Goal: Task Accomplishment & Management: Complete application form

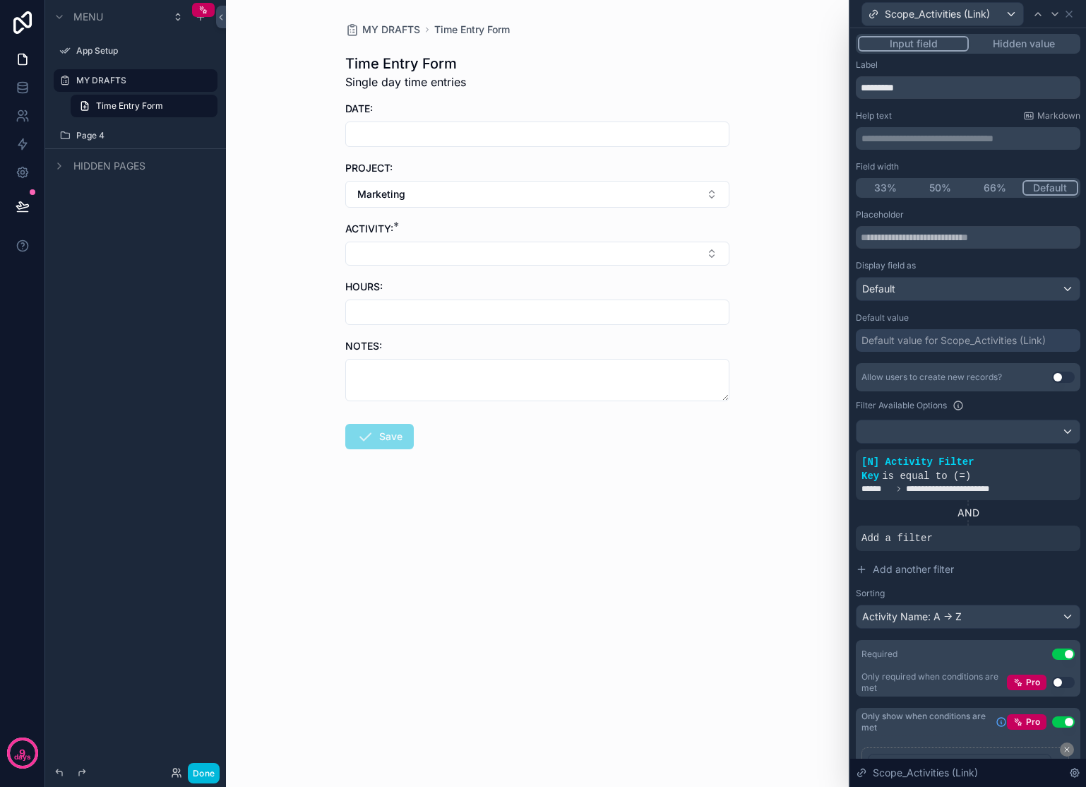
scroll to position [42, 0]
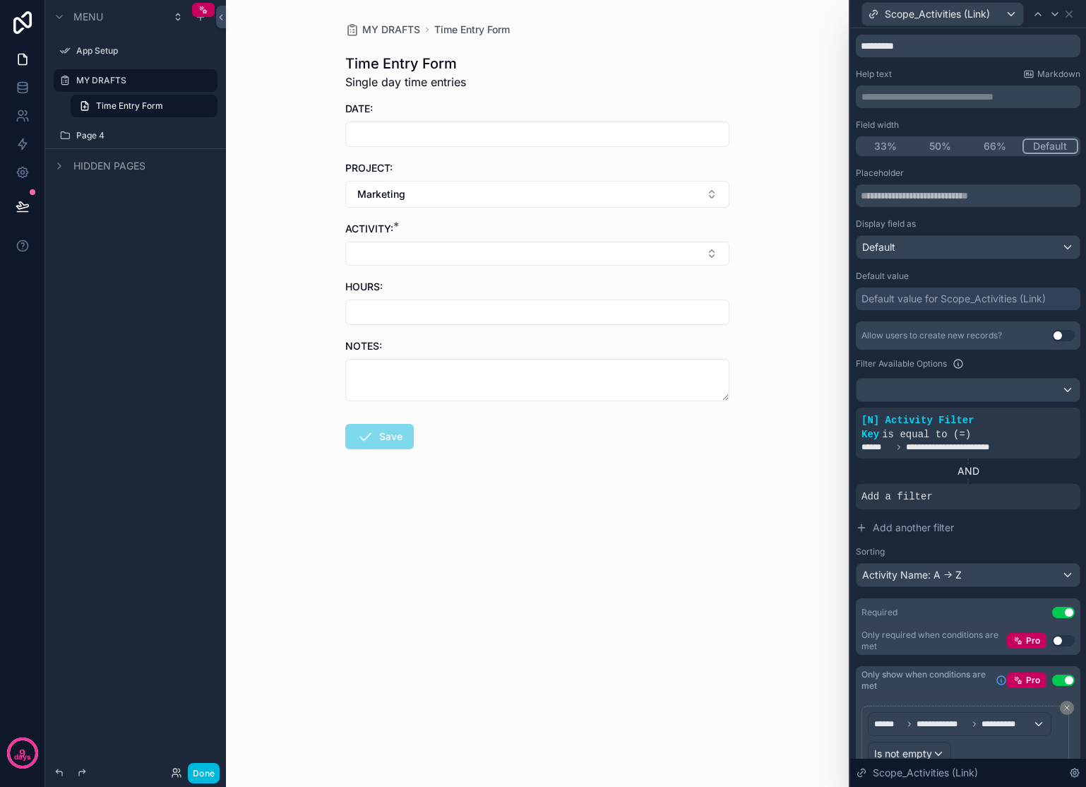
click at [687, 195] on button "Marketing" at bounding box center [537, 194] width 384 height 27
click at [456, 253] on div "None" at bounding box center [537, 251] width 196 height 23
click at [453, 189] on button "Select Button" at bounding box center [537, 193] width 384 height 24
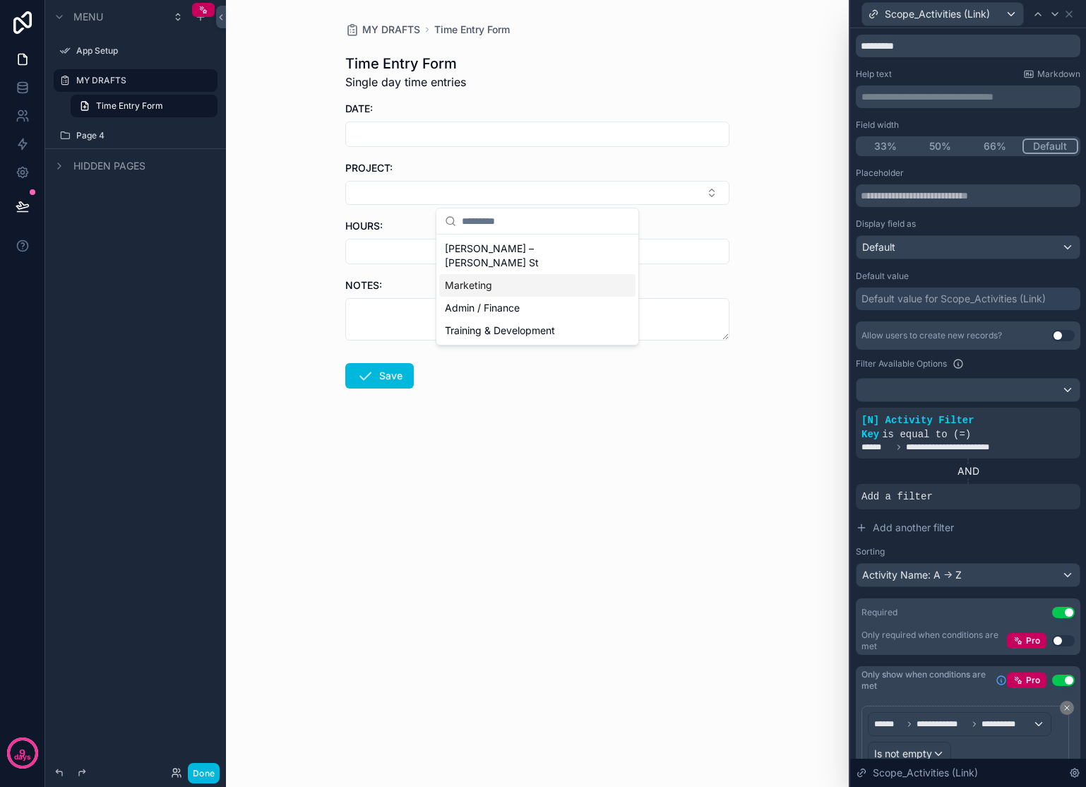
click at [475, 278] on div "Marketing" at bounding box center [537, 285] width 196 height 23
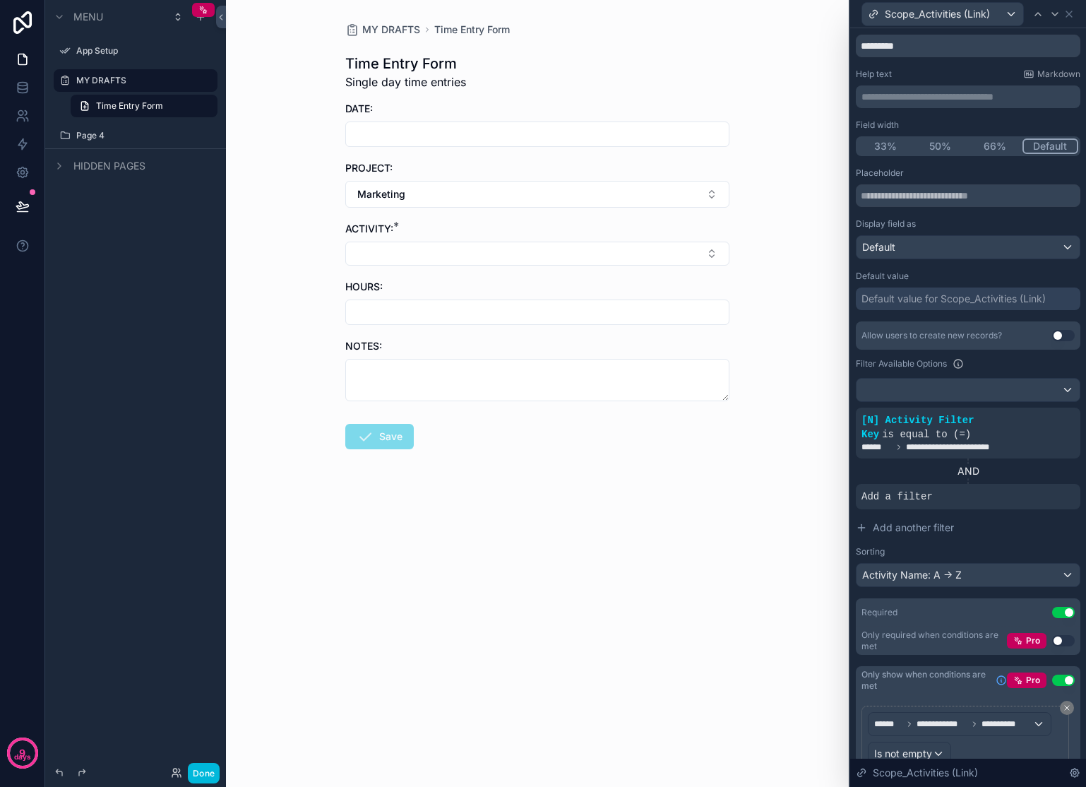
click at [618, 252] on button "Select Button" at bounding box center [537, 254] width 384 height 24
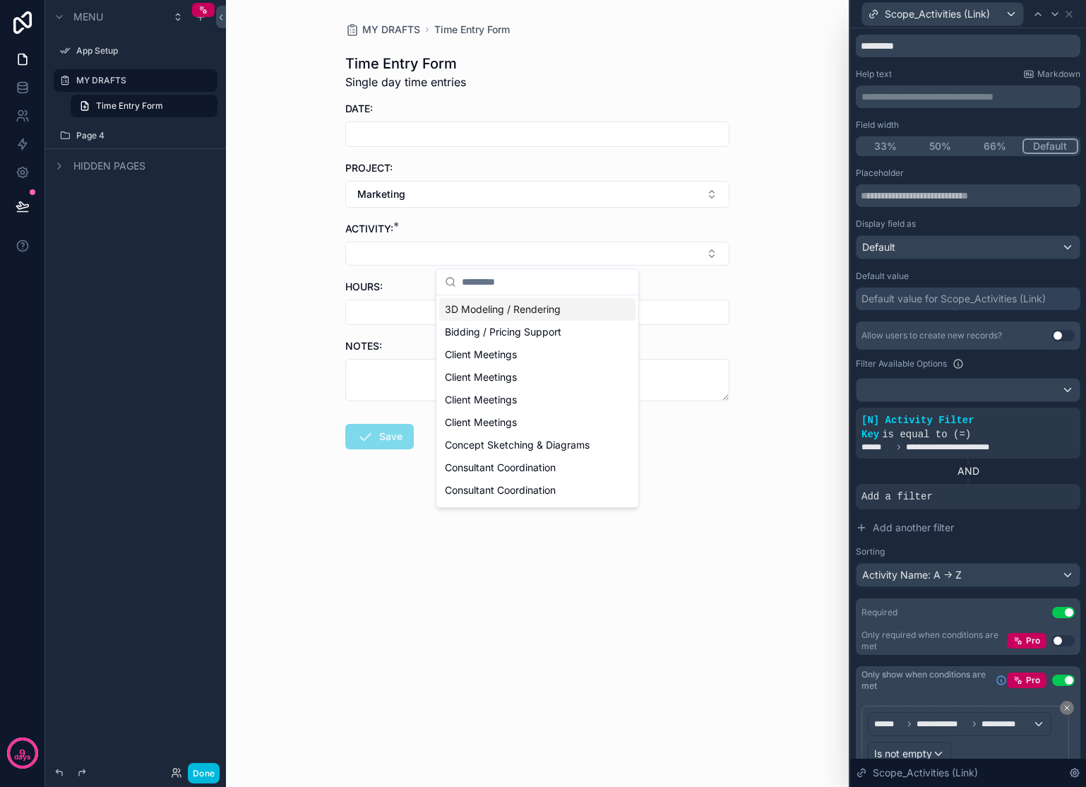
click at [763, 246] on div "MY DRAFTS Time Entry Form Time Entry Form Single day time entries DATE: PROJECT…" at bounding box center [537, 393] width 623 height 787
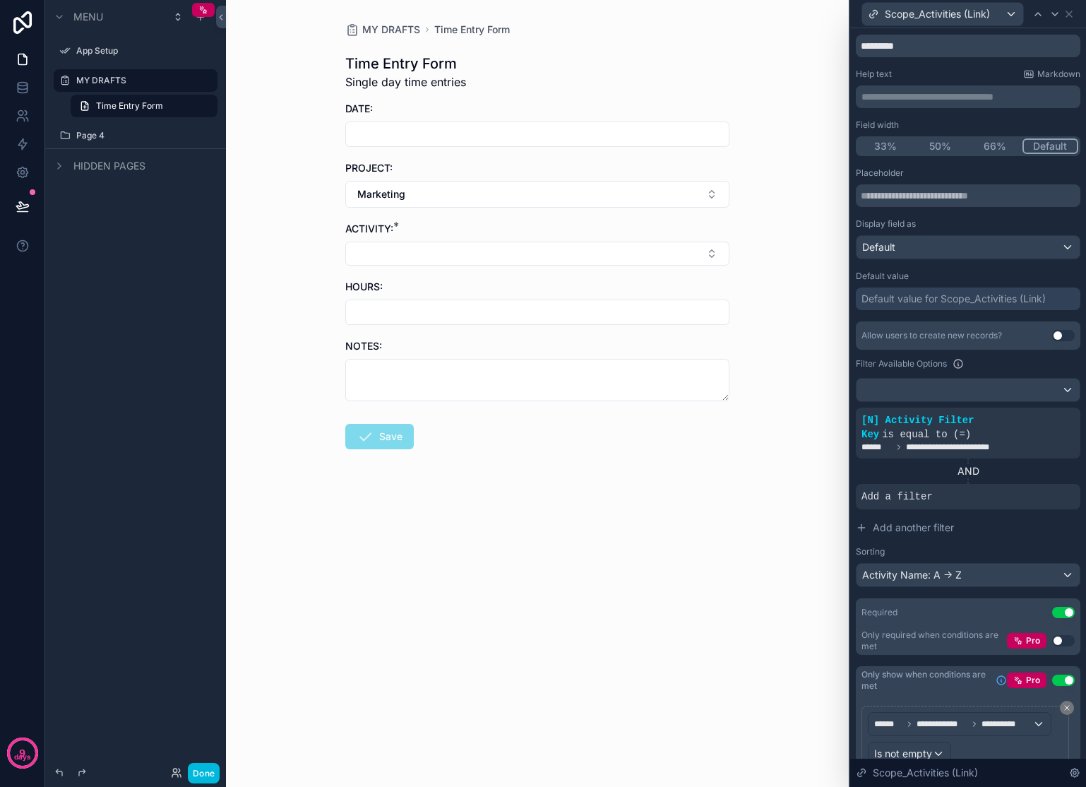
click at [701, 188] on button "Marketing" at bounding box center [537, 194] width 384 height 27
click at [469, 259] on div "None" at bounding box center [537, 251] width 196 height 23
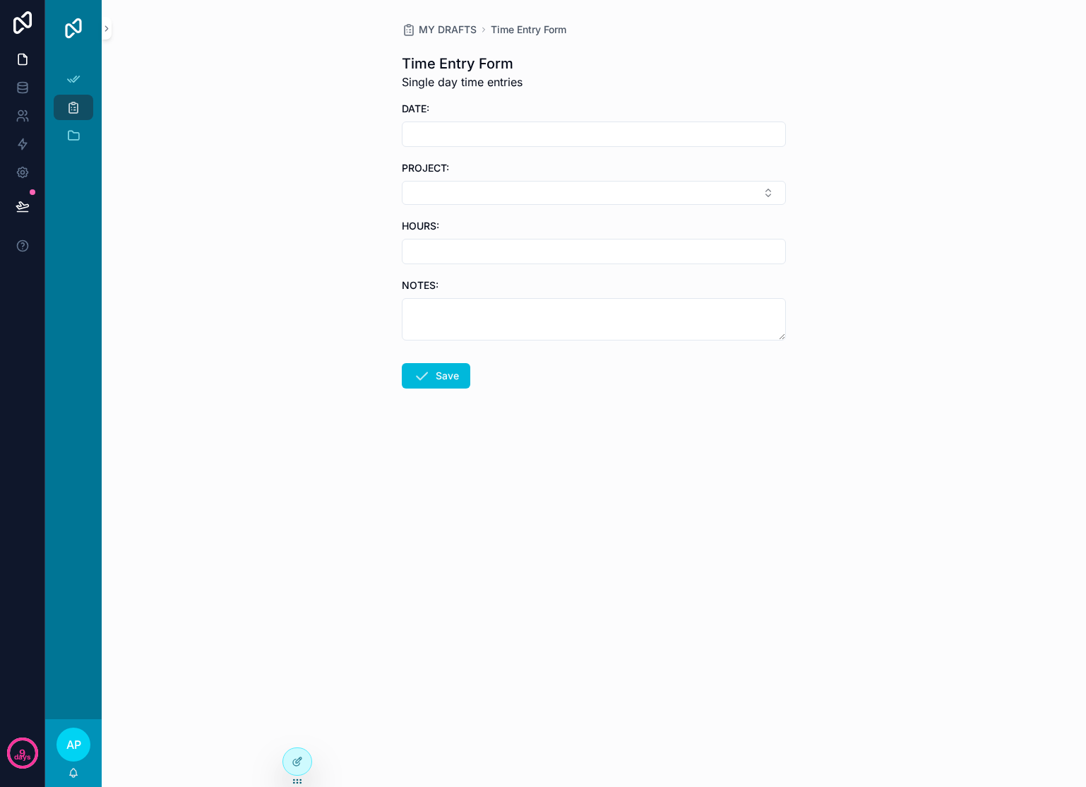
click at [678, 183] on button "Select Button" at bounding box center [594, 193] width 384 height 24
click at [541, 278] on span "Marketing" at bounding box center [524, 285] width 47 height 14
click at [542, 254] on button "Select Button" at bounding box center [594, 254] width 384 height 24
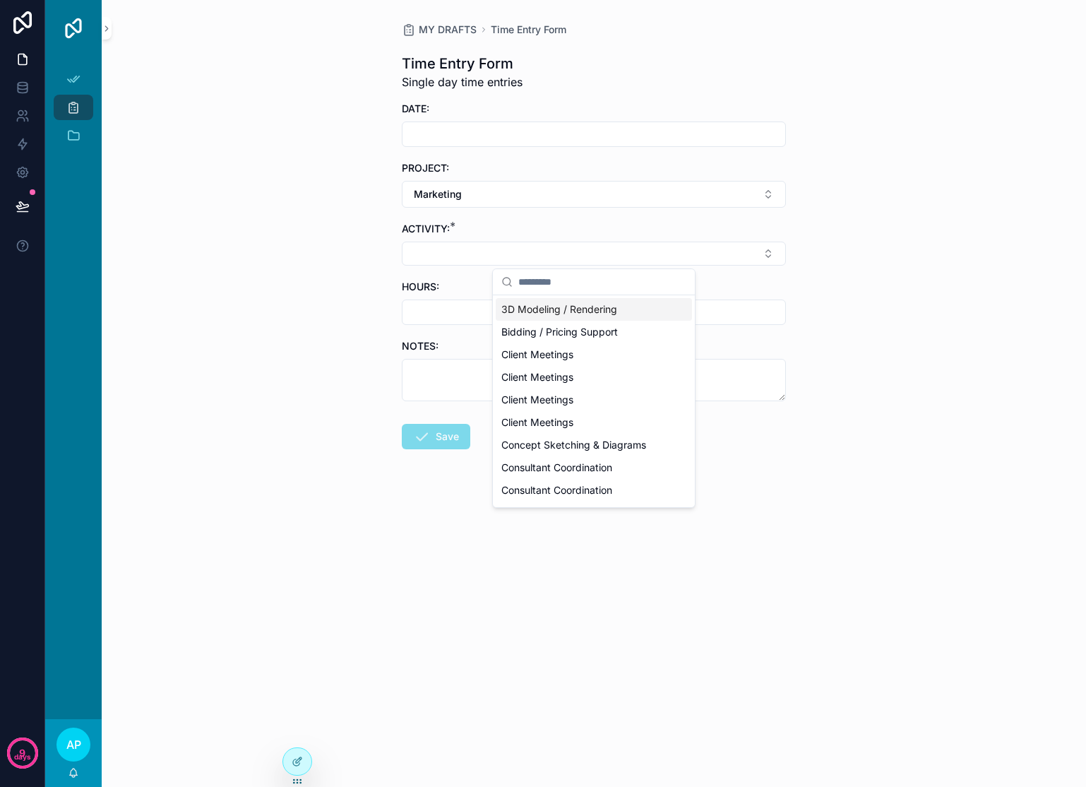
click at [460, 201] on button "Marketing" at bounding box center [594, 194] width 384 height 27
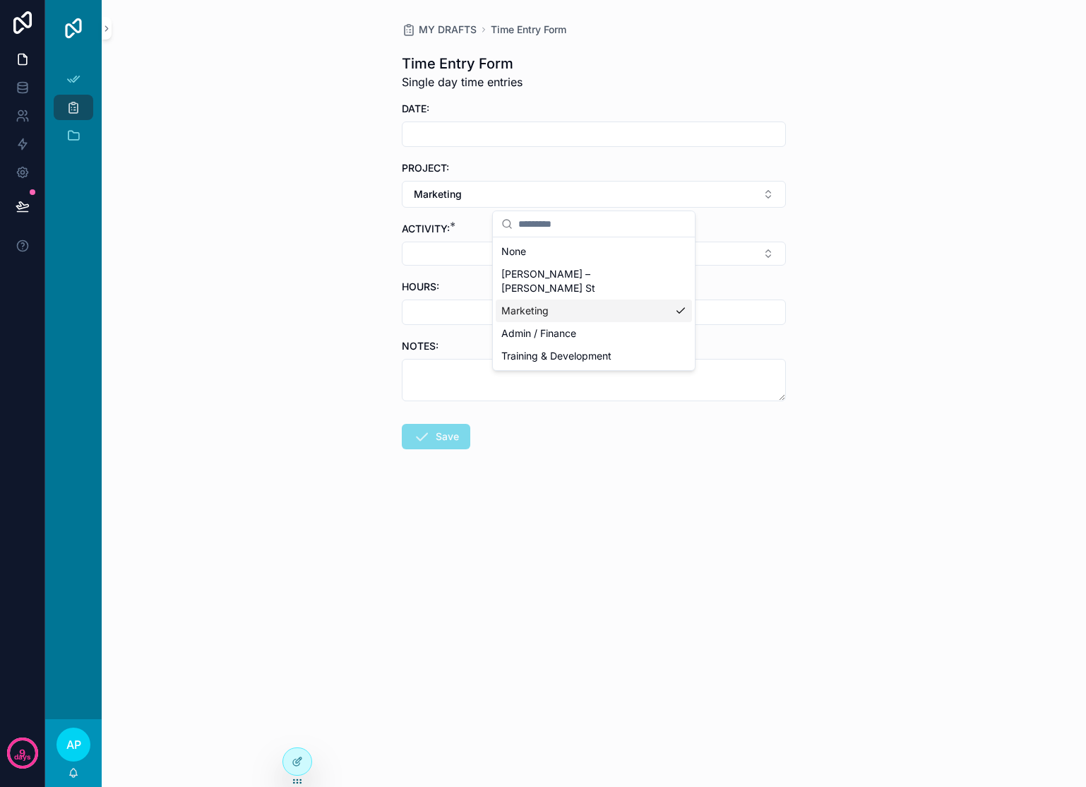
click at [547, 304] on span "Marketing" at bounding box center [524, 311] width 47 height 14
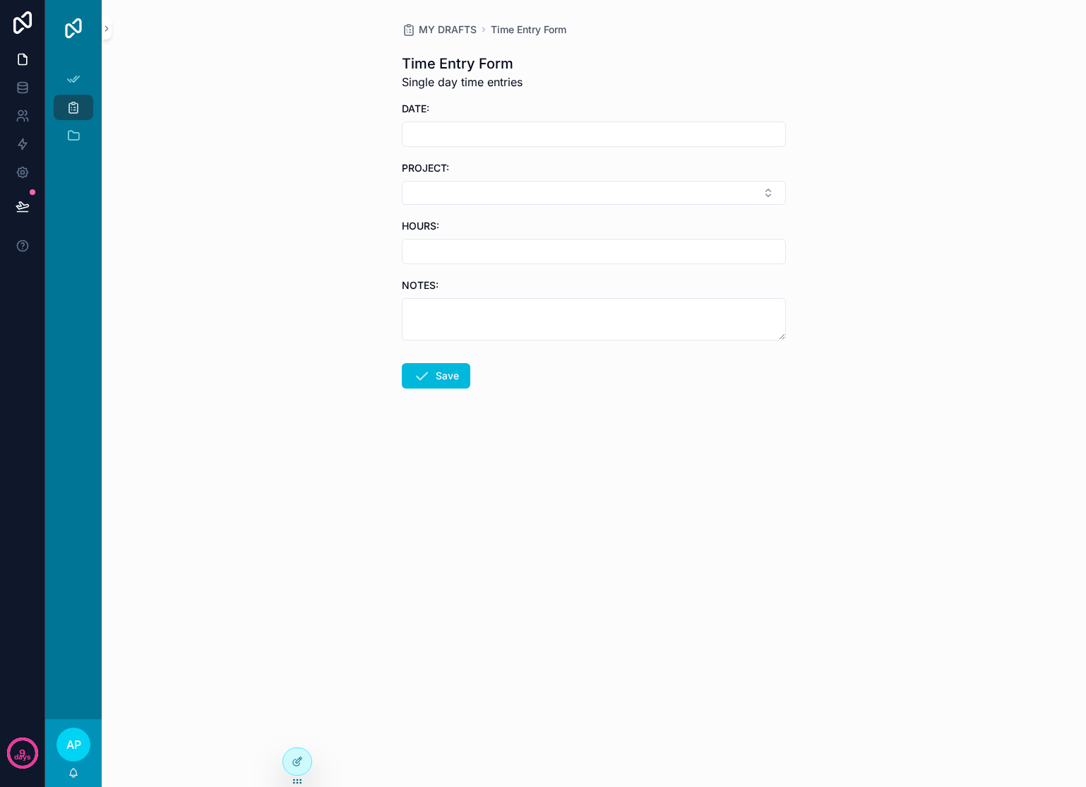
click at [525, 194] on button "Select Button" at bounding box center [594, 193] width 384 height 24
click at [528, 301] on span "Admin / Finance" at bounding box center [538, 308] width 75 height 14
click at [525, 185] on button "Admin / Finance" at bounding box center [594, 194] width 384 height 27
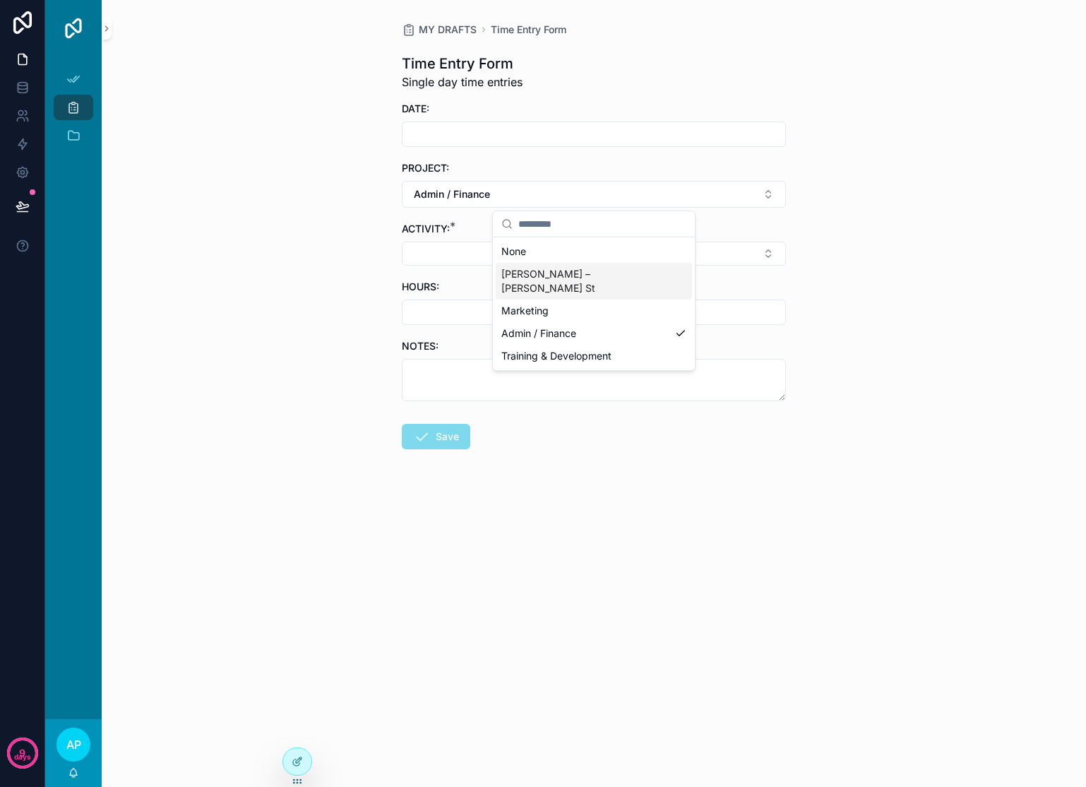
click at [525, 275] on span "[PERSON_NAME] – [PERSON_NAME] St" at bounding box center [585, 281] width 168 height 28
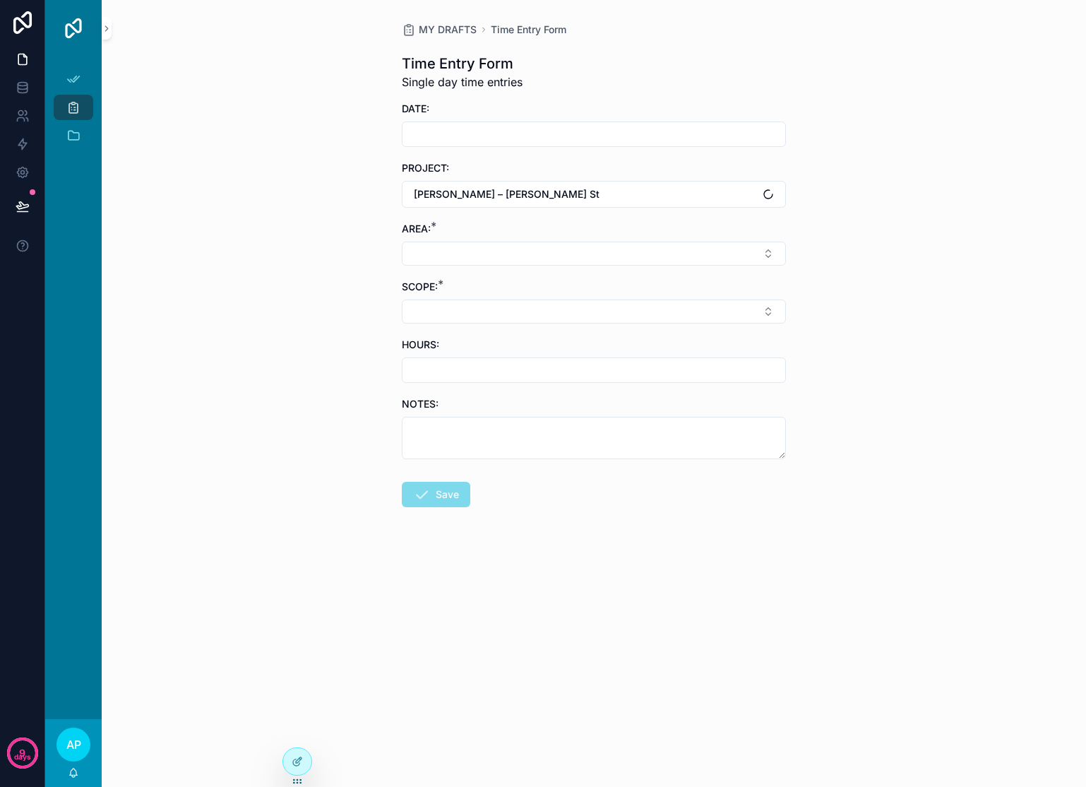
click at [520, 262] on button "Select Button" at bounding box center [594, 254] width 384 height 24
click at [517, 196] on button "[PERSON_NAME] – [PERSON_NAME] St" at bounding box center [594, 194] width 384 height 27
click at [521, 253] on div "None" at bounding box center [594, 251] width 196 height 23
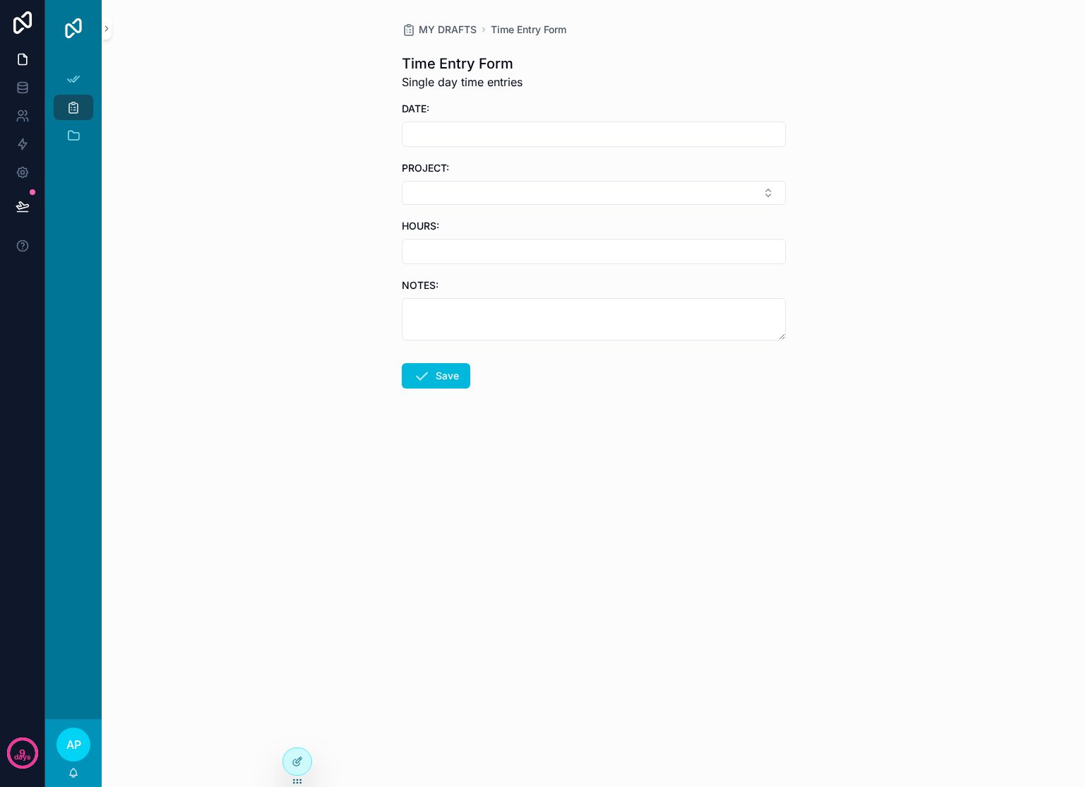
click at [492, 190] on button "Select Button" at bounding box center [594, 193] width 384 height 24
click at [532, 278] on span "Marketing" at bounding box center [524, 285] width 47 height 14
click at [525, 254] on button "Select Button" at bounding box center [594, 254] width 384 height 24
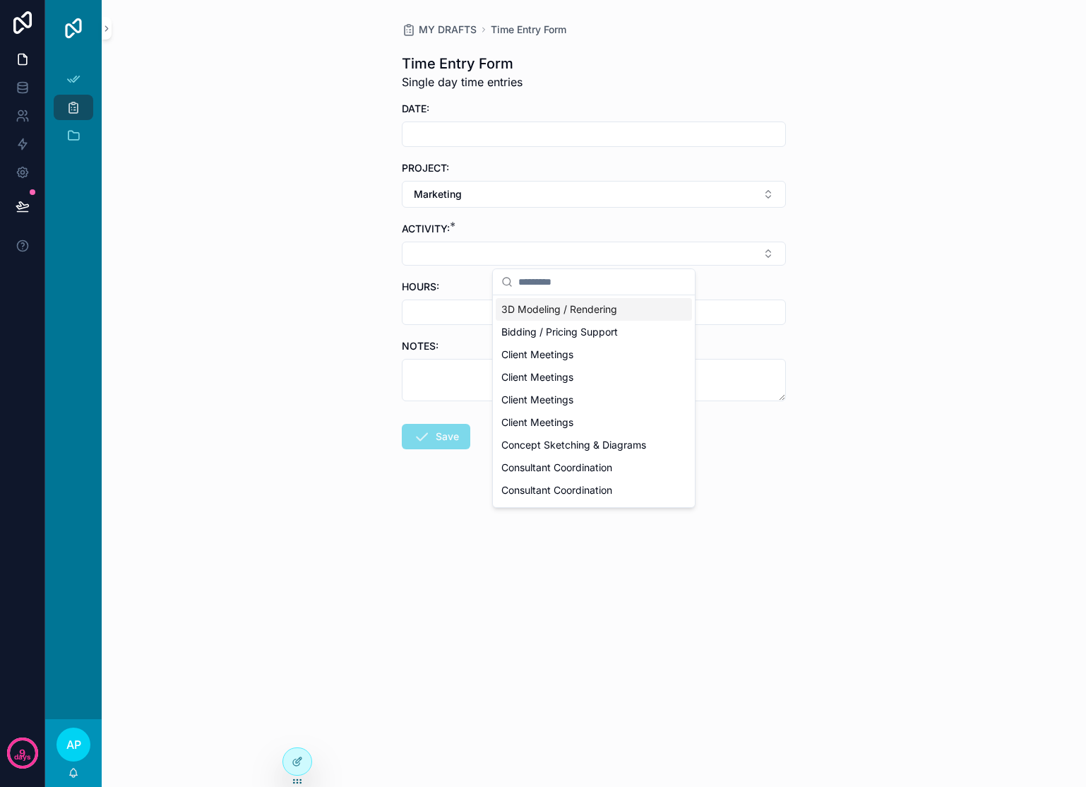
click at [423, 200] on span "Marketing" at bounding box center [438, 194] width 48 height 14
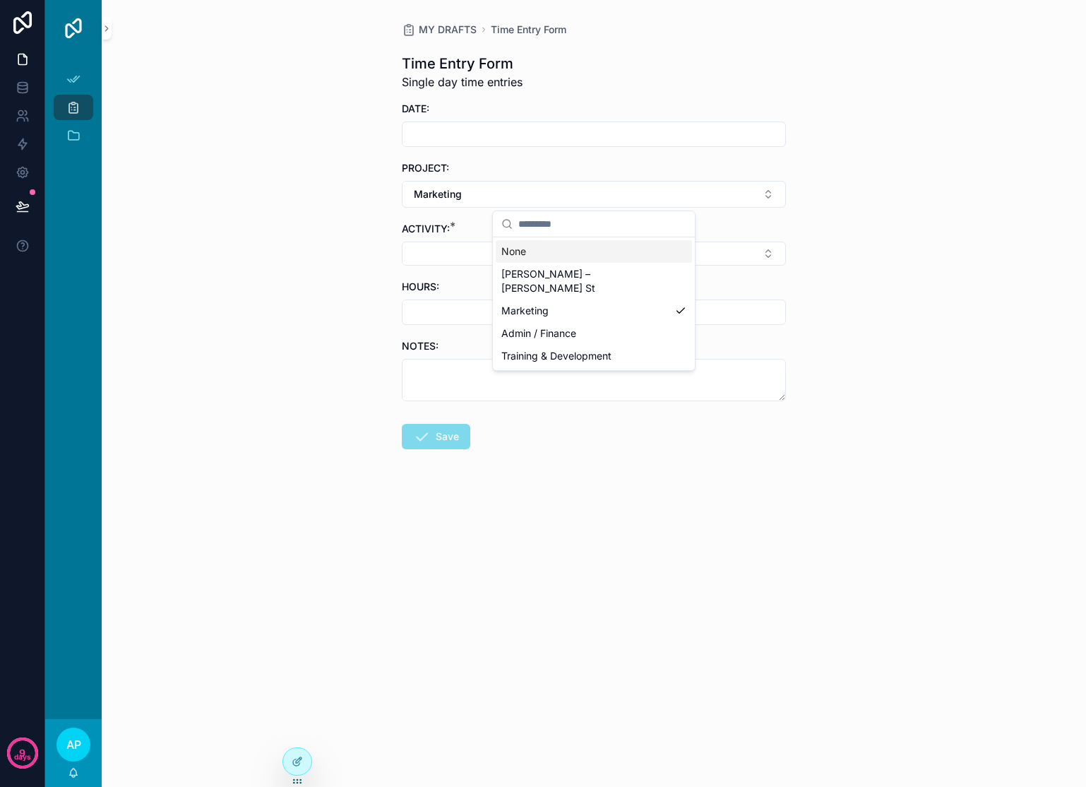
click at [523, 251] on div "None" at bounding box center [594, 251] width 196 height 23
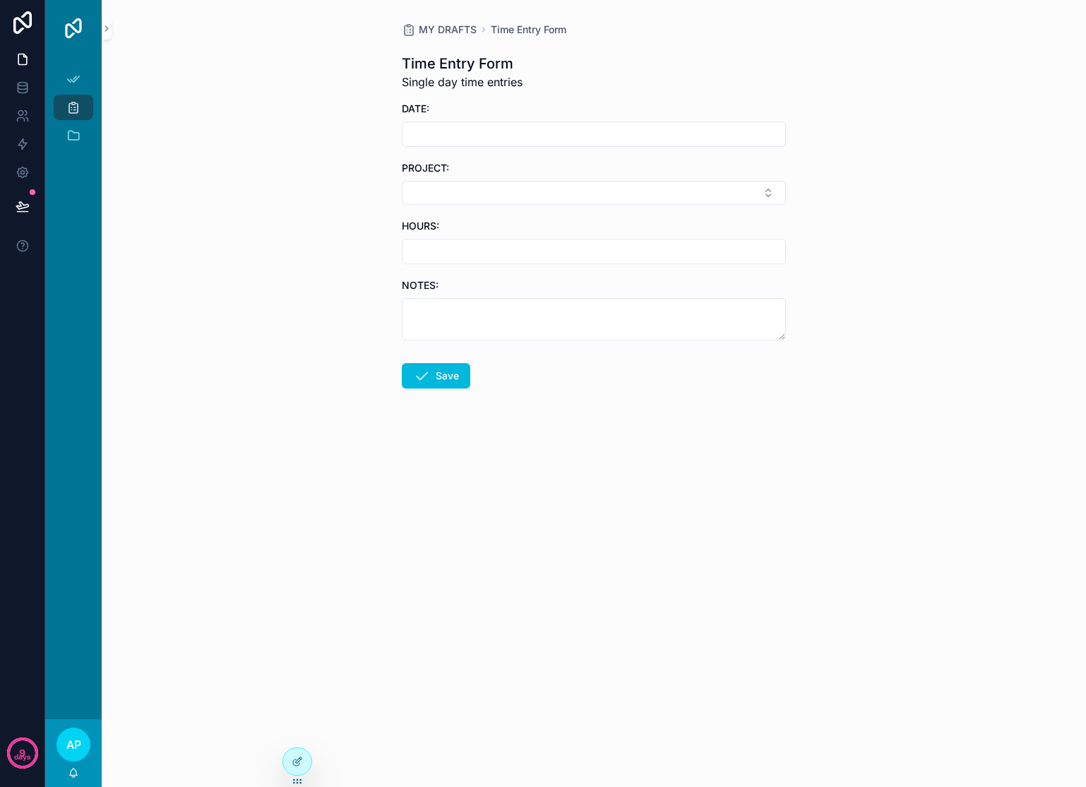
click at [487, 194] on button "Select Button" at bounding box center [594, 193] width 384 height 24
click at [535, 248] on span "[PERSON_NAME] – [PERSON_NAME] St" at bounding box center [585, 256] width 168 height 28
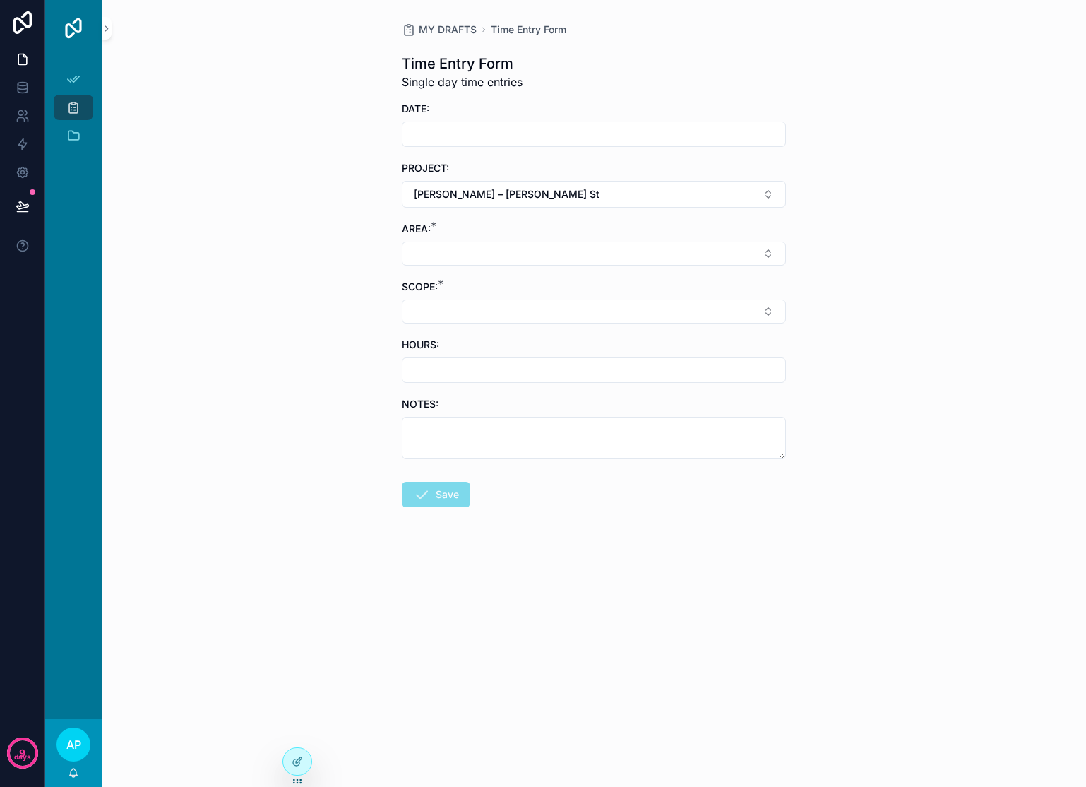
click at [535, 194] on button "[PERSON_NAME] – [PERSON_NAME] St" at bounding box center [594, 194] width 384 height 27
click at [525, 304] on span "Marketing" at bounding box center [524, 311] width 47 height 14
click at [521, 259] on button "Select Button" at bounding box center [594, 254] width 384 height 24
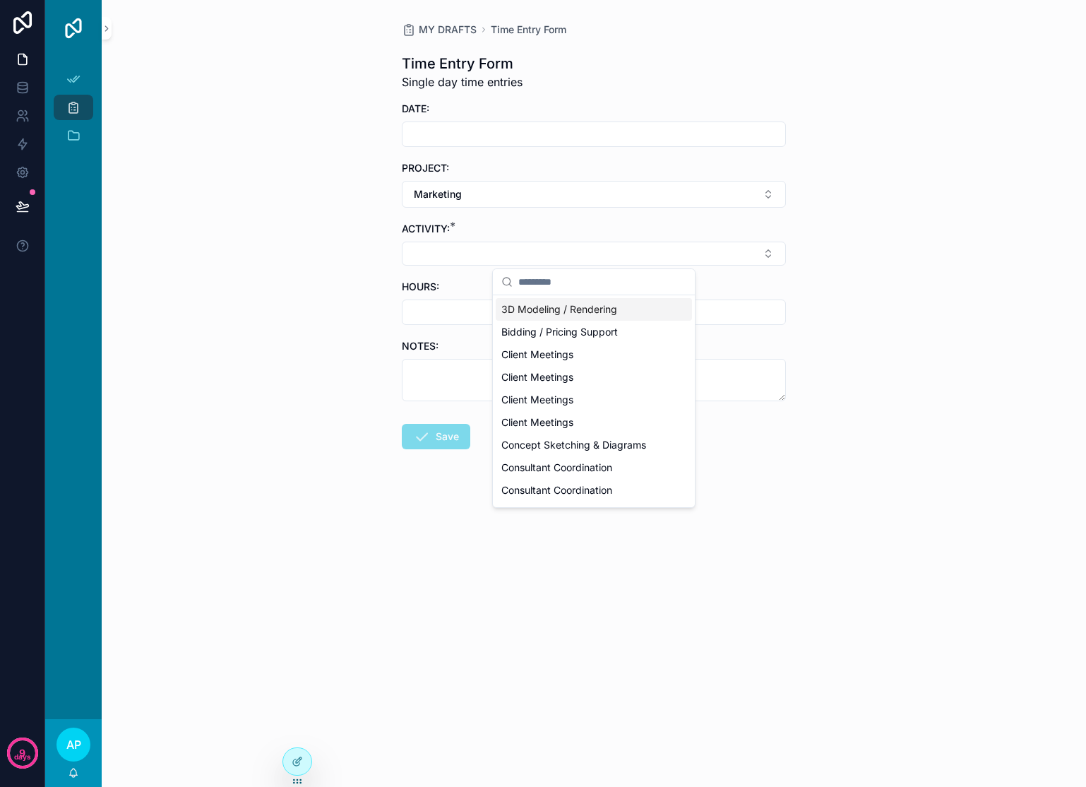
click at [481, 195] on button "Marketing" at bounding box center [594, 194] width 384 height 27
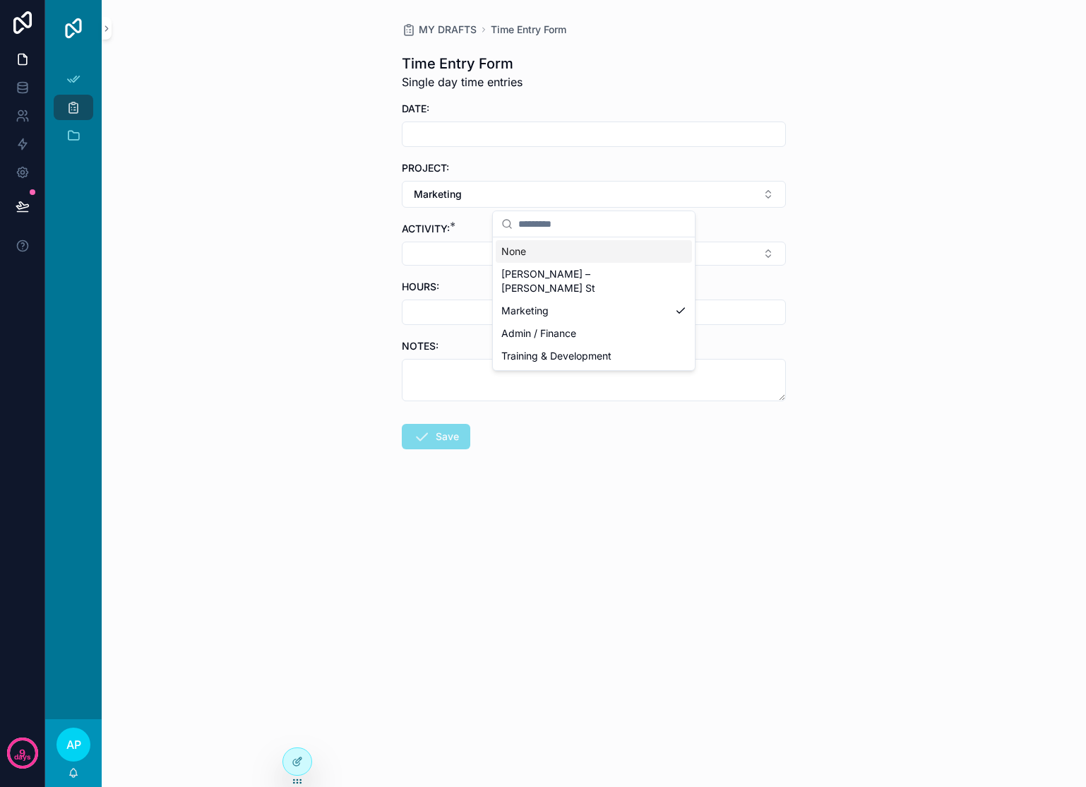
click at [524, 248] on div "None" at bounding box center [594, 251] width 196 height 23
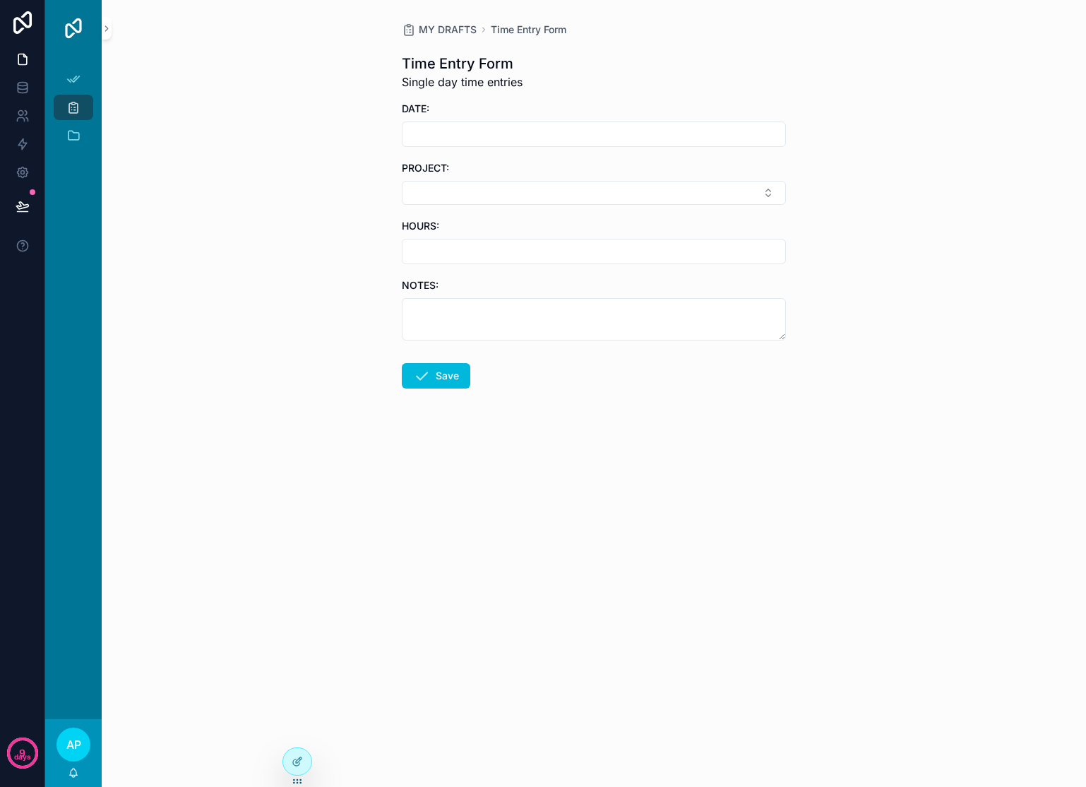
click at [302, 769] on div at bounding box center [297, 761] width 28 height 27
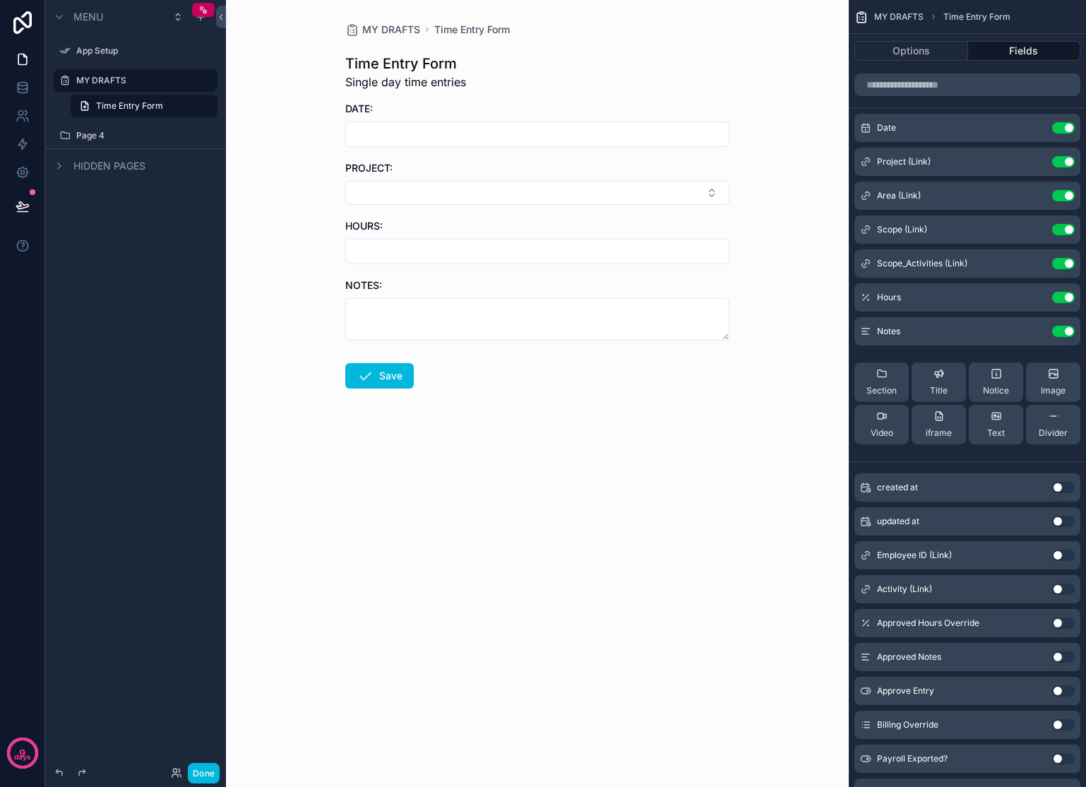
click at [967, 261] on span "Scope_Activities (Link)" at bounding box center [922, 263] width 90 height 11
click at [0, 0] on button "scrollable content" at bounding box center [0, 0] width 0 height 0
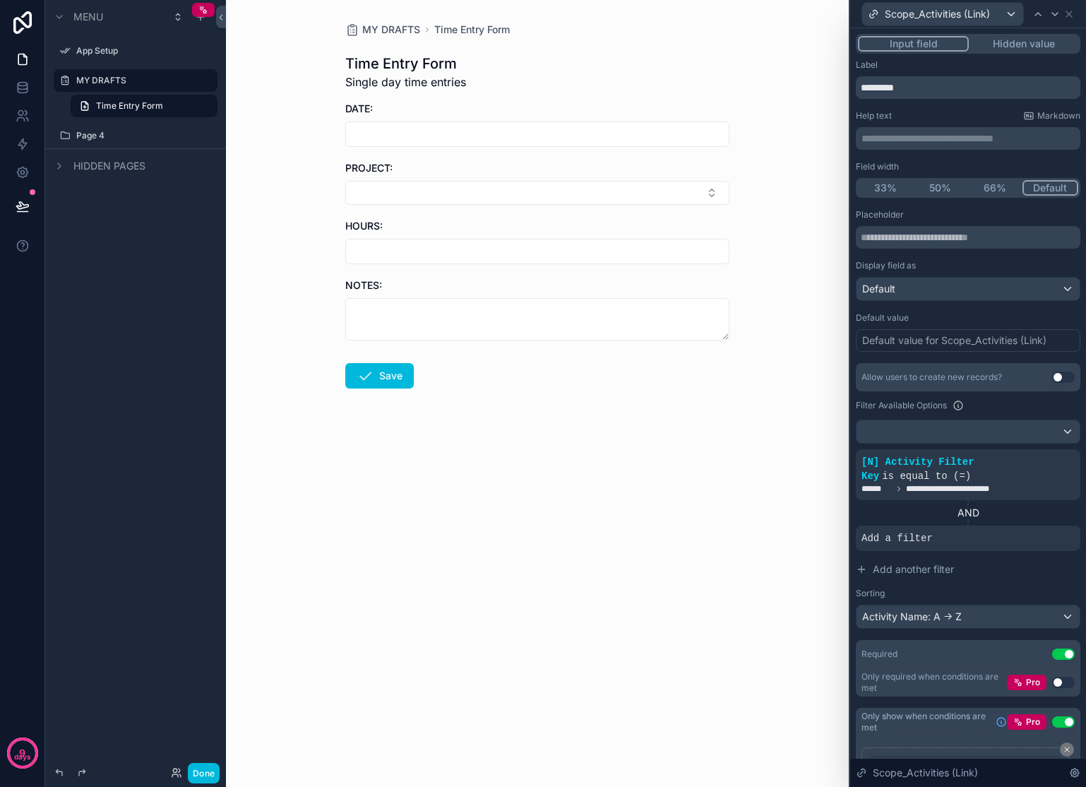
click at [927, 537] on span "Add a filter" at bounding box center [897, 538] width 71 height 14
click at [0, 0] on icon at bounding box center [0, 0] width 0 height 0
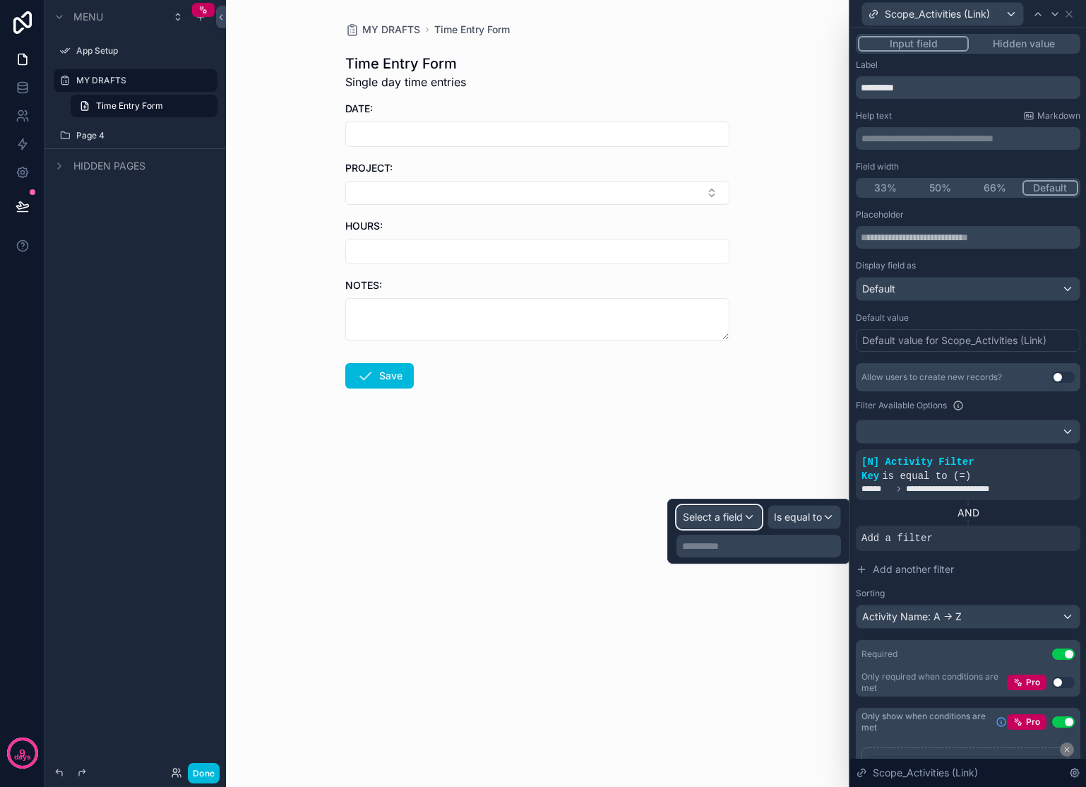
click at [728, 518] on span "Select a field" at bounding box center [713, 517] width 60 height 12
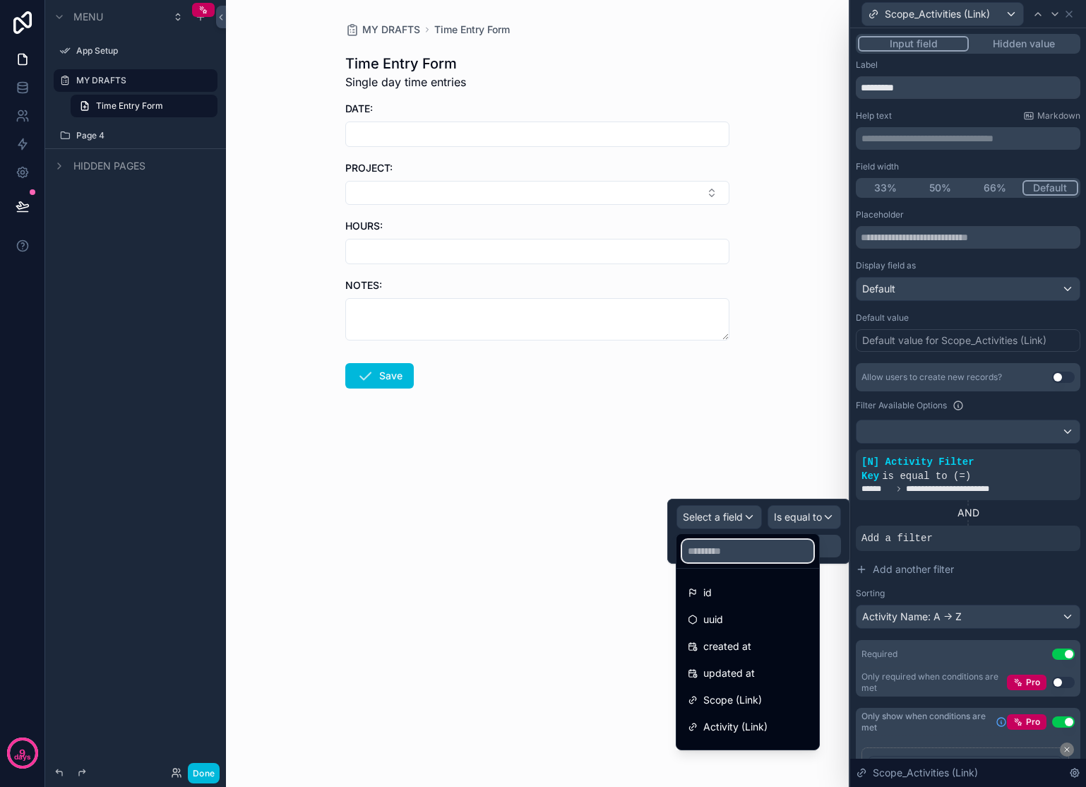
click at [763, 557] on input "text" at bounding box center [747, 551] width 131 height 23
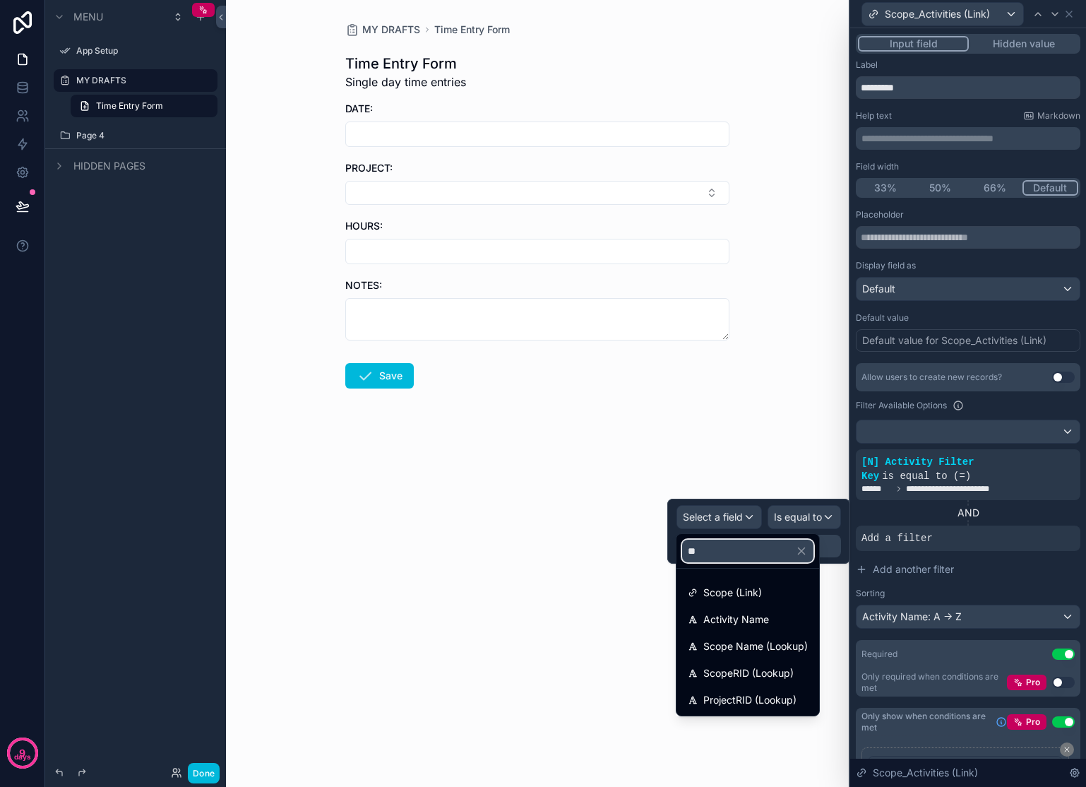
type input "**"
click at [780, 671] on span "ScopeRID (Lookup)" at bounding box center [748, 673] width 90 height 17
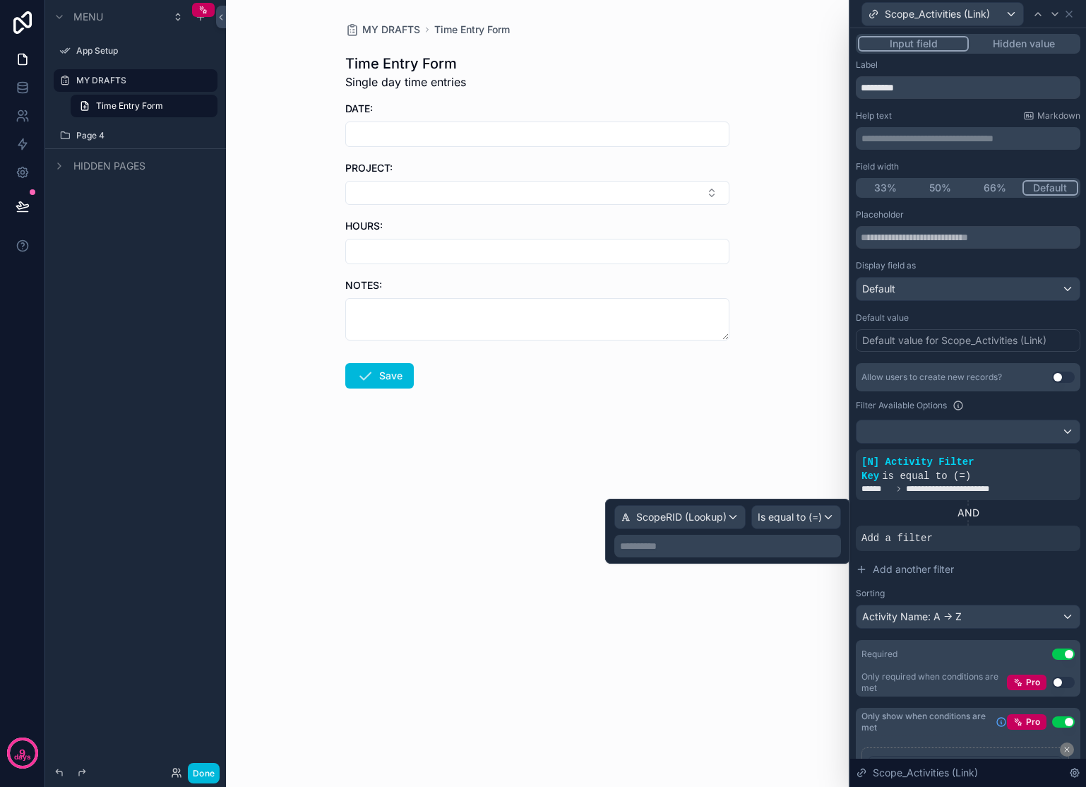
click at [789, 537] on div "**********" at bounding box center [727, 546] width 227 height 23
click at [787, 542] on p "**********" at bounding box center [729, 546] width 218 height 14
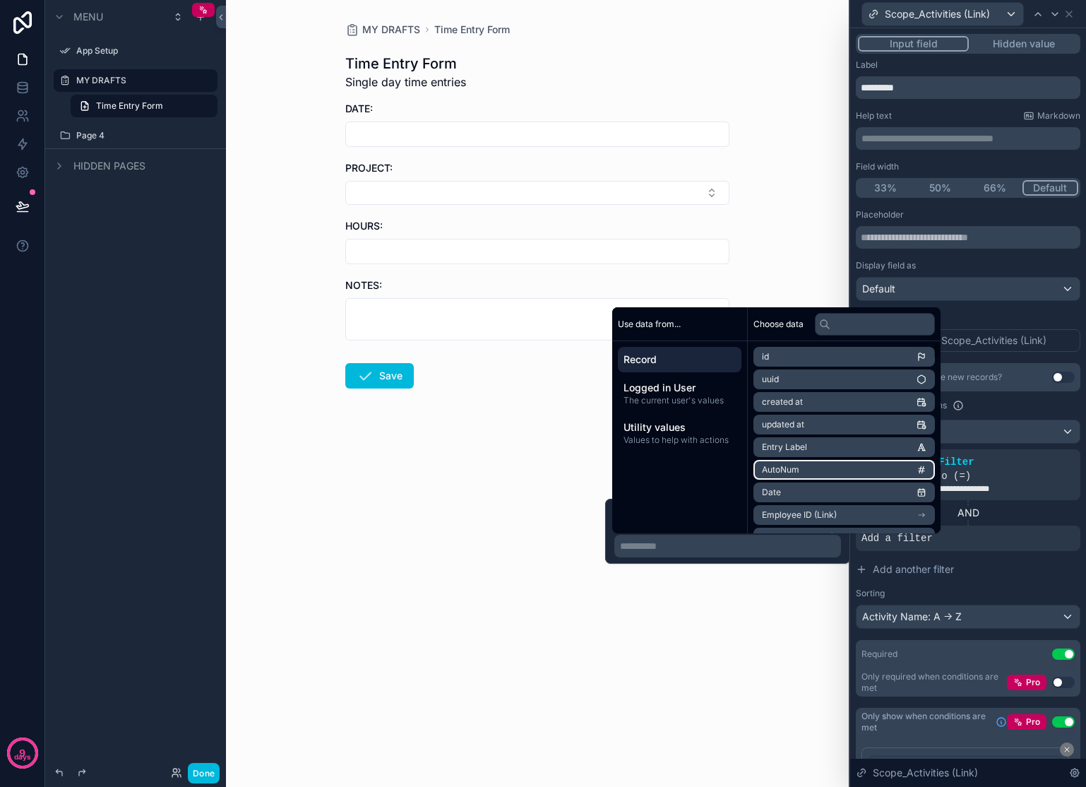
scroll to position [117, 0]
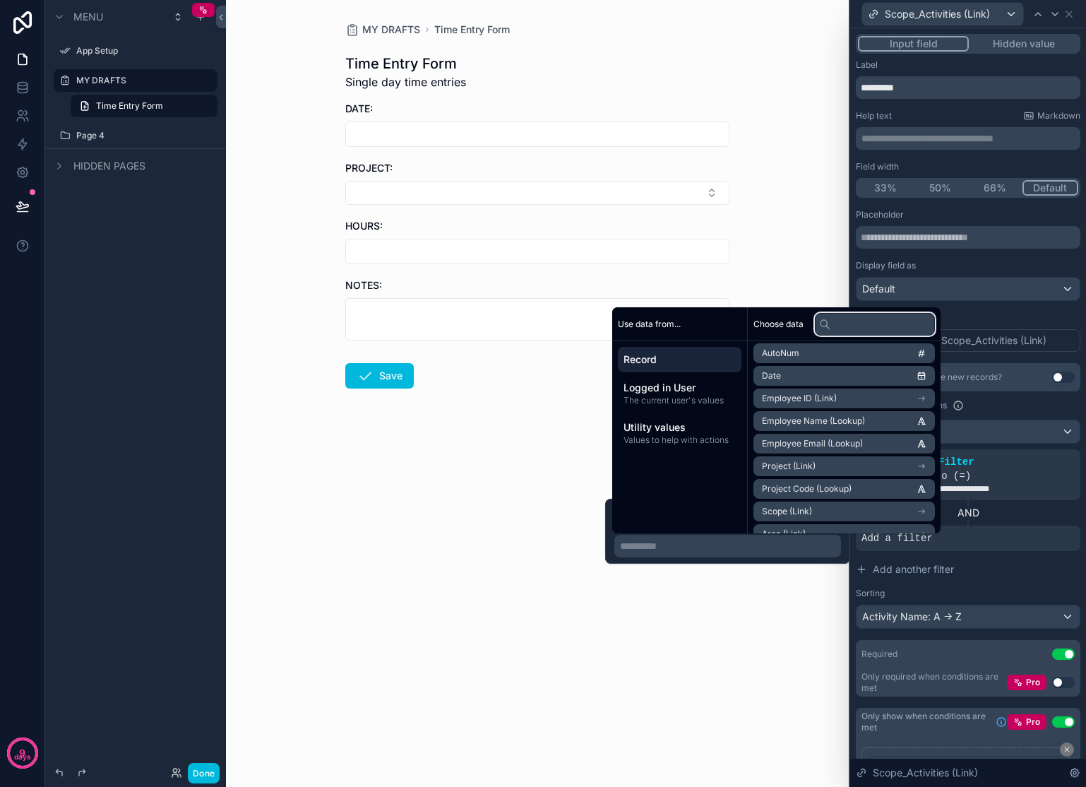
click at [862, 324] on input "text" at bounding box center [875, 324] width 120 height 23
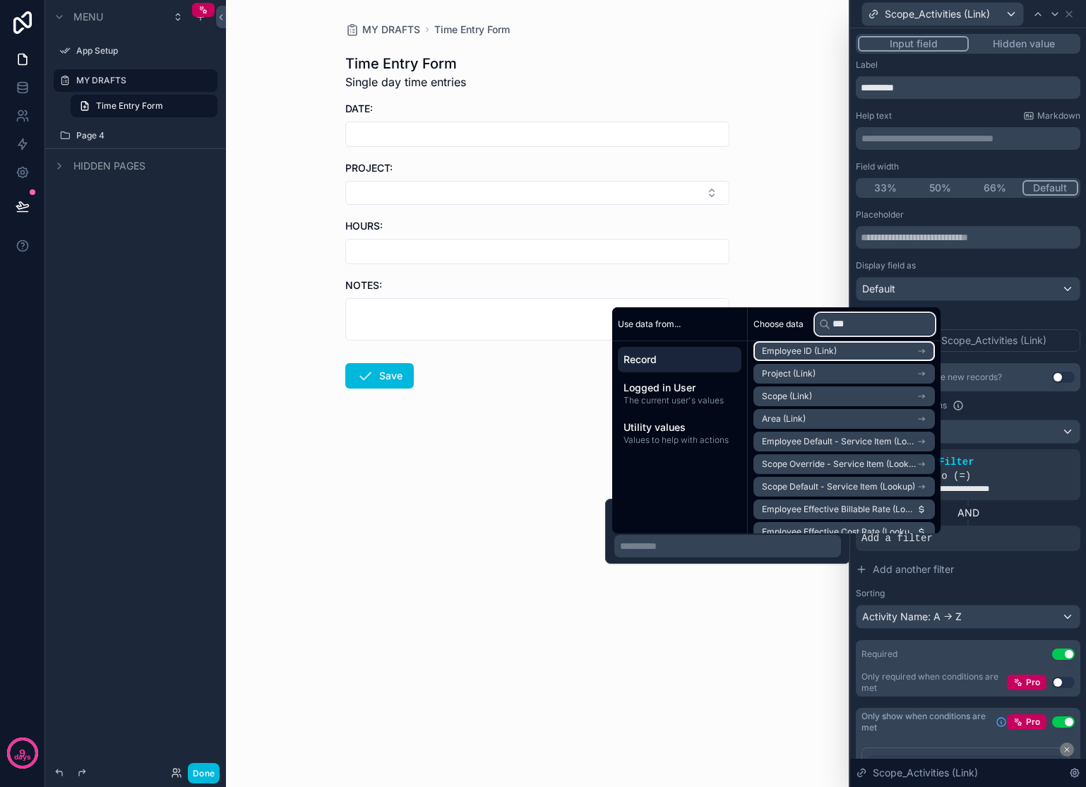
scroll to position [0, 0]
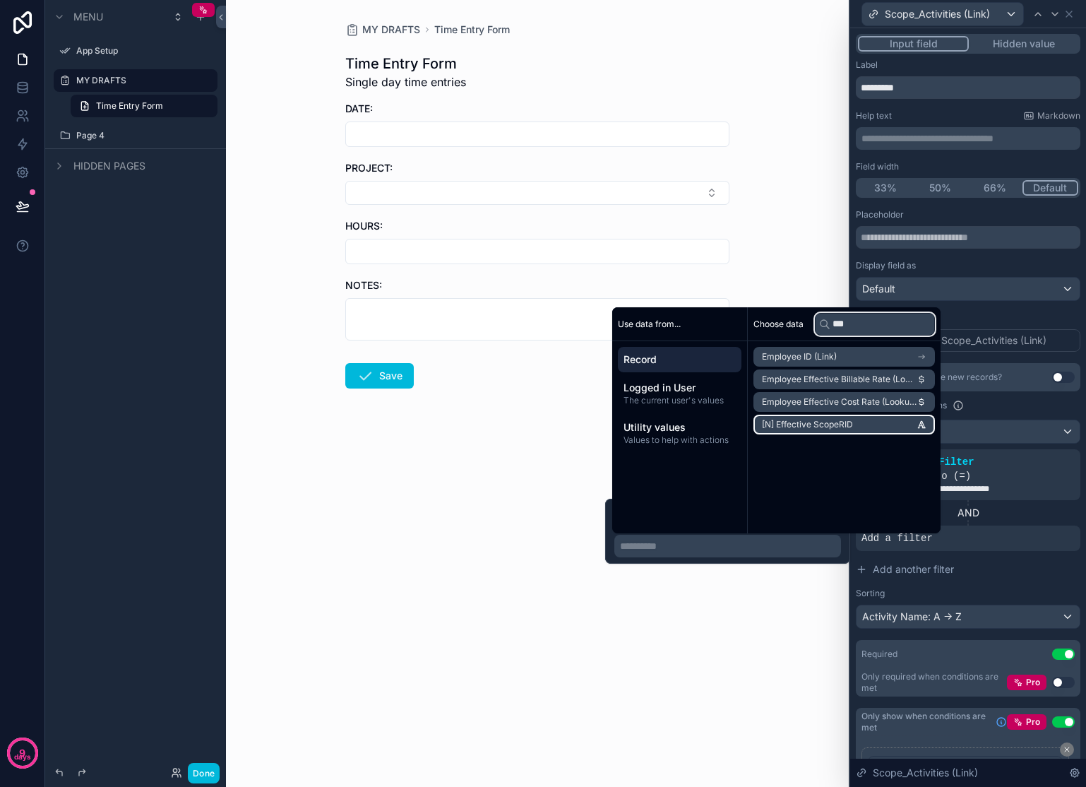
type input "***"
click at [881, 424] on li "[N] Effective ScopeRID" at bounding box center [844, 425] width 181 height 20
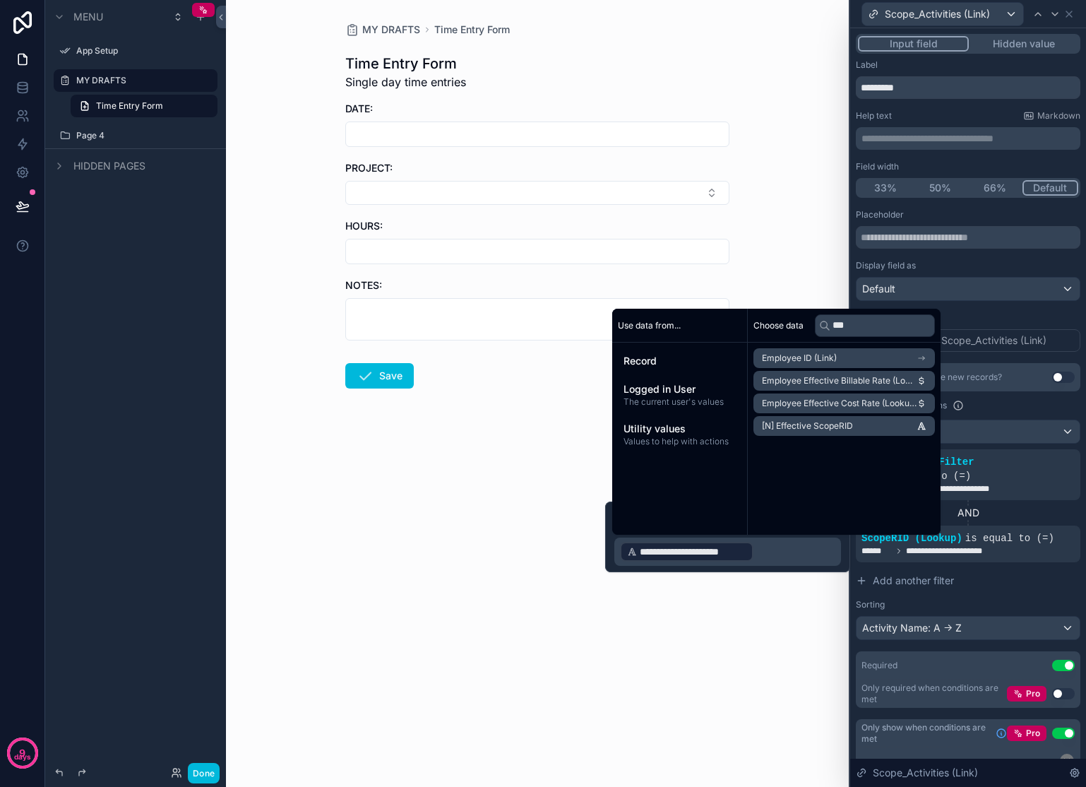
click at [737, 697] on div "MY DRAFTS Time Entry Form Time Entry Form Single day time entries DATE: PROJECT…" at bounding box center [537, 393] width 623 height 787
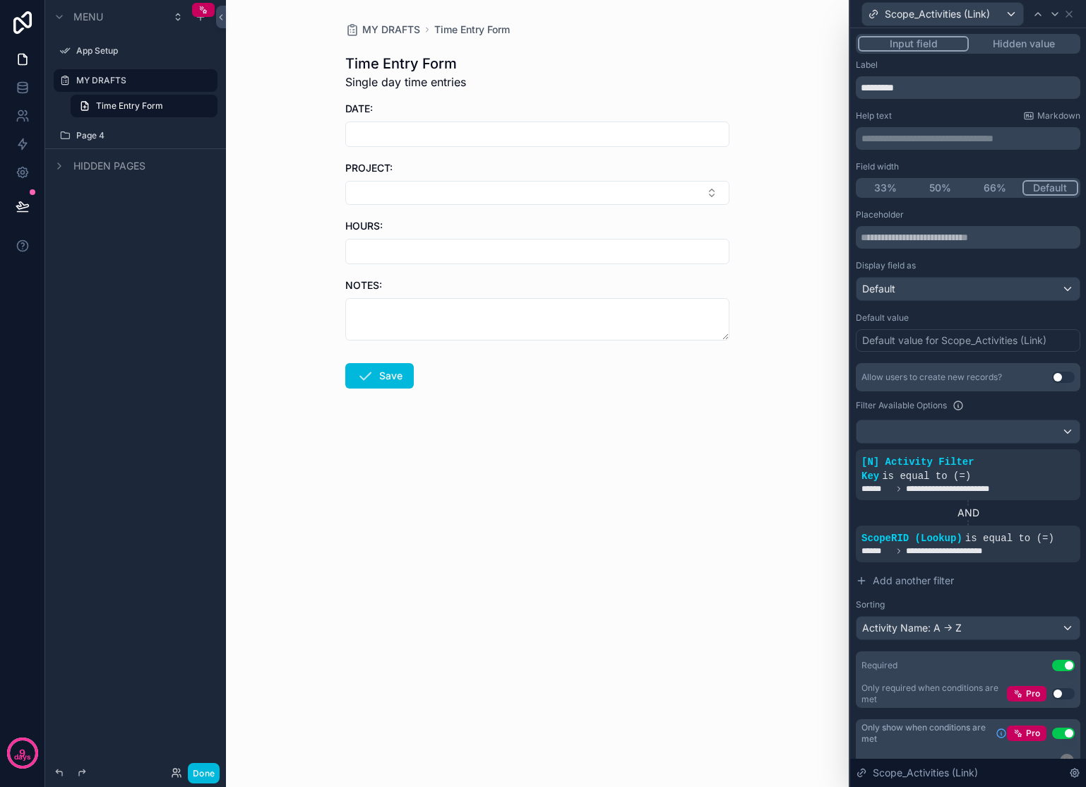
click at [587, 193] on button "Select Button" at bounding box center [537, 193] width 384 height 24
click at [508, 274] on div "Marketing" at bounding box center [537, 285] width 196 height 23
click at [504, 242] on button "Select Button" at bounding box center [537, 254] width 384 height 24
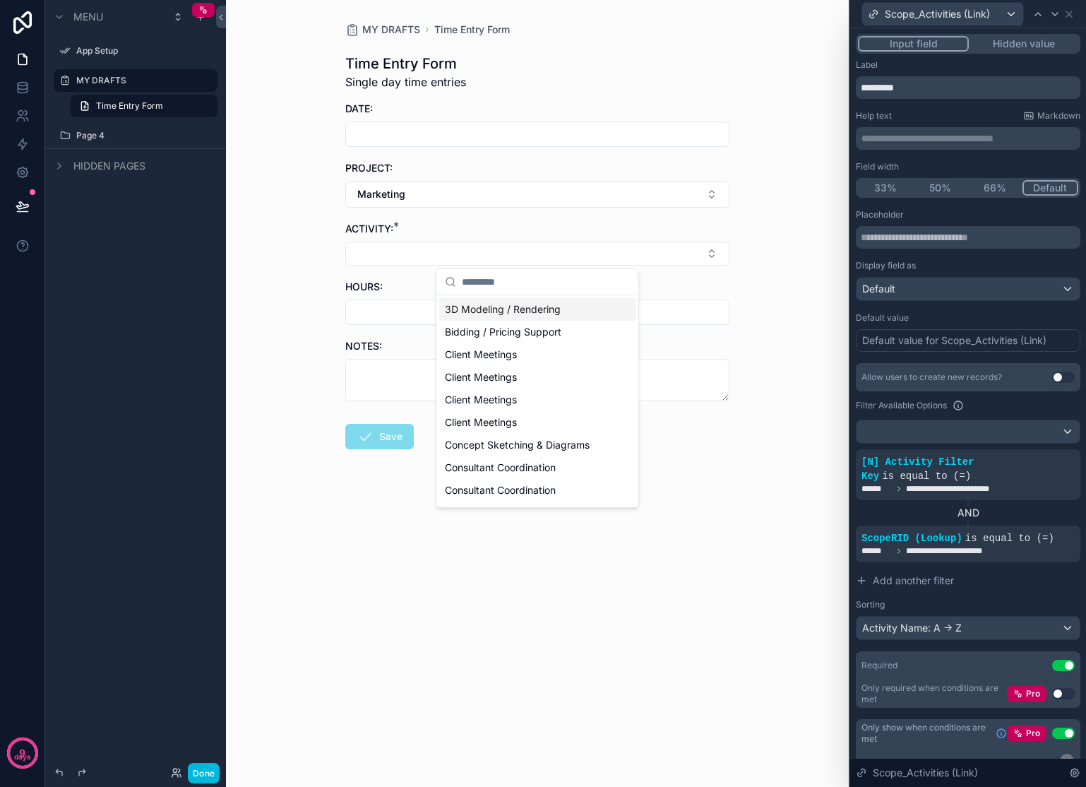
click at [518, 195] on button "Marketing" at bounding box center [537, 194] width 384 height 27
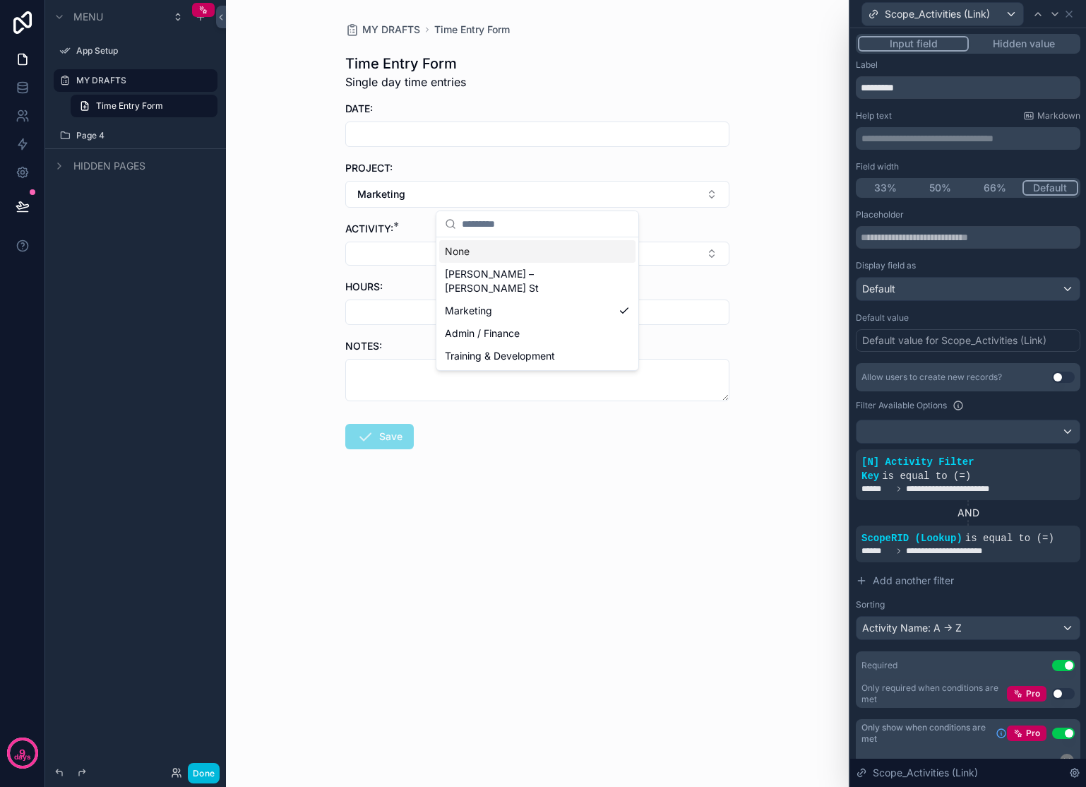
click at [494, 250] on div "None" at bounding box center [537, 251] width 196 height 23
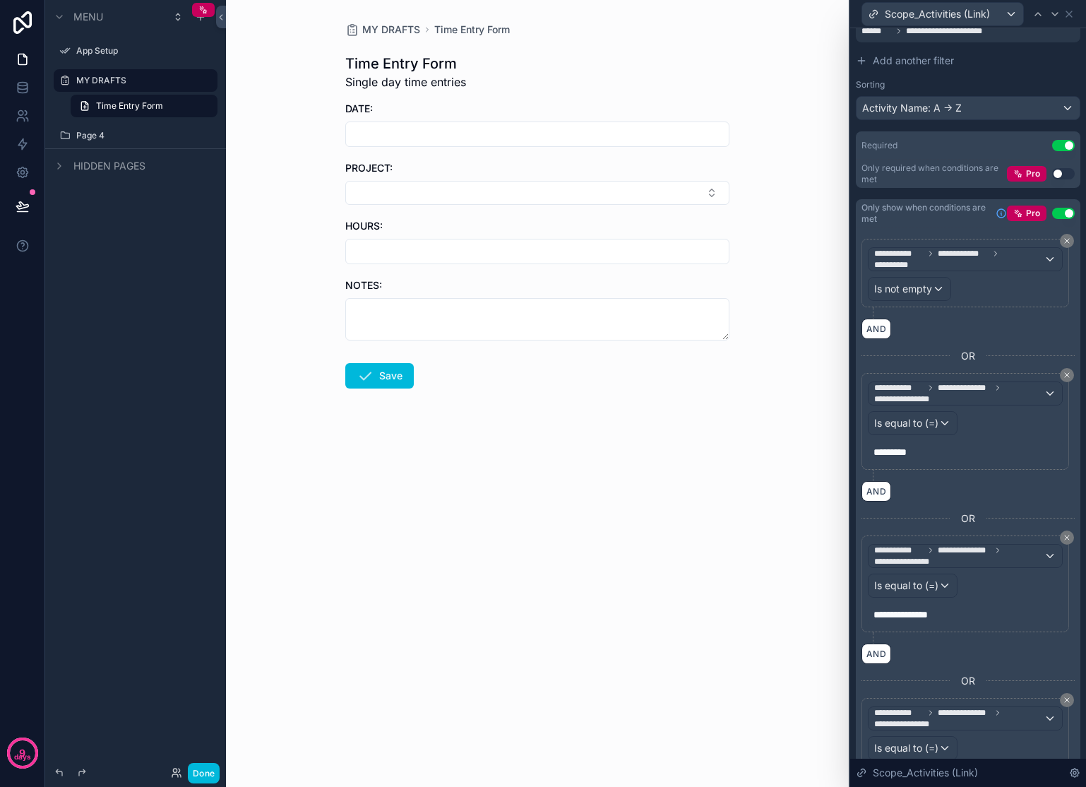
scroll to position [602, 0]
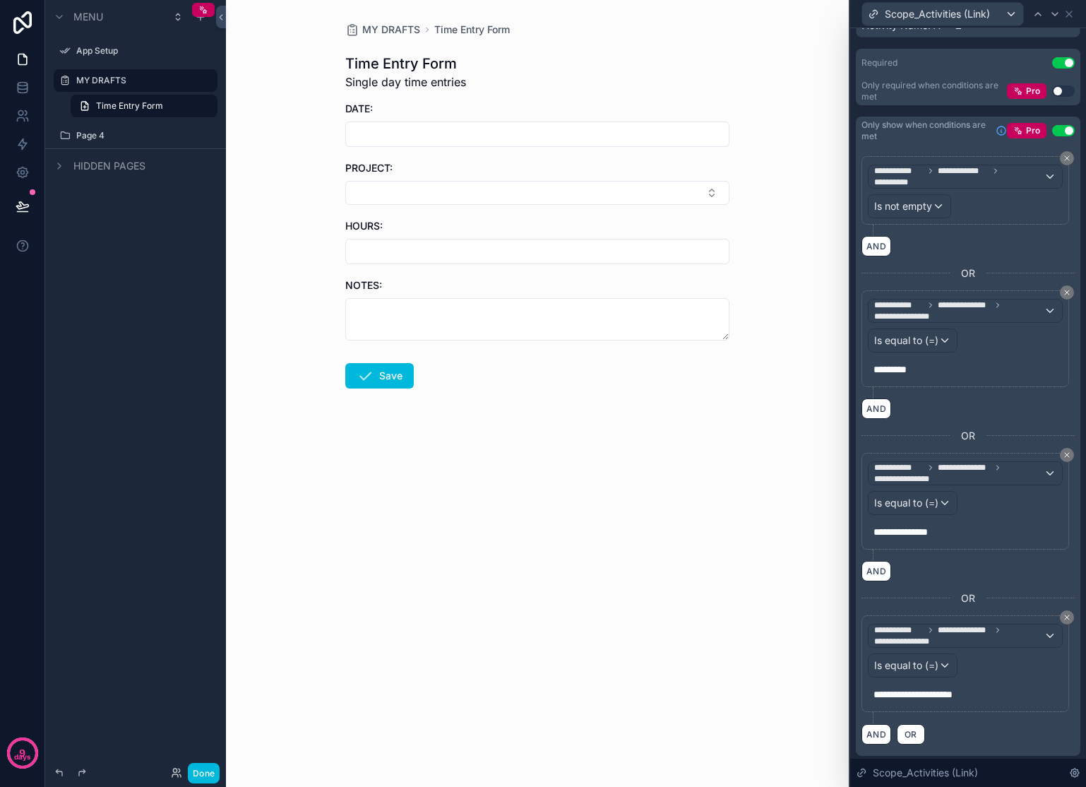
click at [1063, 617] on icon at bounding box center [1067, 617] width 8 height 8
click at [1063, 459] on icon at bounding box center [1067, 455] width 8 height 8
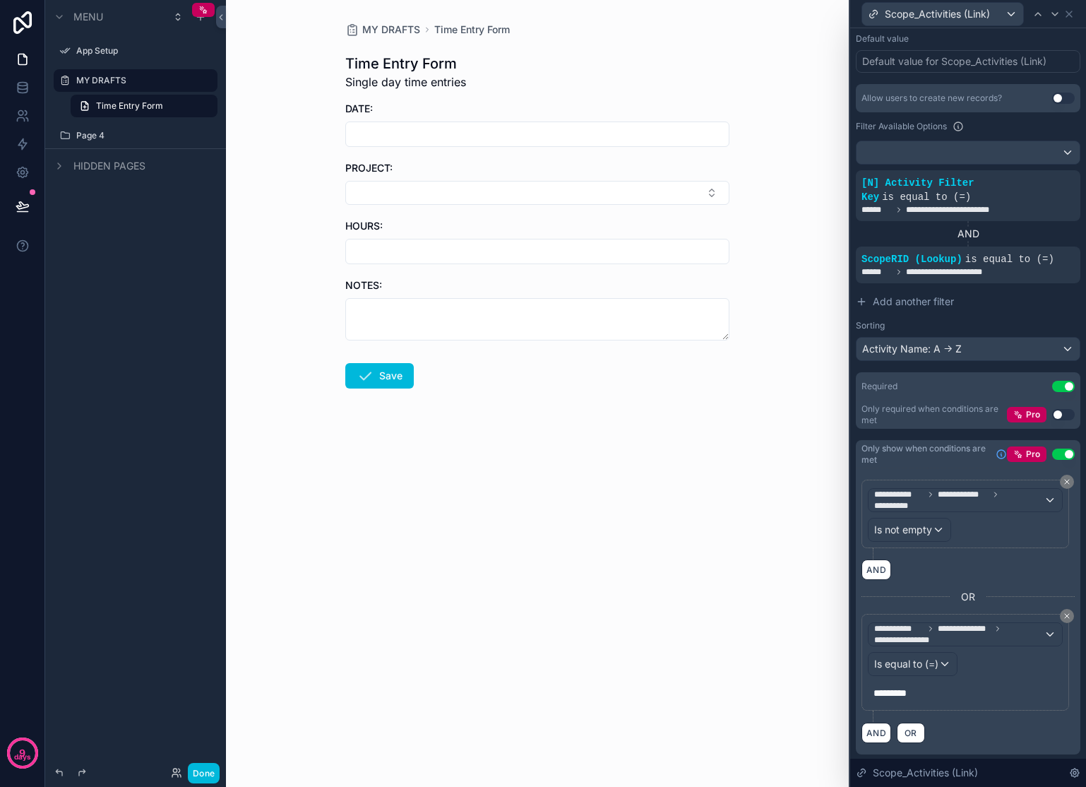
click at [1065, 614] on icon at bounding box center [1067, 616] width 4 height 4
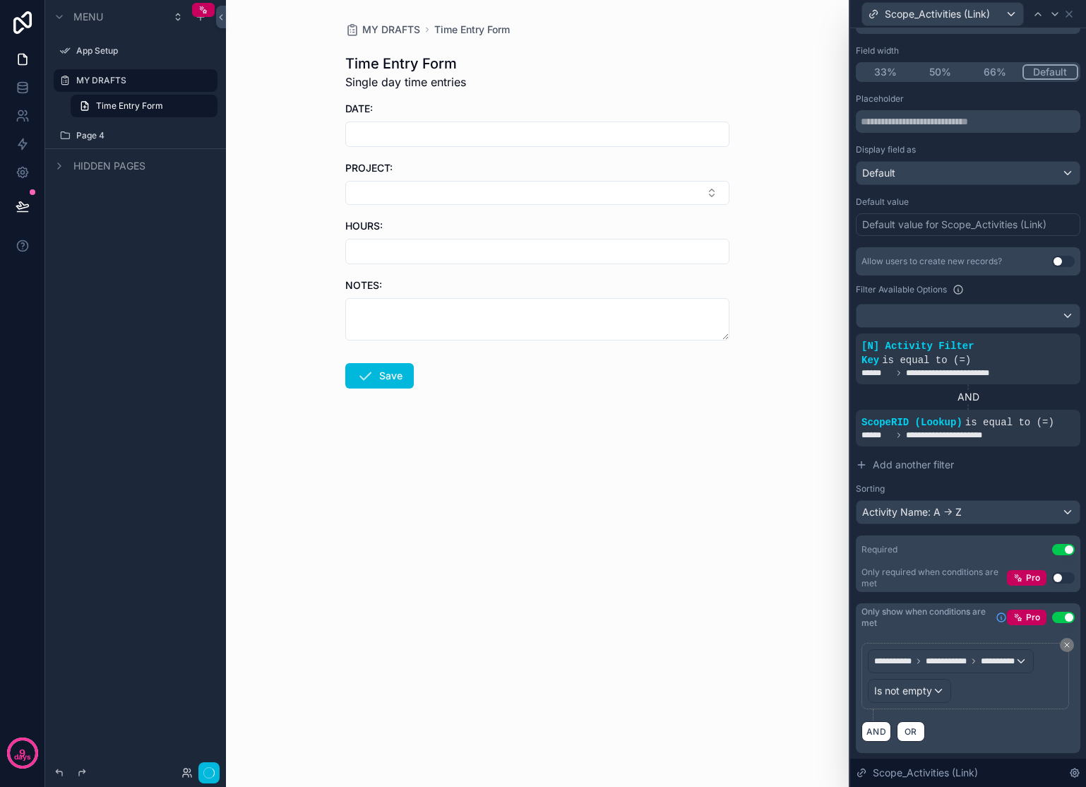
scroll to position [117, 0]
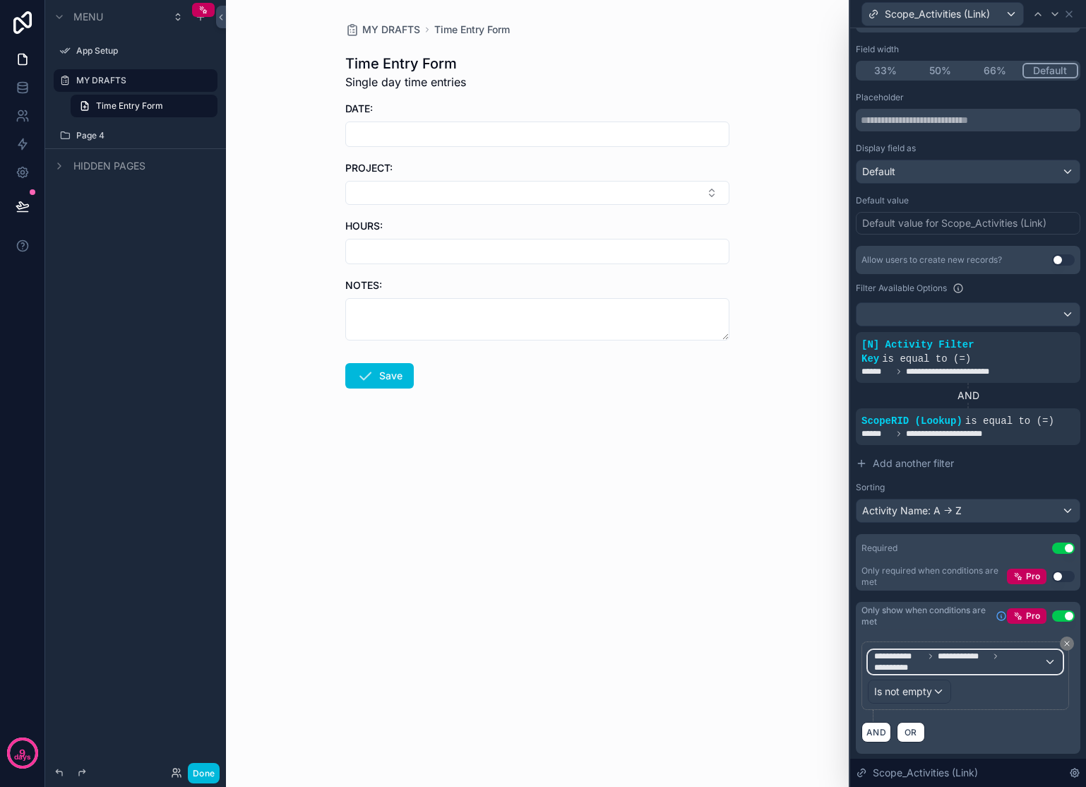
click at [1008, 659] on span "**********" at bounding box center [958, 661] width 169 height 23
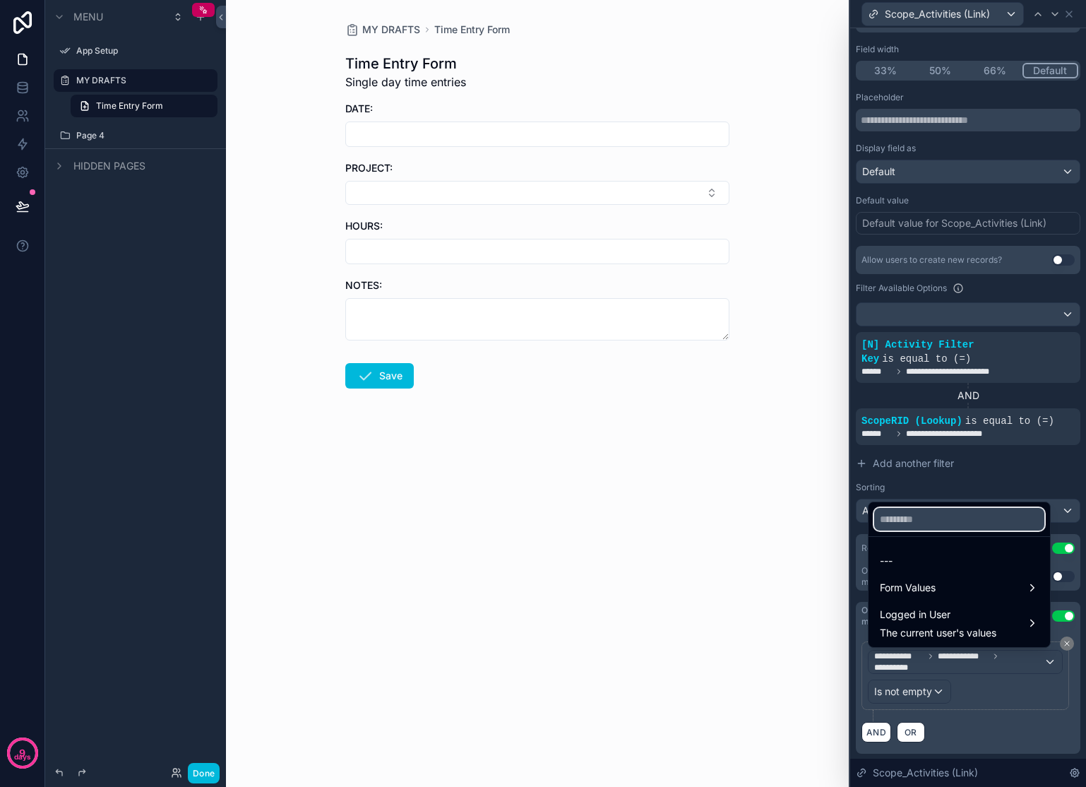
click at [944, 523] on input "text" at bounding box center [959, 519] width 170 height 23
type input "*"
type input "*****"
click at [977, 592] on div "Form Values" at bounding box center [959, 587] width 159 height 17
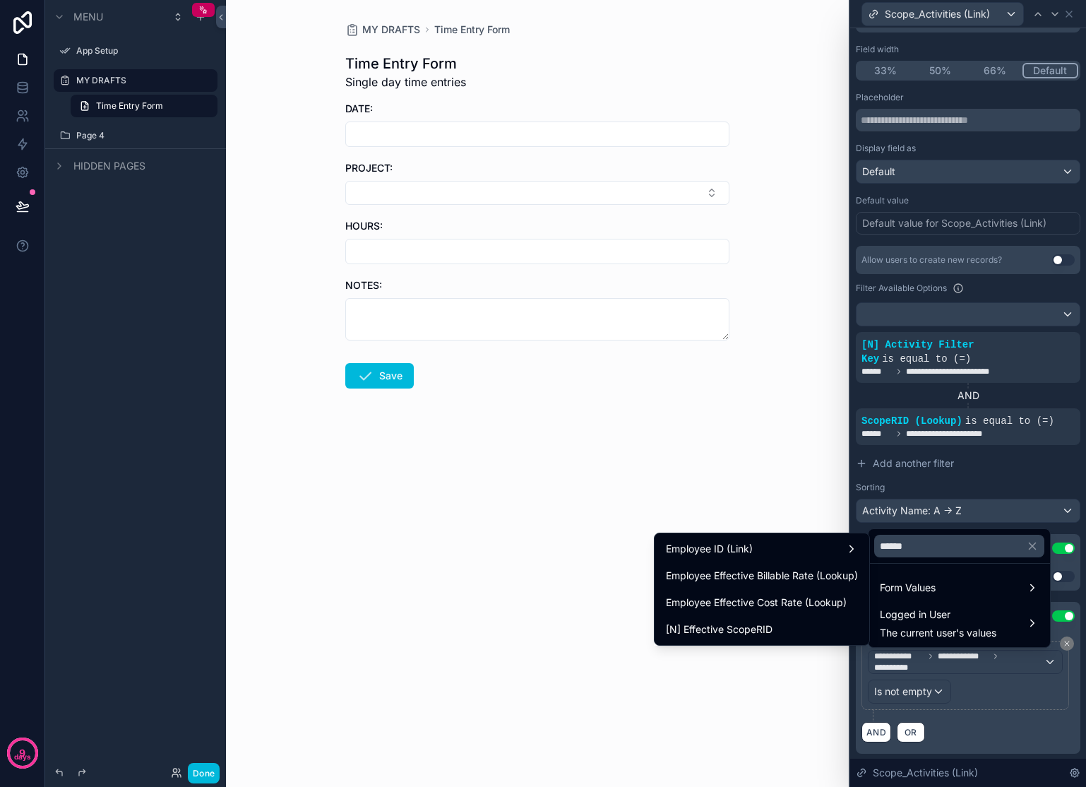
click at [777, 626] on div "[N] Effective ScopeRID" at bounding box center [762, 629] width 192 height 17
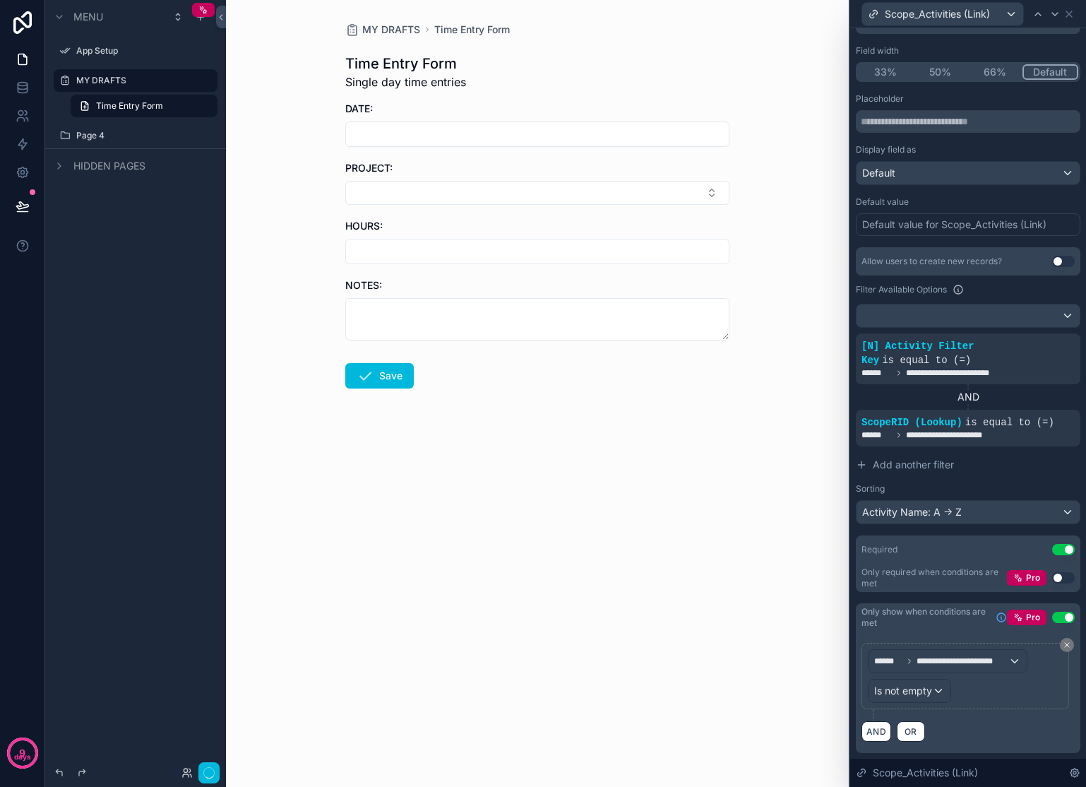
scroll to position [116, 0]
click at [465, 215] on form "DATE: PROJECT: HOURS: NOTES: Save" at bounding box center [537, 290] width 384 height 377
click at [470, 186] on button "Select Button" at bounding box center [537, 193] width 384 height 24
click at [475, 278] on span "Marketing" at bounding box center [468, 285] width 47 height 14
click at [949, 666] on span "**********" at bounding box center [963, 660] width 92 height 11
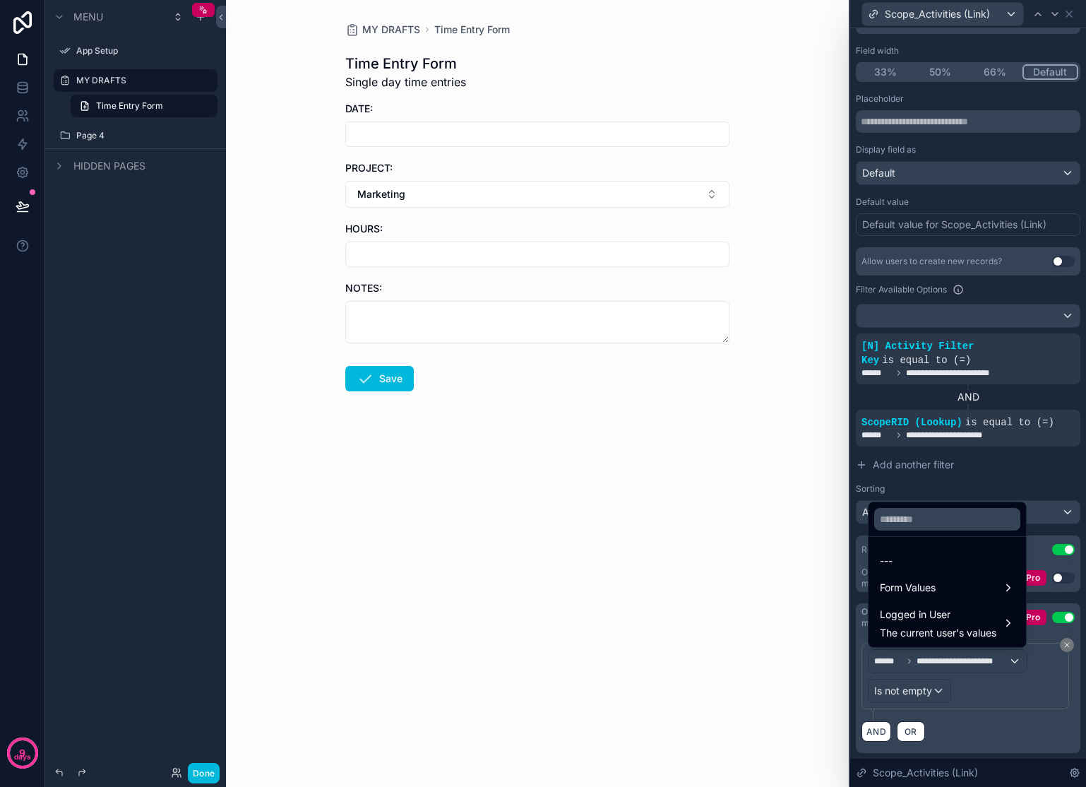
click at [939, 590] on div "Form Values" at bounding box center [947, 587] width 135 height 17
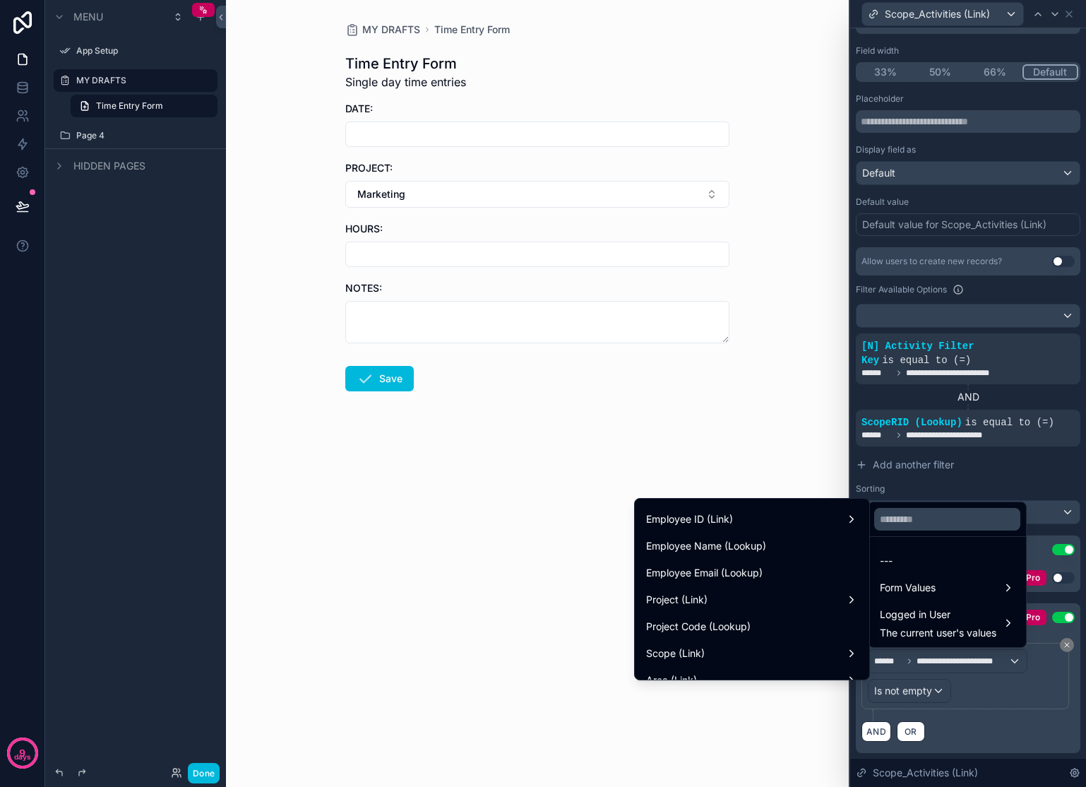
scroll to position [332, 0]
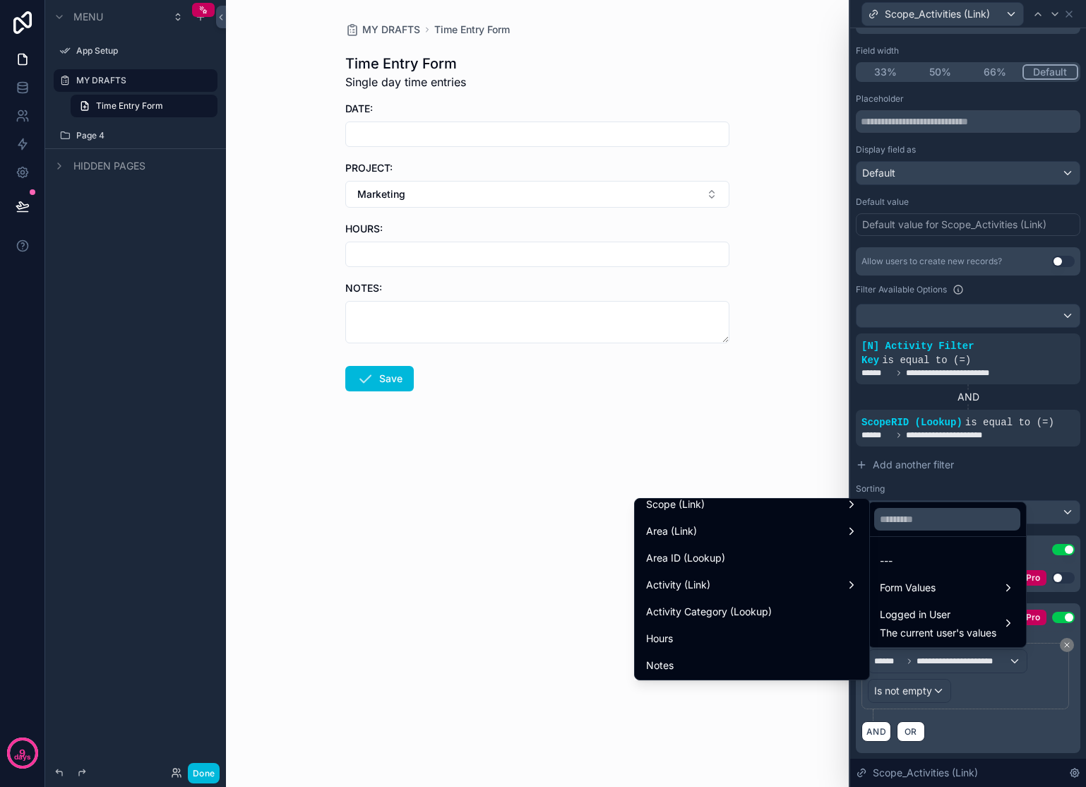
click at [739, 500] on div "Scope (Link)" at bounding box center [752, 504] width 212 height 17
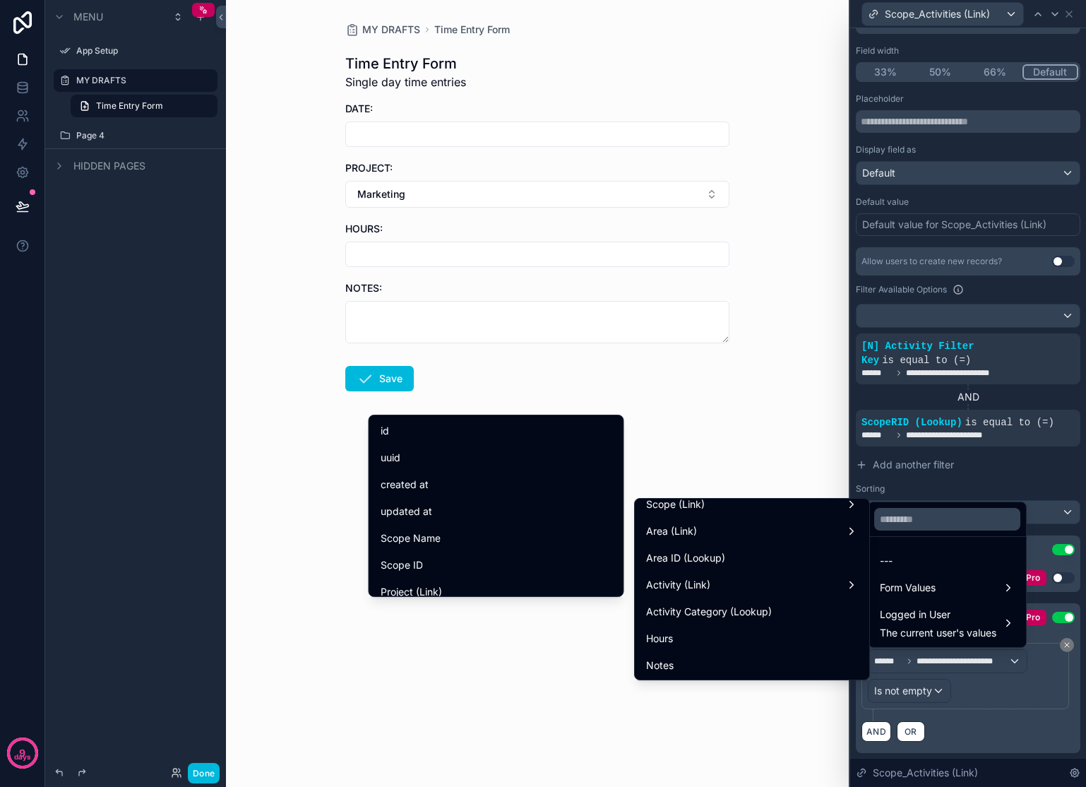
click at [462, 535] on div "Scope Name" at bounding box center [497, 538] width 232 height 17
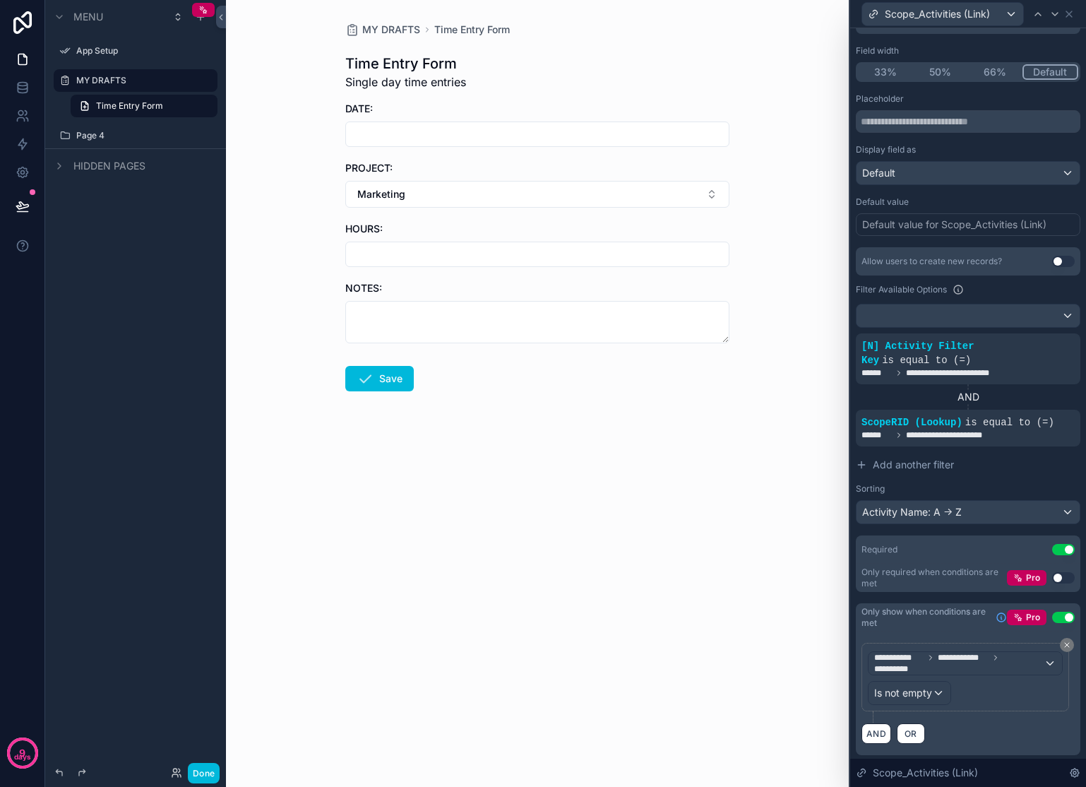
scroll to position [117, 0]
click at [911, 732] on span "OR" at bounding box center [911, 732] width 18 height 11
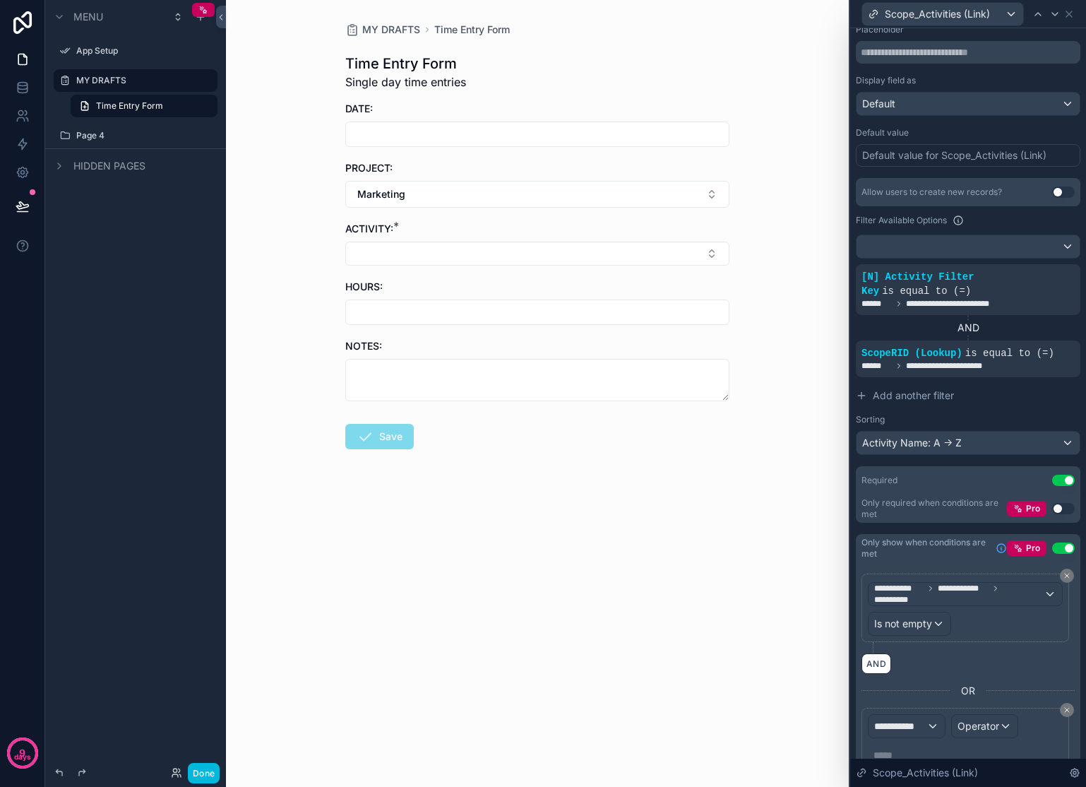
scroll to position [248, 0]
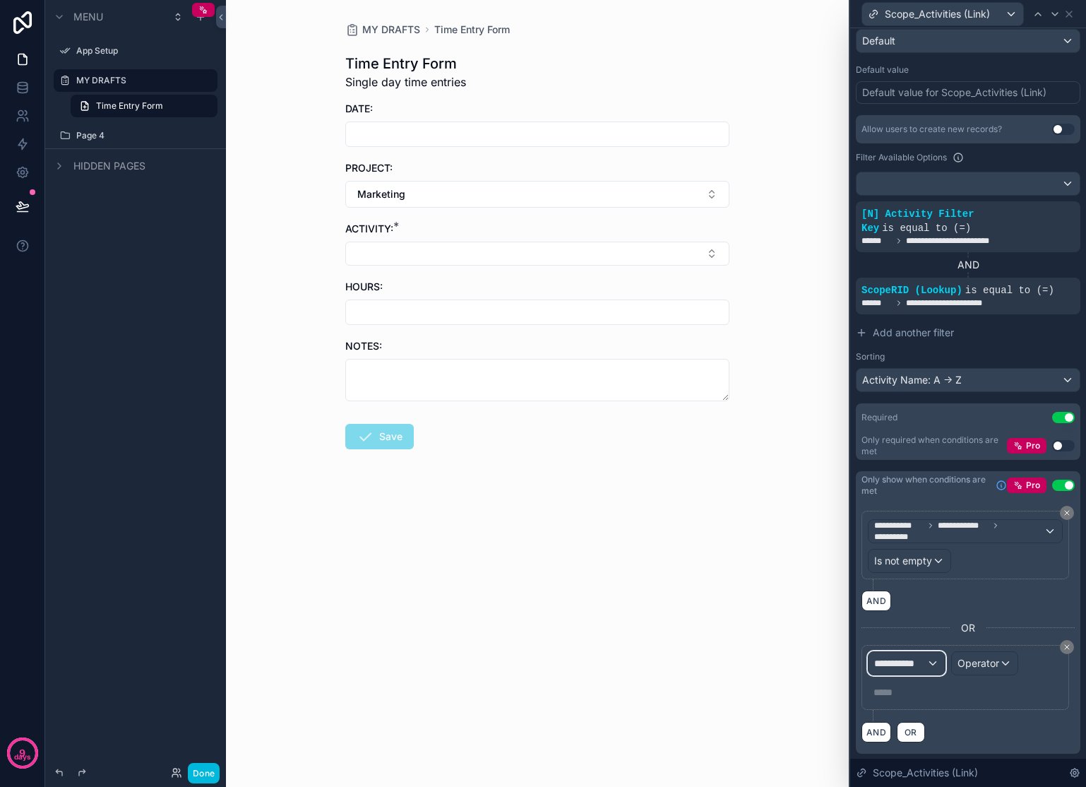
click at [918, 662] on span "**********" at bounding box center [900, 663] width 52 height 14
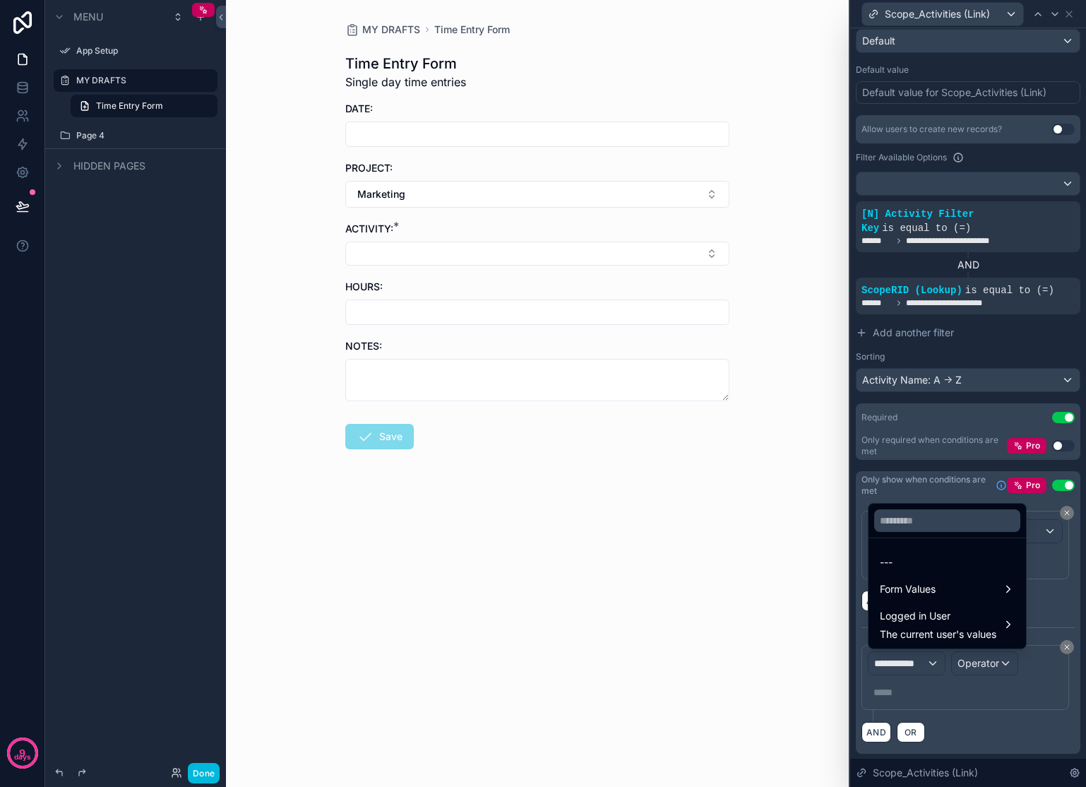
click at [956, 581] on div "Form Values" at bounding box center [947, 589] width 135 height 17
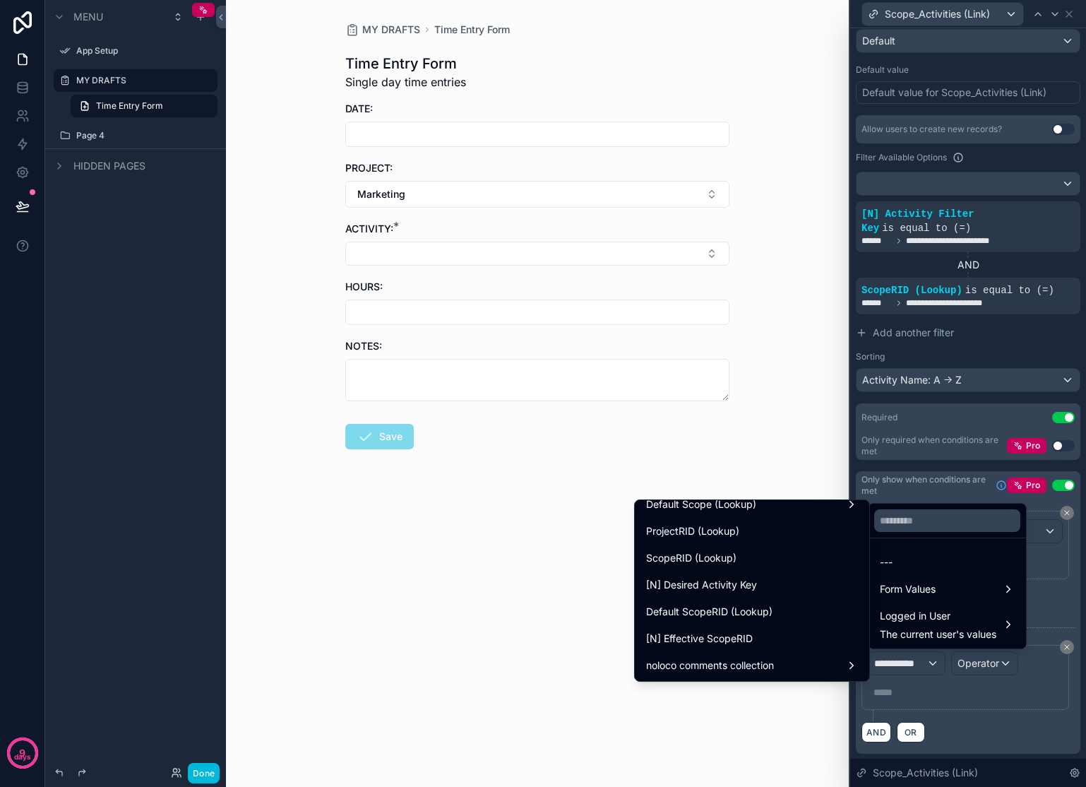
scroll to position [2364, 0]
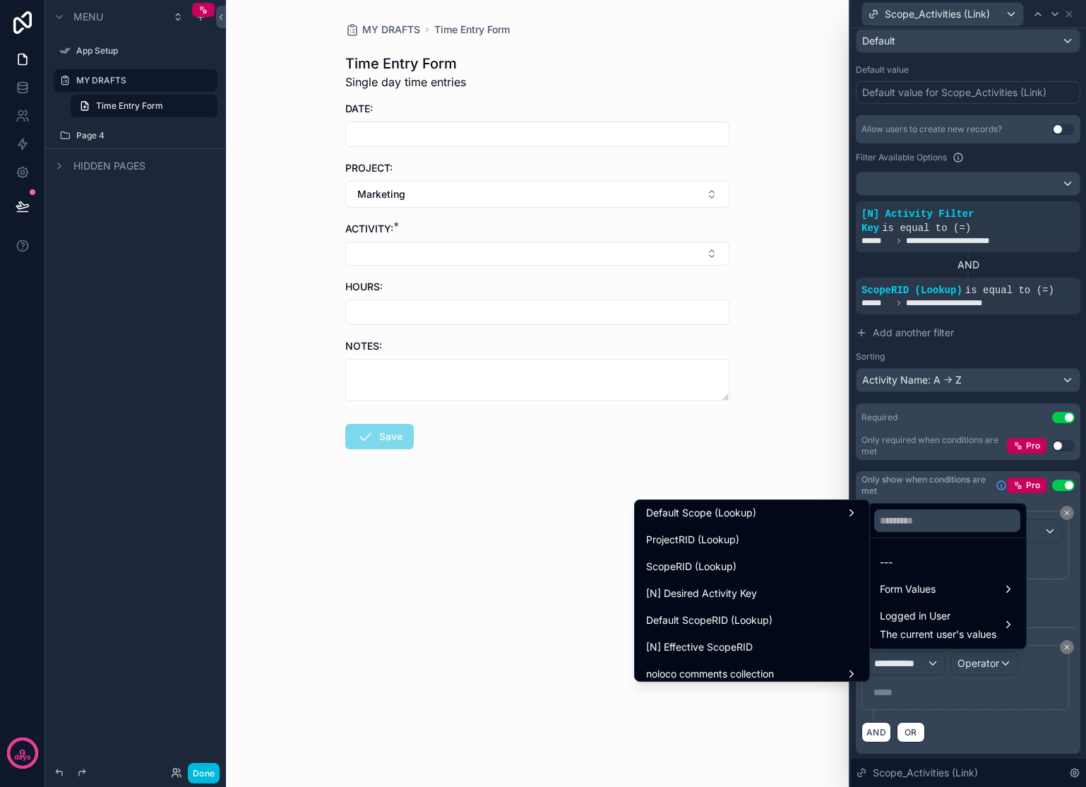
click at [730, 620] on span "Default ScopeRID (Lookup)" at bounding box center [709, 620] width 126 height 17
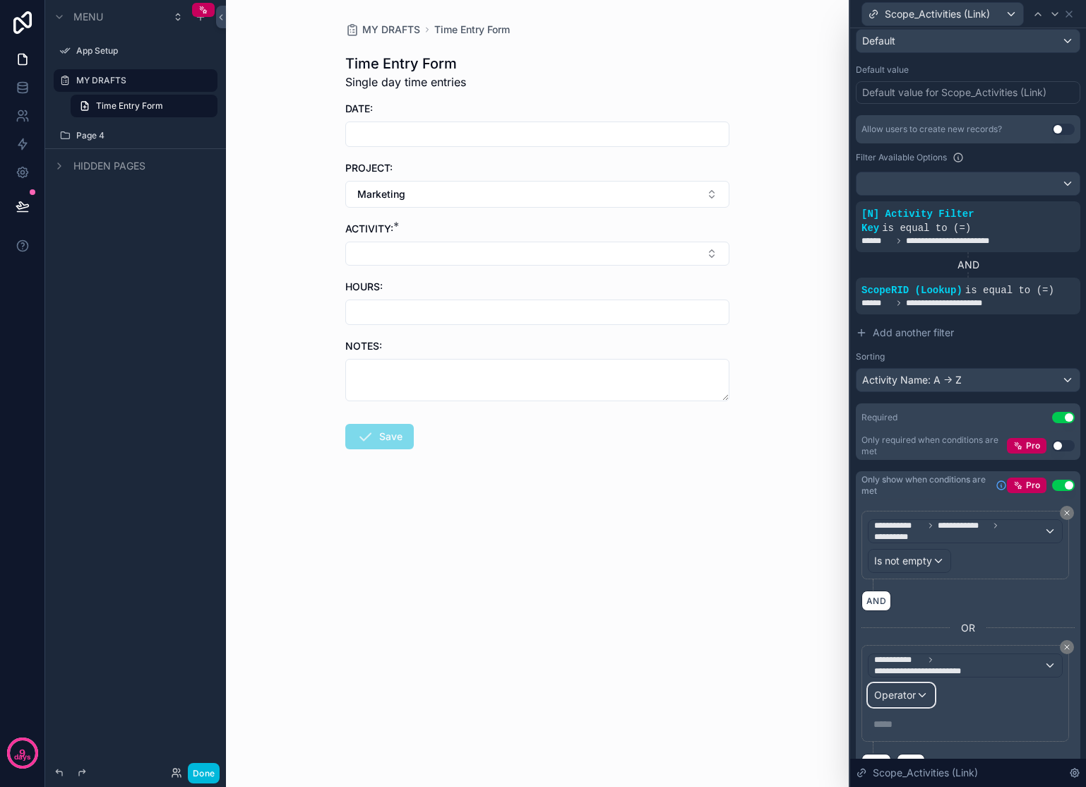
click at [887, 689] on span "Operator" at bounding box center [895, 695] width 42 height 12
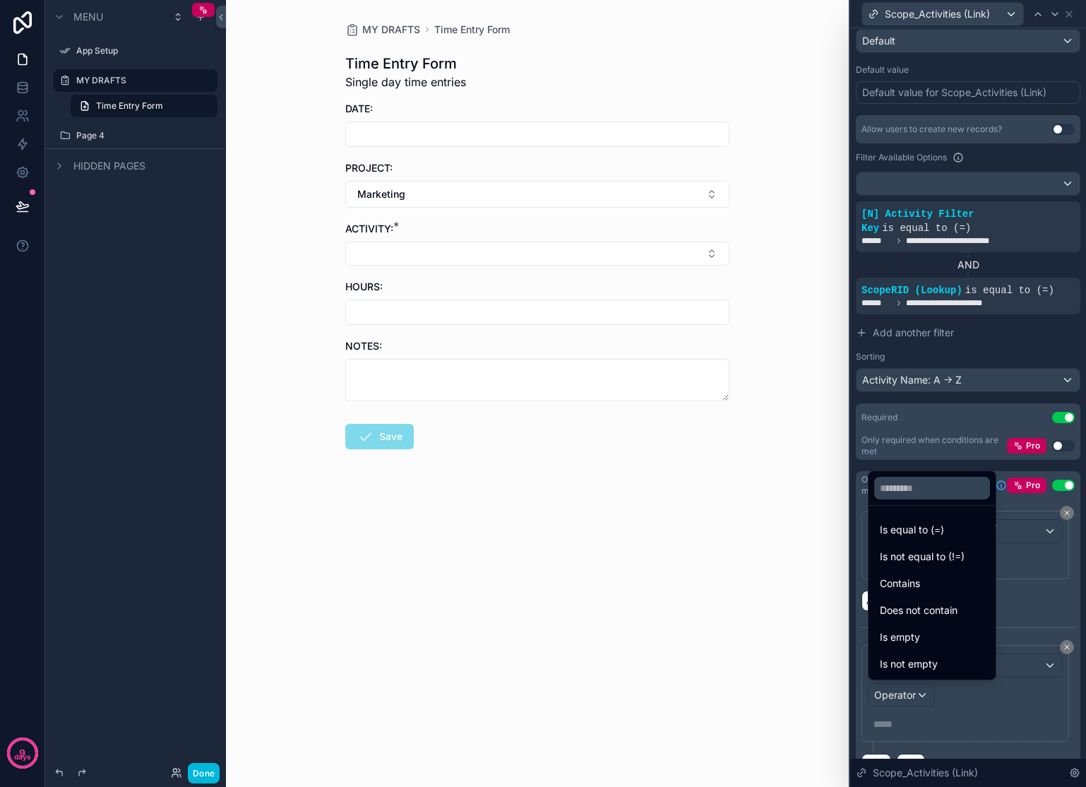
click at [930, 658] on span "Is not empty" at bounding box center [909, 663] width 58 height 17
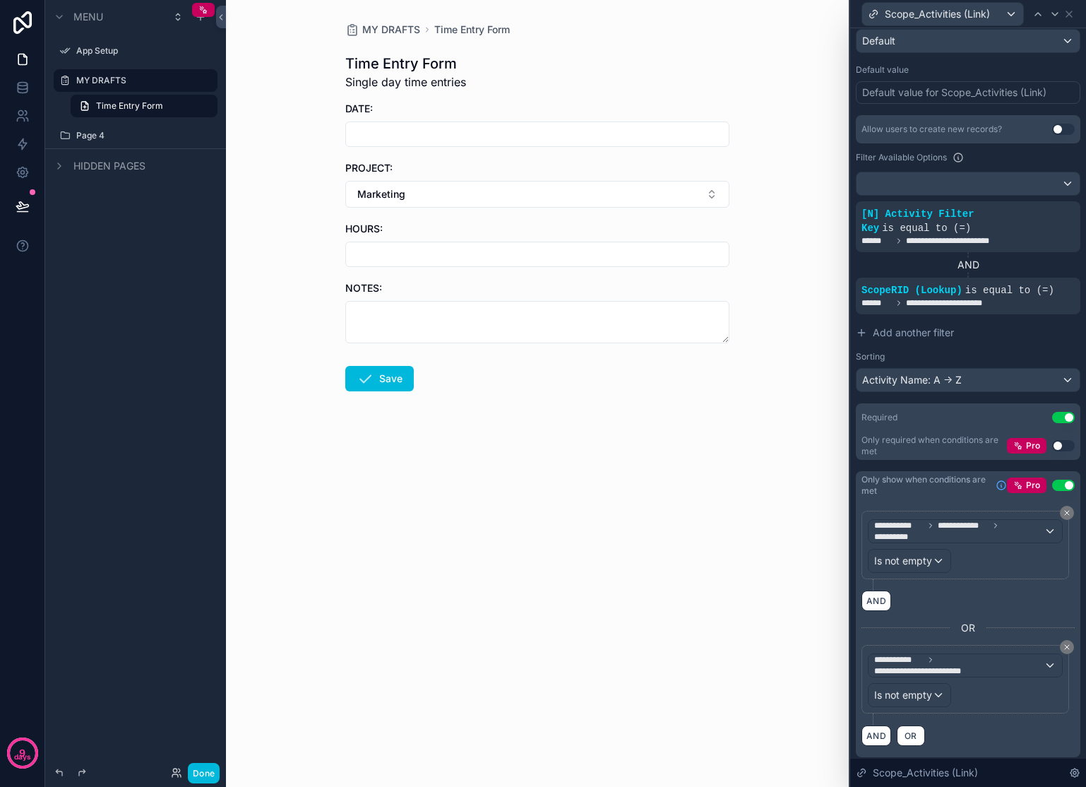
click at [638, 183] on button "Marketing" at bounding box center [537, 194] width 384 height 27
click at [489, 250] on div "None" at bounding box center [537, 251] width 196 height 23
click at [467, 195] on button "Select Button" at bounding box center [537, 193] width 384 height 24
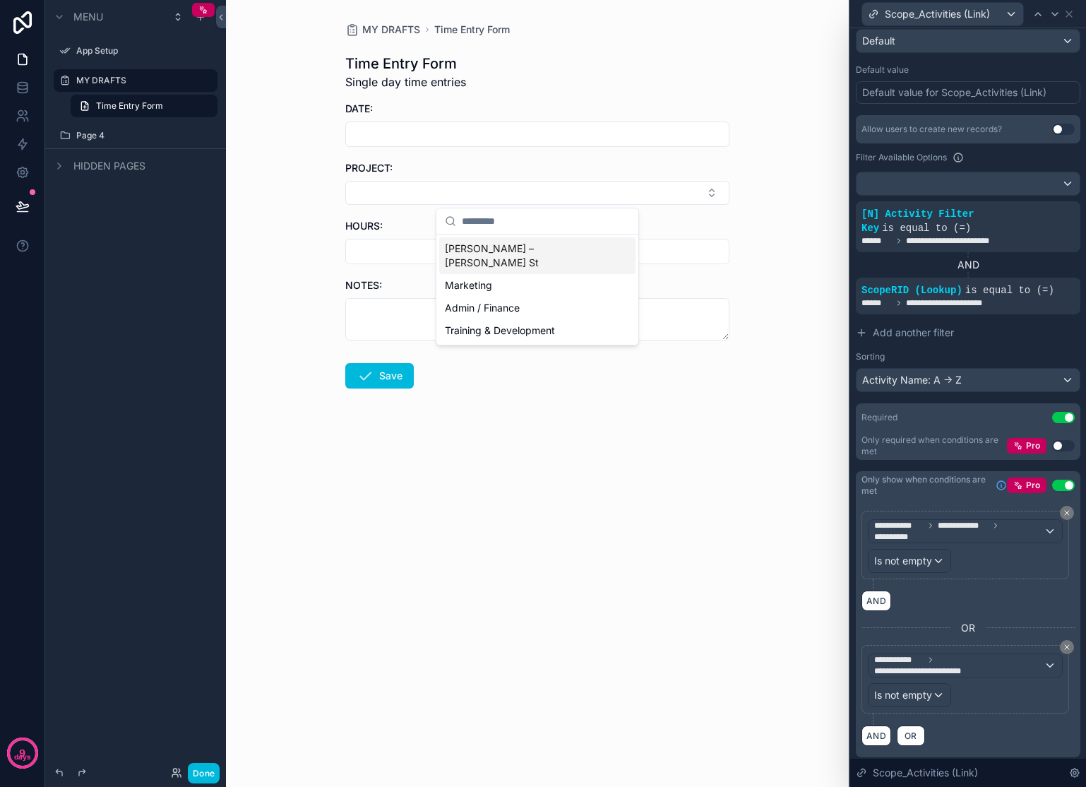
click at [487, 240] on div "[PERSON_NAME] – [PERSON_NAME] St" at bounding box center [537, 255] width 196 height 37
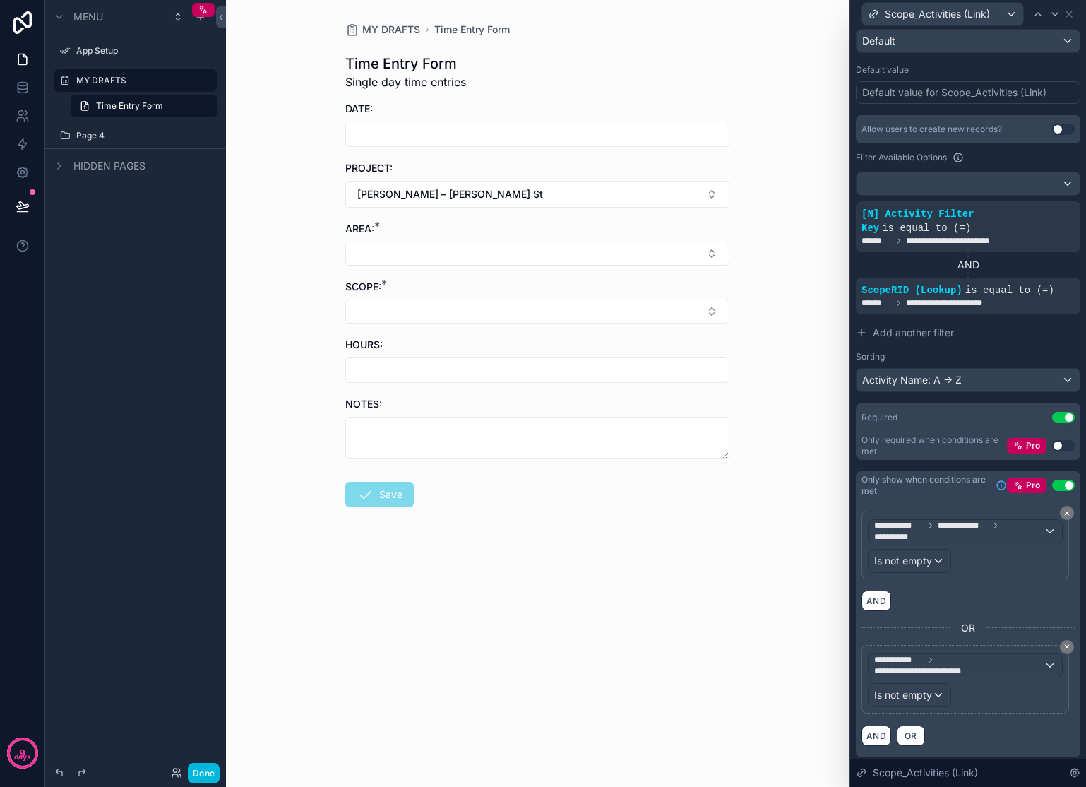
click at [480, 197] on button "[PERSON_NAME] – [PERSON_NAME] St" at bounding box center [537, 194] width 384 height 27
click at [478, 304] on span "Marketing" at bounding box center [468, 311] width 47 height 14
click at [472, 192] on button "Marketing" at bounding box center [537, 194] width 384 height 27
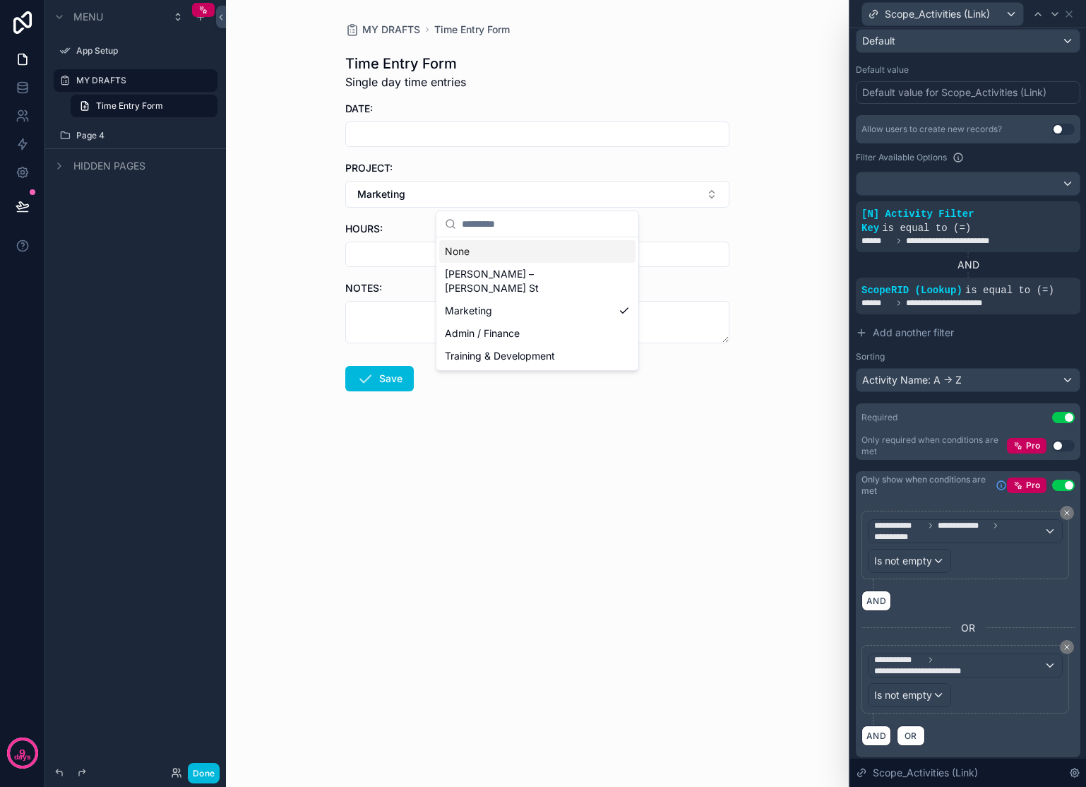
click at [471, 251] on div "None" at bounding box center [537, 251] width 196 height 23
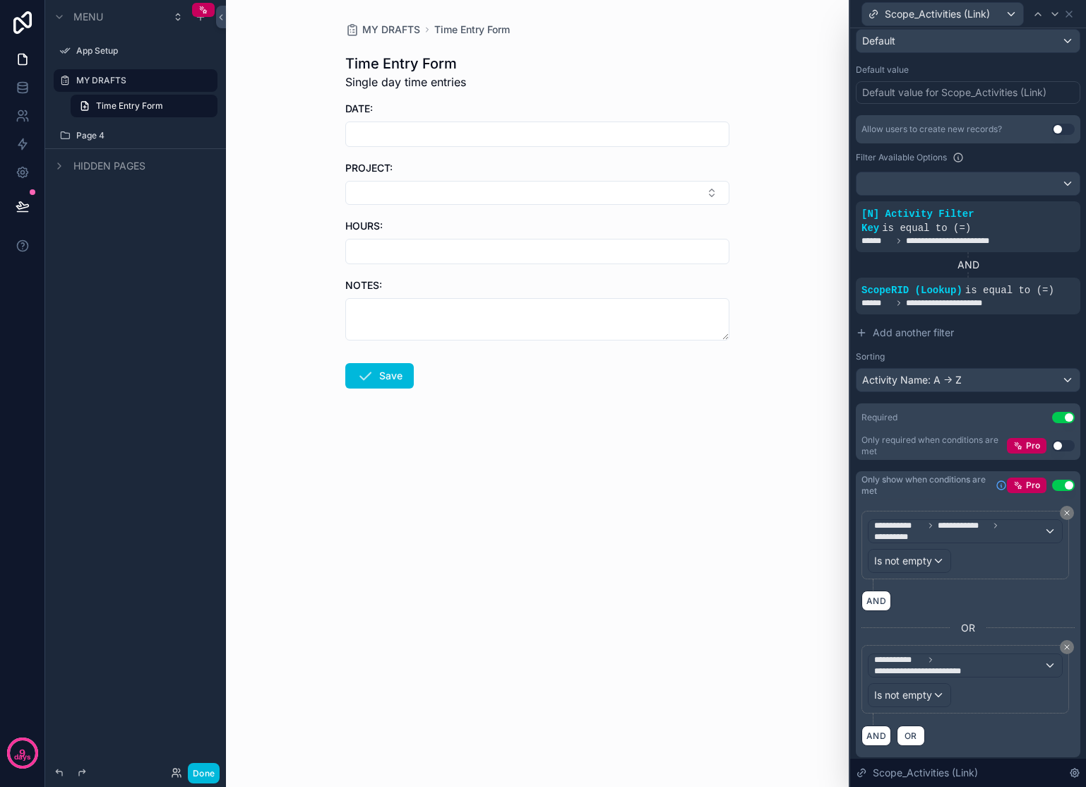
scroll to position [251, 0]
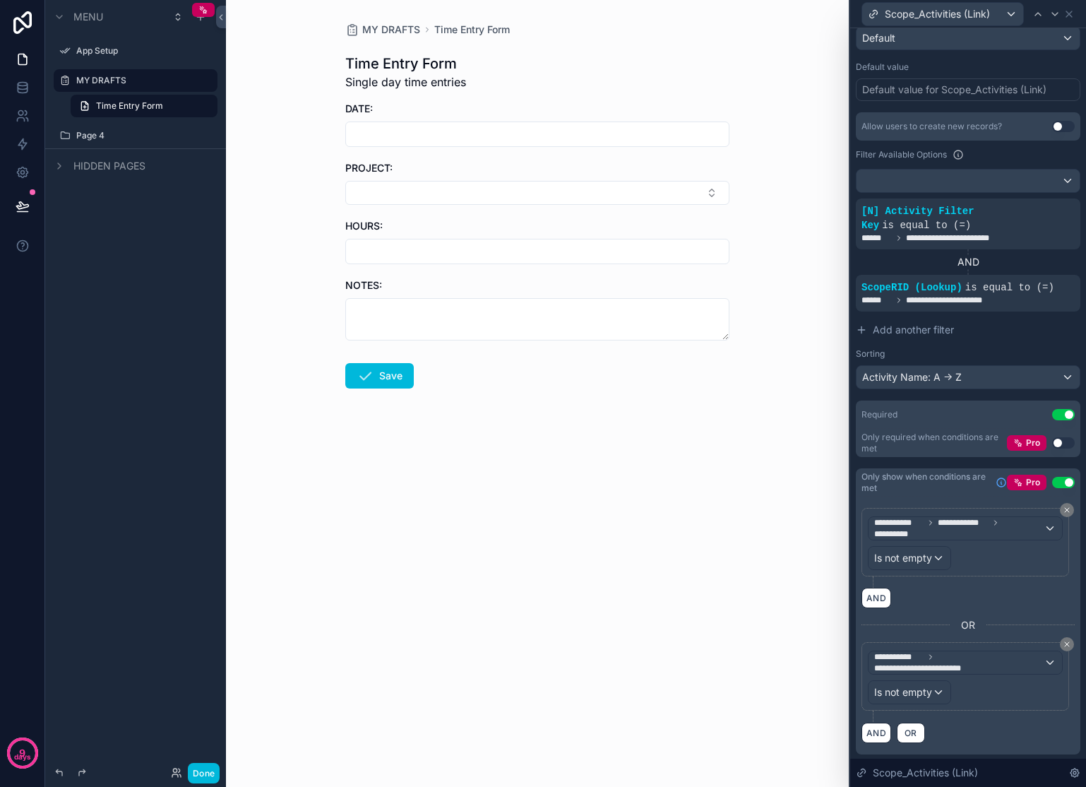
click at [598, 194] on button "Select Button" at bounding box center [537, 193] width 384 height 24
click at [523, 274] on div "Marketing" at bounding box center [537, 285] width 196 height 23
click at [511, 197] on button "Marketing" at bounding box center [537, 194] width 384 height 27
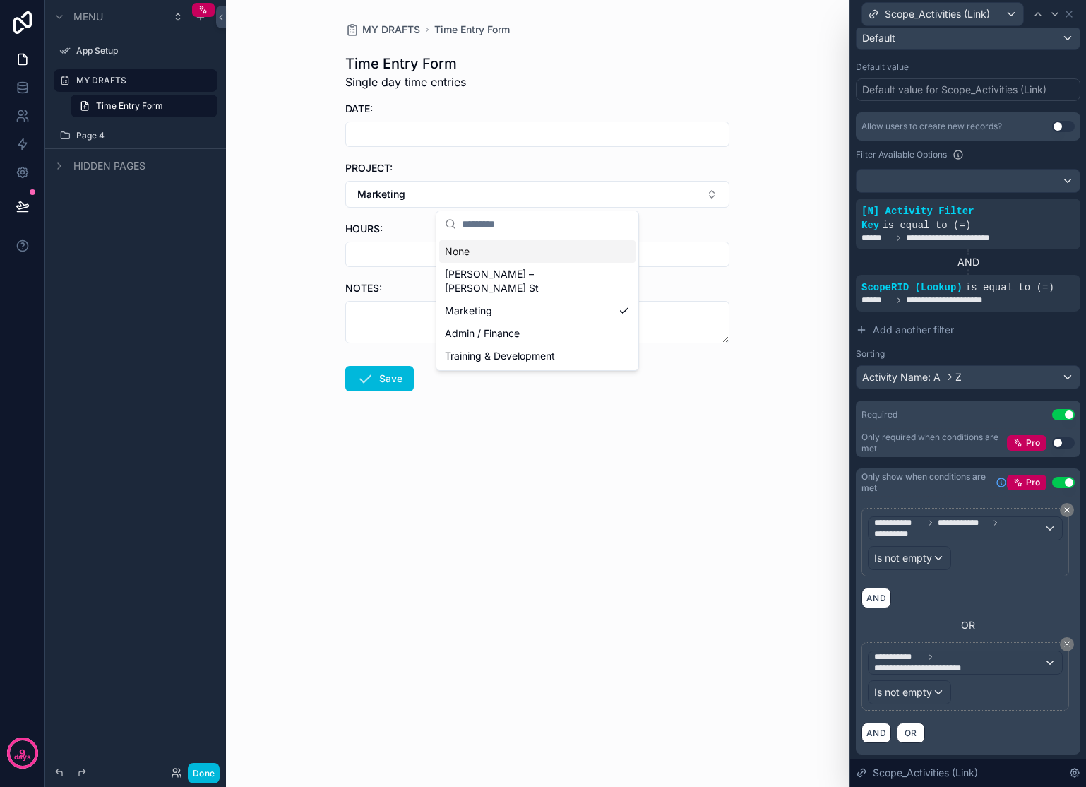
click at [521, 255] on div "None" at bounding box center [537, 251] width 196 height 23
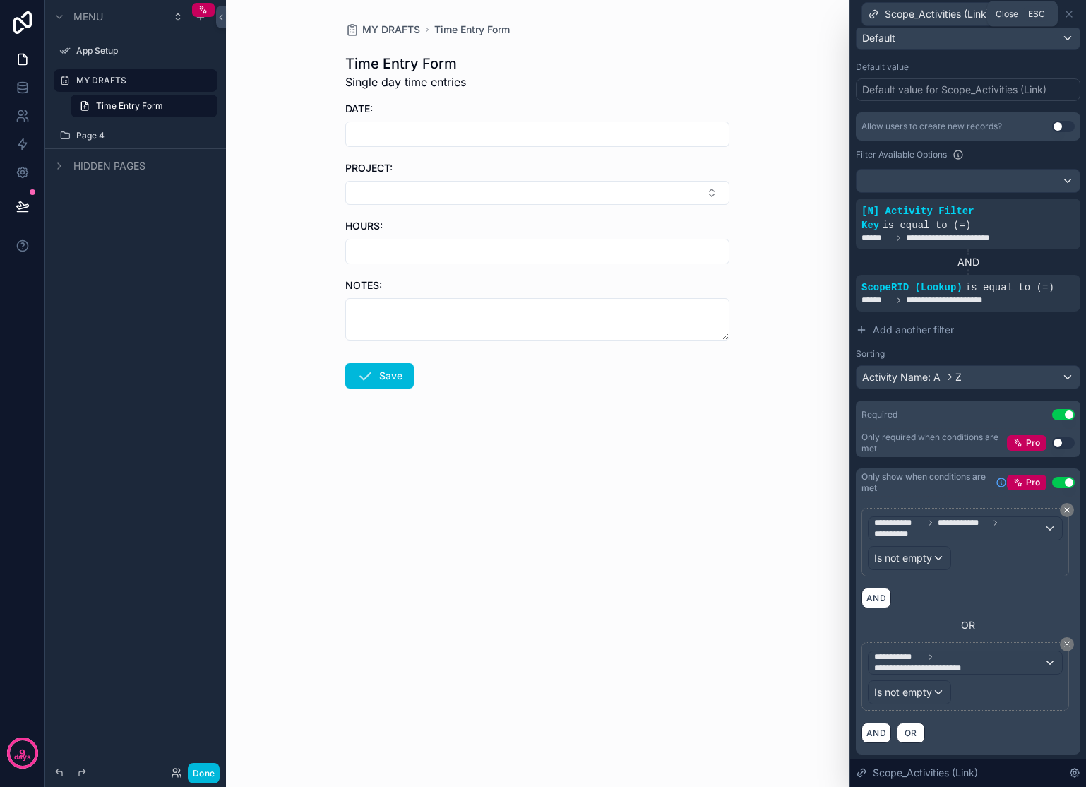
click at [1069, 15] on icon at bounding box center [1069, 13] width 11 height 11
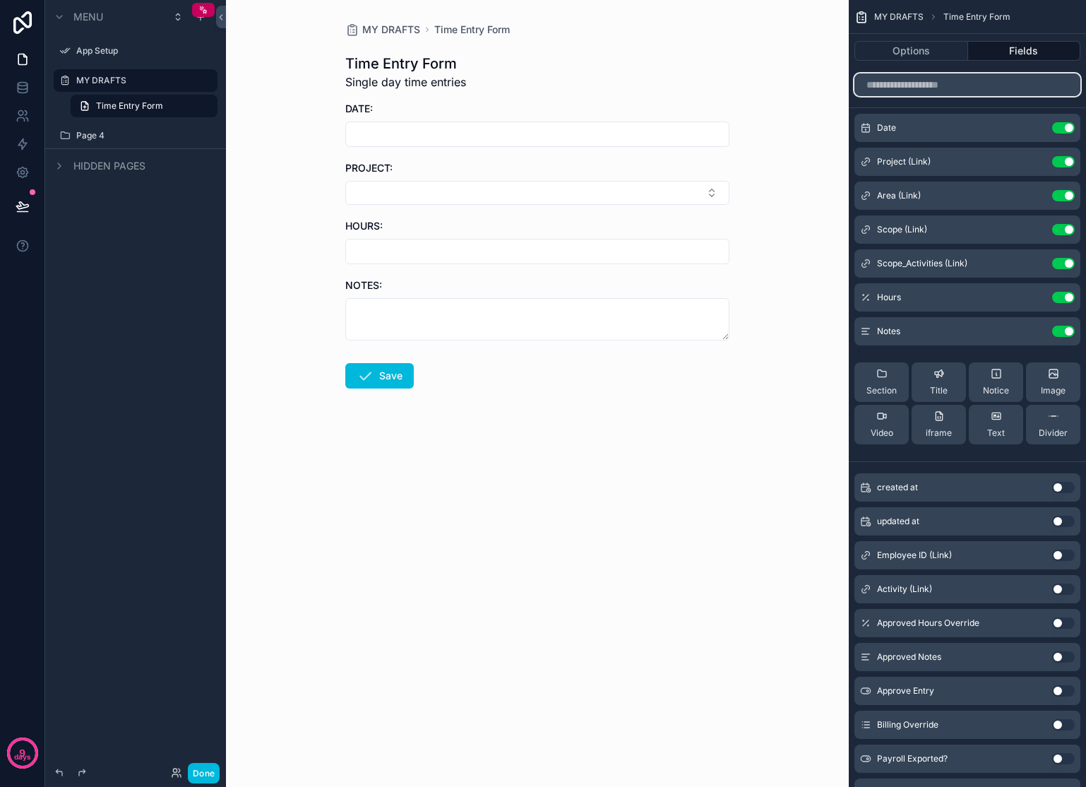
click at [996, 82] on input "scrollable content" at bounding box center [968, 84] width 226 height 23
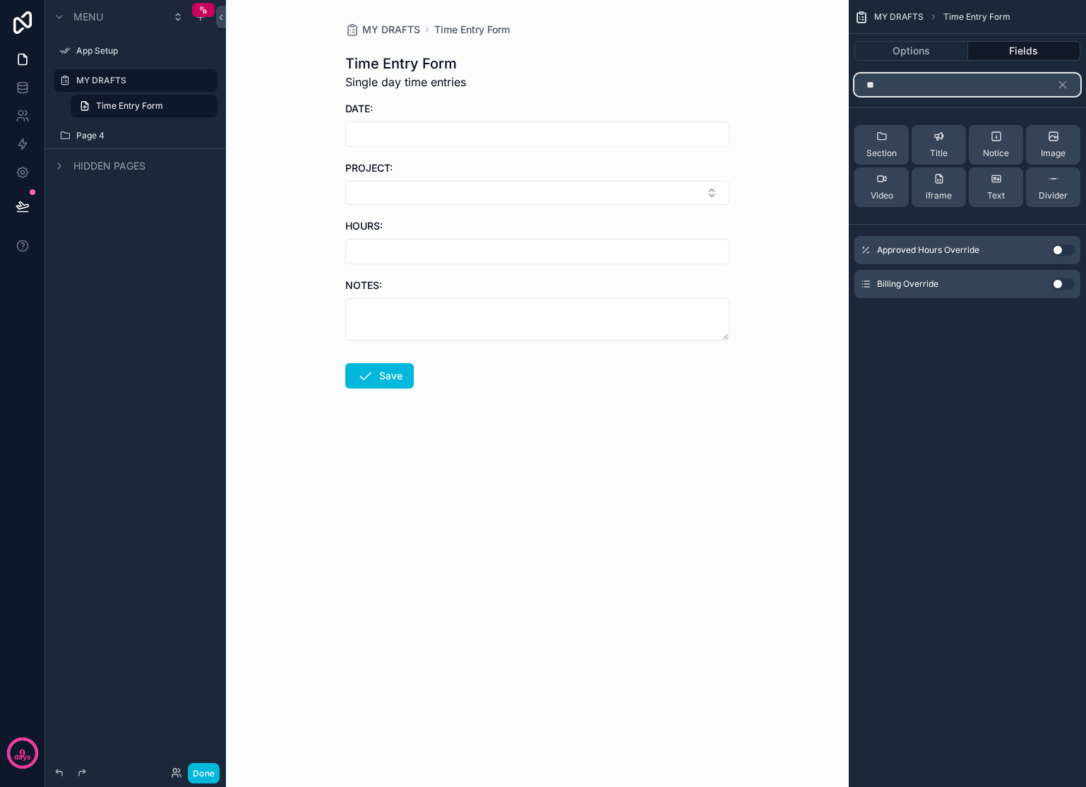
type input "*"
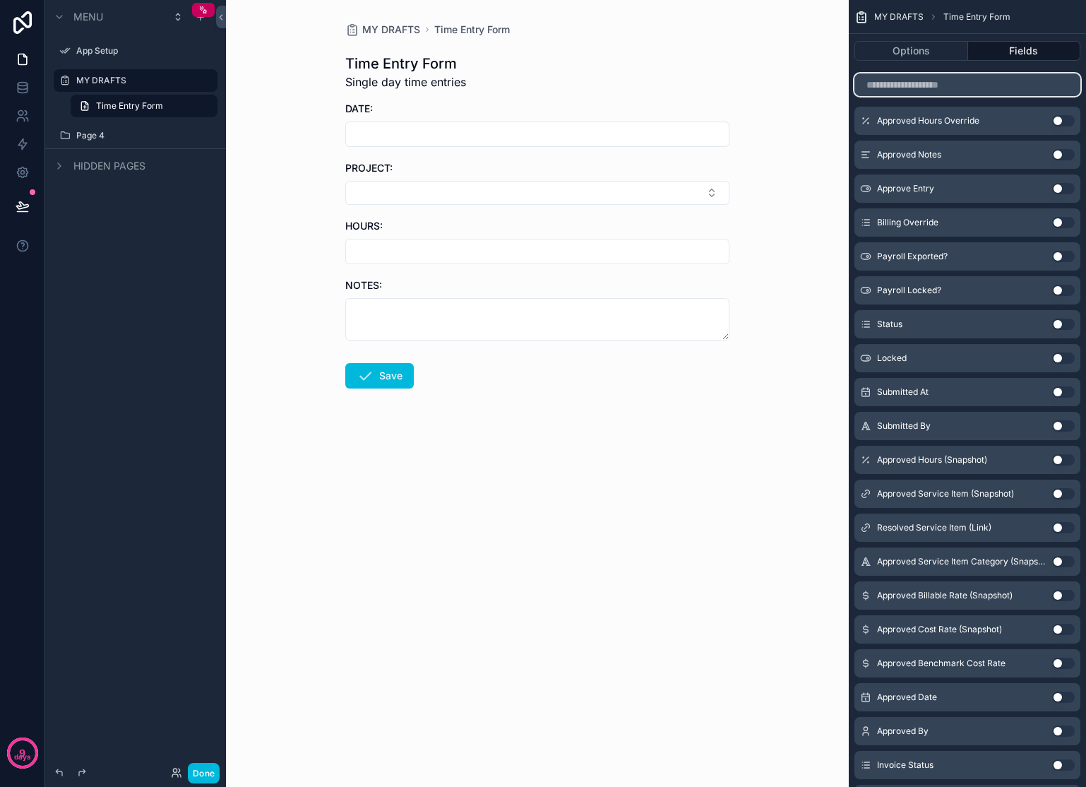
scroll to position [703, 0]
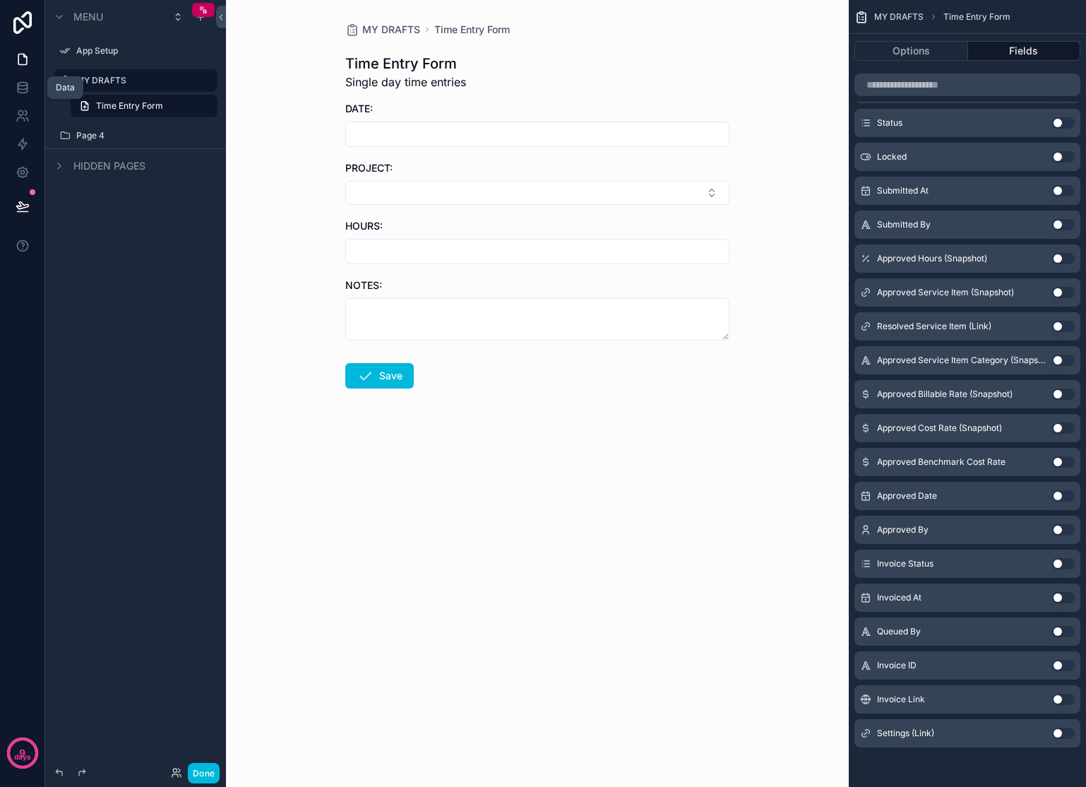
click at [17, 81] on icon at bounding box center [23, 88] width 14 height 14
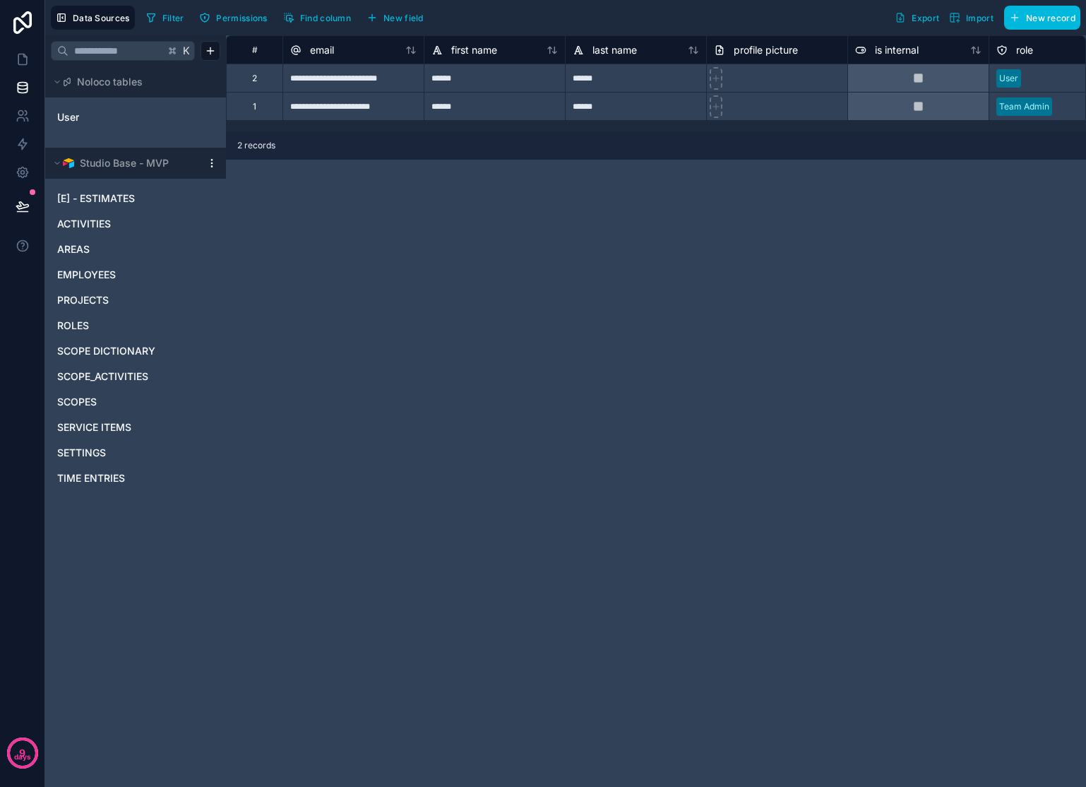
click at [146, 480] on link "TIME ENTRIES" at bounding box center [121, 478] width 129 height 14
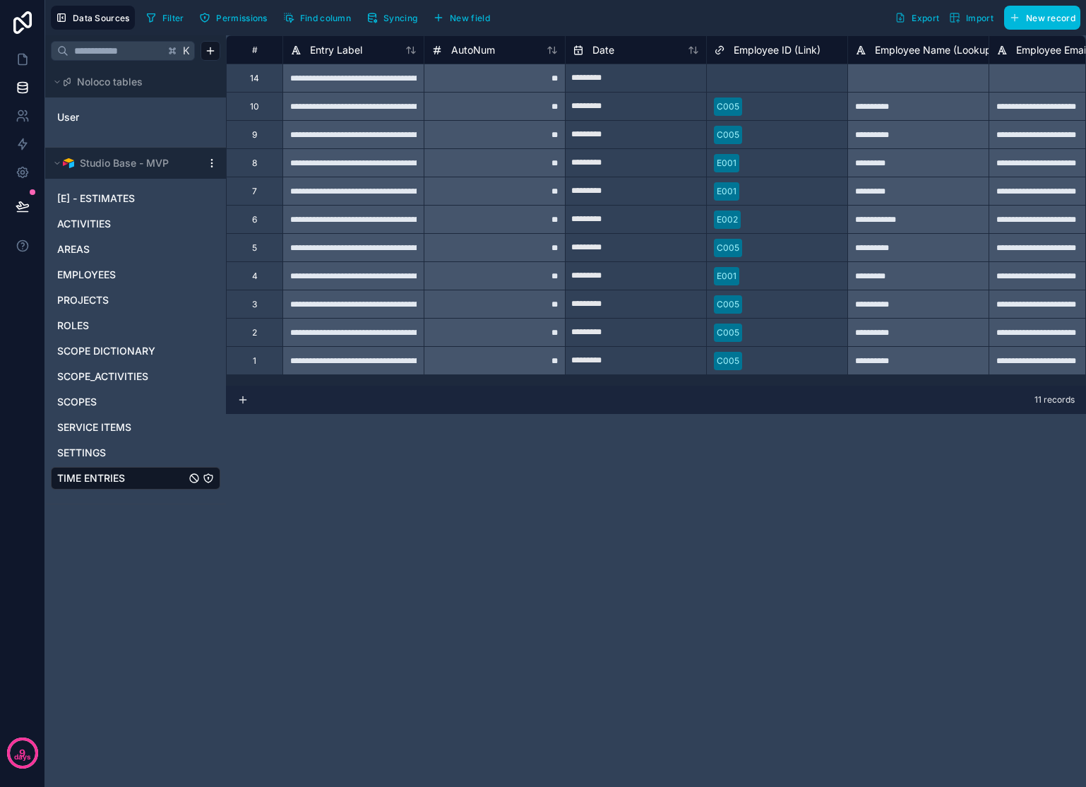
click at [407, 18] on span "Syncing" at bounding box center [400, 18] width 34 height 11
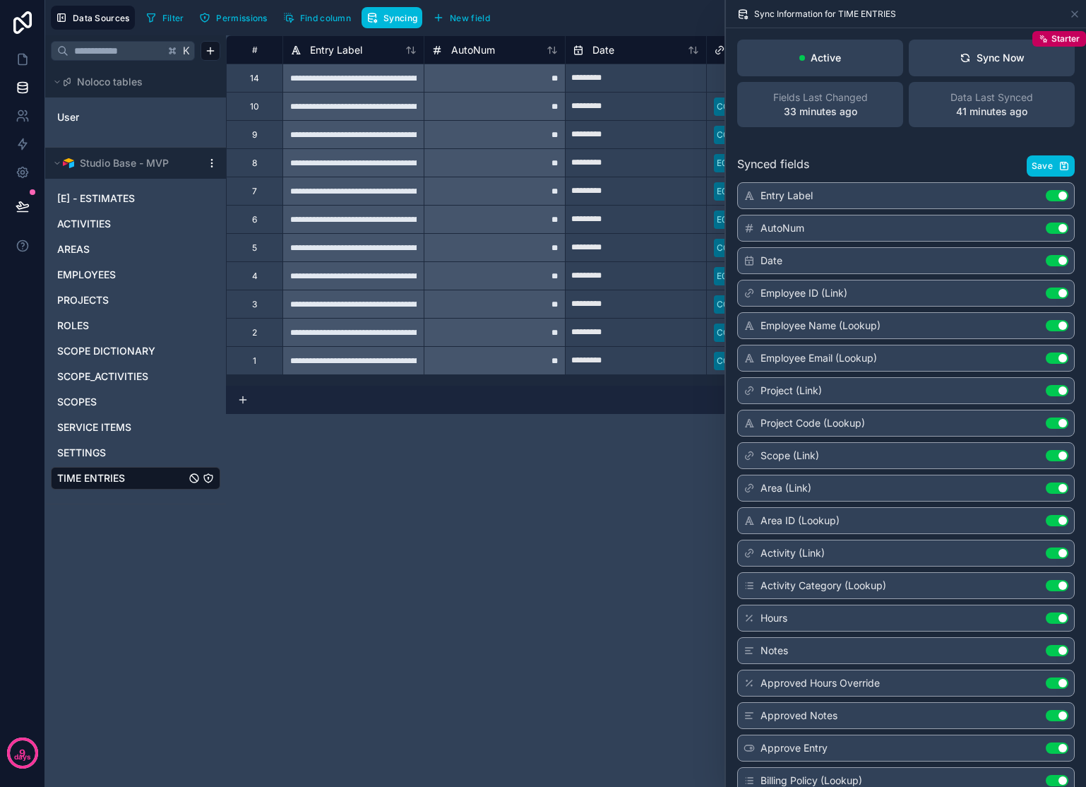
click at [946, 64] on button "Sync Now Starter" at bounding box center [992, 58] width 166 height 37
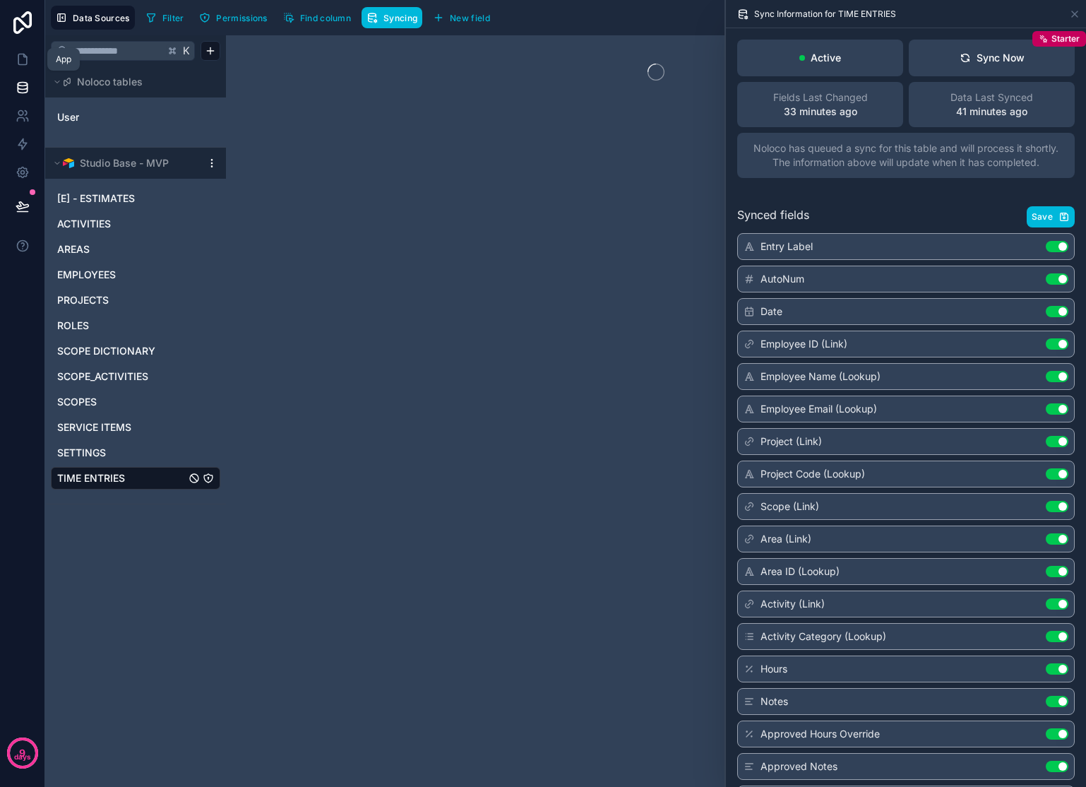
click at [25, 65] on icon at bounding box center [23, 59] width 14 height 14
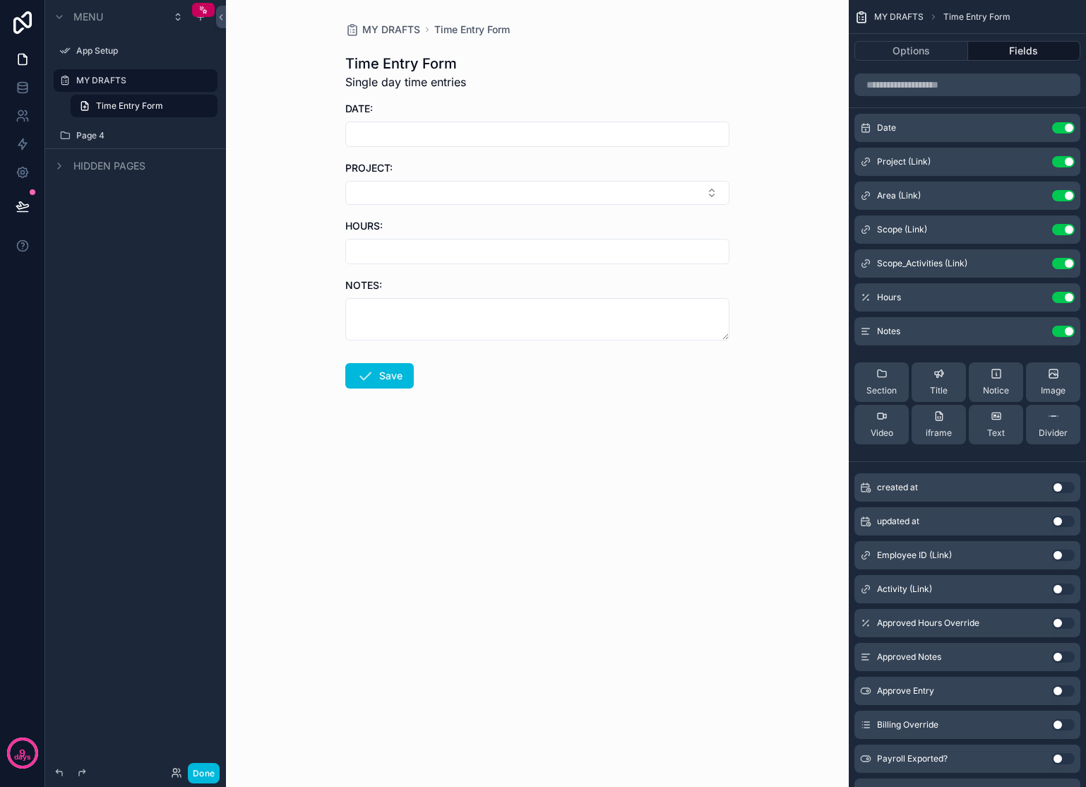
click at [532, 181] on button "Select Button" at bounding box center [537, 193] width 384 height 24
click at [487, 278] on span "Marketing" at bounding box center [468, 285] width 47 height 14
click at [484, 195] on button "Marketing" at bounding box center [537, 194] width 384 height 27
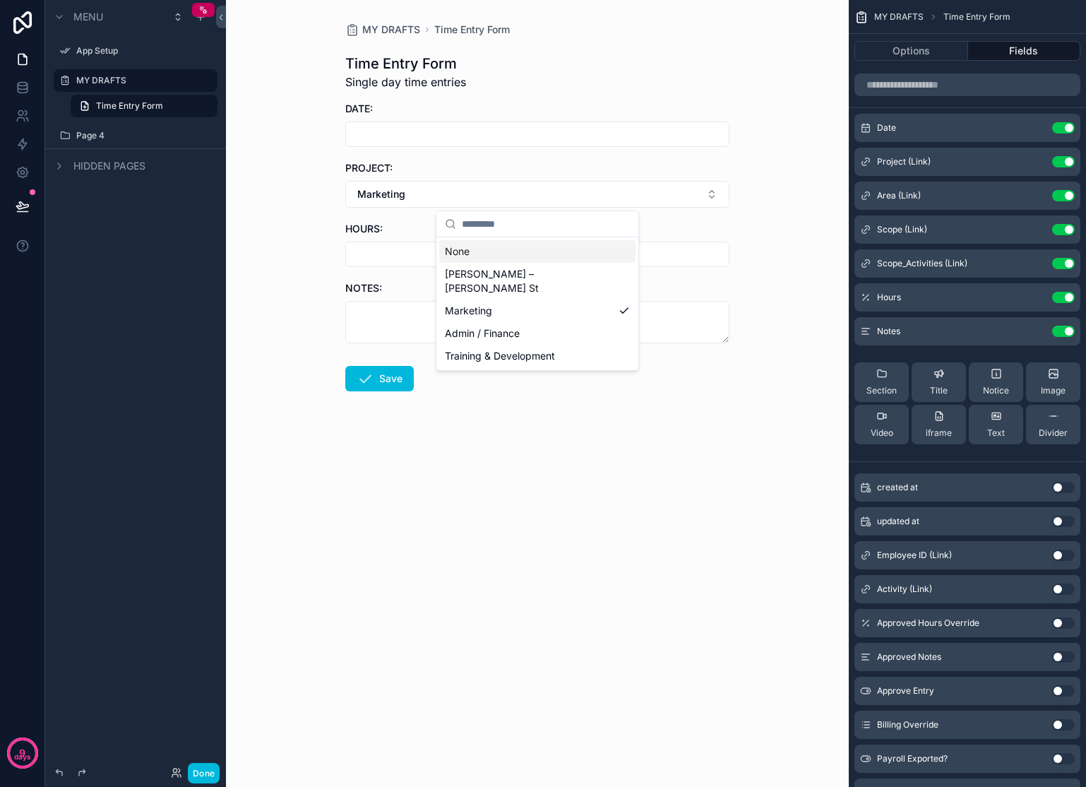
click at [480, 253] on div "None" at bounding box center [537, 251] width 196 height 23
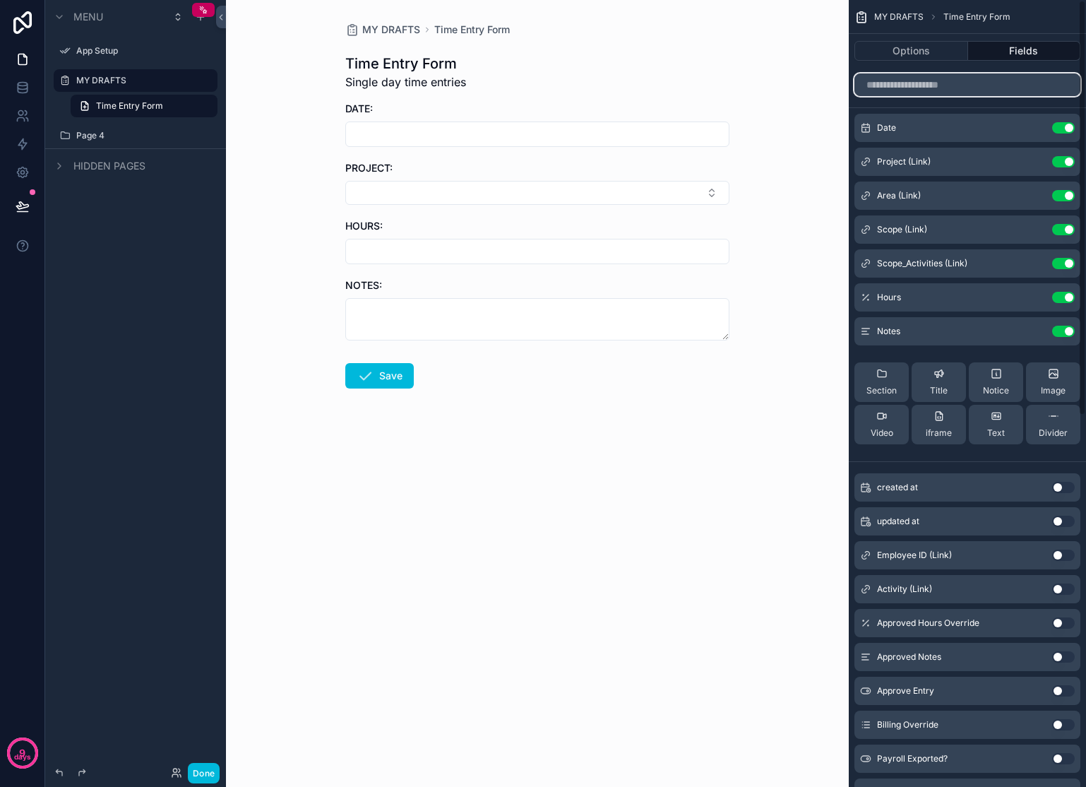
click at [943, 88] on input "scrollable content" at bounding box center [968, 84] width 226 height 23
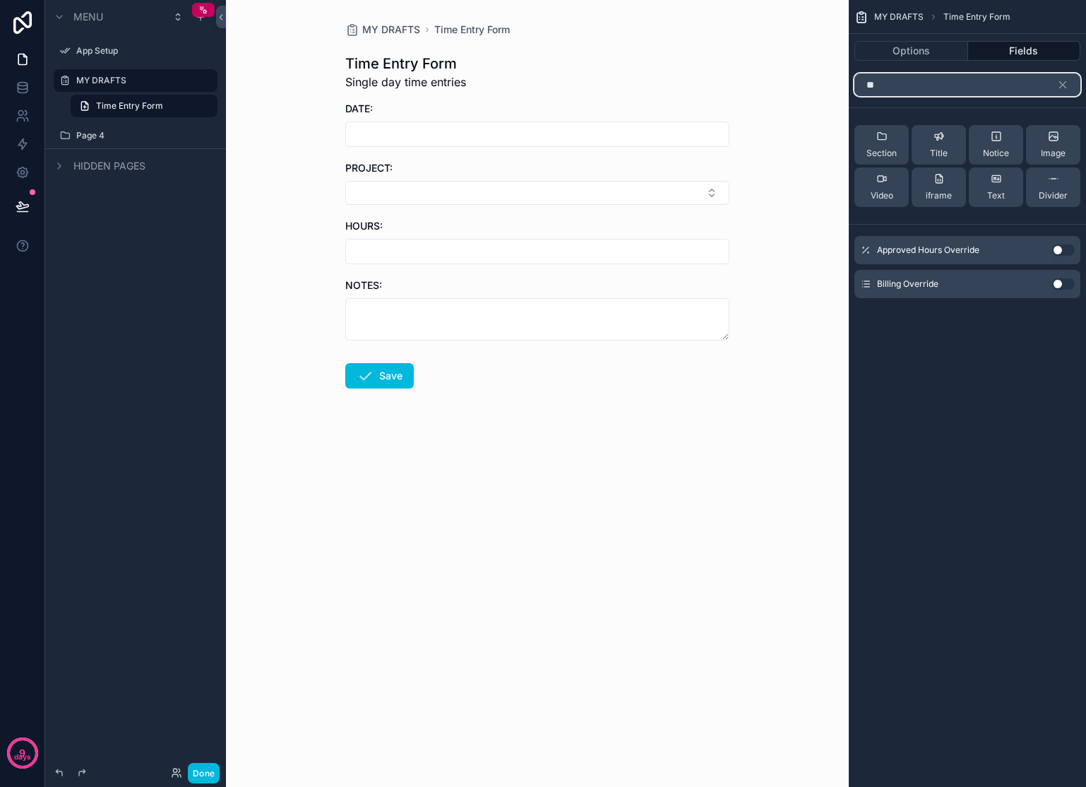
type input "*"
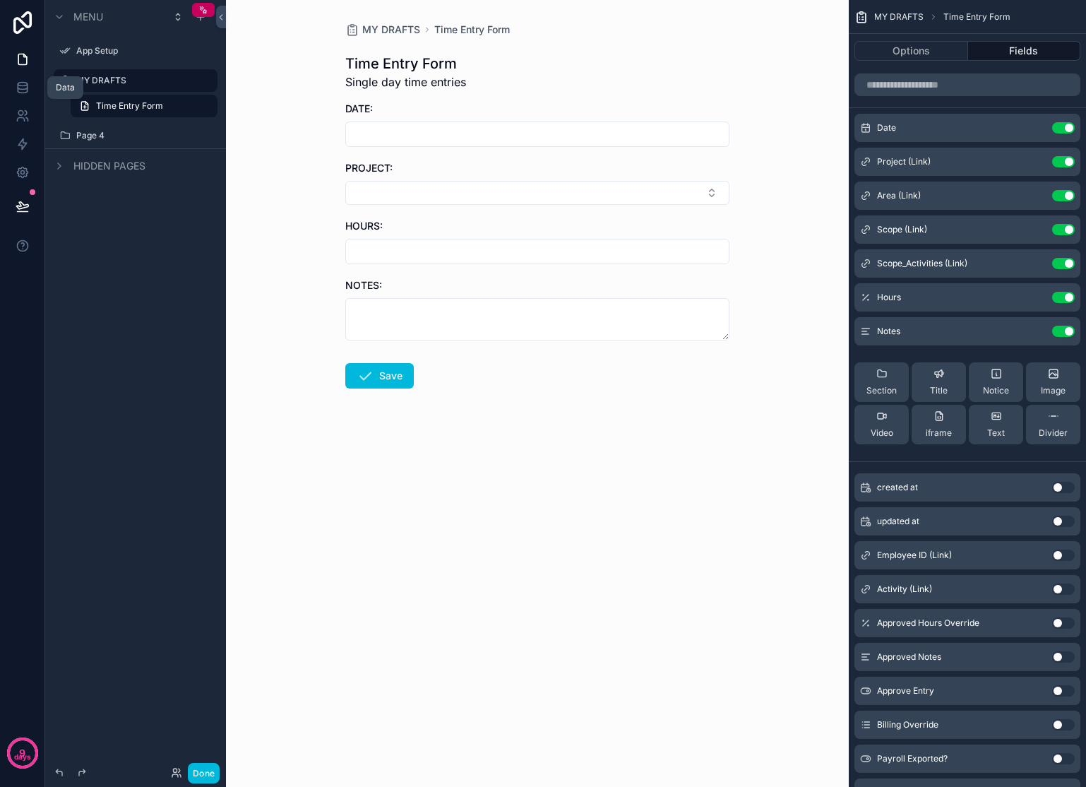
drag, startPoint x: 12, startPoint y: 85, endPoint x: 22, endPoint y: 57, distance: 29.3
click at [12, 85] on link at bounding box center [22, 87] width 44 height 28
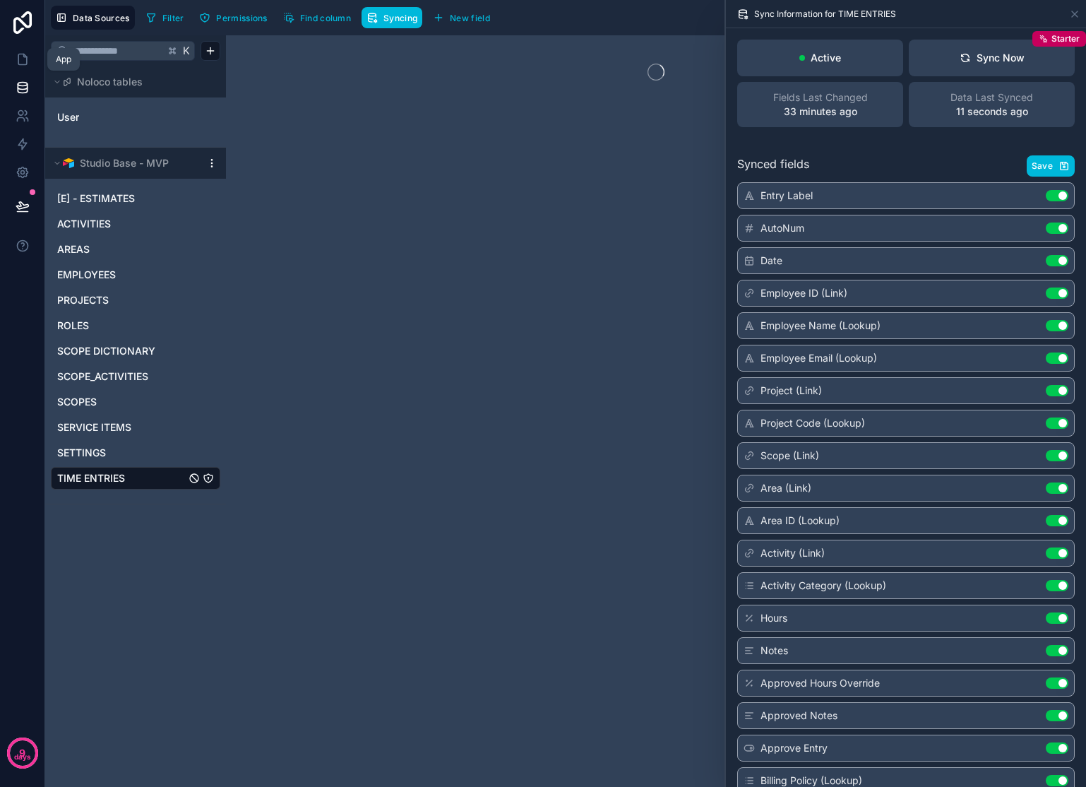
click at [22, 57] on icon at bounding box center [23, 59] width 14 height 14
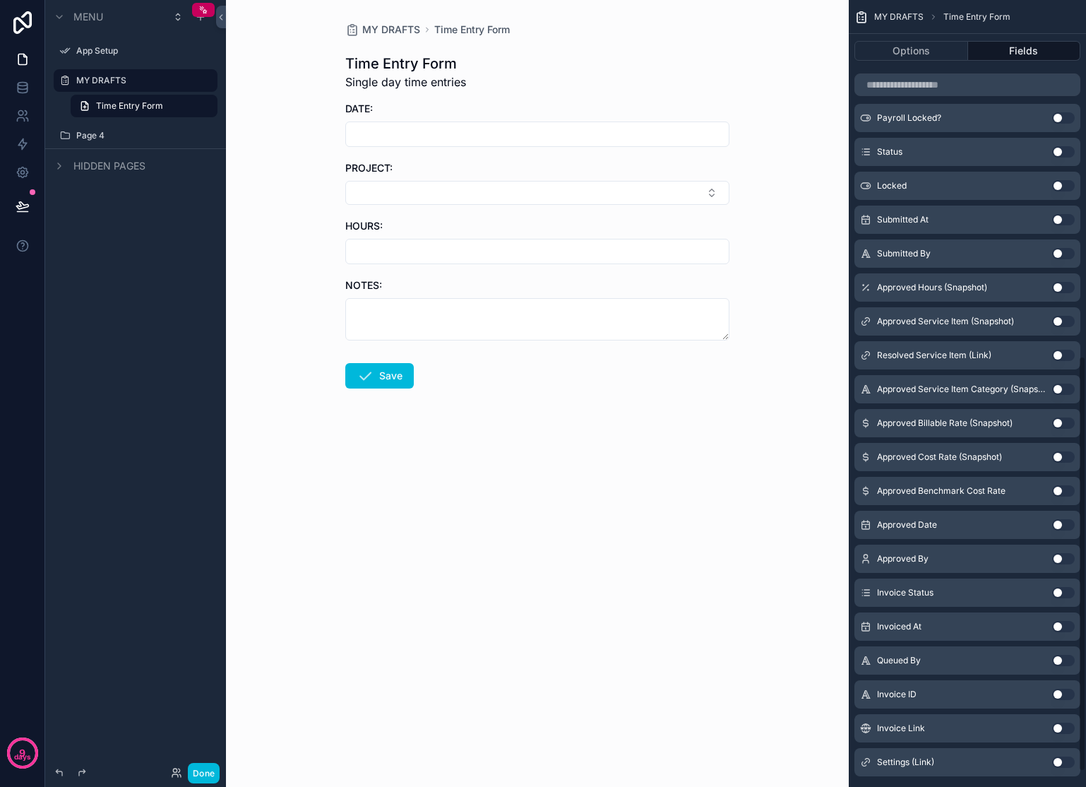
scroll to position [703, 0]
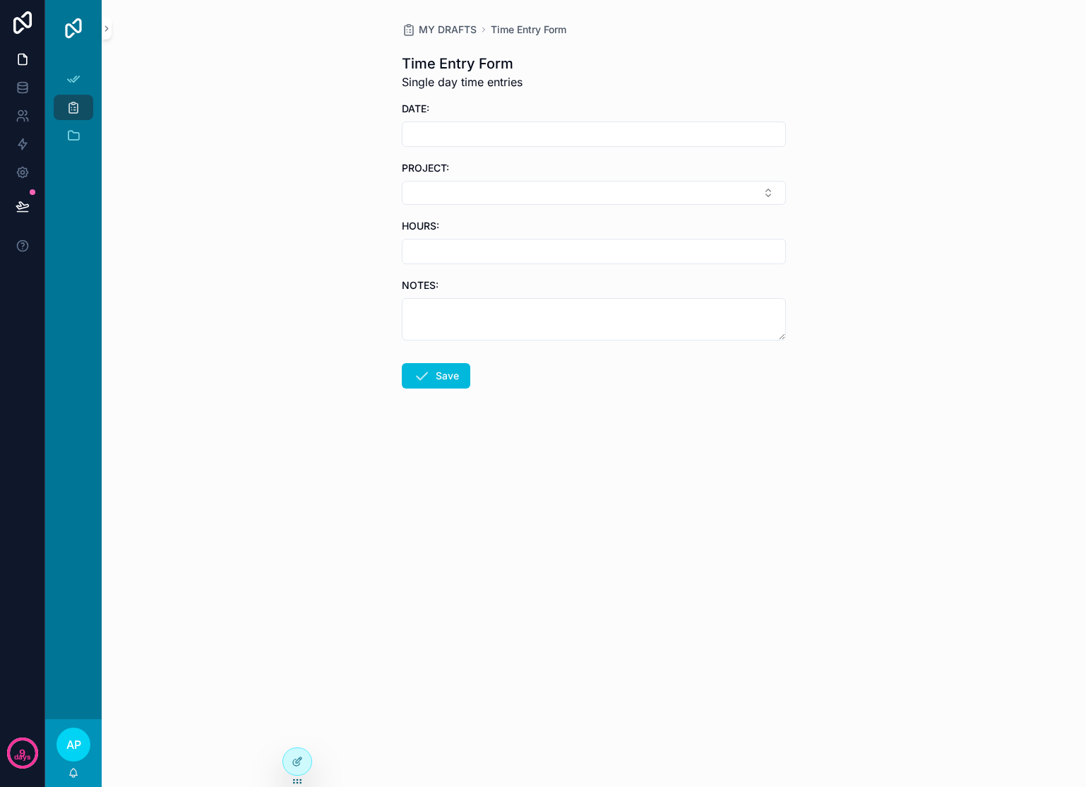
click at [302, 770] on div at bounding box center [297, 761] width 28 height 27
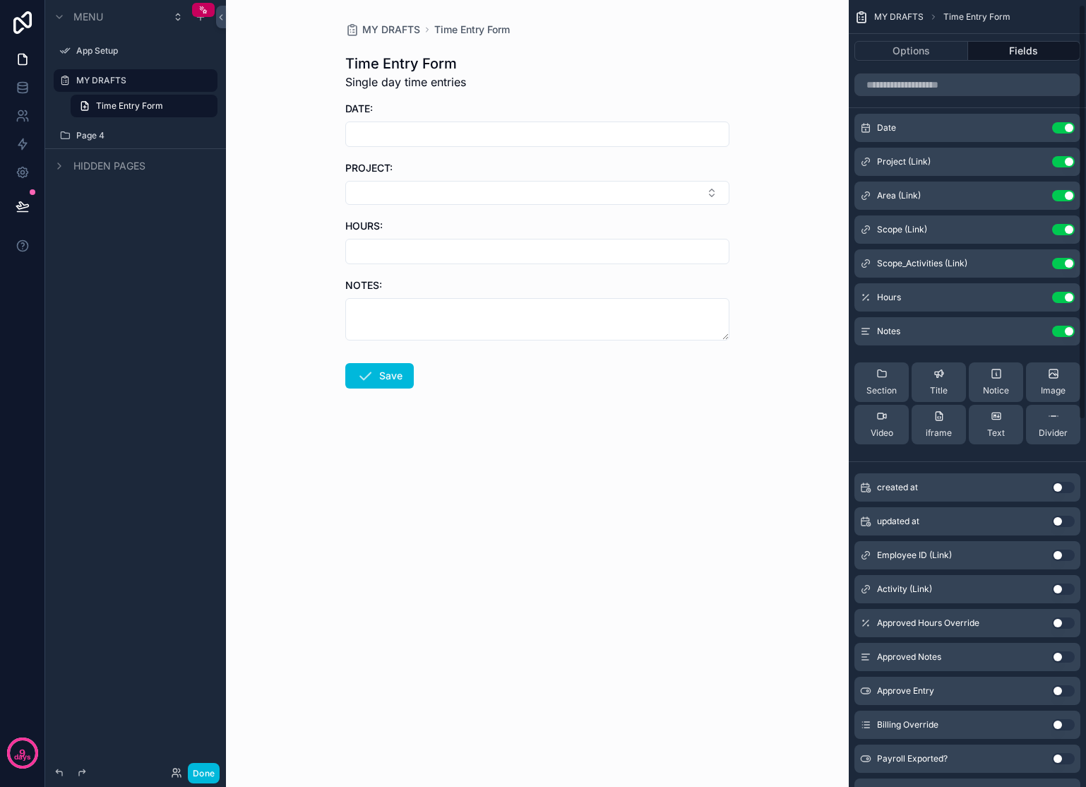
scroll to position [9, 0]
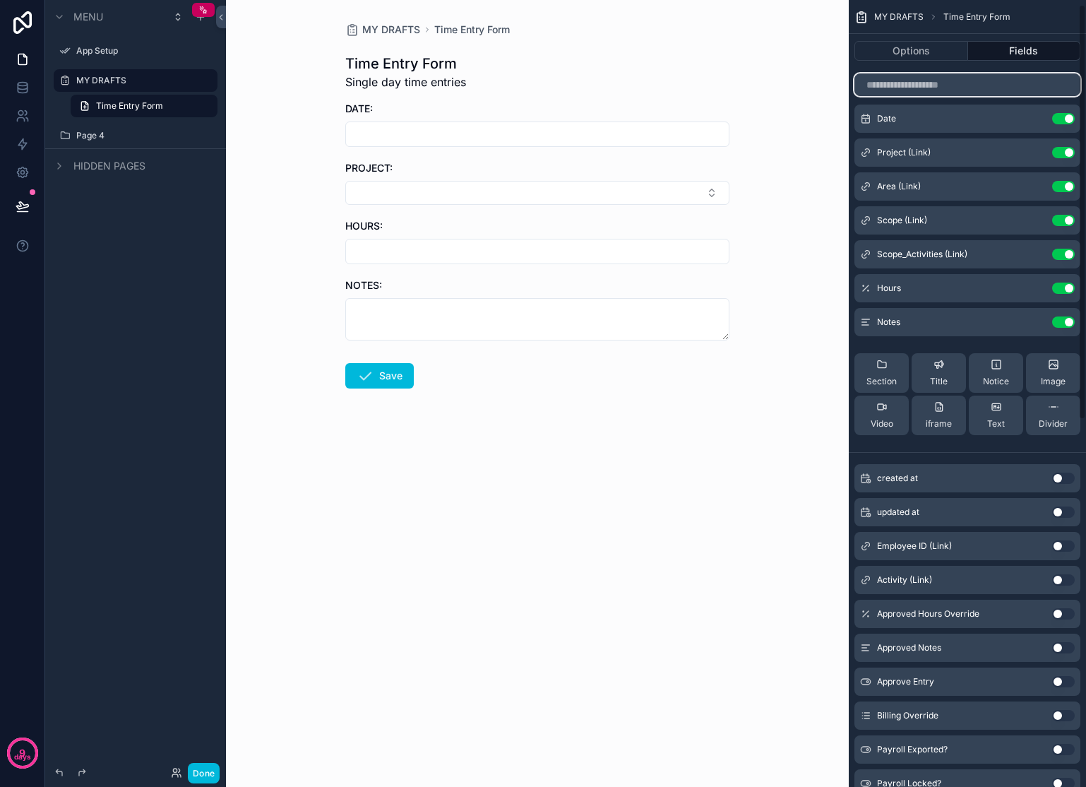
click at [972, 79] on input "scrollable content" at bounding box center [968, 84] width 226 height 23
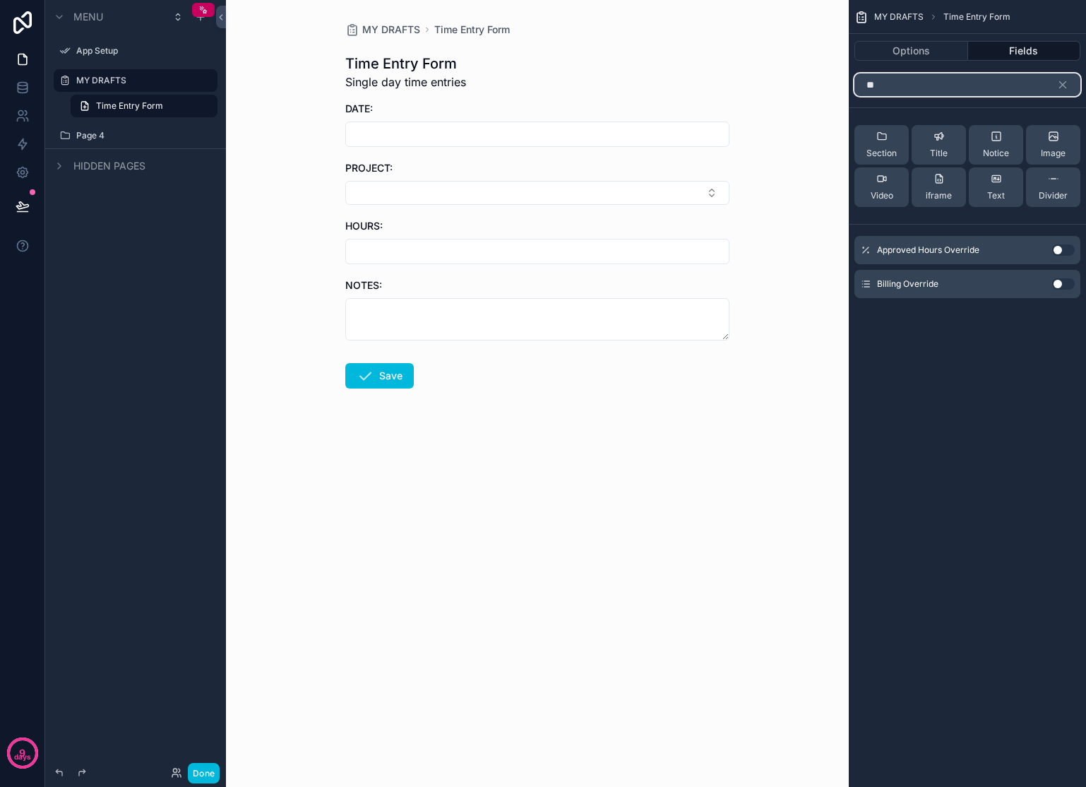
scroll to position [0, 0]
type input "*"
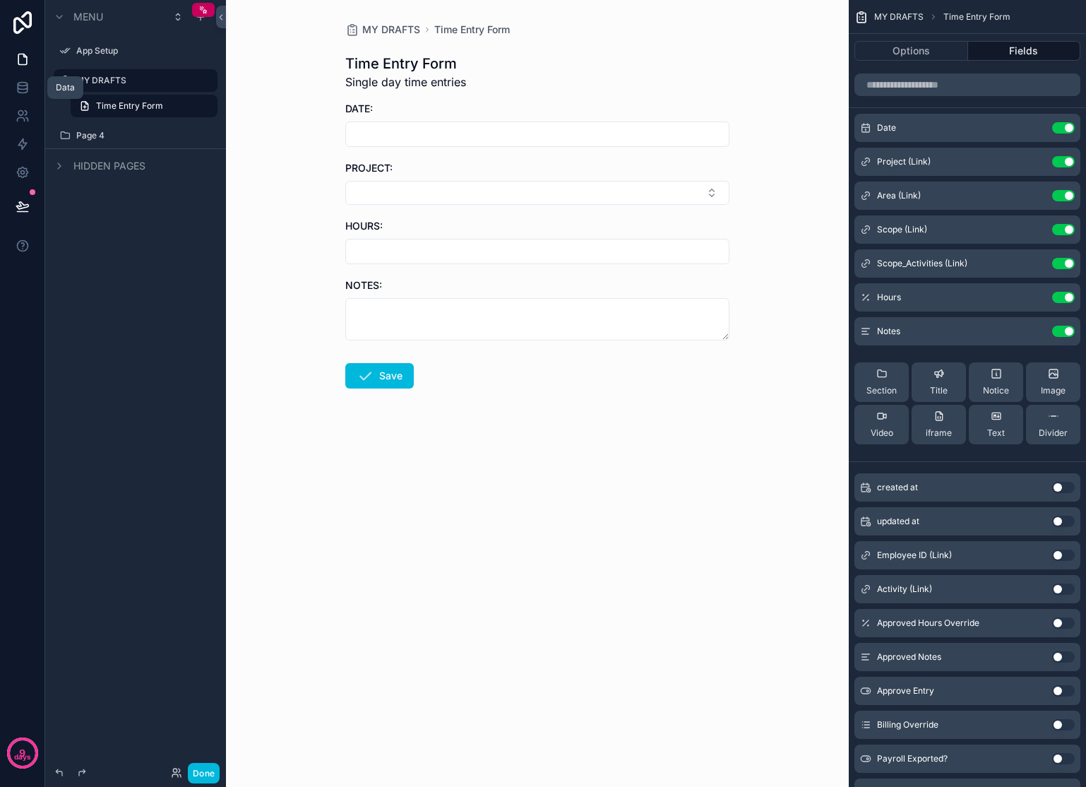
click at [11, 89] on link at bounding box center [22, 87] width 44 height 28
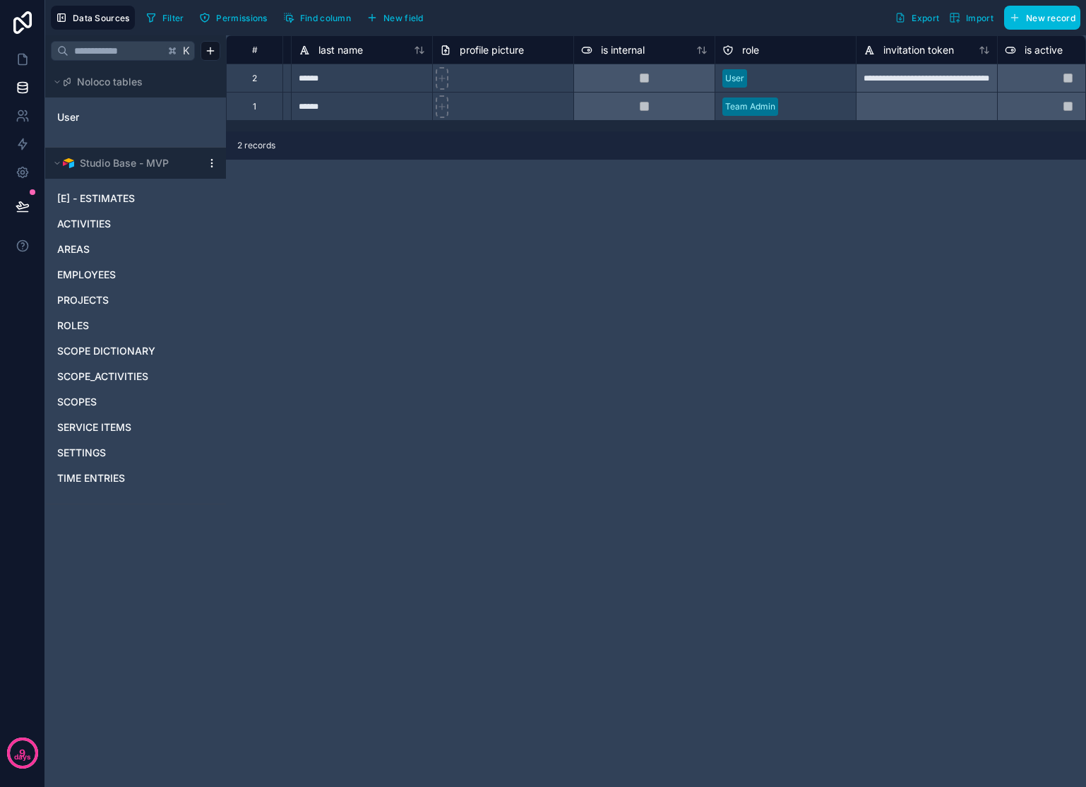
scroll to position [0, 462]
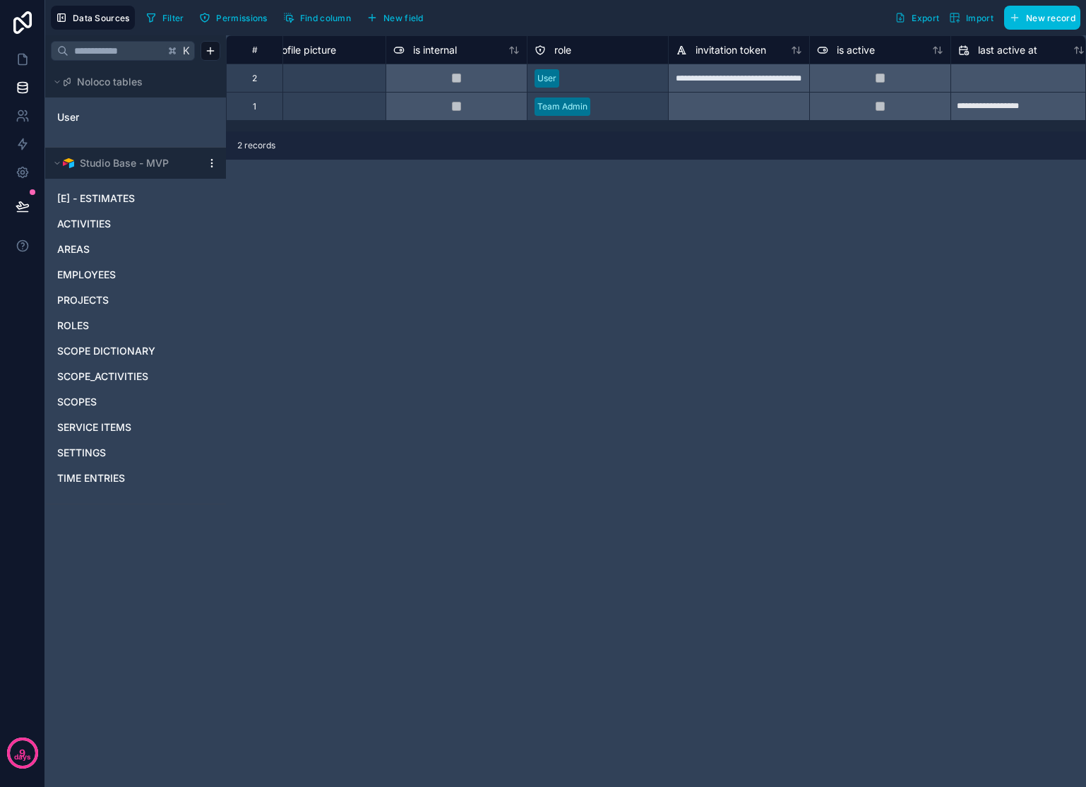
click at [116, 471] on span "TIME ENTRIES" at bounding box center [91, 478] width 68 height 14
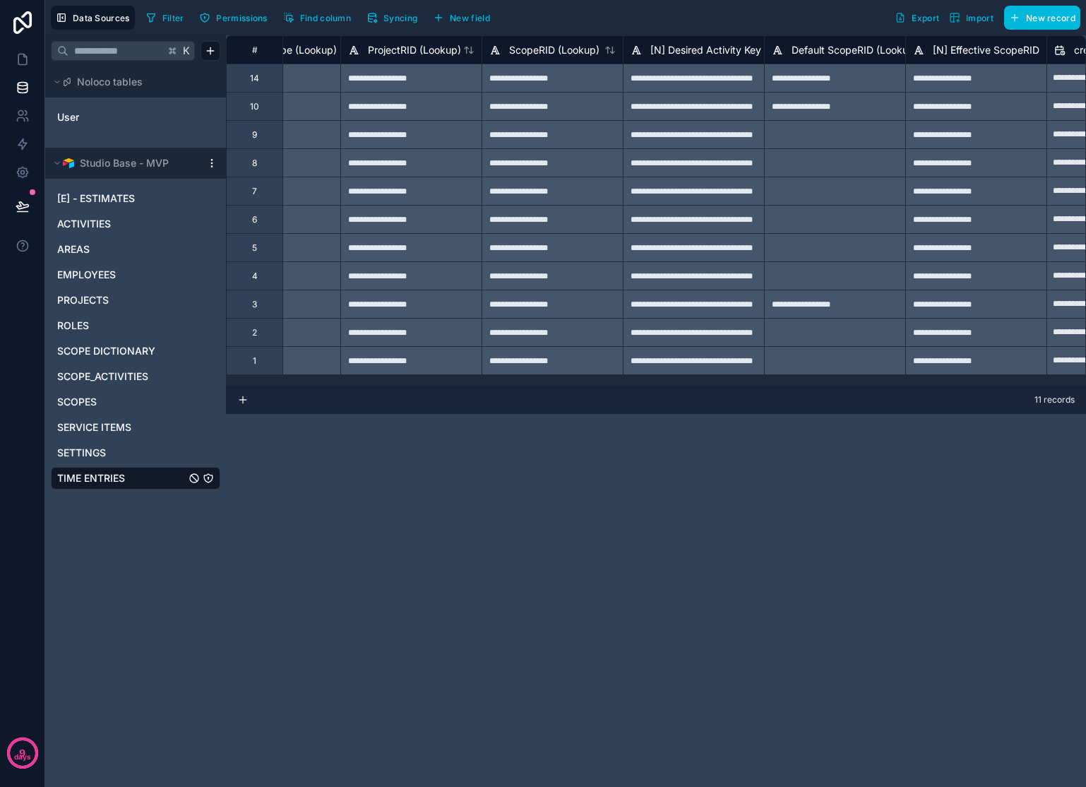
scroll to position [0, 11975]
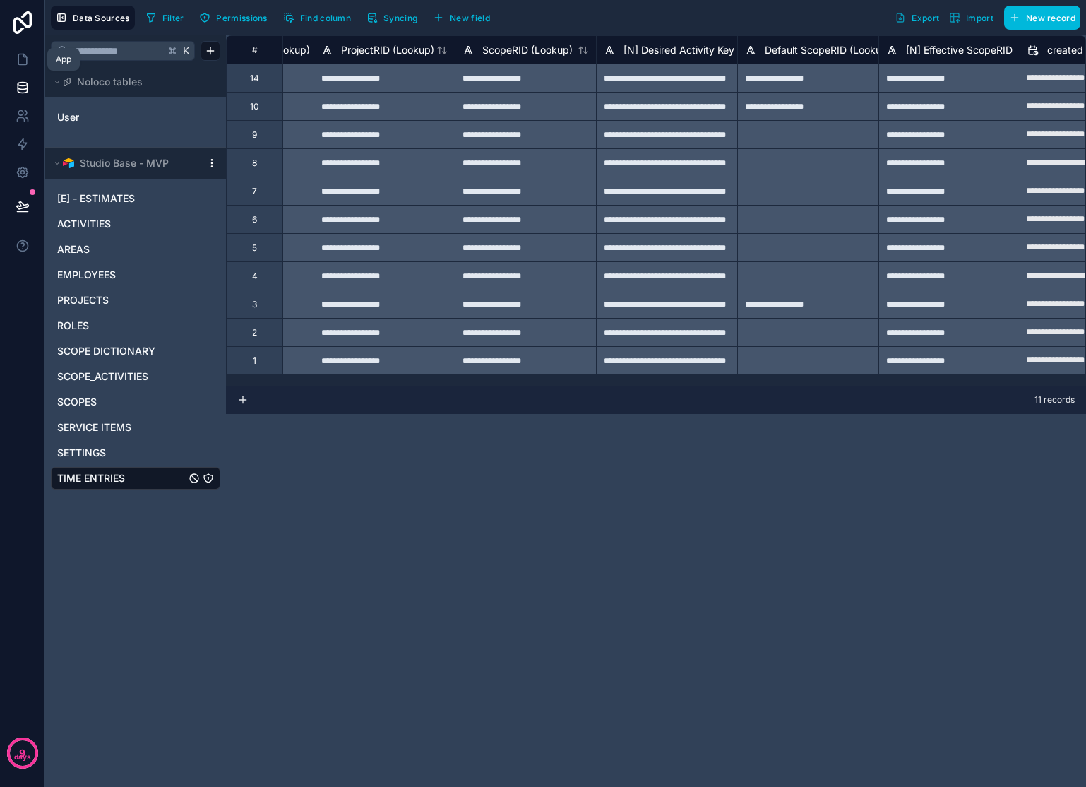
click at [23, 64] on icon at bounding box center [22, 59] width 8 height 11
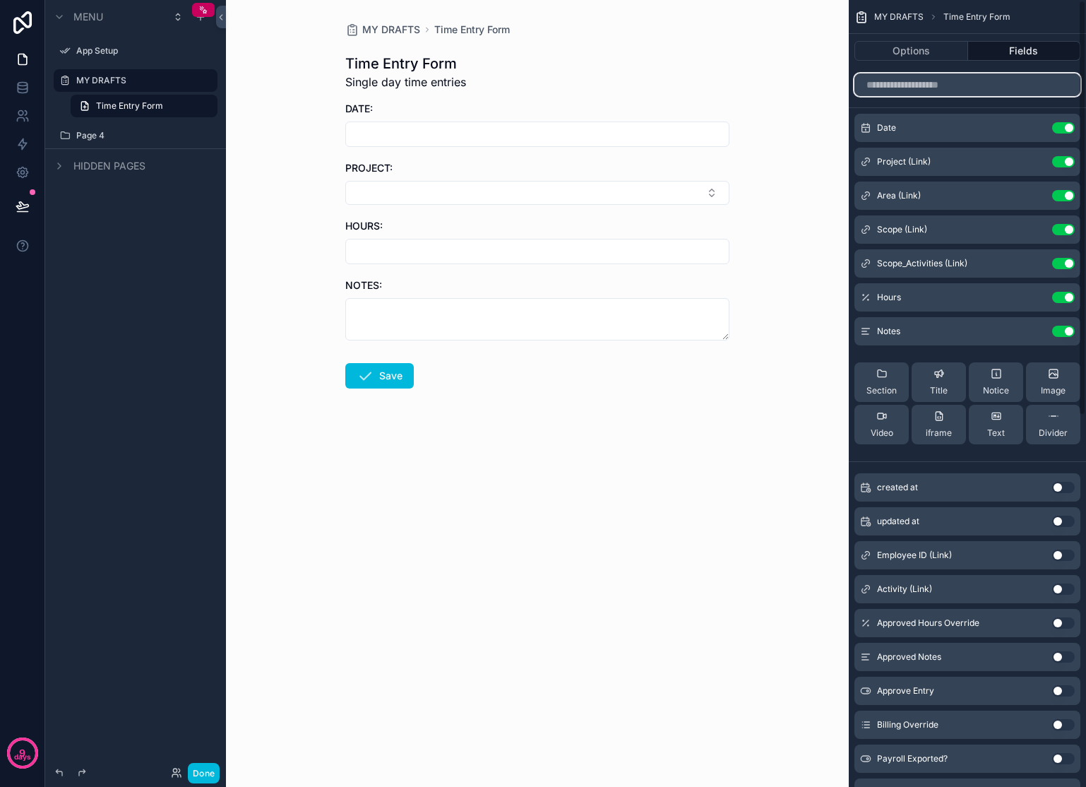
click at [902, 84] on input "scrollable content" at bounding box center [968, 84] width 226 height 23
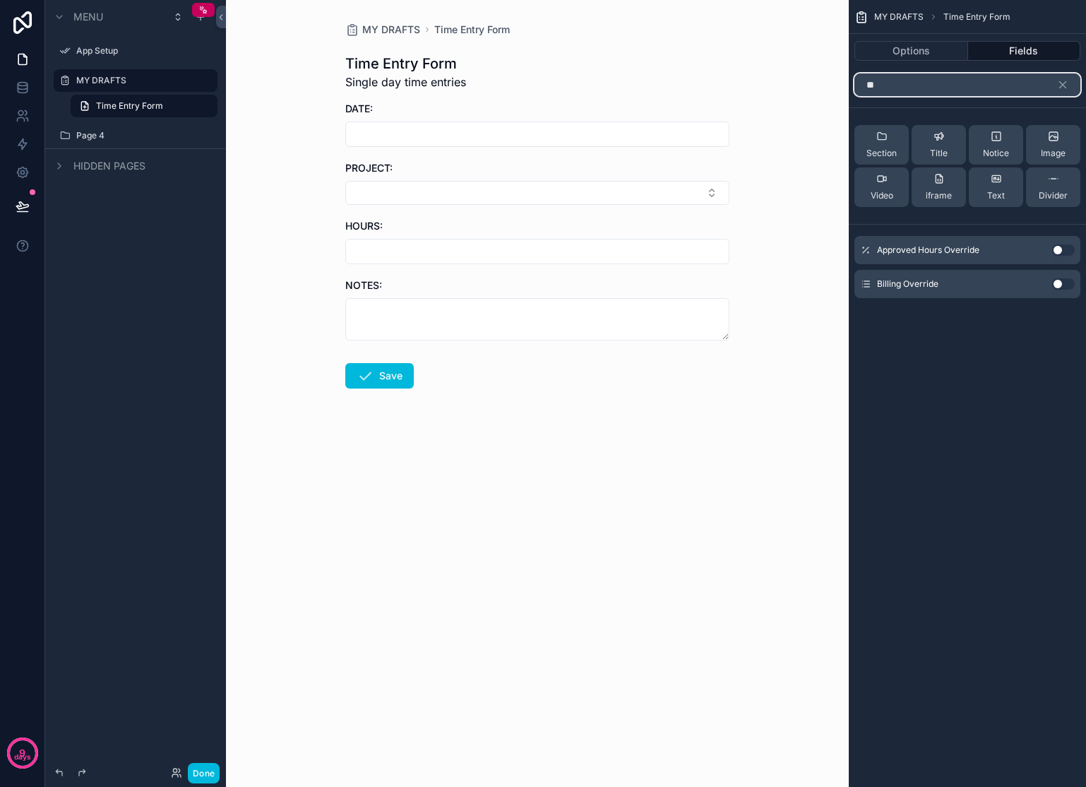
type input "*"
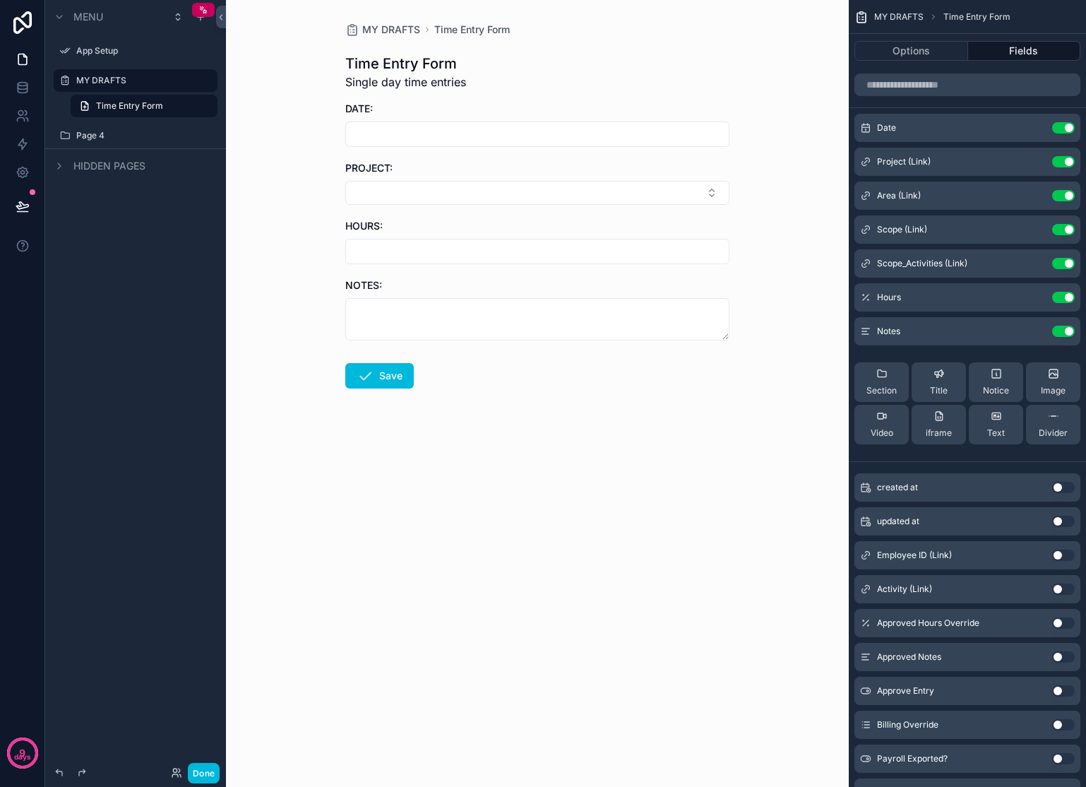
click at [921, 57] on button "Options" at bounding box center [912, 51] width 114 height 20
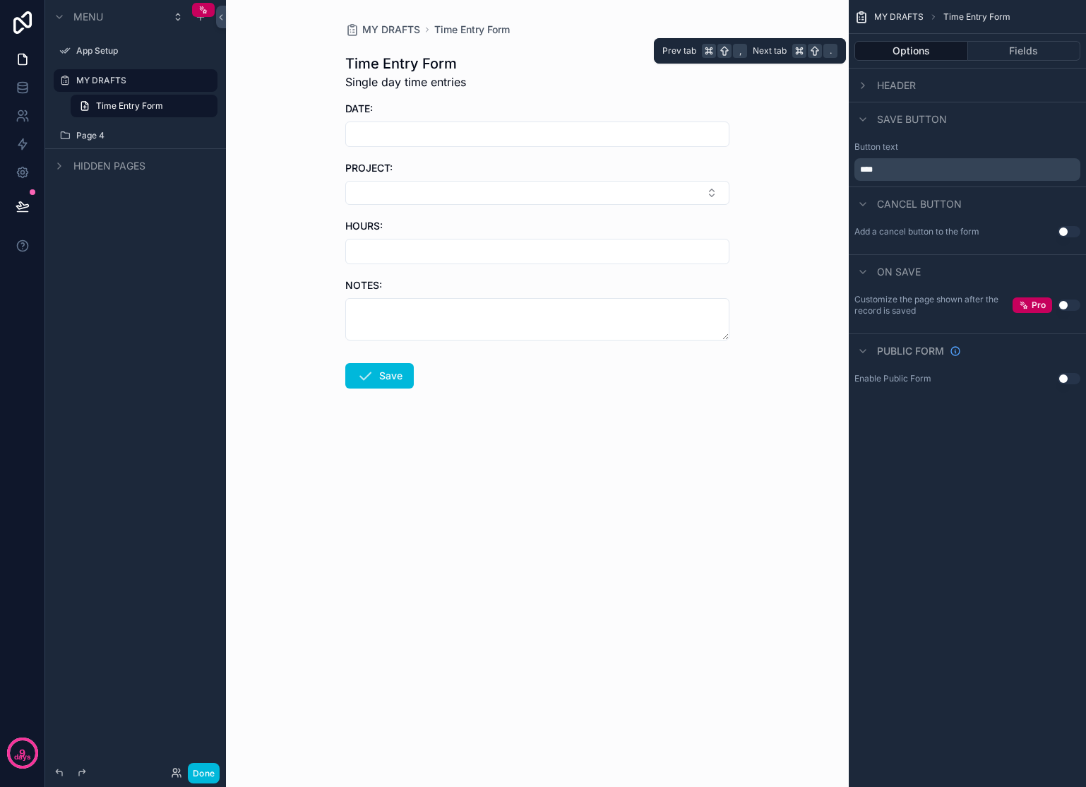
click at [1013, 54] on button "Fields" at bounding box center [1024, 51] width 113 height 20
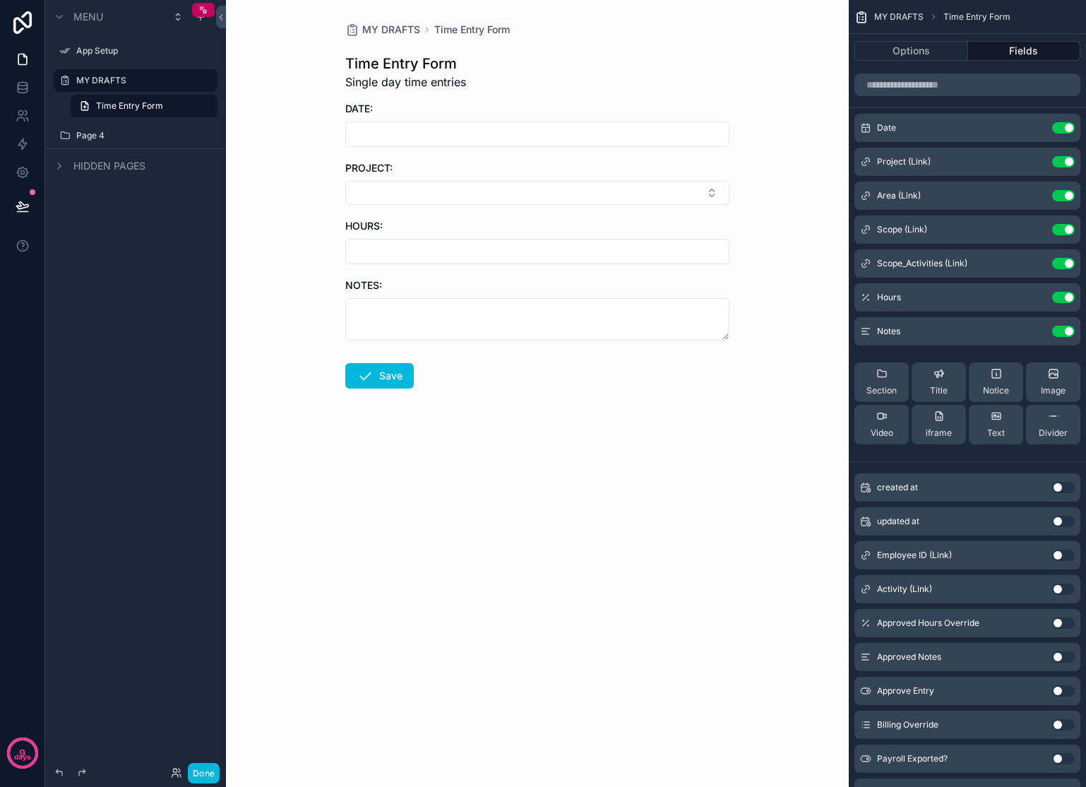
click at [451, 521] on div "MY DRAFTS Time Entry Form Time Entry Form Single day time entries DATE: PROJECT…" at bounding box center [537, 393] width 623 height 787
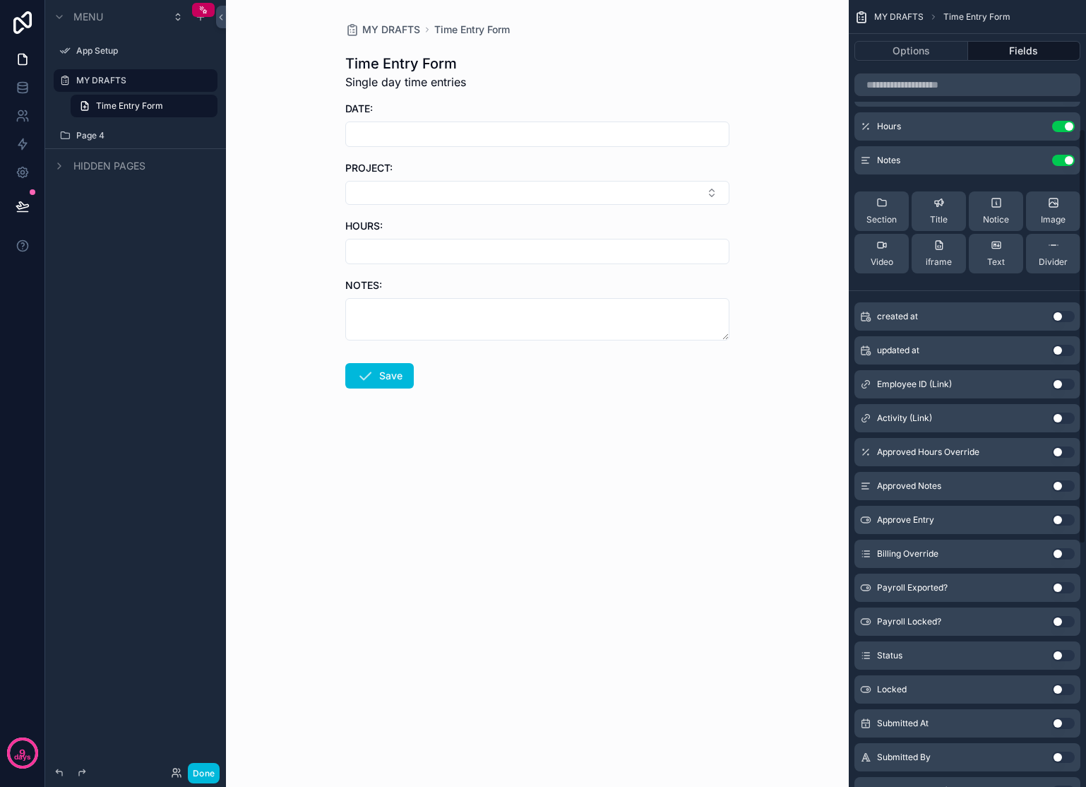
scroll to position [244, 0]
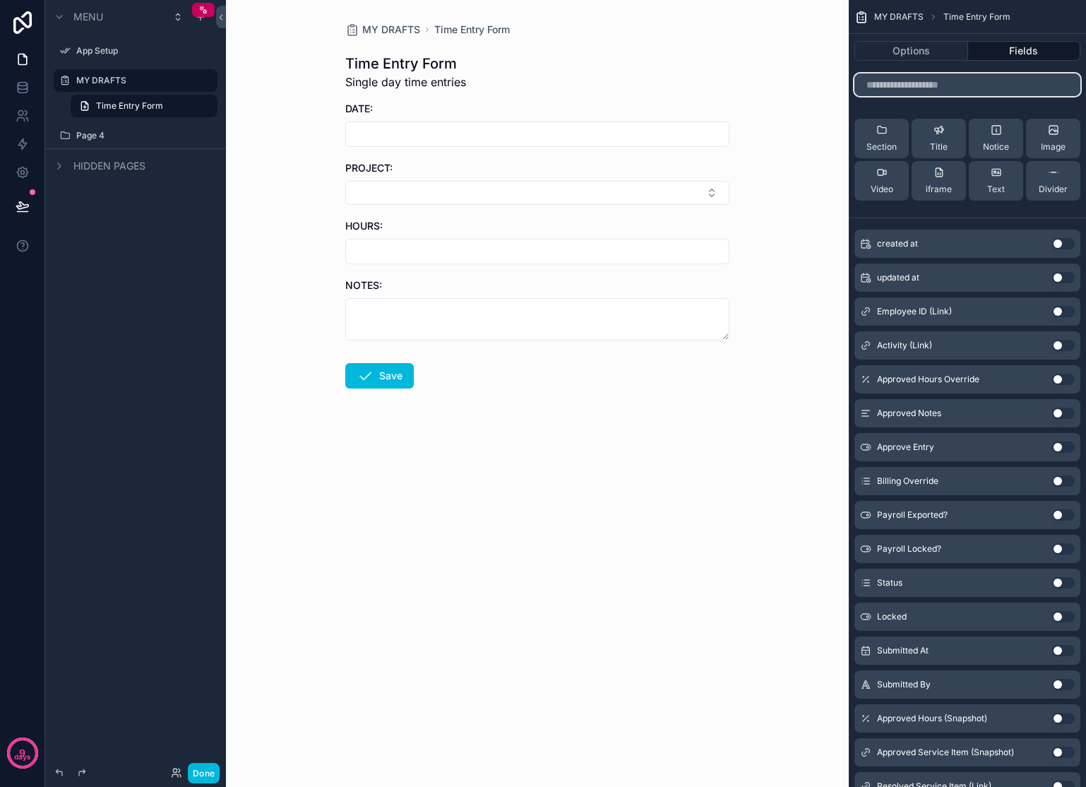
click at [959, 84] on input "scrollable content" at bounding box center [968, 84] width 226 height 23
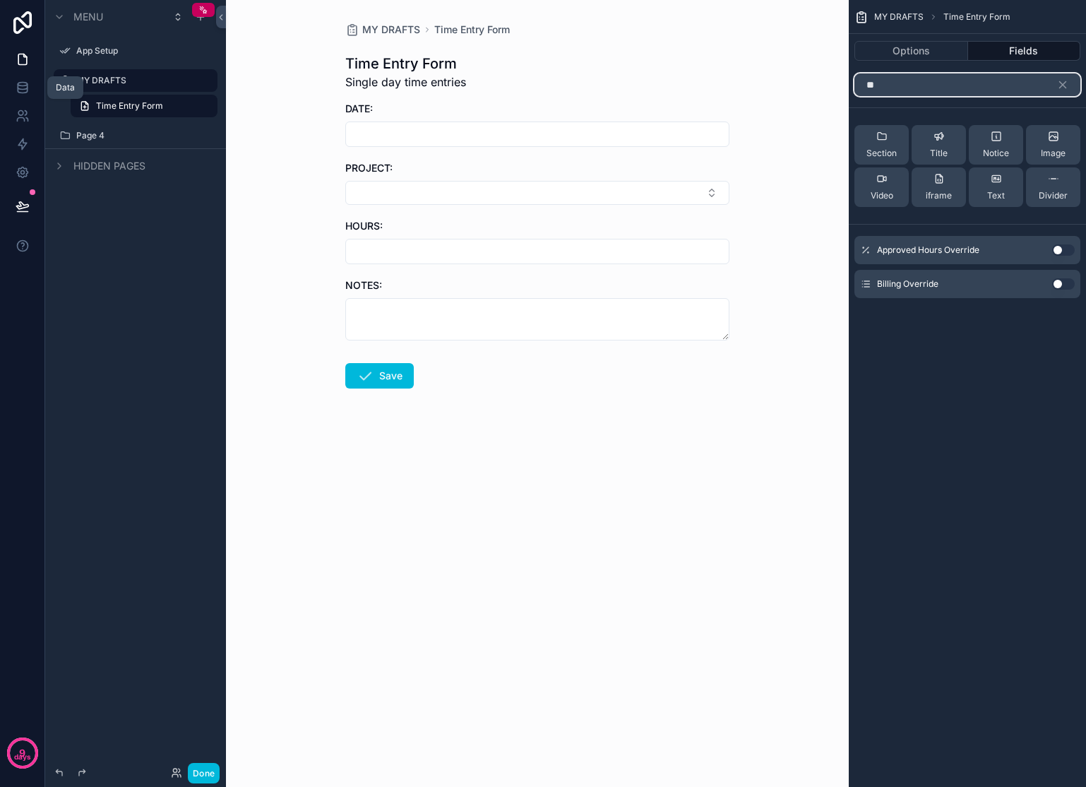
type input "**"
click at [13, 84] on link at bounding box center [22, 87] width 44 height 28
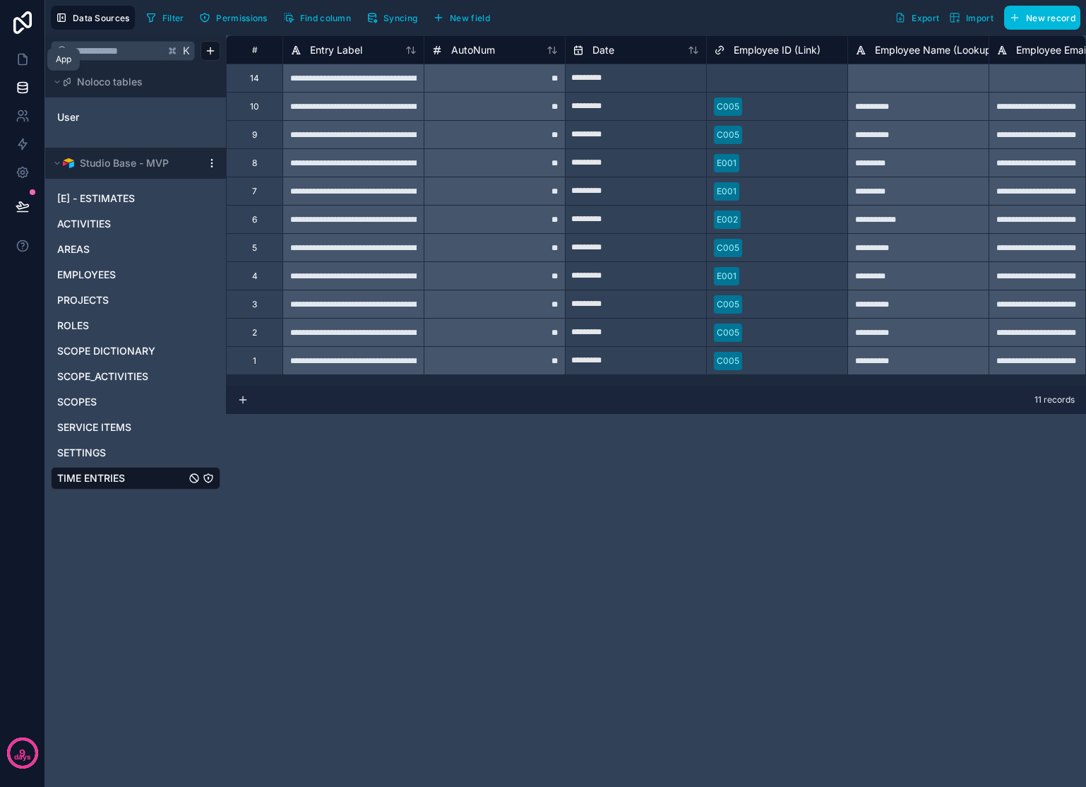
click at [20, 66] on icon at bounding box center [23, 59] width 14 height 14
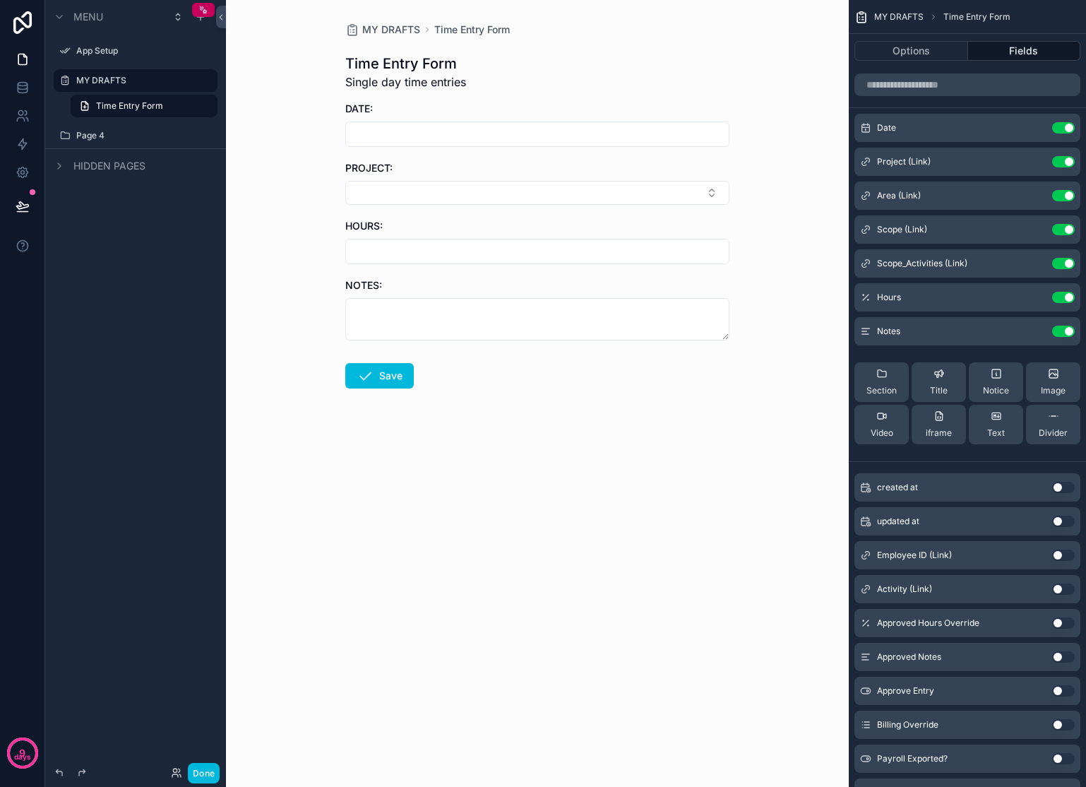
click at [687, 190] on button "Select Button" at bounding box center [537, 193] width 384 height 24
click at [488, 278] on span "Marketing" at bounding box center [468, 285] width 47 height 14
click at [506, 213] on form "DATE: PROJECT: Marketing HOURS: NOTES: Save" at bounding box center [537, 292] width 384 height 380
click at [508, 202] on button "Marketing" at bounding box center [537, 194] width 384 height 27
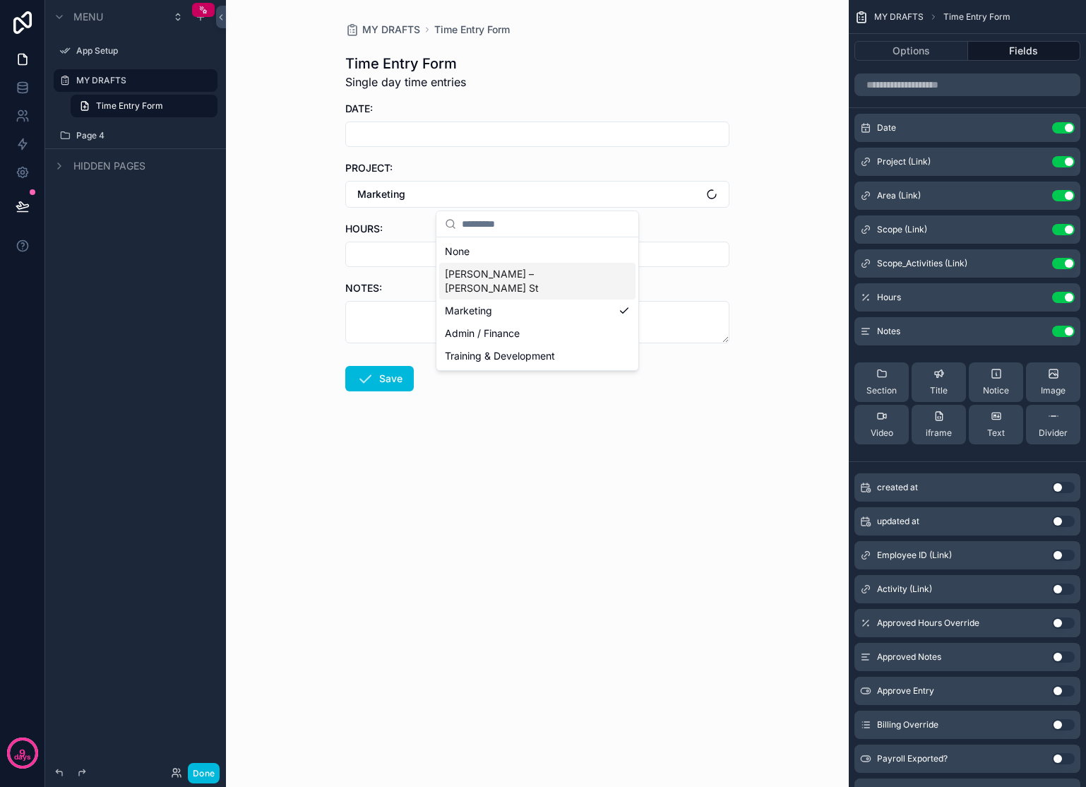
click at [479, 271] on span "[PERSON_NAME] – [PERSON_NAME] St" at bounding box center [529, 281] width 168 height 28
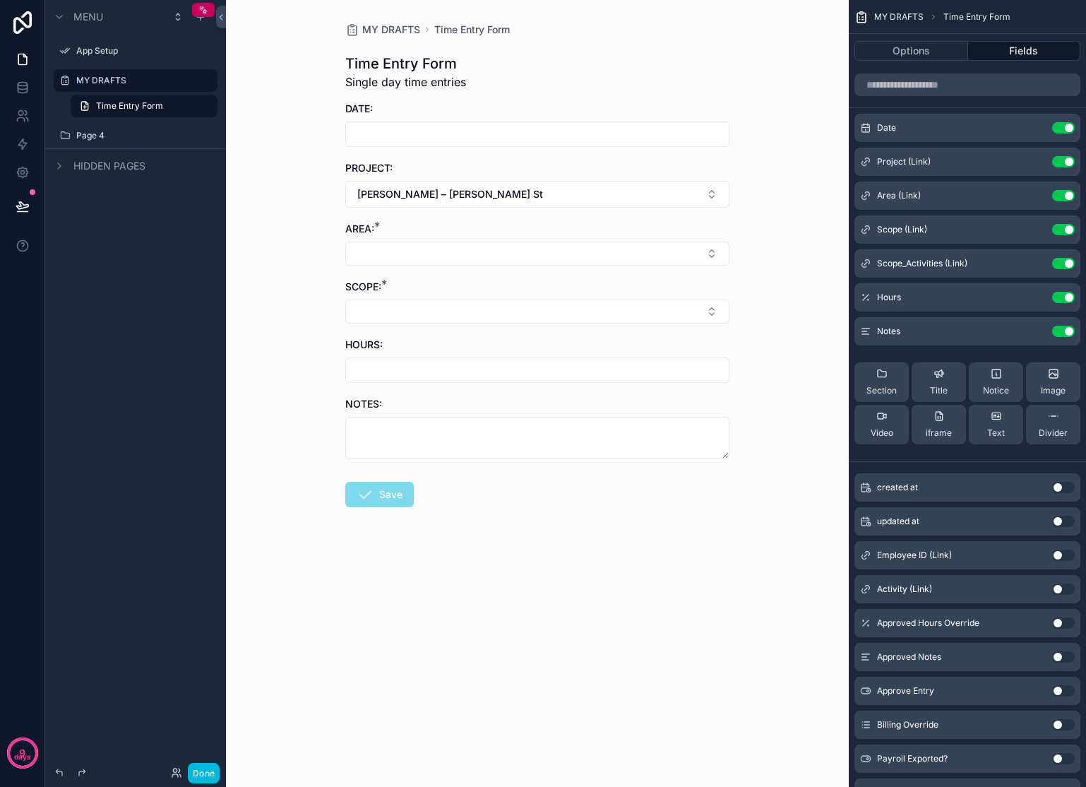
click at [484, 196] on button "[PERSON_NAME] – [PERSON_NAME] St" at bounding box center [537, 194] width 384 height 27
click at [492, 260] on div "None" at bounding box center [537, 251] width 196 height 23
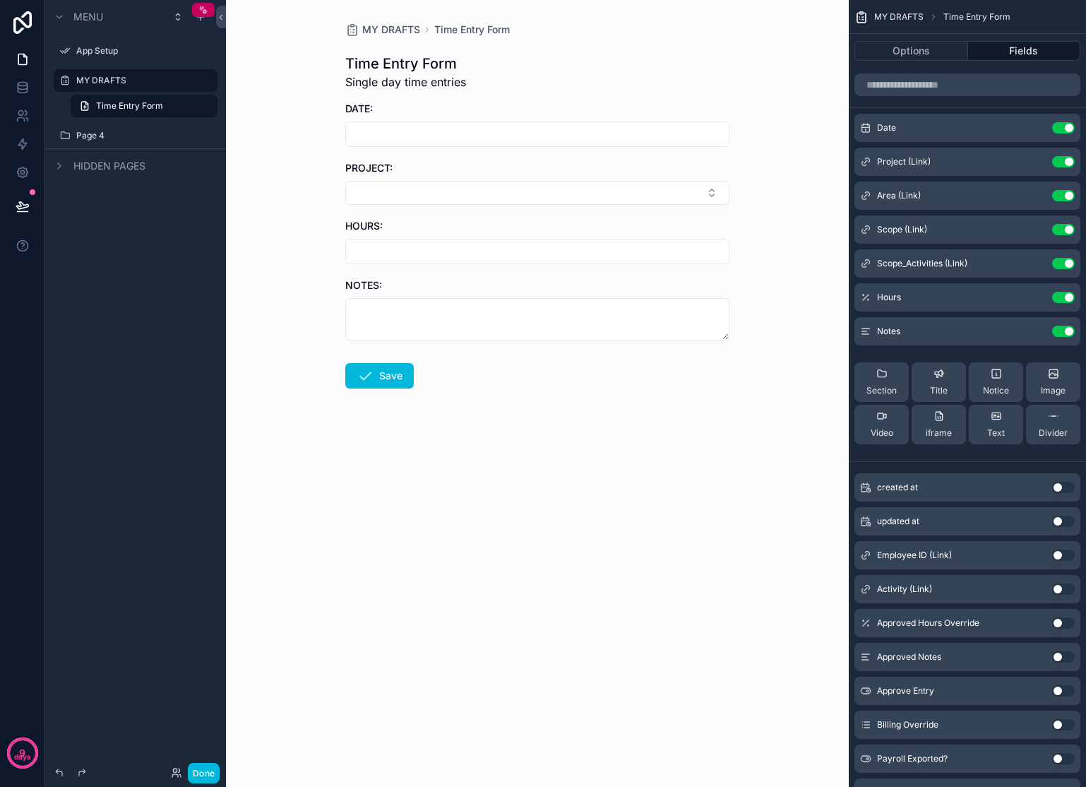
click at [0, 0] on icon "scrollable content" at bounding box center [0, 0] width 0 height 0
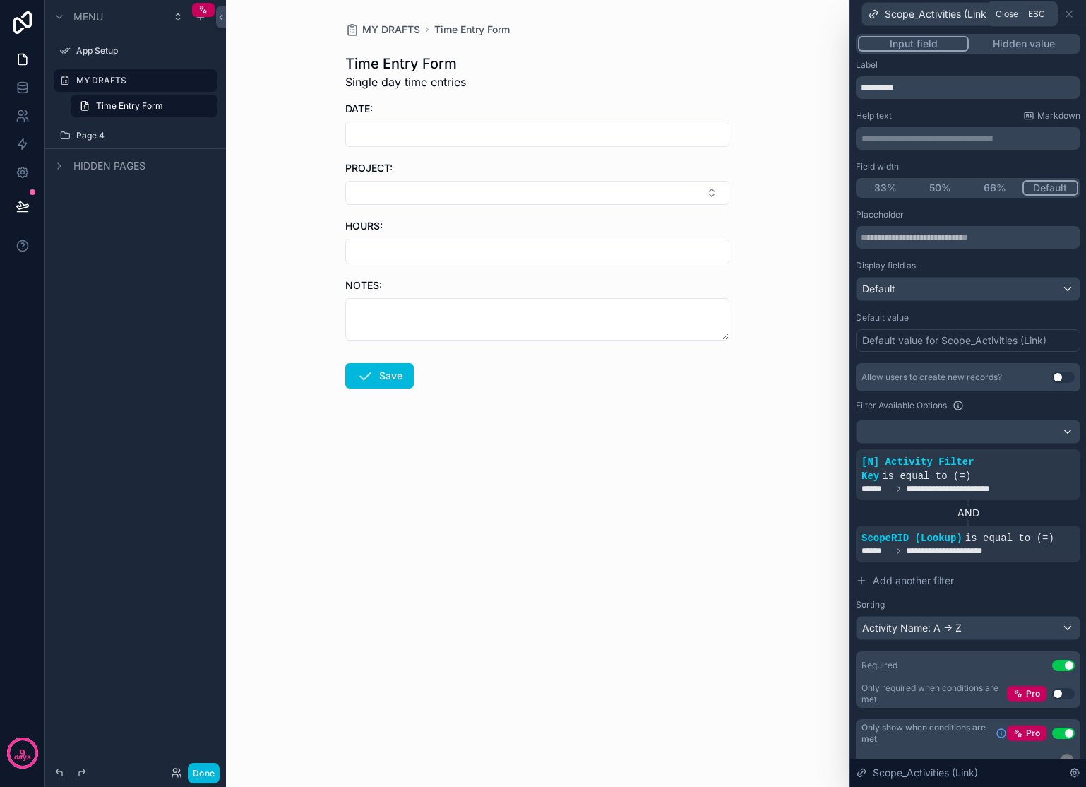
click at [1071, 11] on icon at bounding box center [1069, 14] width 6 height 6
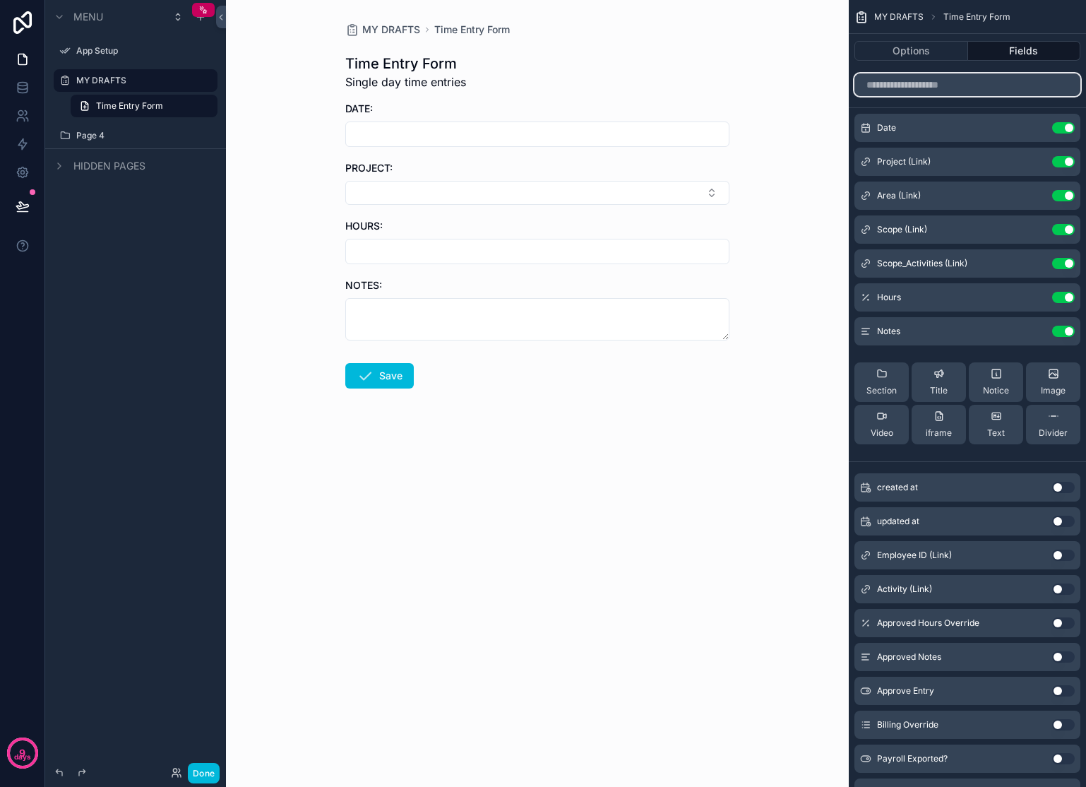
click at [929, 87] on input "scrollable content" at bounding box center [968, 84] width 226 height 23
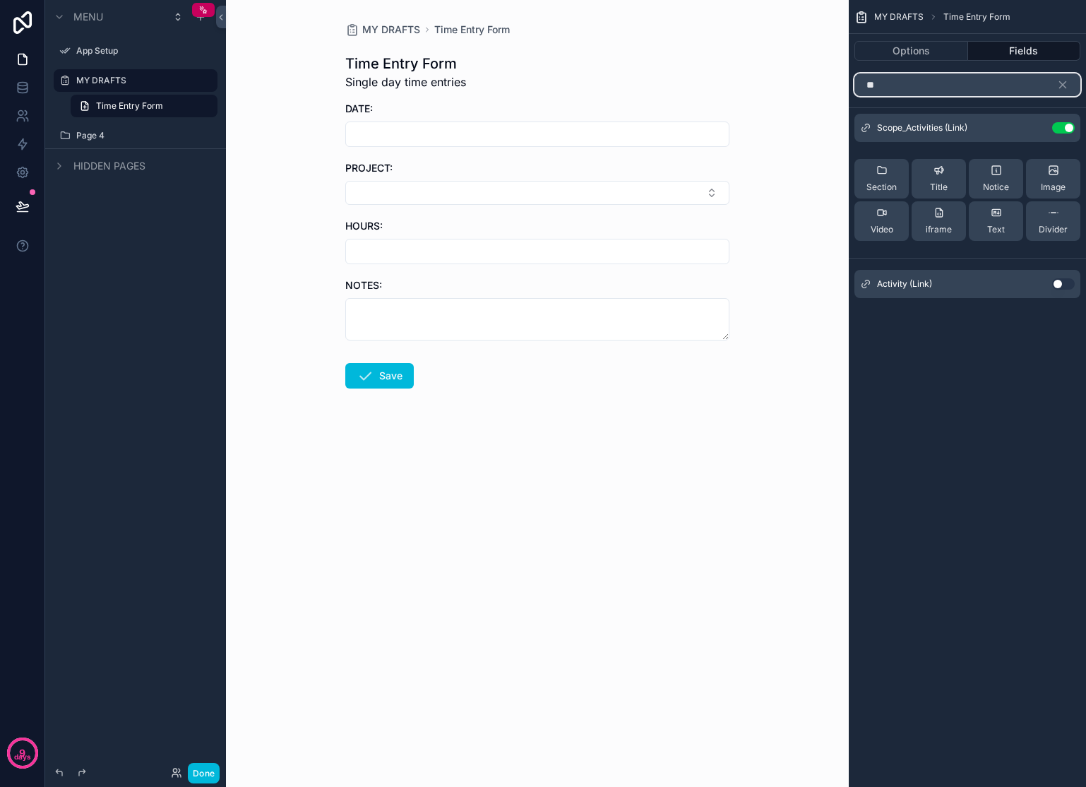
type input "**"
click at [1062, 282] on button "Use setting" at bounding box center [1063, 283] width 23 height 11
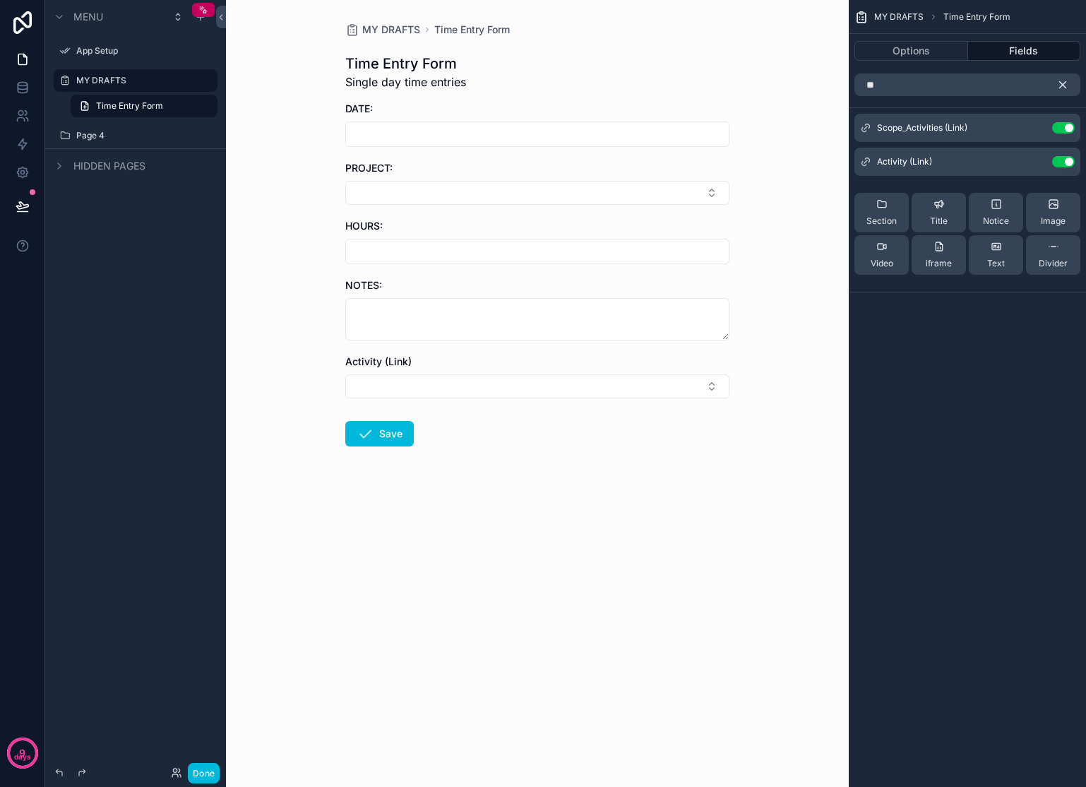
click at [1065, 85] on icon "scrollable content" at bounding box center [1063, 84] width 13 height 13
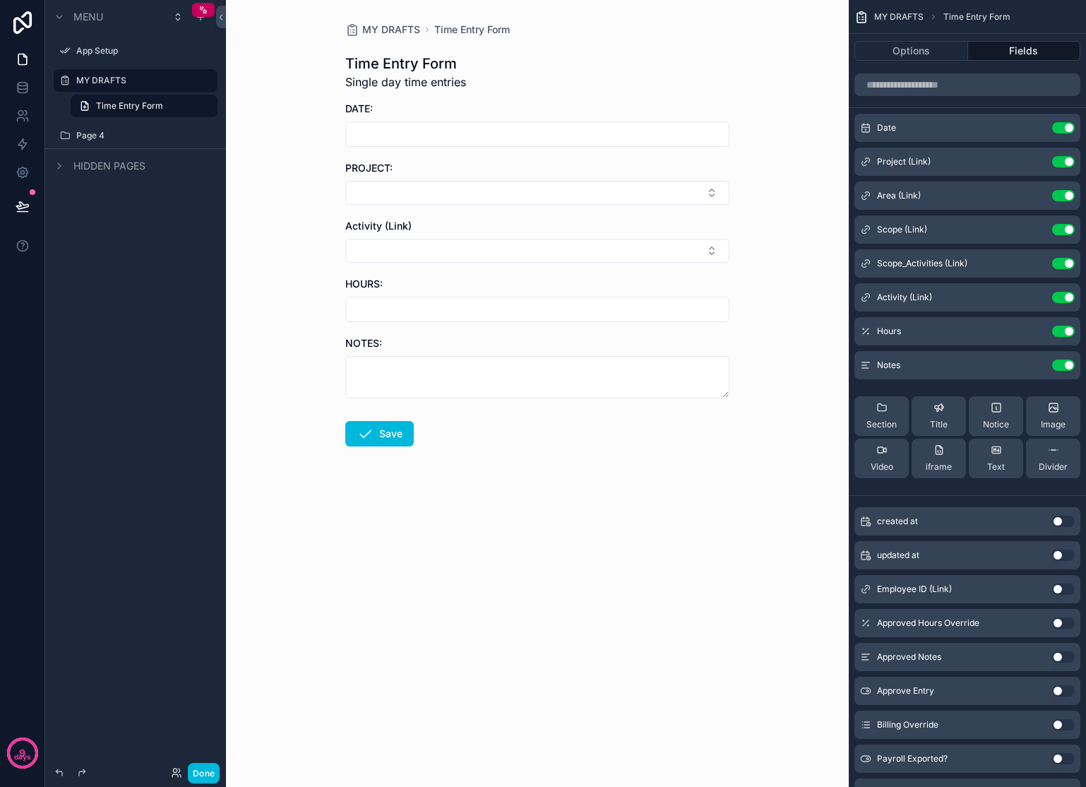
click at [0, 0] on icon "scrollable content" at bounding box center [0, 0] width 0 height 0
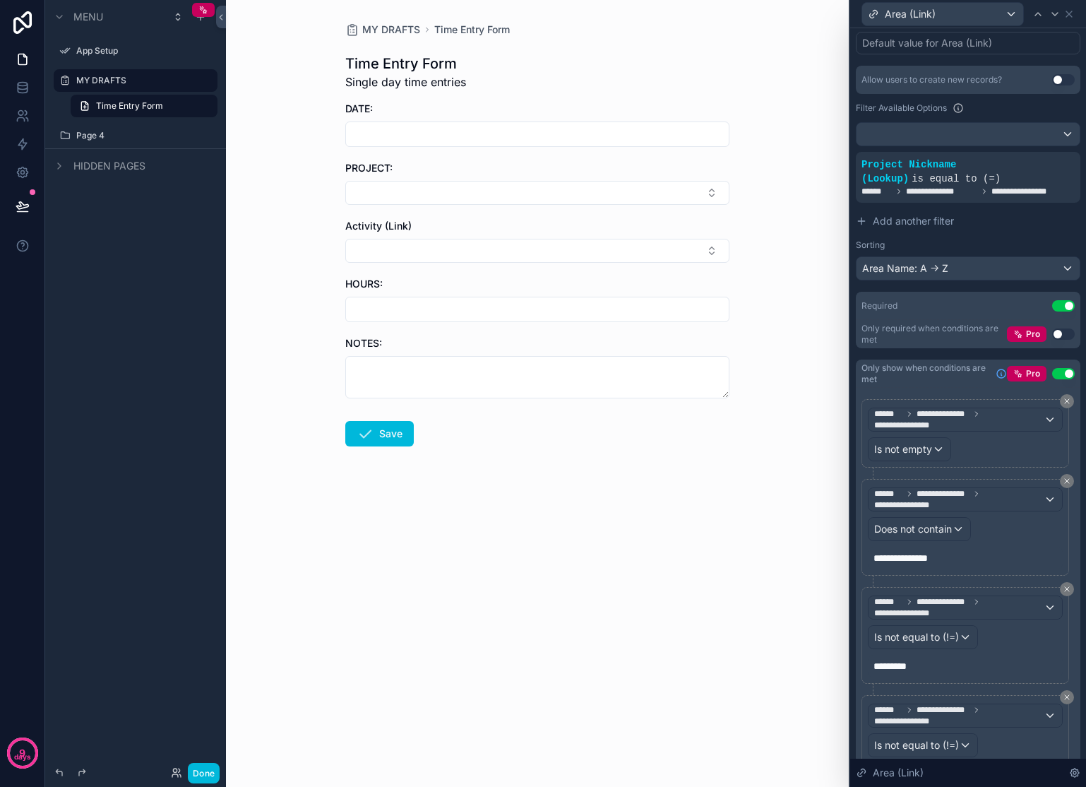
scroll to position [307, 0]
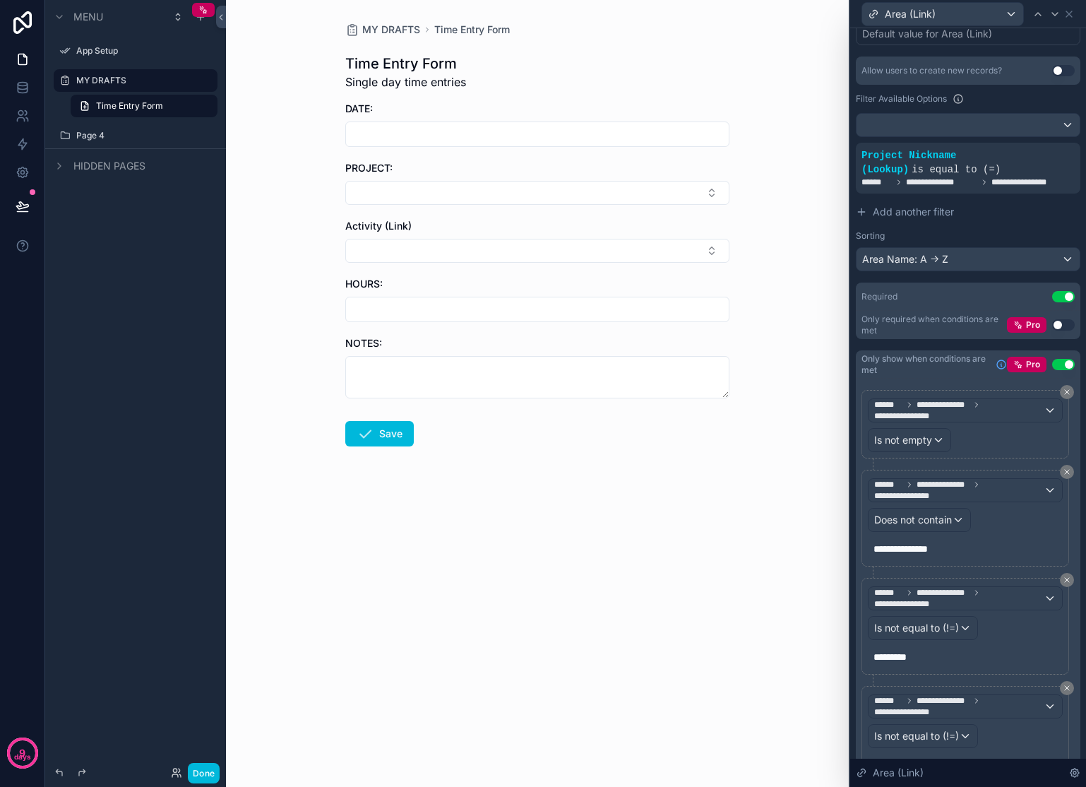
click at [571, 206] on form "DATE: PROJECT: Activity (Link) HOURS: NOTES: Save" at bounding box center [537, 319] width 384 height 435
click at [566, 199] on button "Select Button" at bounding box center [537, 193] width 384 height 24
click at [476, 278] on span "Marketing" at bounding box center [468, 285] width 47 height 14
click at [479, 201] on button "Marketing" at bounding box center [537, 194] width 384 height 27
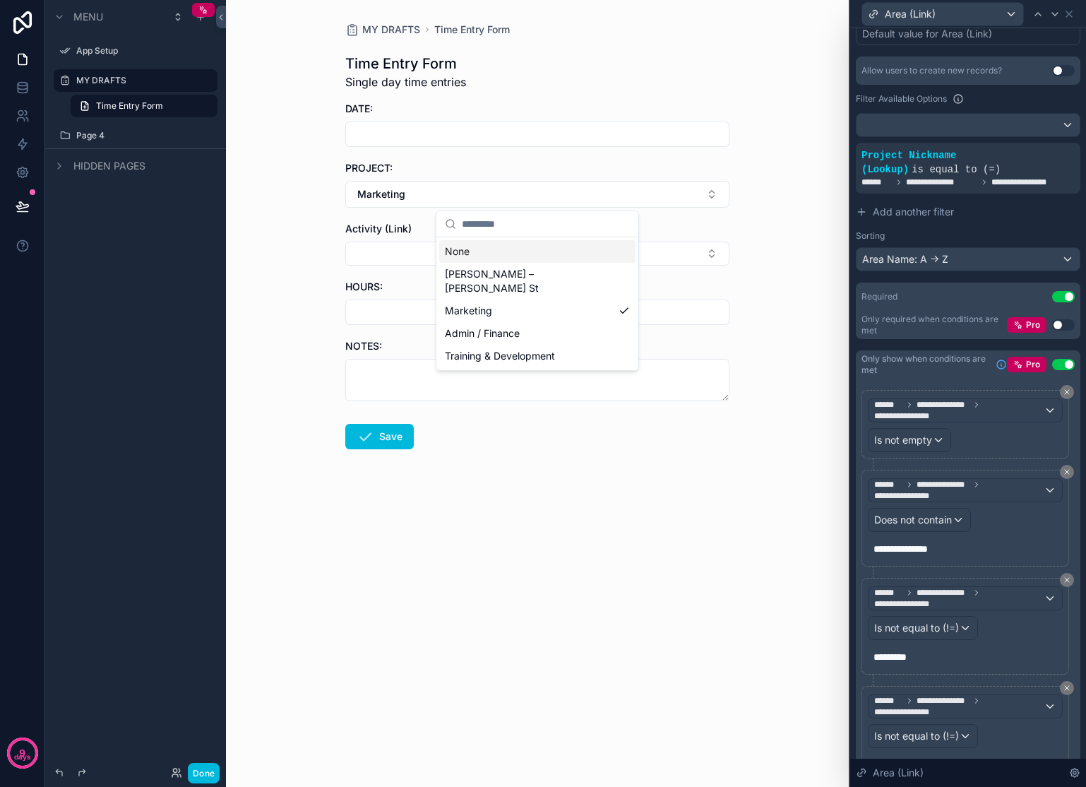
click at [476, 258] on div "None" at bounding box center [537, 251] width 196 height 23
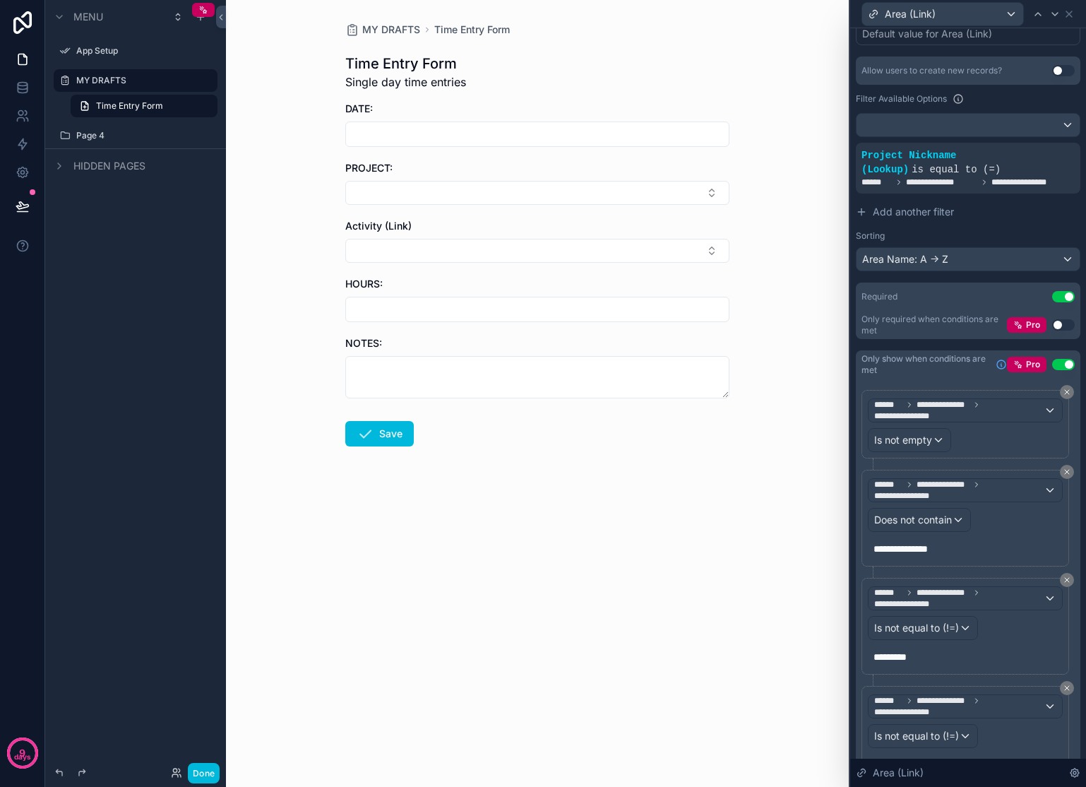
click at [490, 189] on button "Select Button" at bounding box center [537, 193] width 384 height 24
click at [489, 301] on span "Admin / Finance" at bounding box center [482, 308] width 75 height 14
click at [486, 189] on button "Admin / Finance" at bounding box center [537, 194] width 384 height 27
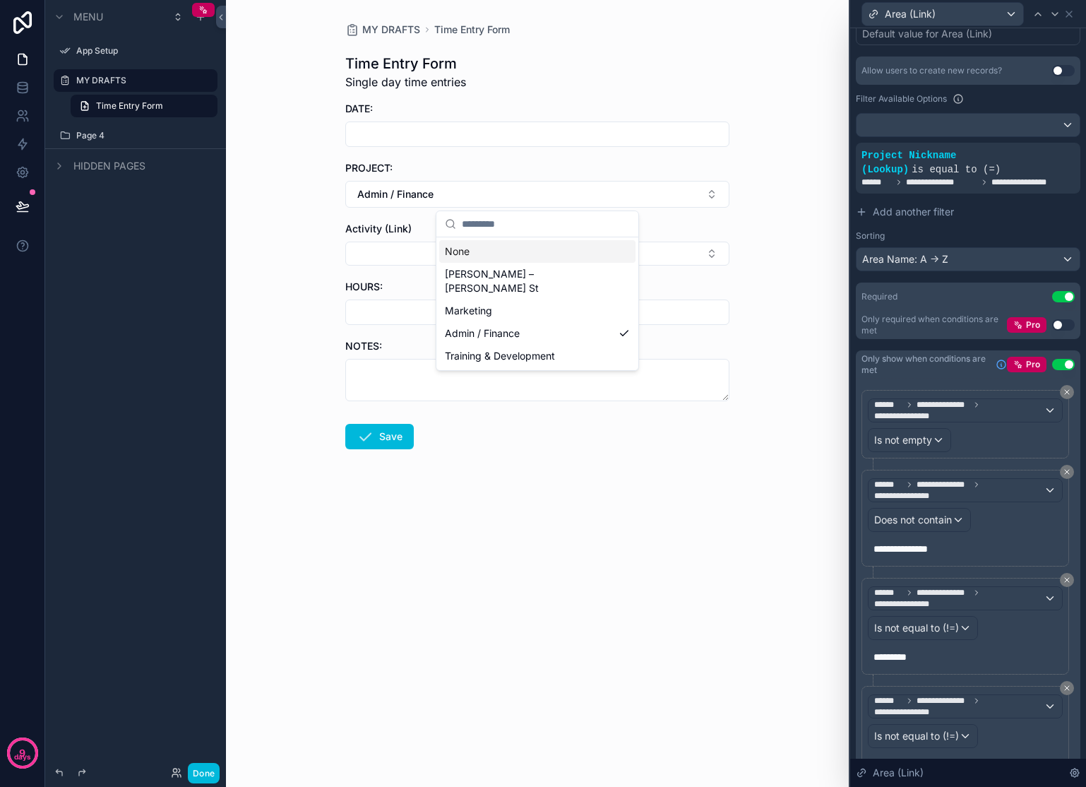
click at [482, 259] on div "None" at bounding box center [537, 251] width 196 height 23
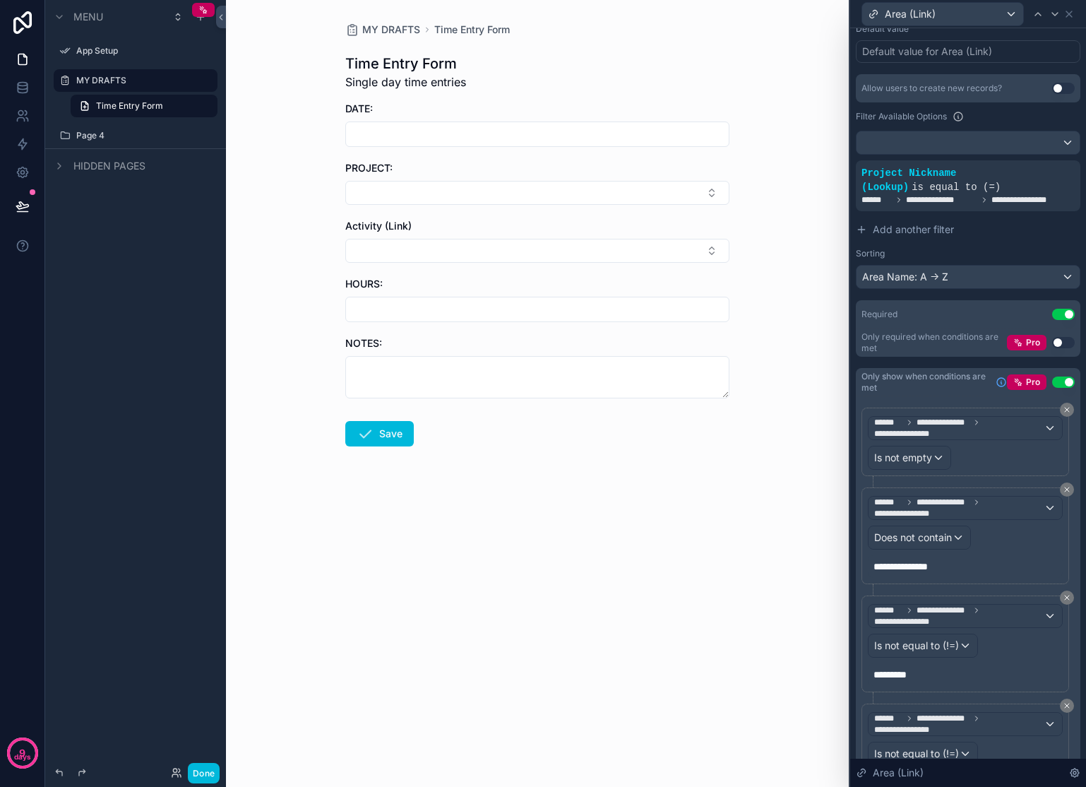
scroll to position [215, 0]
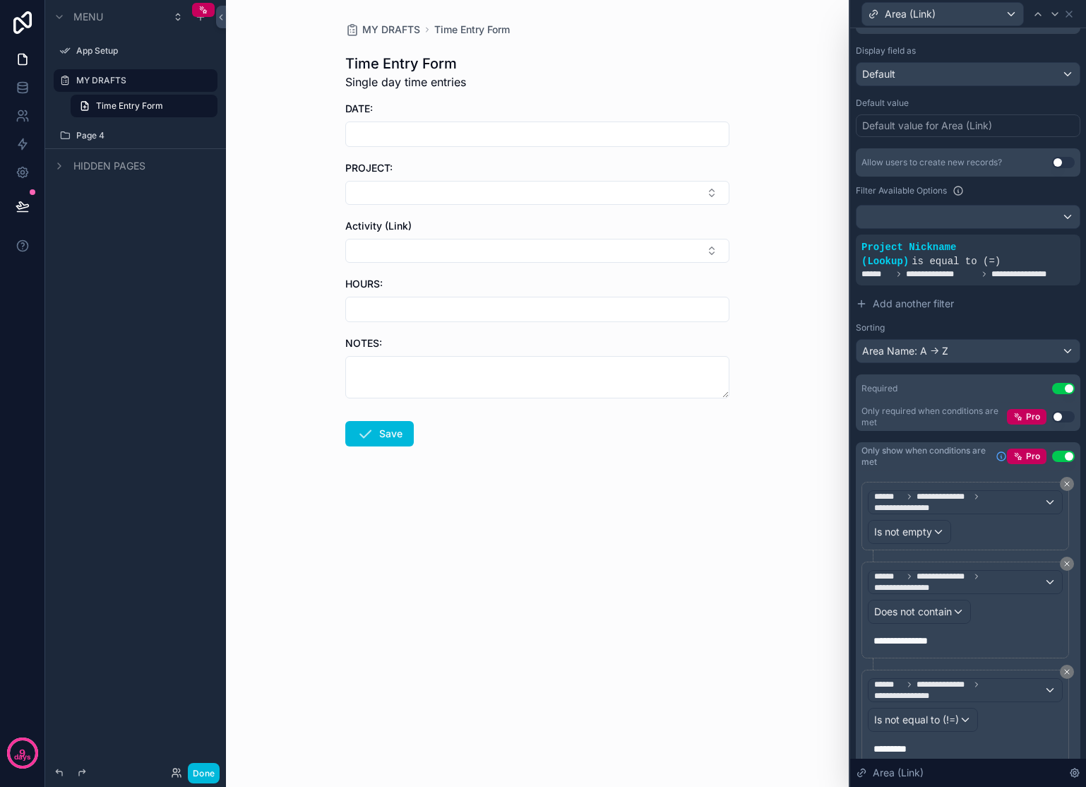
click at [567, 194] on button "Select Button" at bounding box center [537, 193] width 384 height 24
click at [463, 278] on span "Marketing" at bounding box center [468, 285] width 47 height 14
click at [435, 251] on button "Select Button" at bounding box center [537, 254] width 384 height 24
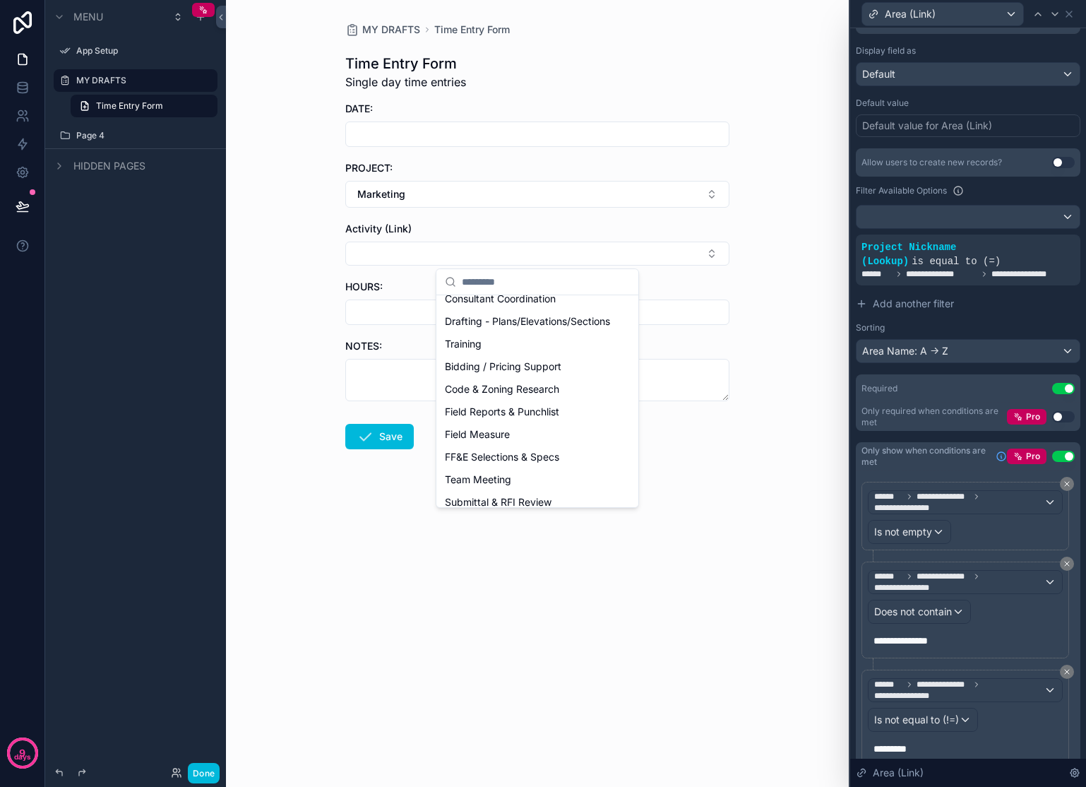
scroll to position [625, 0]
click at [768, 222] on div "MY DRAFTS Time Entry Form Time Entry Form Single day time entries DATE: PROJECT…" at bounding box center [537, 393] width 623 height 787
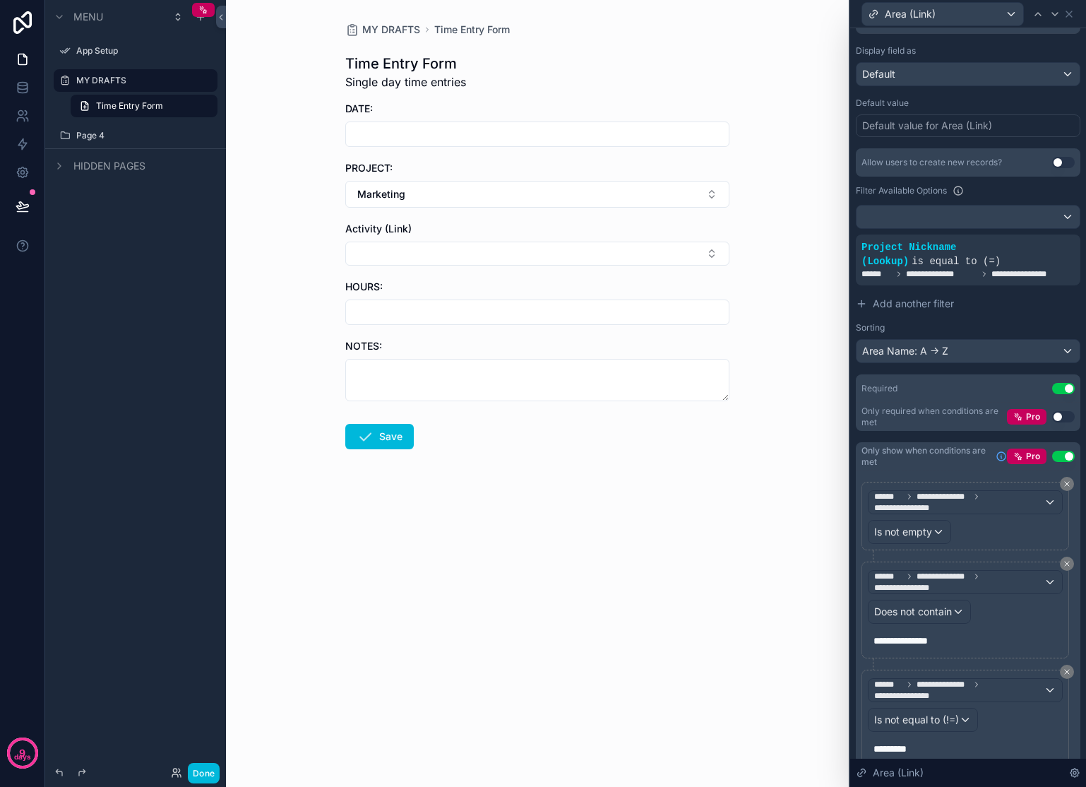
click at [651, 189] on button "Marketing" at bounding box center [537, 194] width 384 height 27
drag, startPoint x: 446, startPoint y: 252, endPoint x: 480, endPoint y: 248, distance: 34.2
click at [446, 252] on div "None" at bounding box center [537, 251] width 196 height 23
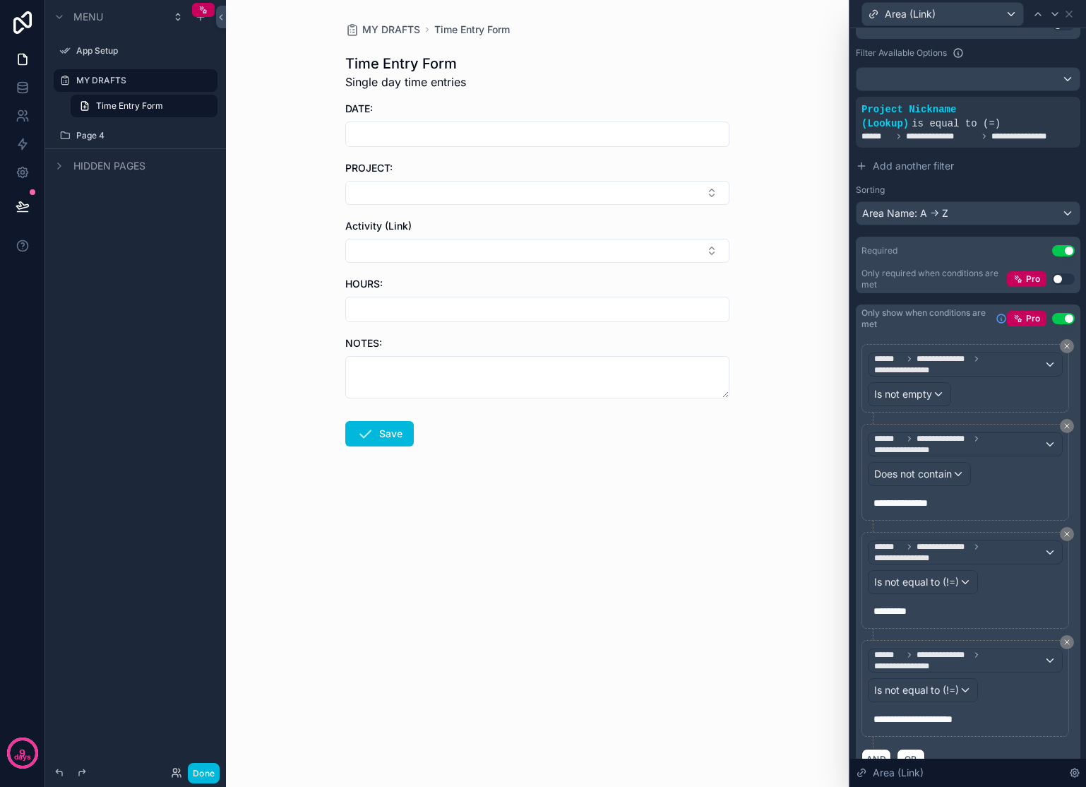
scroll to position [388, 0]
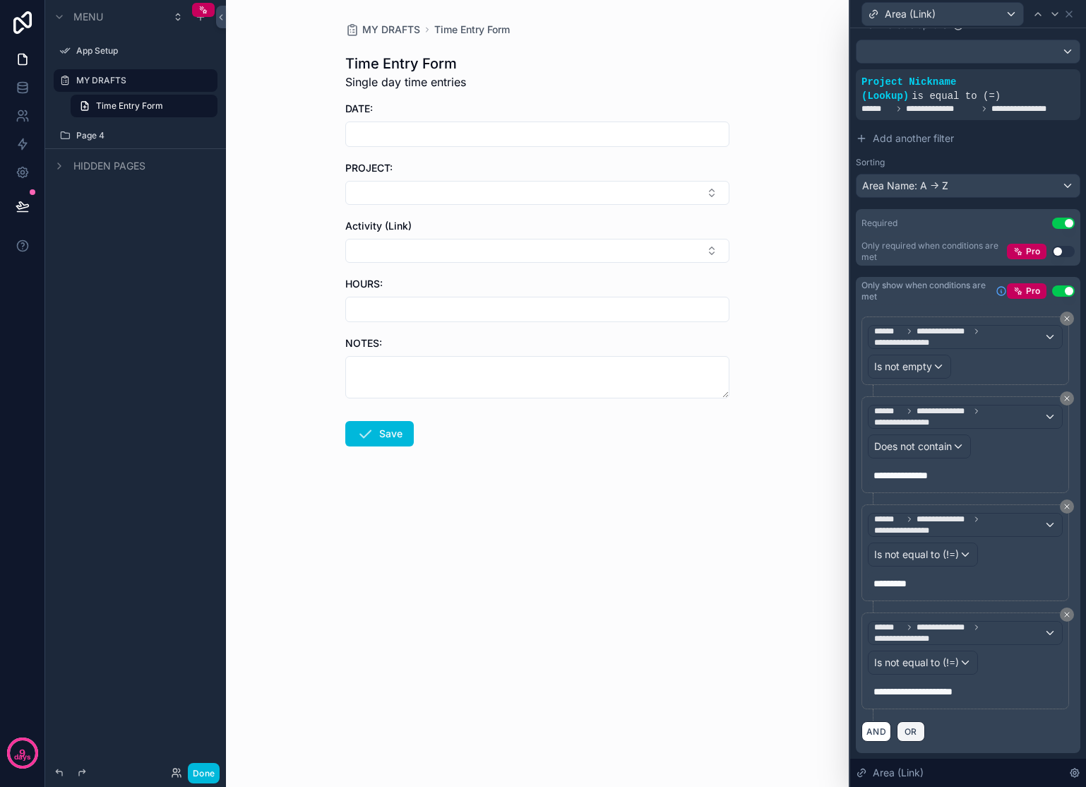
click at [911, 732] on span "OR" at bounding box center [911, 731] width 18 height 11
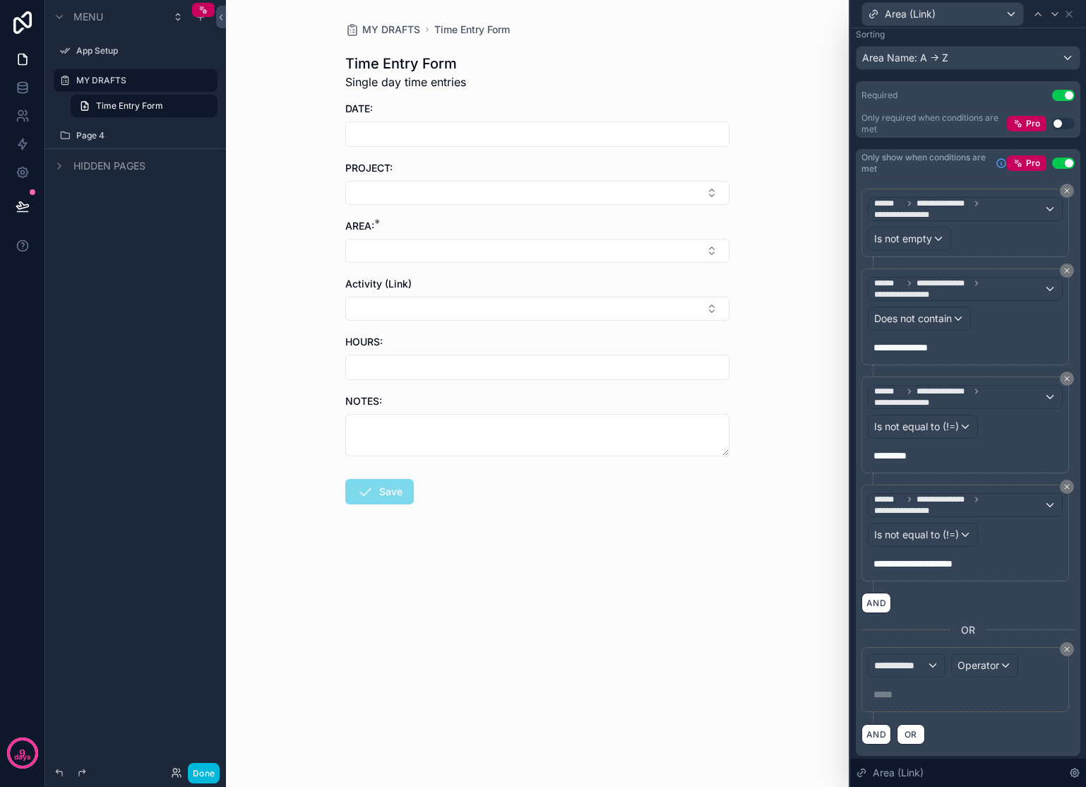
scroll to position [519, 0]
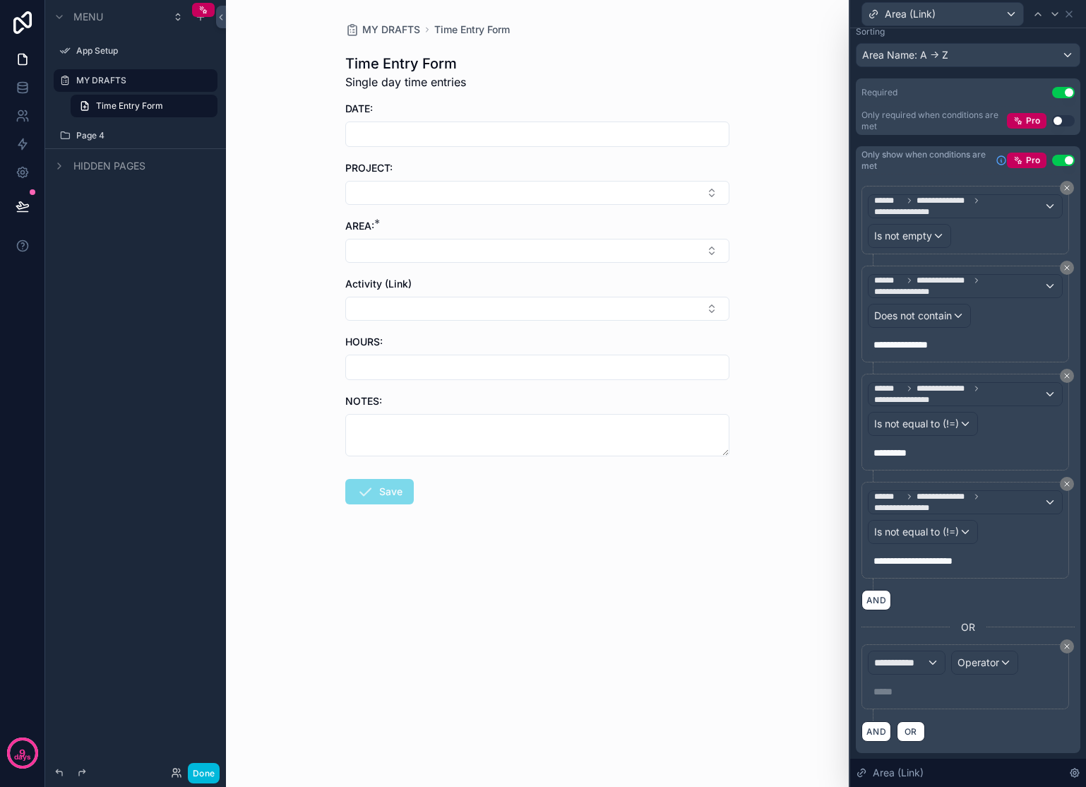
click at [1063, 648] on icon at bounding box center [1067, 646] width 8 height 8
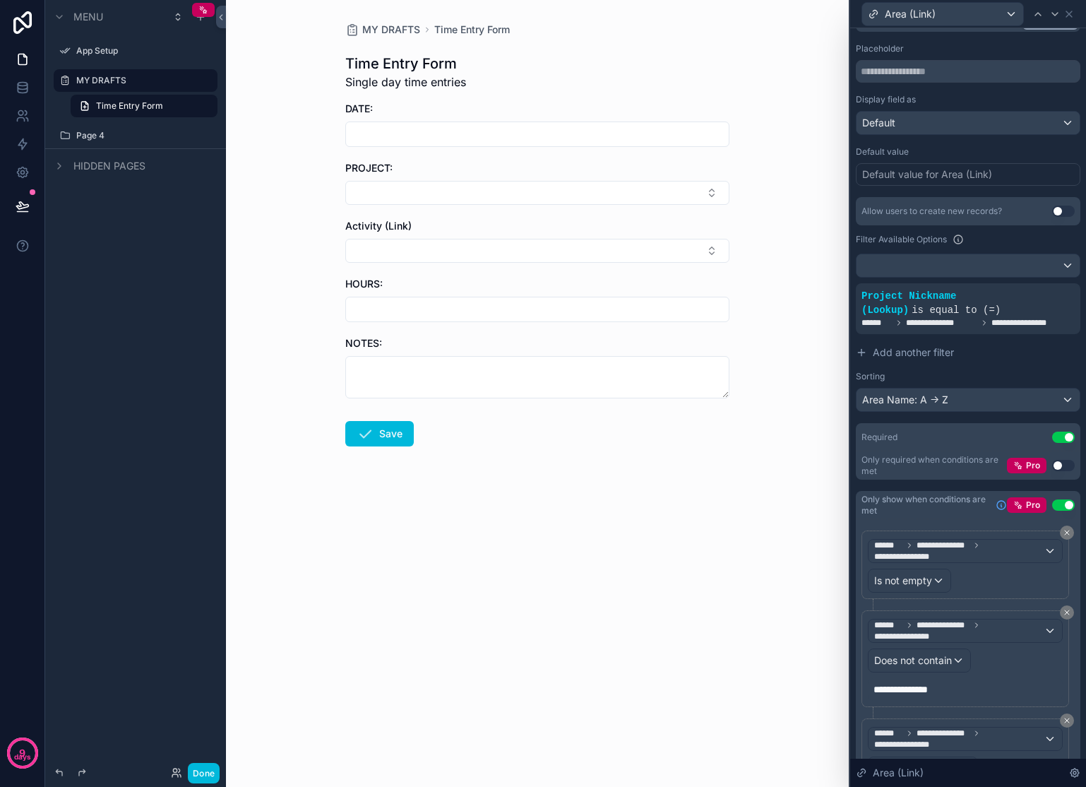
scroll to position [0, 0]
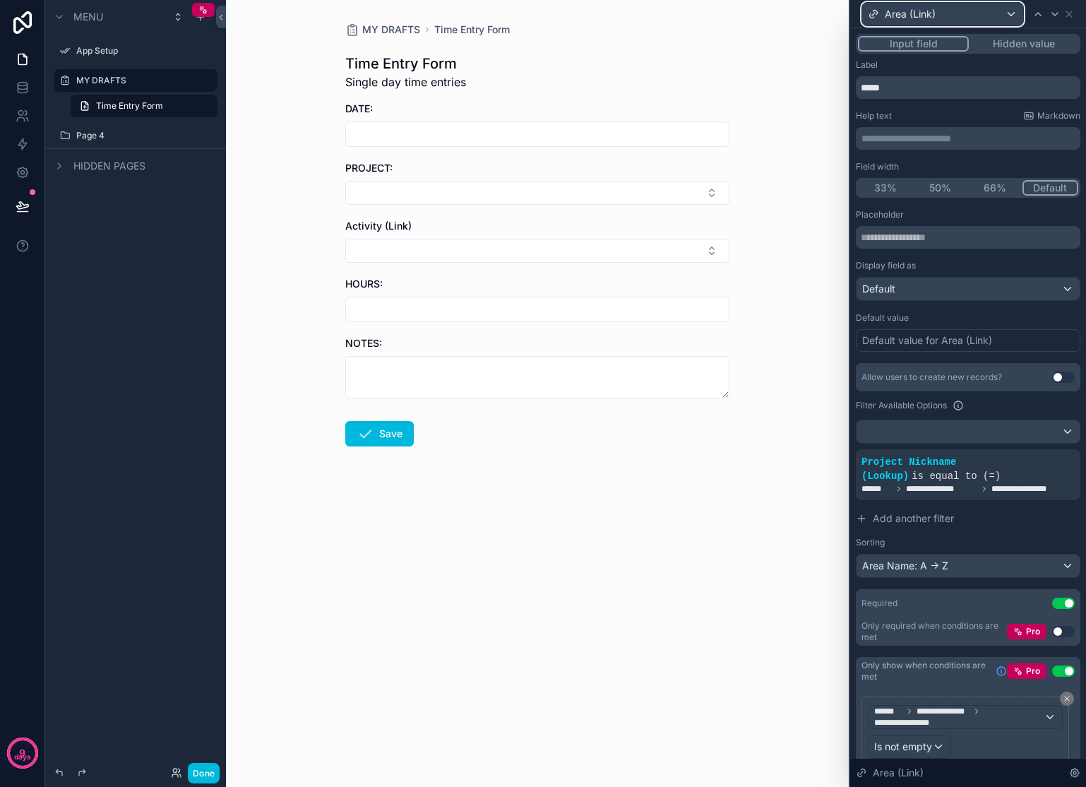
click at [980, 16] on div "Area (Link)" at bounding box center [942, 14] width 161 height 23
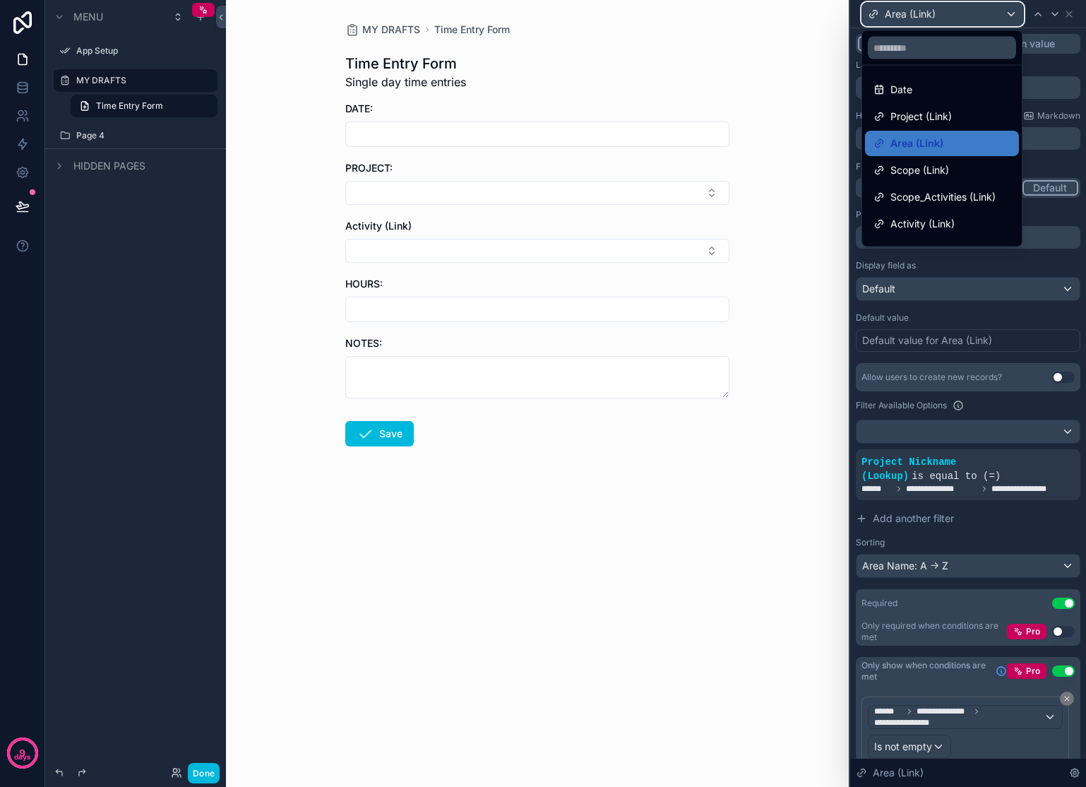
scroll to position [8, 0]
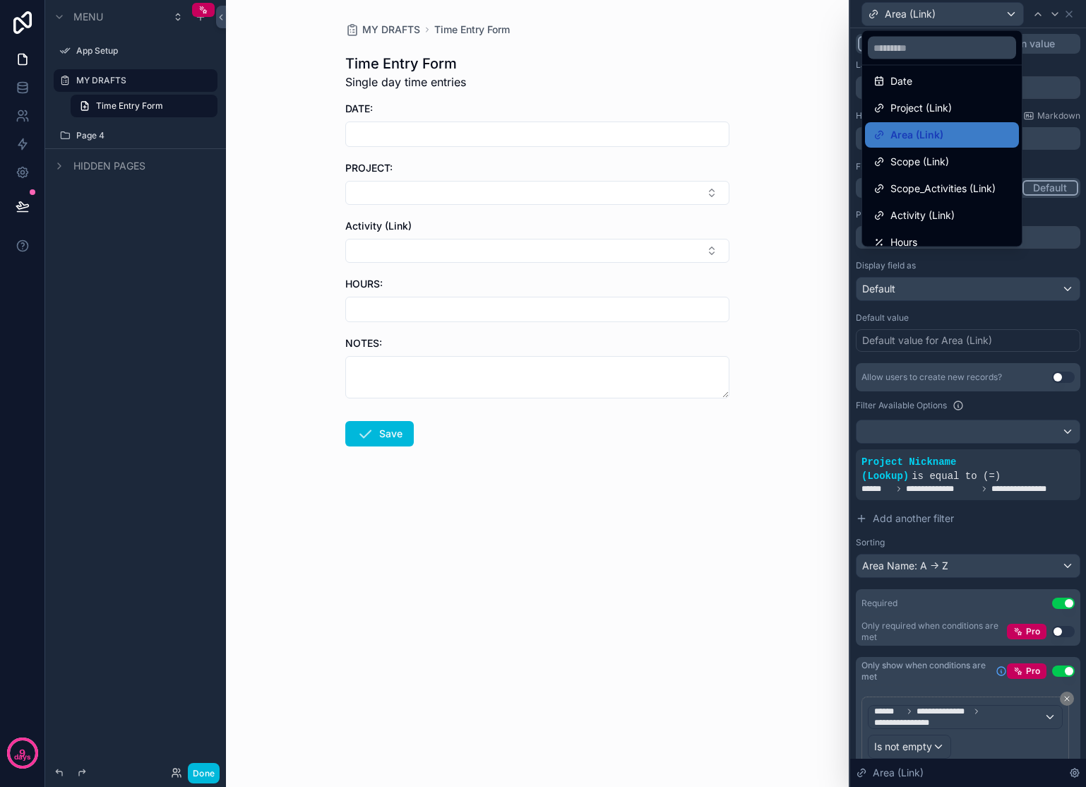
click at [926, 207] on span "Activity (Link)" at bounding box center [923, 215] width 64 height 17
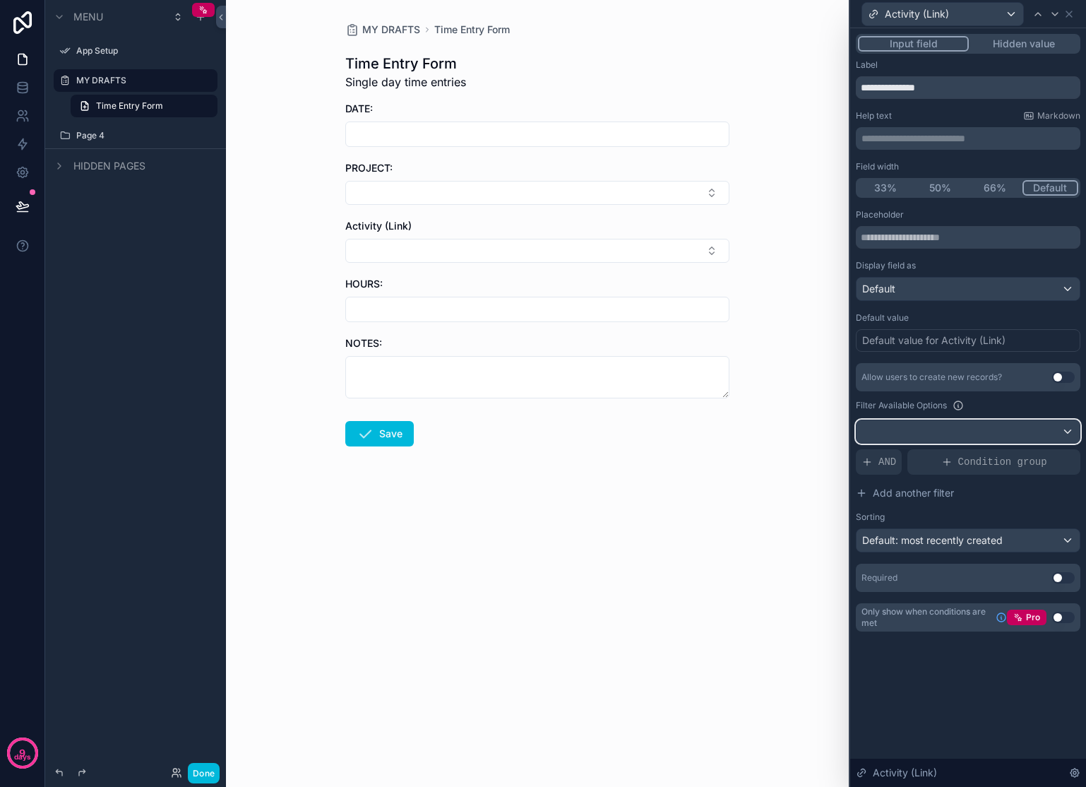
click at [915, 430] on div at bounding box center [968, 431] width 223 height 23
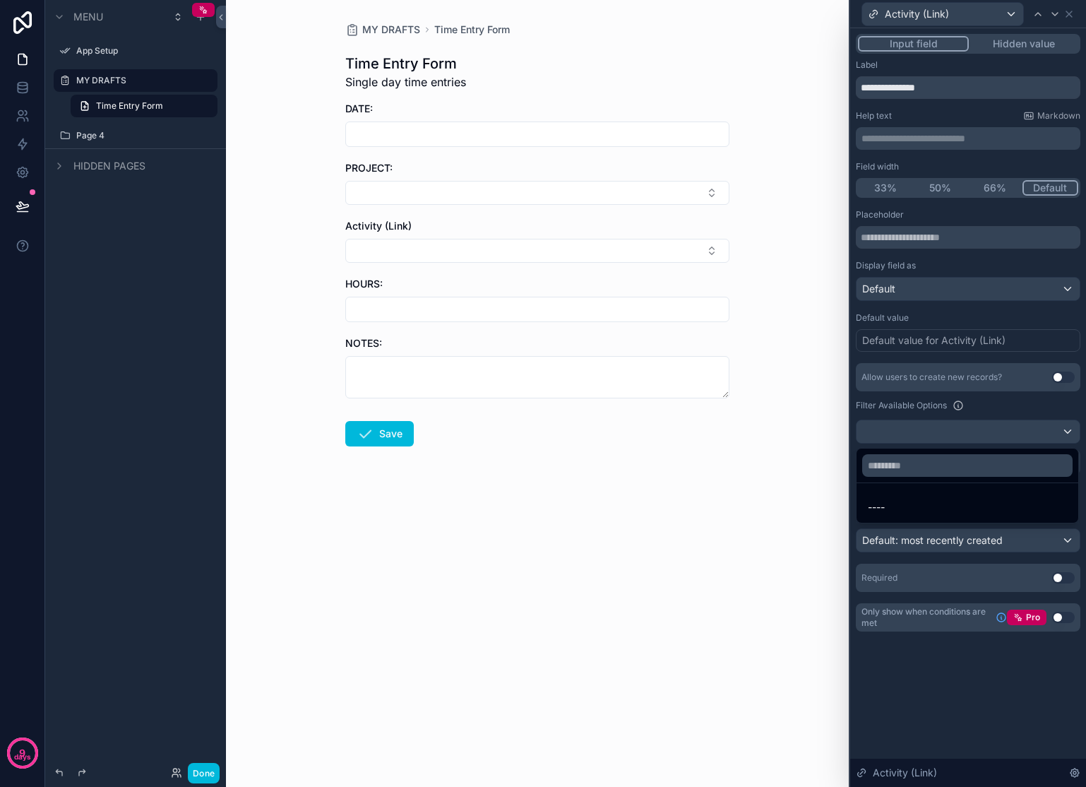
click at [890, 504] on div "----" at bounding box center [967, 507] width 199 height 17
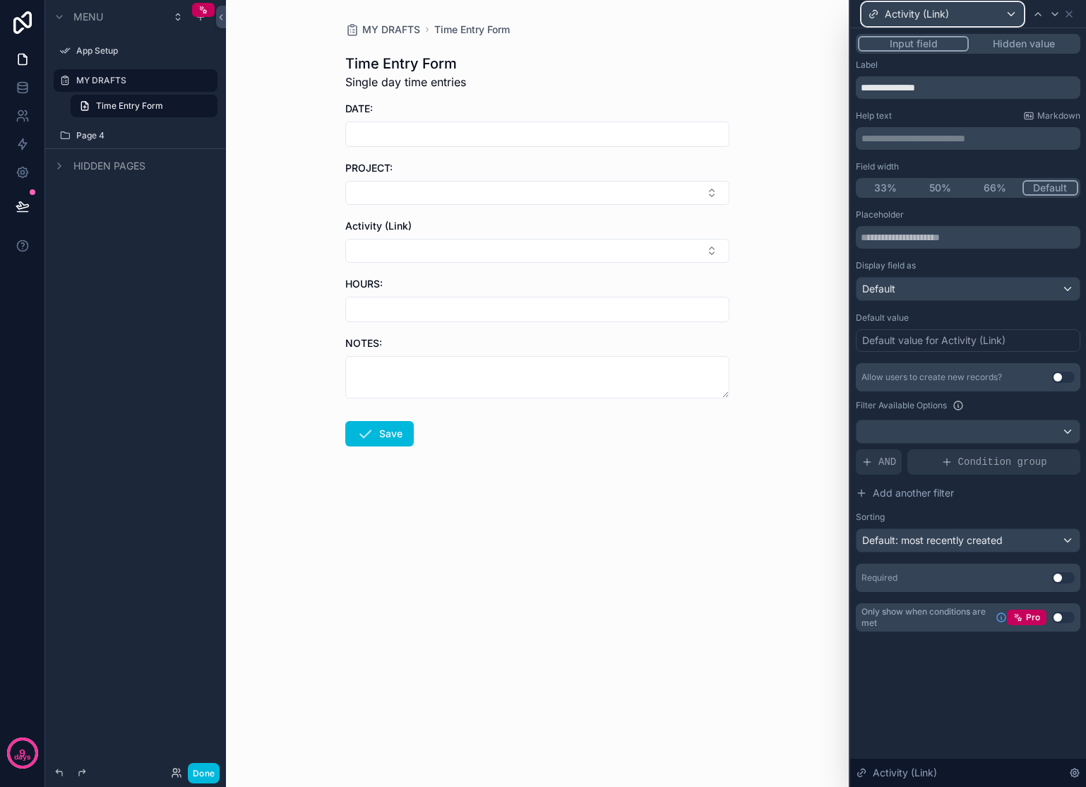
click at [975, 11] on div "Activity (Link)" at bounding box center [942, 14] width 161 height 23
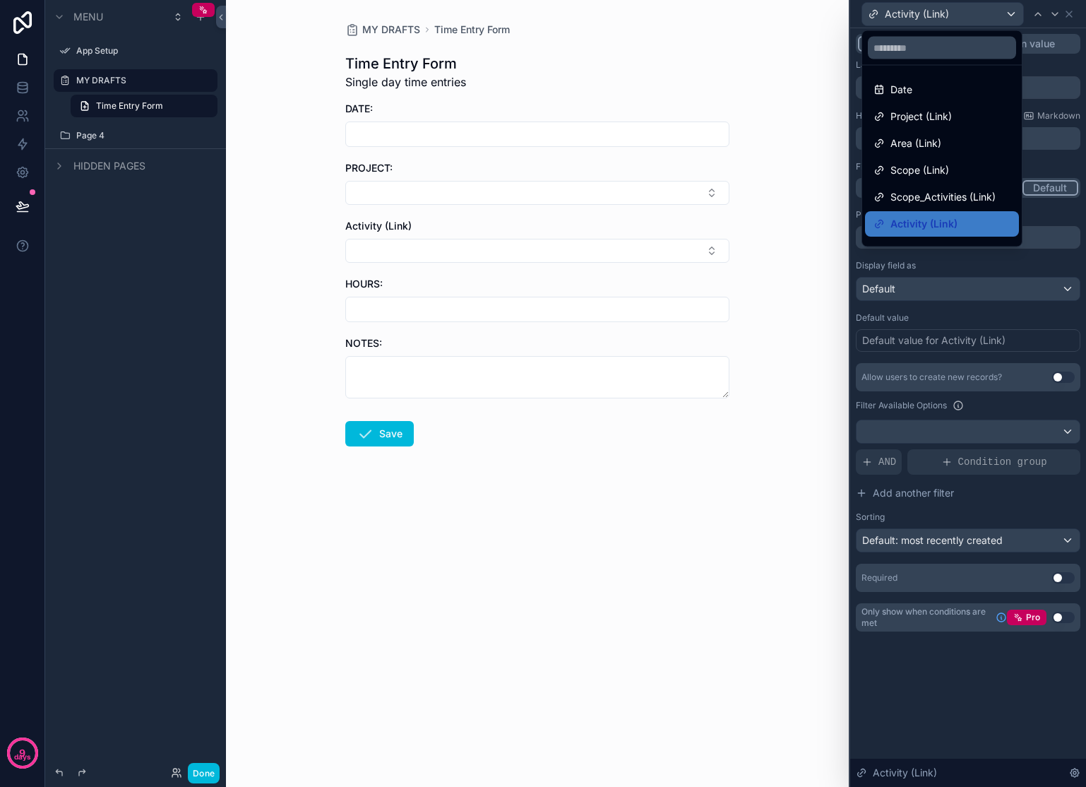
click at [921, 142] on span "Area (Link)" at bounding box center [916, 143] width 51 height 17
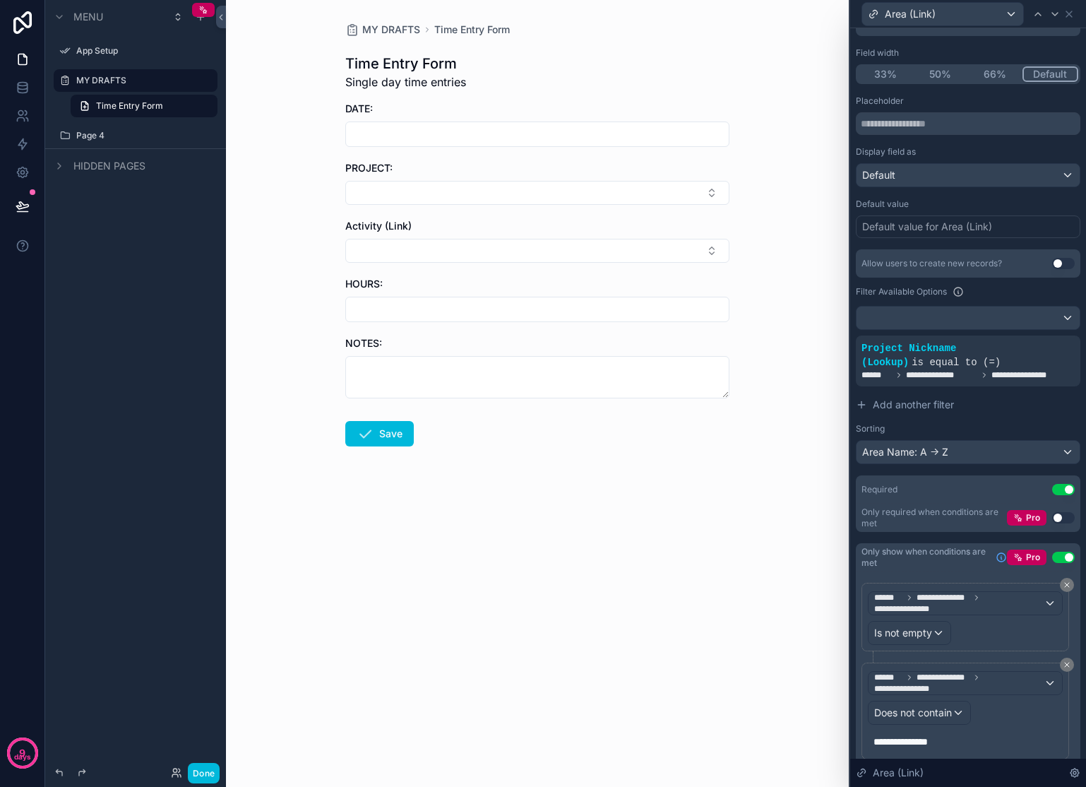
scroll to position [157, 0]
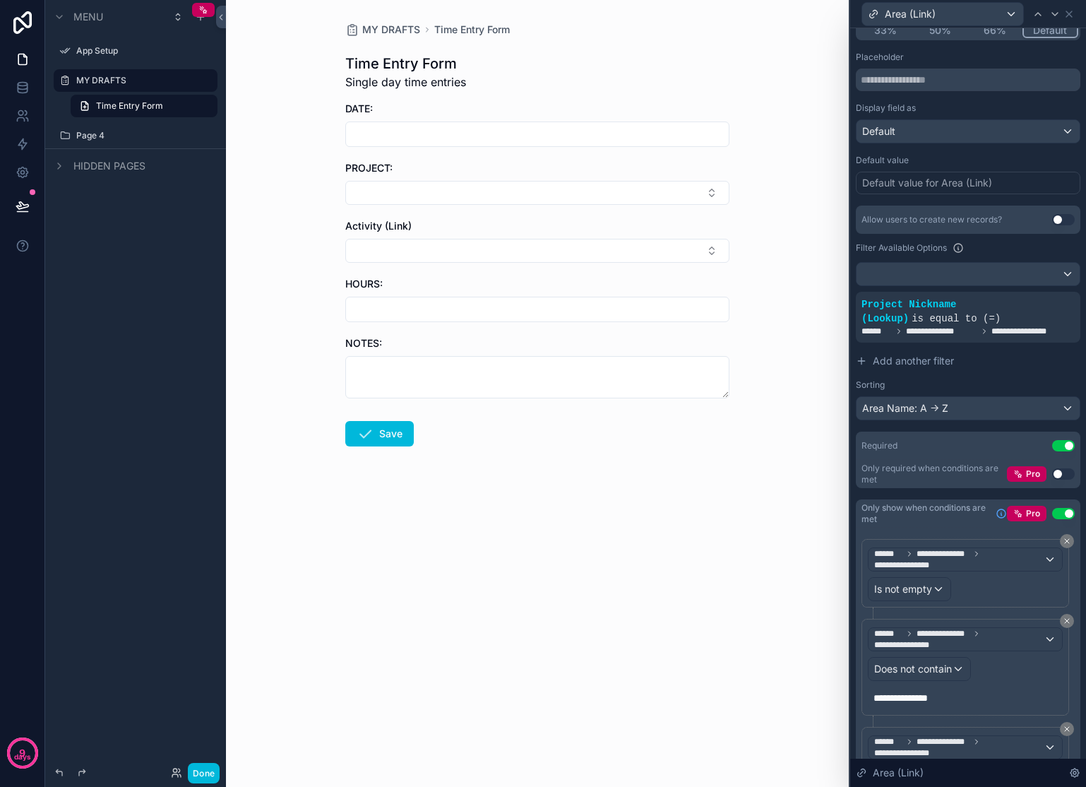
click at [710, 185] on button "Select Button" at bounding box center [537, 193] width 384 height 24
click at [505, 247] on span "[PERSON_NAME] – [PERSON_NAME] St" at bounding box center [529, 256] width 168 height 28
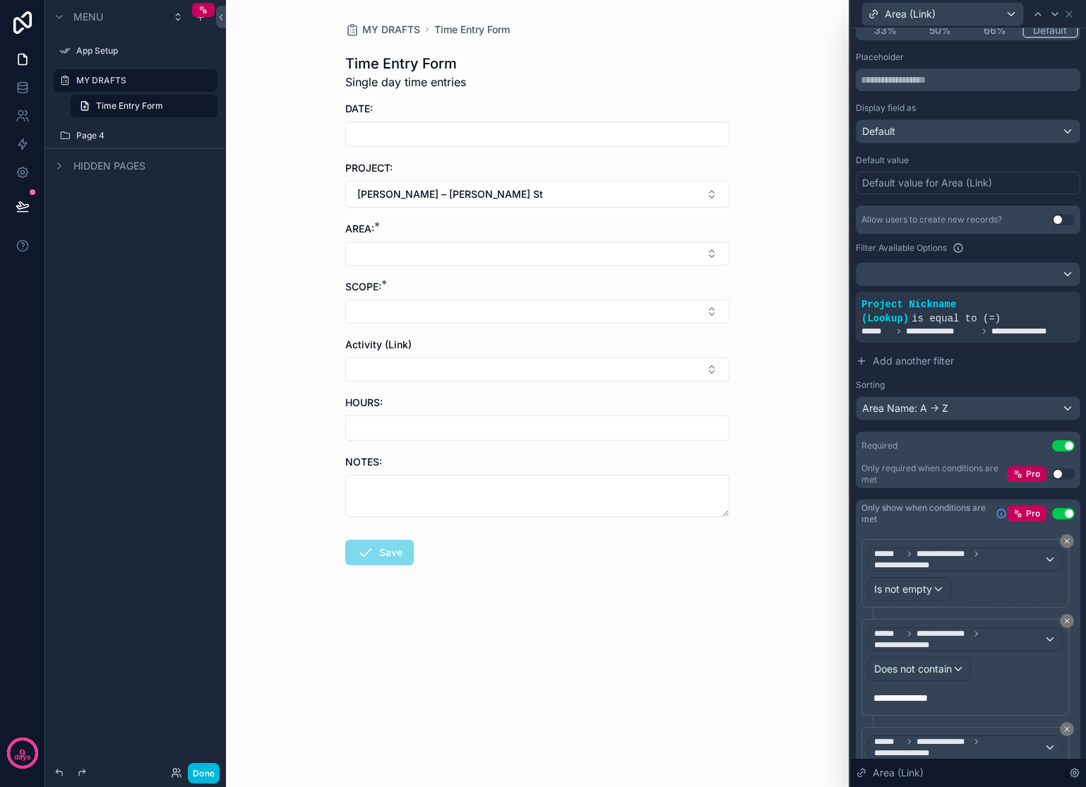
click at [547, 198] on button "[PERSON_NAME] – [PERSON_NAME] St" at bounding box center [537, 194] width 384 height 27
click at [489, 304] on span "Marketing" at bounding box center [468, 311] width 47 height 14
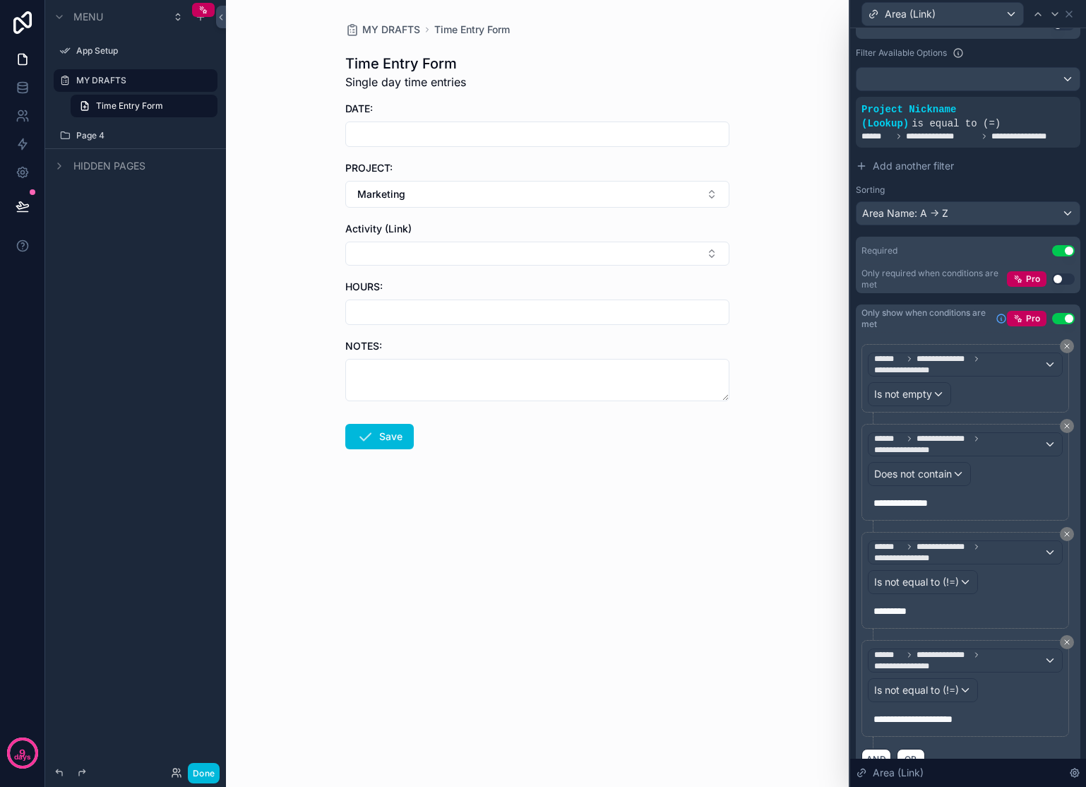
scroll to position [384, 0]
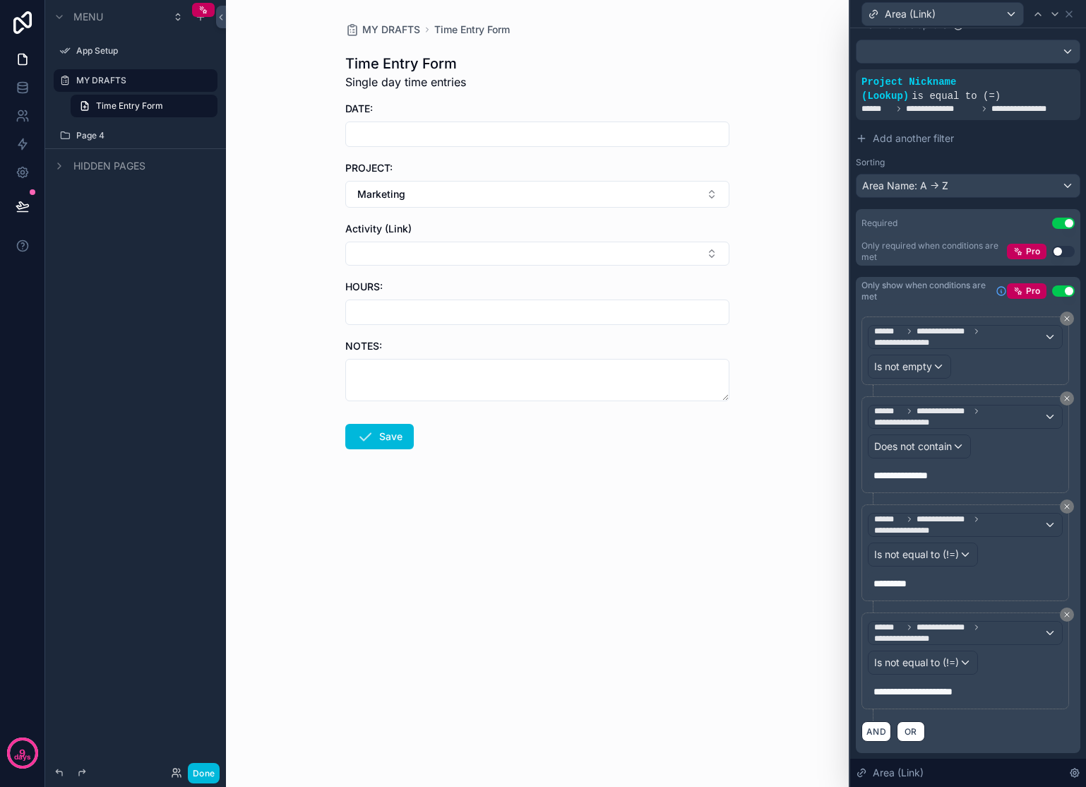
click at [1065, 400] on icon at bounding box center [1067, 398] width 4 height 4
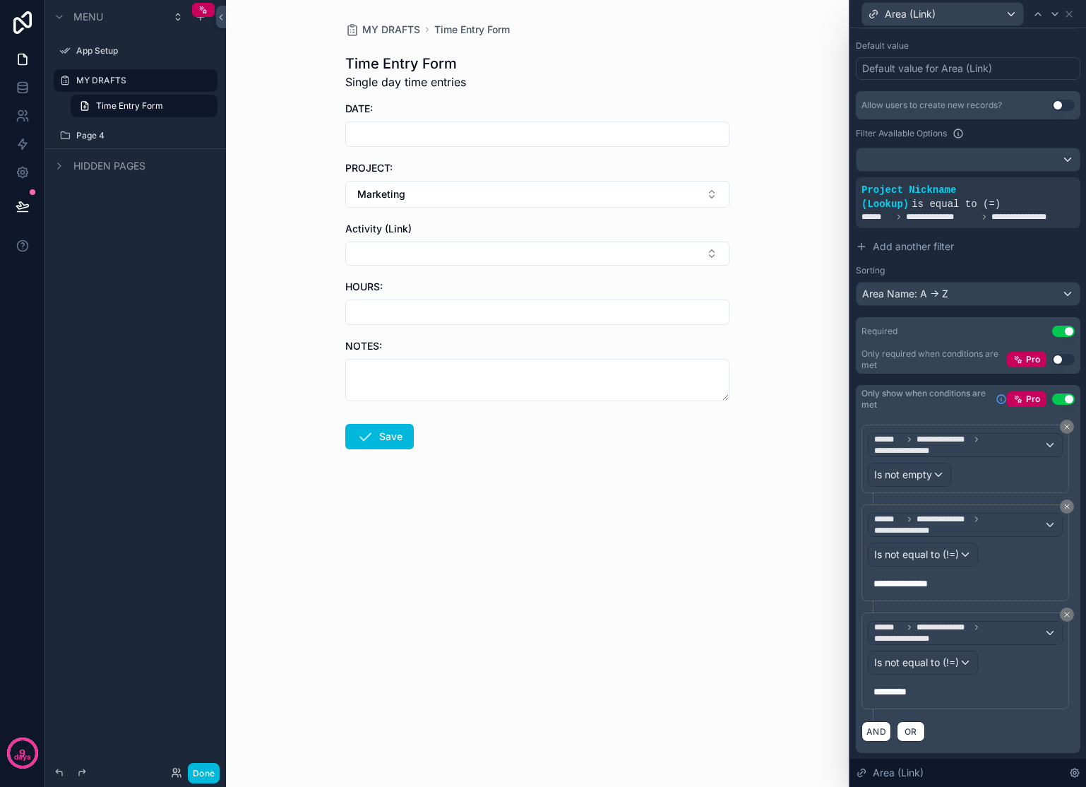
click at [1063, 511] on icon at bounding box center [1067, 506] width 8 height 8
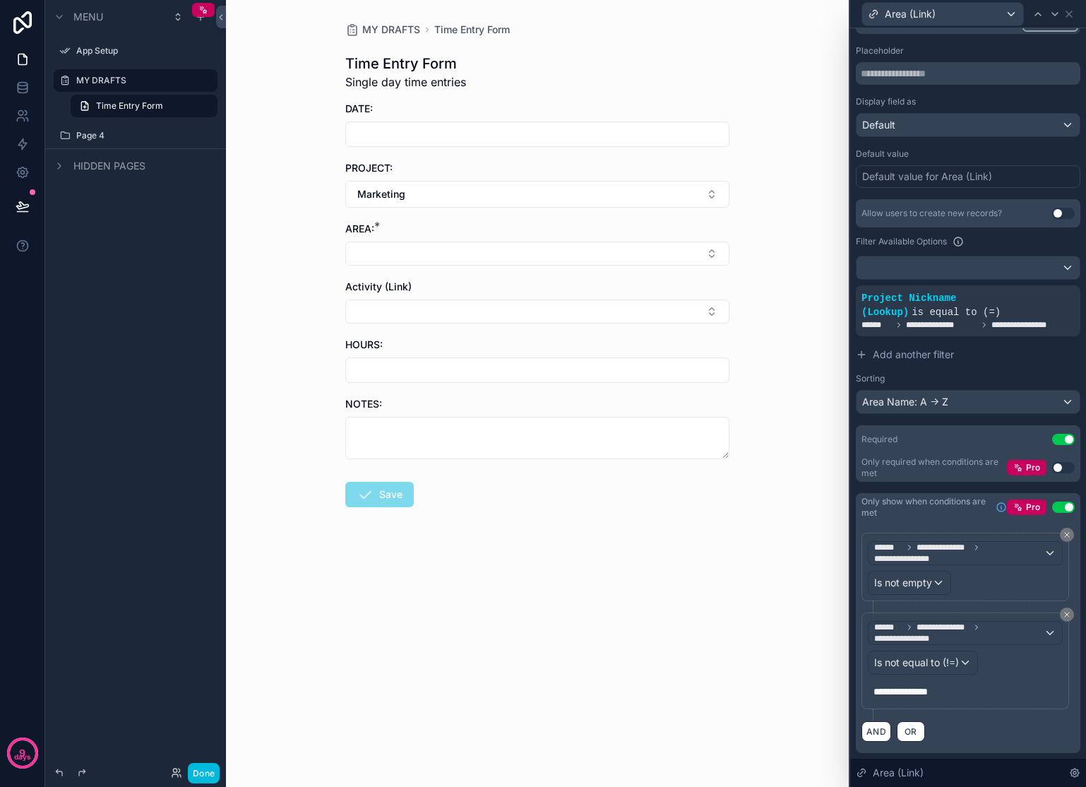
click at [1063, 619] on icon at bounding box center [1067, 614] width 8 height 8
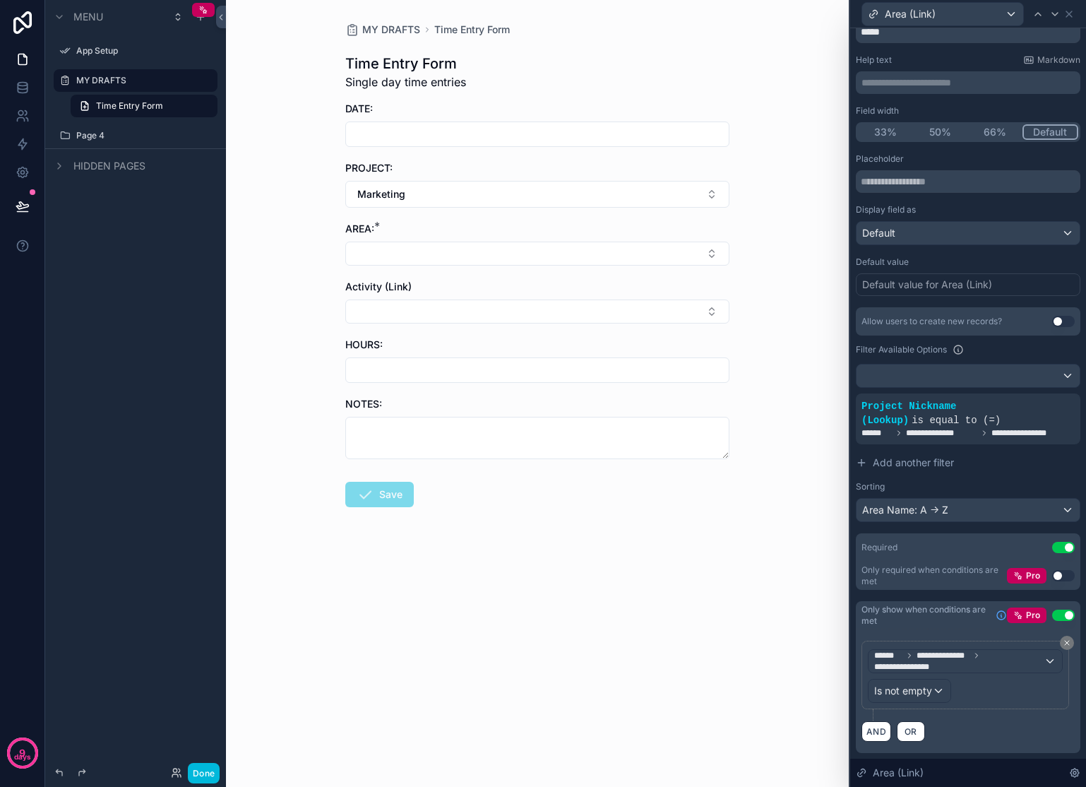
click at [523, 186] on button "Marketing" at bounding box center [537, 194] width 384 height 27
click at [477, 247] on div "None" at bounding box center [537, 251] width 196 height 23
click at [475, 196] on button "Select Button" at bounding box center [537, 193] width 384 height 24
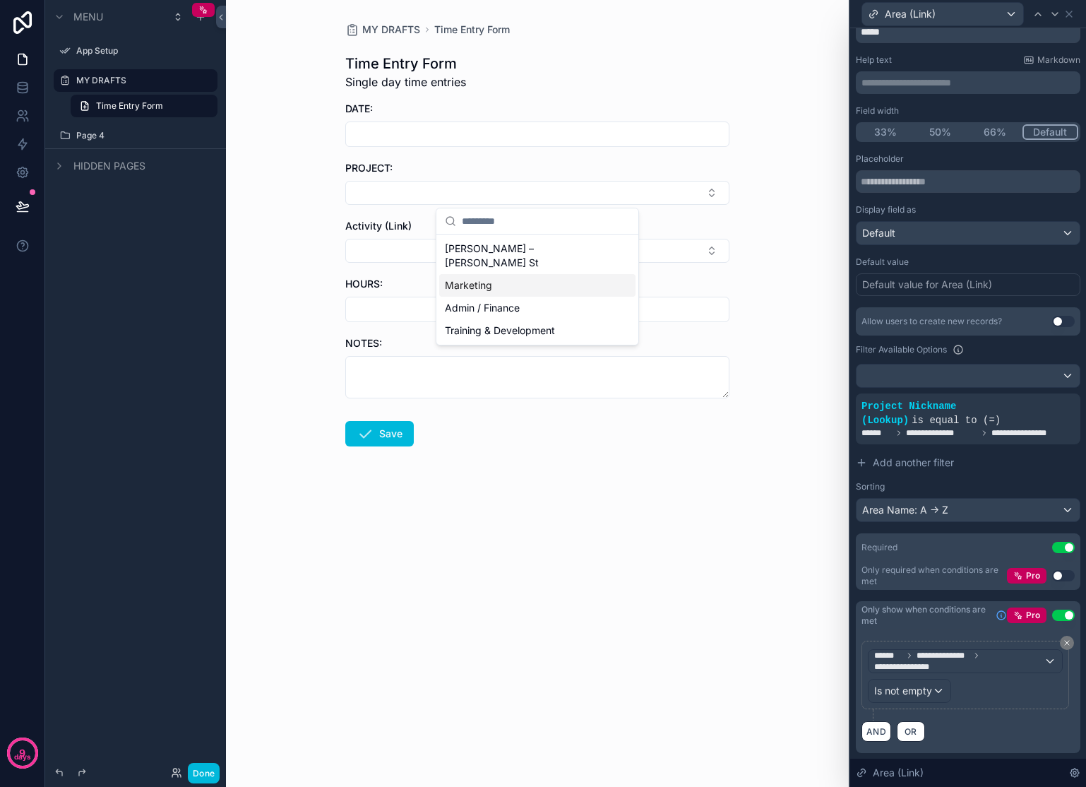
click at [461, 278] on span "Marketing" at bounding box center [468, 285] width 47 height 14
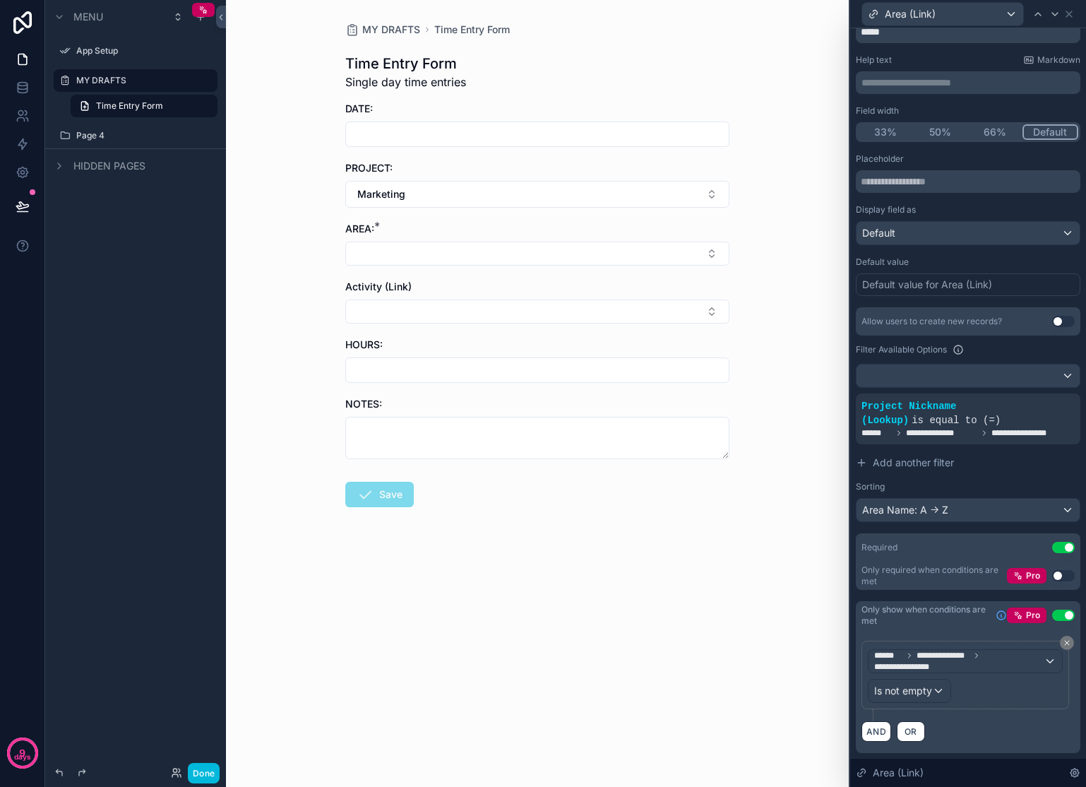
click at [460, 261] on button "Select Button" at bounding box center [537, 254] width 384 height 24
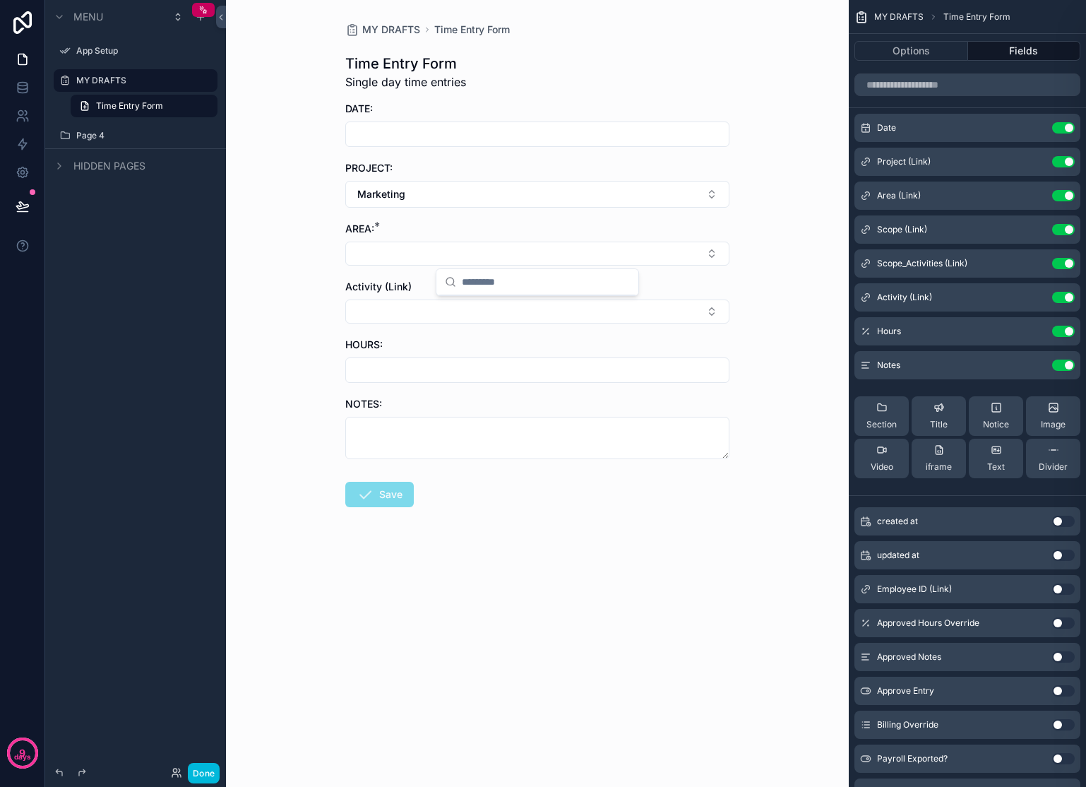
click at [468, 190] on button "Marketing" at bounding box center [537, 194] width 384 height 27
click at [446, 251] on div "None" at bounding box center [537, 251] width 196 height 23
click at [0, 0] on icon "scrollable content" at bounding box center [0, 0] width 0 height 0
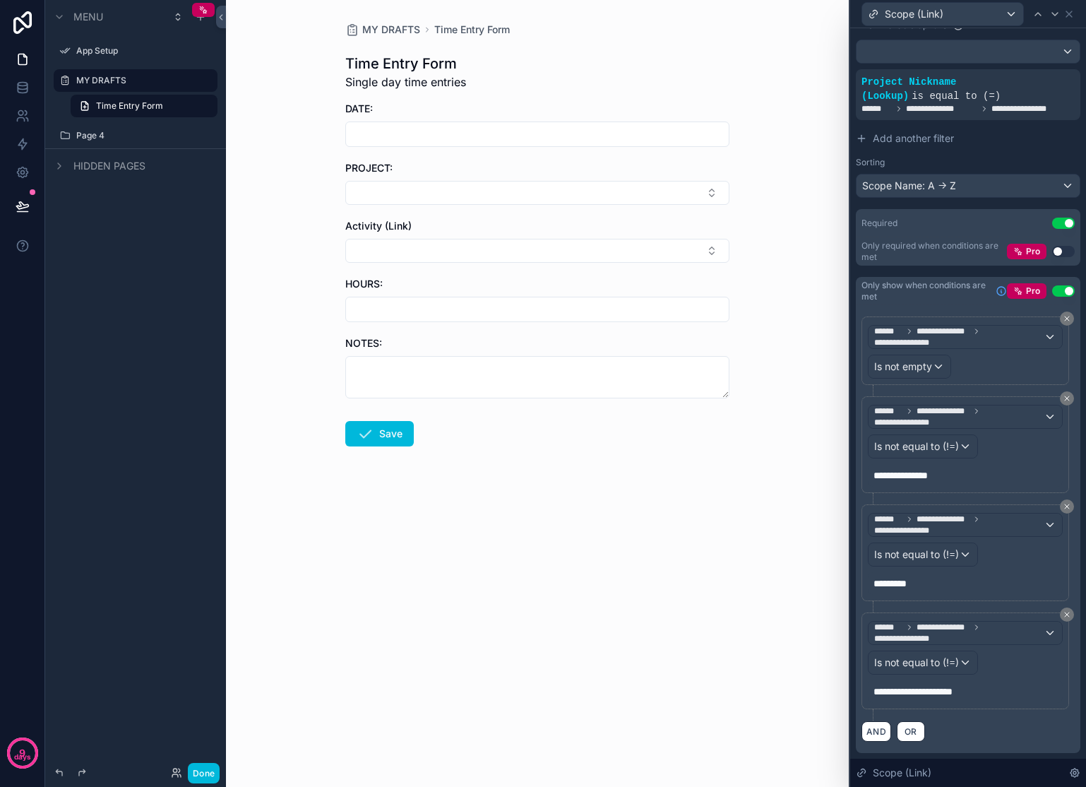
click at [1063, 617] on icon at bounding box center [1067, 614] width 8 height 8
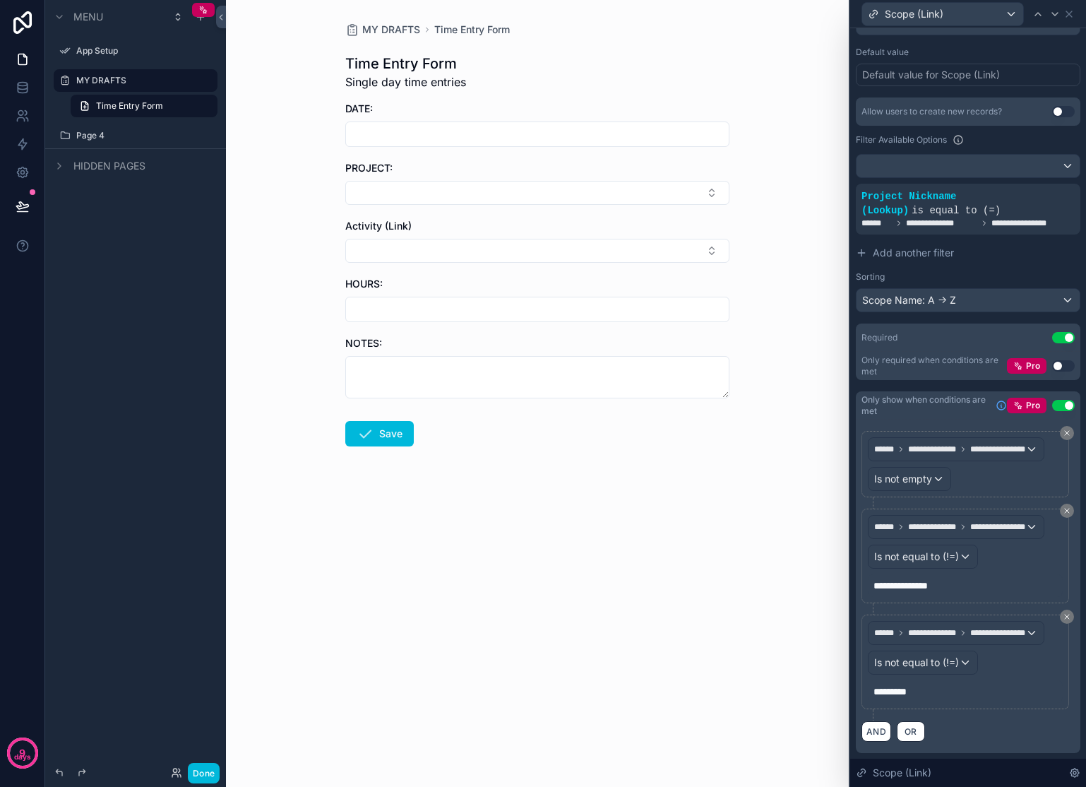
scroll to position [281, 0]
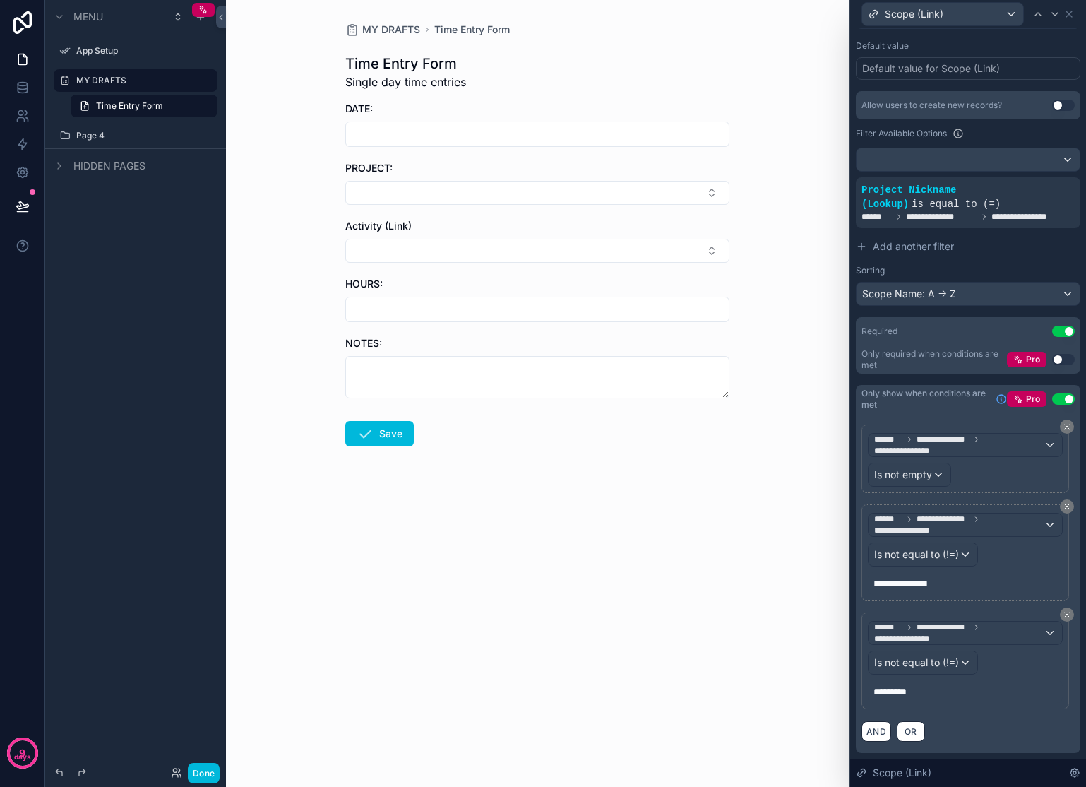
click at [1063, 613] on icon at bounding box center [1067, 614] width 8 height 8
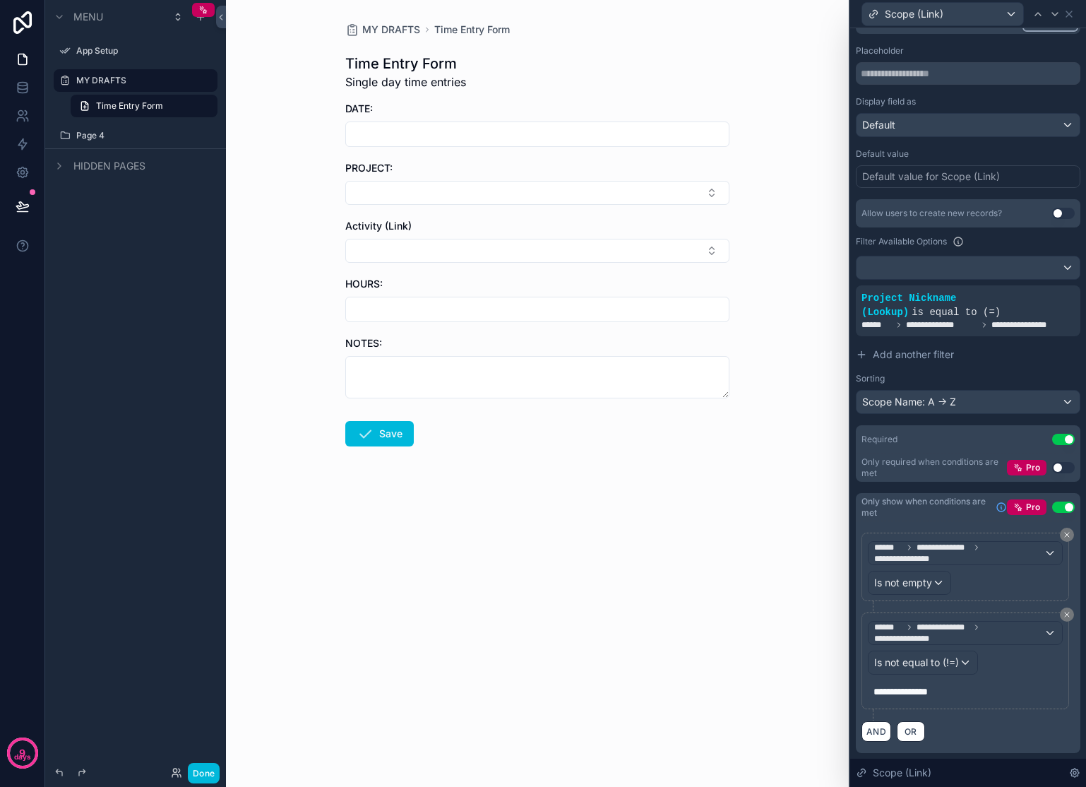
click at [1063, 613] on icon at bounding box center [1067, 614] width 8 height 8
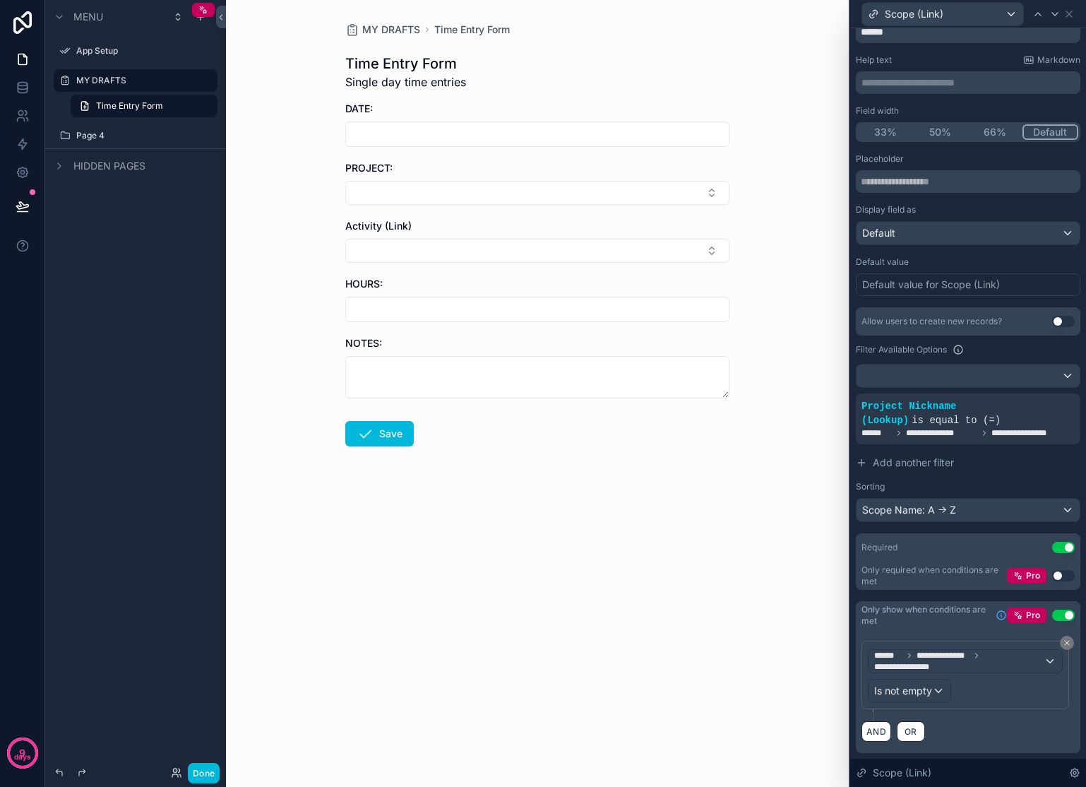
click at [651, 194] on button "Select Button" at bounding box center [537, 193] width 384 height 24
click at [482, 278] on span "Marketing" at bounding box center [468, 285] width 47 height 14
click at [446, 197] on button "Marketing" at bounding box center [537, 194] width 384 height 27
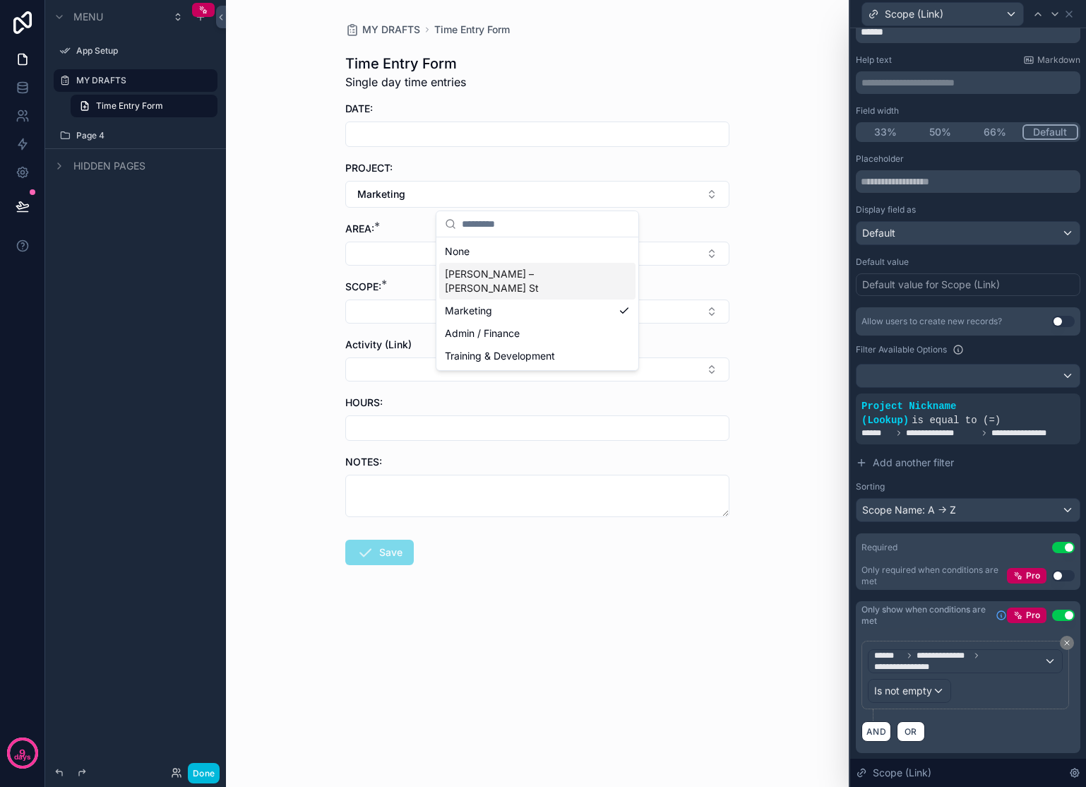
click at [460, 280] on span "[PERSON_NAME] – [PERSON_NAME] St" at bounding box center [529, 281] width 168 height 28
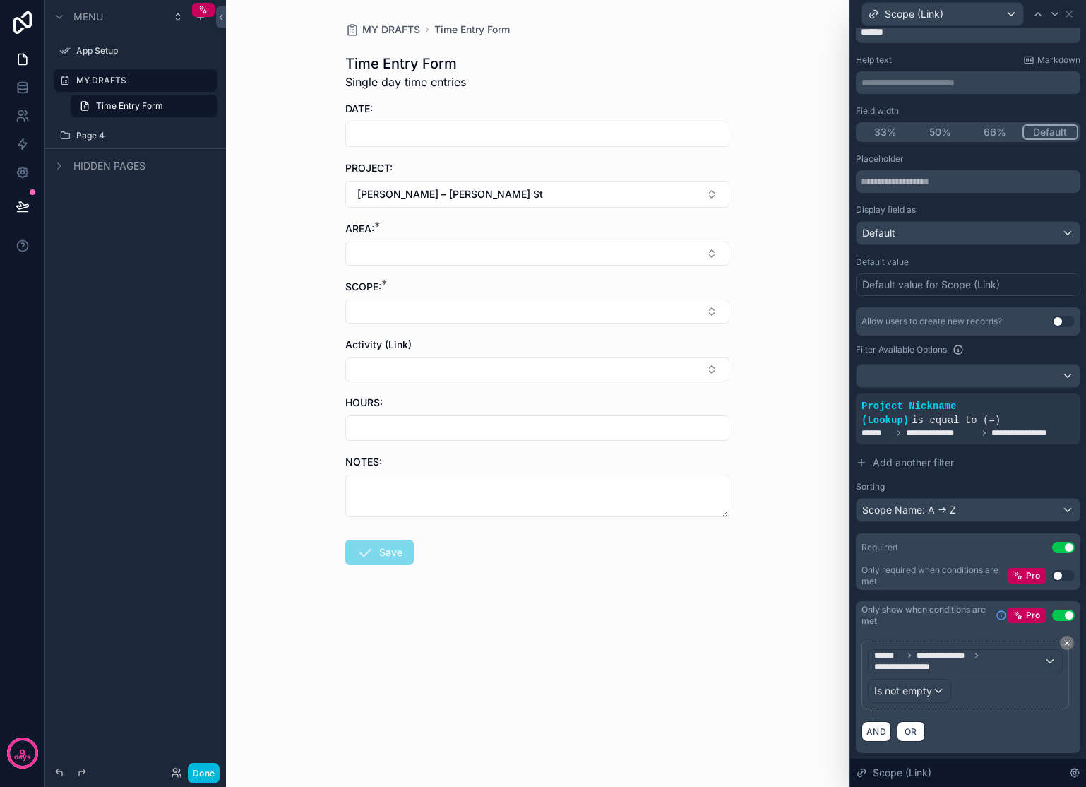
click at [448, 195] on span "[PERSON_NAME] – [PERSON_NAME] St" at bounding box center [450, 194] width 186 height 14
click at [468, 326] on span "Admin / Finance" at bounding box center [482, 333] width 75 height 14
click at [463, 201] on button "Admin / Finance" at bounding box center [537, 194] width 384 height 27
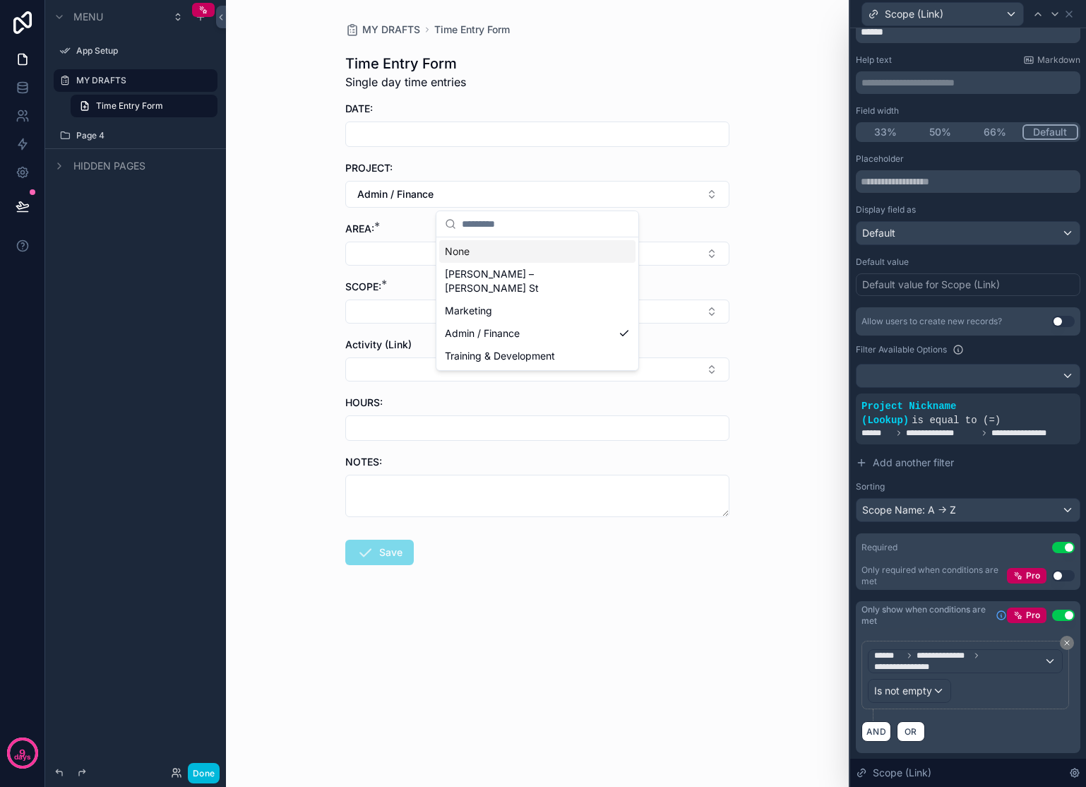
click at [470, 248] on div "None" at bounding box center [537, 251] width 196 height 23
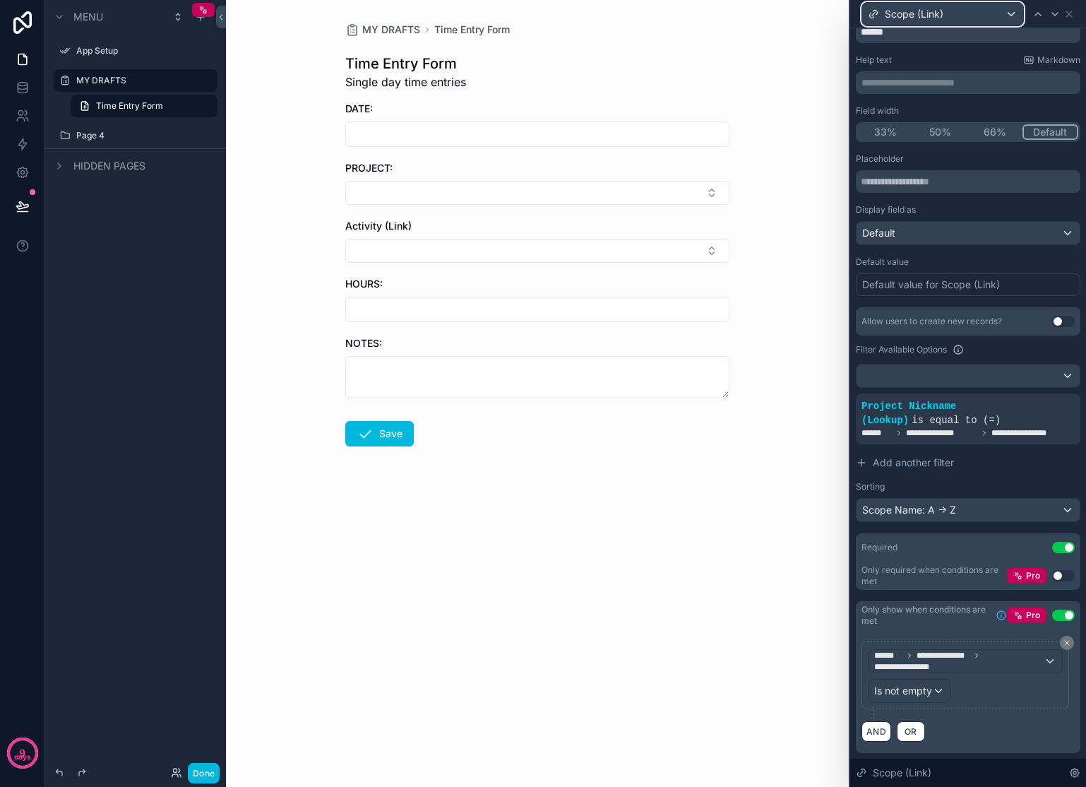
click at [951, 20] on div "Scope (Link)" at bounding box center [942, 14] width 161 height 23
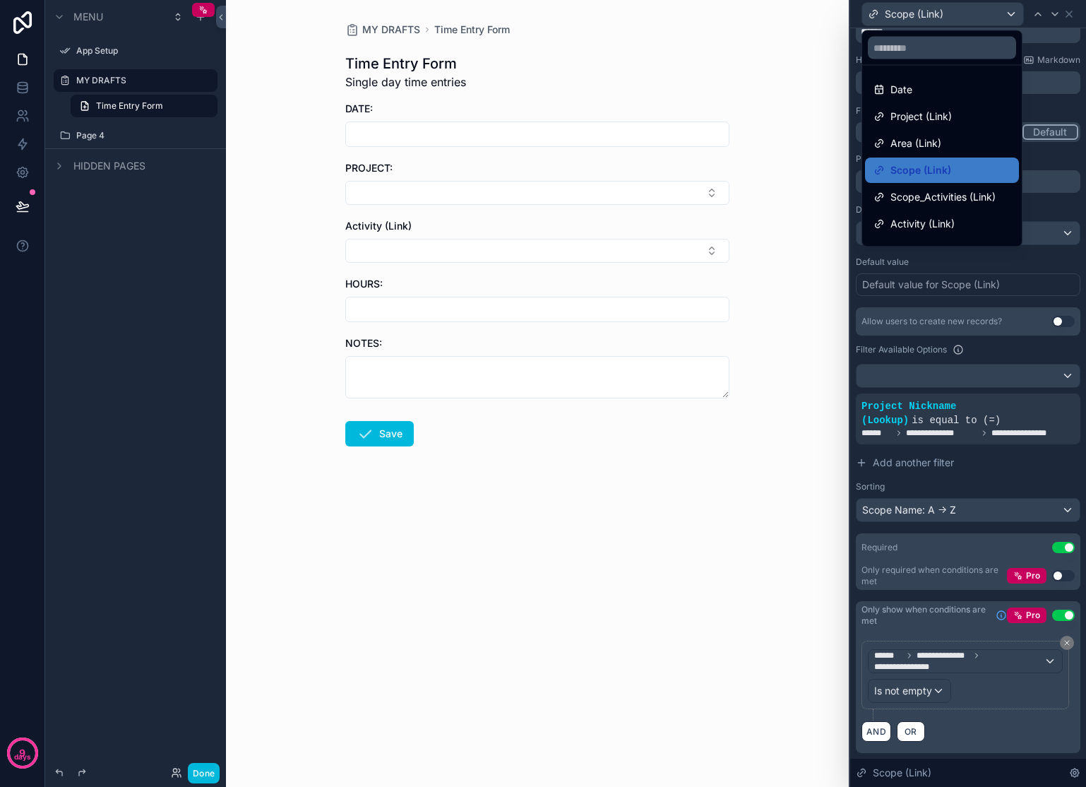
click at [924, 138] on span "Area (Link)" at bounding box center [916, 143] width 51 height 17
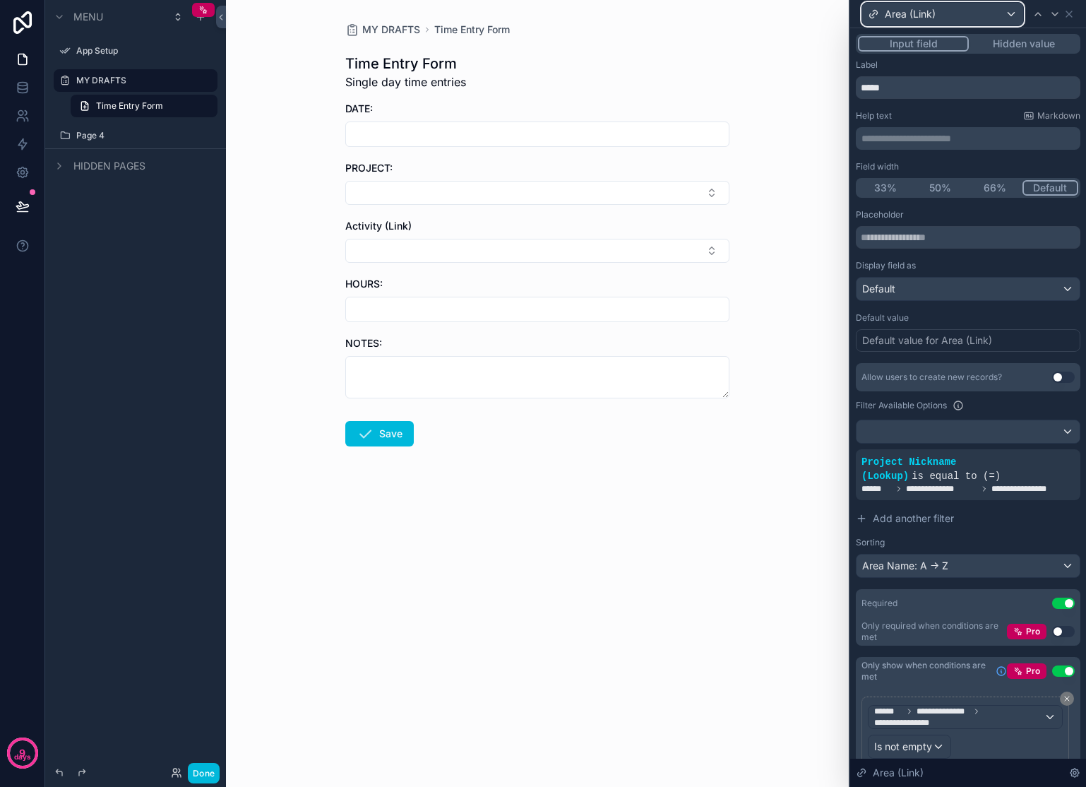
click at [977, 18] on div "Area (Link)" at bounding box center [942, 14] width 161 height 23
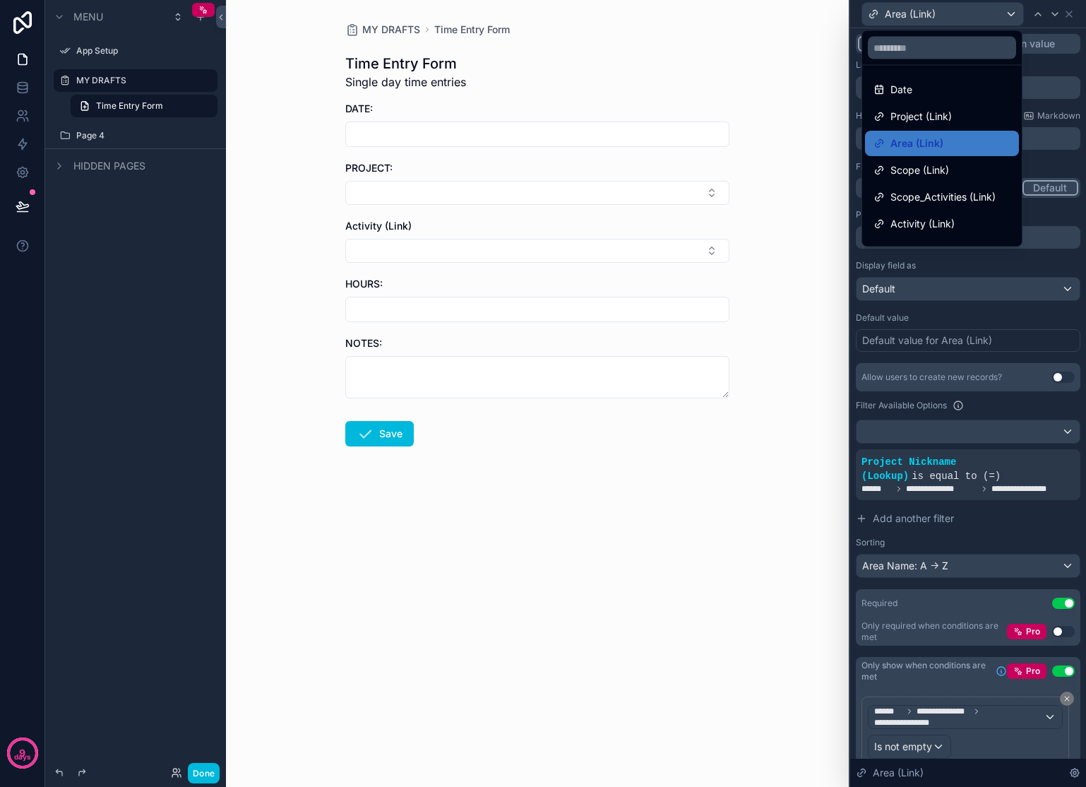
click at [920, 165] on span "Scope (Link)" at bounding box center [920, 170] width 59 height 17
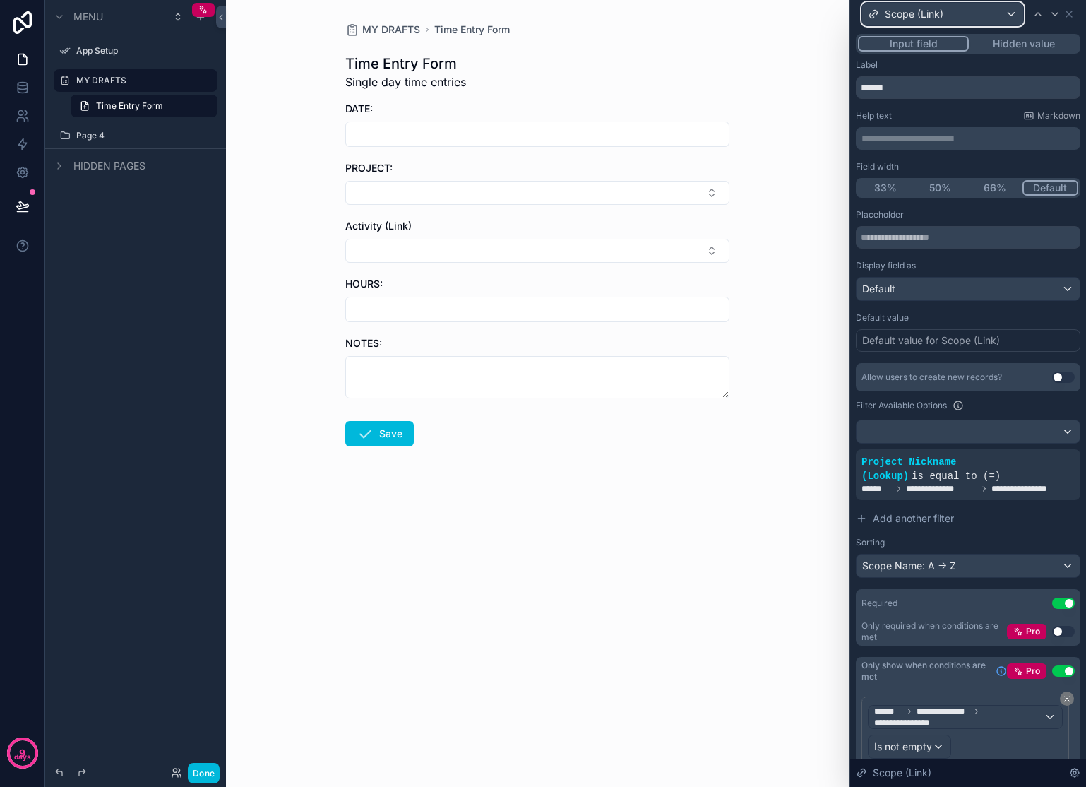
click at [967, 11] on div "Scope (Link)" at bounding box center [942, 14] width 161 height 23
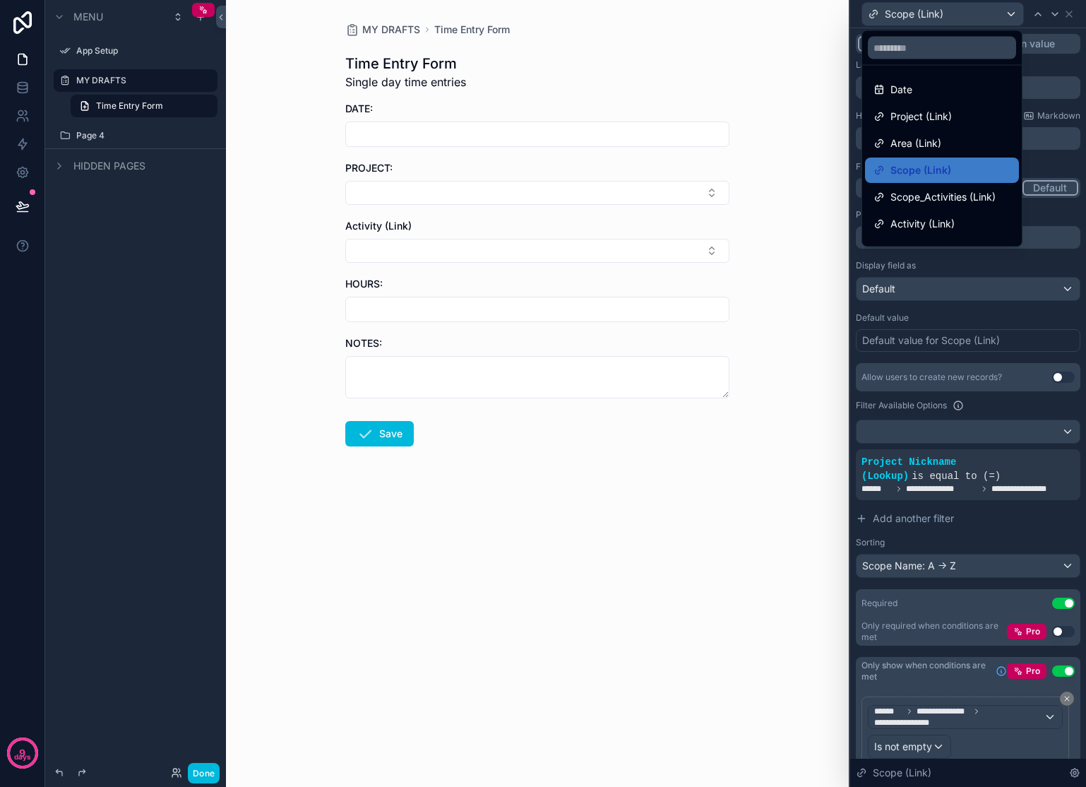
click at [933, 228] on span "Activity (Link)" at bounding box center [923, 223] width 64 height 17
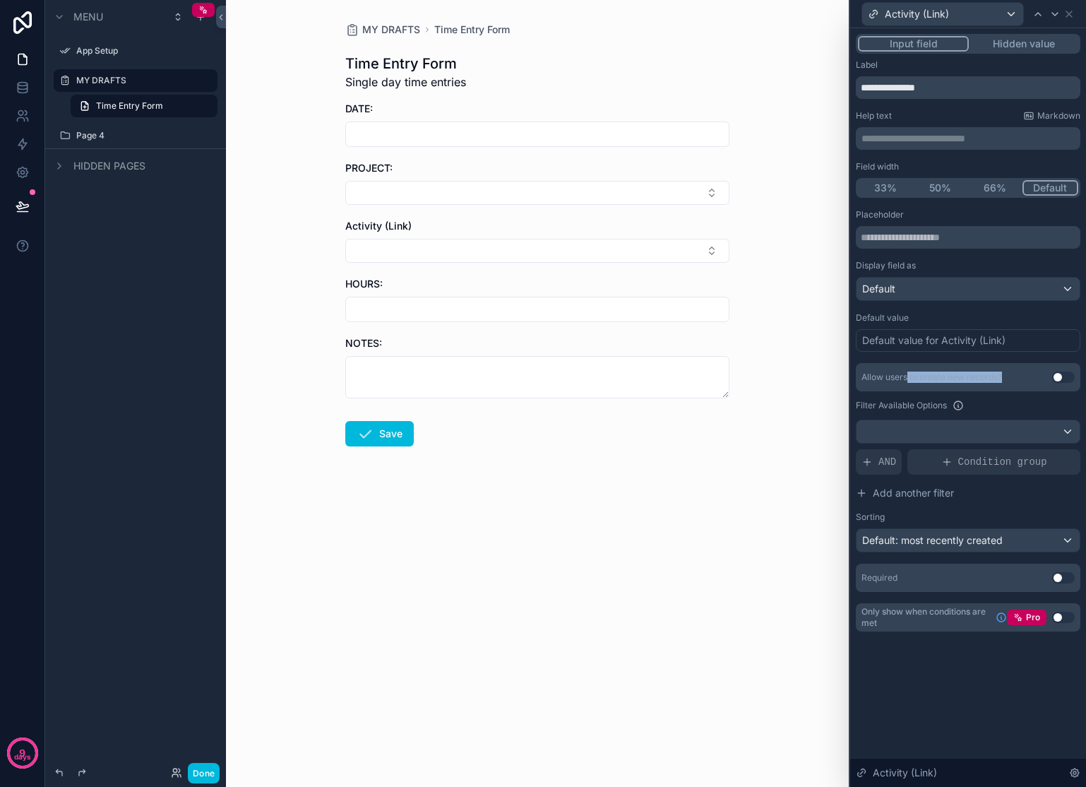
click at [907, 382] on div "Allow users to create new records? Use setting" at bounding box center [968, 377] width 225 height 28
click at [1036, 399] on div "Filter Available Options" at bounding box center [968, 405] width 225 height 17
click at [897, 460] on div "AND" at bounding box center [879, 461] width 46 height 25
click at [0, 0] on icon at bounding box center [0, 0] width 0 height 0
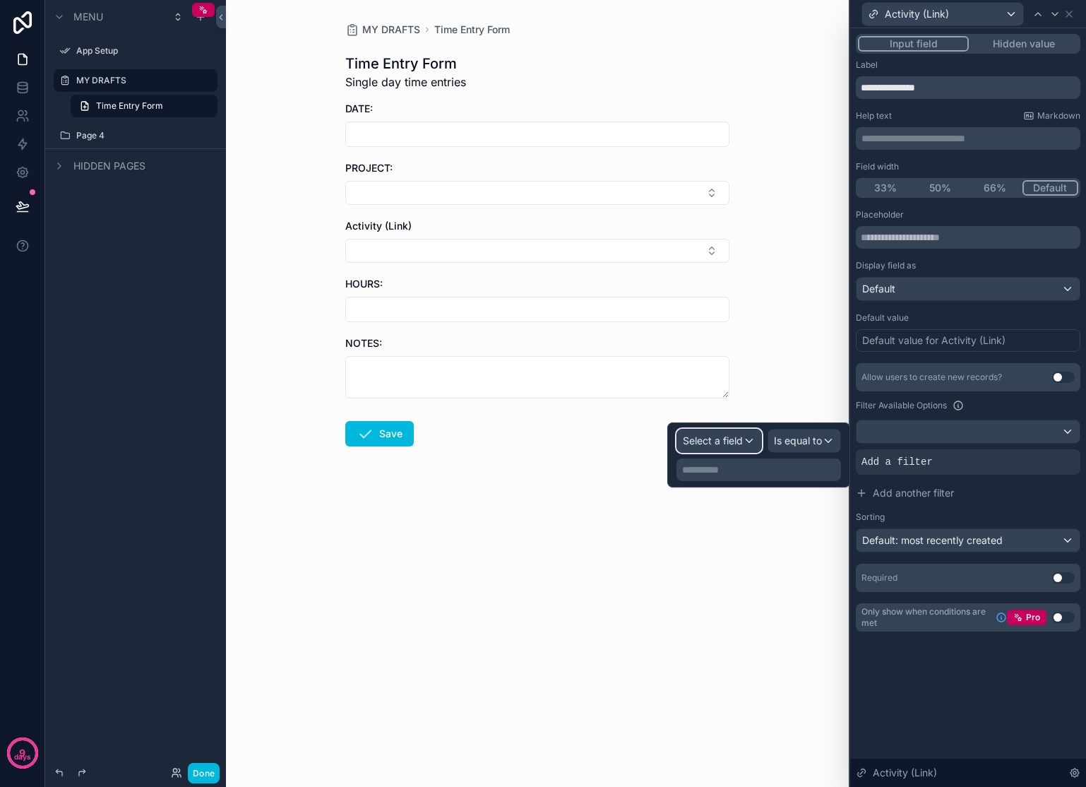
click at [751, 436] on div "Select a field" at bounding box center [719, 440] width 84 height 23
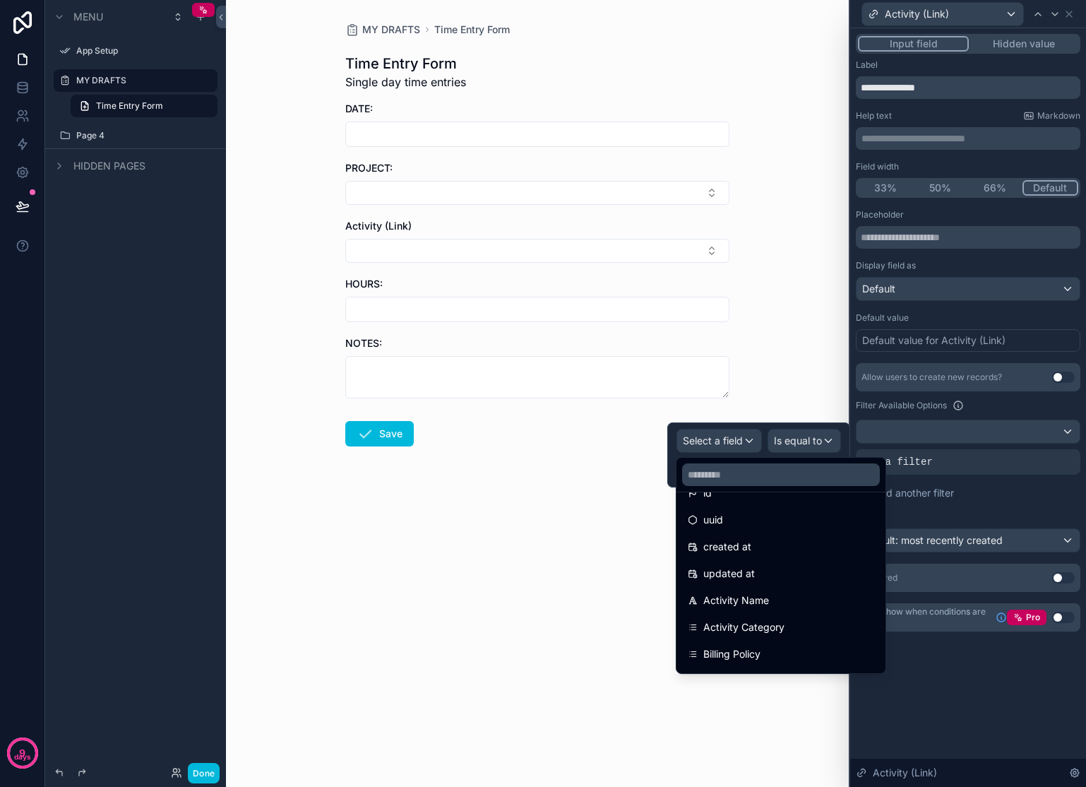
scroll to position [23, 0]
click at [817, 609] on div "Activity Name" at bounding box center [780, 600] width 203 height 25
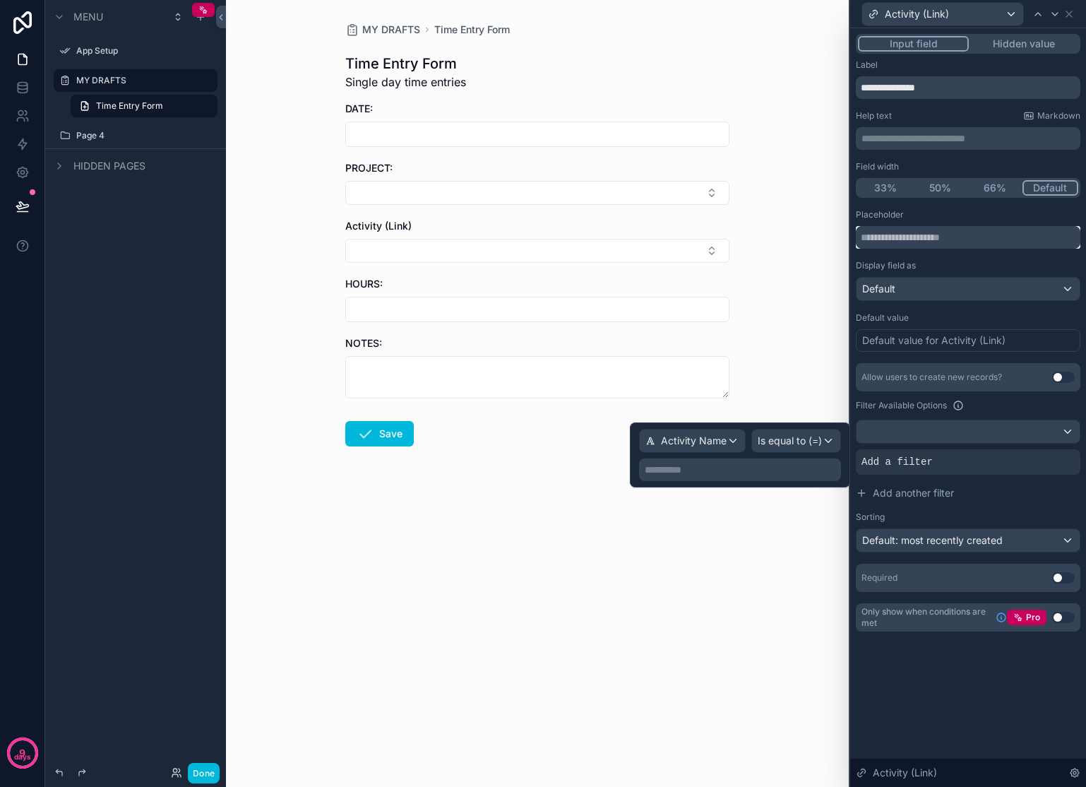
click at [1010, 236] on input "text" at bounding box center [968, 237] width 225 height 23
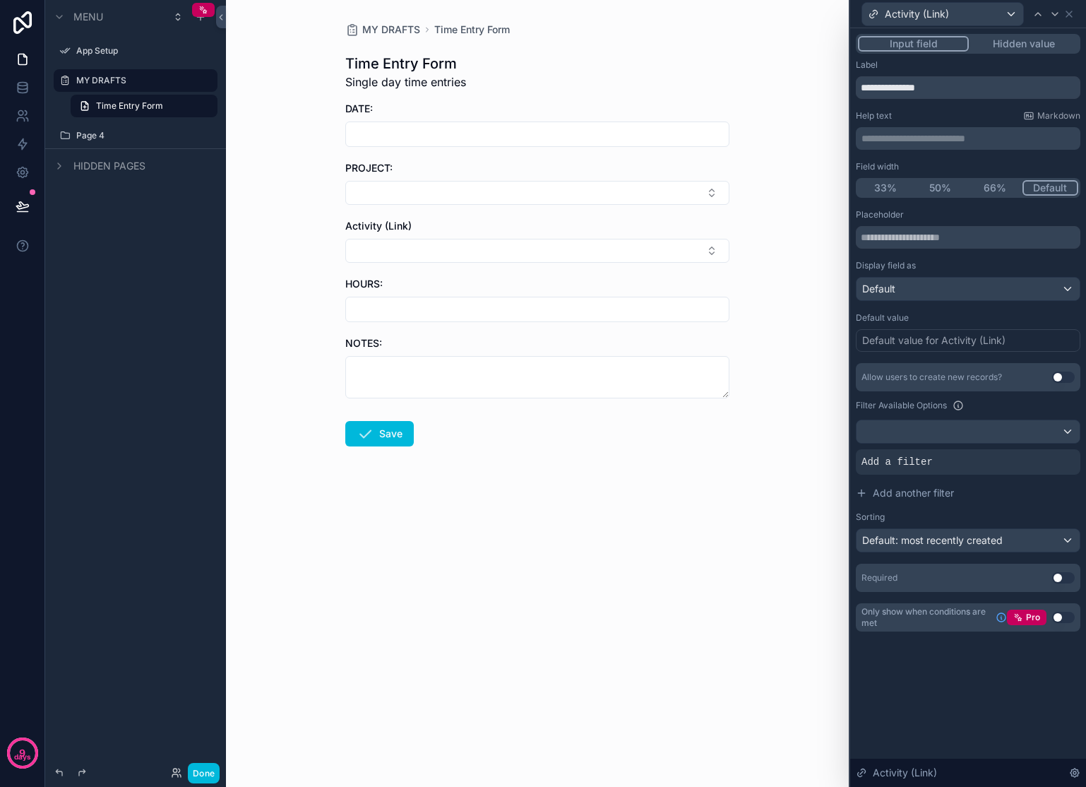
click at [961, 452] on div "Add a filter" at bounding box center [968, 461] width 225 height 25
click at [0, 0] on icon at bounding box center [0, 0] width 0 height 0
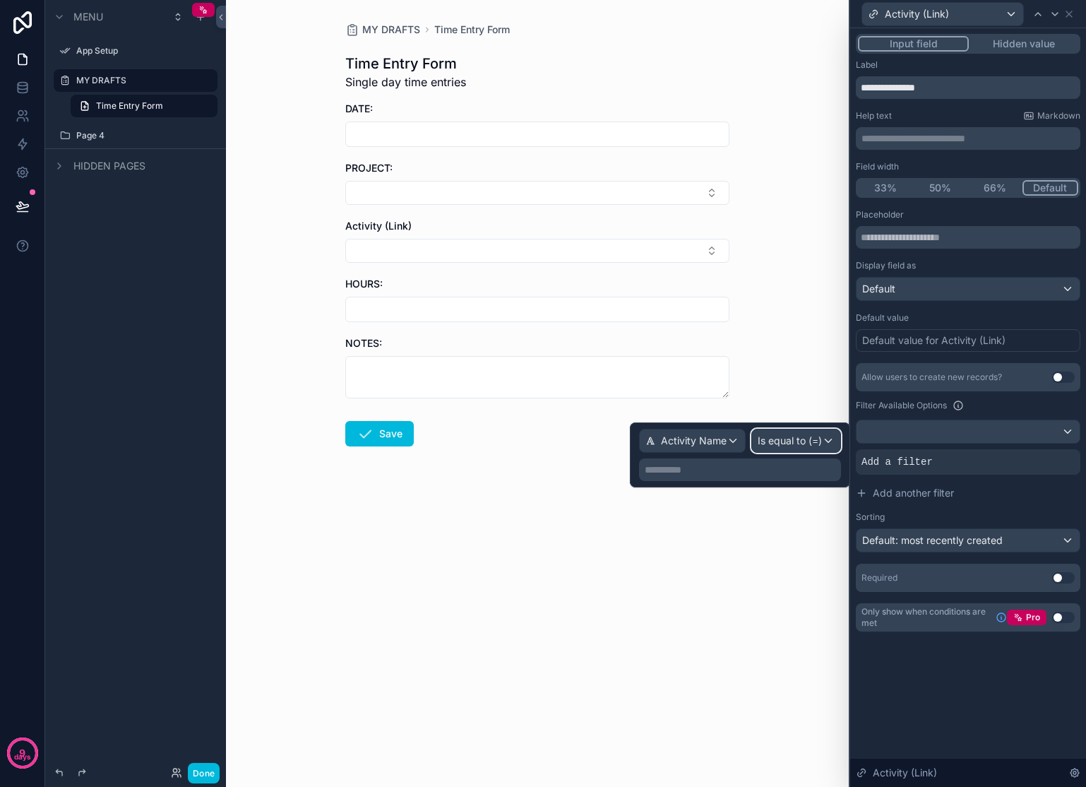
click at [780, 444] on span "Is equal to (=)" at bounding box center [790, 441] width 64 height 14
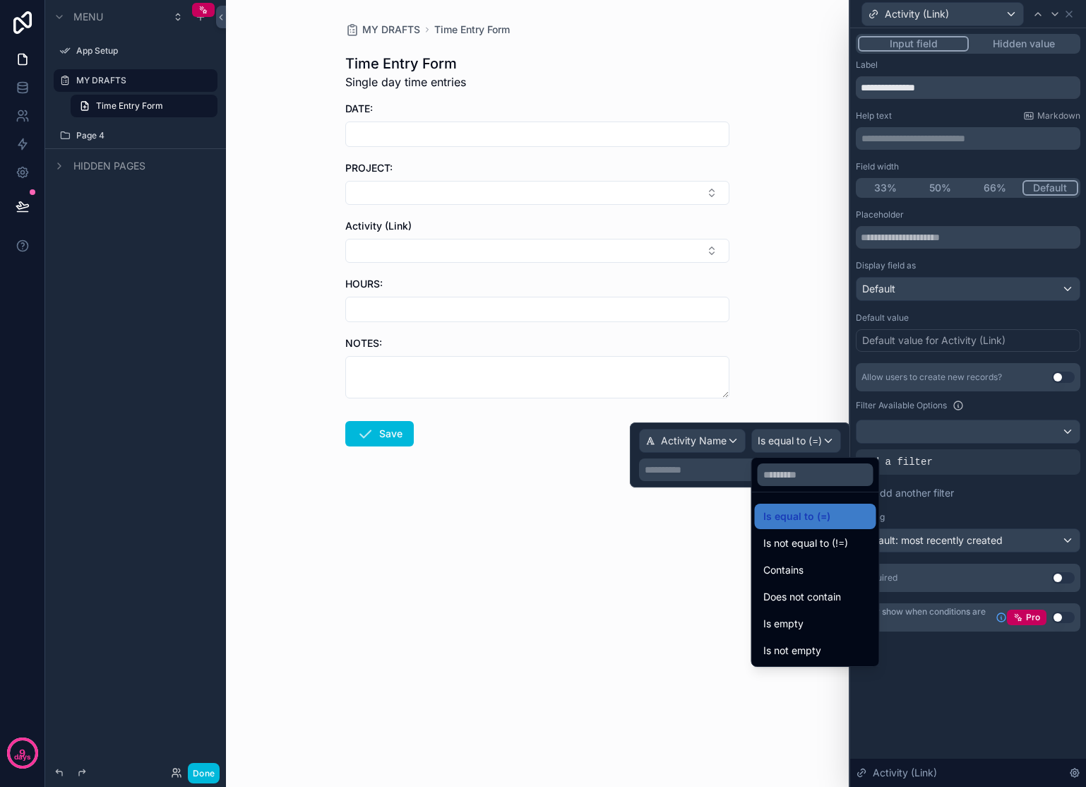
click at [537, 507] on form "DATE: PROJECT: Activity (Link) HOURS: NOTES: Save" at bounding box center [537, 319] width 384 height 435
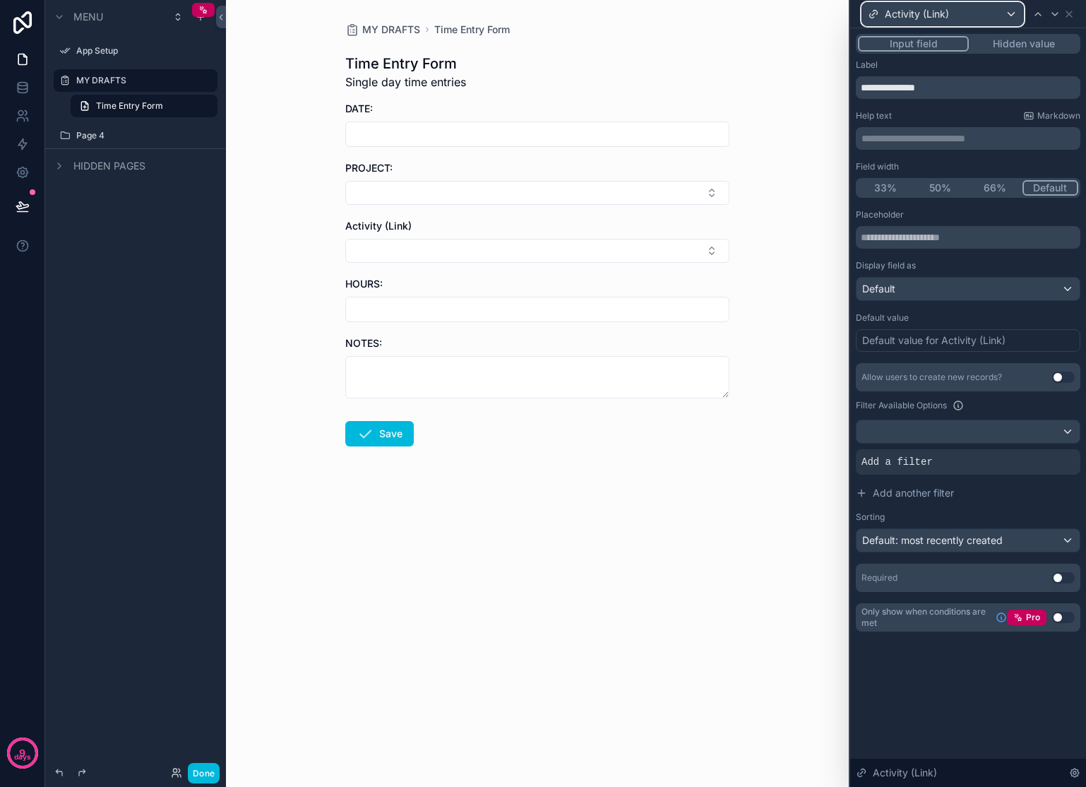
click at [998, 24] on div "Activity (Link)" at bounding box center [942, 14] width 161 height 23
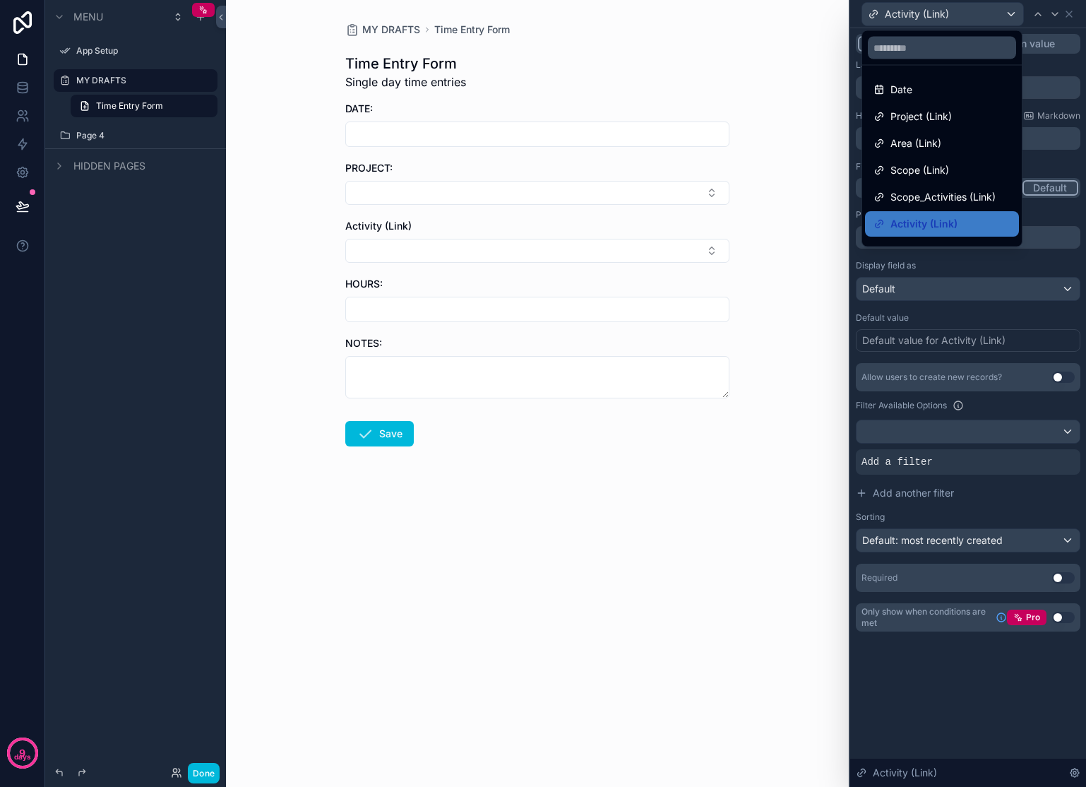
click at [948, 198] on span "Scope_Activities (Link)" at bounding box center [943, 197] width 105 height 17
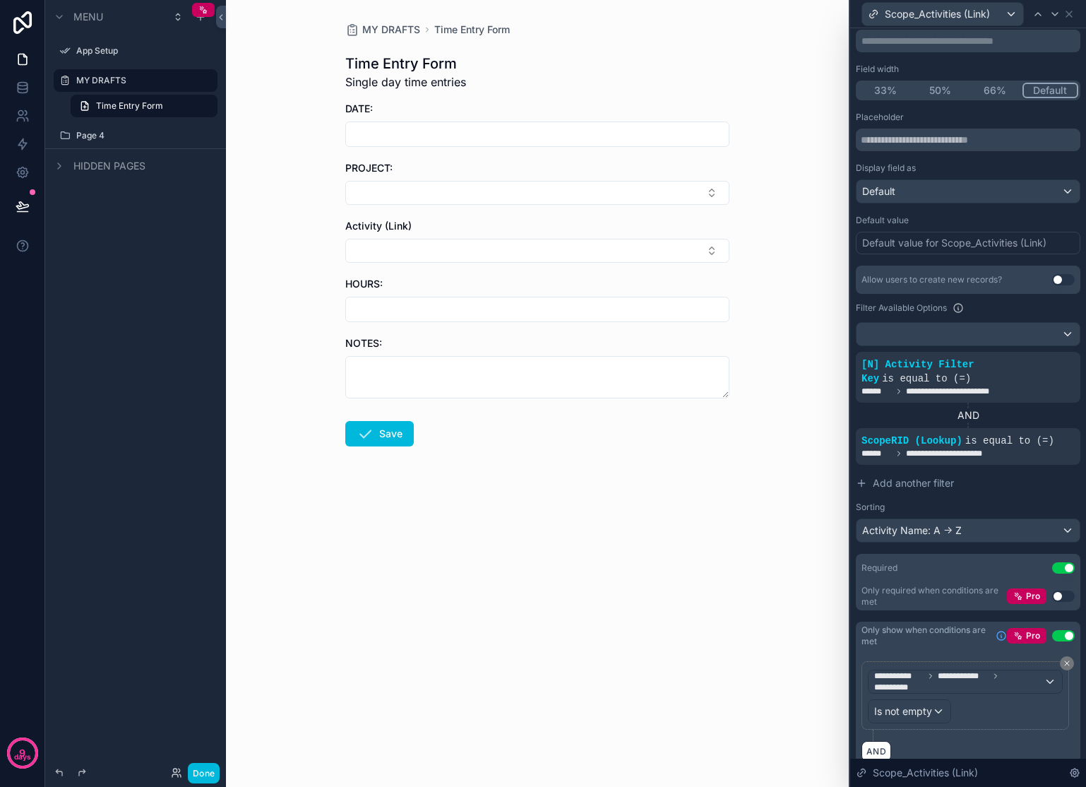
scroll to position [129, 0]
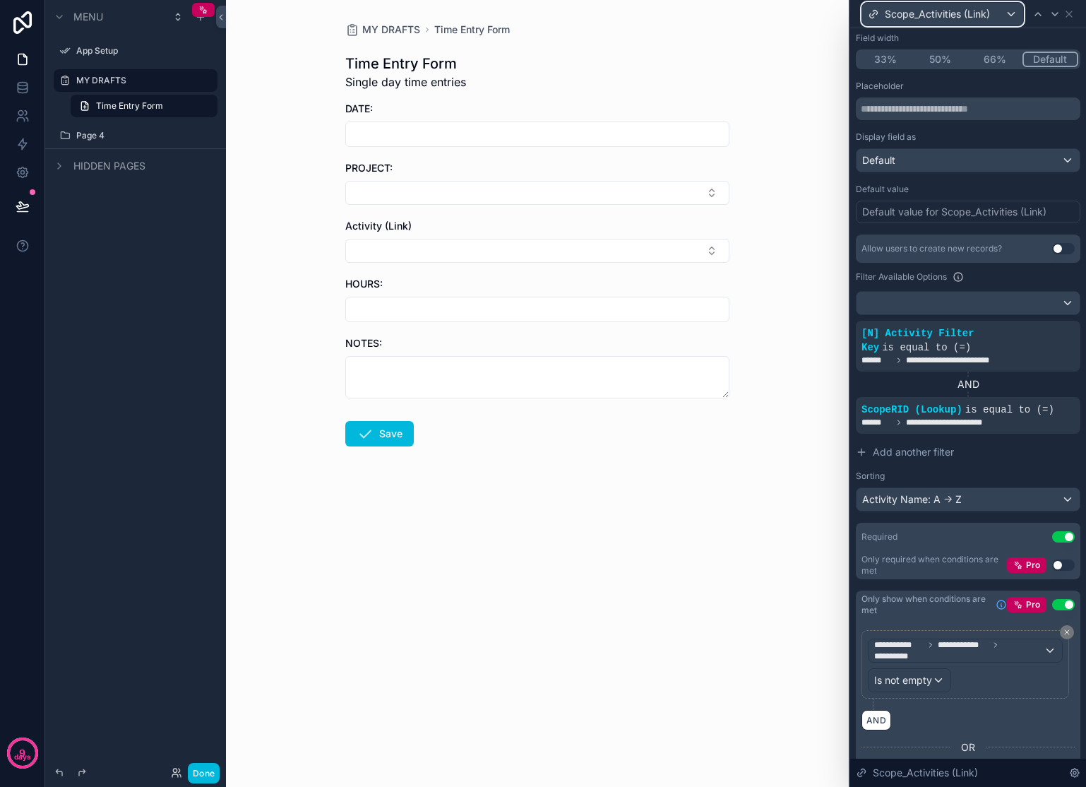
click at [904, 14] on span "Scope_Activities (Link)" at bounding box center [937, 14] width 105 height 14
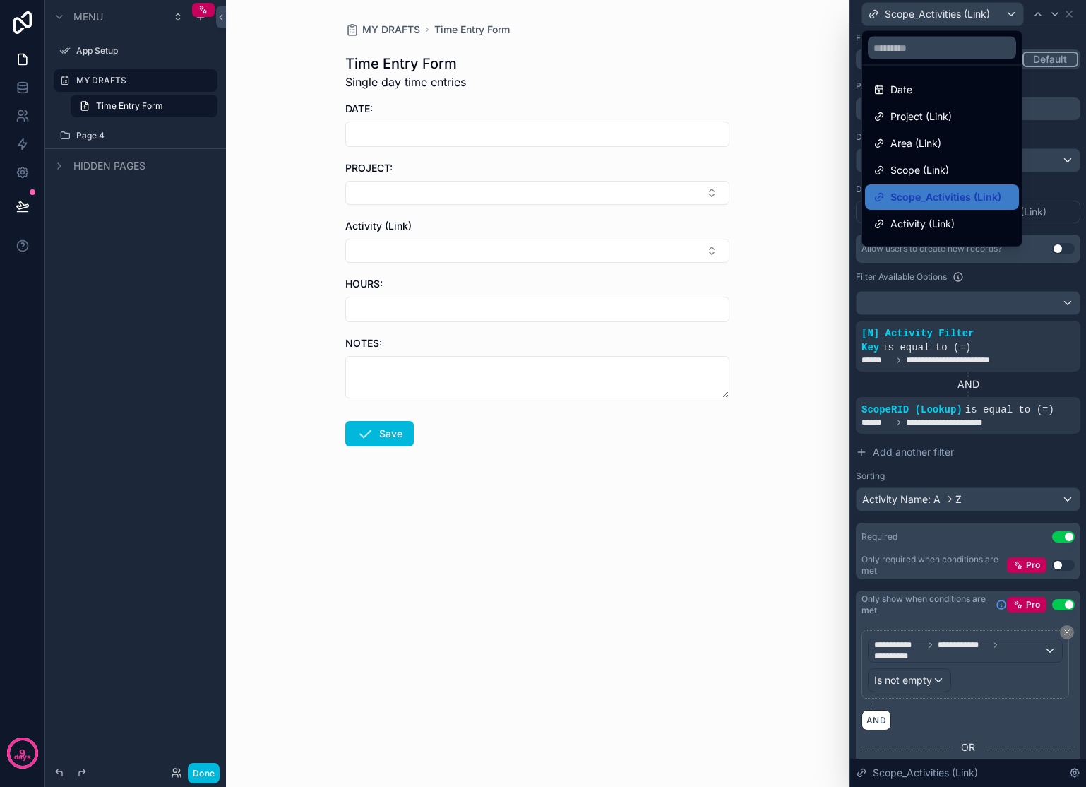
click at [932, 159] on div "Scope (Link)" at bounding box center [942, 169] width 154 height 25
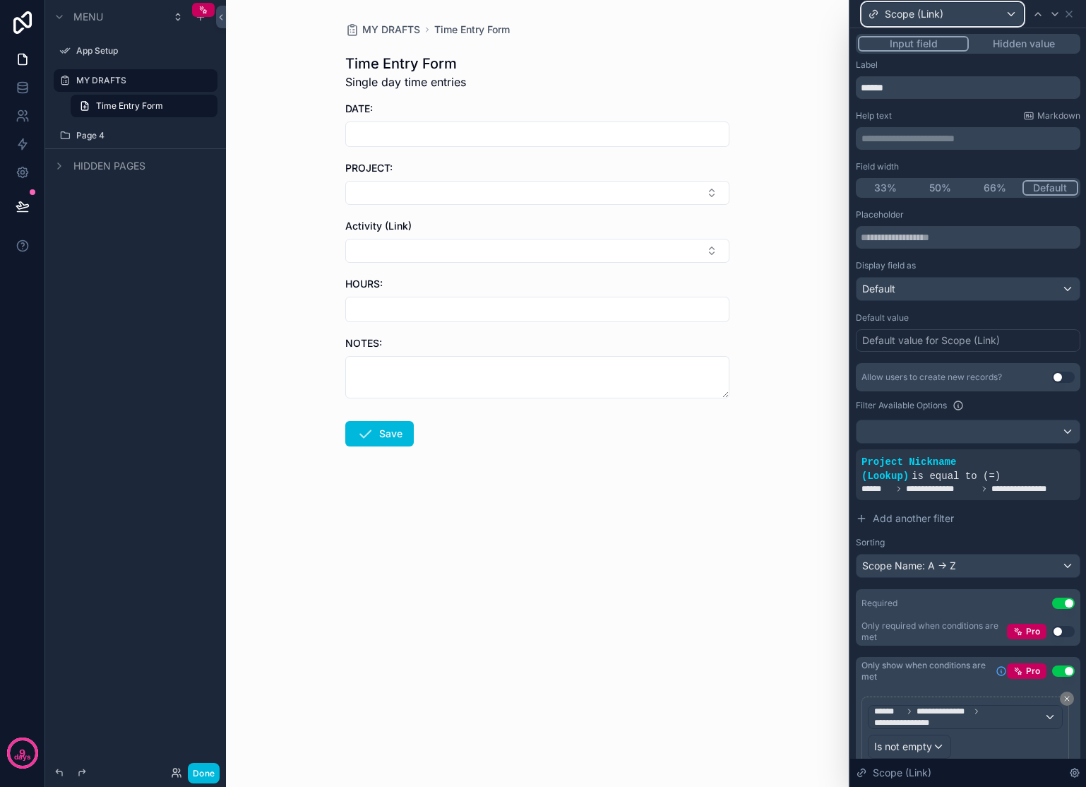
click at [920, 18] on span "Scope (Link)" at bounding box center [914, 14] width 59 height 14
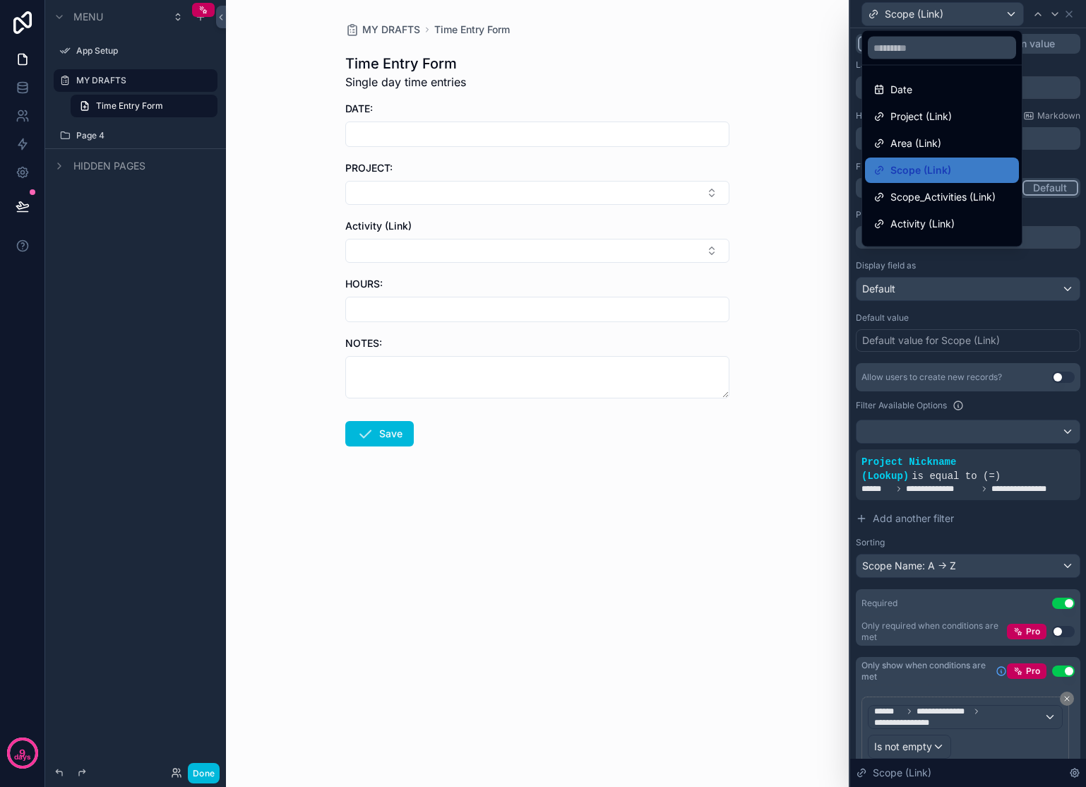
click at [924, 225] on span "Activity (Link)" at bounding box center [923, 223] width 64 height 17
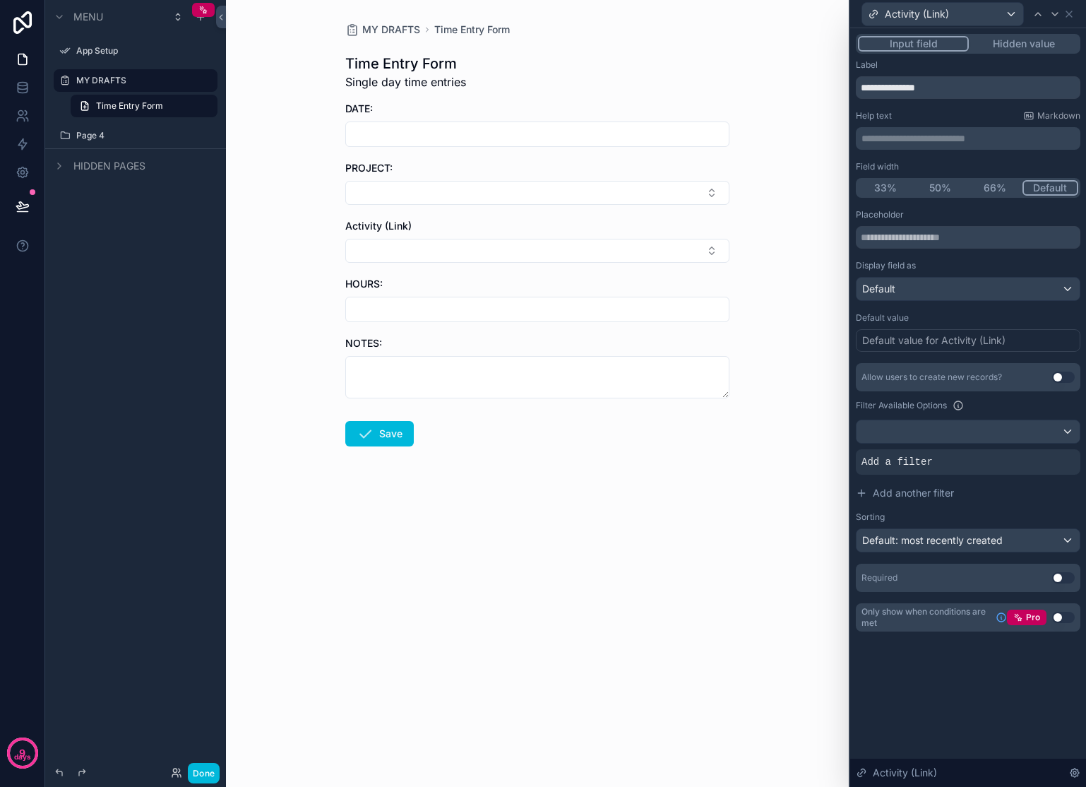
click at [956, 451] on div "Add a filter" at bounding box center [968, 461] width 225 height 25
click at [0, 0] on div at bounding box center [0, 0] width 0 height 0
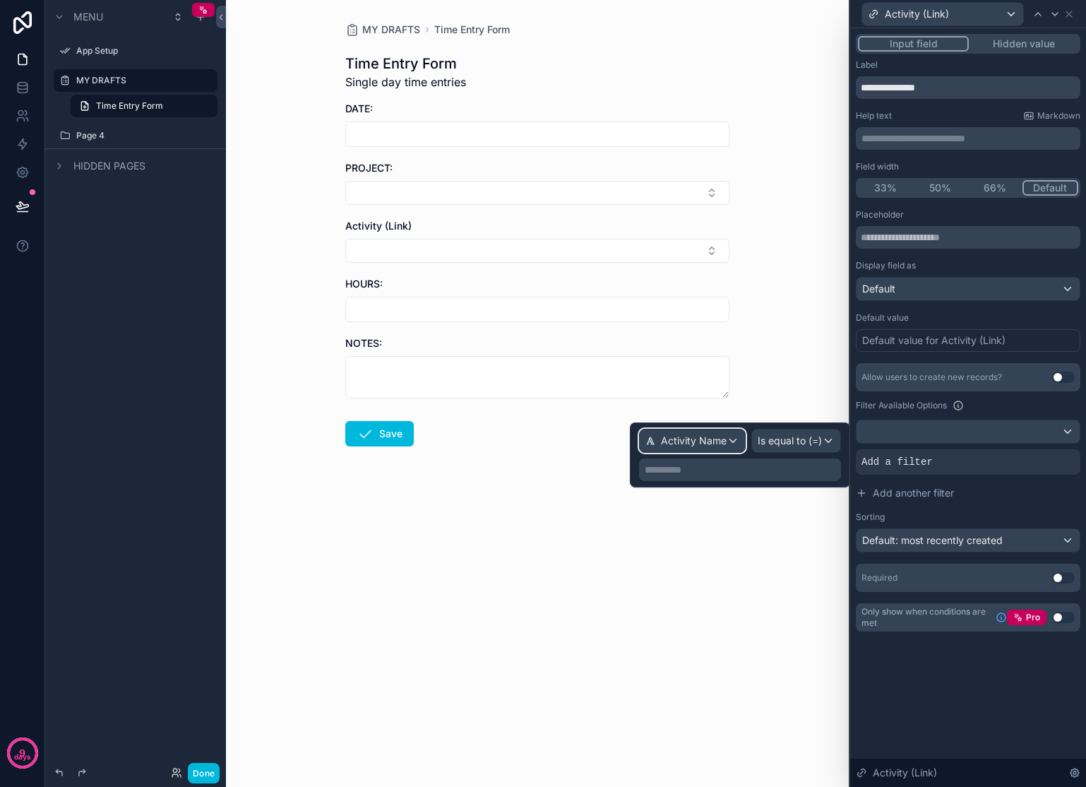
click at [734, 444] on div "Activity Name" at bounding box center [692, 440] width 105 height 23
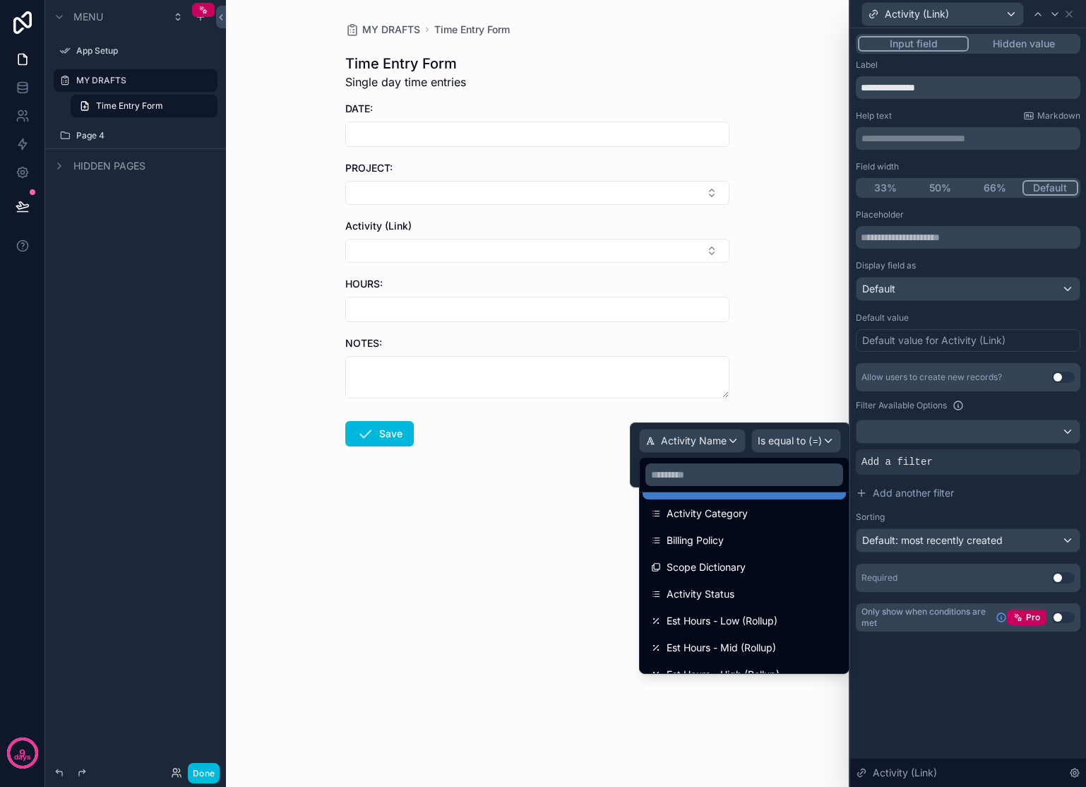
scroll to position [135, 0]
click at [774, 450] on div at bounding box center [740, 454] width 220 height 65
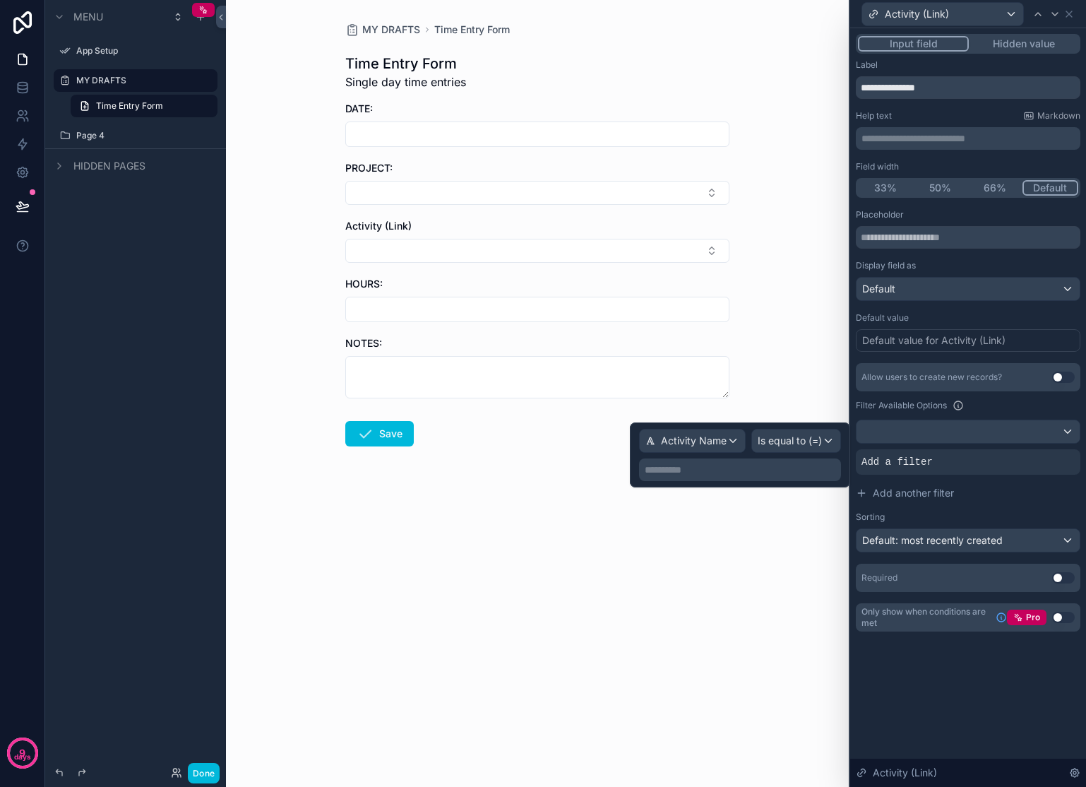
click at [756, 480] on div "**********" at bounding box center [740, 469] width 202 height 23
click at [757, 474] on p "**********" at bounding box center [742, 470] width 194 height 14
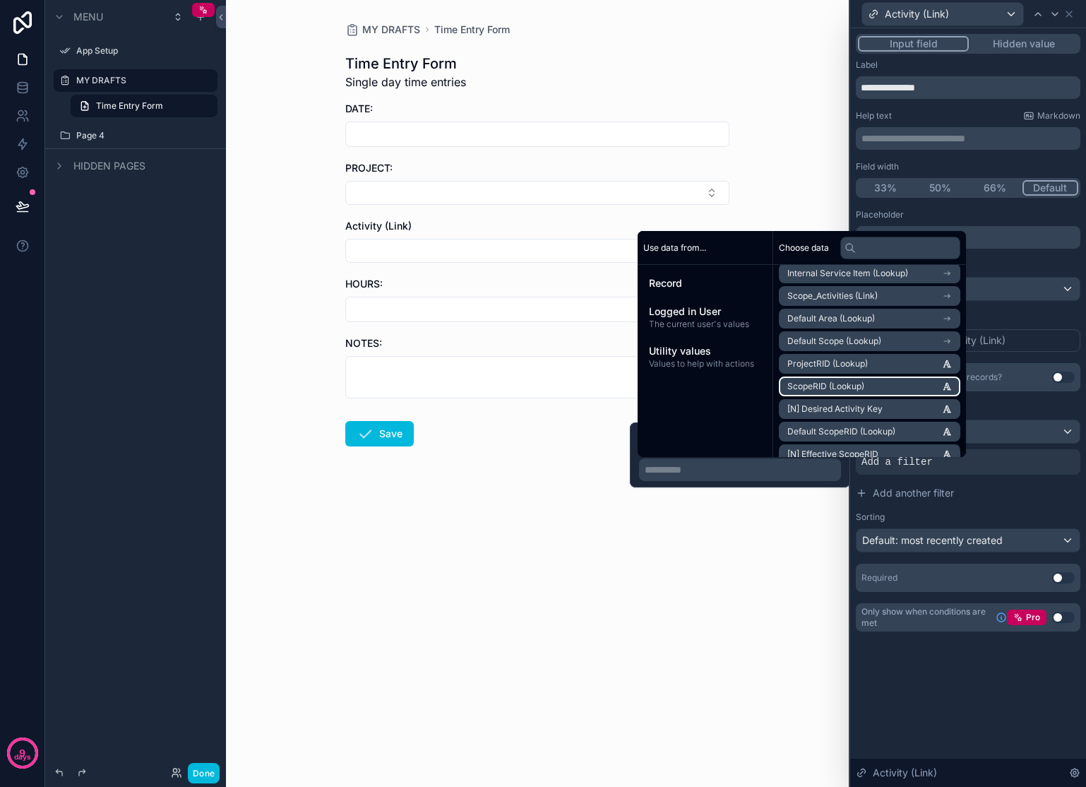
scroll to position [1919, 0]
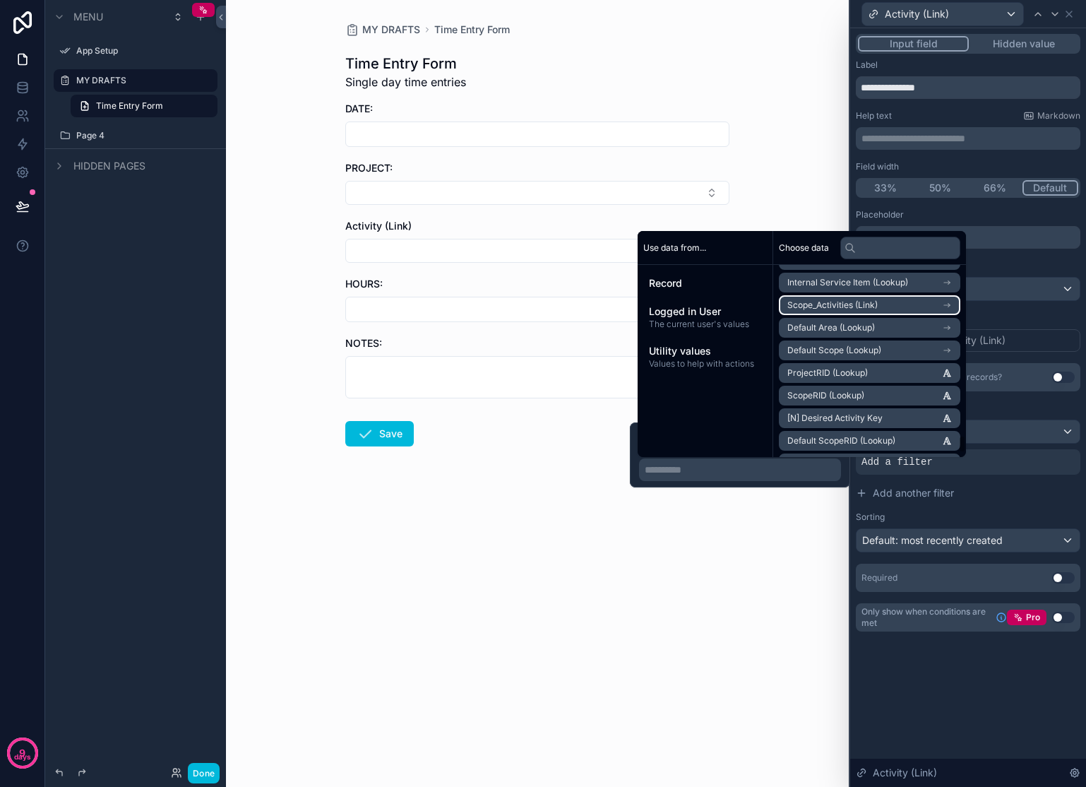
click at [960, 301] on li "Scope_Activities (Link)" at bounding box center [869, 305] width 181 height 20
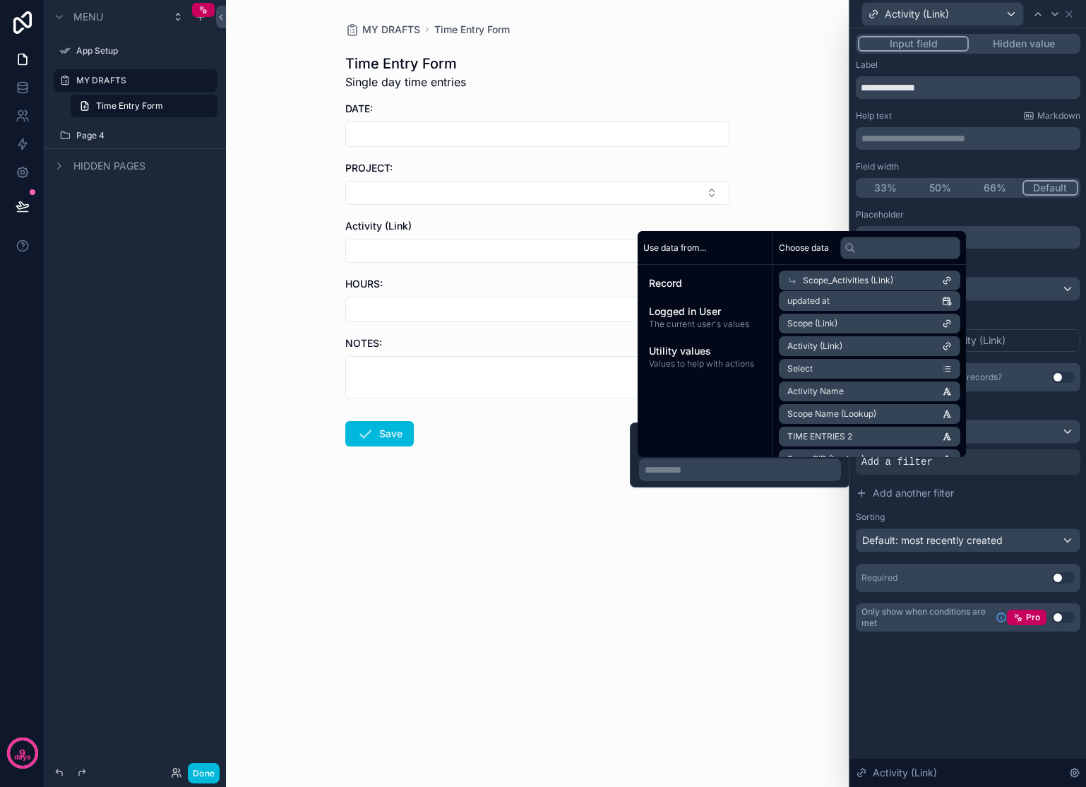
scroll to position [82, 0]
click at [862, 407] on span "Scope Name (Lookup)" at bounding box center [831, 404] width 89 height 11
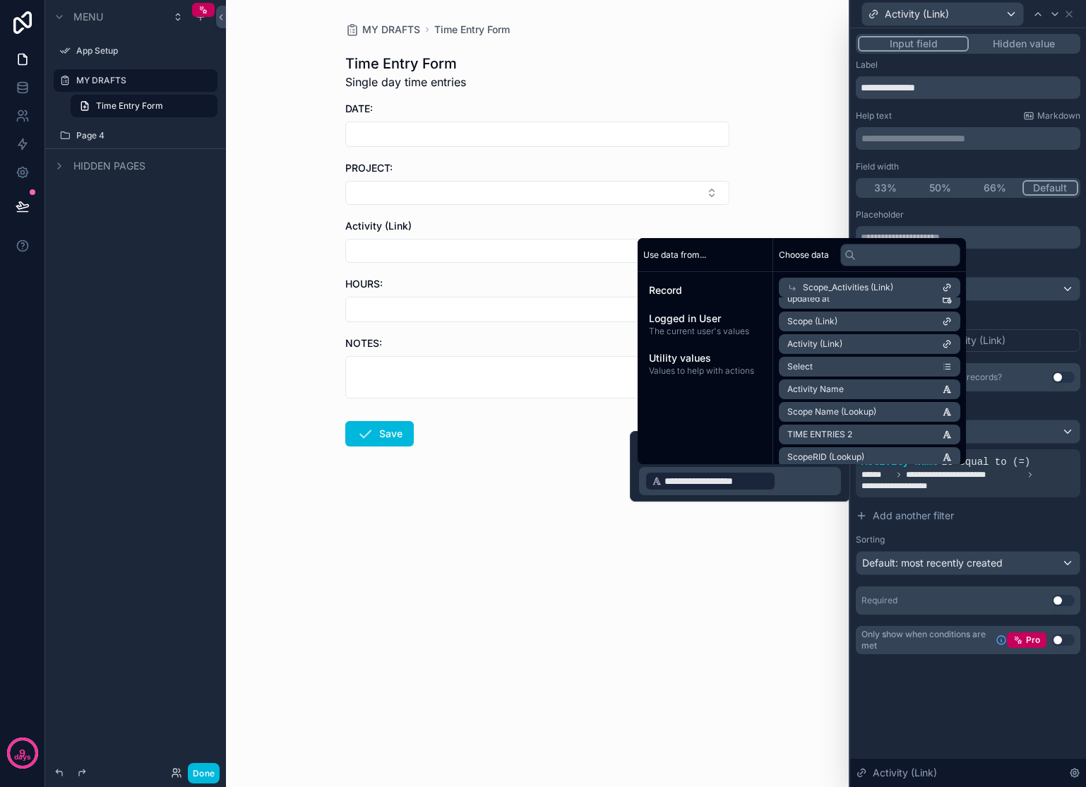
click at [726, 661] on div "MY DRAFTS Time Entry Form Time Entry Form Single day time entries DATE: PROJECT…" at bounding box center [537, 393] width 623 height 787
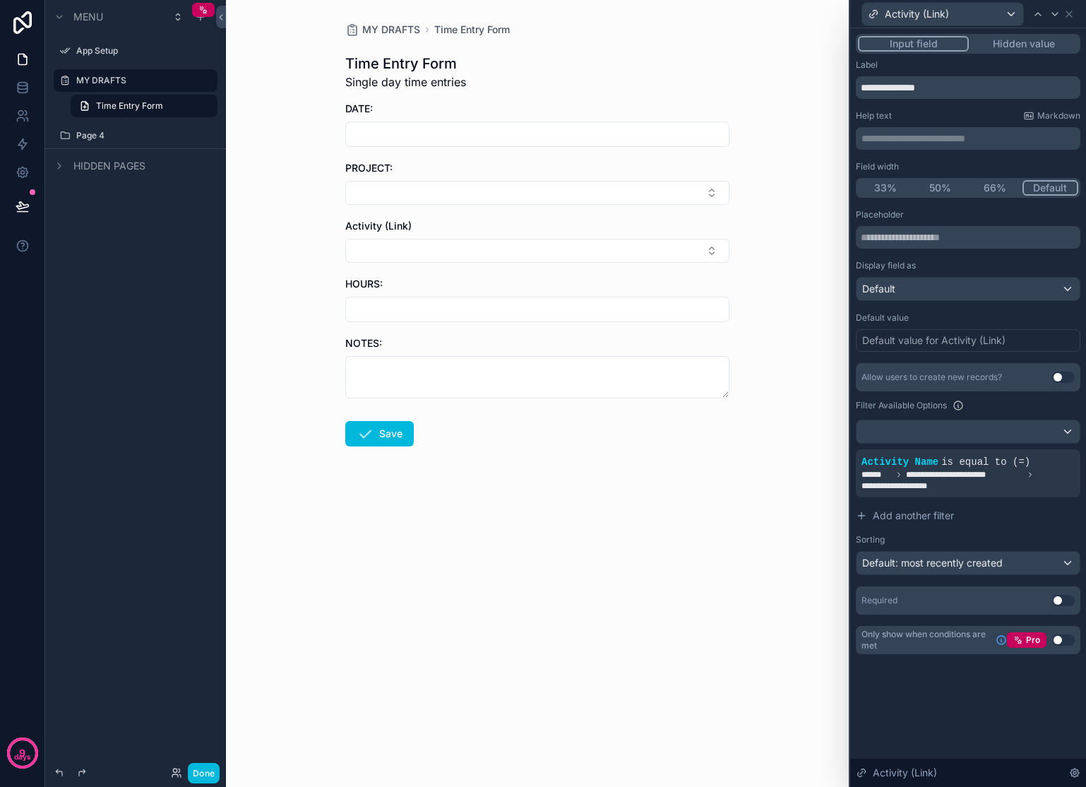
click at [609, 185] on button "Select Button" at bounding box center [537, 193] width 384 height 24
click at [487, 278] on span "Marketing" at bounding box center [468, 285] width 47 height 14
click at [465, 374] on button "Select Button" at bounding box center [537, 369] width 384 height 24
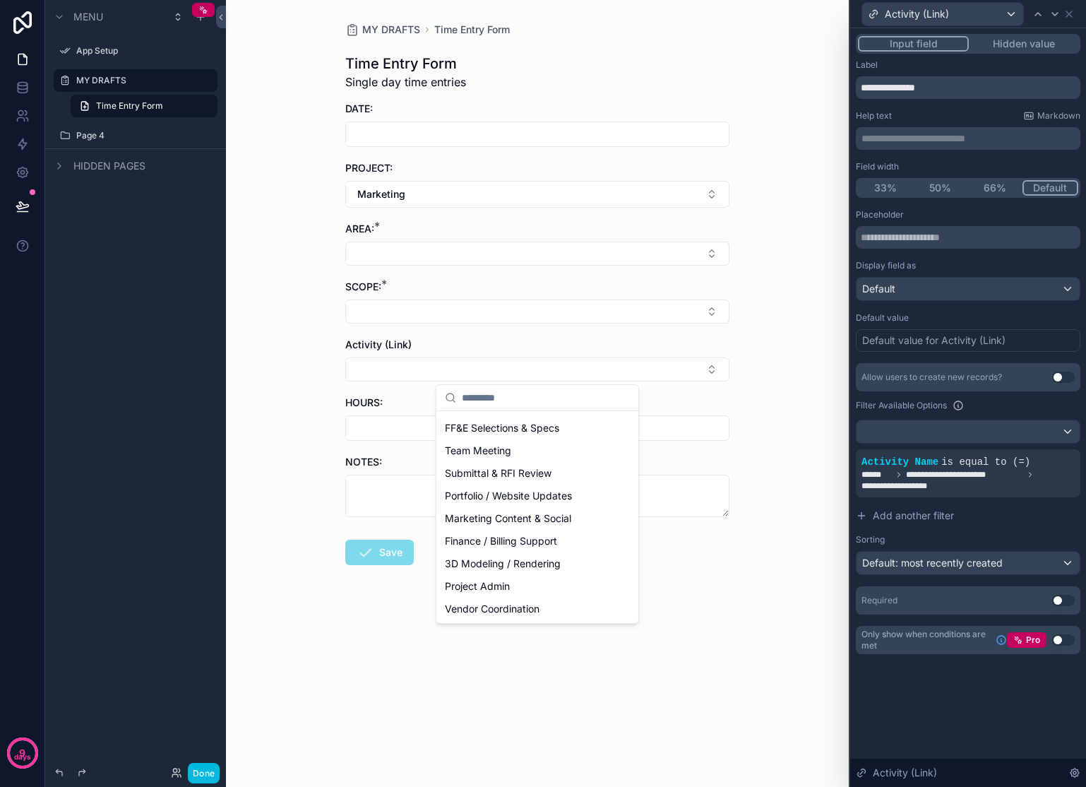
scroll to position [47, 0]
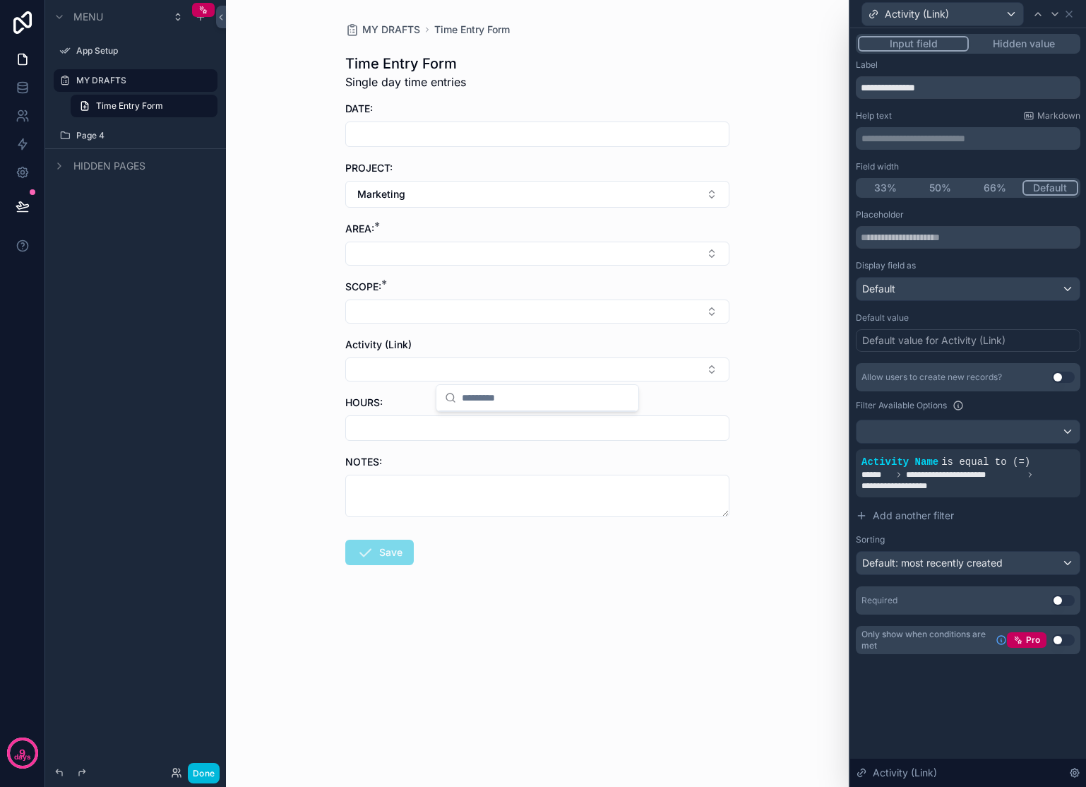
click at [787, 344] on div "MY DRAFTS Time Entry Form Time Entry Form Single day time entries DATE: PROJECT…" at bounding box center [537, 393] width 623 height 787
click at [487, 300] on button "Select Button" at bounding box center [537, 311] width 384 height 24
click at [478, 368] on span "Marketing" at bounding box center [468, 367] width 47 height 14
click at [440, 246] on button "Select Button" at bounding box center [537, 254] width 384 height 24
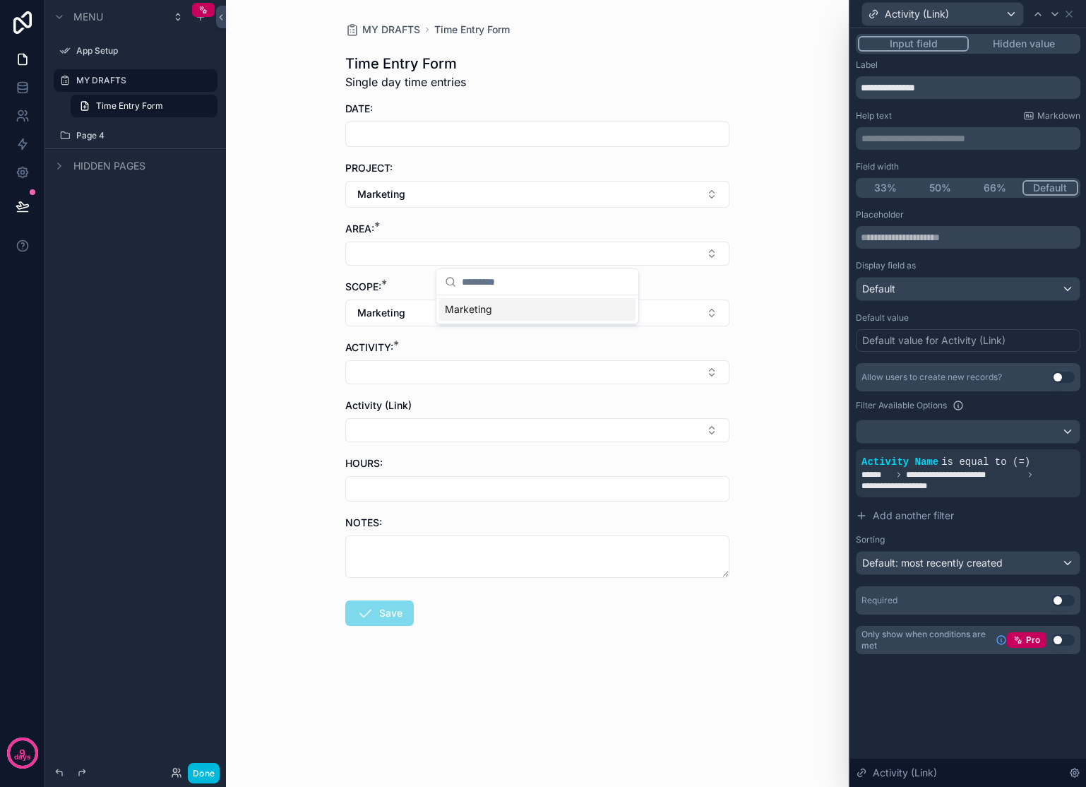
click at [453, 314] on span "Marketing" at bounding box center [468, 309] width 47 height 14
click at [455, 371] on button "Select Button" at bounding box center [537, 375] width 384 height 24
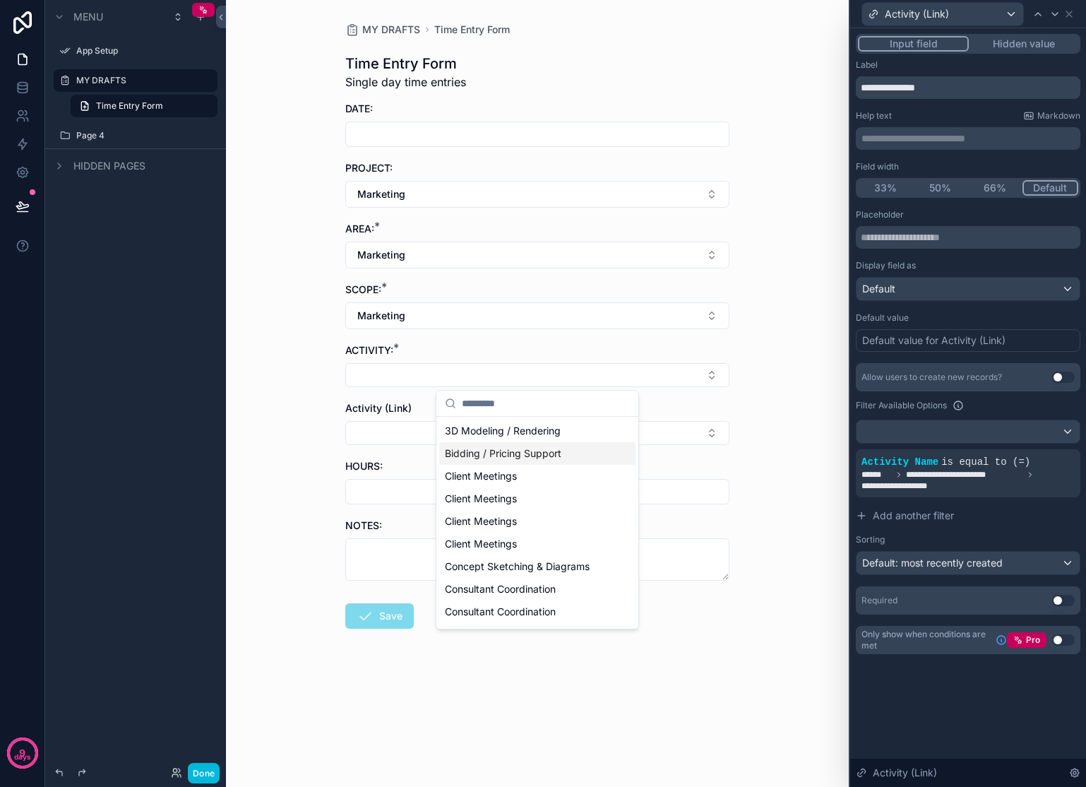
click at [768, 410] on div "MY DRAFTS Time Entry Form Time Entry Form Single day time entries DATE: PROJECT…" at bounding box center [537, 393] width 623 height 787
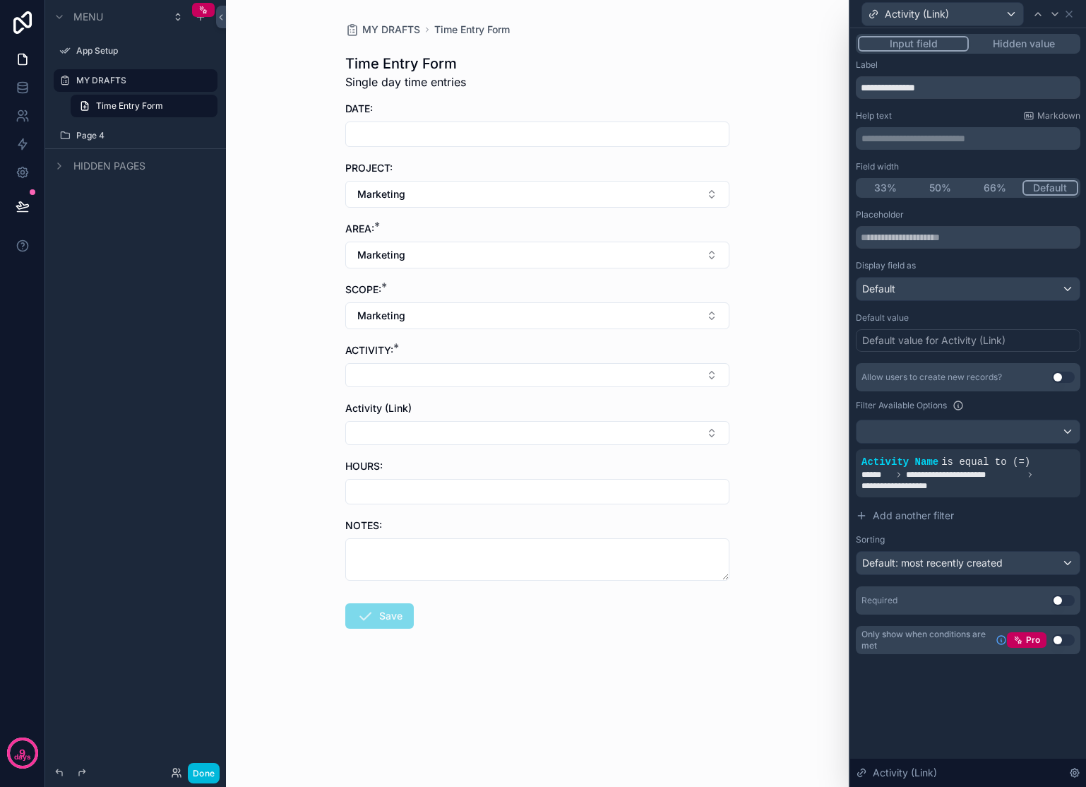
click at [944, 477] on span "**********" at bounding box center [964, 474] width 117 height 11
click at [0, 0] on icon at bounding box center [0, 0] width 0 height 0
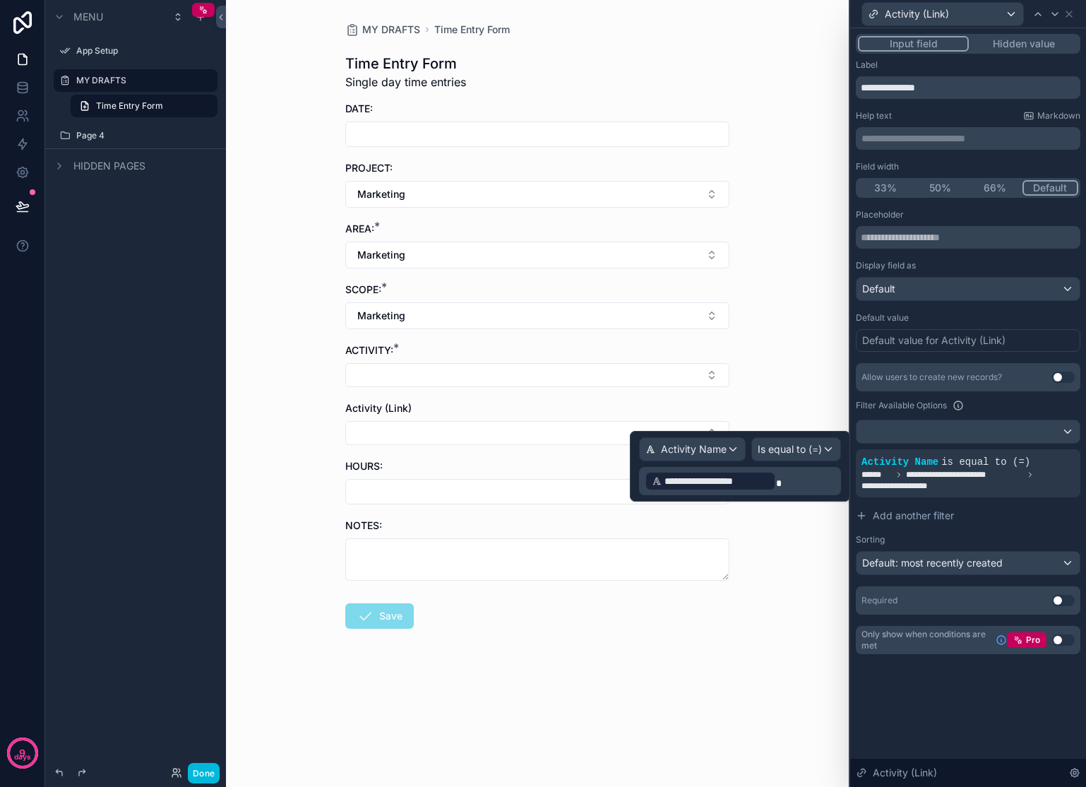
click at [788, 479] on p "**********" at bounding box center [742, 481] width 194 height 23
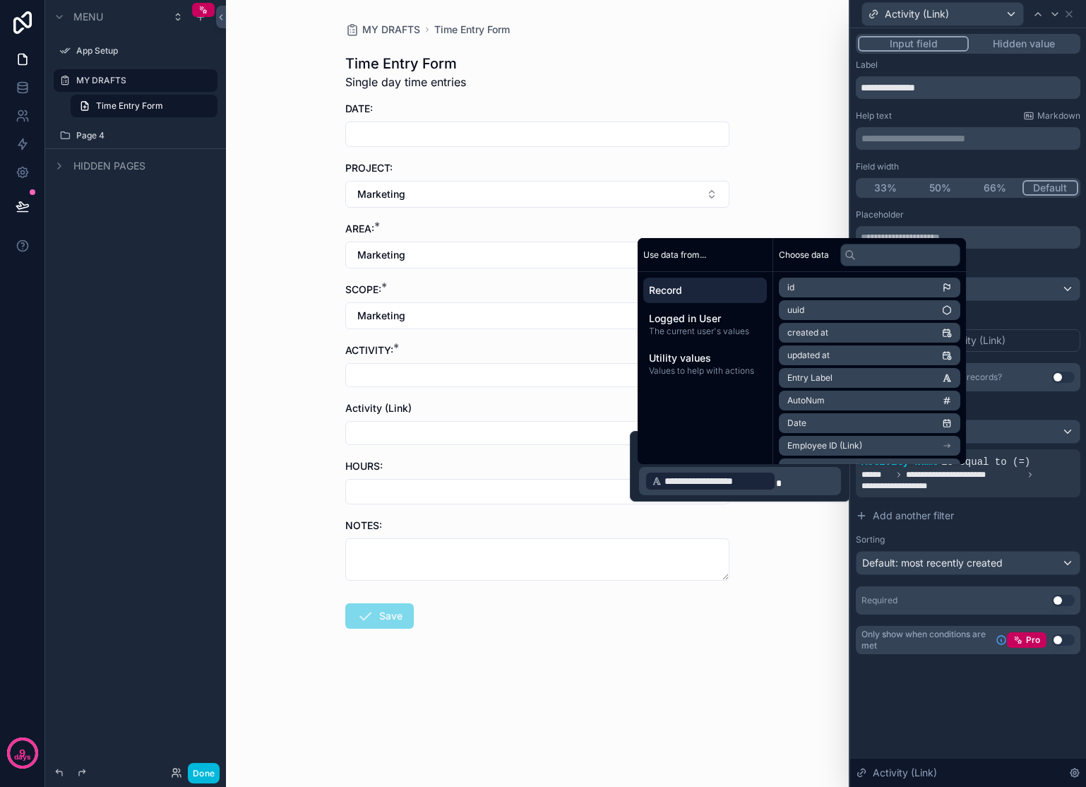
click at [772, 569] on div "MY DRAFTS Time Entry Form Time Entry Form Single day time entries DATE: PROJECT…" at bounding box center [537, 393] width 623 height 787
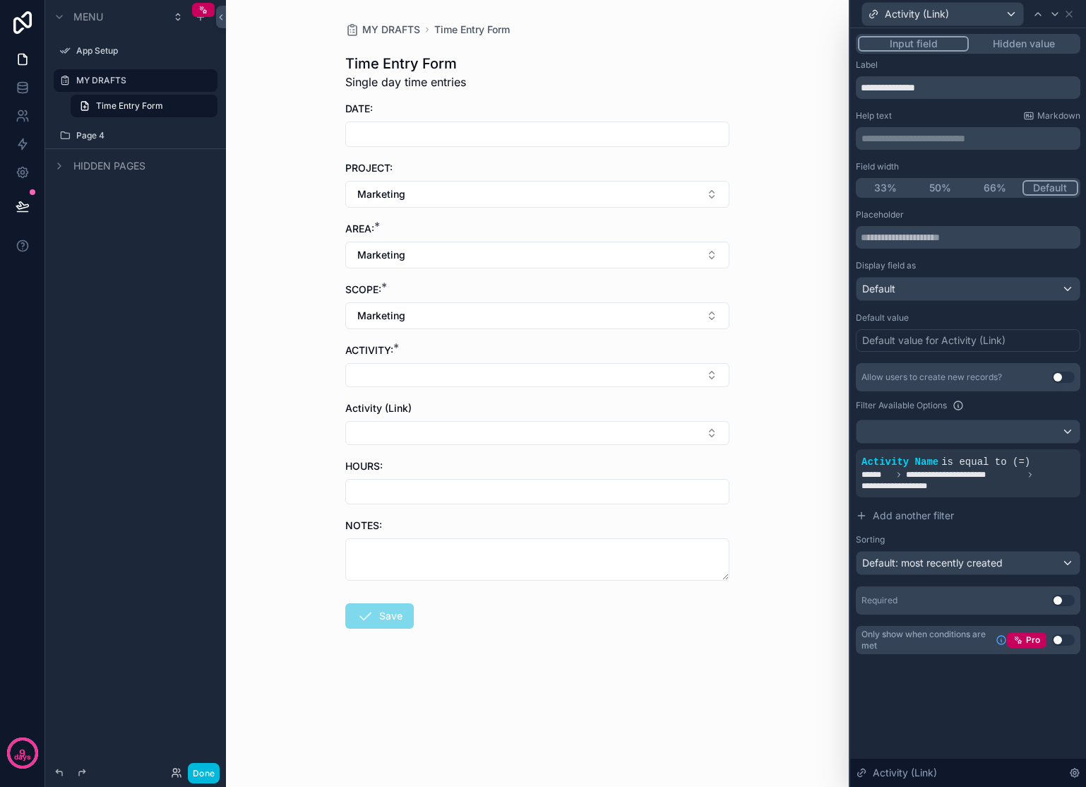
click at [938, 484] on span "**********" at bounding box center [910, 485] width 97 height 11
click at [0, 0] on icon at bounding box center [0, 0] width 0 height 0
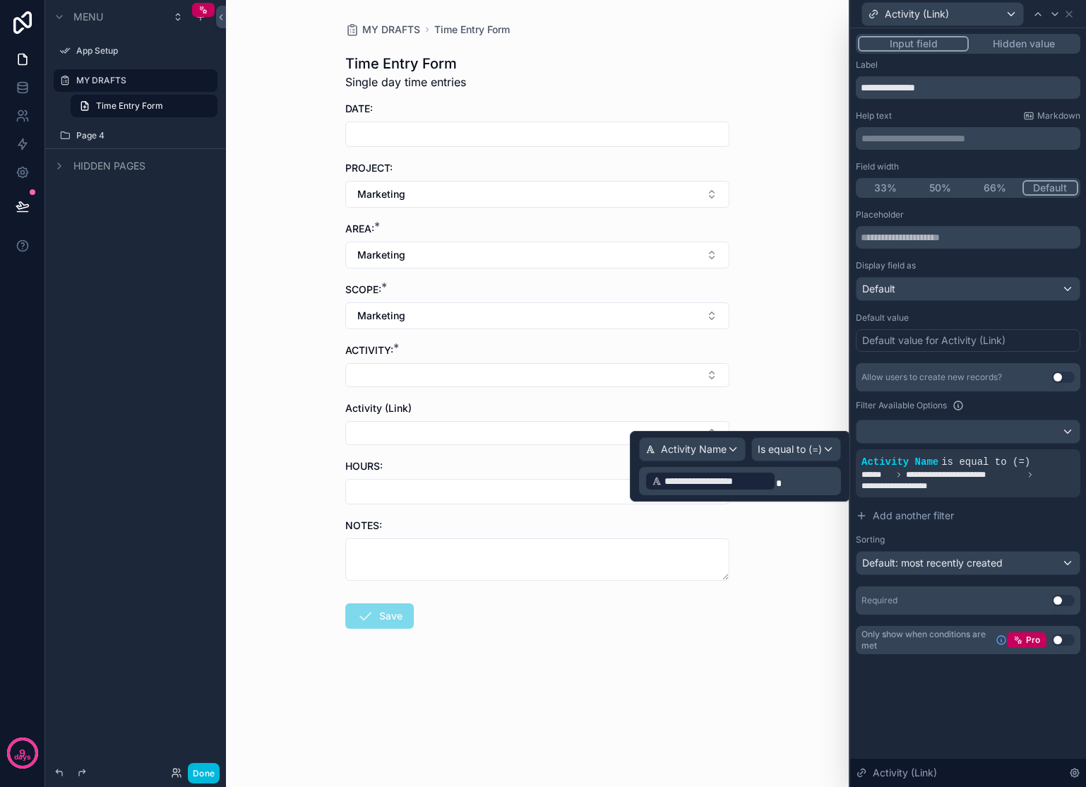
click at [782, 480] on p "**********" at bounding box center [742, 481] width 194 height 23
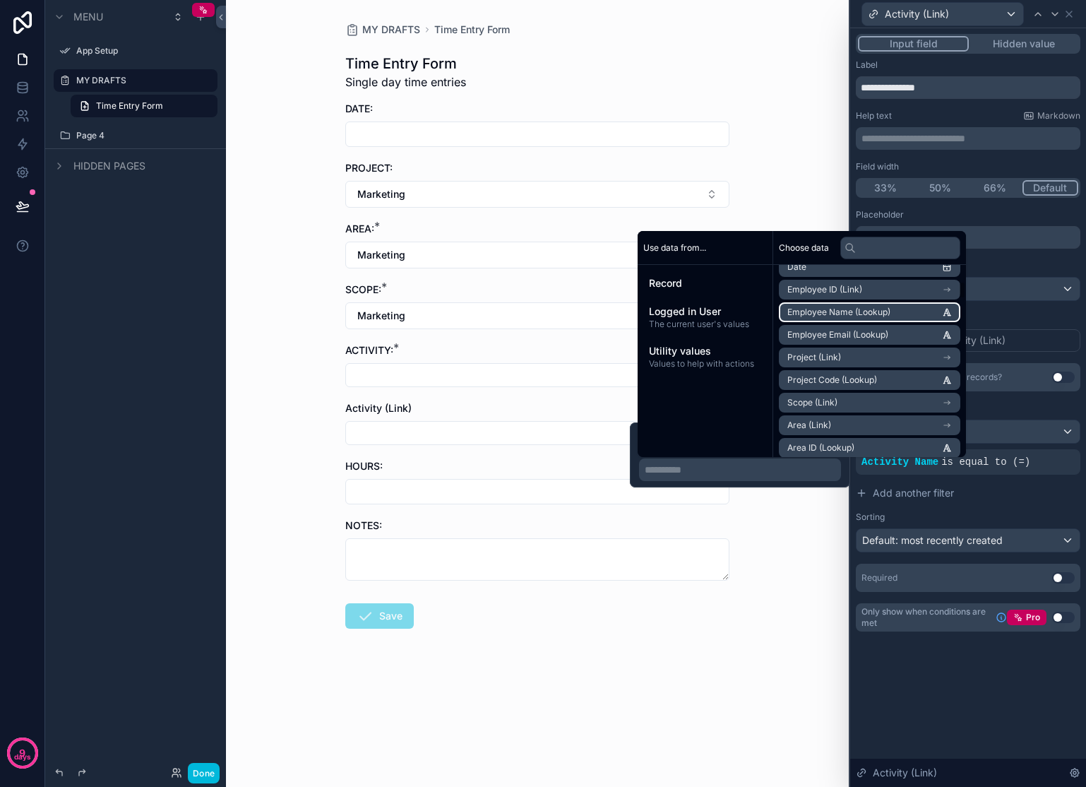
scroll to position [183, 0]
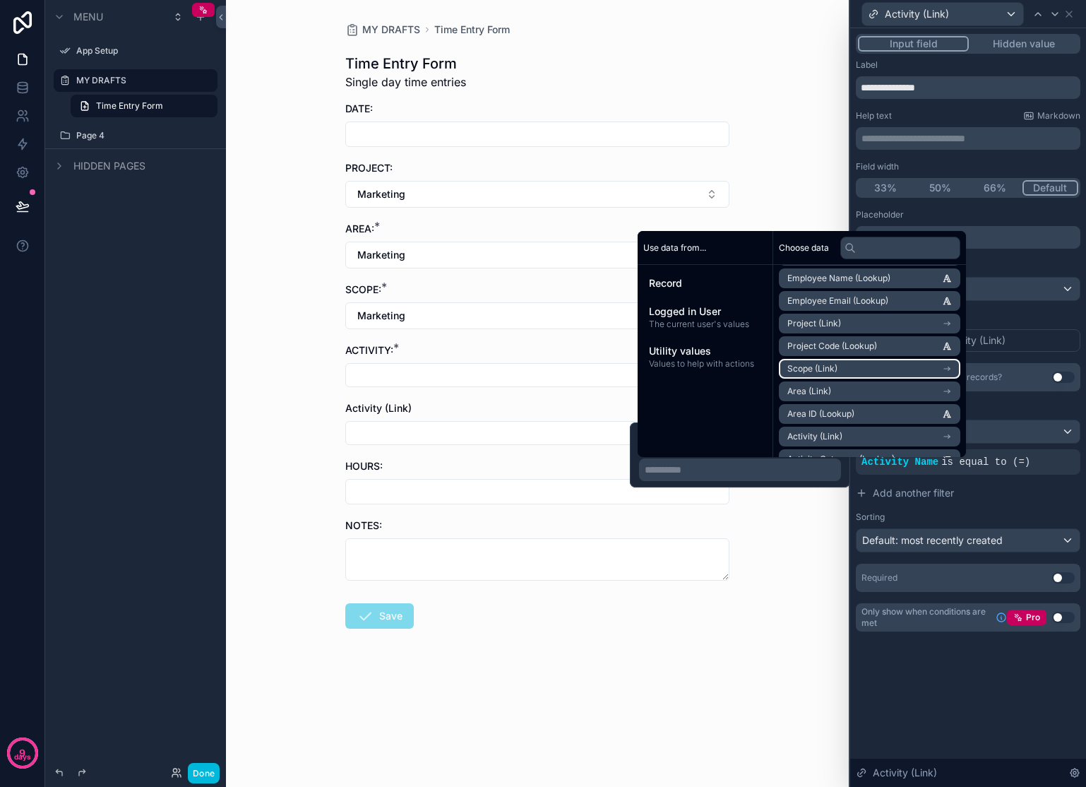
click at [945, 368] on li "Scope (Link)" at bounding box center [869, 369] width 181 height 20
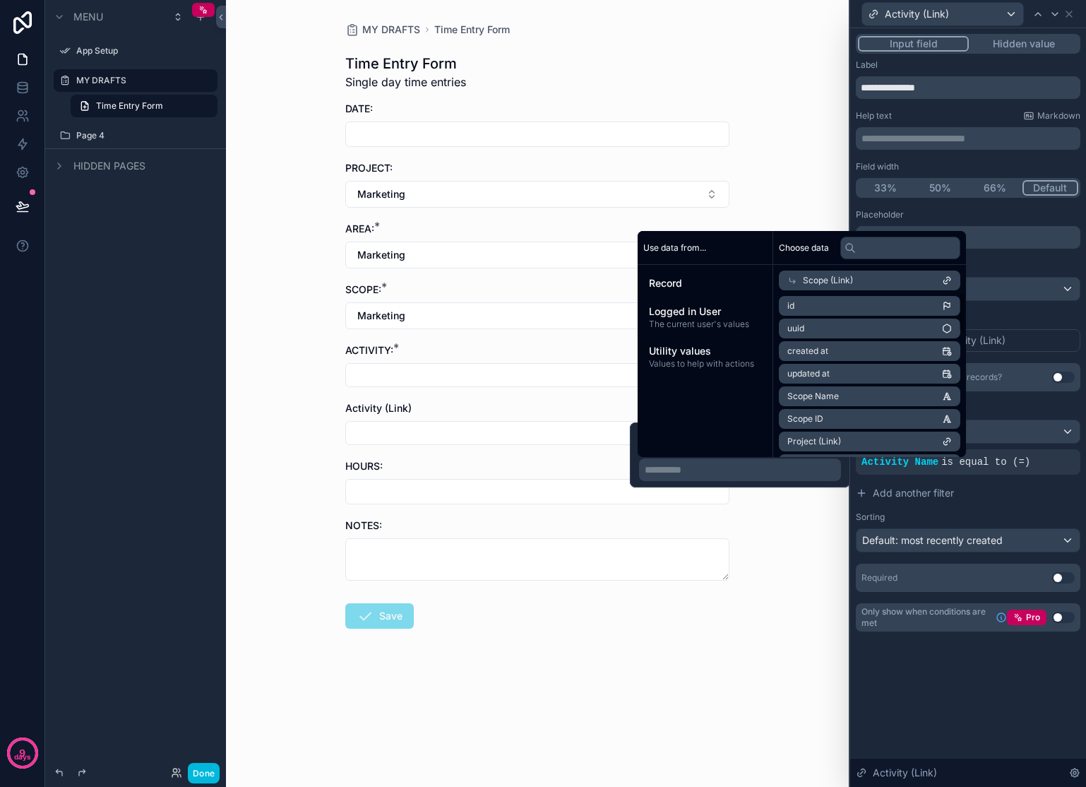
scroll to position [8, 0]
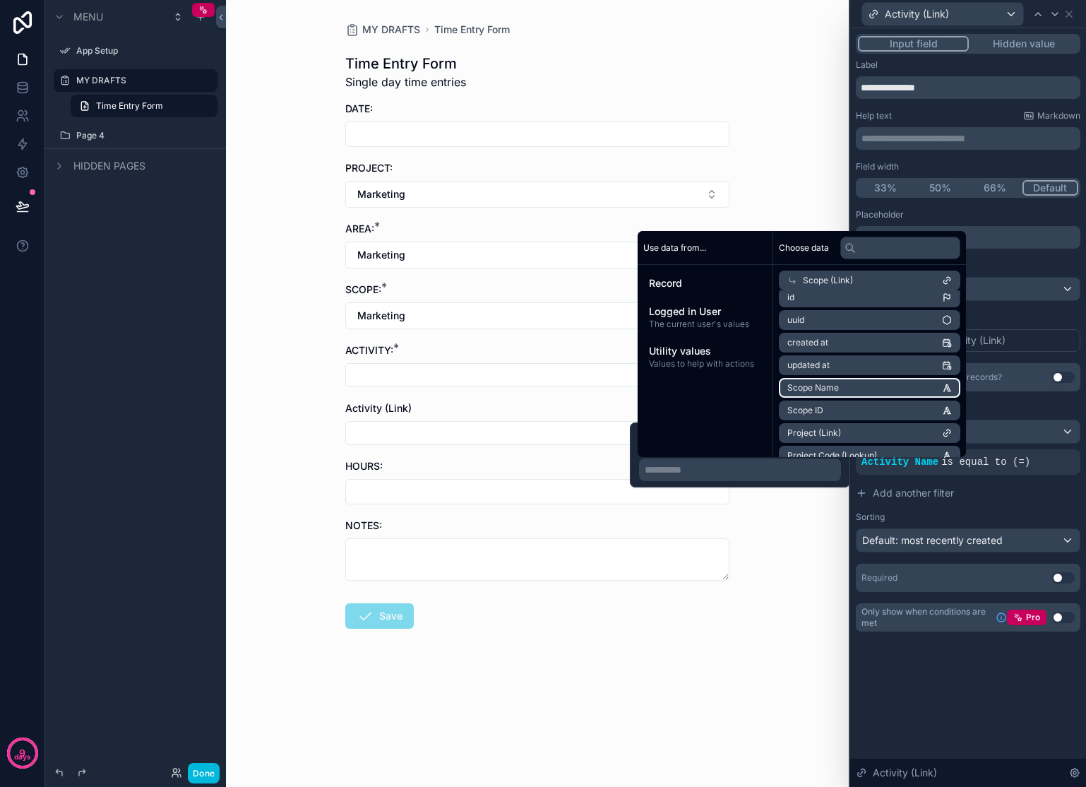
click at [874, 385] on li "Scope Name" at bounding box center [869, 388] width 181 height 20
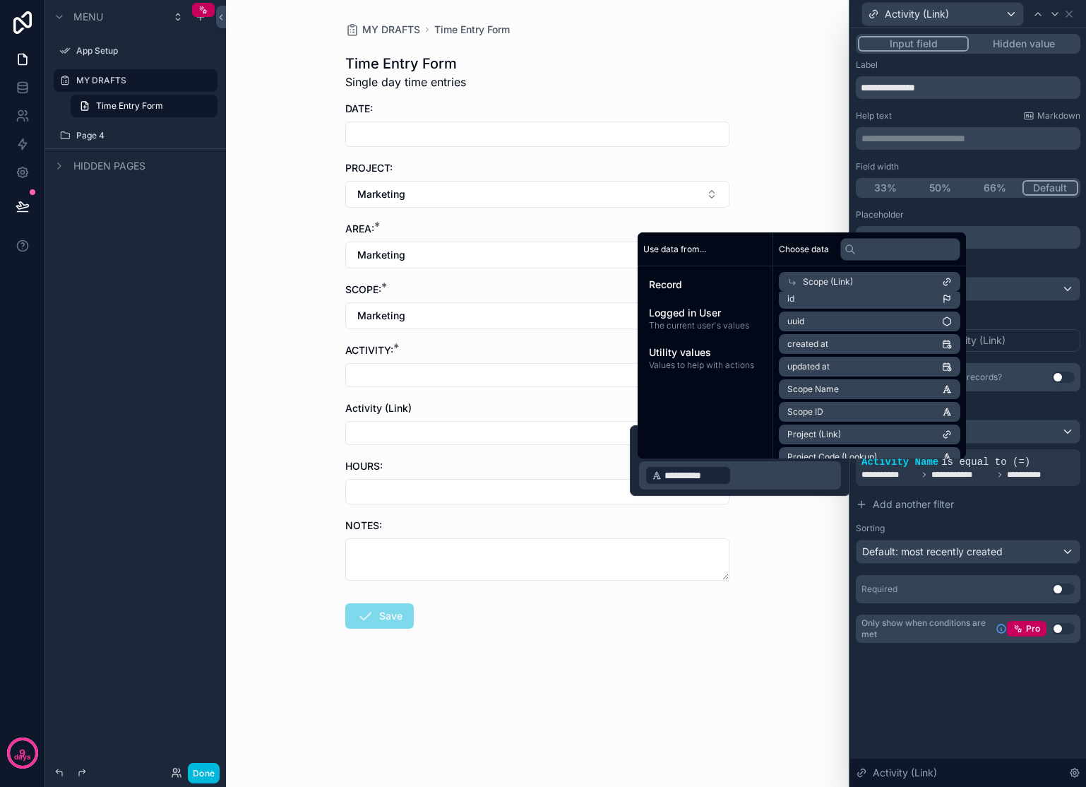
click at [802, 598] on div "MY DRAFTS Time Entry Form Time Entry Form Single day time entries DATE: PROJECT…" at bounding box center [537, 393] width 623 height 787
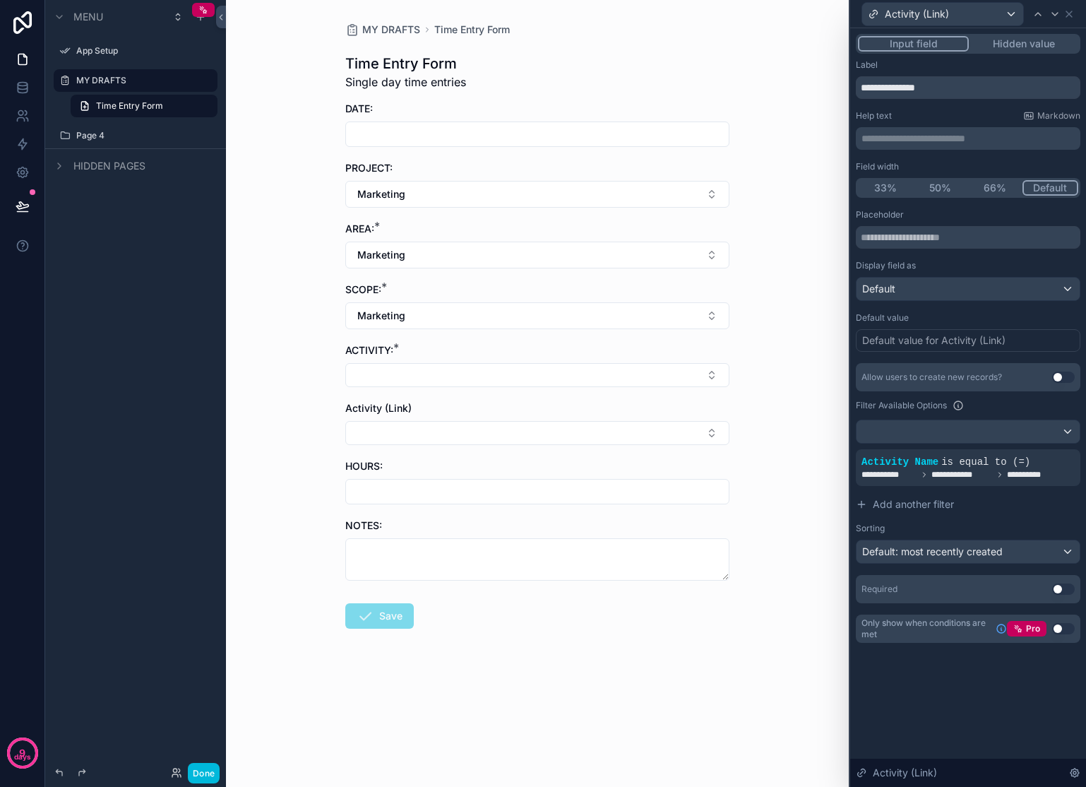
click at [544, 380] on button "Select Button" at bounding box center [537, 375] width 384 height 24
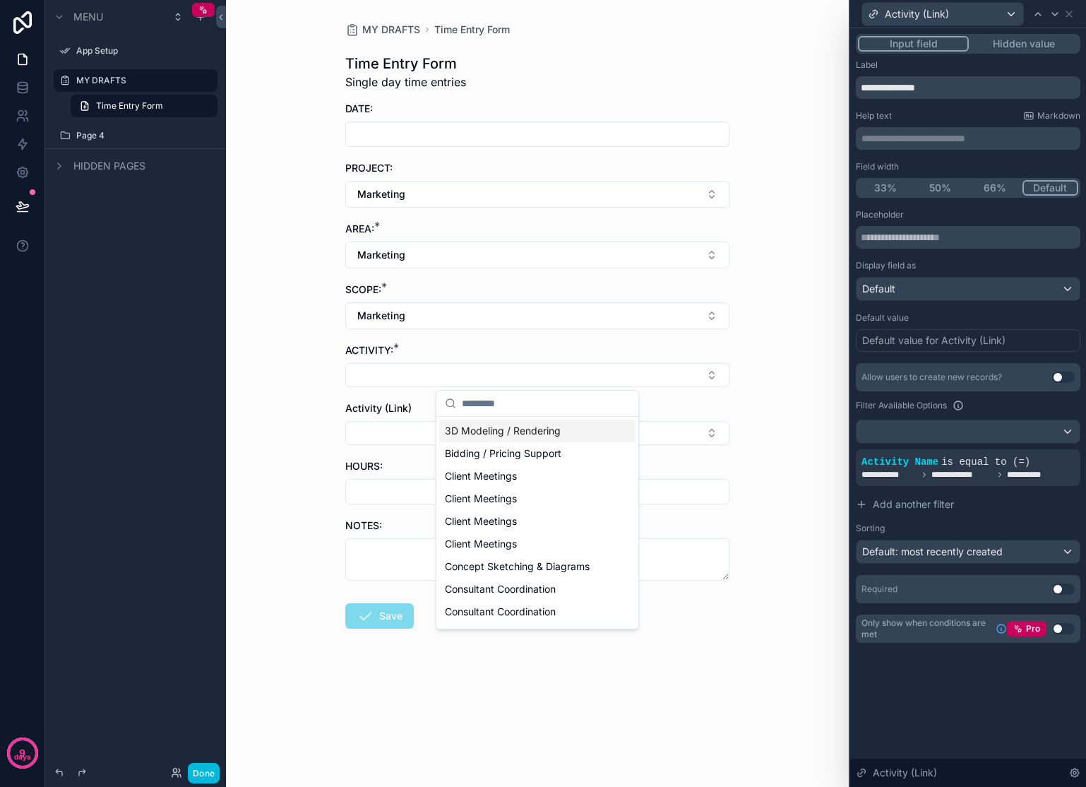
click at [784, 459] on div "MY DRAFTS Time Entry Form Time Entry Form Single day time entries DATE: PROJECT…" at bounding box center [537, 393] width 623 height 787
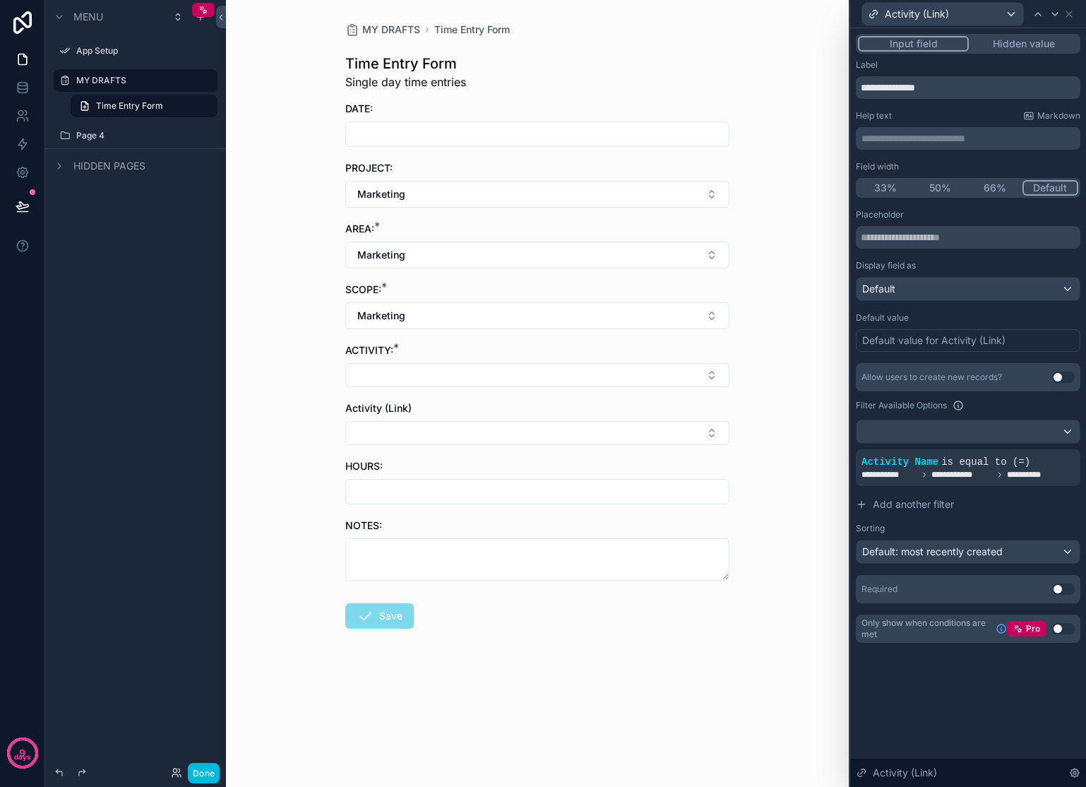
click at [0, 0] on icon at bounding box center [0, 0] width 0 height 0
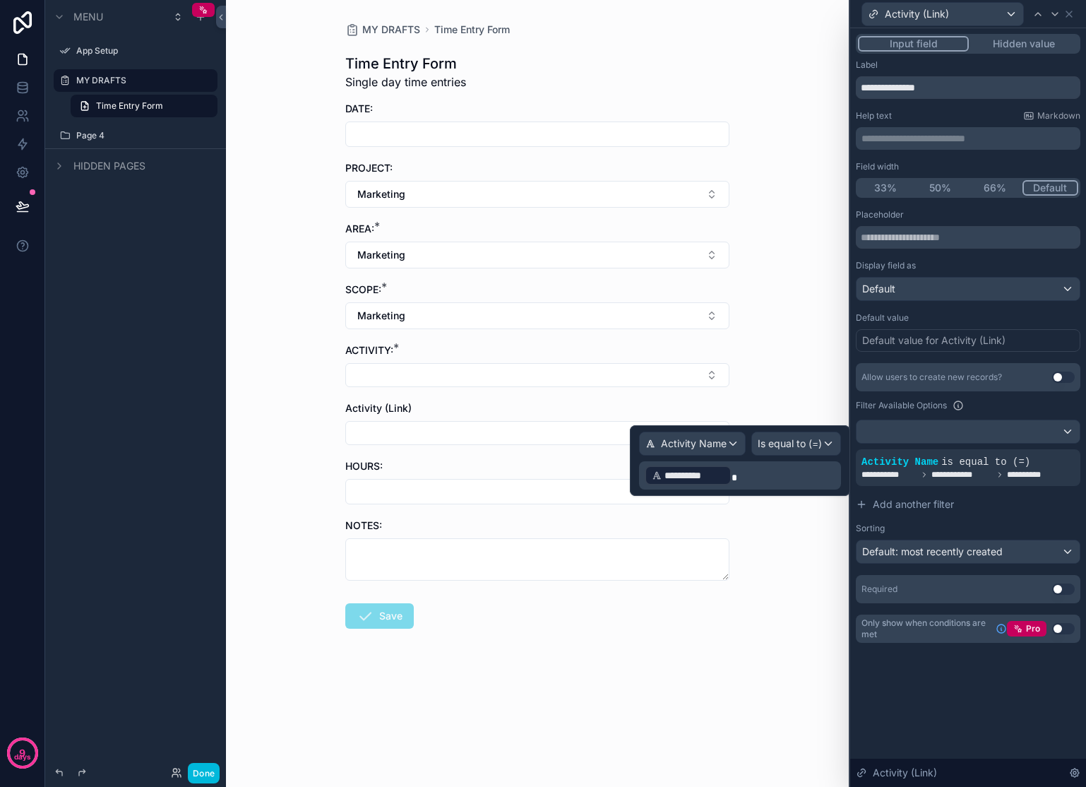
click at [790, 457] on div "**********" at bounding box center [740, 461] width 202 height 58
click at [787, 468] on p "**********" at bounding box center [742, 475] width 194 height 23
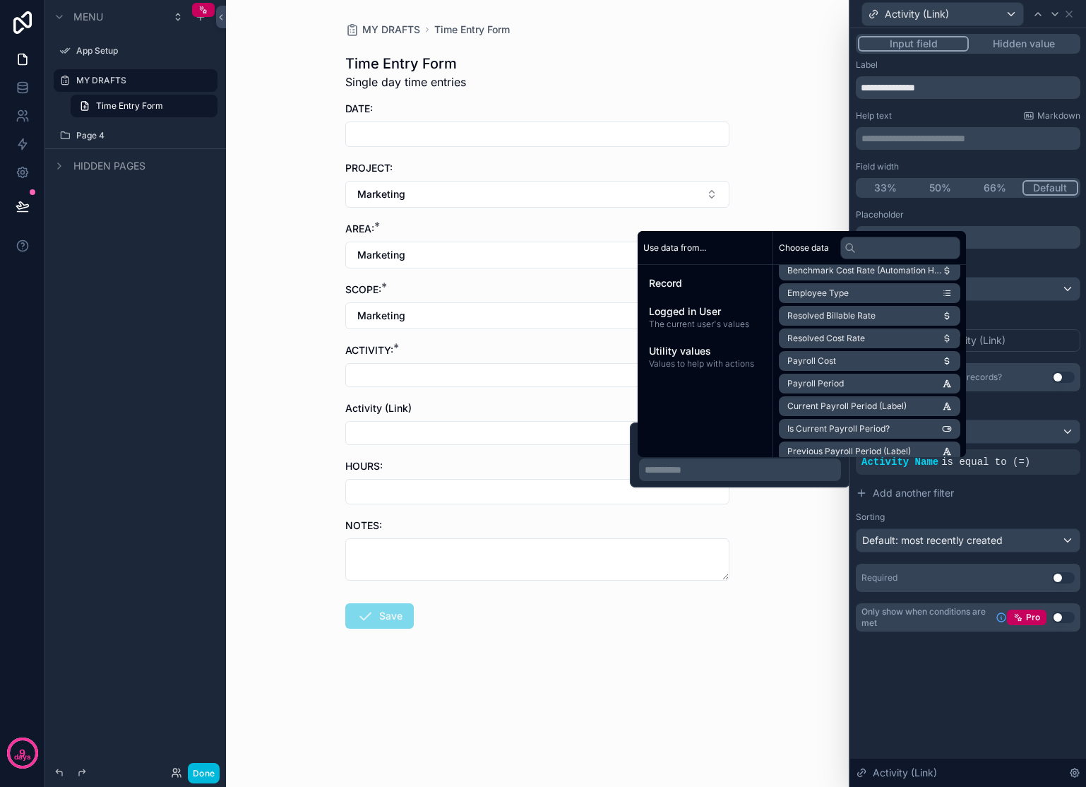
scroll to position [782, 0]
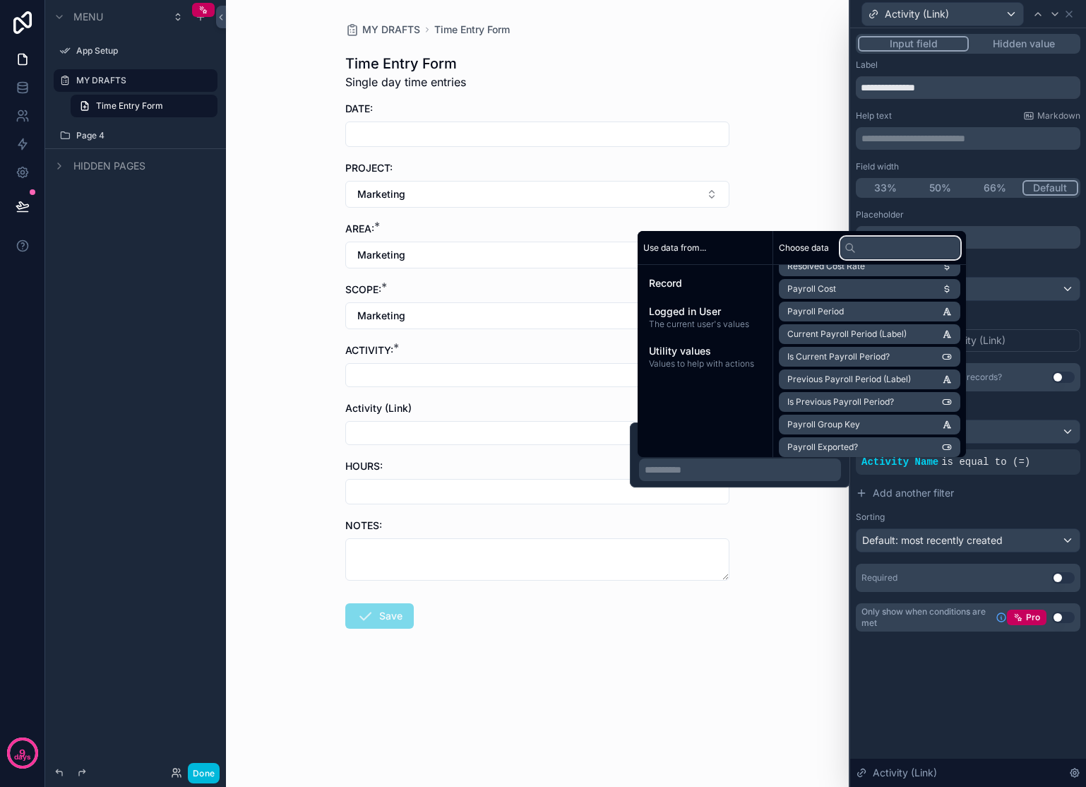
click at [888, 251] on input "text" at bounding box center [900, 248] width 120 height 23
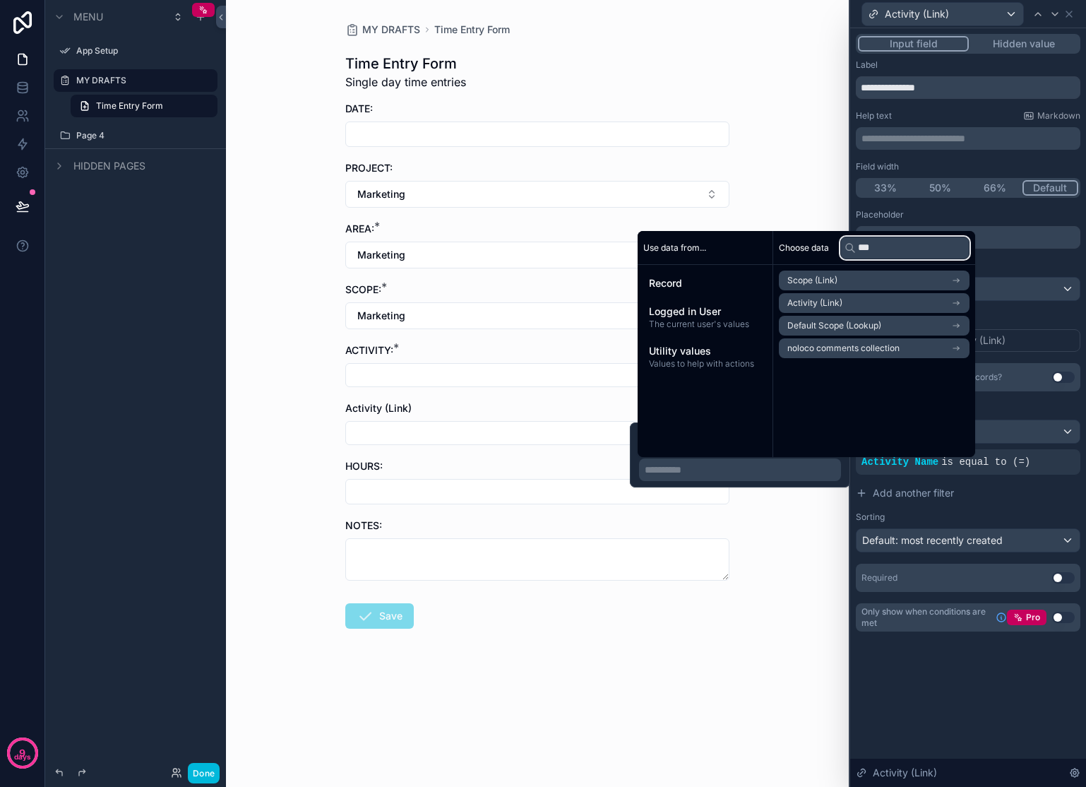
click at [889, 249] on input "***" at bounding box center [904, 248] width 129 height 23
type input "***"
click at [939, 322] on li "Default Scope (Lookup)" at bounding box center [874, 326] width 191 height 20
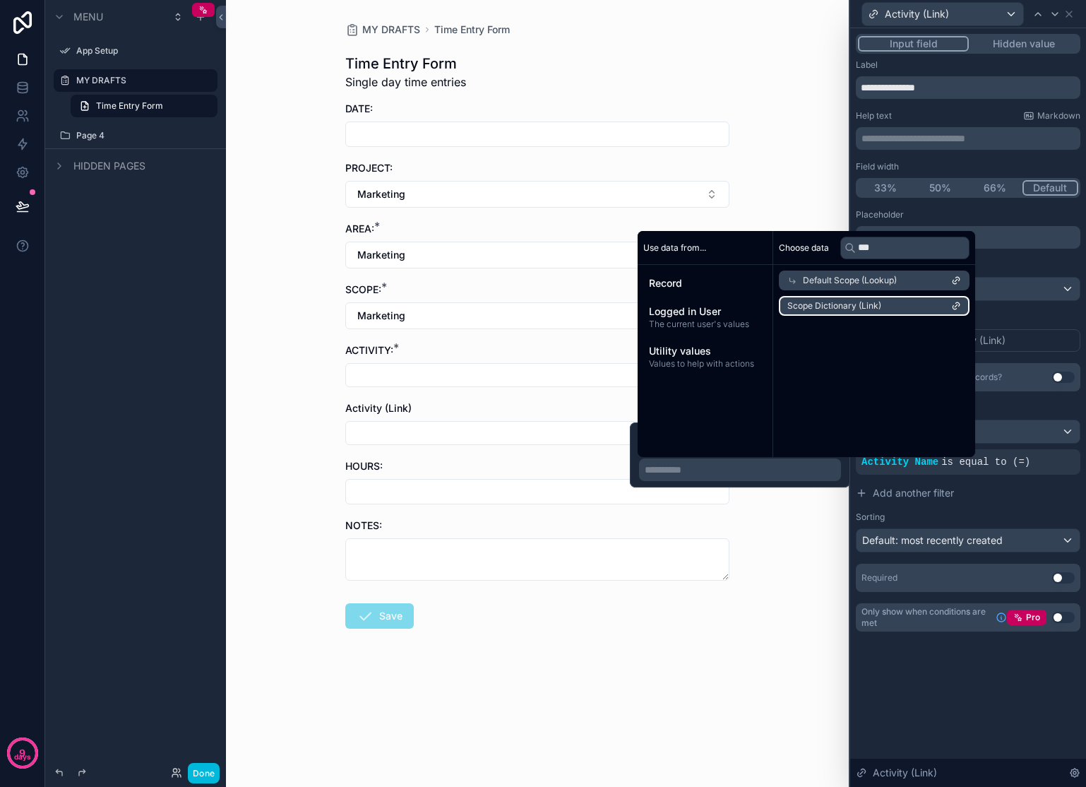
click at [927, 301] on li "Scope Dictionary (Link)" at bounding box center [874, 306] width 191 height 20
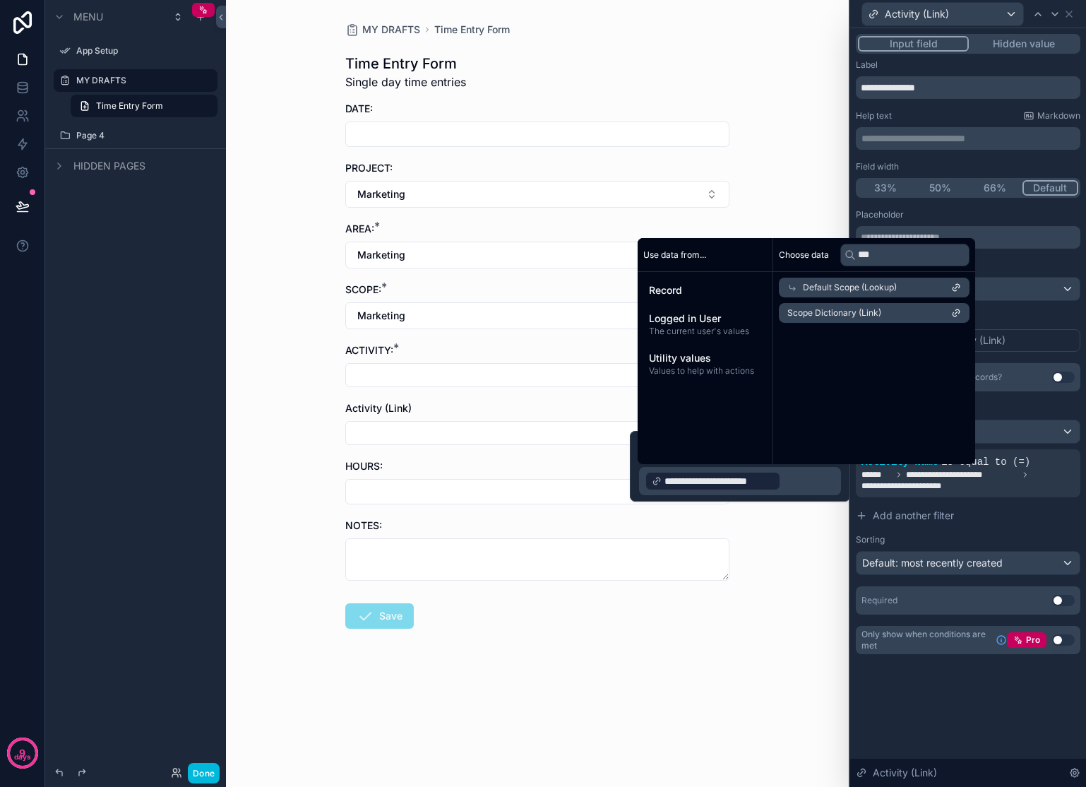
click at [755, 188] on div "MY DRAFTS Time Entry Form Time Entry Form Single day time entries DATE: PROJECT…" at bounding box center [537, 393] width 623 height 787
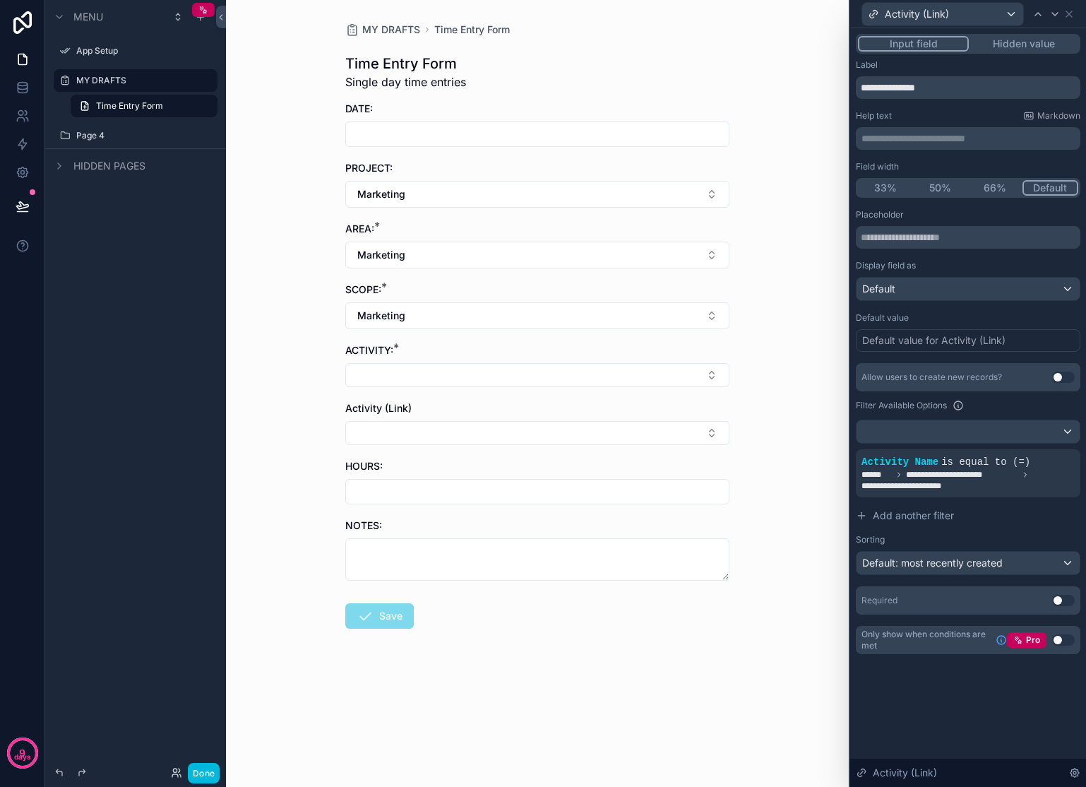
click at [594, 370] on button "Select Button" at bounding box center [537, 375] width 384 height 24
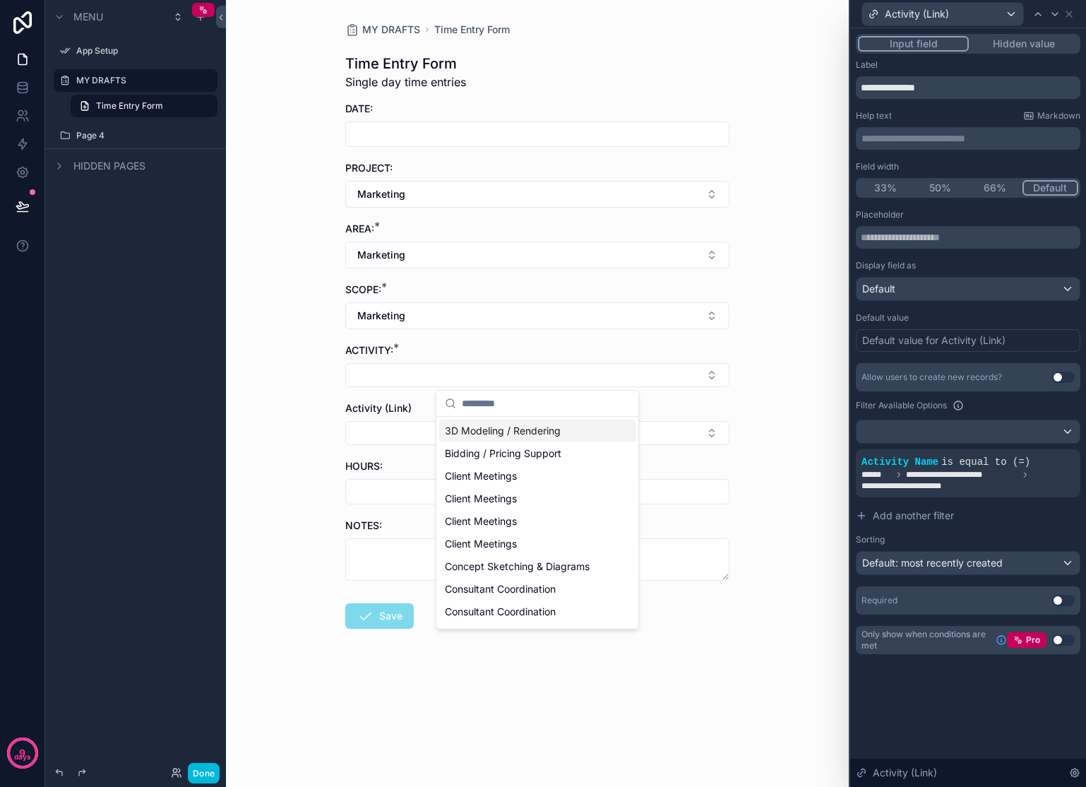
click at [816, 360] on div "MY DRAFTS Time Entry Form Time Entry Form Single day time entries DATE: PROJECT…" at bounding box center [537, 393] width 623 height 787
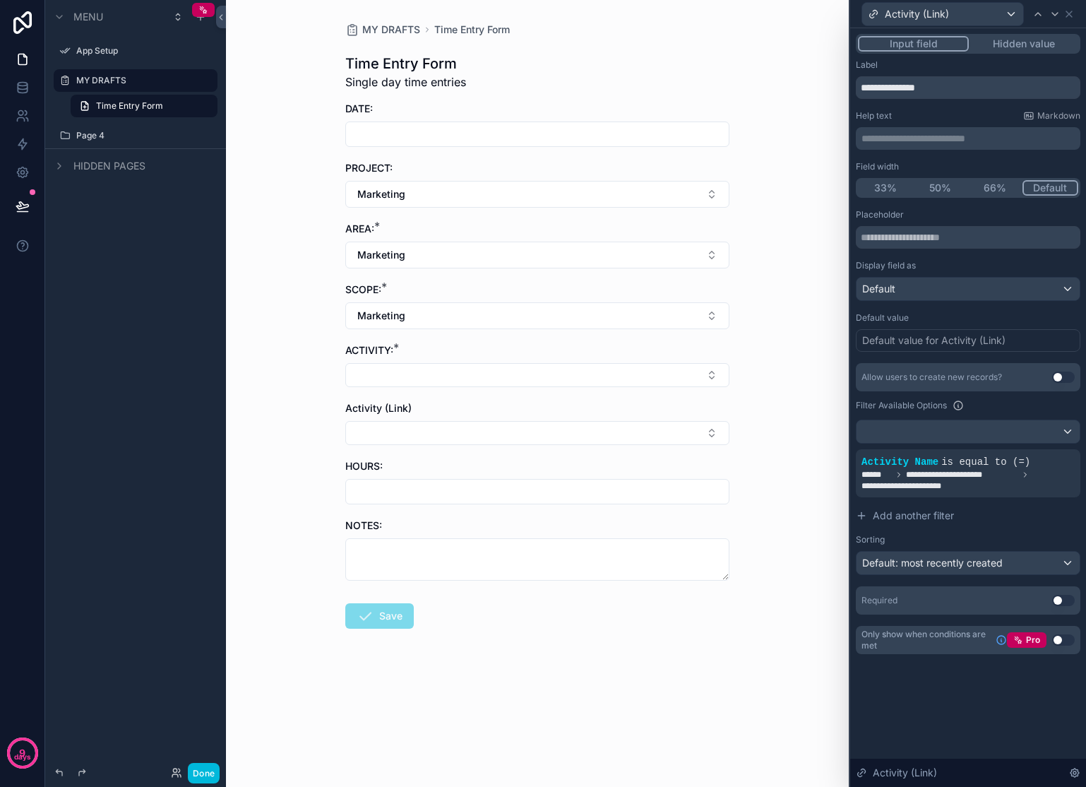
click at [0, 0] on div at bounding box center [0, 0] width 0 height 0
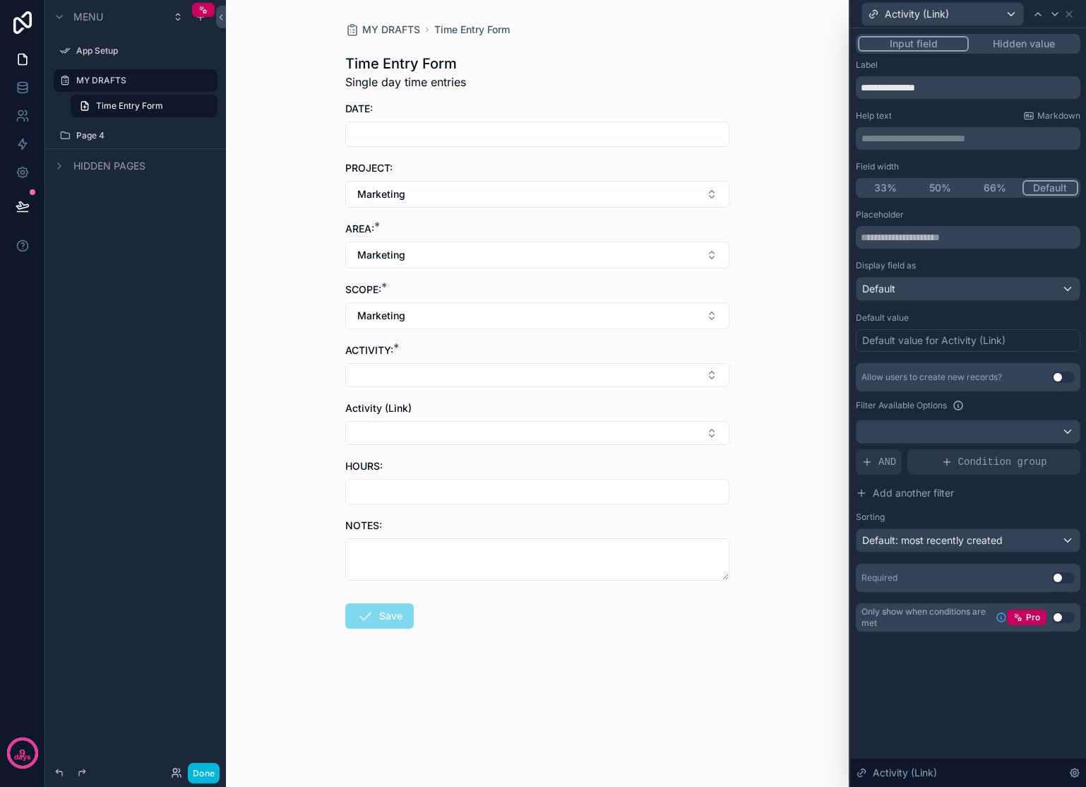
click at [886, 463] on span "AND" at bounding box center [888, 462] width 18 height 14
click at [0, 0] on icon at bounding box center [0, 0] width 0 height 0
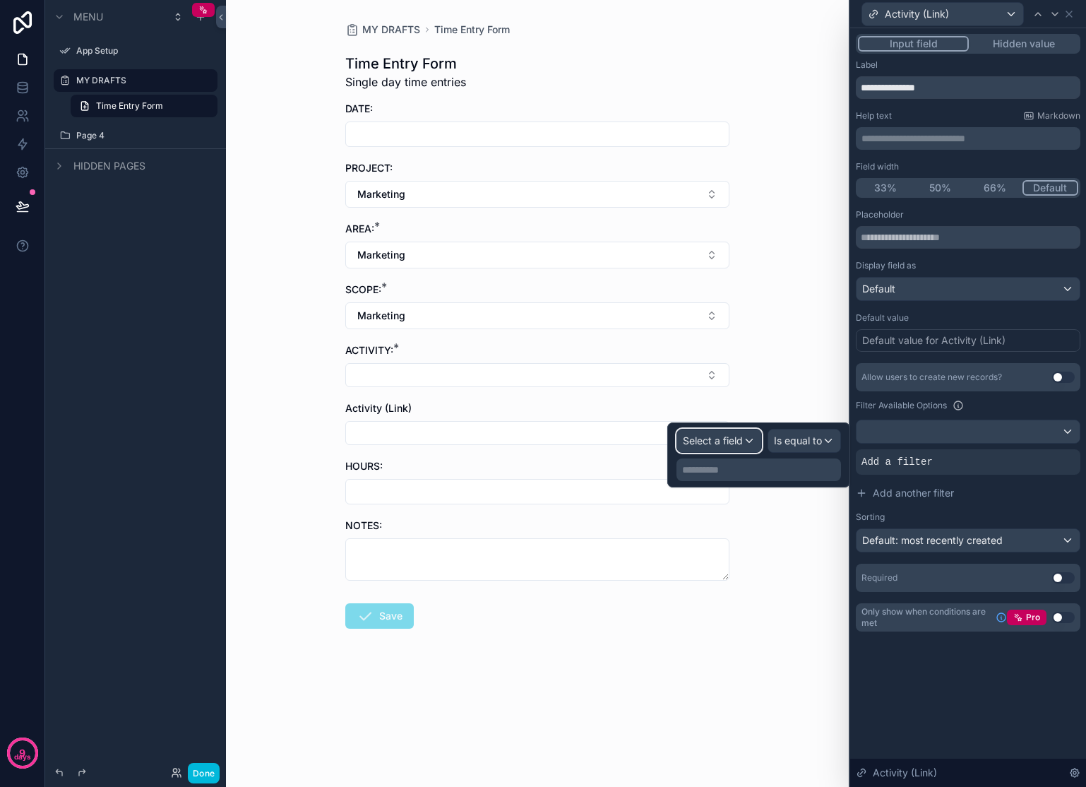
click at [734, 438] on span "Select a field" at bounding box center [713, 440] width 60 height 12
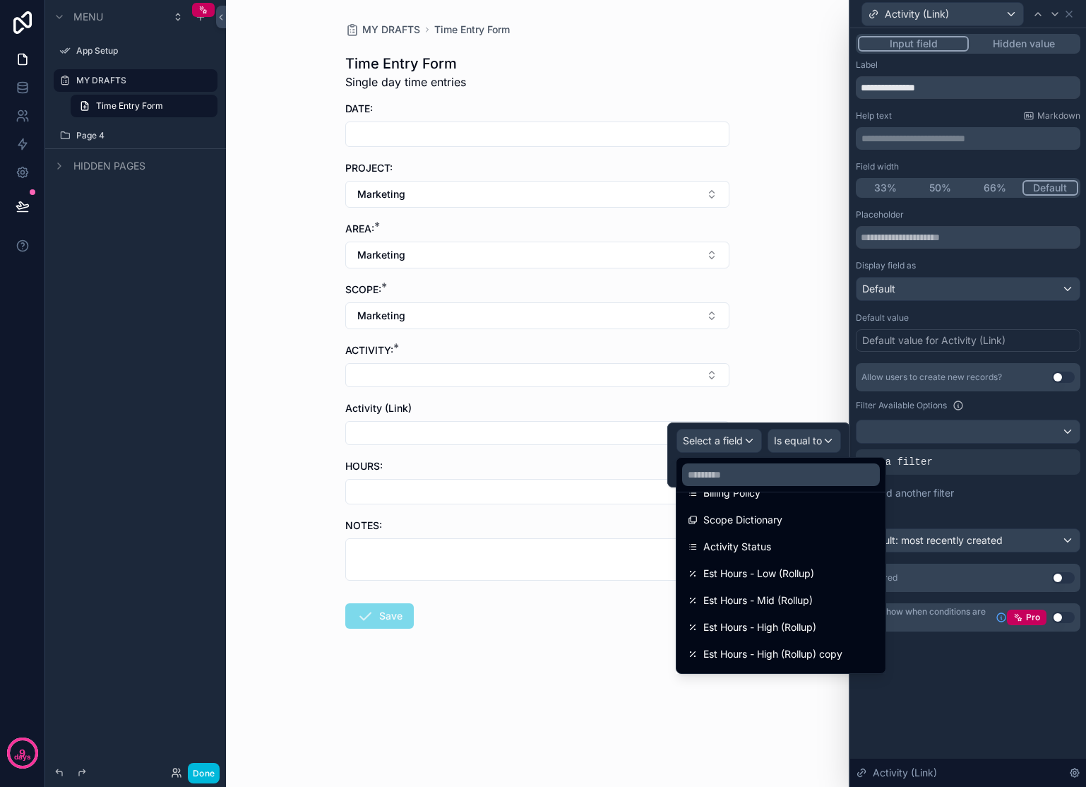
scroll to position [165, 0]
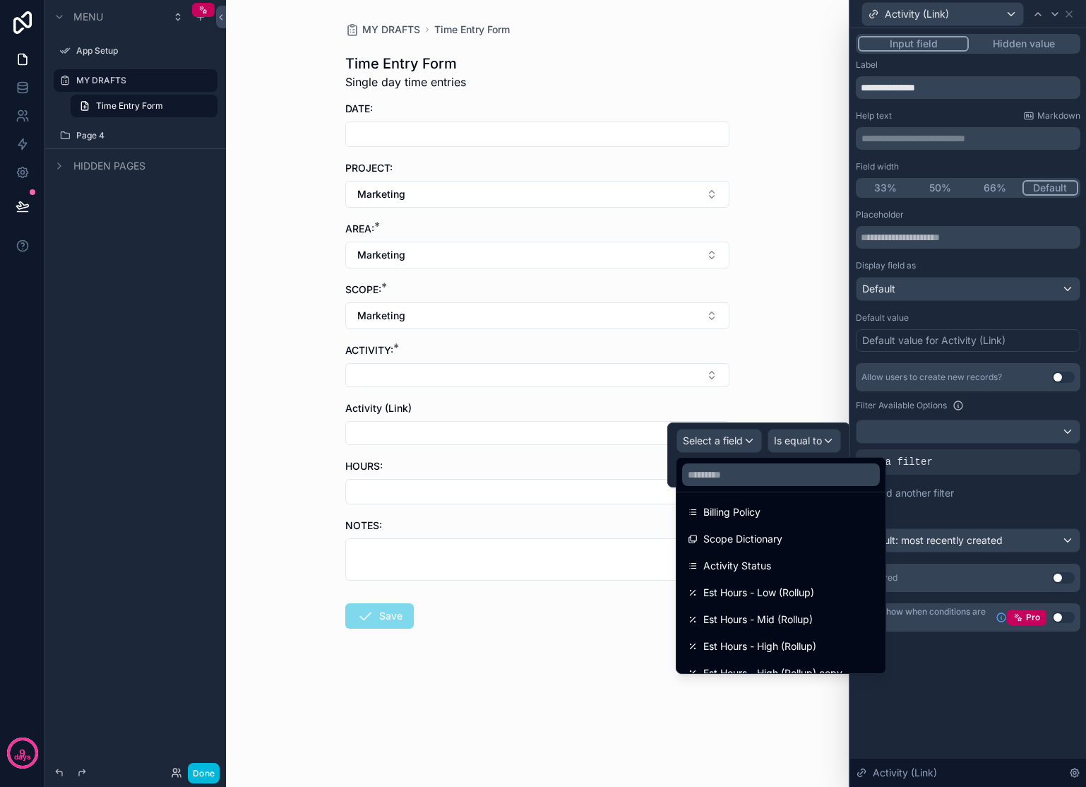
click at [759, 533] on span "Scope Dictionary" at bounding box center [742, 538] width 79 height 17
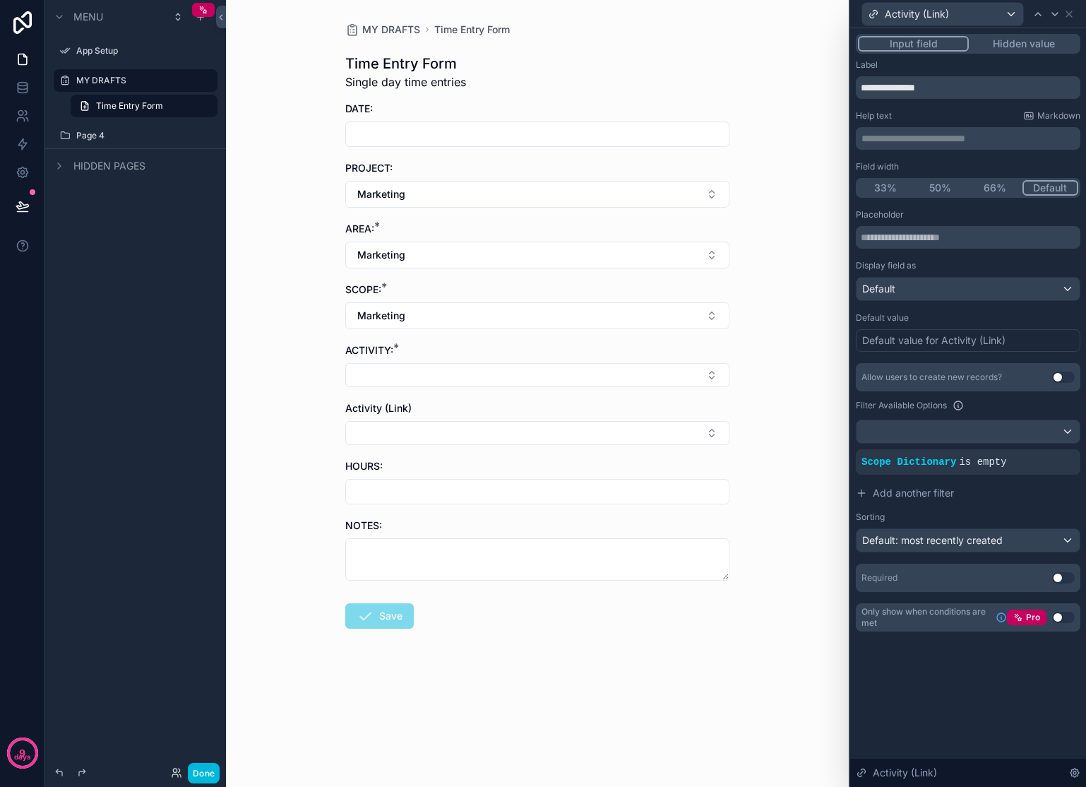
click at [0, 0] on div at bounding box center [0, 0] width 0 height 0
click at [821, 456] on span "Is empty" at bounding box center [802, 455] width 40 height 14
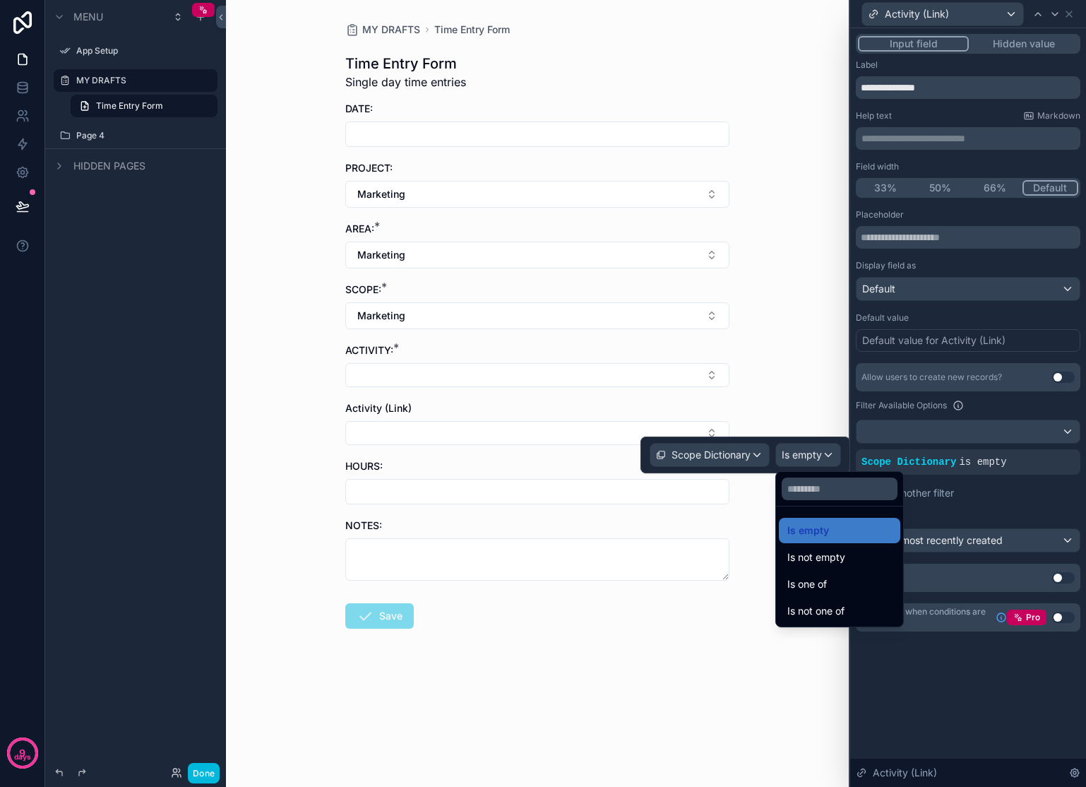
click at [846, 582] on div "Is one of" at bounding box center [839, 584] width 105 height 17
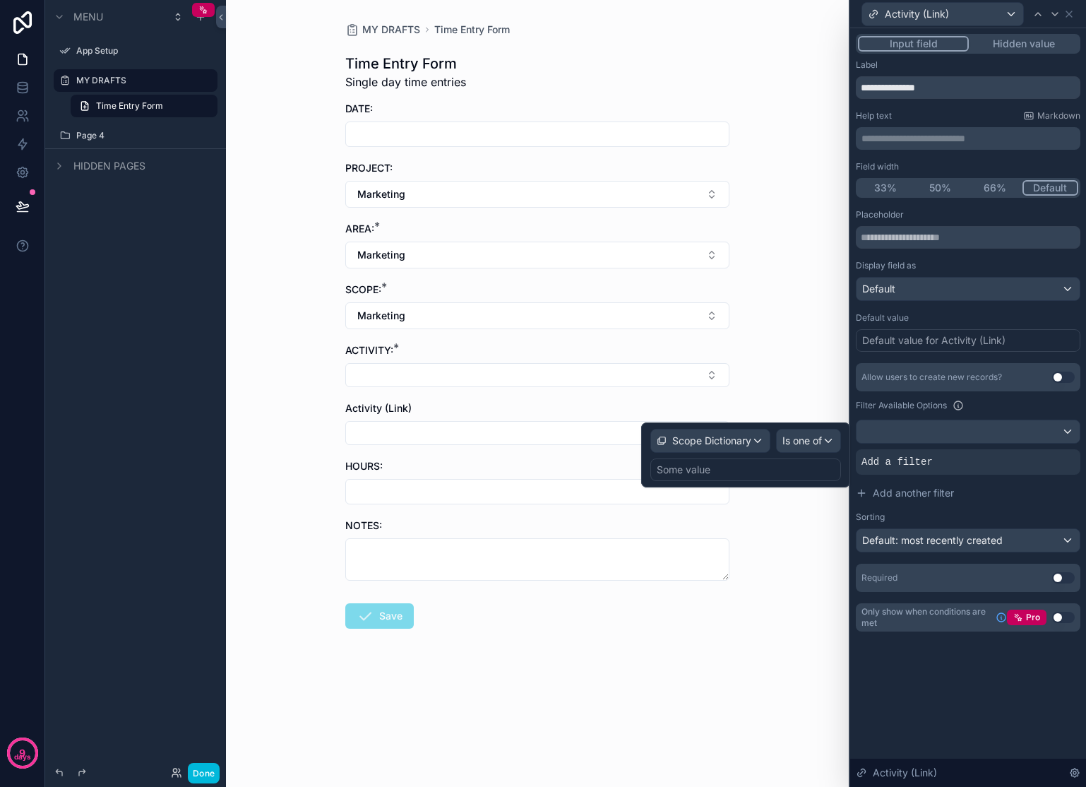
click at [770, 468] on div "Some value" at bounding box center [745, 469] width 191 height 23
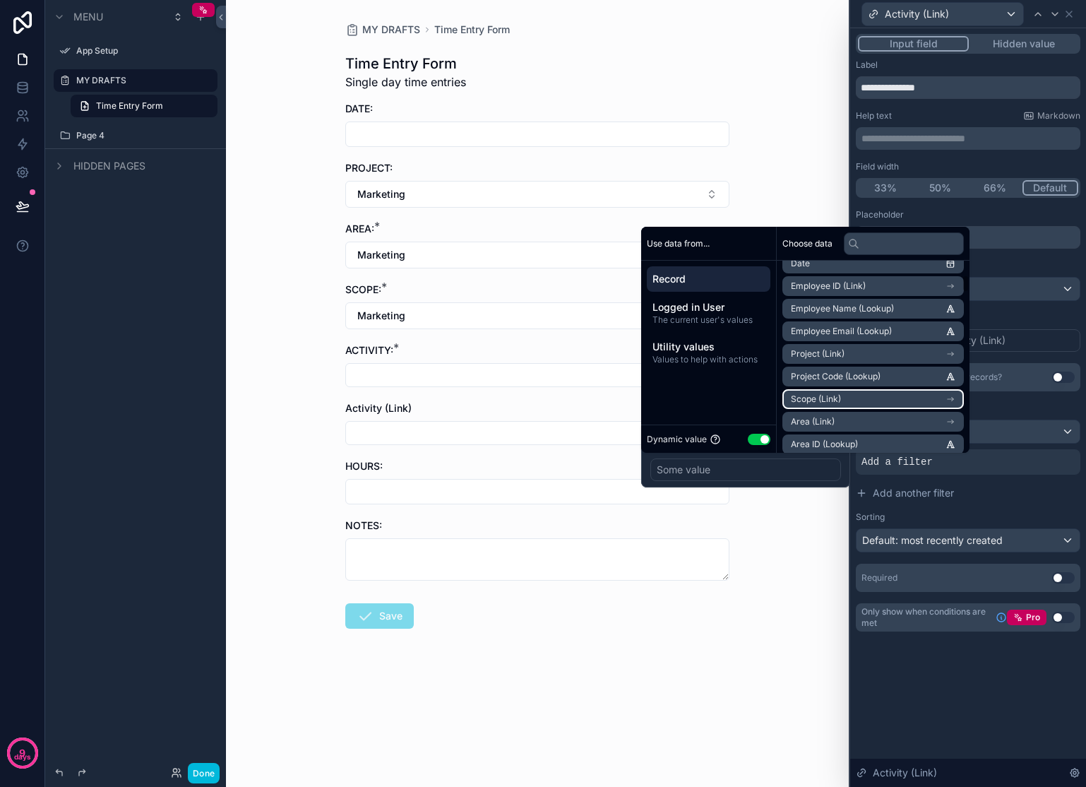
scroll to position [191, 0]
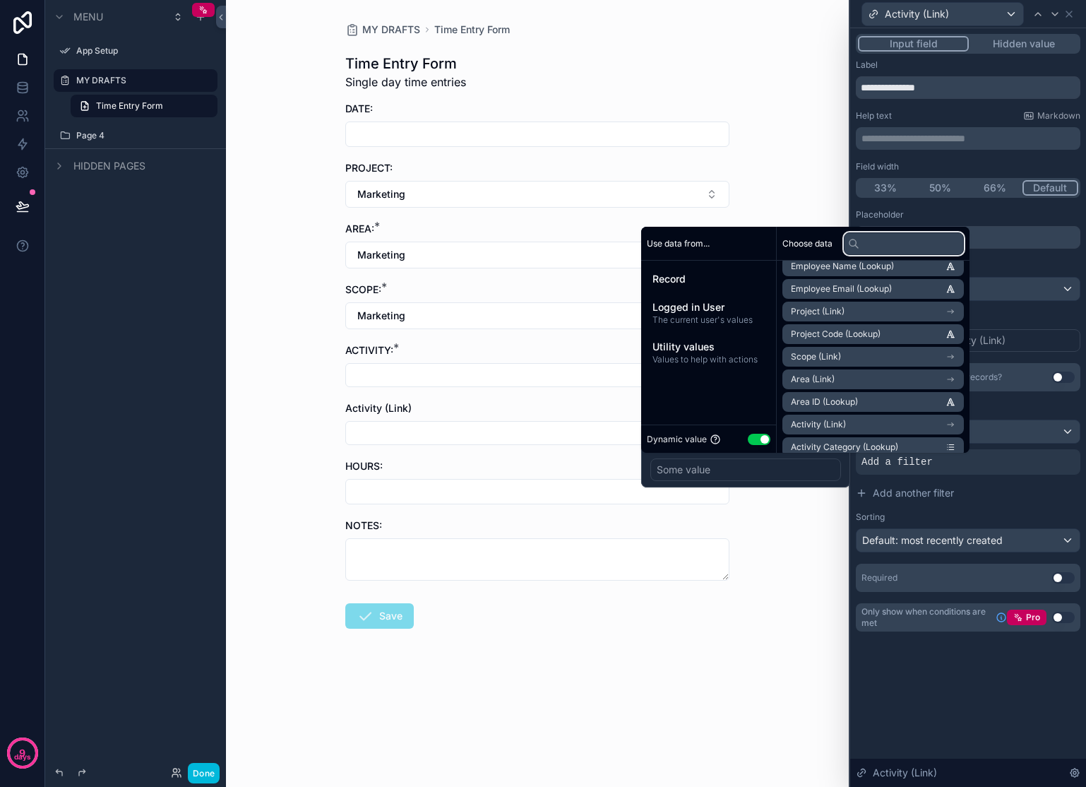
click at [890, 249] on input "text" at bounding box center [904, 243] width 120 height 23
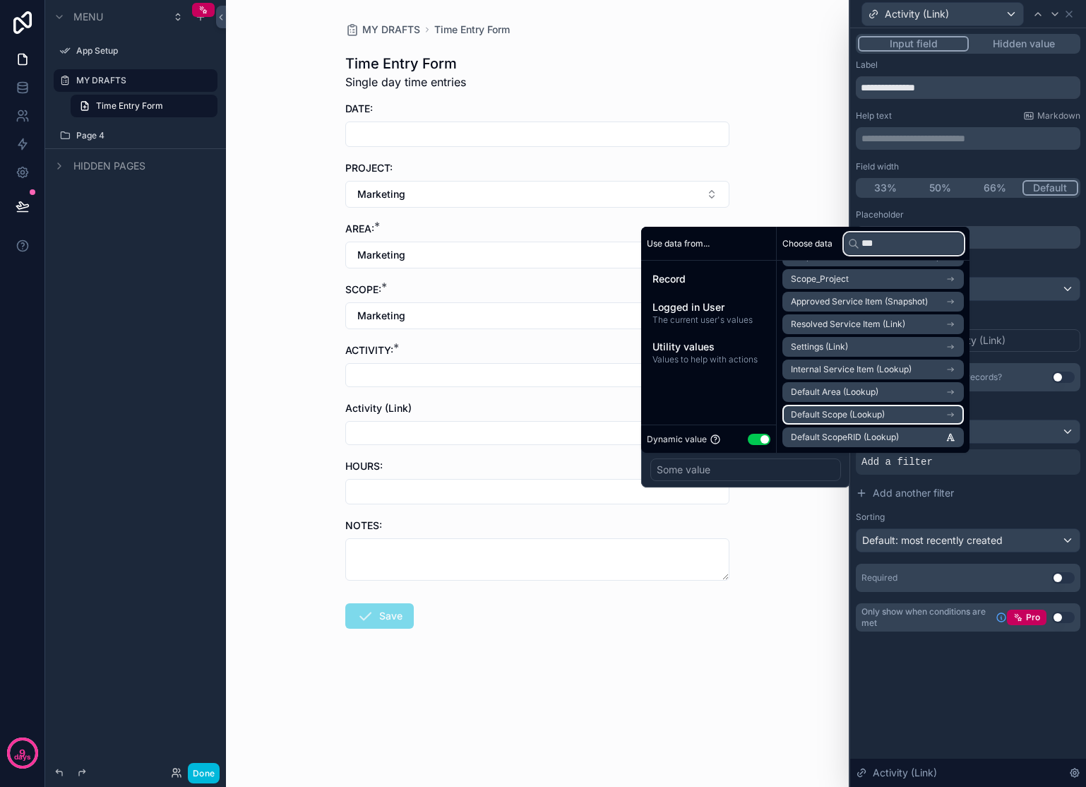
type input "***"
click at [896, 412] on li "Default Scope (Lookup)" at bounding box center [872, 415] width 181 height 20
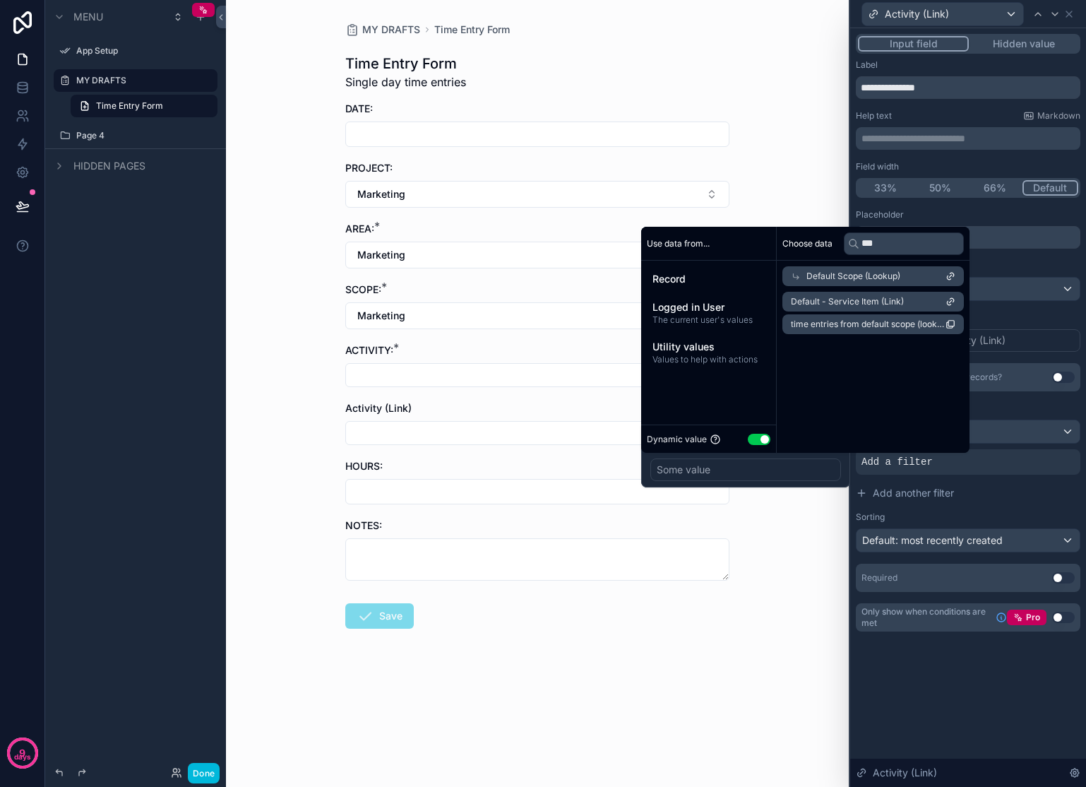
click at [881, 379] on div "Choose data *** Default Scope (Lookup) Default - Service Item (Link) time entri…" at bounding box center [873, 340] width 193 height 226
click at [785, 475] on div "Some value" at bounding box center [745, 469] width 191 height 23
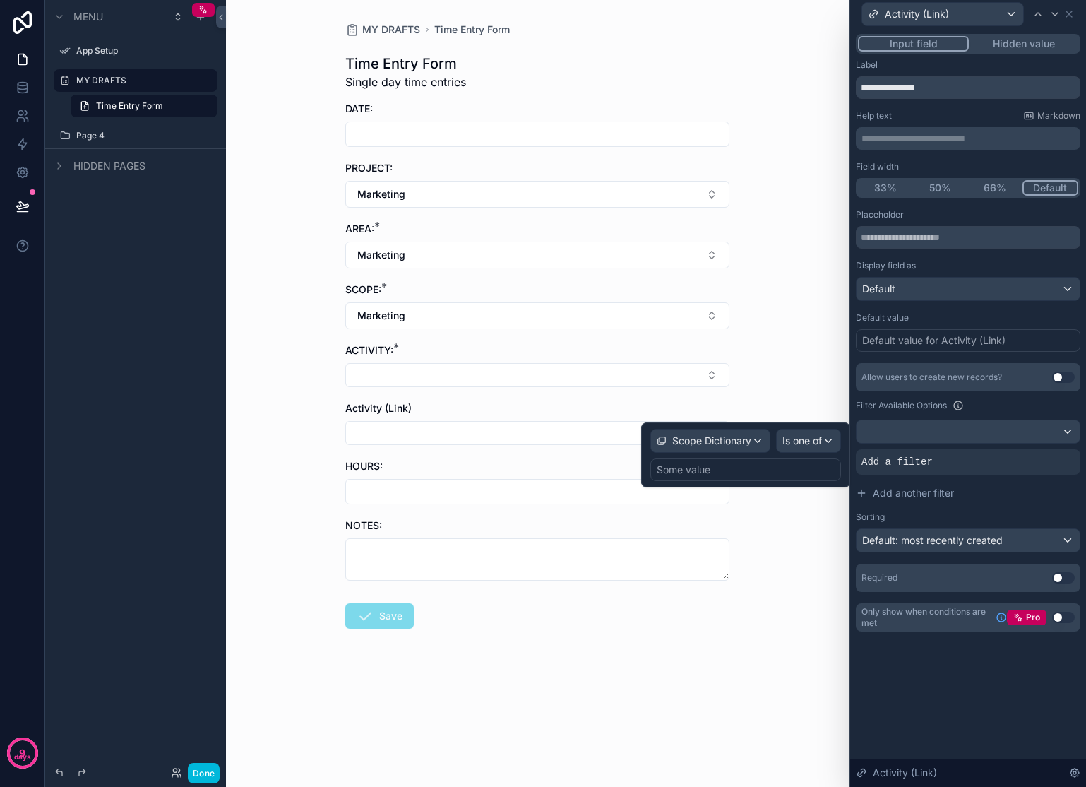
click at [785, 475] on div "Some value" at bounding box center [745, 469] width 191 height 23
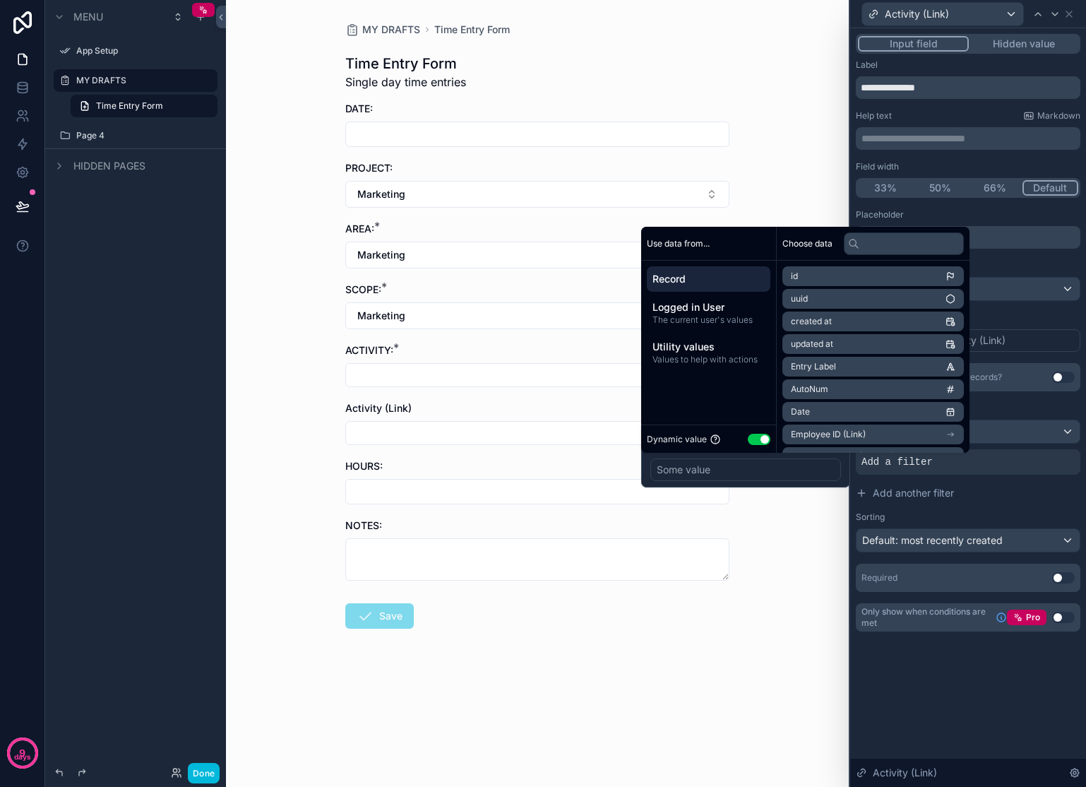
click at [984, 486] on button "Add another filter" at bounding box center [968, 492] width 225 height 25
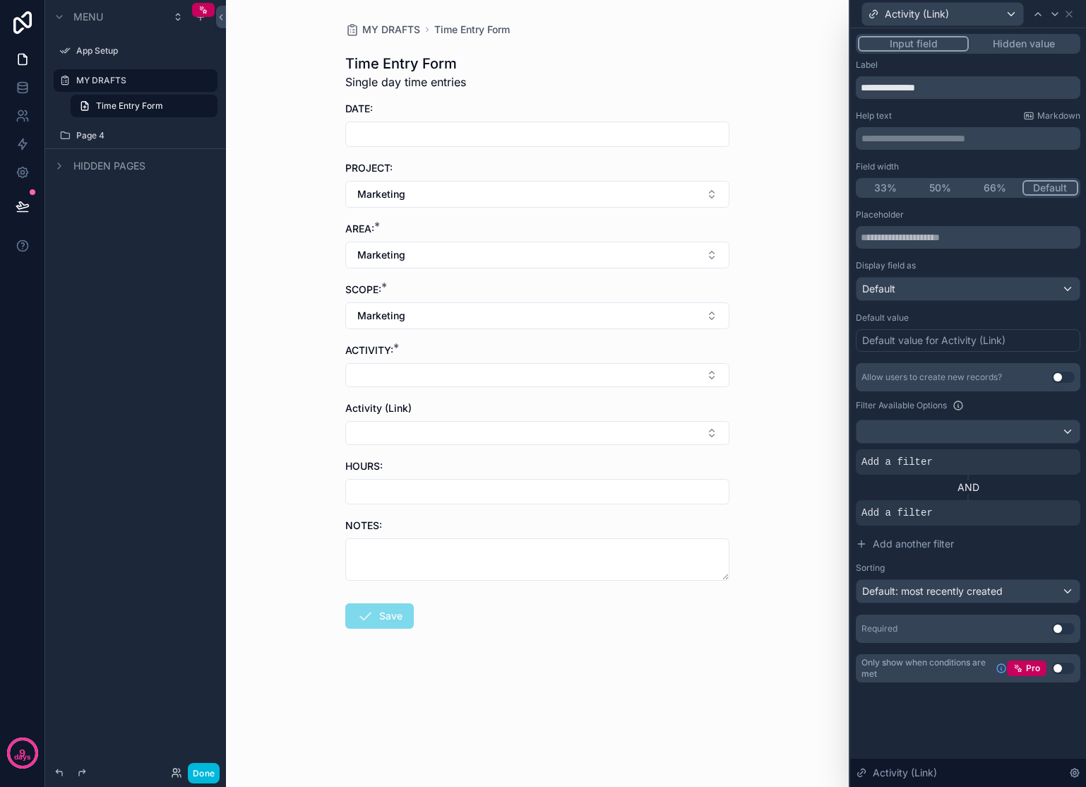
click at [0, 0] on div at bounding box center [0, 0] width 0 height 0
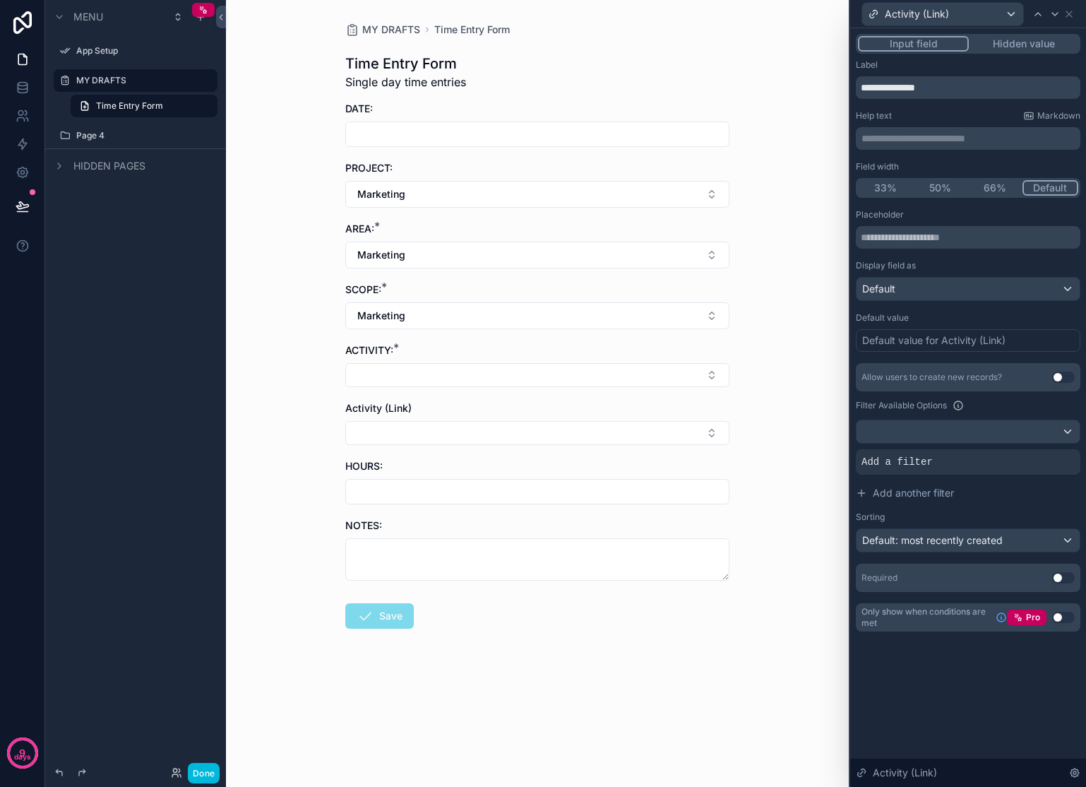
click at [0, 0] on icon at bounding box center [0, 0] width 0 height 0
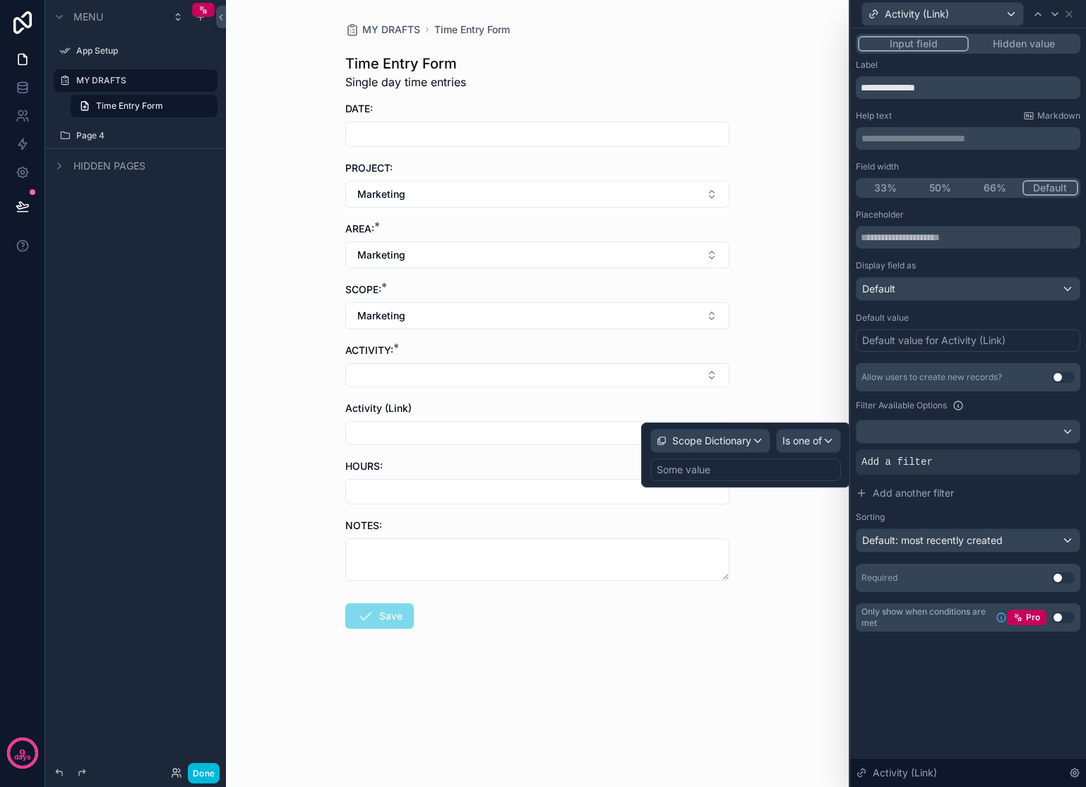
click at [807, 470] on div "Some value" at bounding box center [745, 469] width 191 height 23
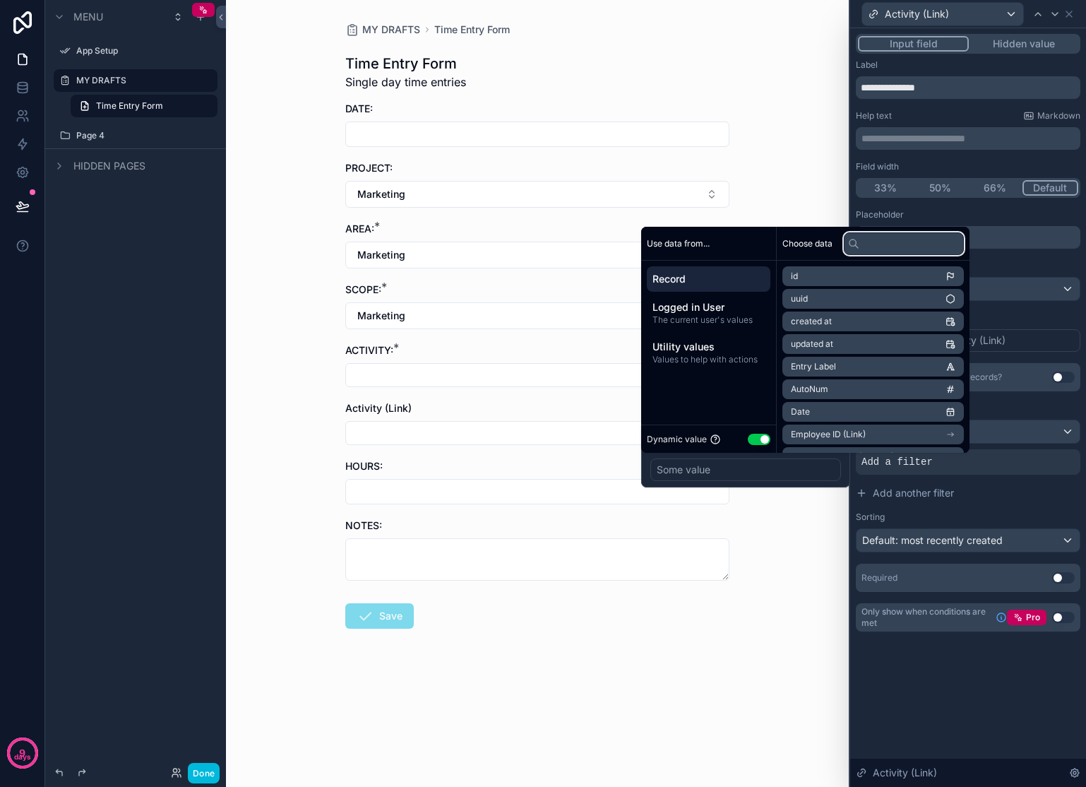
click at [898, 246] on input "text" at bounding box center [904, 243] width 120 height 23
type input "**"
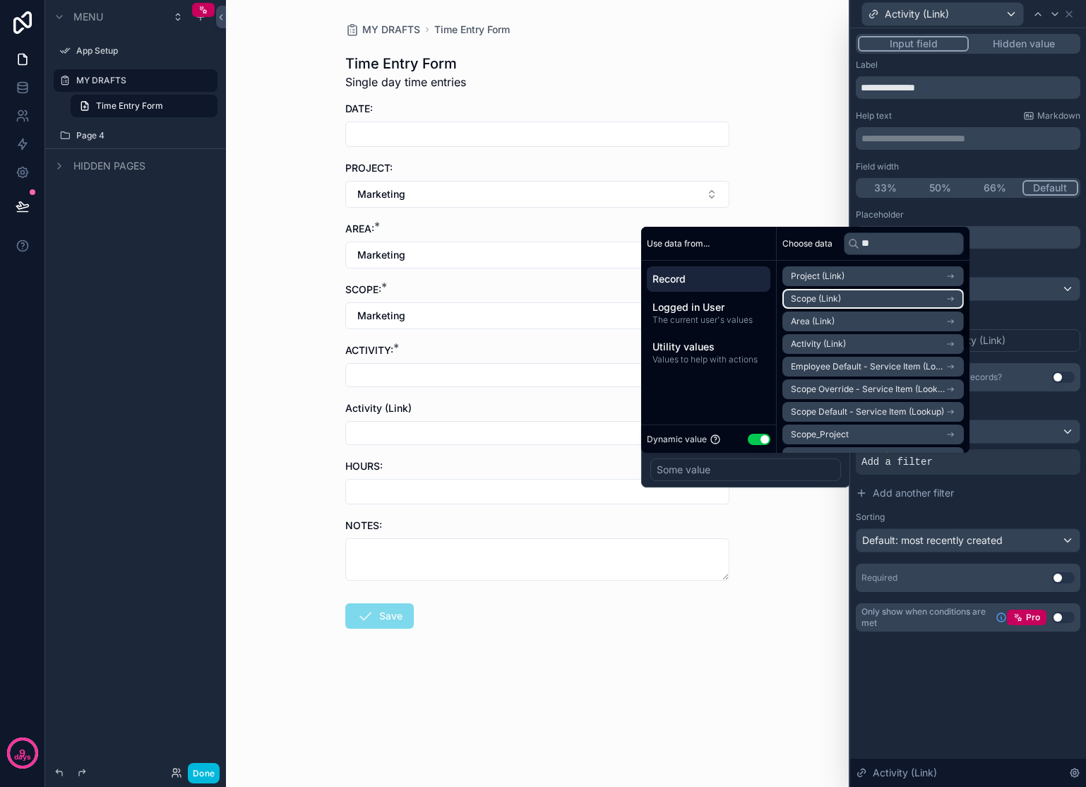
click at [876, 295] on li "Scope (Link)" at bounding box center [872, 299] width 181 height 20
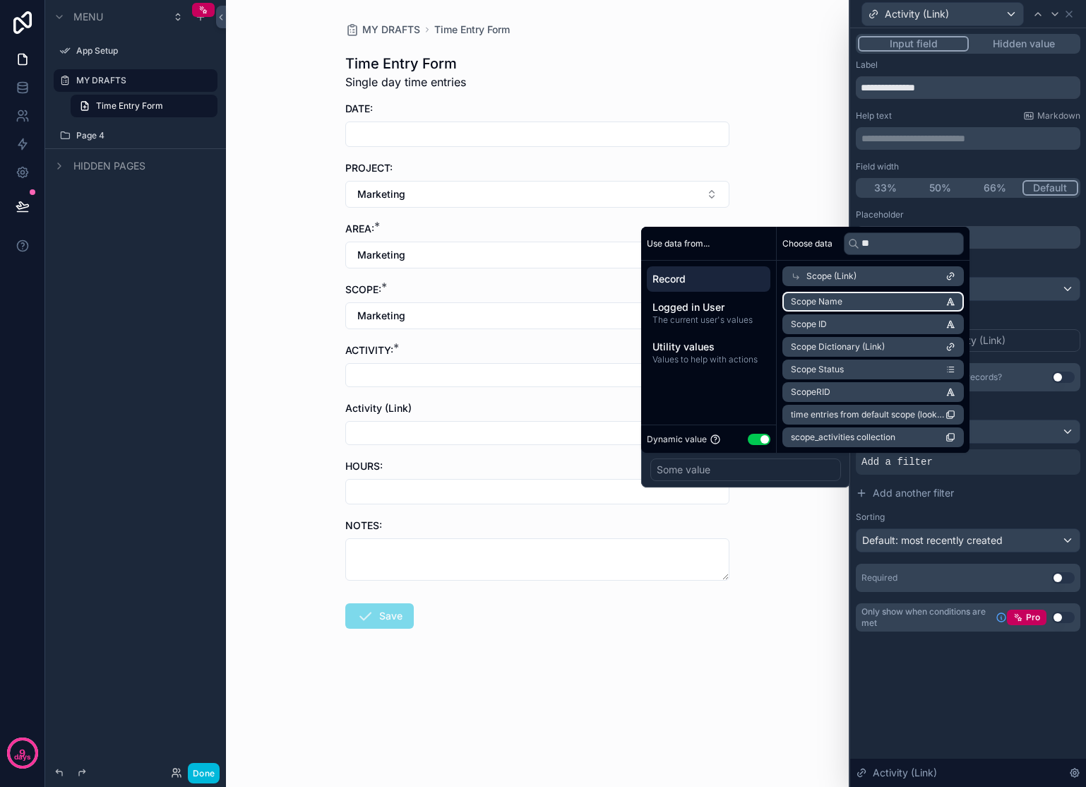
click at [880, 297] on li "Scope Name" at bounding box center [872, 302] width 181 height 20
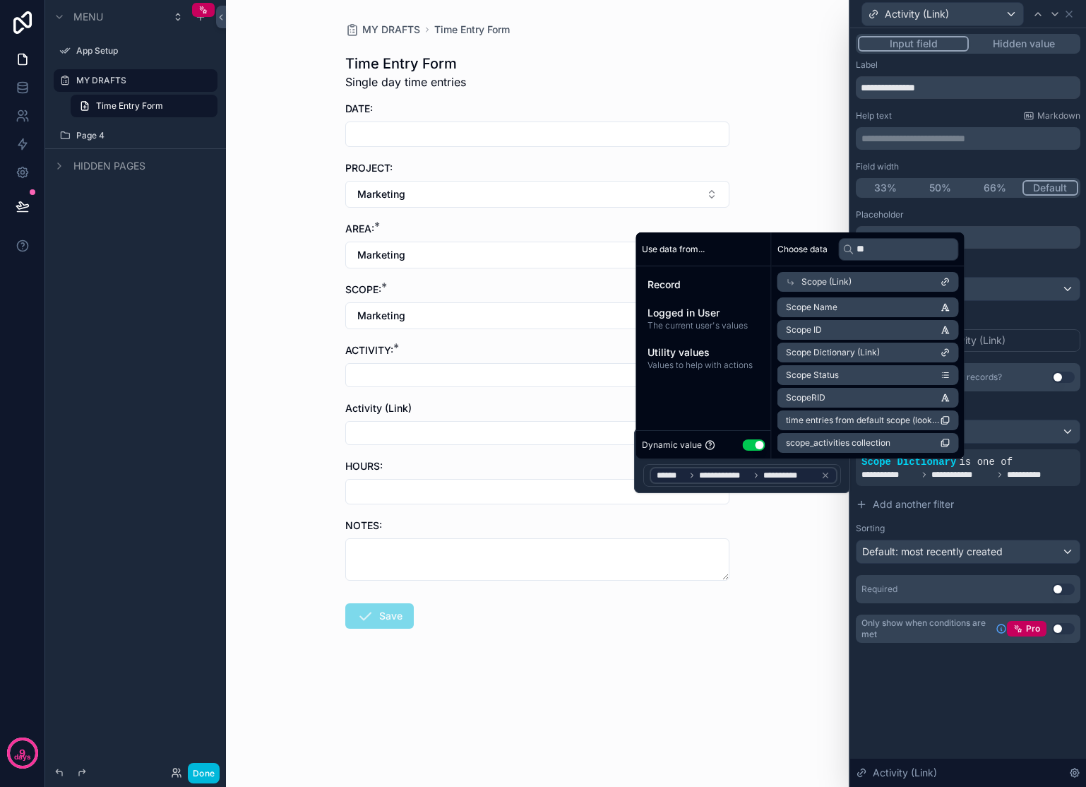
click at [809, 613] on div "MY DRAFTS Time Entry Form Time Entry Form Single day time entries DATE: PROJECT…" at bounding box center [537, 393] width 623 height 787
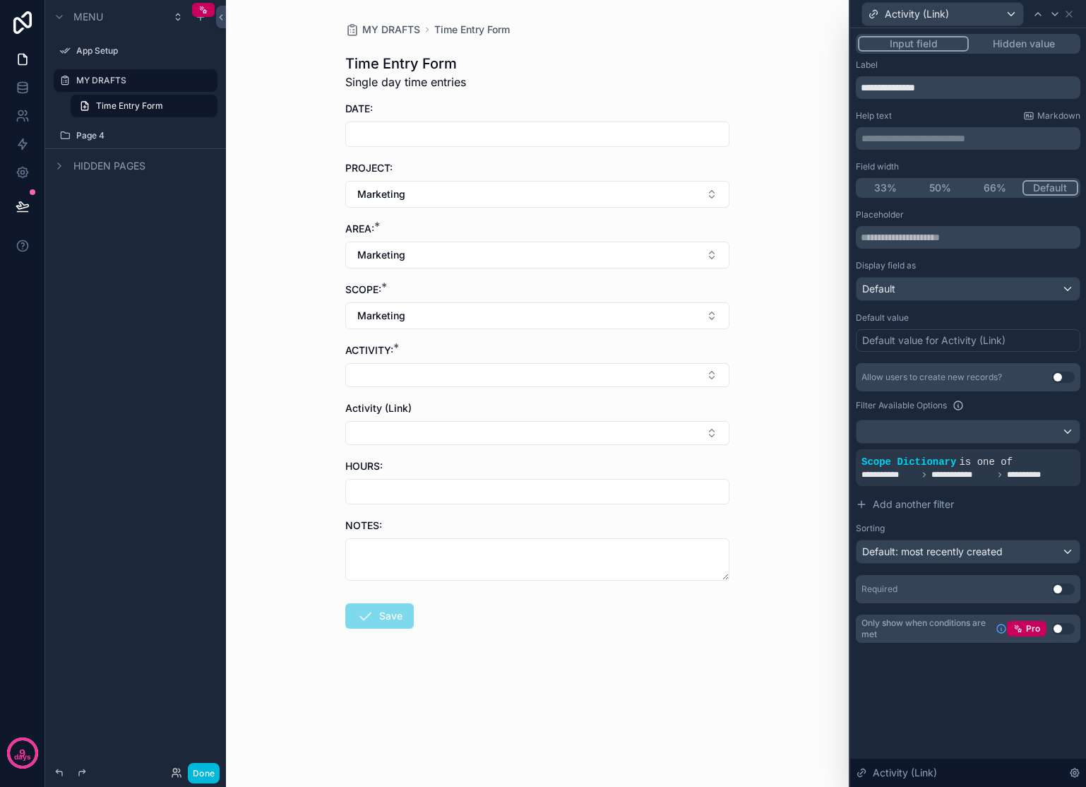
click at [524, 381] on button "Select Button" at bounding box center [537, 375] width 384 height 24
click at [768, 331] on div "MY DRAFTS Time Entry Form Time Entry Form Single day time entries DATE: PROJECT…" at bounding box center [537, 393] width 623 height 787
click at [715, 375] on button "Select Button" at bounding box center [537, 375] width 384 height 24
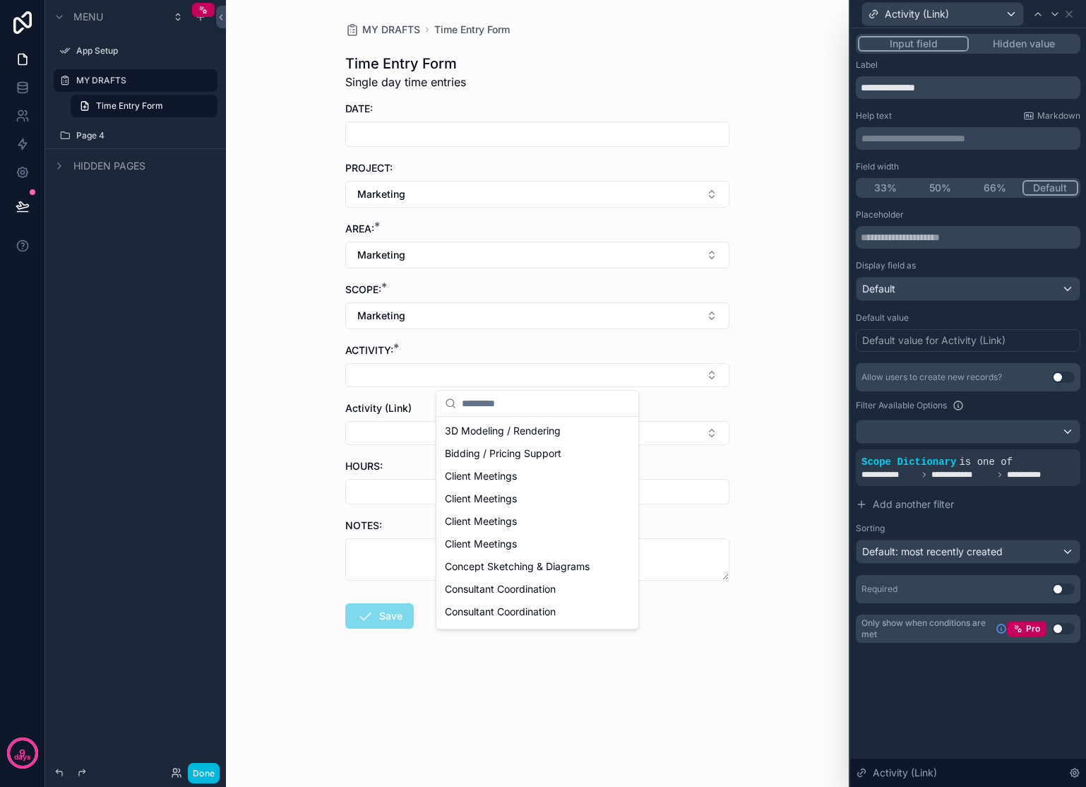
click at [777, 340] on div "MY DRAFTS Time Entry Form Time Entry Form Single day time entries DATE: PROJECT…" at bounding box center [537, 393] width 623 height 787
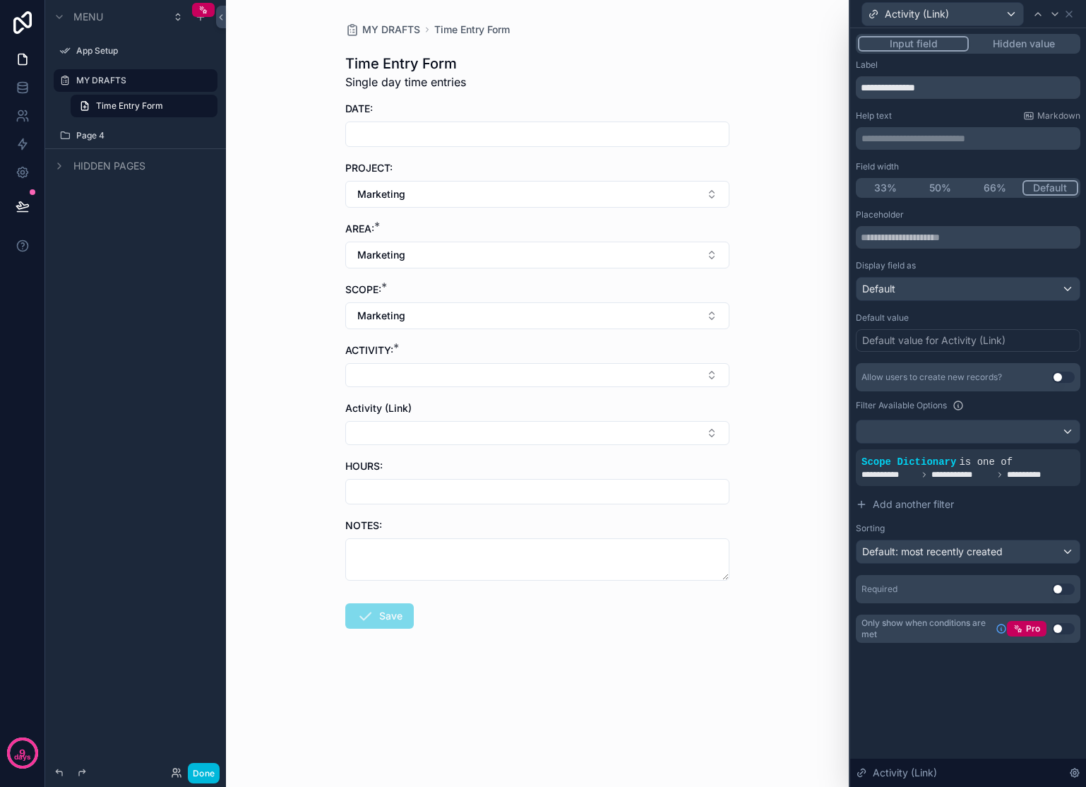
click at [662, 428] on button "Select Button" at bounding box center [537, 433] width 384 height 24
click at [810, 383] on div "MY DRAFTS Time Entry Form Time Entry Form Single day time entries DATE: PROJECT…" at bounding box center [537, 393] width 623 height 787
click at [504, 430] on button "Select Button" at bounding box center [537, 433] width 384 height 24
click at [450, 308] on button "Marketing" at bounding box center [537, 315] width 384 height 27
click at [465, 375] on div "None" at bounding box center [537, 373] width 196 height 23
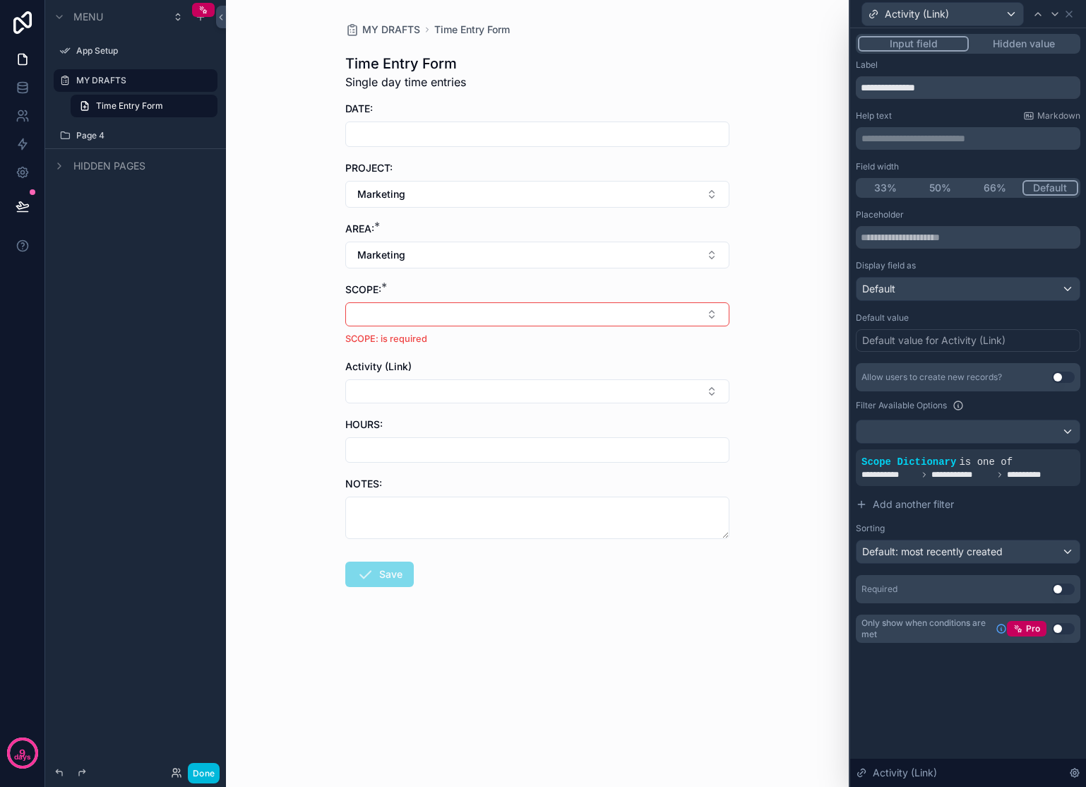
click at [456, 392] on button "Select Button" at bounding box center [537, 391] width 384 height 24
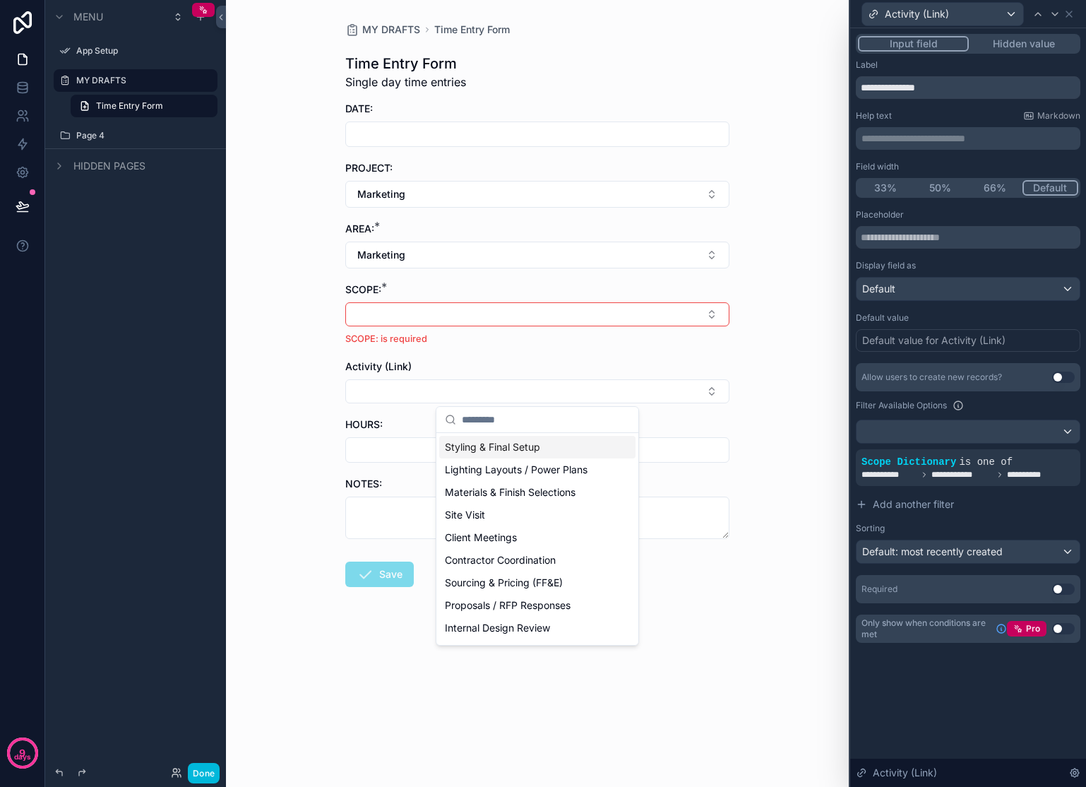
scroll to position [11, 0]
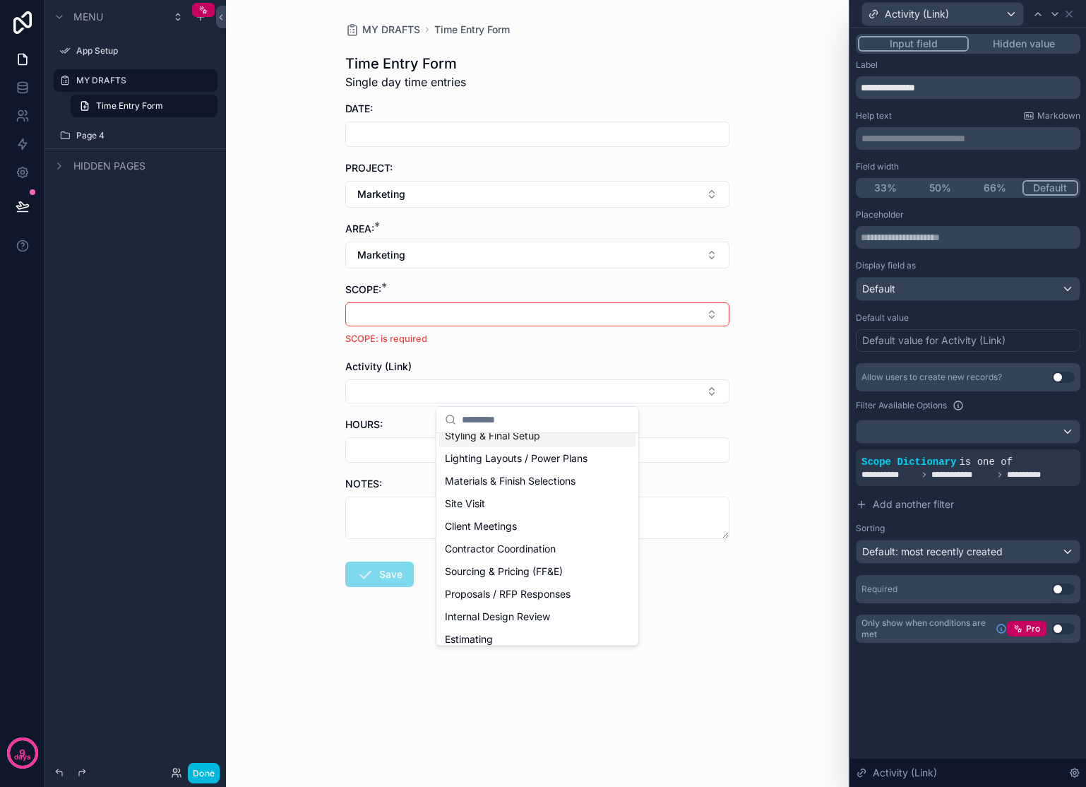
click at [570, 311] on button "Select Button" at bounding box center [537, 314] width 384 height 24
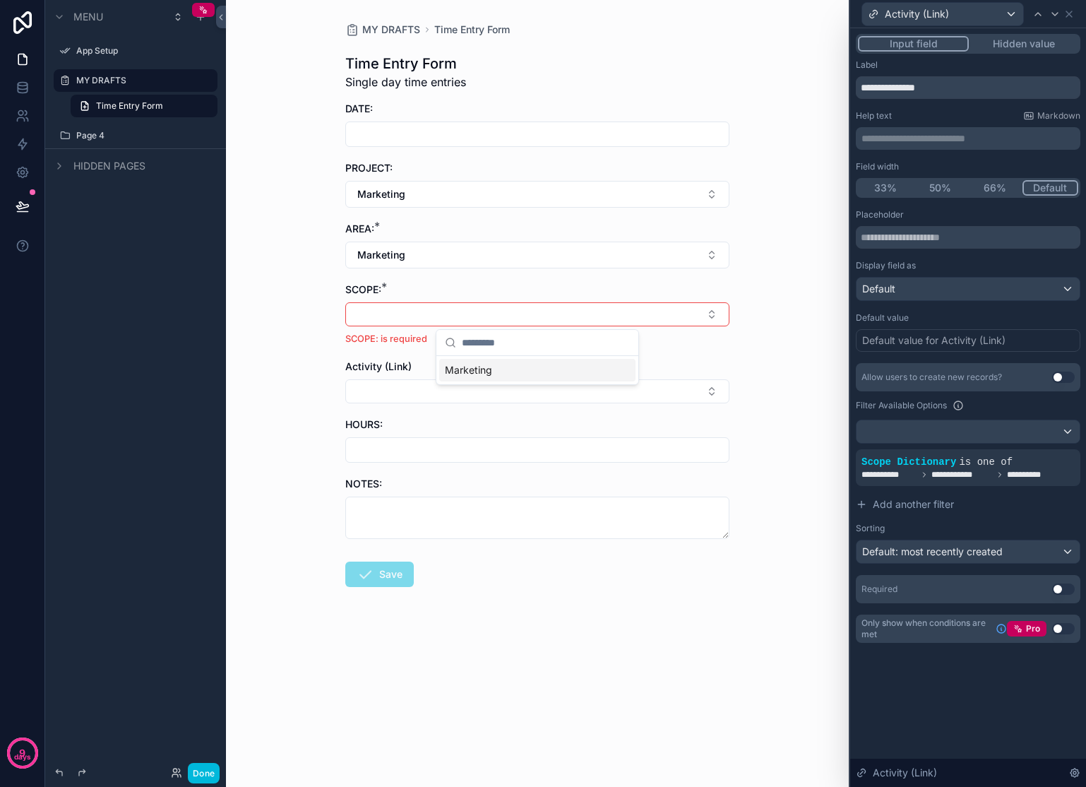
click at [473, 366] on span "Marketing" at bounding box center [468, 370] width 47 height 14
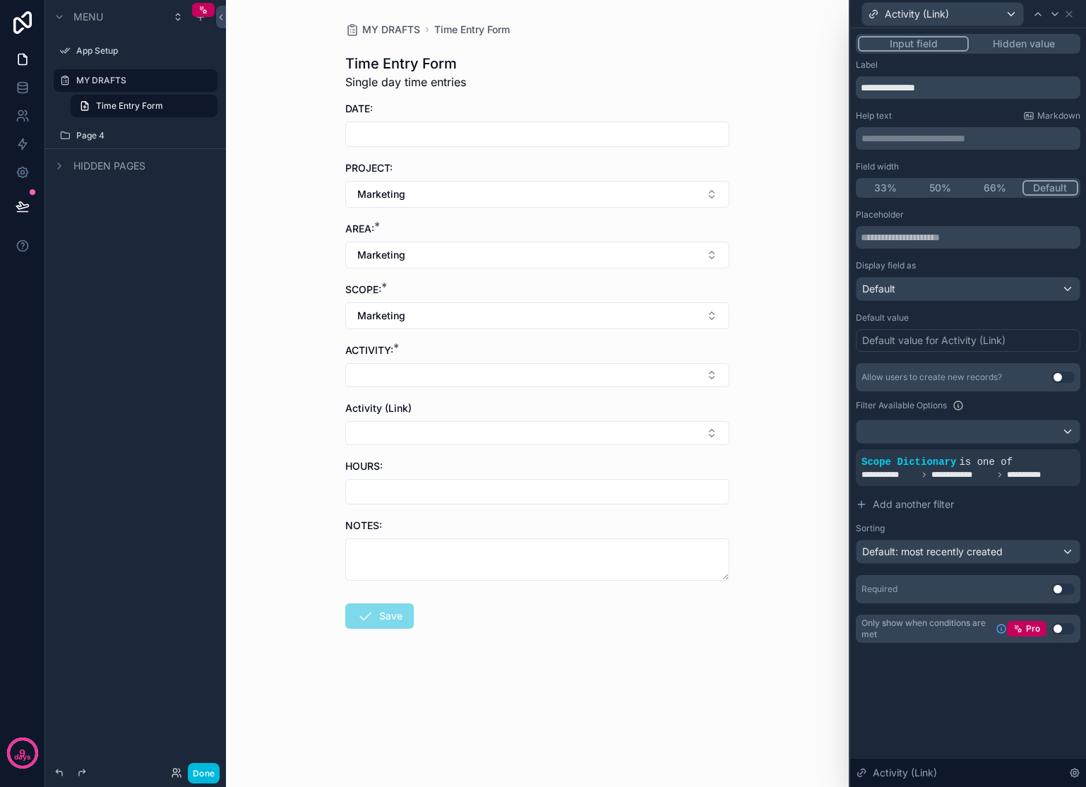
click at [428, 429] on button "Select Button" at bounding box center [537, 433] width 384 height 24
click at [807, 417] on div "MY DRAFTS Time Entry Form Time Entry Form Single day time entries DATE: PROJECT…" at bounding box center [537, 393] width 623 height 787
click at [564, 193] on button "Marketing" at bounding box center [537, 194] width 384 height 27
click at [519, 277] on span "[PERSON_NAME] – [PERSON_NAME] St" at bounding box center [529, 281] width 168 height 28
click at [501, 261] on button "Marketing" at bounding box center [537, 255] width 384 height 27
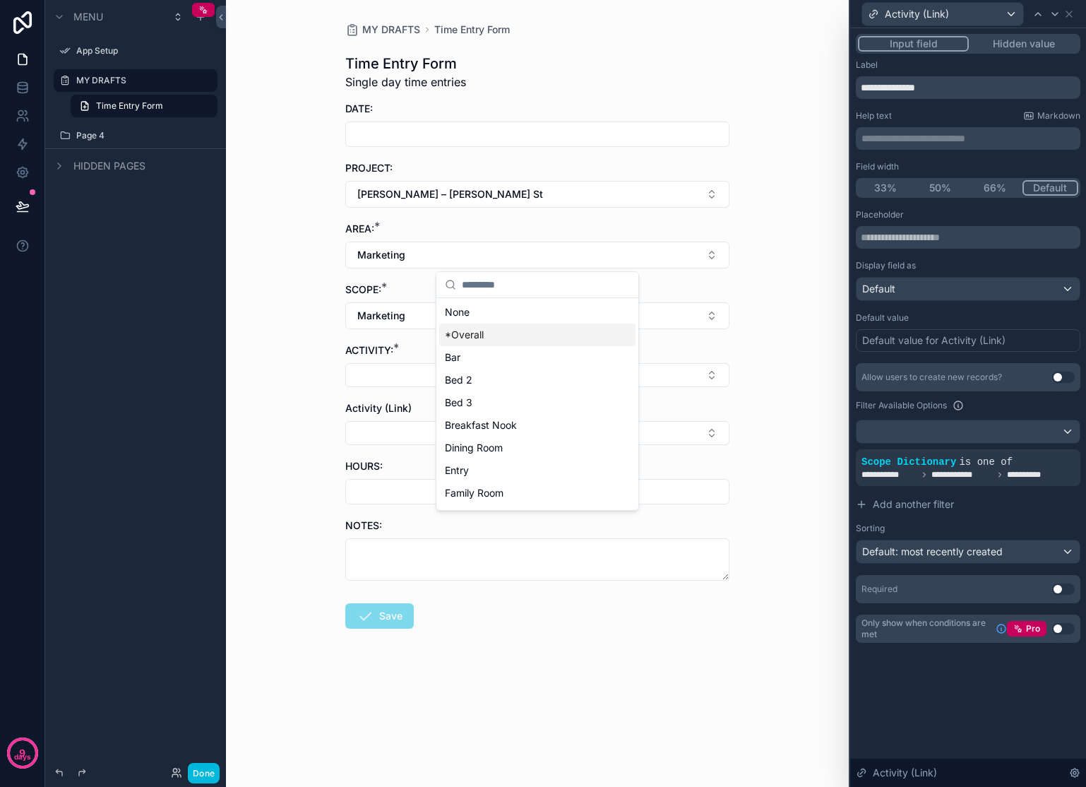
click at [477, 329] on span "*Overall" at bounding box center [464, 335] width 39 height 14
click at [452, 314] on button "Marketing" at bounding box center [537, 315] width 384 height 27
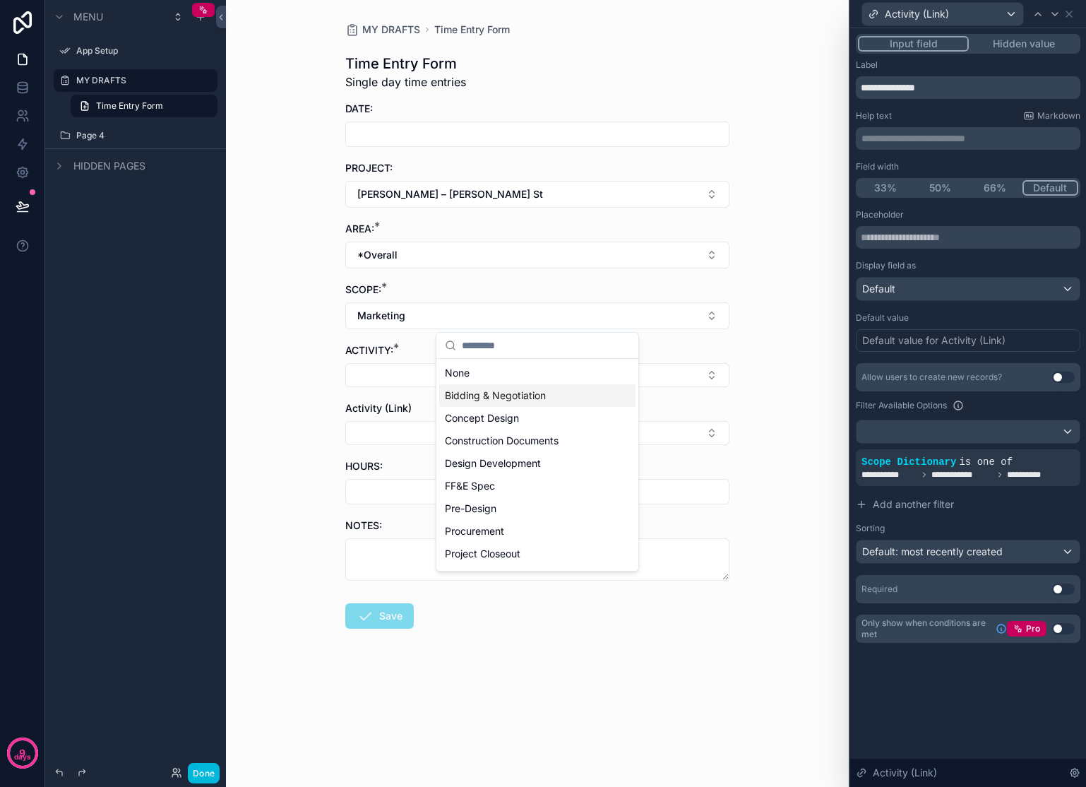
drag, startPoint x: 520, startPoint y: 407, endPoint x: 522, endPoint y: 393, distance: 13.6
click at [522, 393] on div "None Bidding & Negotiation Concept Design Construction Documents Design Develop…" at bounding box center [537, 509] width 196 height 294
click at [522, 393] on span "Bidding & Negotiation" at bounding box center [495, 395] width 101 height 14
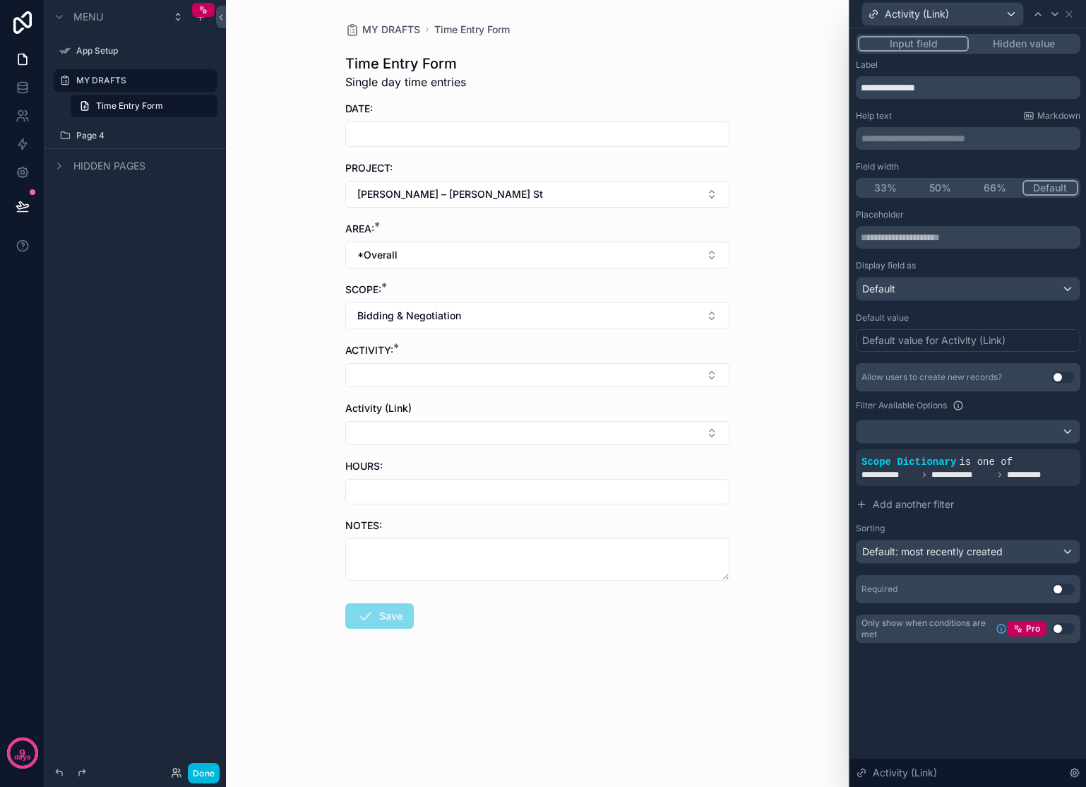
click at [502, 383] on button "Select Button" at bounding box center [537, 375] width 384 height 24
click at [780, 405] on div "MY DRAFTS Time Entry Form Time Entry Form Single day time entries DATE: PROJECT…" at bounding box center [537, 393] width 623 height 787
click at [709, 427] on button "Select Button" at bounding box center [537, 433] width 384 height 24
click at [0, 0] on icon at bounding box center [0, 0] width 0 height 0
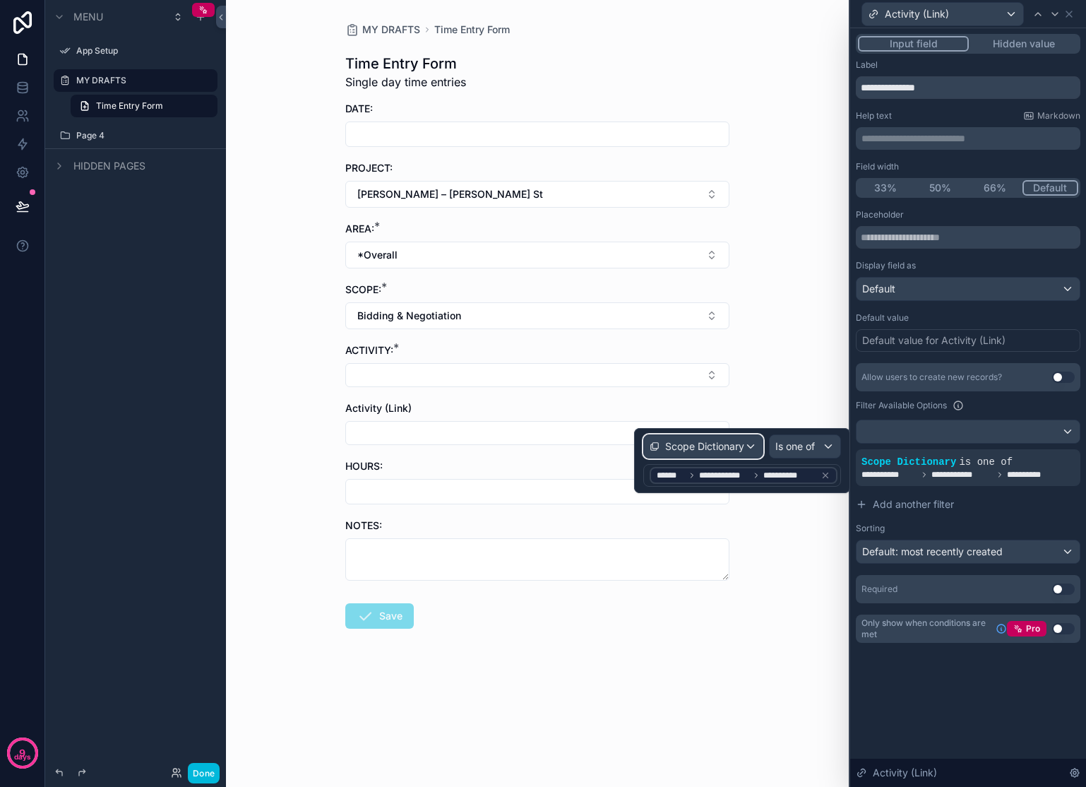
click at [737, 451] on span "Scope Dictionary" at bounding box center [704, 446] width 79 height 14
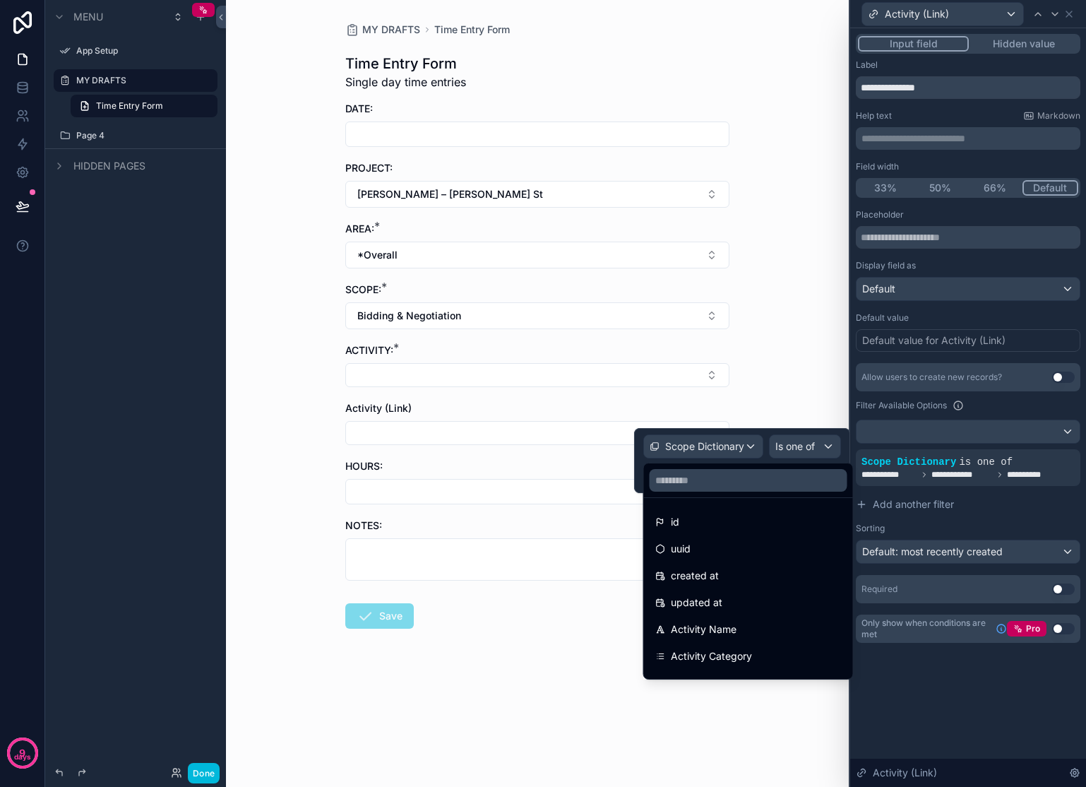
click at [795, 451] on div at bounding box center [742, 460] width 216 height 65
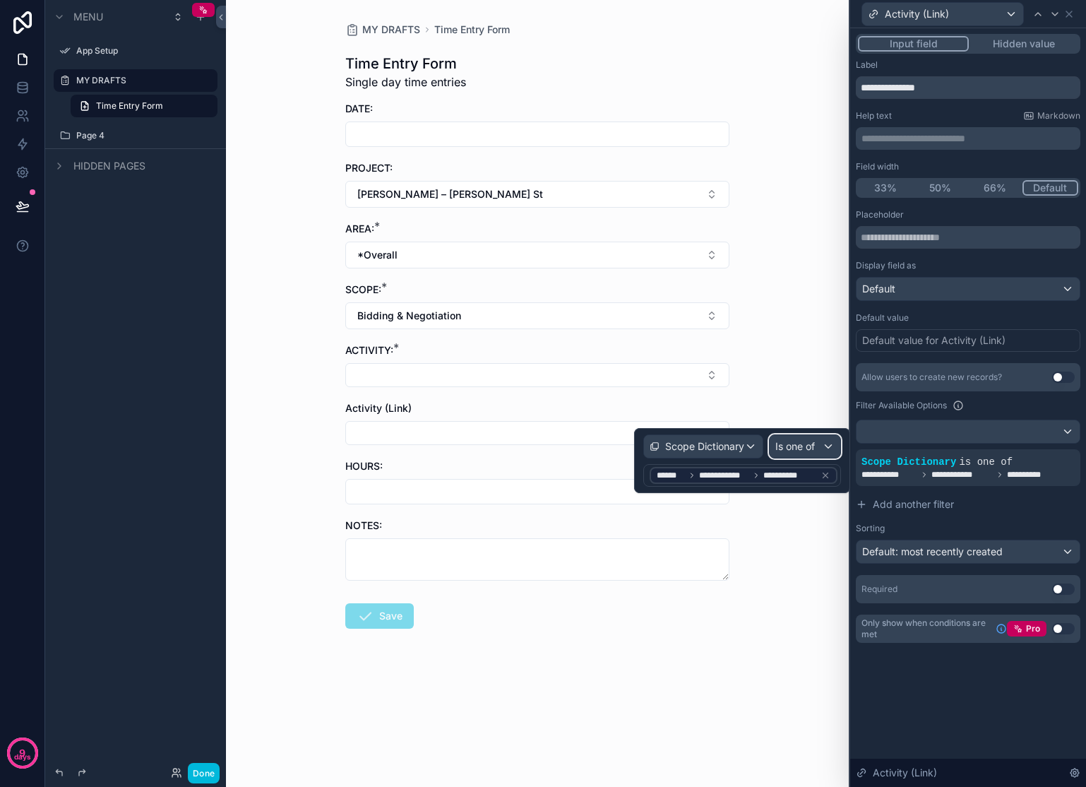
click at [801, 447] on span "Is one of" at bounding box center [795, 446] width 40 height 14
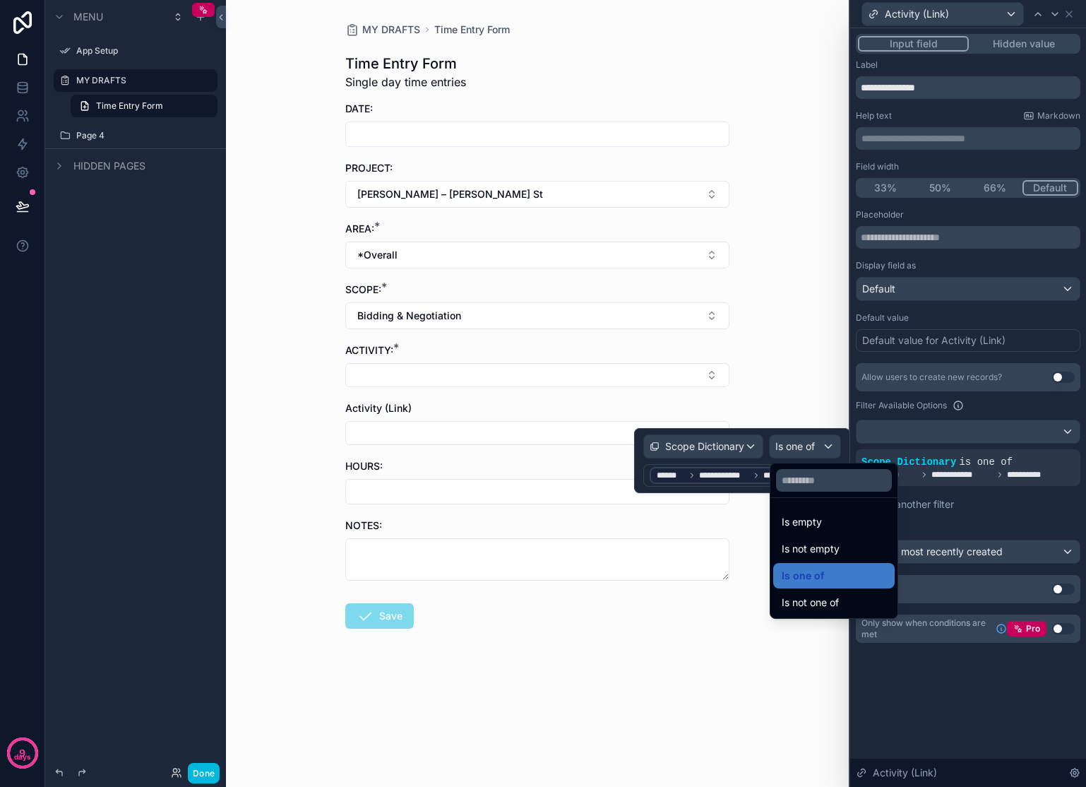
click at [735, 472] on div at bounding box center [742, 460] width 216 height 65
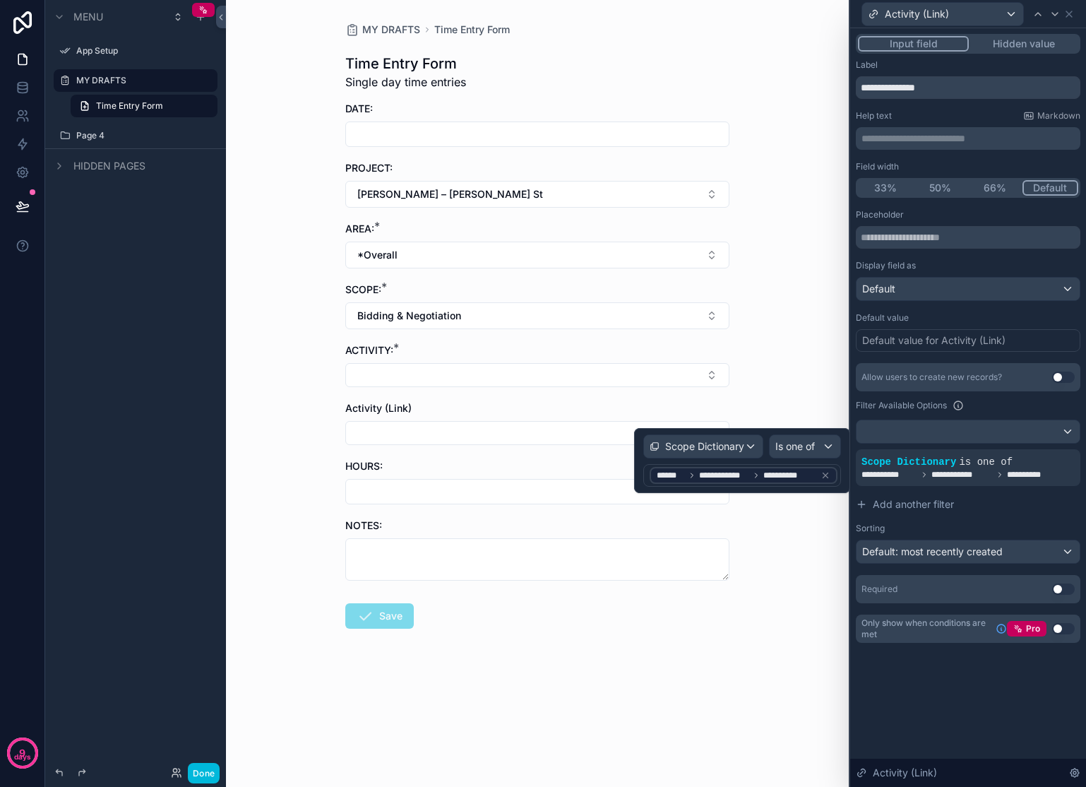
click at [827, 471] on icon at bounding box center [826, 475] width 10 height 10
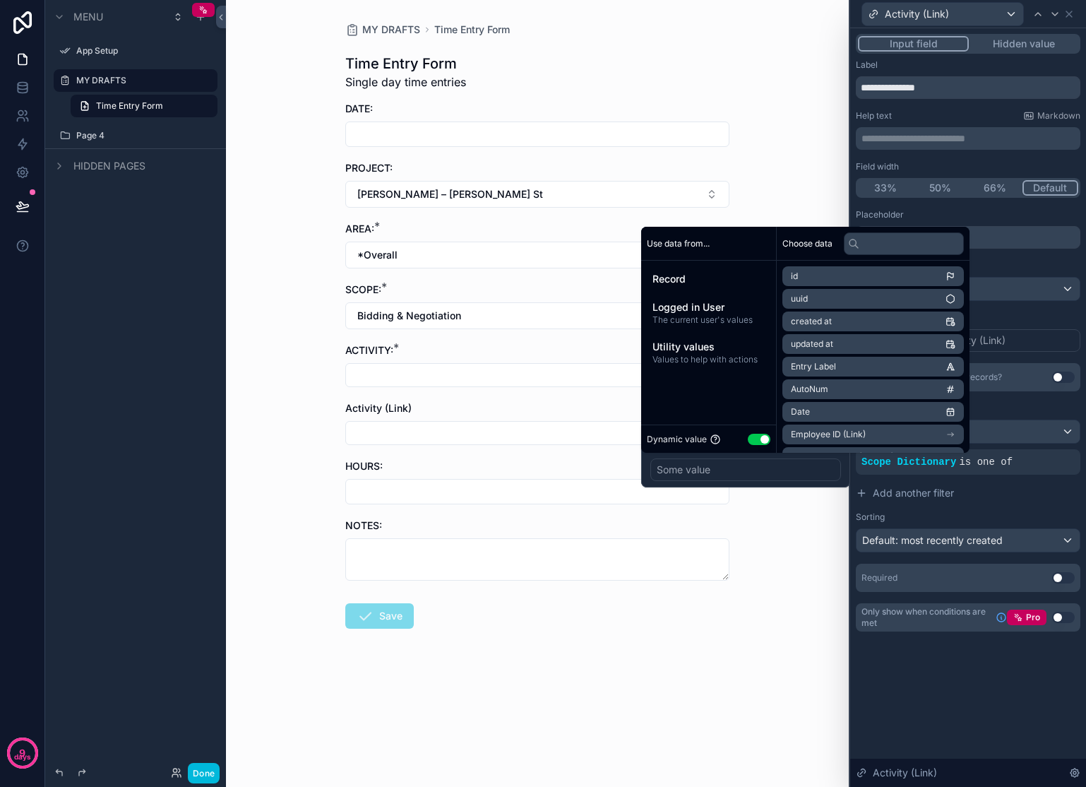
click at [749, 470] on div "Some value" at bounding box center [745, 469] width 191 height 23
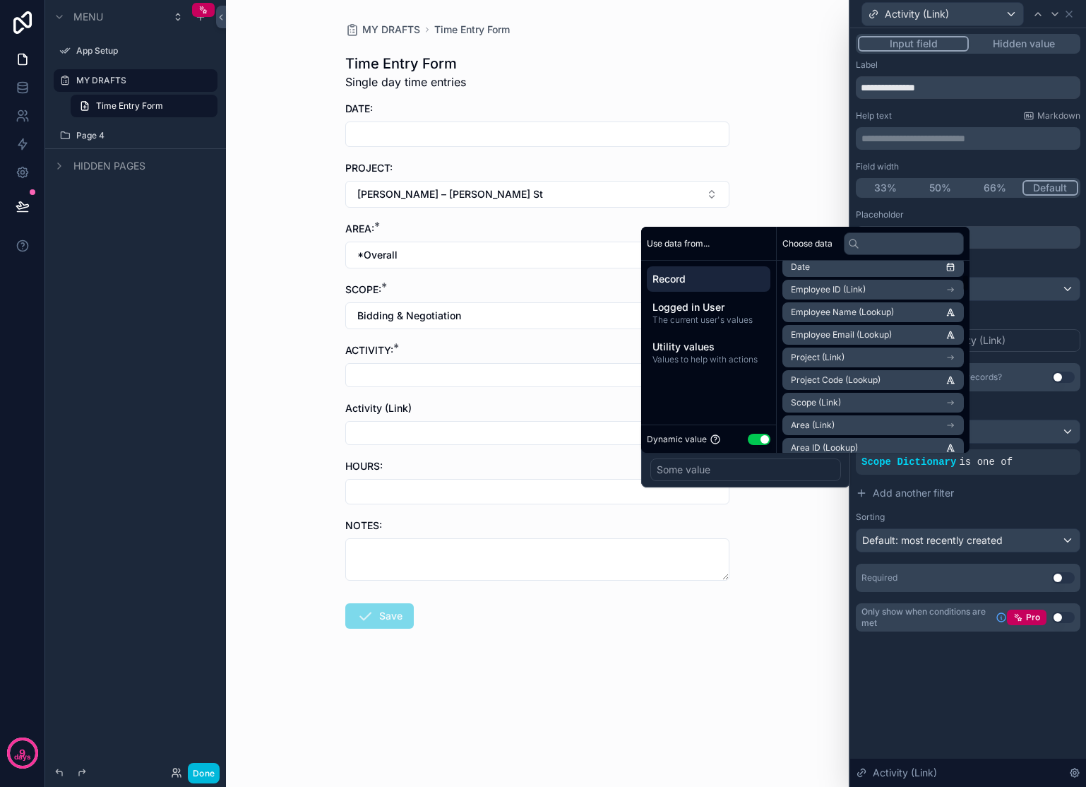
scroll to position [154, 0]
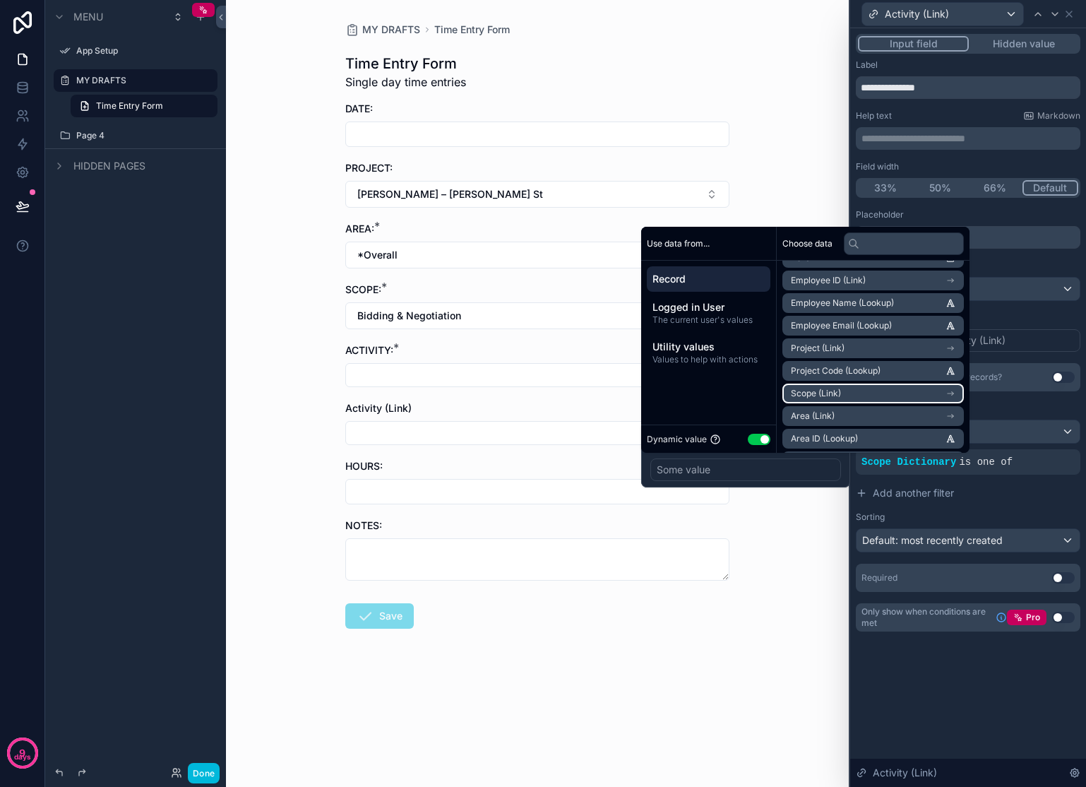
click at [848, 388] on li "Scope (Link)" at bounding box center [872, 393] width 181 height 20
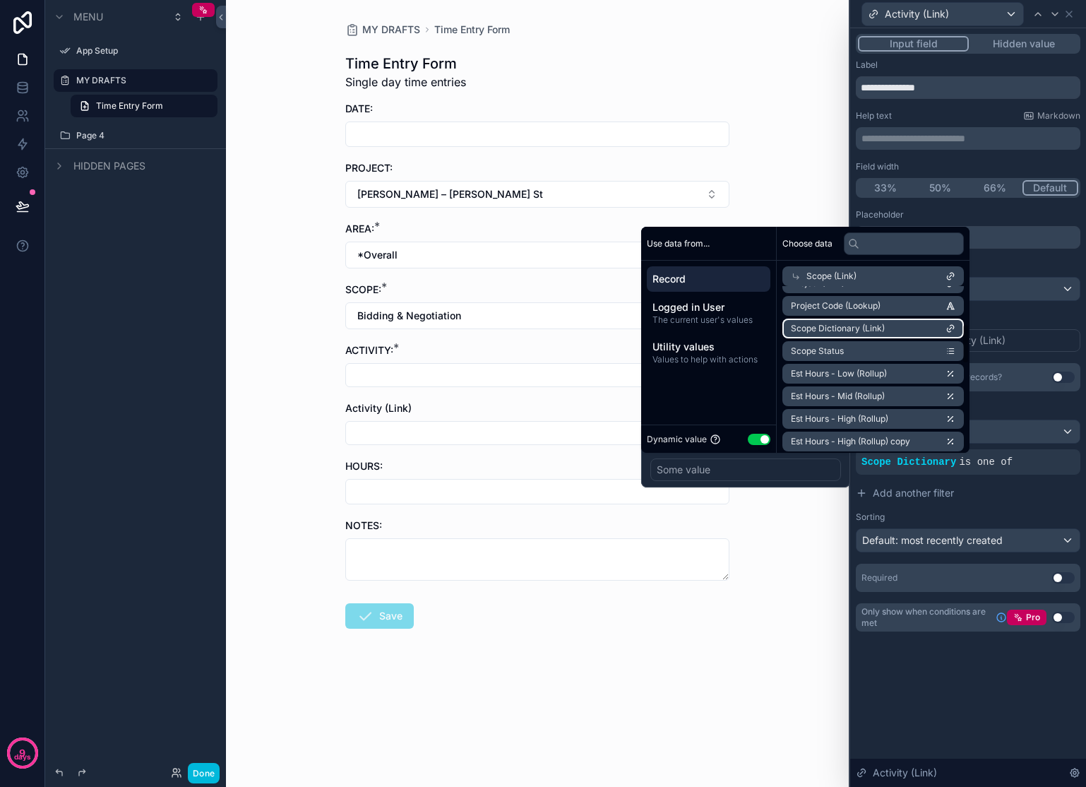
scroll to position [0, 0]
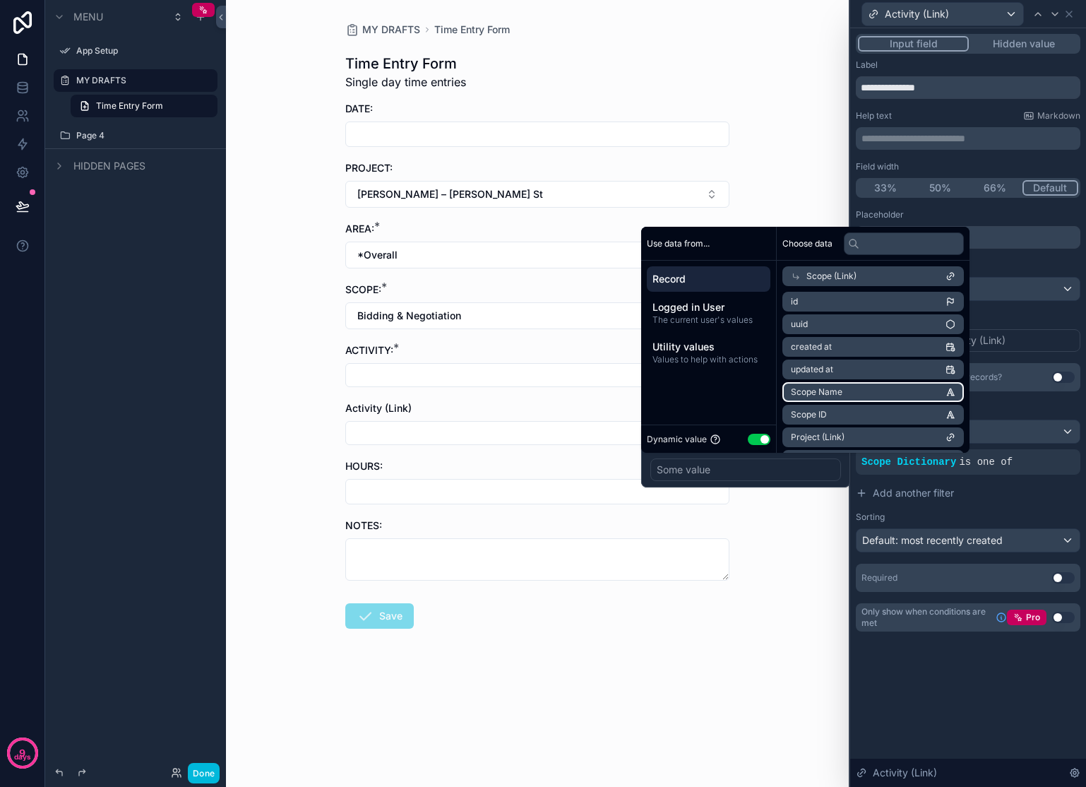
click at [857, 390] on li "Scope Name" at bounding box center [872, 392] width 181 height 20
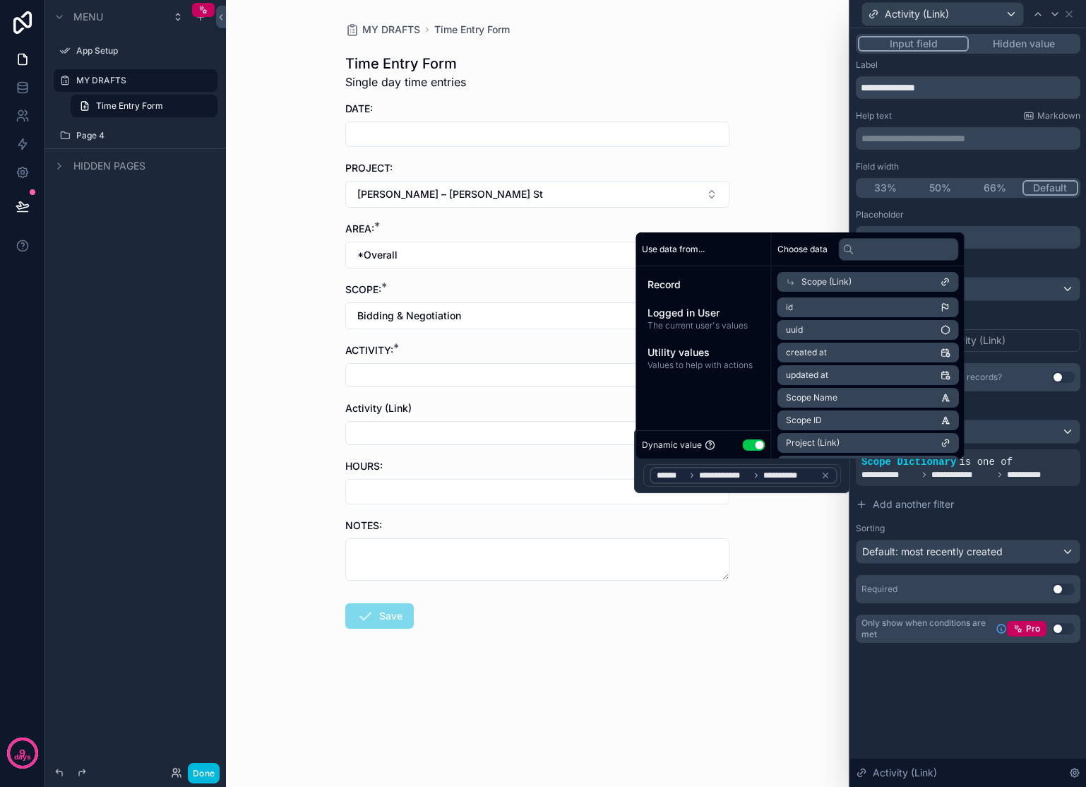
click at [796, 607] on div "MY DRAFTS Time Entry Form Time Entry Form Single day time entries DATE: PROJECT…" at bounding box center [537, 393] width 623 height 787
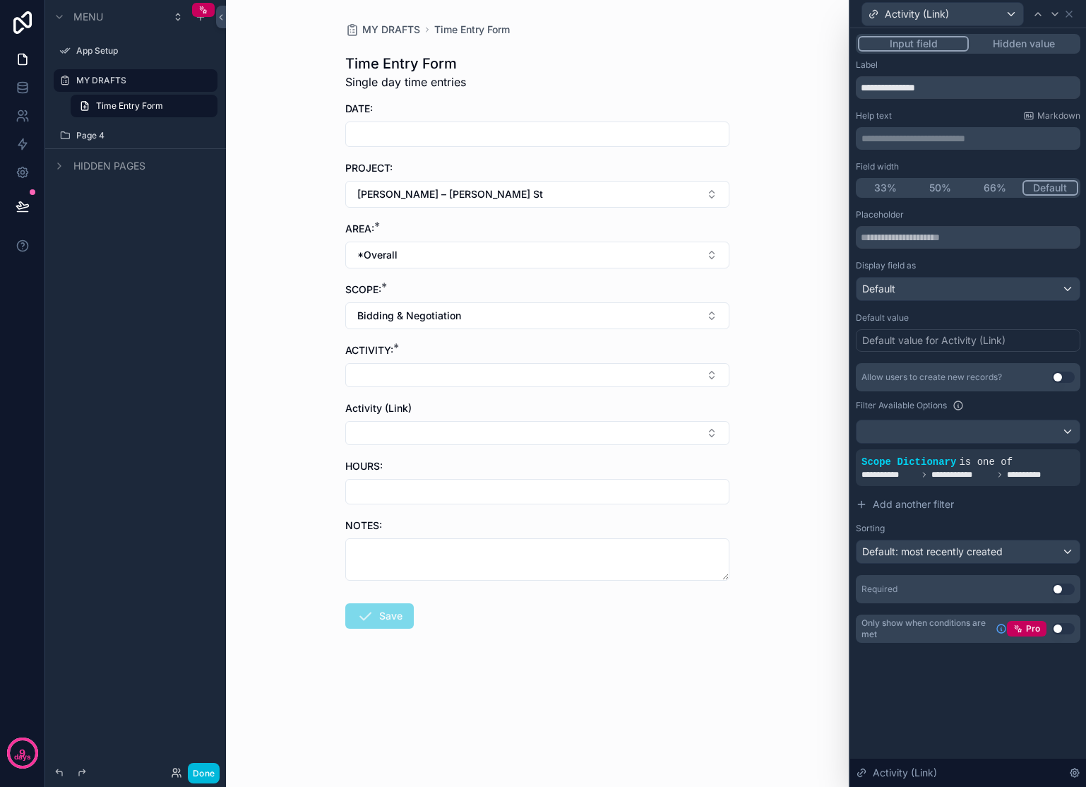
click at [539, 432] on button "Select Button" at bounding box center [537, 433] width 384 height 24
click at [310, 398] on div "MY DRAFTS Time Entry Form Time Entry Form Single day time entries DATE: PROJECT…" at bounding box center [537, 393] width 623 height 787
click at [921, 477] on icon at bounding box center [924, 474] width 8 height 8
click at [0, 0] on div at bounding box center [0, 0] width 0 height 0
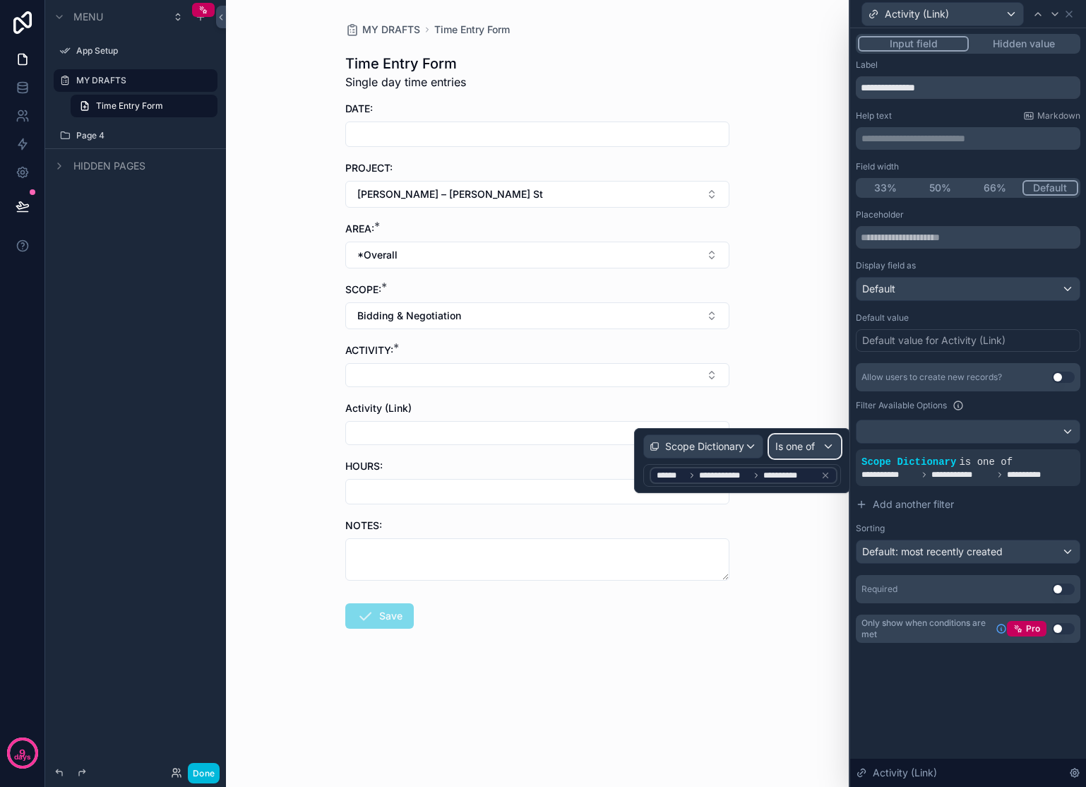
click at [800, 442] on span "Is one of" at bounding box center [795, 446] width 40 height 14
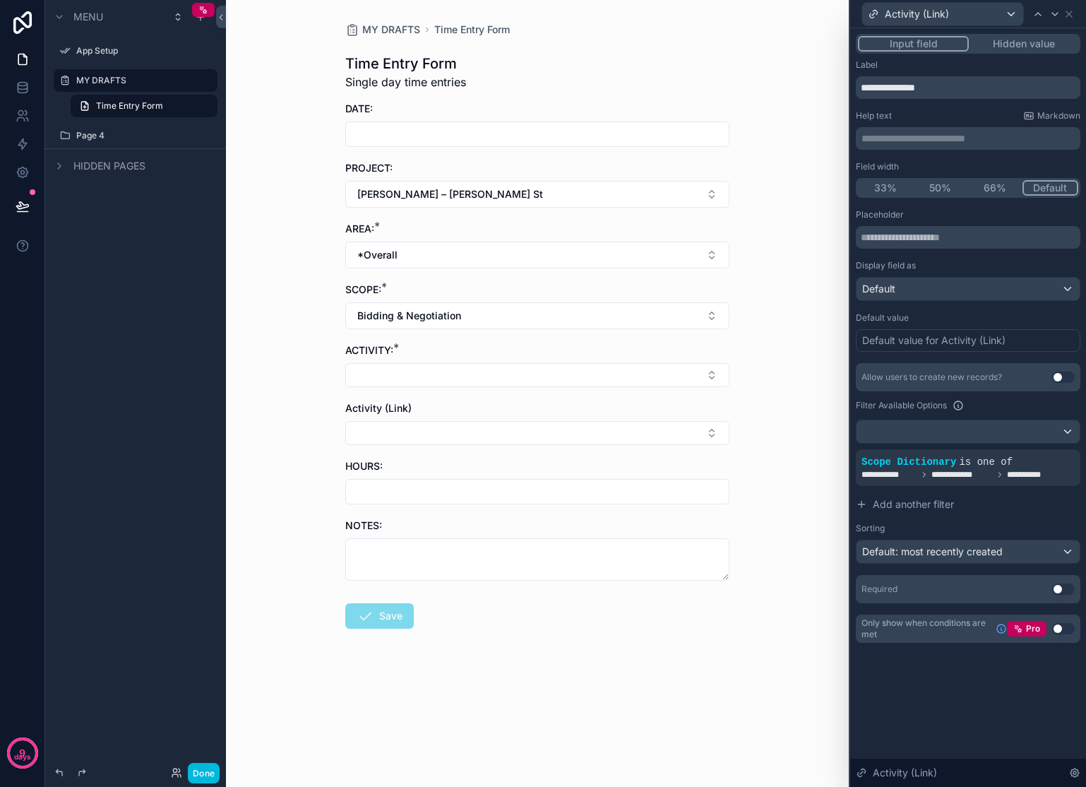
click at [1044, 480] on span "**********" at bounding box center [1032, 474] width 51 height 11
click at [1028, 463] on div "**********" at bounding box center [968, 467] width 213 height 25
click at [0, 0] on div at bounding box center [0, 0] width 0 height 0
click at [1030, 510] on button "Add another filter" at bounding box center [968, 504] width 225 height 25
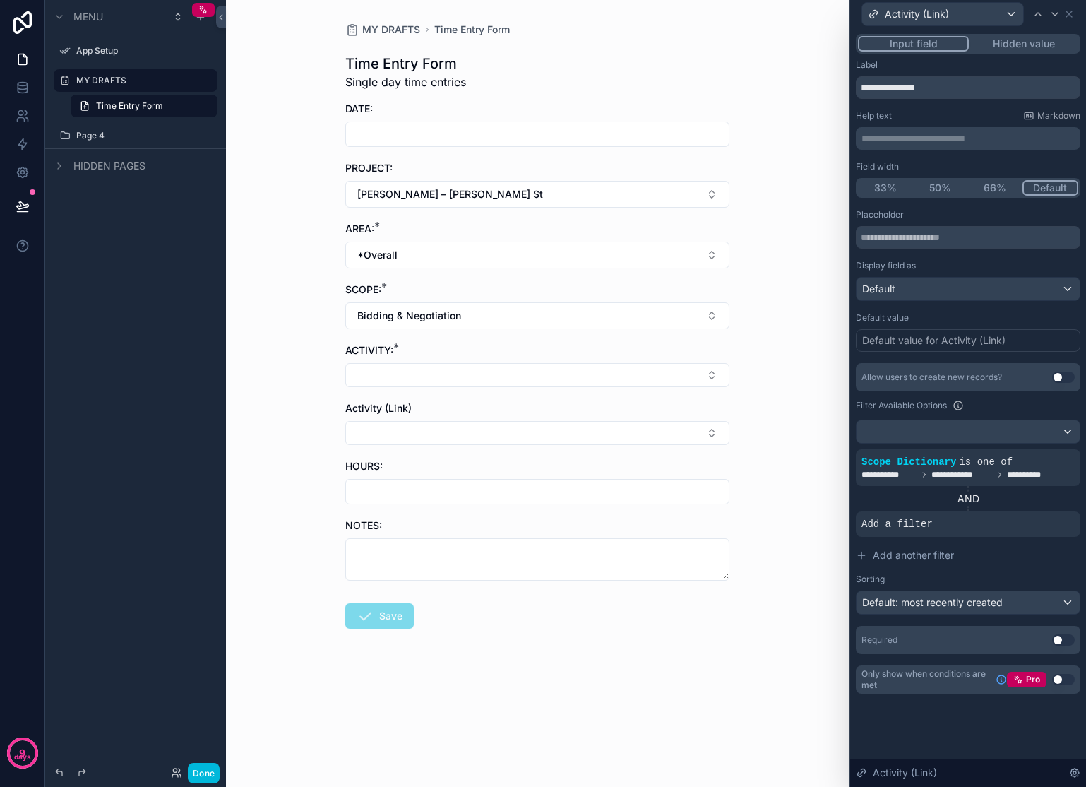
click at [0, 0] on icon at bounding box center [0, 0] width 0 height 0
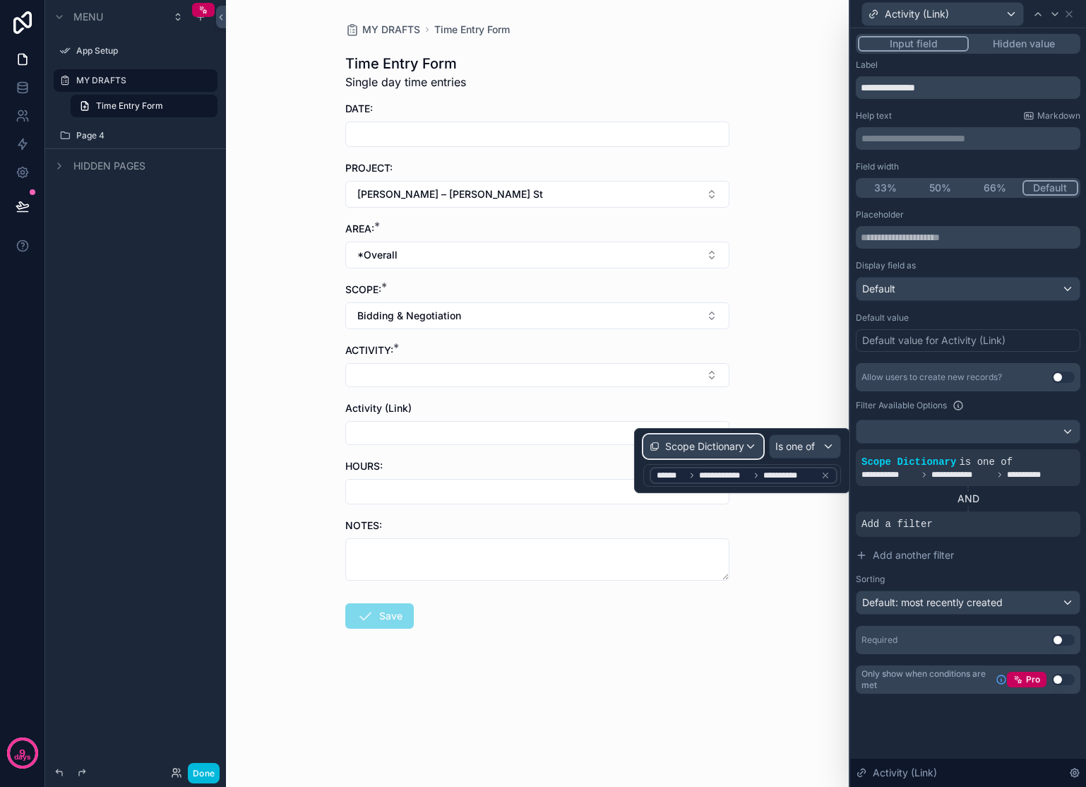
click at [706, 450] on span "Scope Dictionary" at bounding box center [704, 446] width 79 height 14
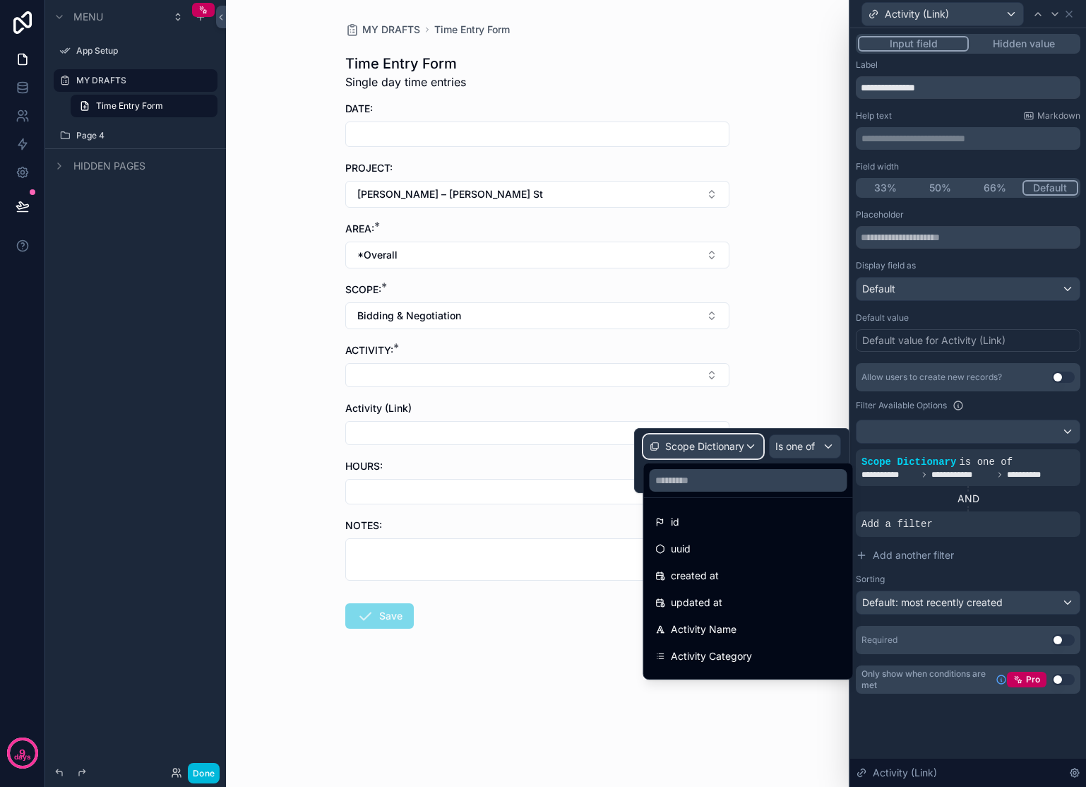
scroll to position [9, 0]
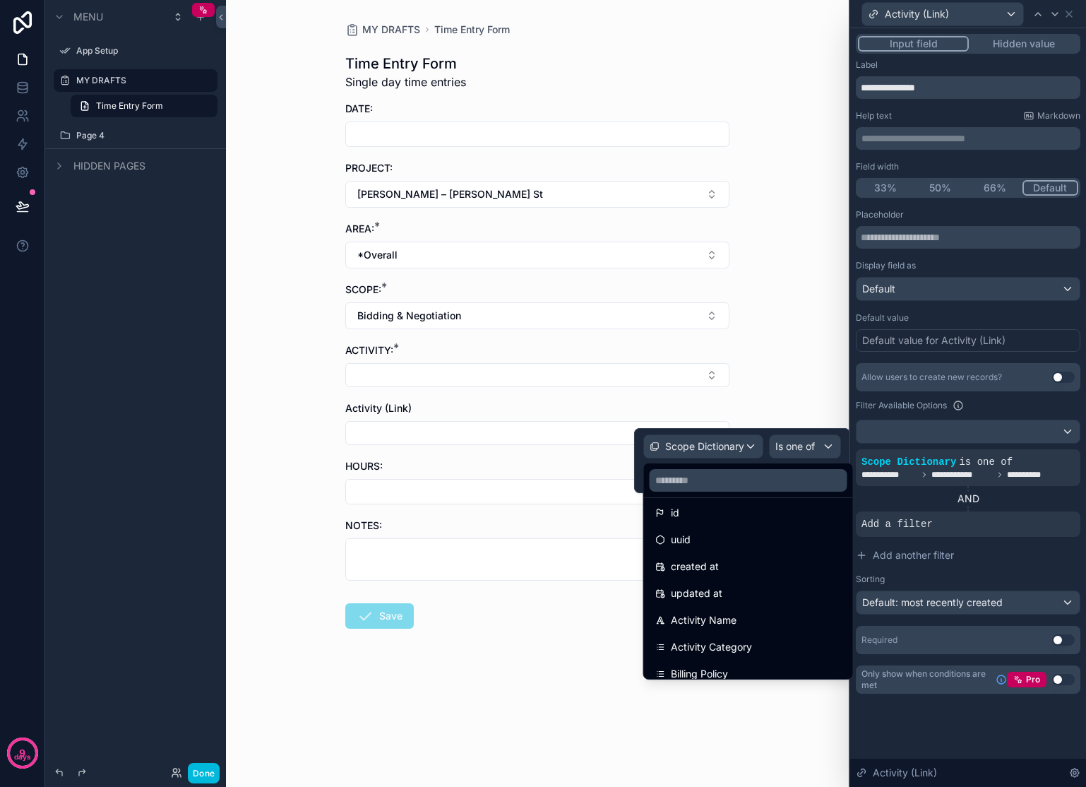
click at [779, 617] on div "Activity Name" at bounding box center [748, 620] width 186 height 17
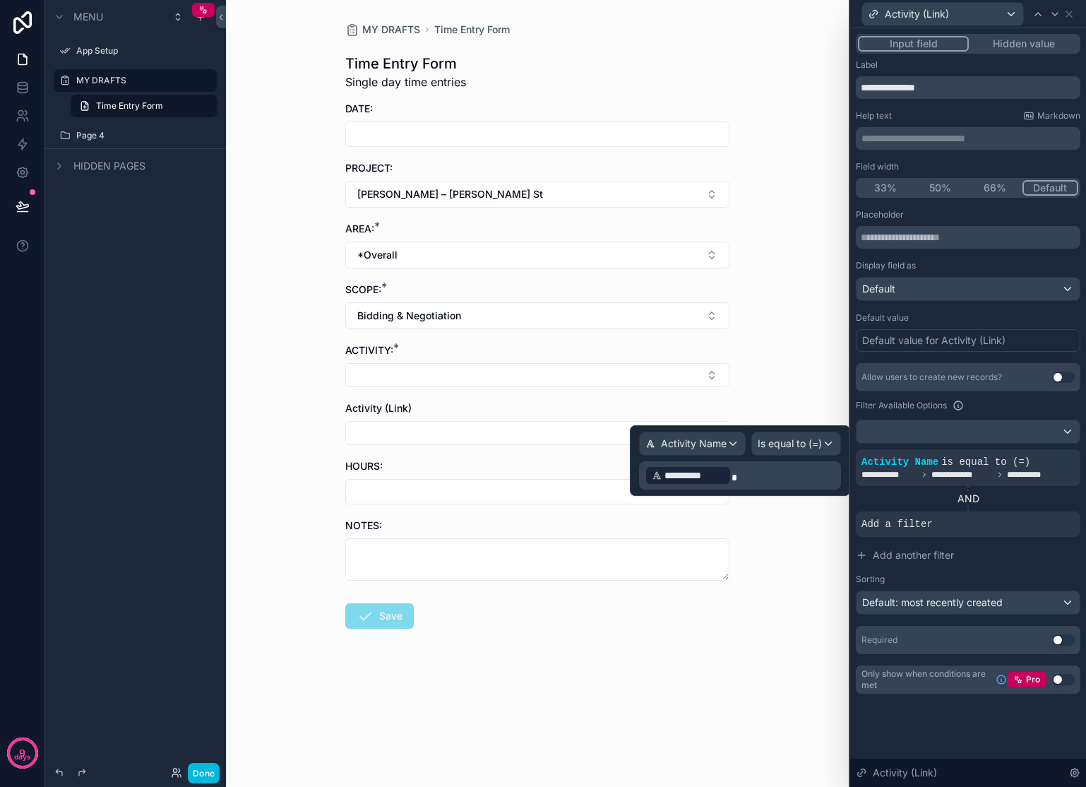
click at [751, 473] on p "**********" at bounding box center [742, 475] width 194 height 23
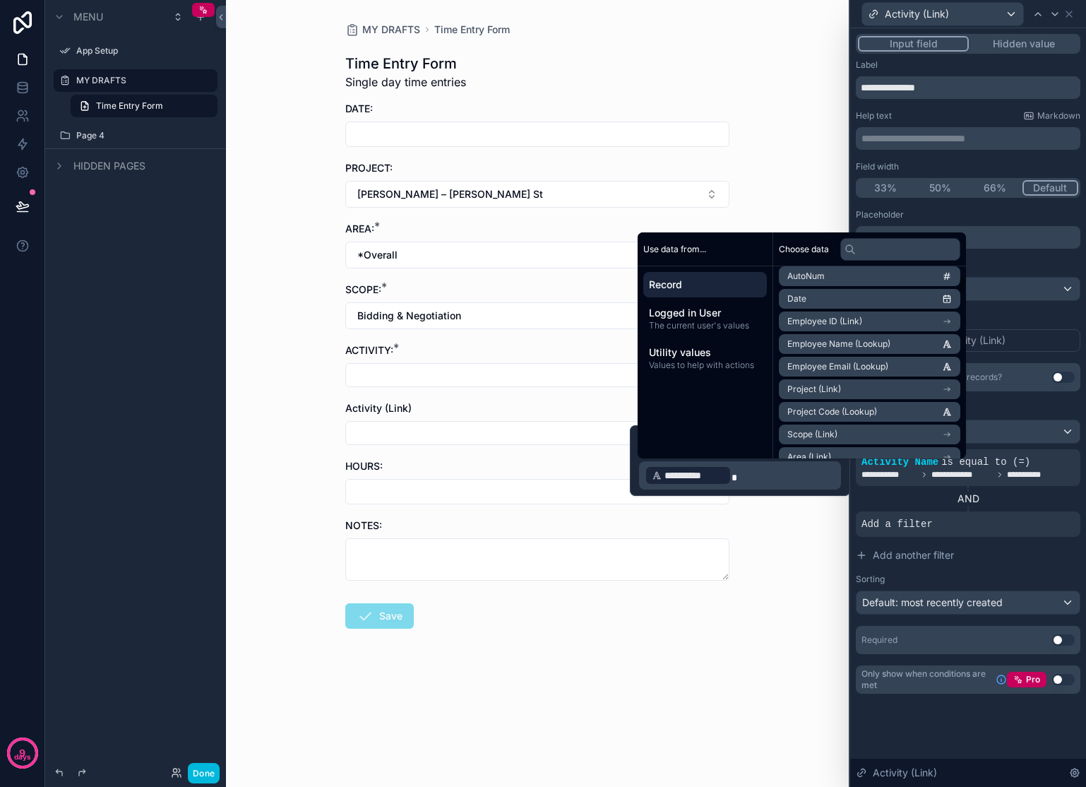
scroll to position [136, 0]
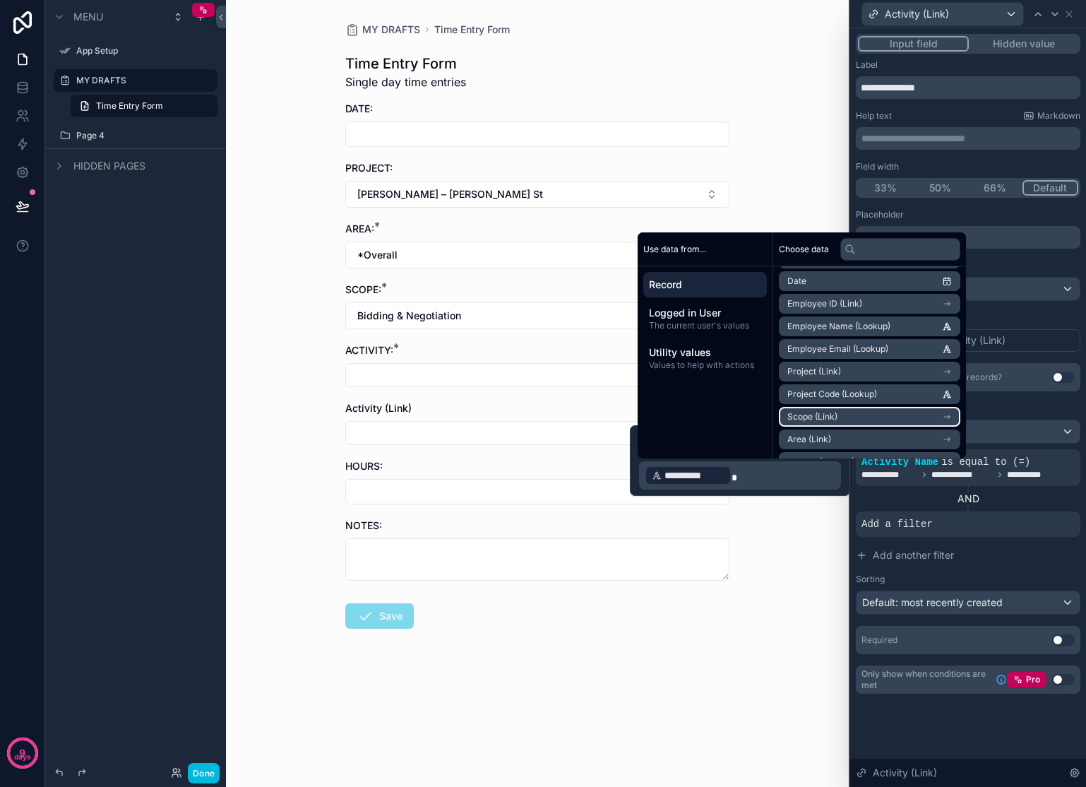
click at [867, 418] on li "Scope (Link)" at bounding box center [869, 417] width 181 height 20
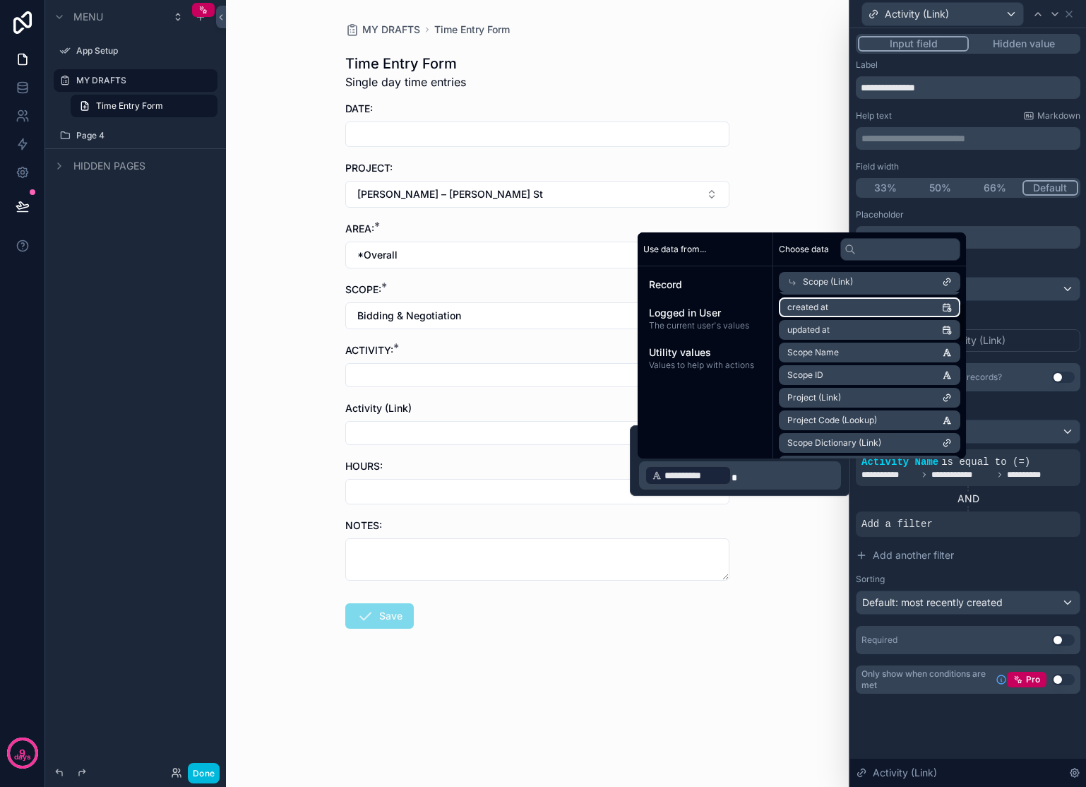
scroll to position [54, 0]
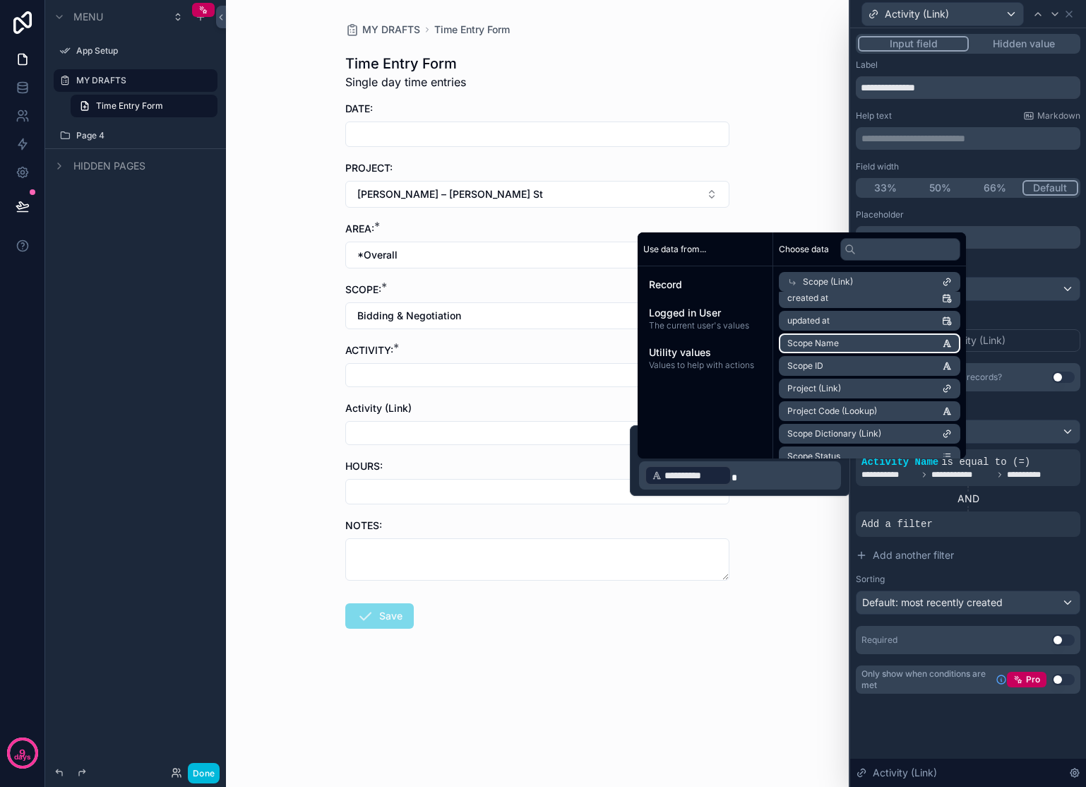
click at [900, 346] on li "Scope Name" at bounding box center [869, 343] width 181 height 20
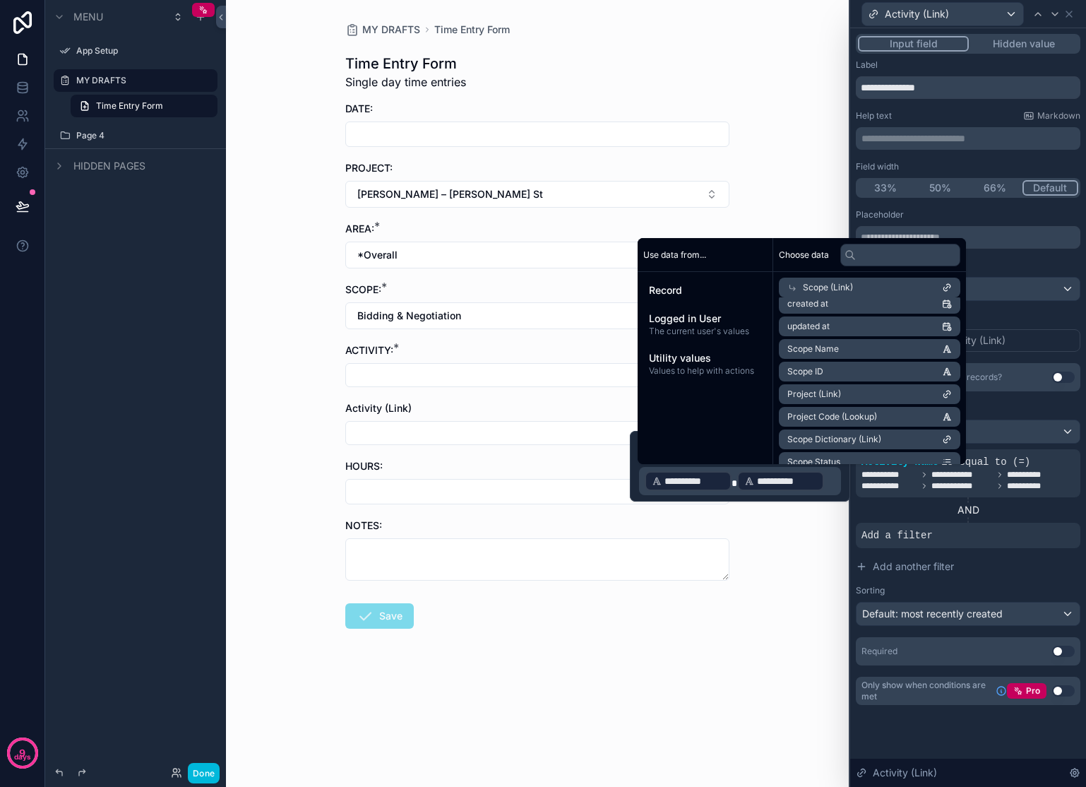
click at [823, 481] on p "**********" at bounding box center [742, 481] width 194 height 23
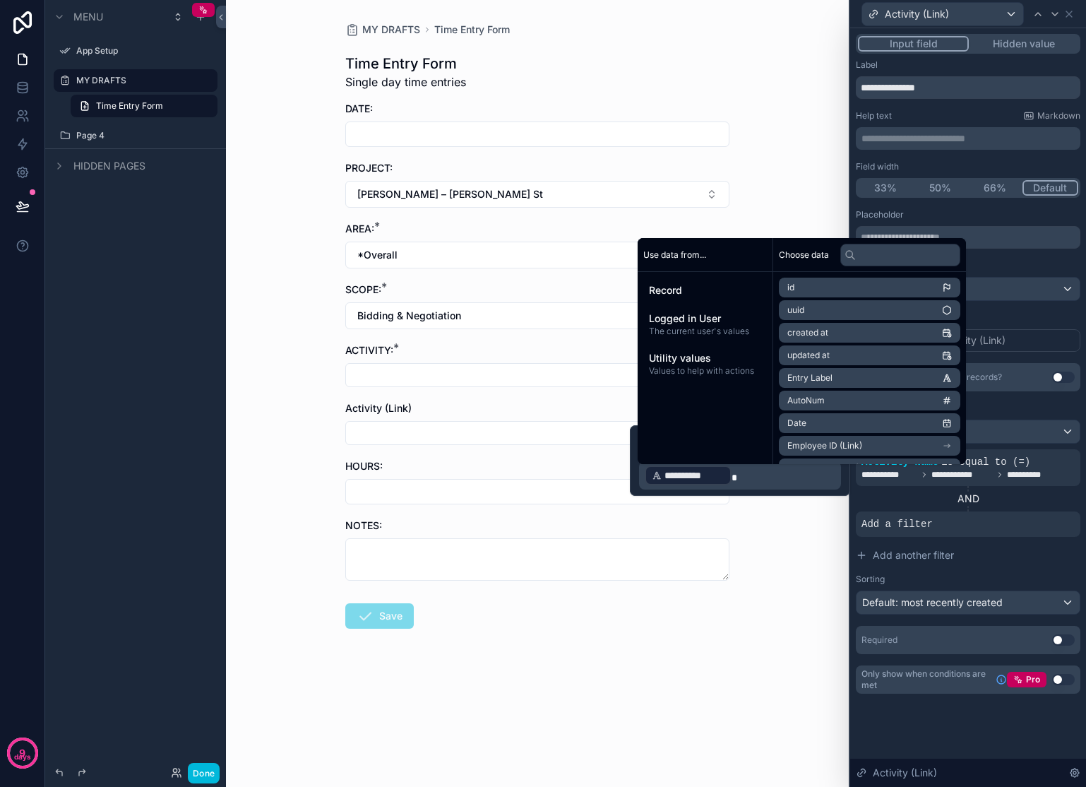
click at [843, 580] on div "MY DRAFTS Time Entry Form Time Entry Form Single day time entries DATE: PROJECT…" at bounding box center [537, 393] width 623 height 787
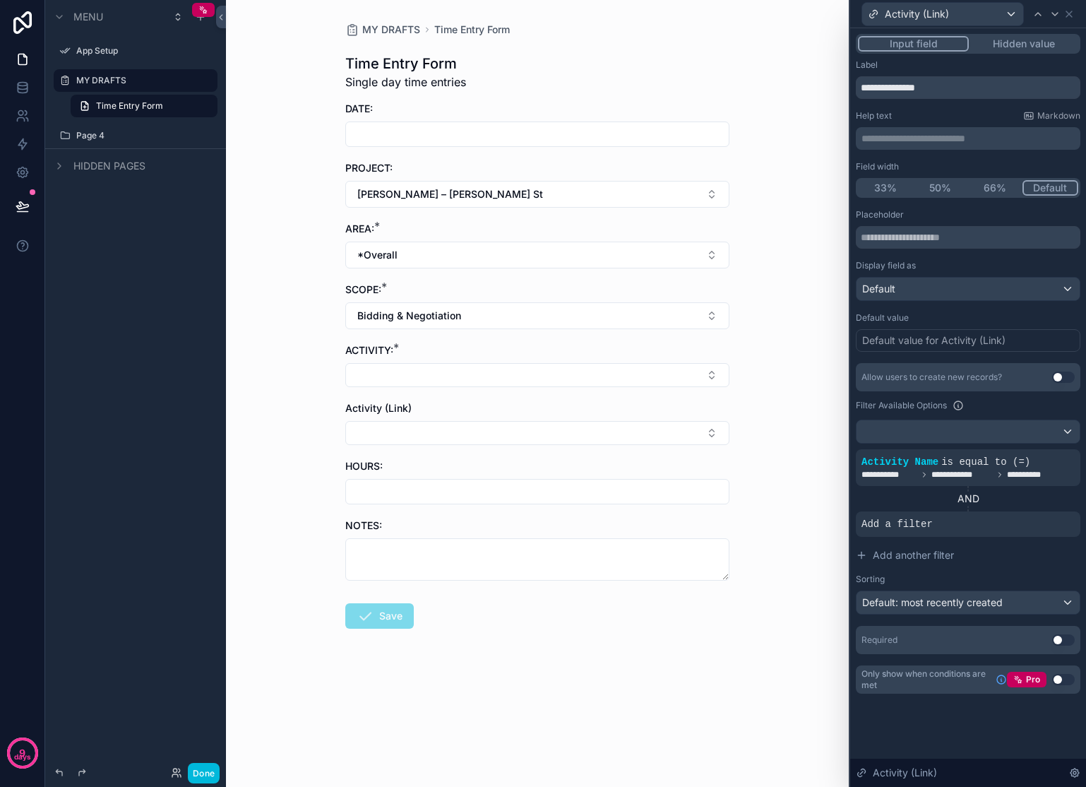
click at [488, 422] on button "Select Button" at bounding box center [537, 433] width 384 height 24
click at [797, 343] on div "MY DRAFTS Time Entry Form Time Entry Form Single day time entries DATE: PROJECT…" at bounding box center [537, 393] width 623 height 787
click at [717, 320] on button "Bidding & Negotiation" at bounding box center [537, 315] width 384 height 27
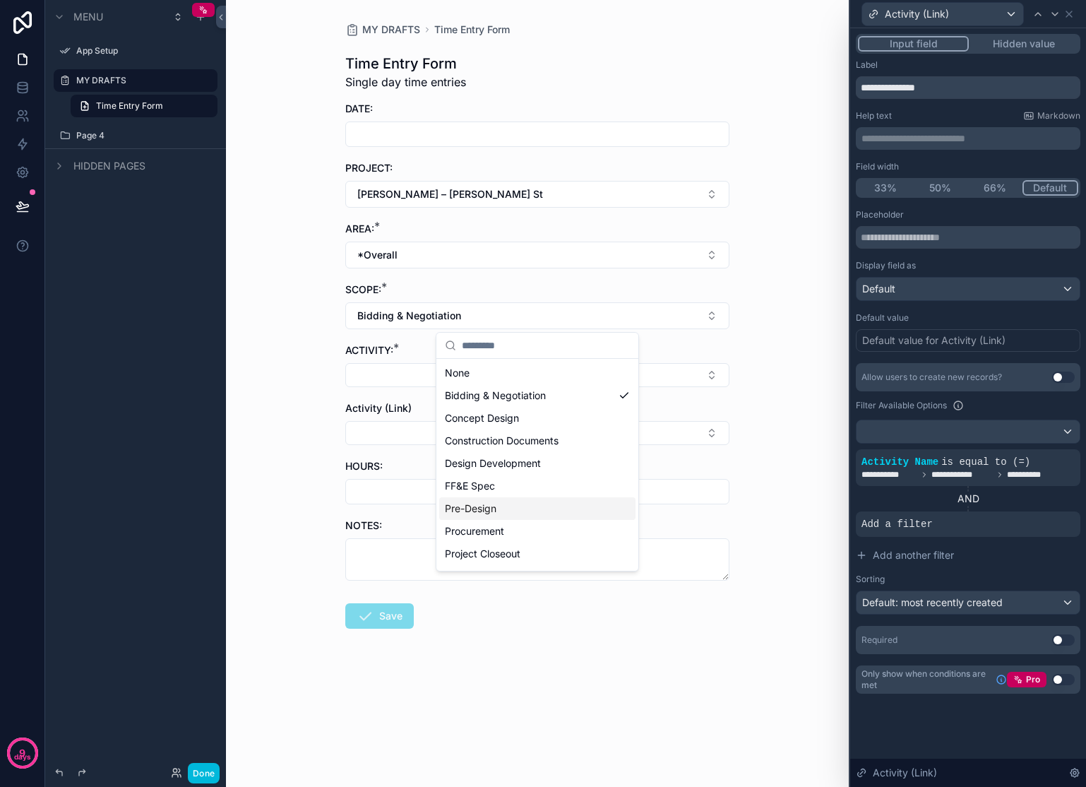
click at [544, 501] on div "Pre-Design" at bounding box center [537, 508] width 196 height 23
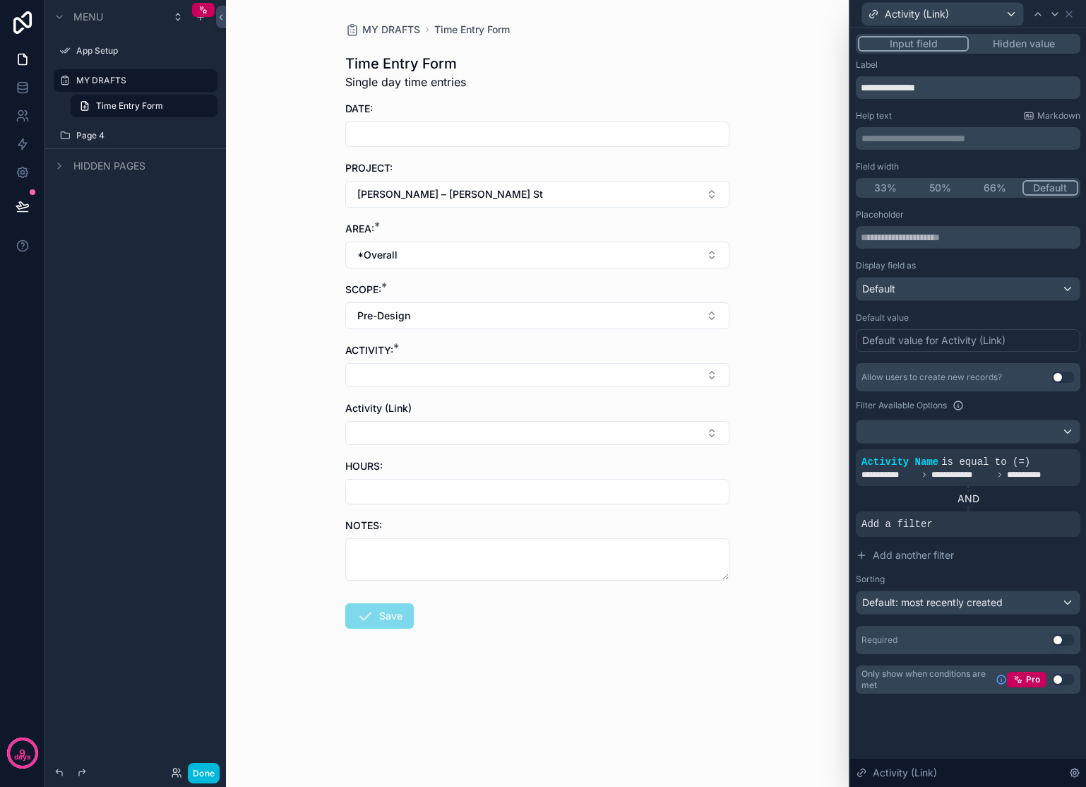
click at [474, 434] on button "Select Button" at bounding box center [537, 433] width 384 height 24
click at [772, 409] on div "MY DRAFTS Time Entry Form Time Entry Form Single day time entries DATE: PROJECT…" at bounding box center [537, 393] width 623 height 787
click at [0, 0] on icon at bounding box center [0, 0] width 0 height 0
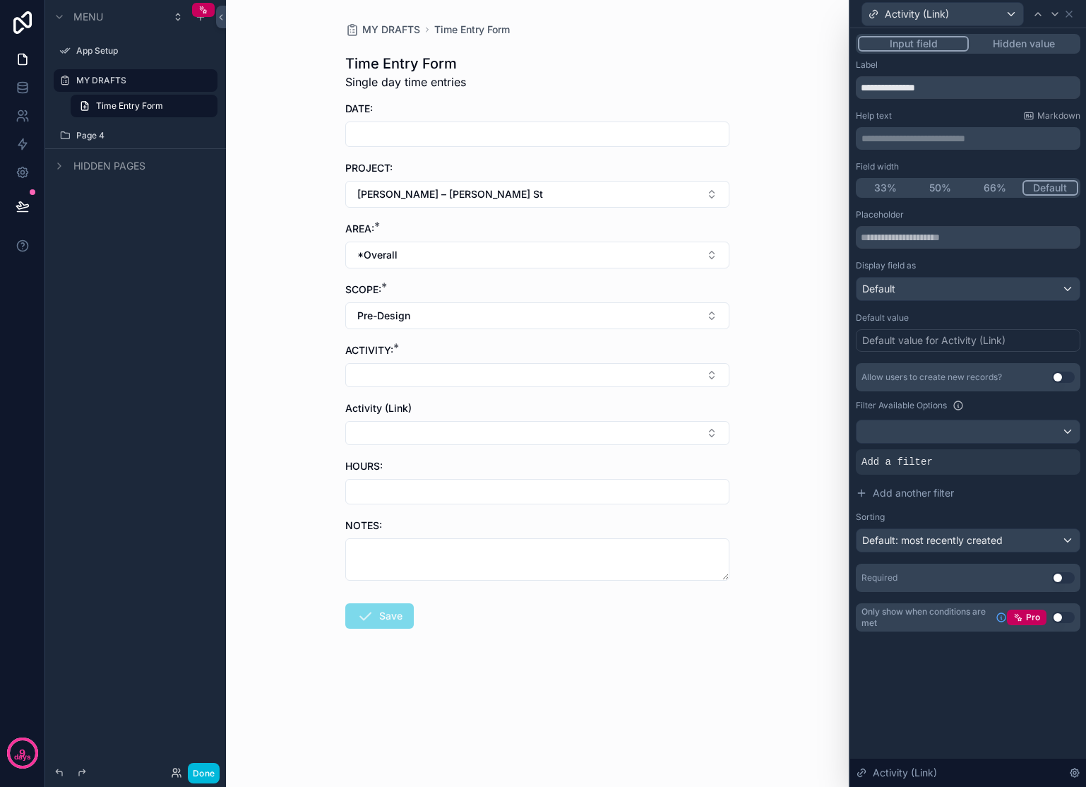
click at [0, 0] on icon at bounding box center [0, 0] width 0 height 0
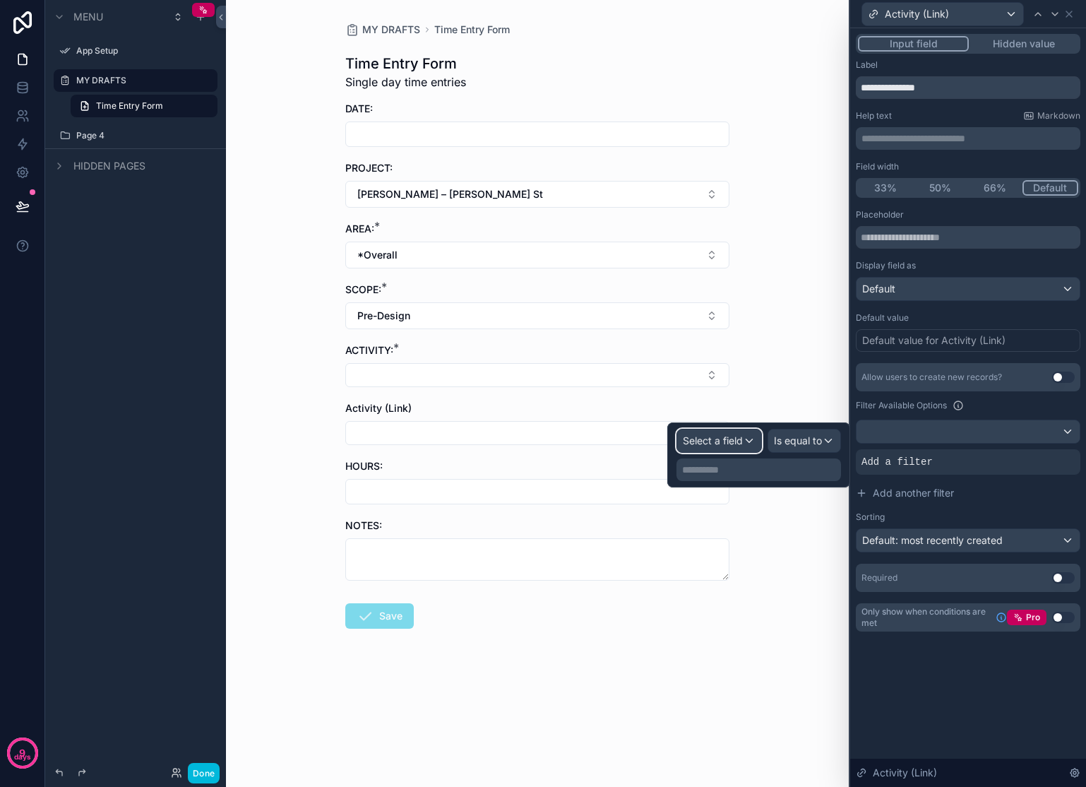
click at [749, 440] on div "Select a field" at bounding box center [719, 440] width 84 height 23
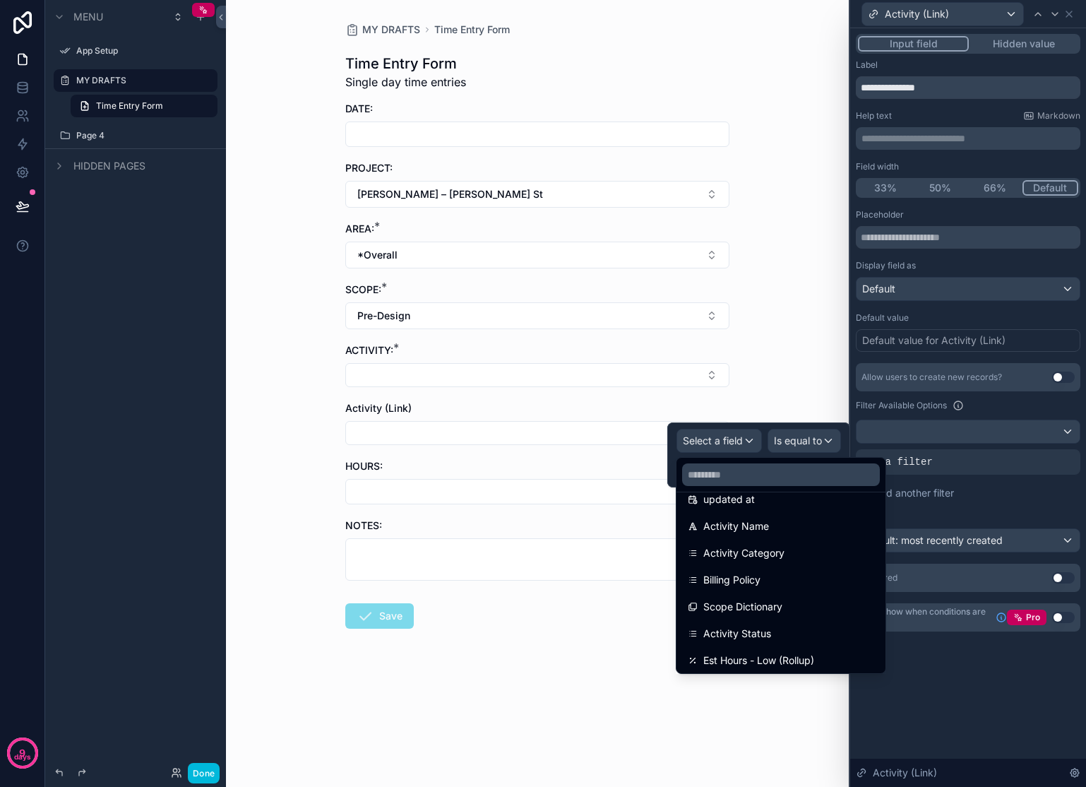
scroll to position [80, 0]
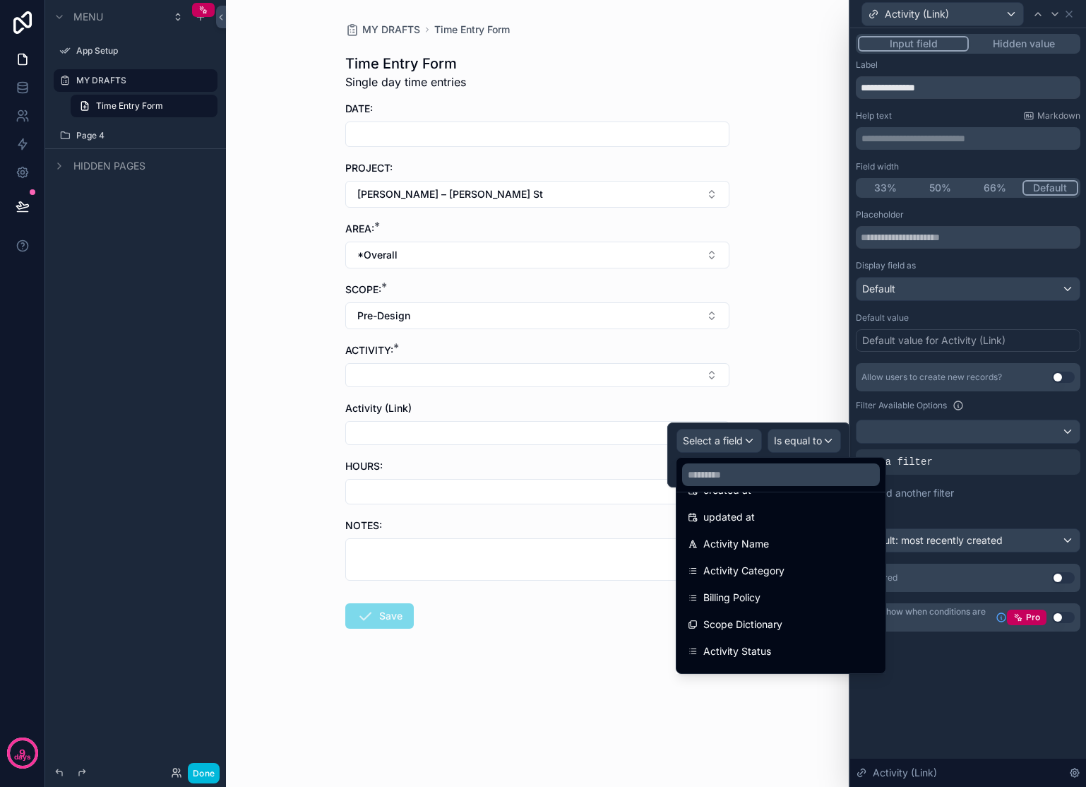
click at [803, 549] on div "Activity Name" at bounding box center [781, 543] width 186 height 17
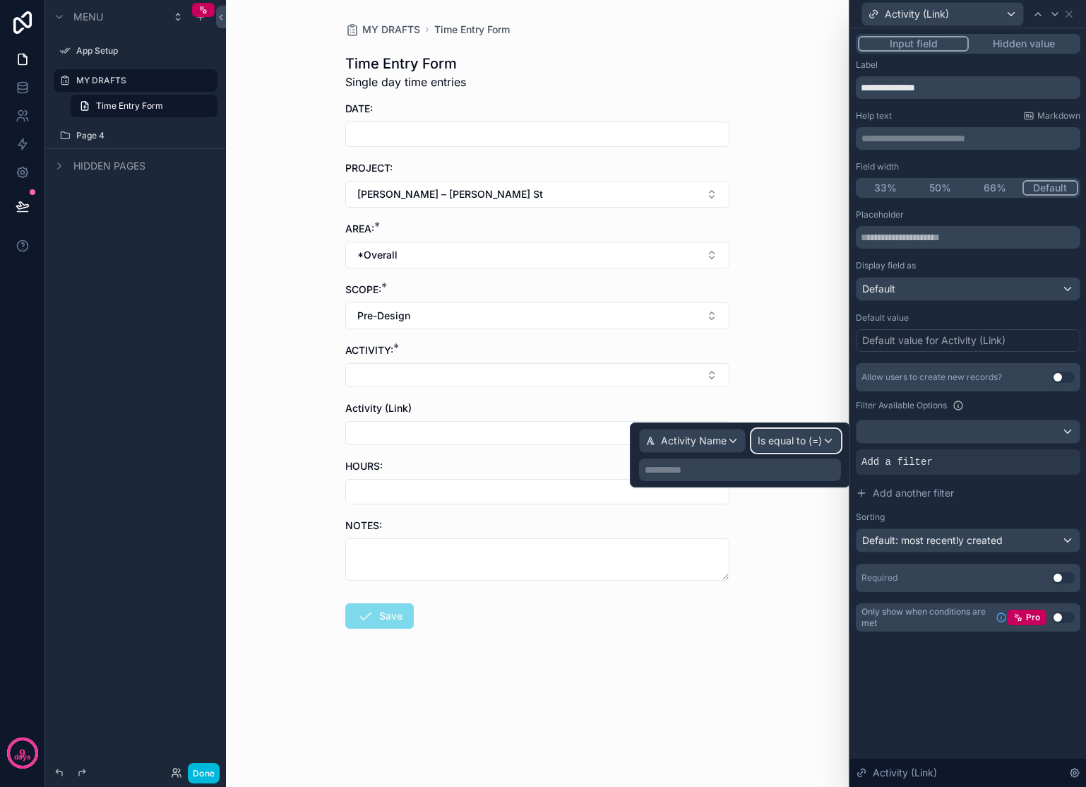
click at [795, 441] on span "Is equal to (=)" at bounding box center [790, 441] width 64 height 14
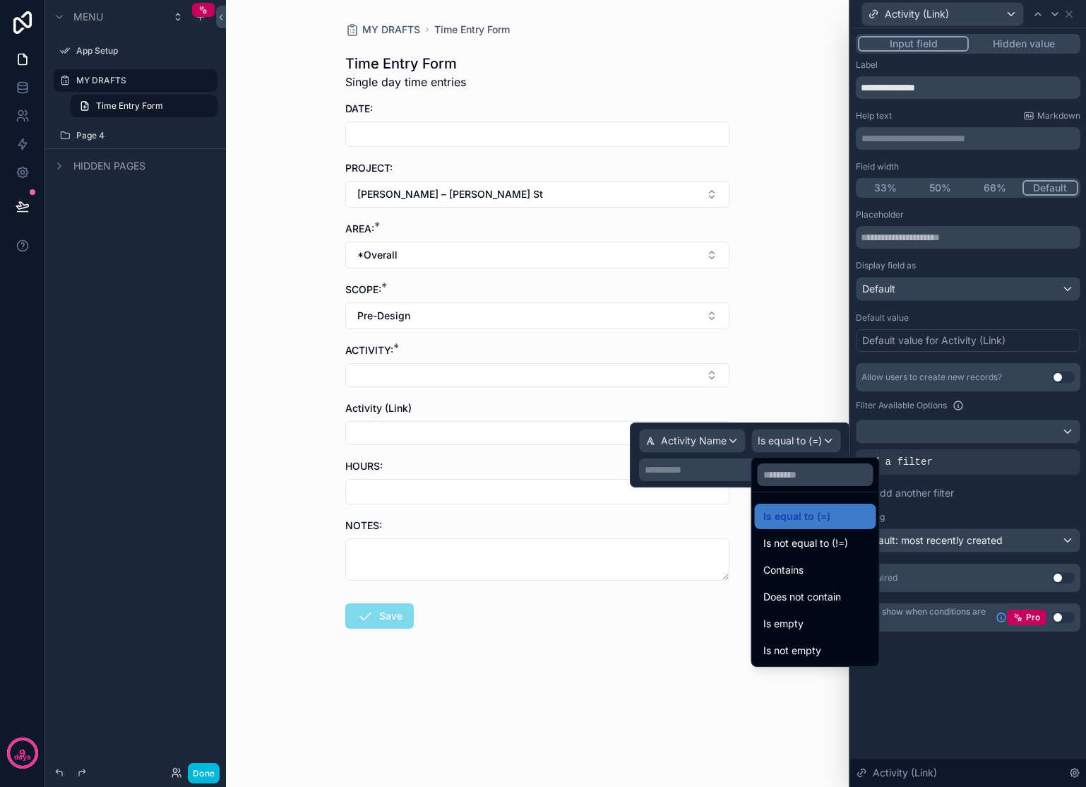
click at [827, 567] on div "Contains" at bounding box center [815, 569] width 105 height 17
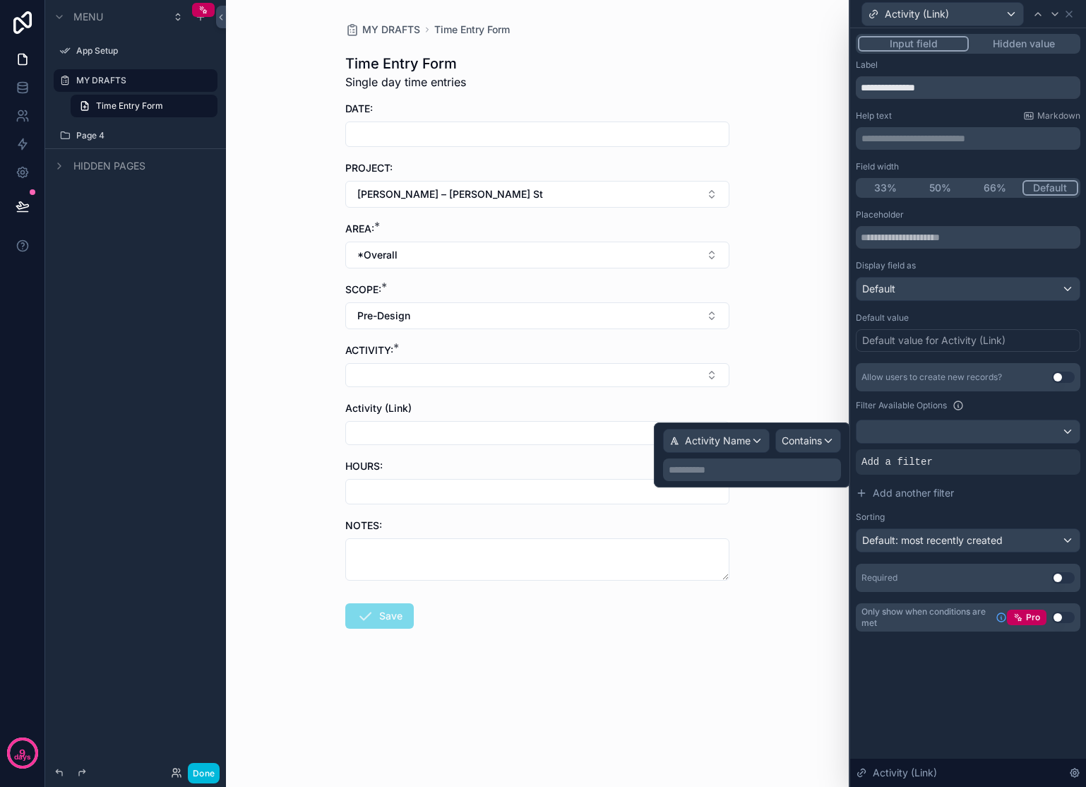
click at [732, 472] on p "**********" at bounding box center [753, 470] width 169 height 14
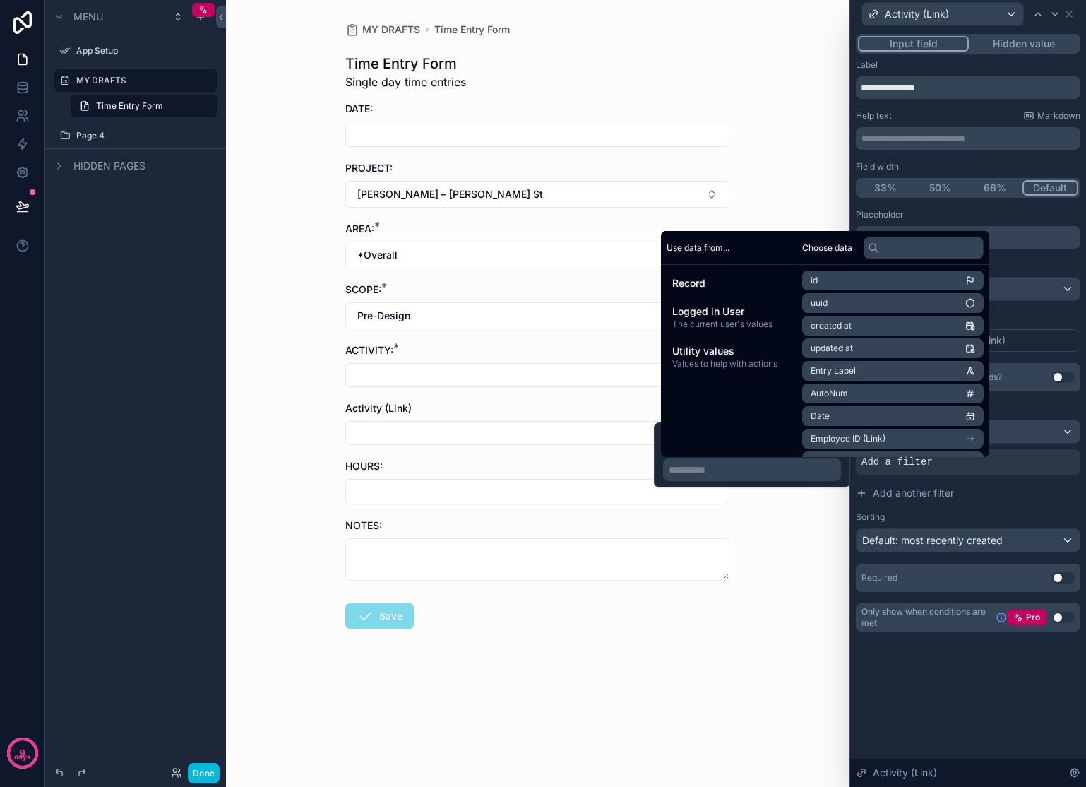
click at [755, 326] on span "The current user's values" at bounding box center [728, 324] width 112 height 11
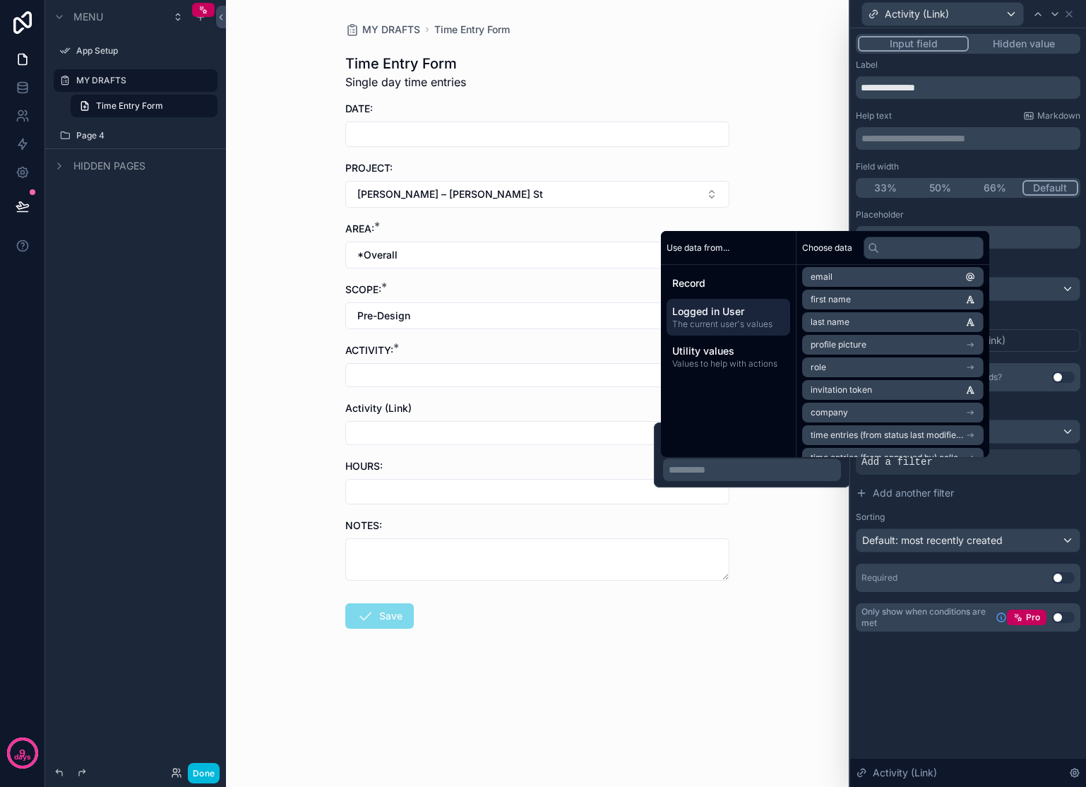
scroll to position [65, 0]
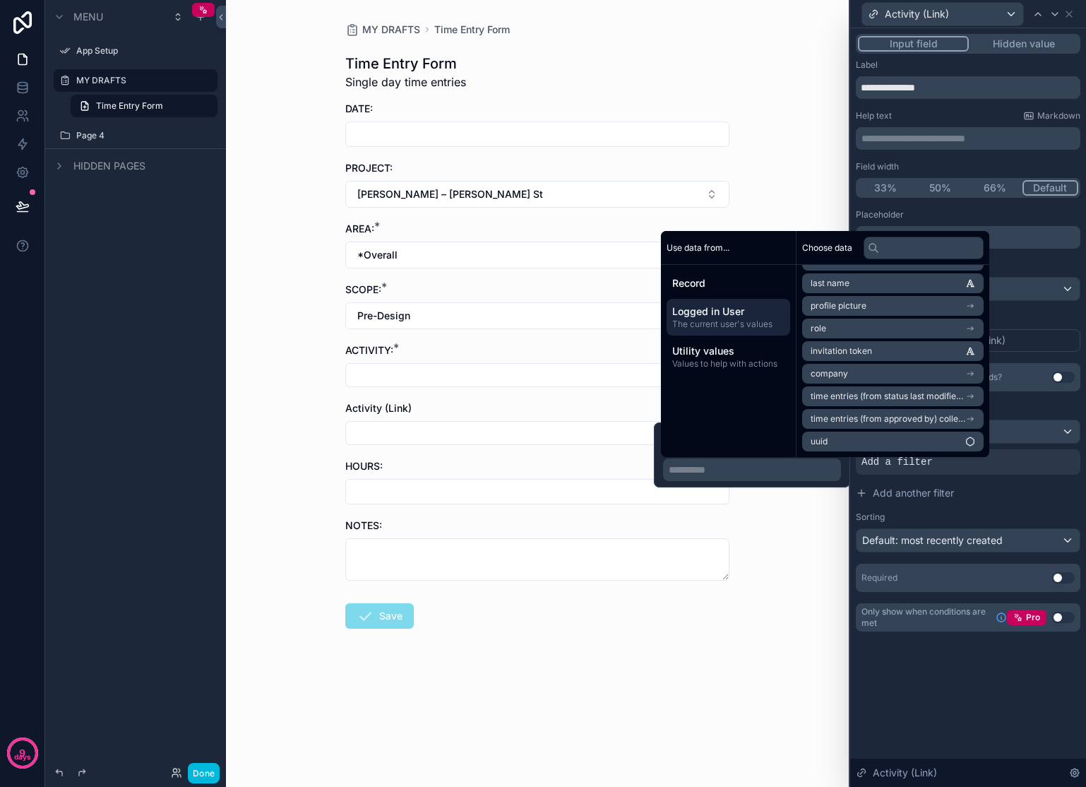
click at [720, 285] on span "Record" at bounding box center [728, 283] width 112 height 14
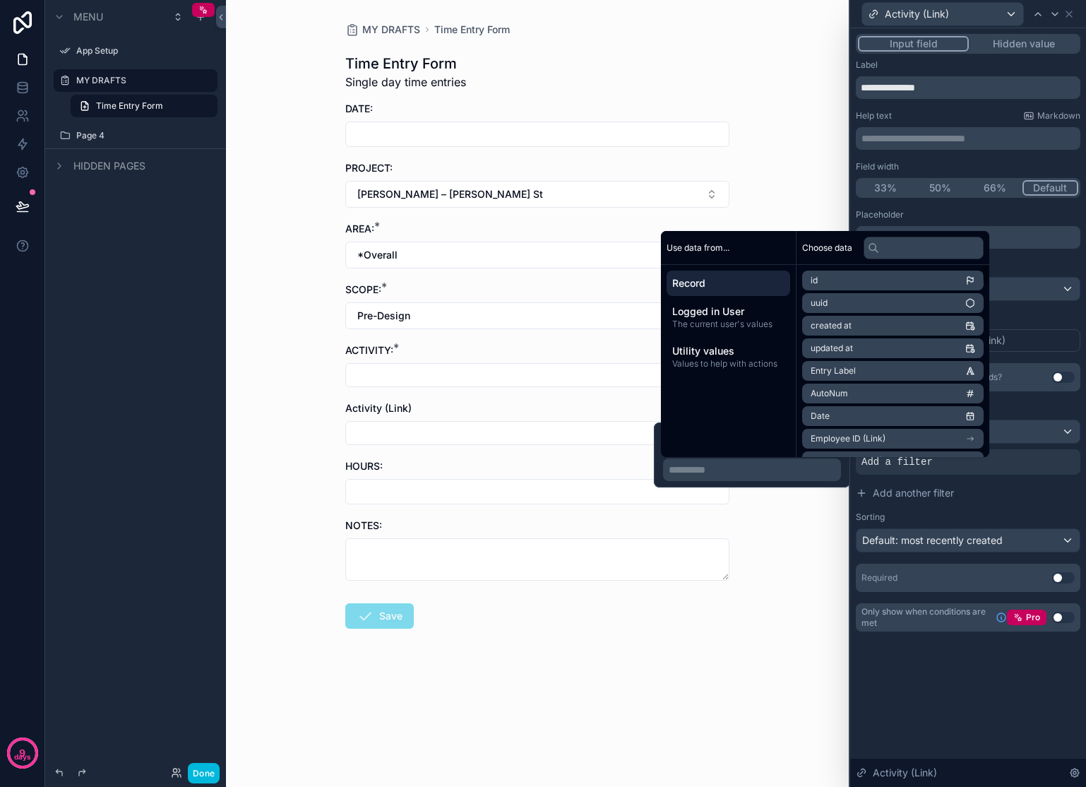
scroll to position [72, 0]
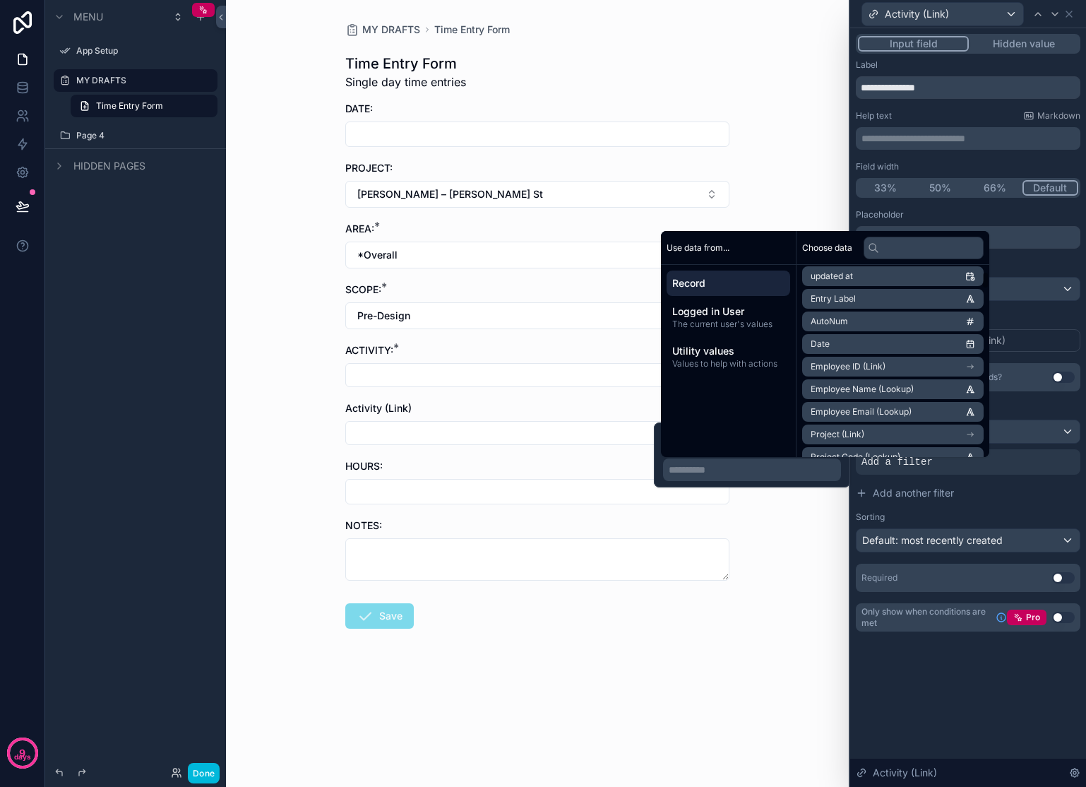
click at [806, 172] on div "MY DRAFTS Time Entry Form Time Entry Form Single day time entries DATE: PROJECT…" at bounding box center [537, 393] width 623 height 787
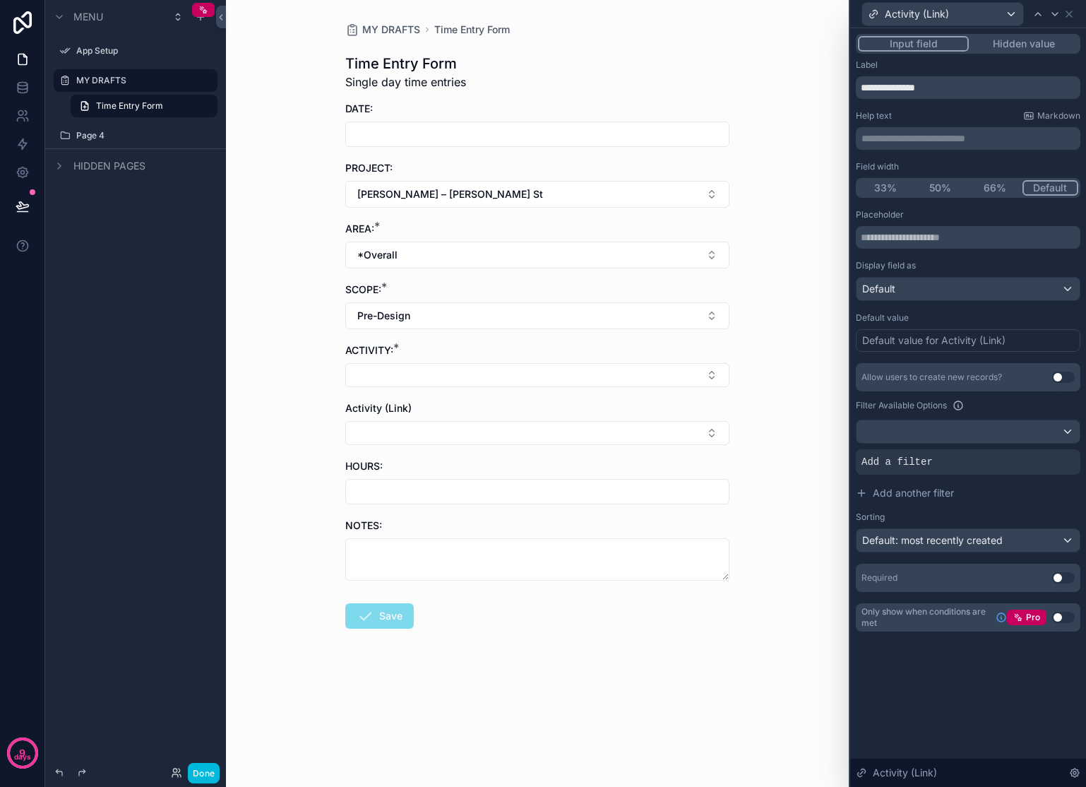
click at [700, 368] on button "Select Button" at bounding box center [537, 375] width 384 height 24
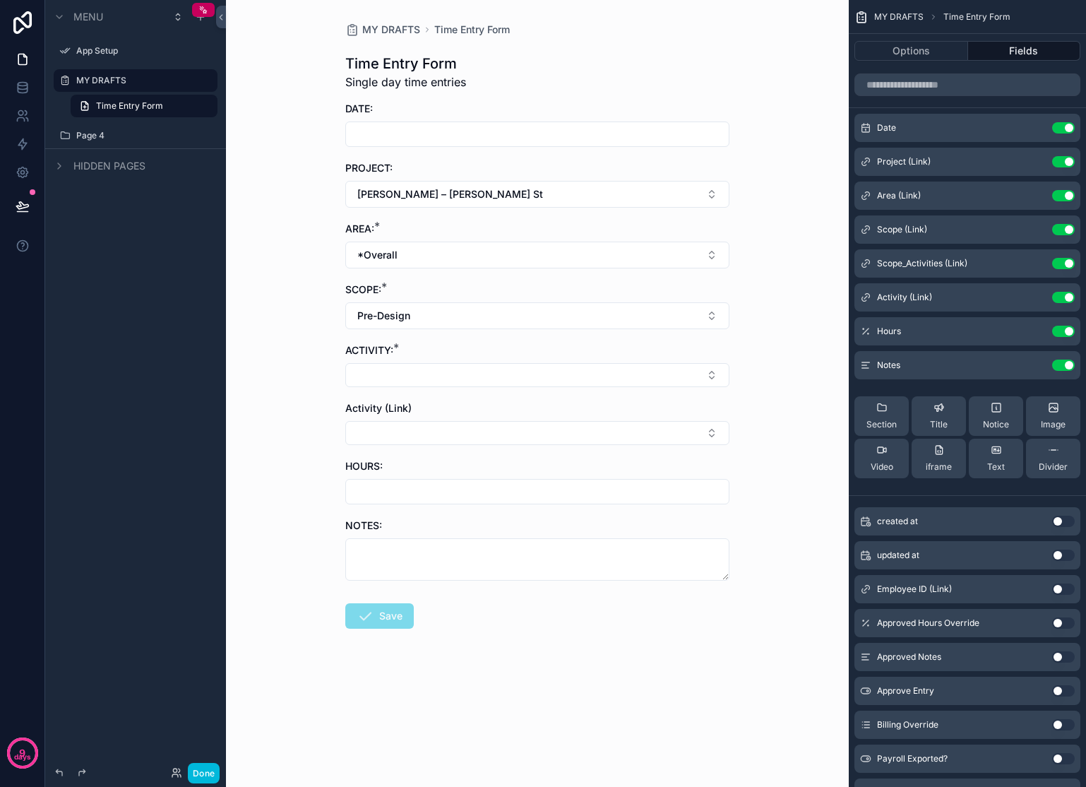
click at [713, 434] on button "Select Button" at bounding box center [537, 433] width 384 height 24
click at [751, 410] on div "MY DRAFTS Time Entry Form Time Entry Form Single day time entries DATE: PROJECT…" at bounding box center [537, 393] width 623 height 787
click at [717, 315] on button "Pre-Design" at bounding box center [537, 315] width 384 height 27
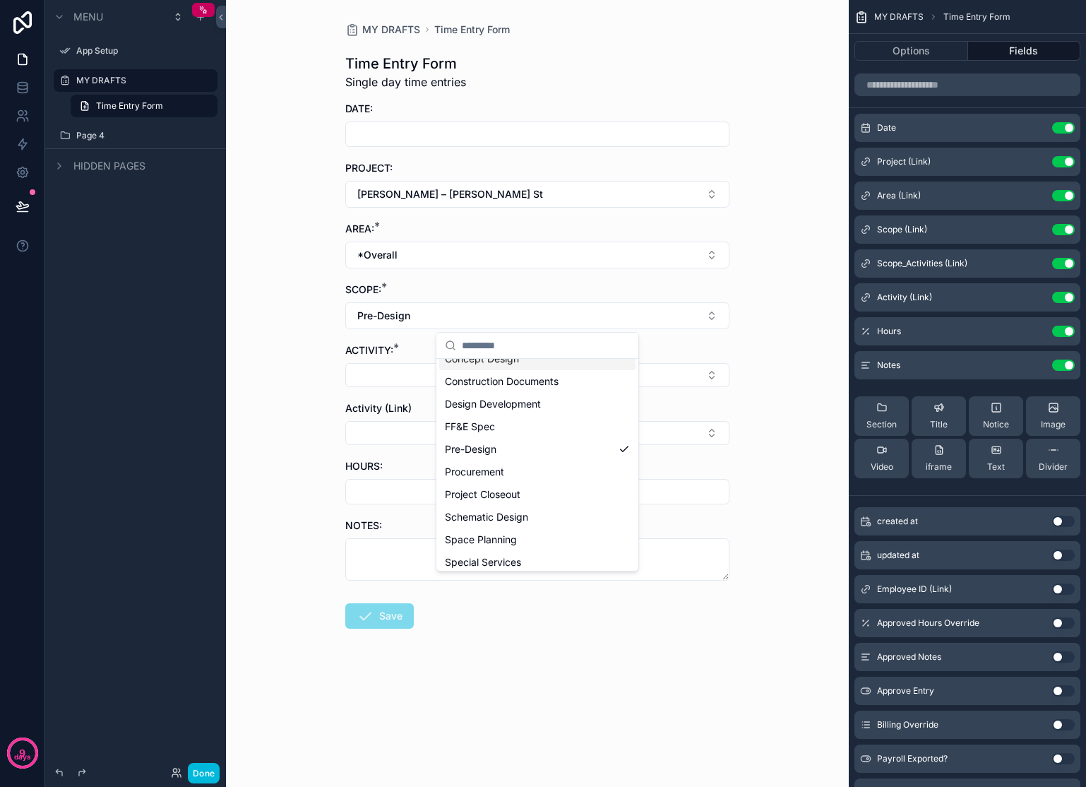
scroll to position [56, 0]
click at [773, 345] on div "MY DRAFTS Time Entry Form Time Entry Form Single day time entries DATE: PROJECT…" at bounding box center [537, 393] width 623 height 787
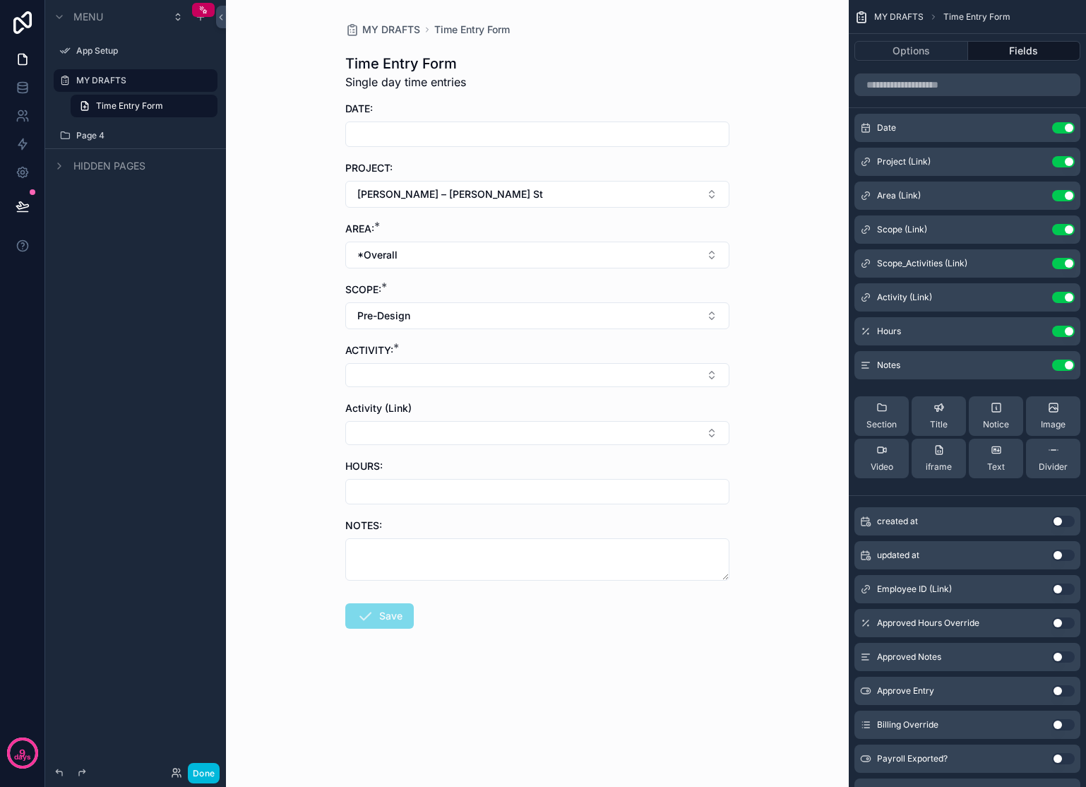
click at [715, 252] on button "*Overall" at bounding box center [537, 255] width 384 height 27
click at [469, 310] on div "None" at bounding box center [537, 312] width 196 height 23
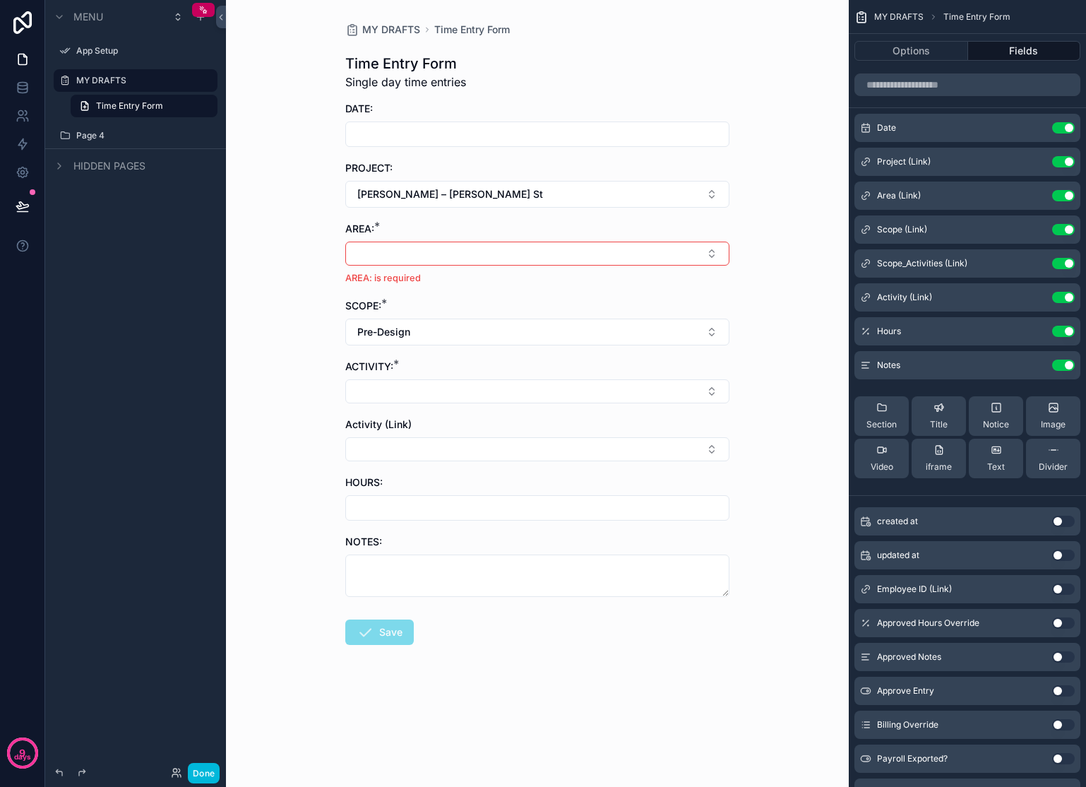
click at [470, 327] on button "Pre-Design" at bounding box center [537, 332] width 384 height 27
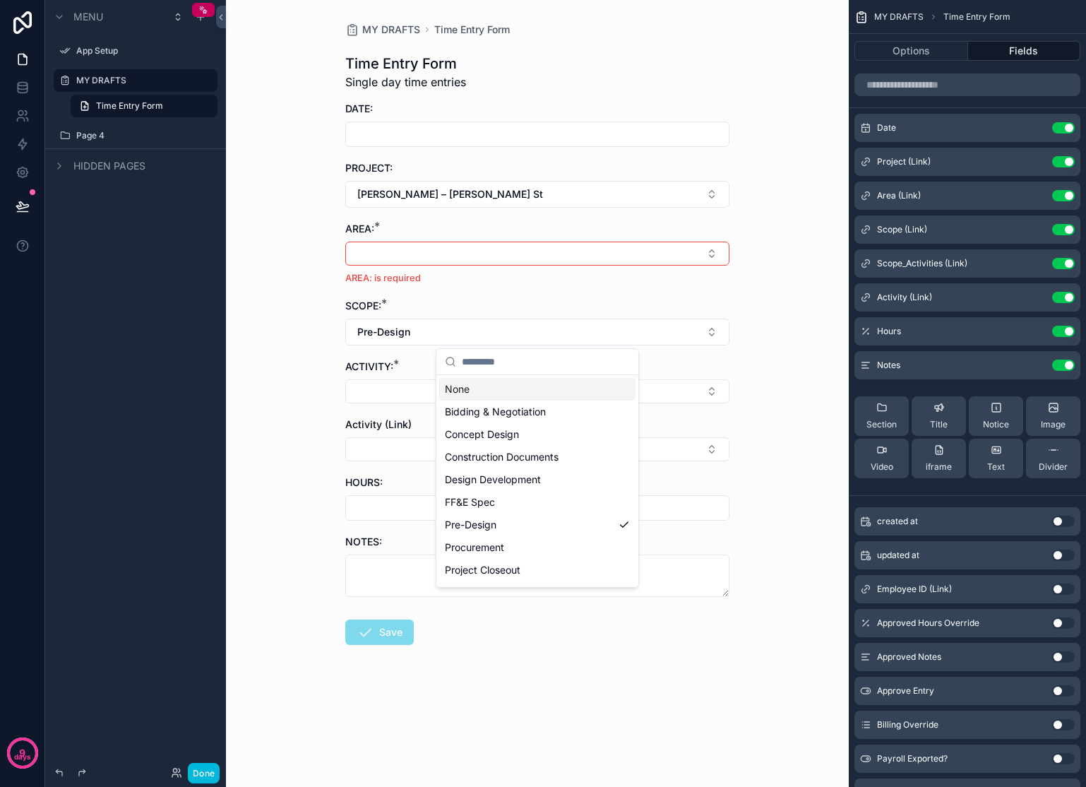
click at [485, 388] on div "None" at bounding box center [537, 389] width 196 height 23
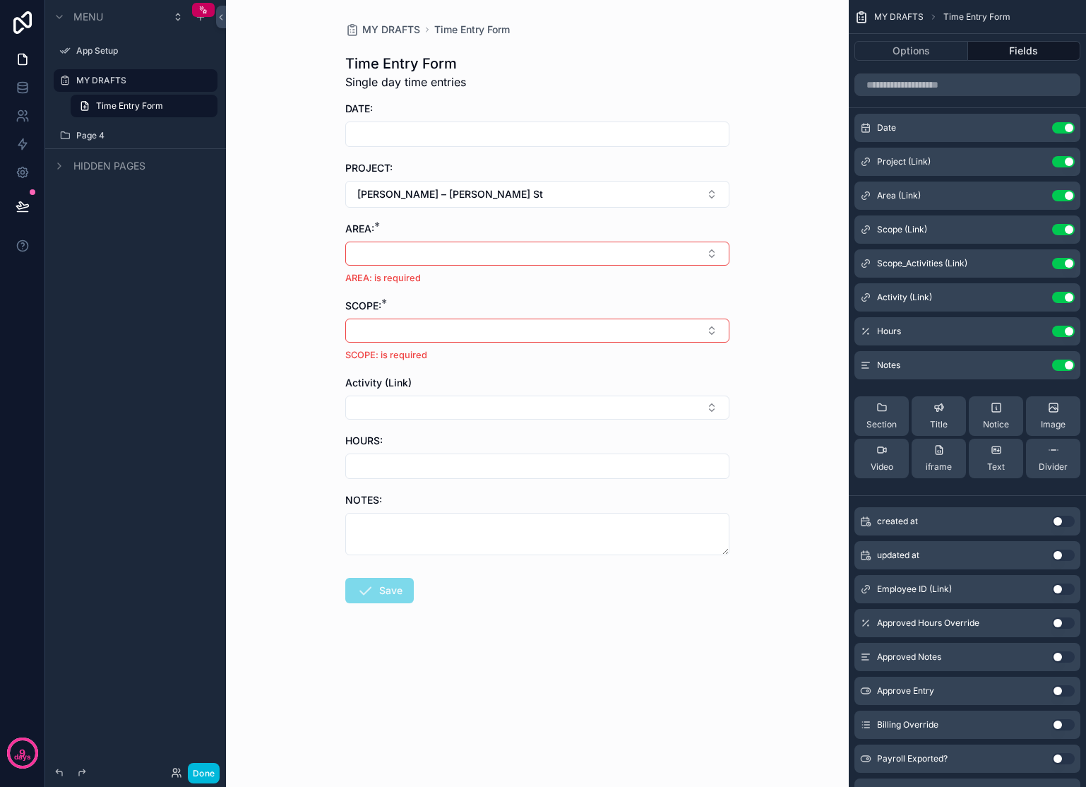
click at [466, 188] on button "[PERSON_NAME] – [PERSON_NAME] St" at bounding box center [537, 194] width 384 height 27
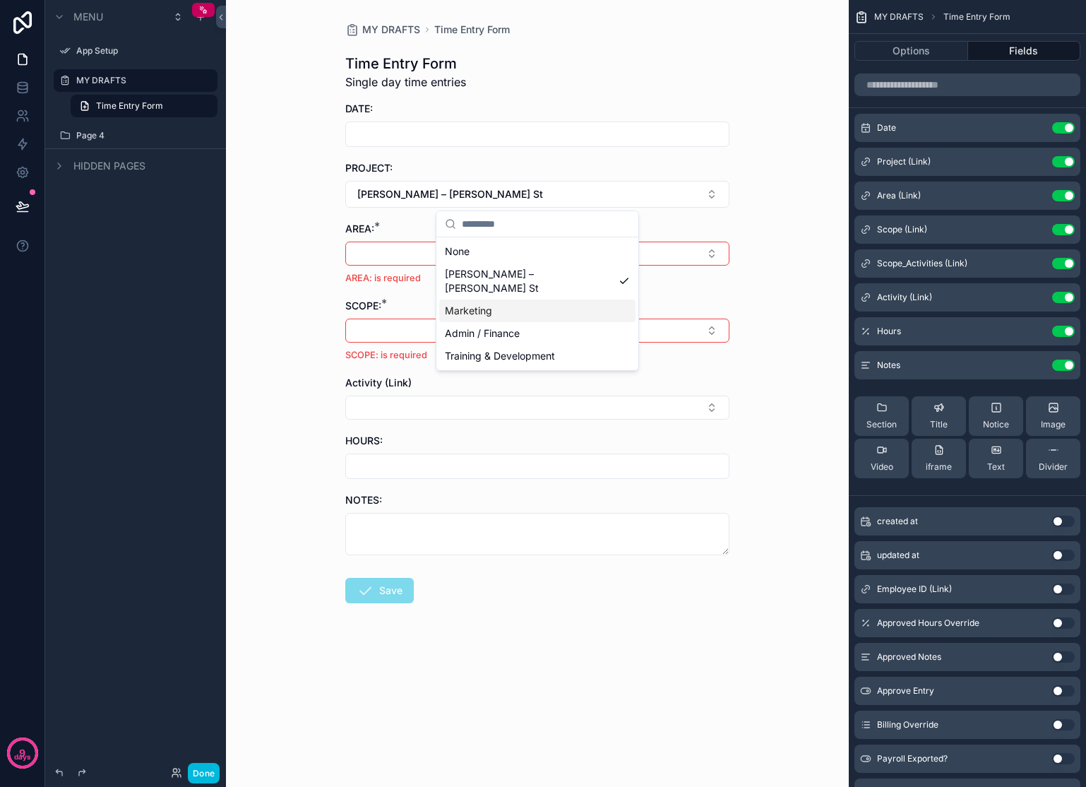
click at [480, 304] on span "Marketing" at bounding box center [468, 311] width 47 height 14
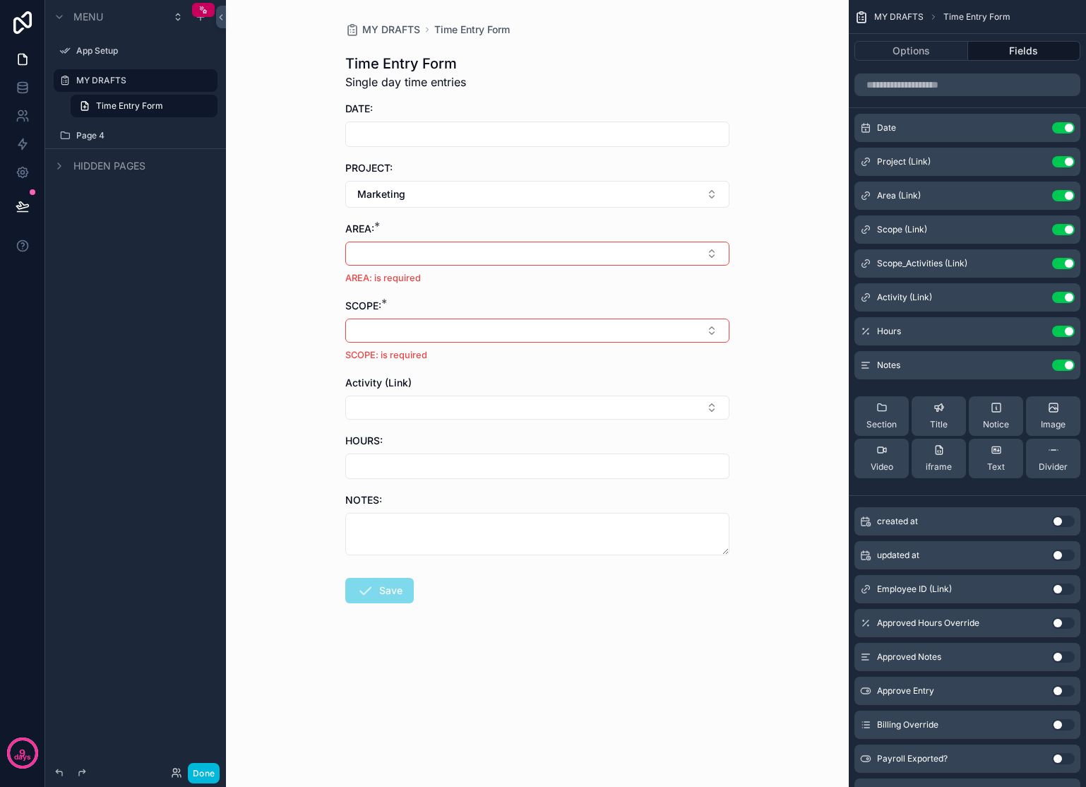
click at [458, 262] on button "Select Button" at bounding box center [537, 254] width 384 height 24
click at [470, 311] on span "Marketing" at bounding box center [468, 309] width 47 height 14
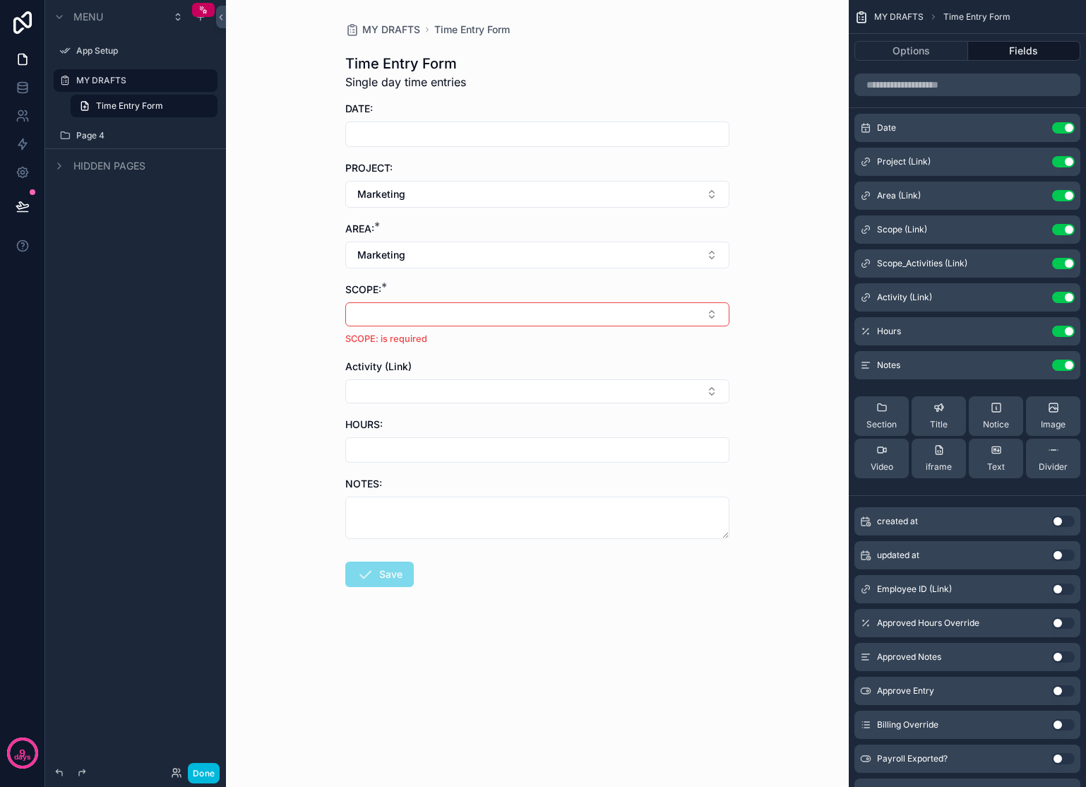
click at [444, 302] on button "Select Button" at bounding box center [537, 314] width 384 height 24
click at [476, 376] on span "Marketing" at bounding box center [468, 370] width 47 height 14
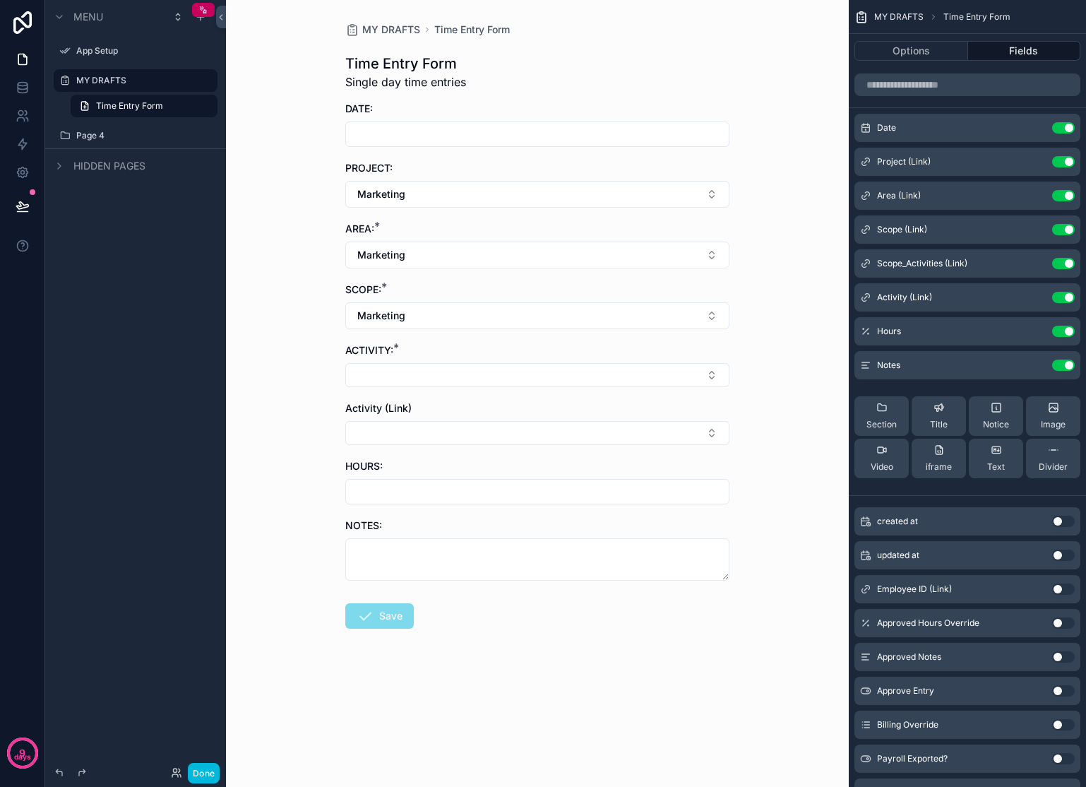
click at [478, 383] on button "Select Button" at bounding box center [537, 375] width 384 height 24
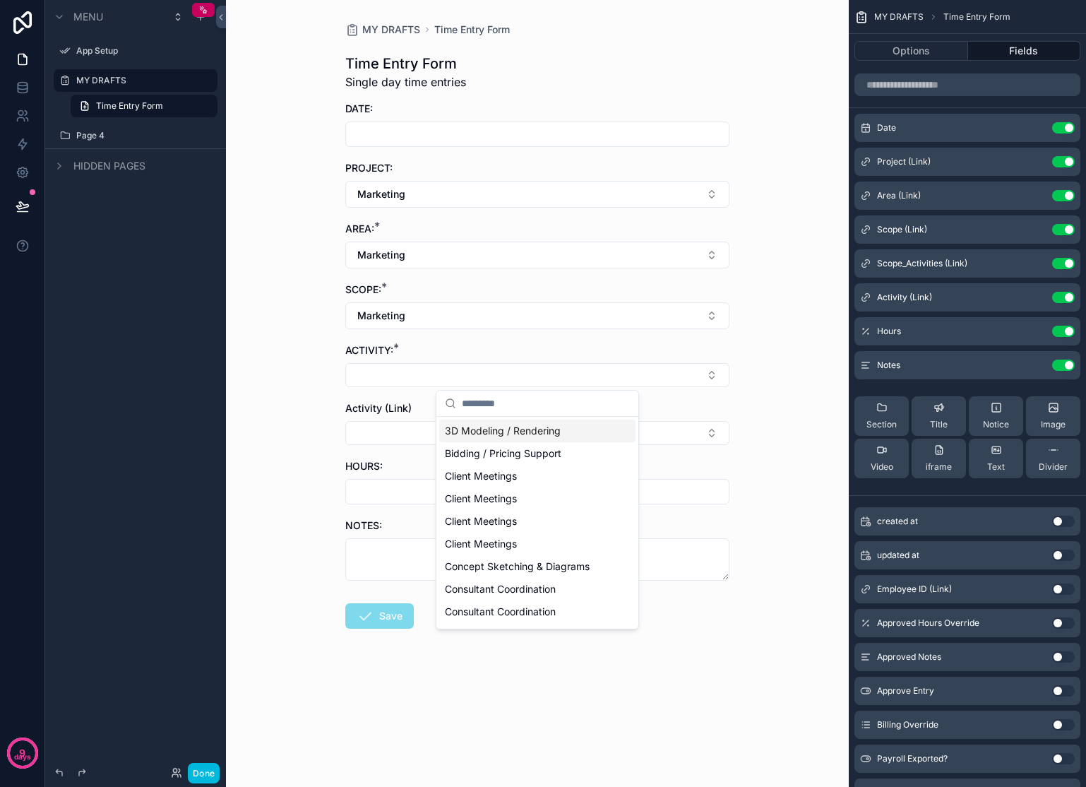
click at [392, 436] on button "Select Button" at bounding box center [537, 433] width 384 height 24
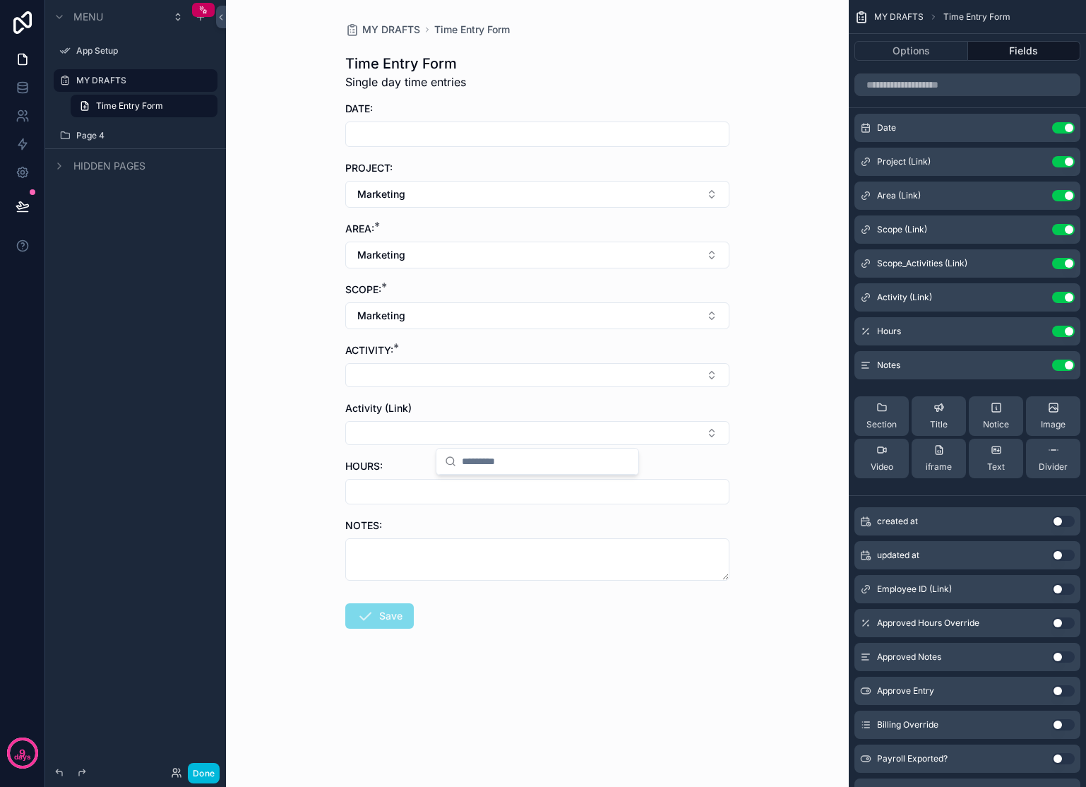
click at [670, 430] on button "Select Button" at bounding box center [537, 433] width 384 height 24
click at [0, 0] on icon "scrollable content" at bounding box center [0, 0] width 0 height 0
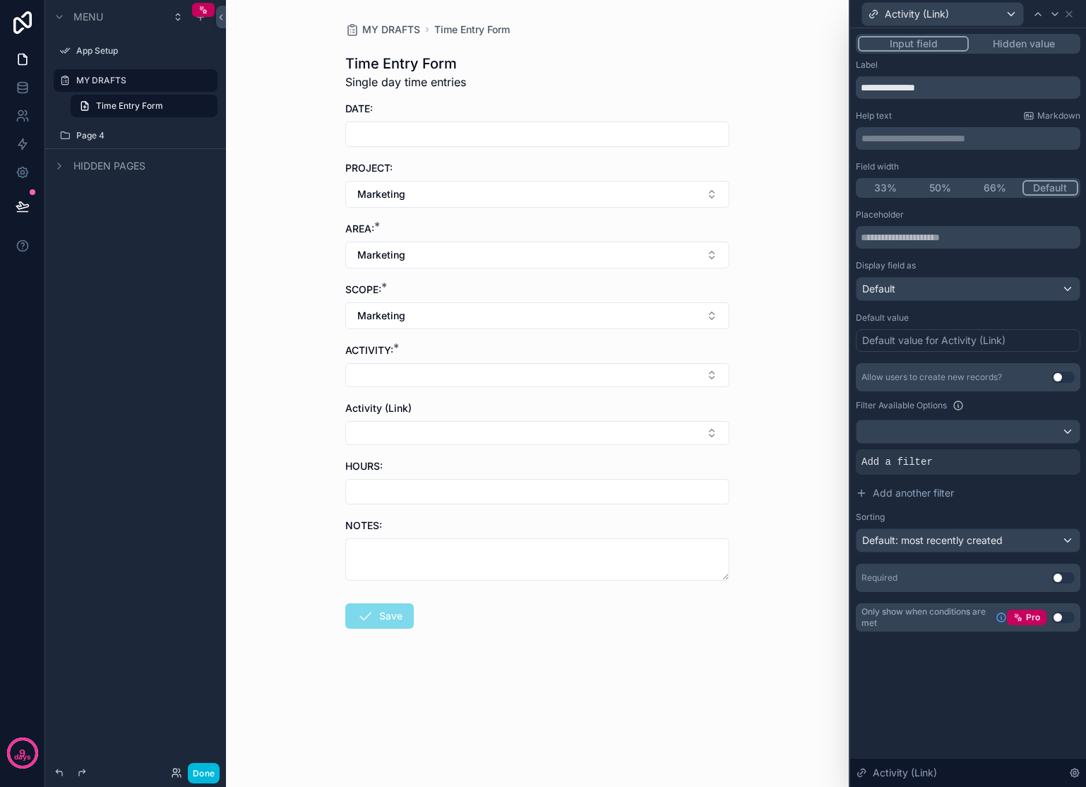
click at [933, 464] on div "Add a filter" at bounding box center [968, 461] width 225 height 25
click at [0, 0] on icon at bounding box center [0, 0] width 0 height 0
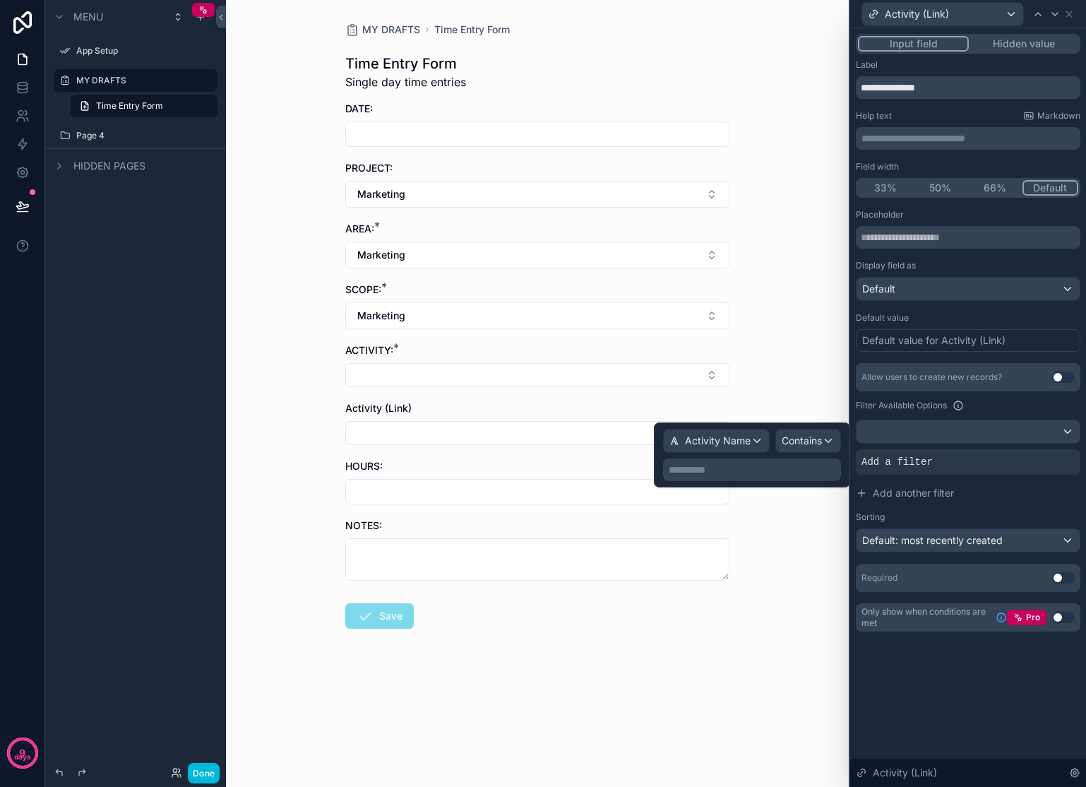
click at [775, 299] on div "MY DRAFTS Time Entry Form Time Entry Form Single day time entries DATE: PROJECT…" at bounding box center [537, 393] width 623 height 787
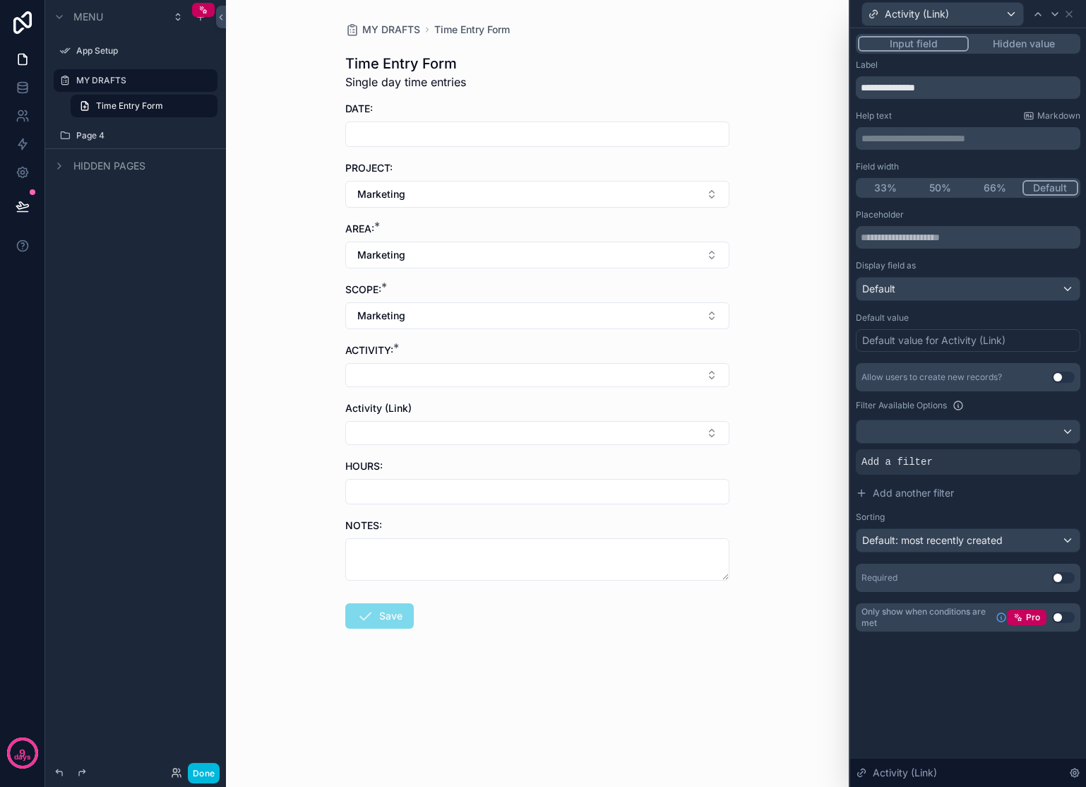
click at [672, 373] on button "Select Button" at bounding box center [537, 375] width 384 height 24
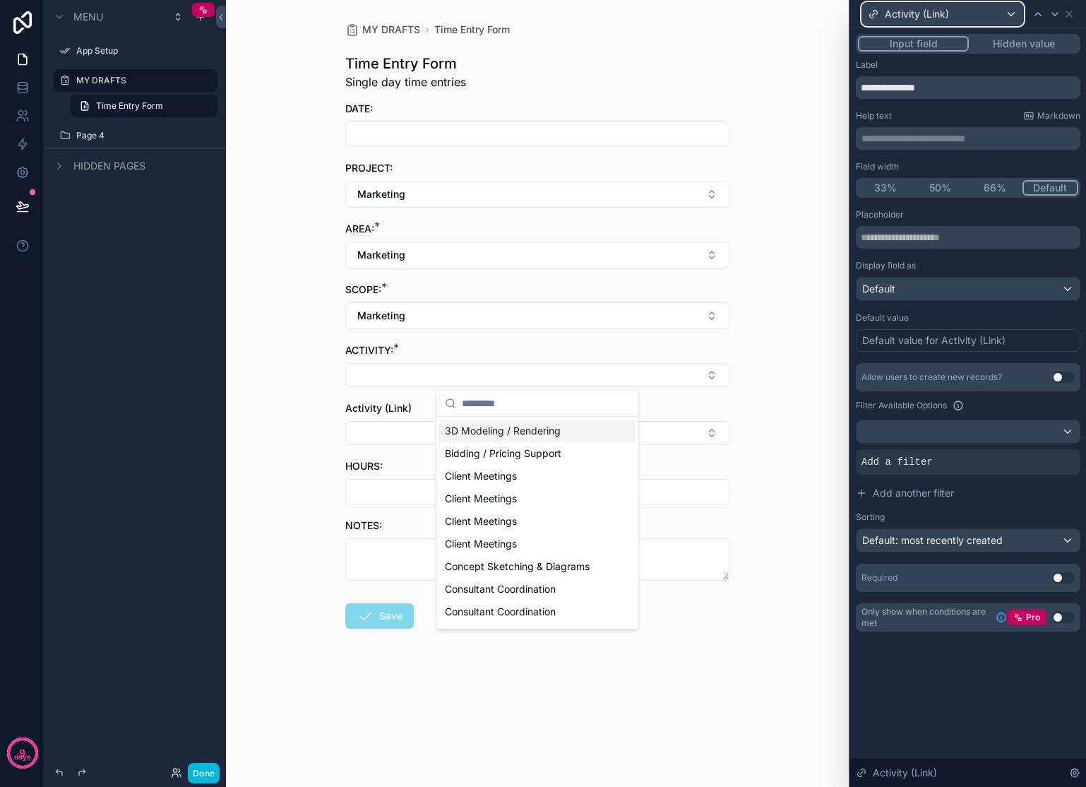
click at [986, 18] on div "Activity (Link)" at bounding box center [942, 14] width 161 height 23
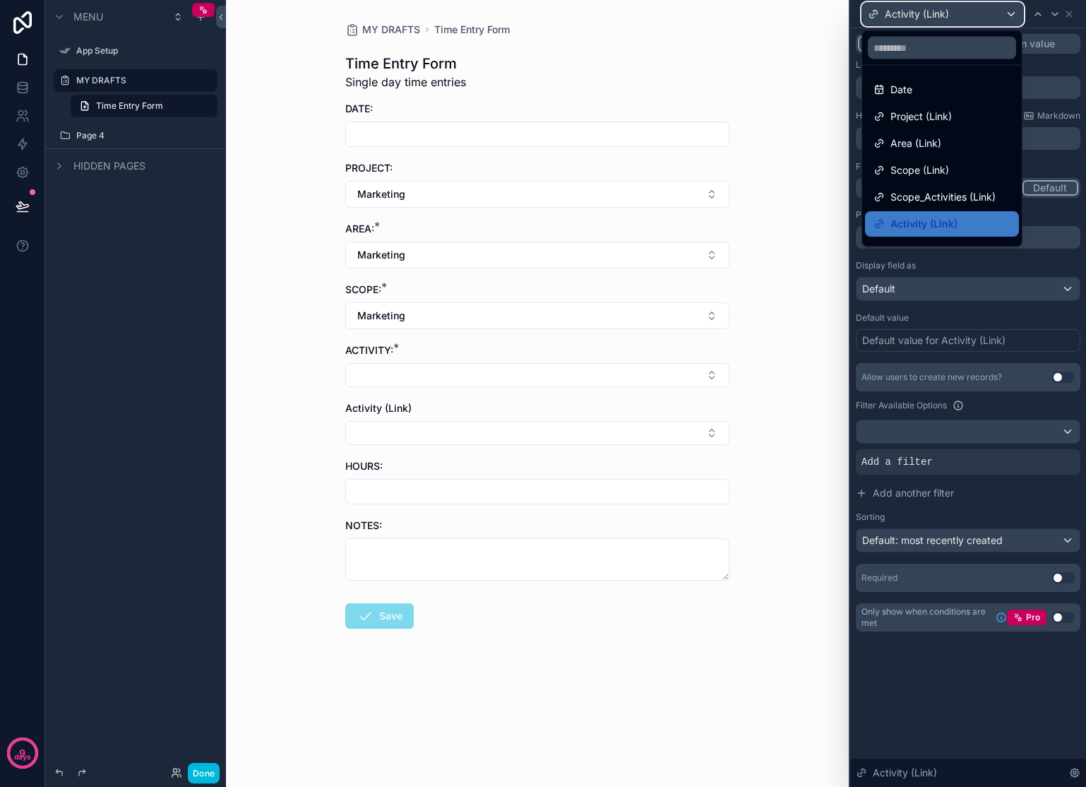
scroll to position [47, 0]
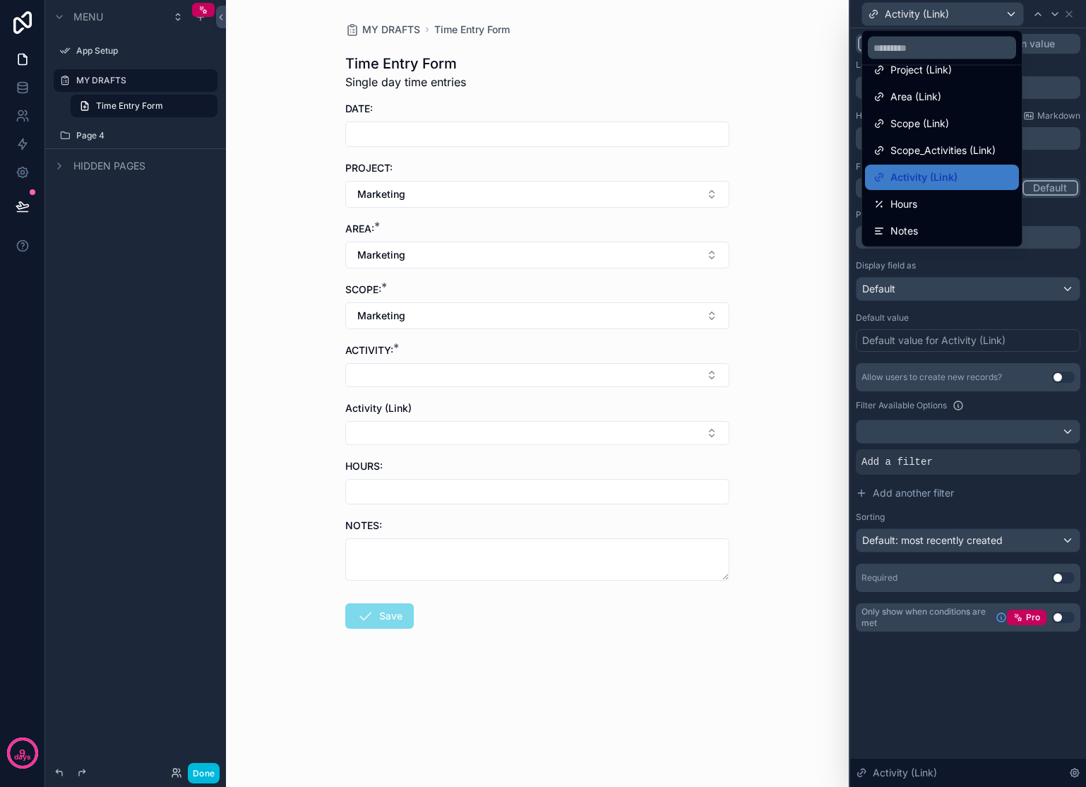
click at [961, 138] on div "Scope_Activities (Link)" at bounding box center [942, 150] width 154 height 25
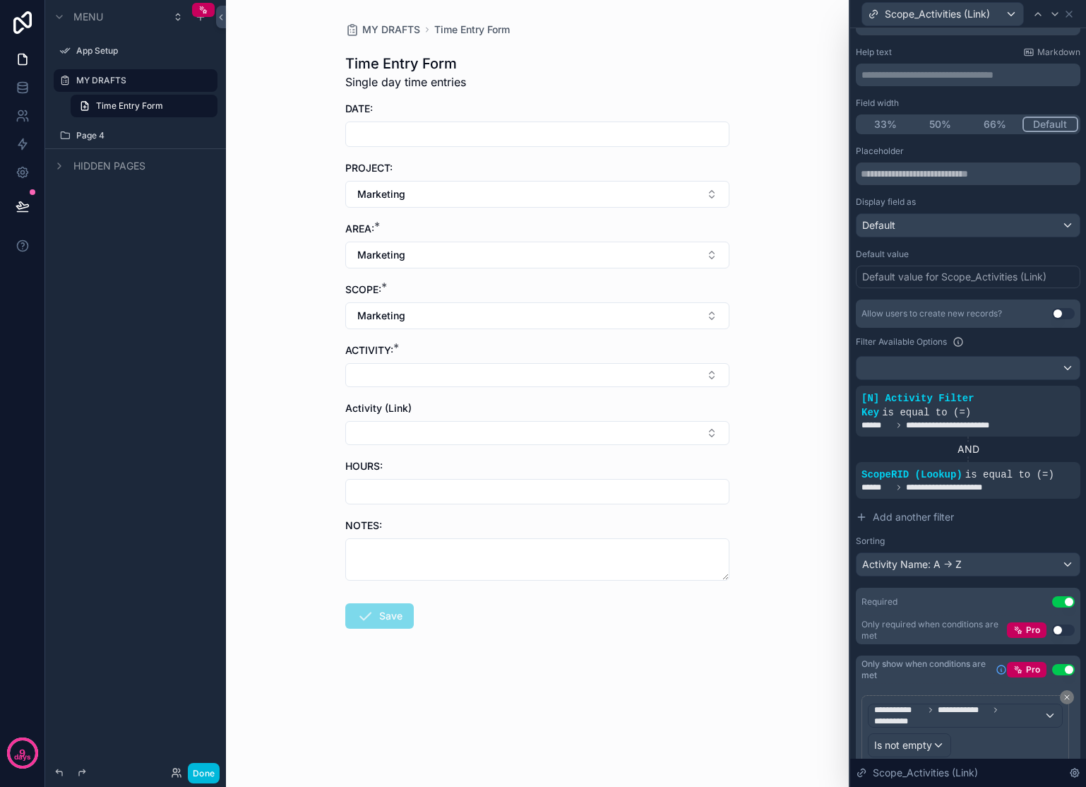
scroll to position [109, 0]
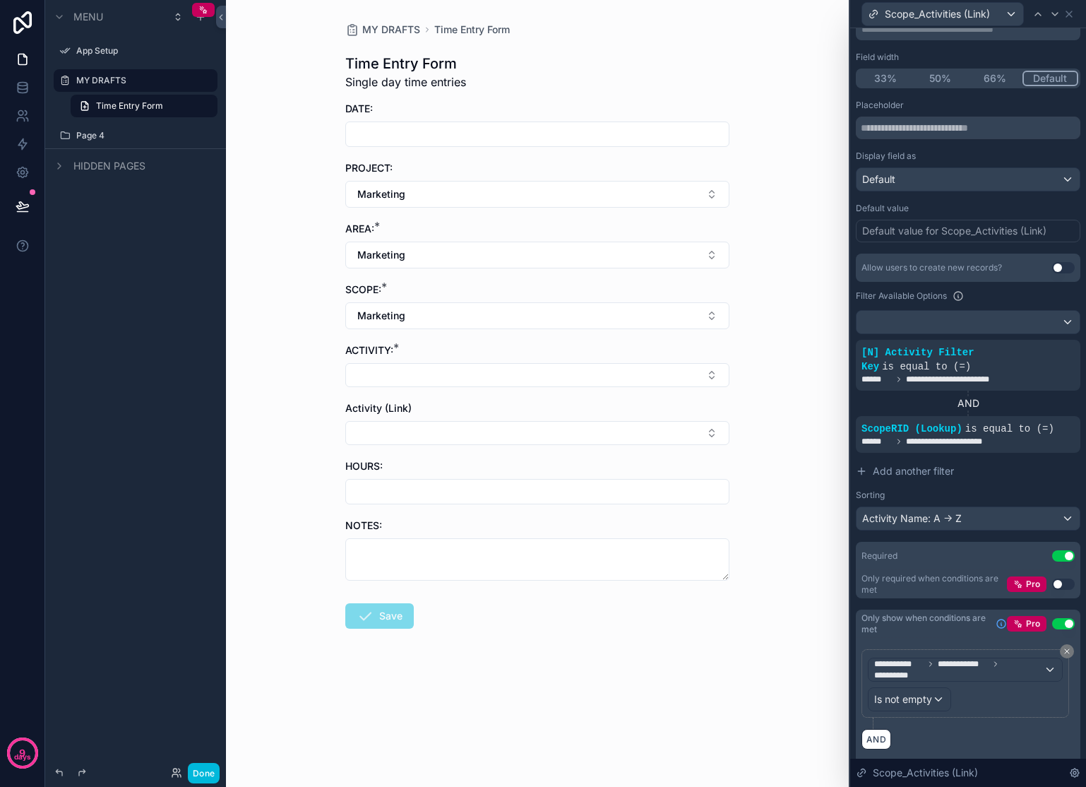
click at [0, 0] on div at bounding box center [0, 0] width 0 height 0
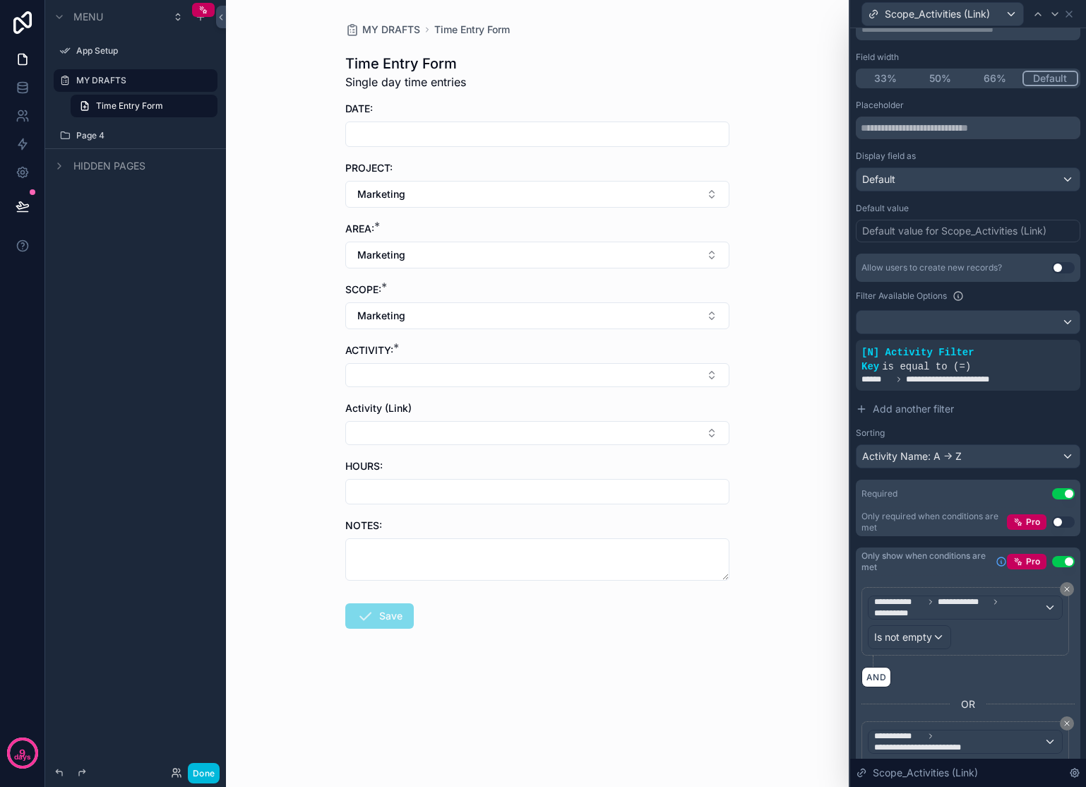
click at [0, 0] on icon at bounding box center [0, 0] width 0 height 0
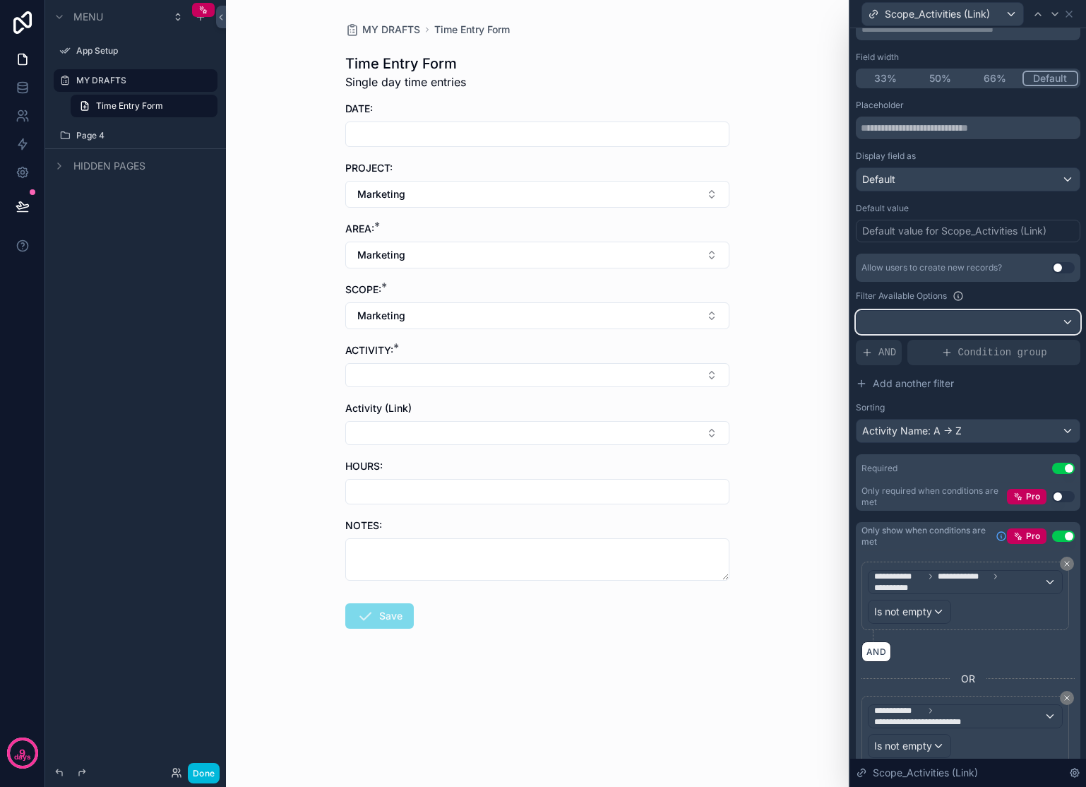
click at [942, 317] on div at bounding box center [968, 322] width 223 height 23
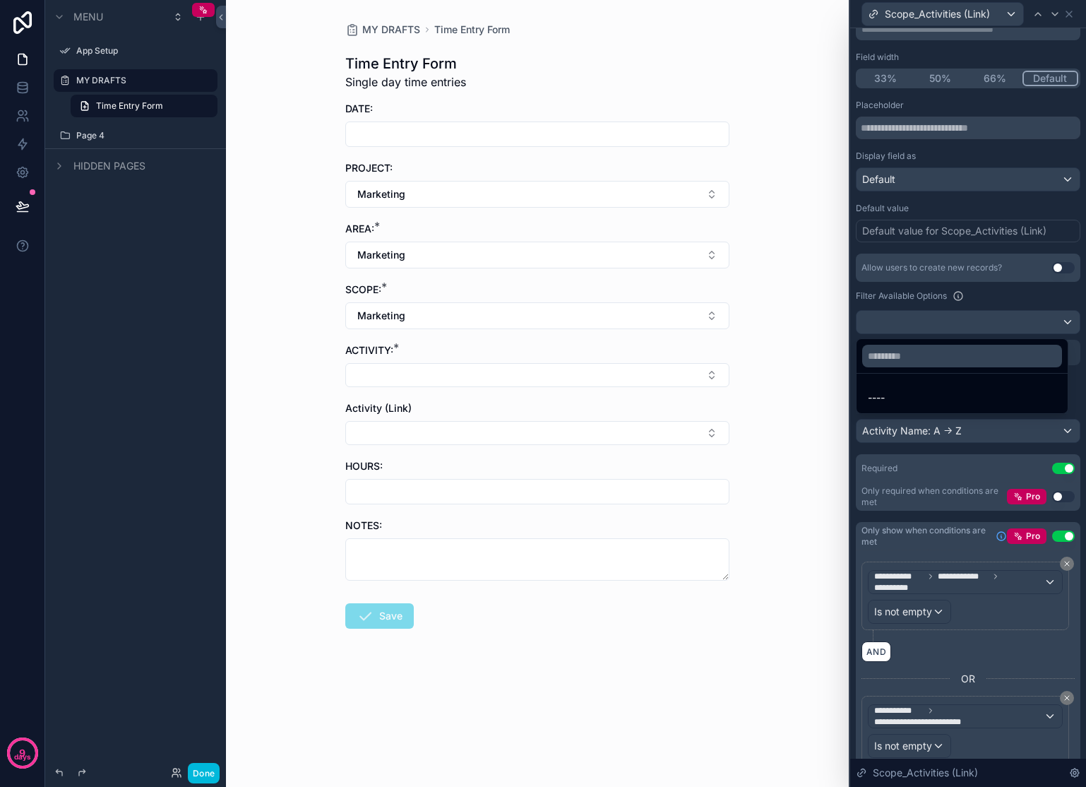
click at [886, 396] on div "----" at bounding box center [962, 397] width 189 height 17
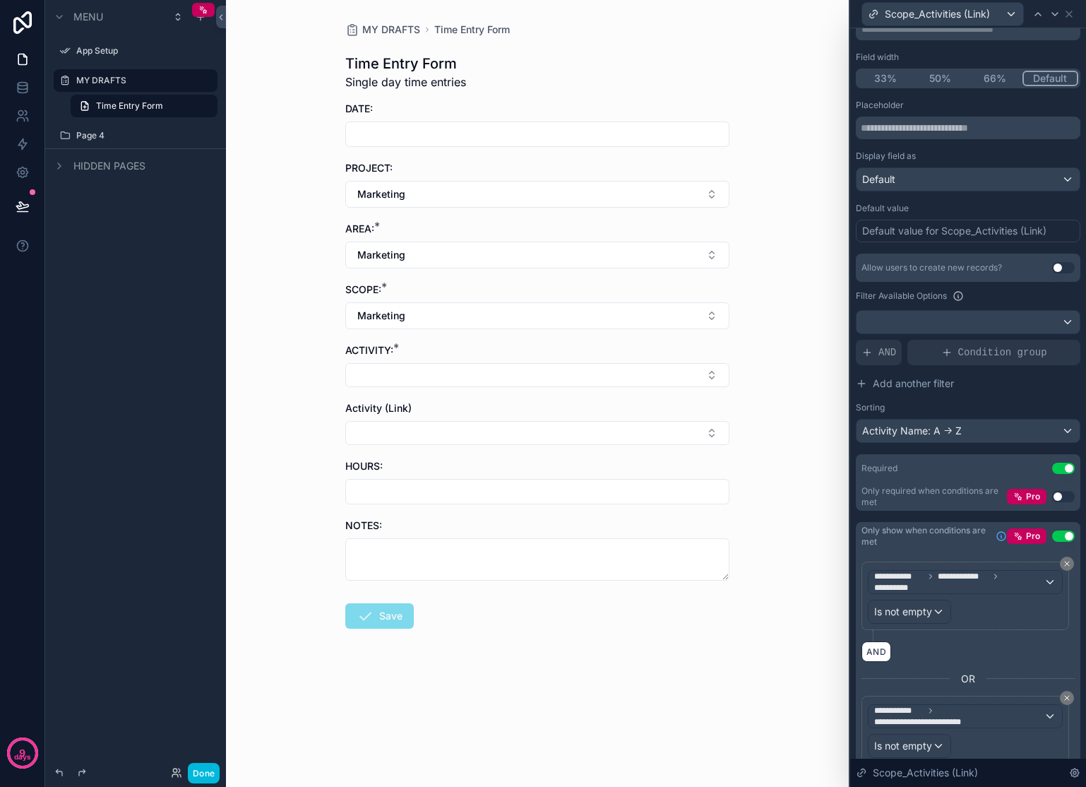
click at [881, 345] on span "AND" at bounding box center [888, 352] width 18 height 14
click at [0, 0] on div at bounding box center [0, 0] width 0 height 0
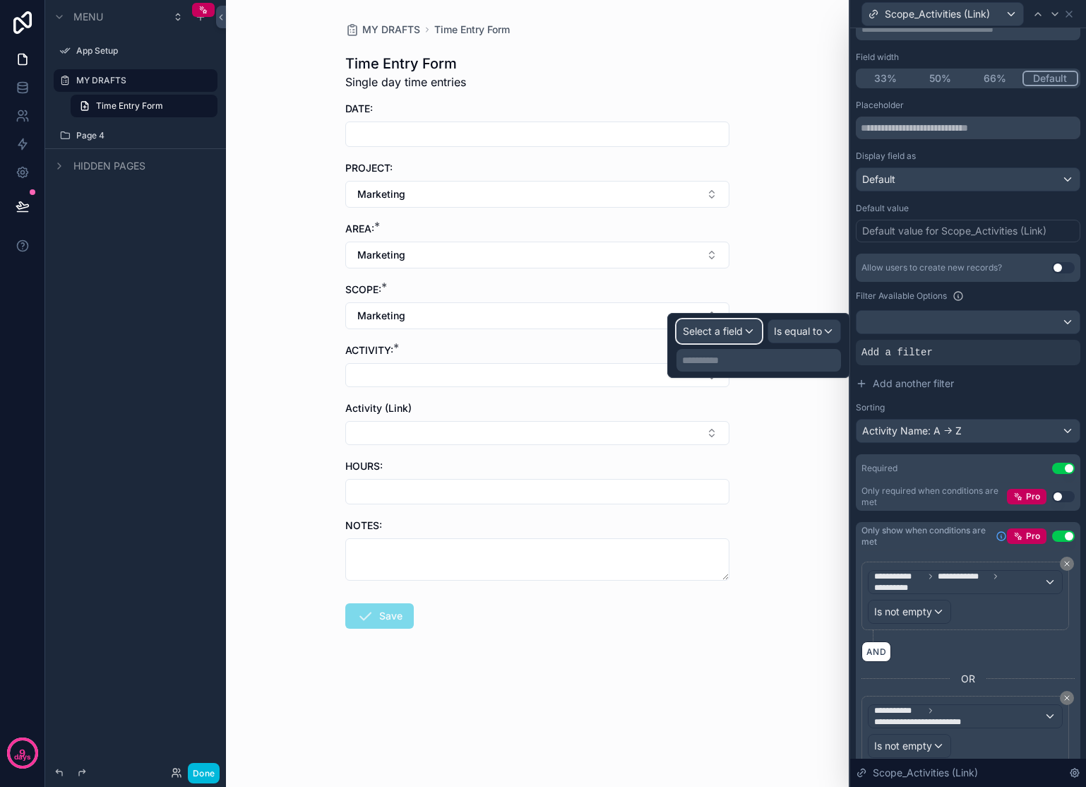
click at [727, 329] on span "Select a field" at bounding box center [713, 331] width 60 height 12
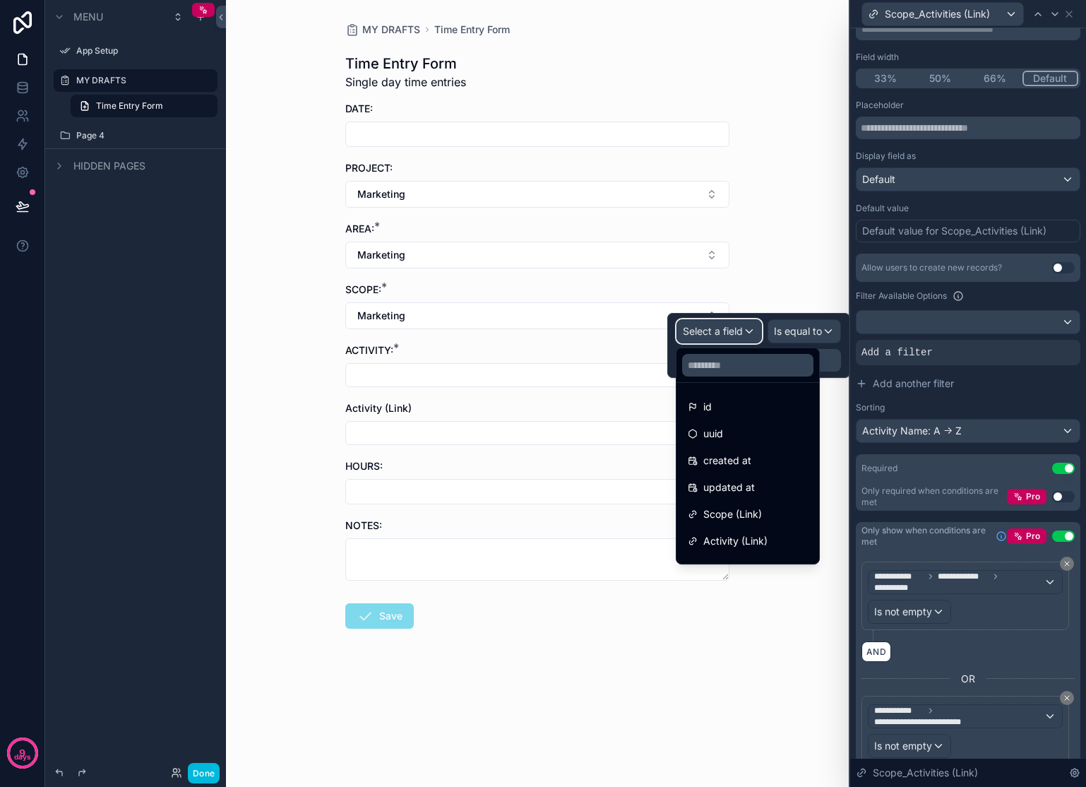
scroll to position [9, 0]
click at [746, 504] on span "Scope (Link)" at bounding box center [732, 504] width 59 height 17
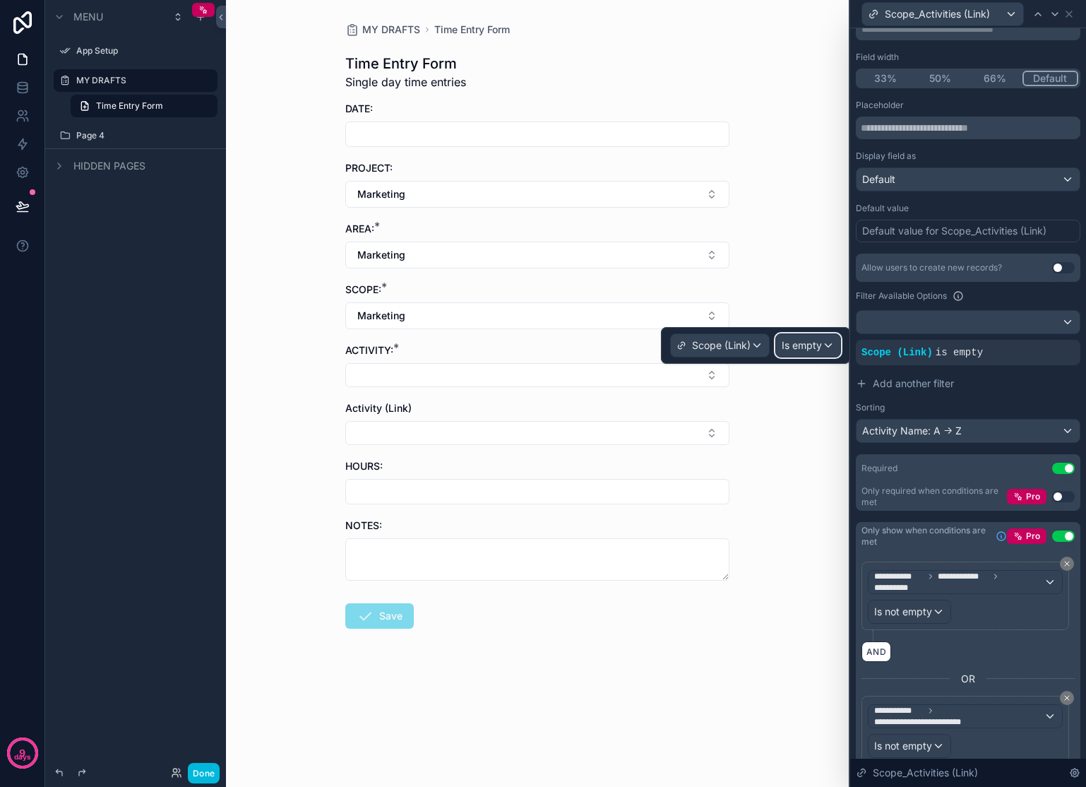
click at [822, 346] on div "Is empty" at bounding box center [808, 345] width 64 height 23
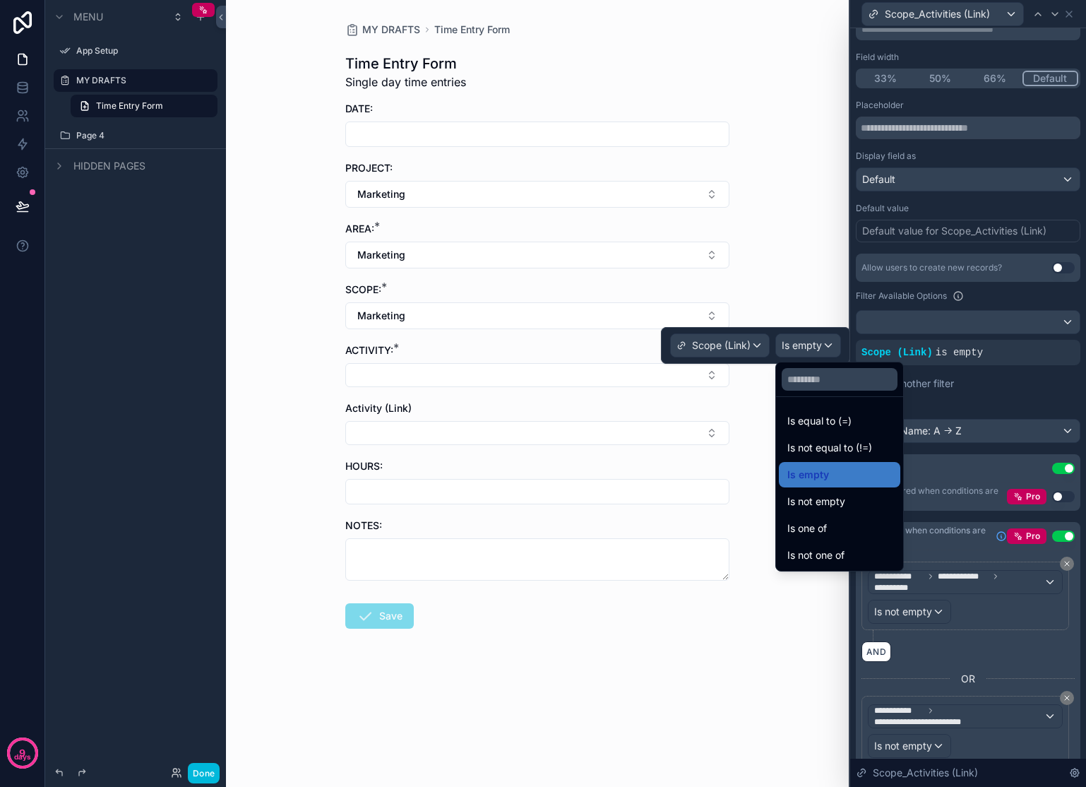
click at [850, 422] on span "Is equal to (=)" at bounding box center [819, 420] width 64 height 17
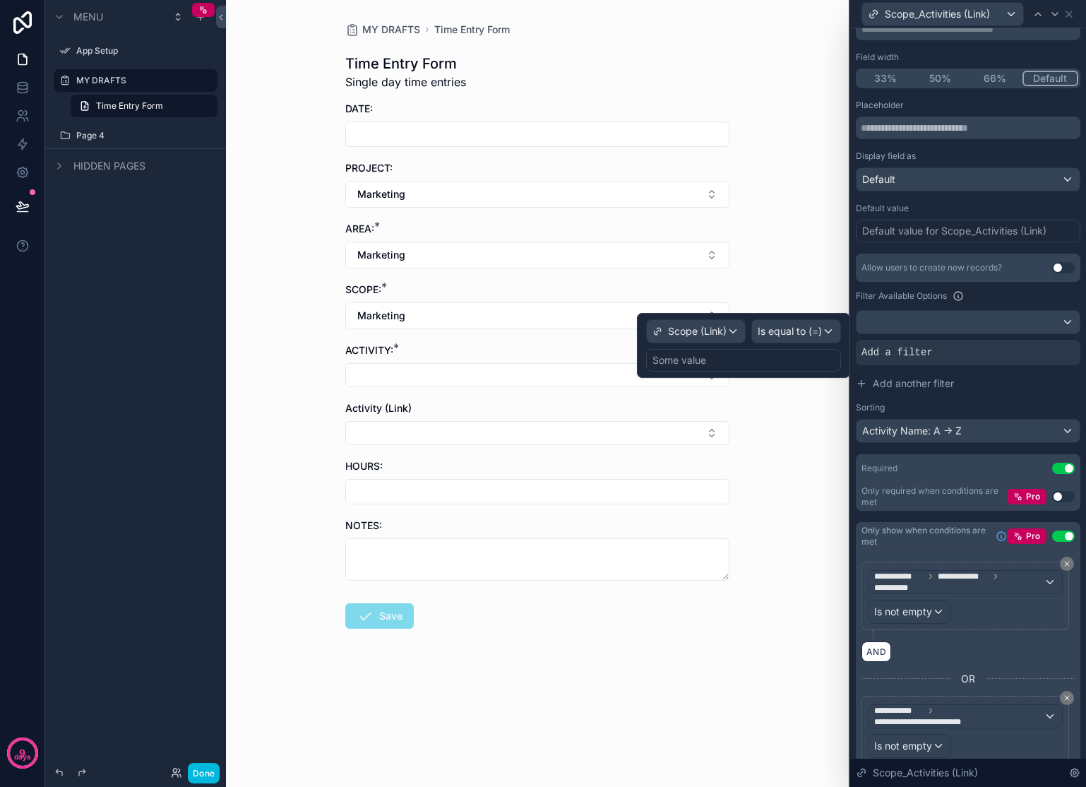
click at [780, 357] on div "Some value" at bounding box center [743, 360] width 195 height 23
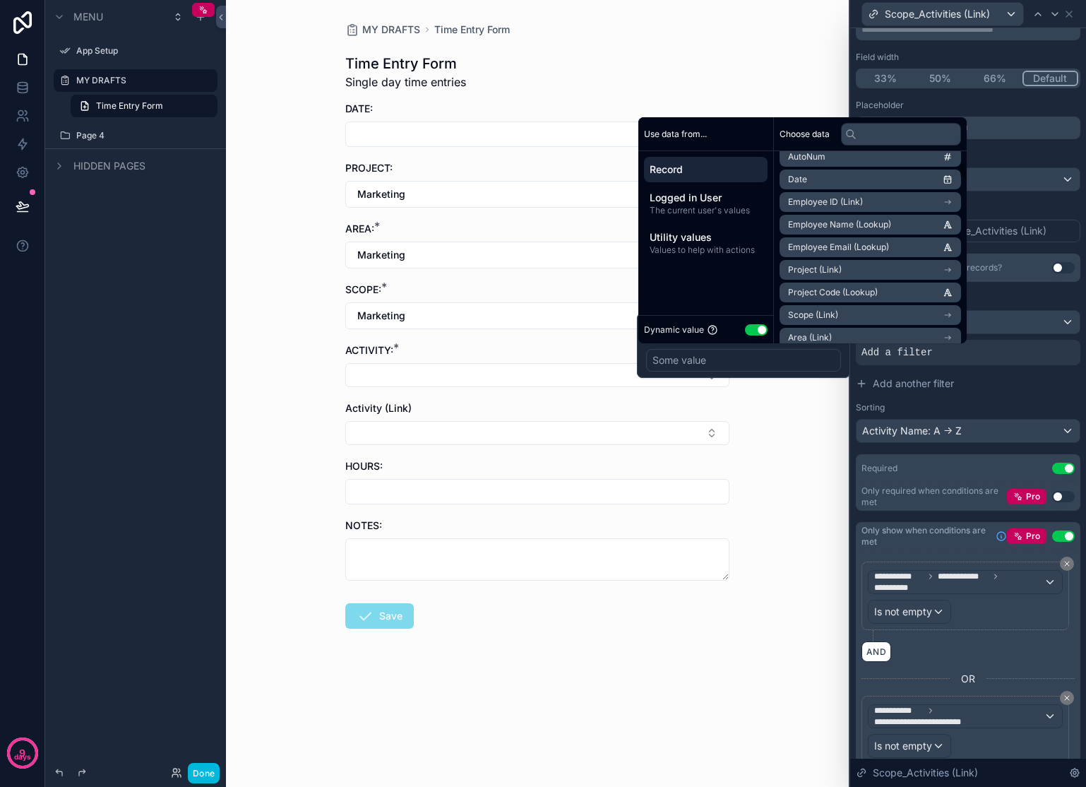
scroll to position [132, 0]
click at [895, 304] on li "Scope (Link)" at bounding box center [870, 306] width 181 height 20
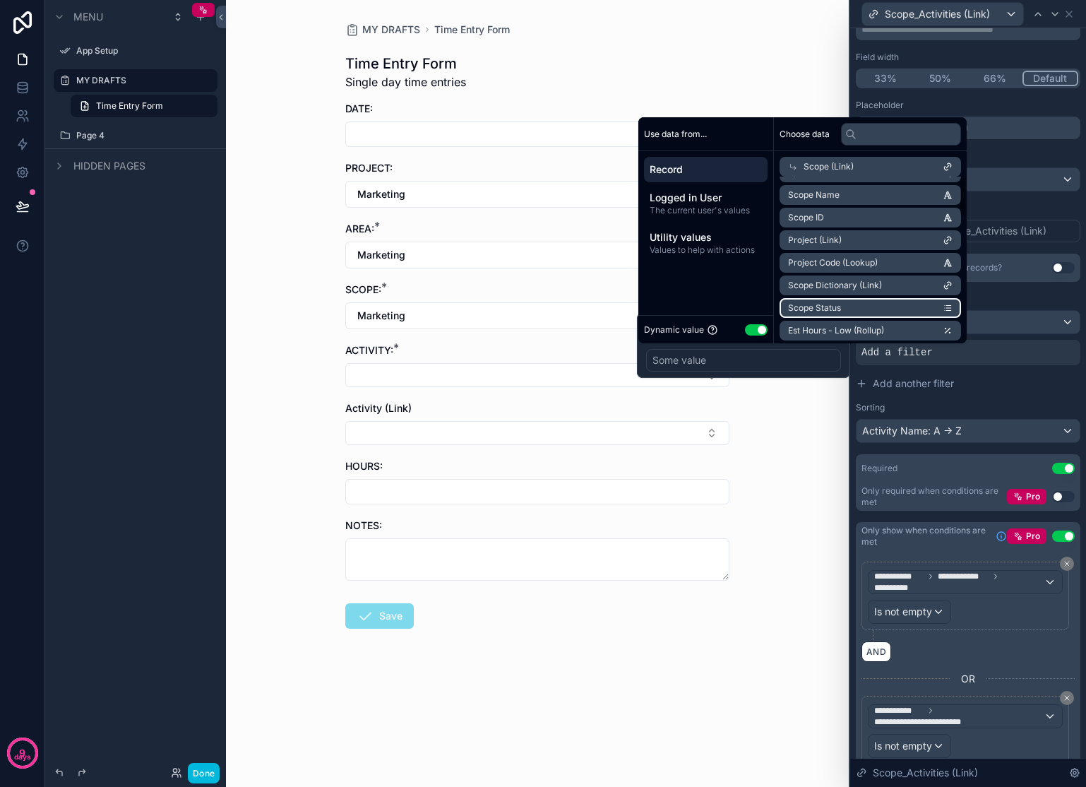
scroll to position [0, 0]
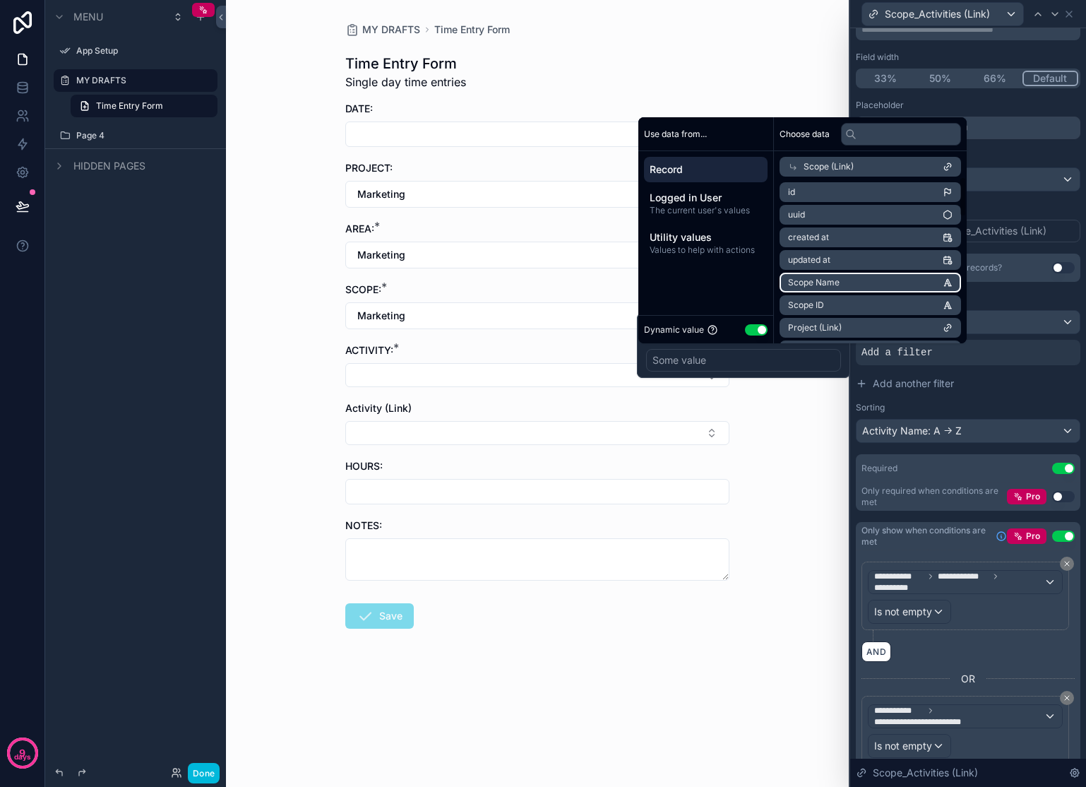
click at [881, 281] on li "Scope Name" at bounding box center [870, 283] width 181 height 20
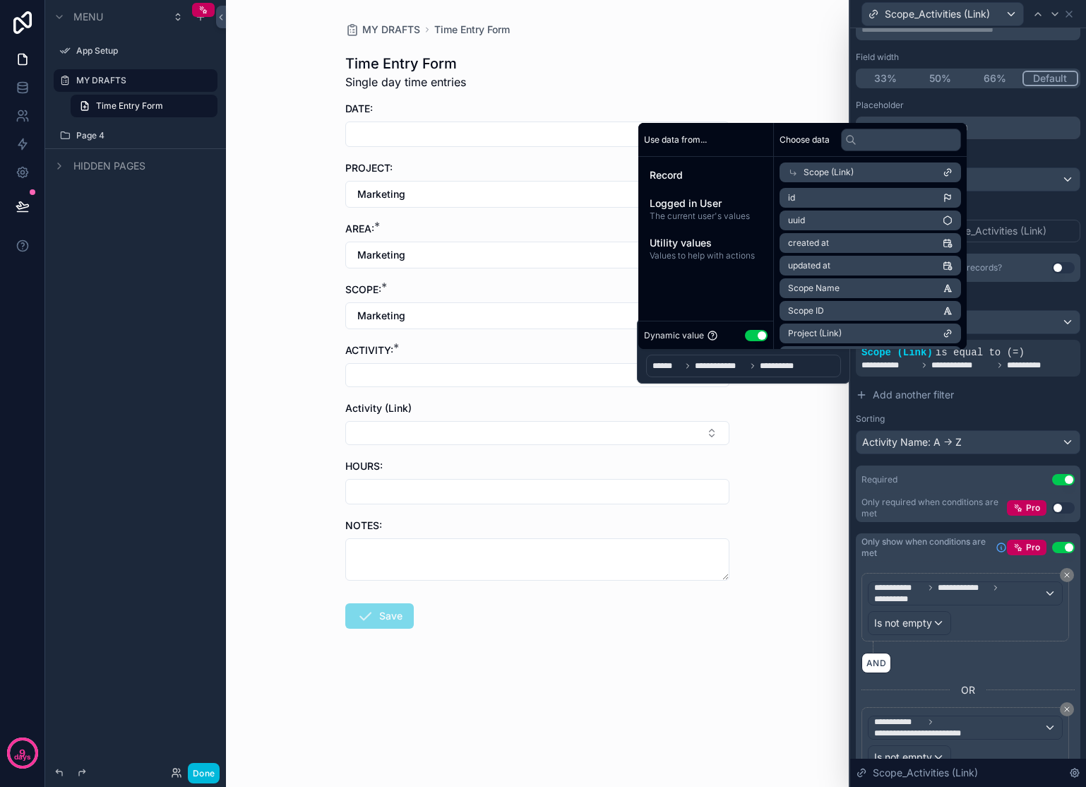
click at [1029, 405] on button "Add another filter" at bounding box center [968, 394] width 225 height 25
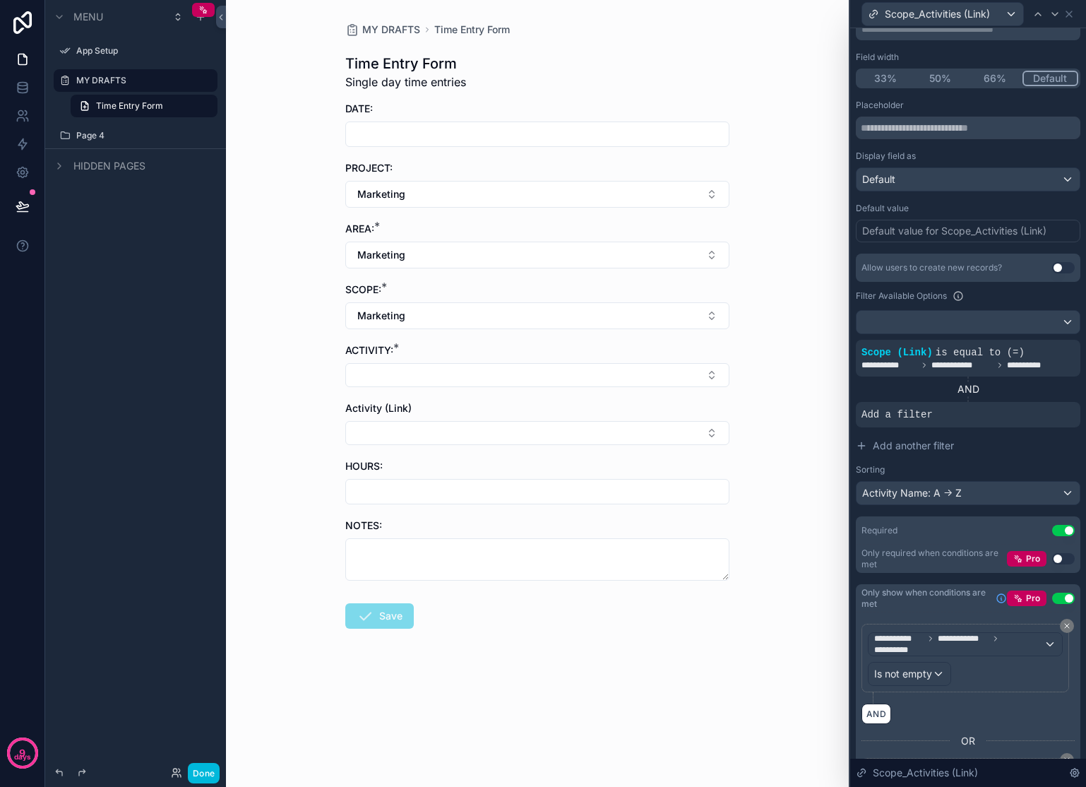
click at [456, 371] on button "Select Button" at bounding box center [537, 375] width 384 height 24
click at [754, 340] on div "MY DRAFTS Time Entry Form Time Entry Form Single day time entries DATE: PROJECT…" at bounding box center [537, 393] width 623 height 787
click at [0, 0] on icon at bounding box center [0, 0] width 0 height 0
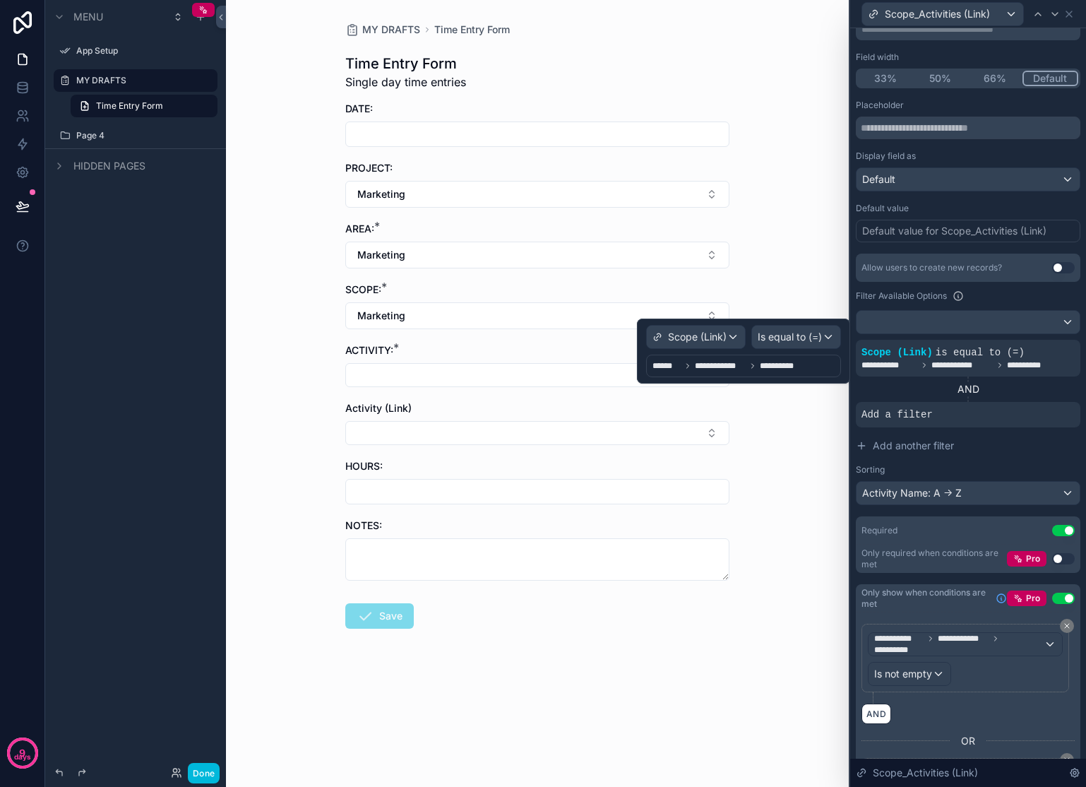
click at [790, 363] on span "**********" at bounding box center [786, 365] width 52 height 11
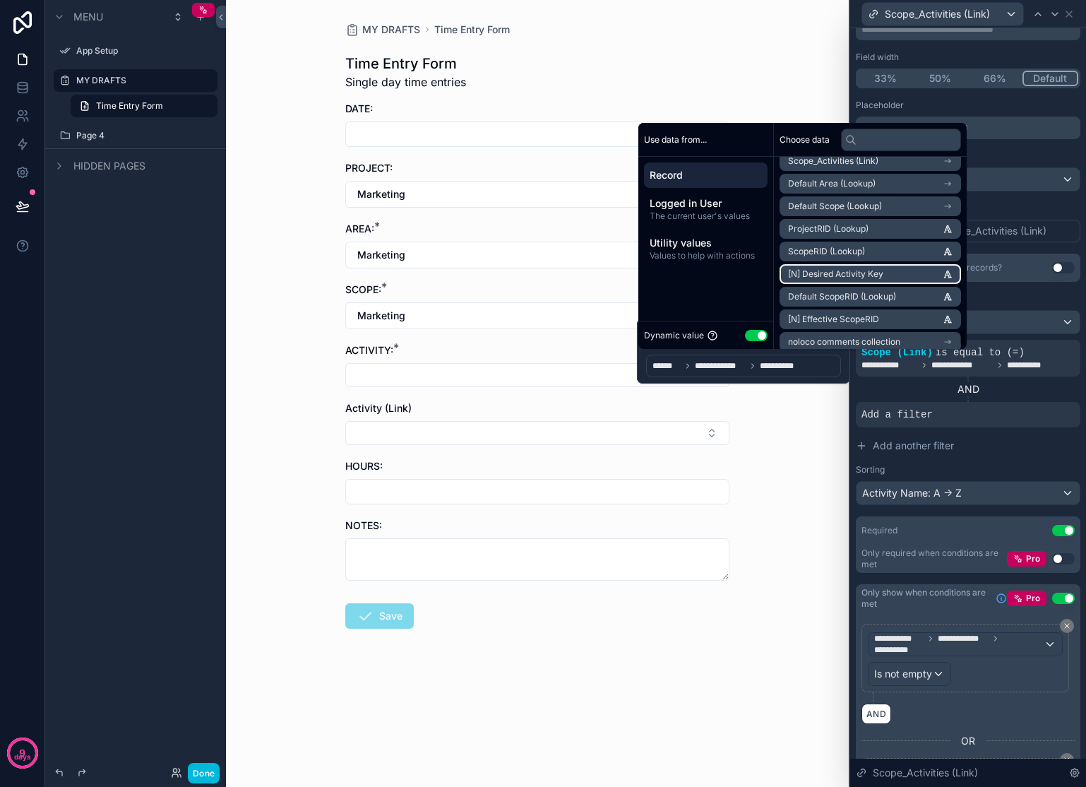
scroll to position [1946, 0]
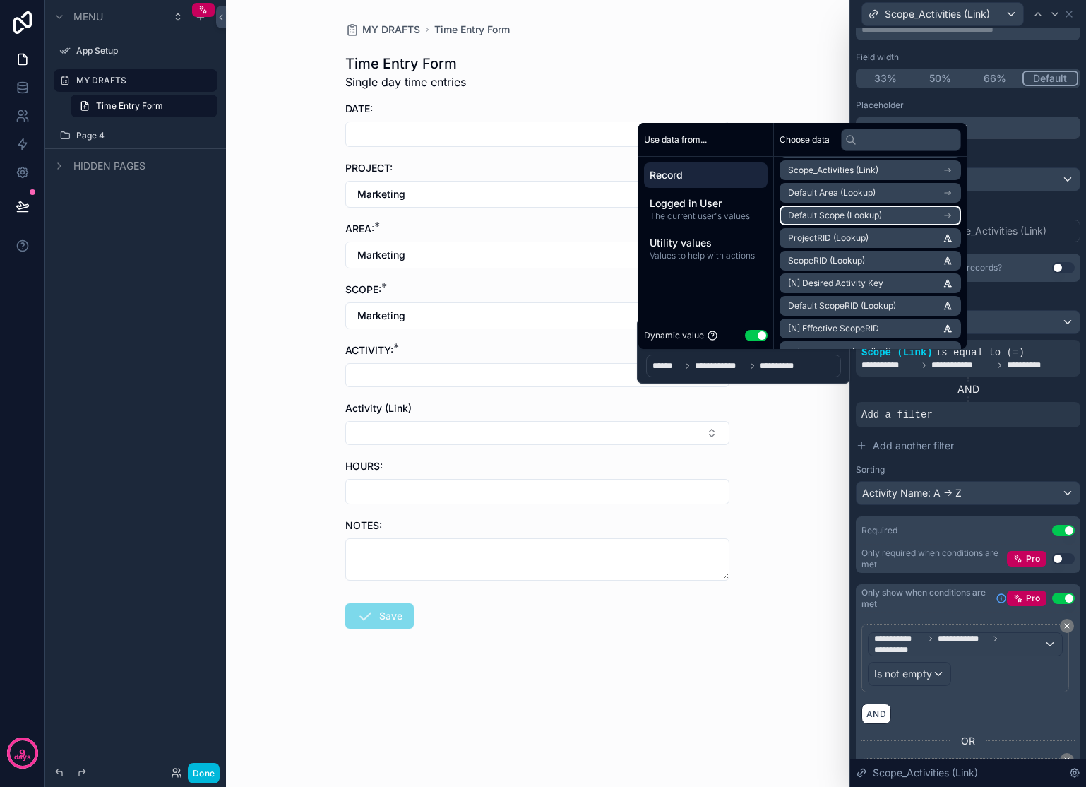
click at [848, 220] on span "Default Scope (Lookup)" at bounding box center [835, 215] width 94 height 11
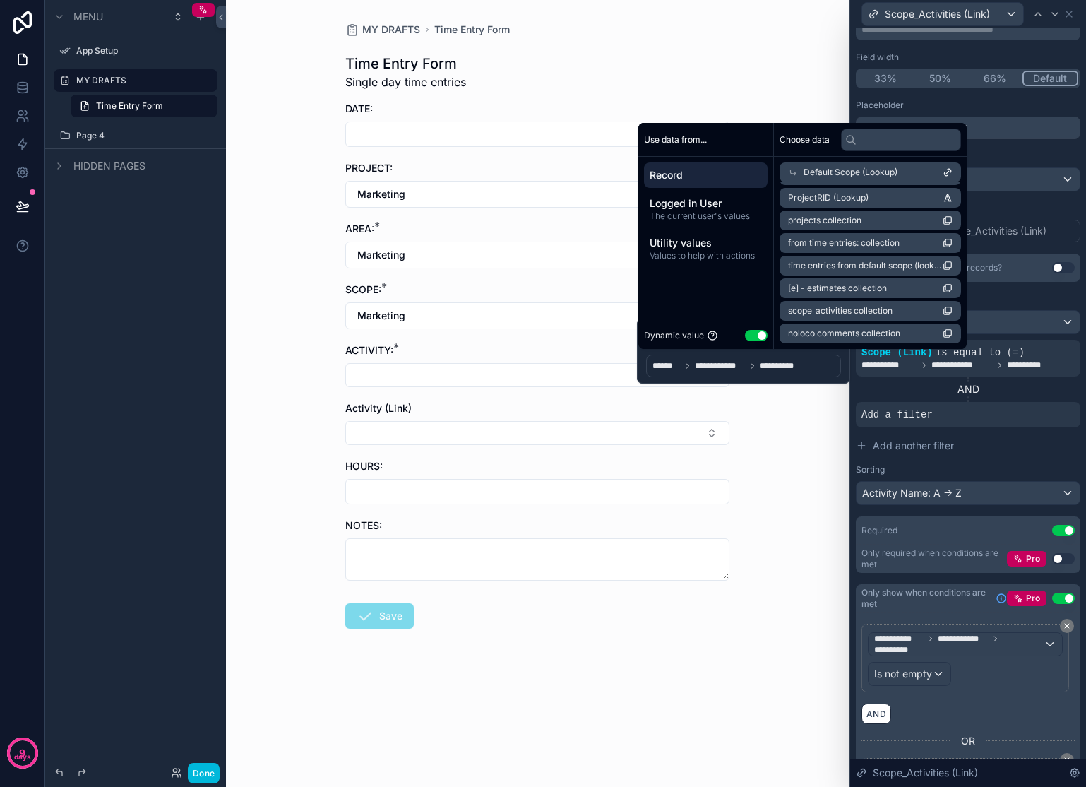
click at [855, 169] on span "Default Scope (Lookup)" at bounding box center [851, 172] width 94 height 11
click at [807, 367] on span "**********" at bounding box center [786, 365] width 52 height 11
click at [823, 367] on div "**********" at bounding box center [743, 366] width 195 height 23
click at [768, 362] on span "**********" at bounding box center [786, 365] width 52 height 11
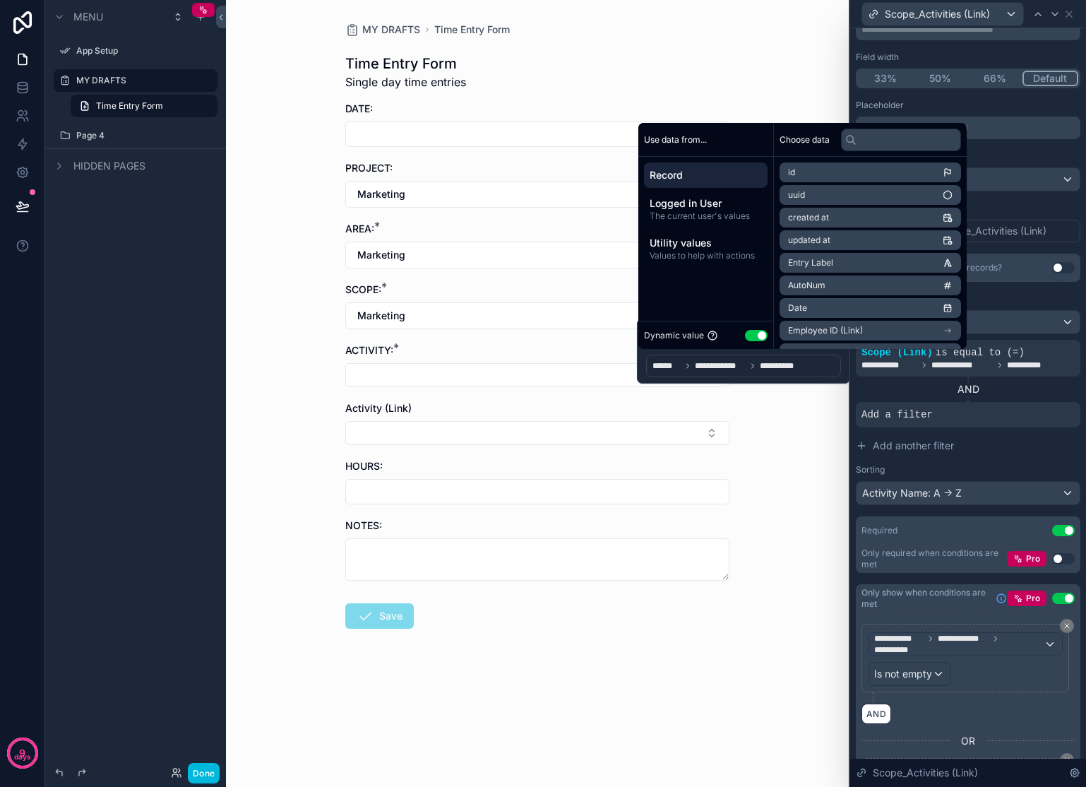
click at [682, 178] on span "Record" at bounding box center [706, 175] width 112 height 14
click at [698, 369] on span "**********" at bounding box center [720, 365] width 51 height 11
click at [765, 332] on button "Use setting" at bounding box center [756, 335] width 23 height 11
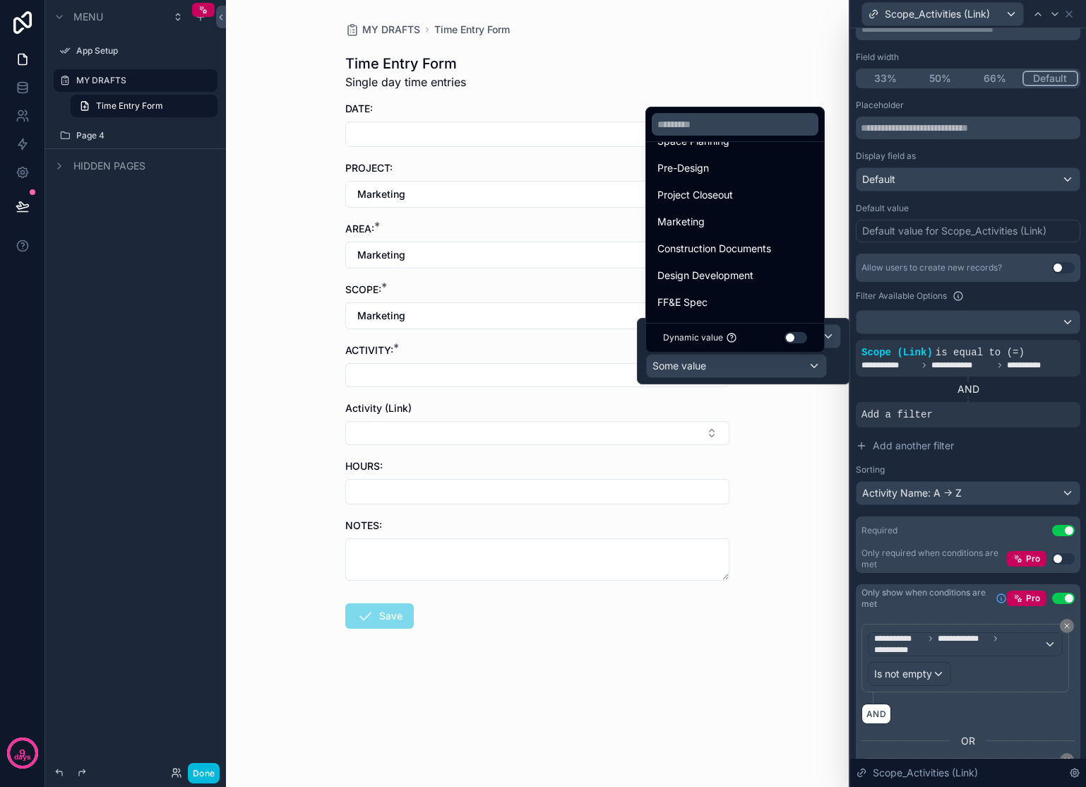
scroll to position [0, 0]
click at [795, 335] on button "Use setting" at bounding box center [796, 337] width 23 height 11
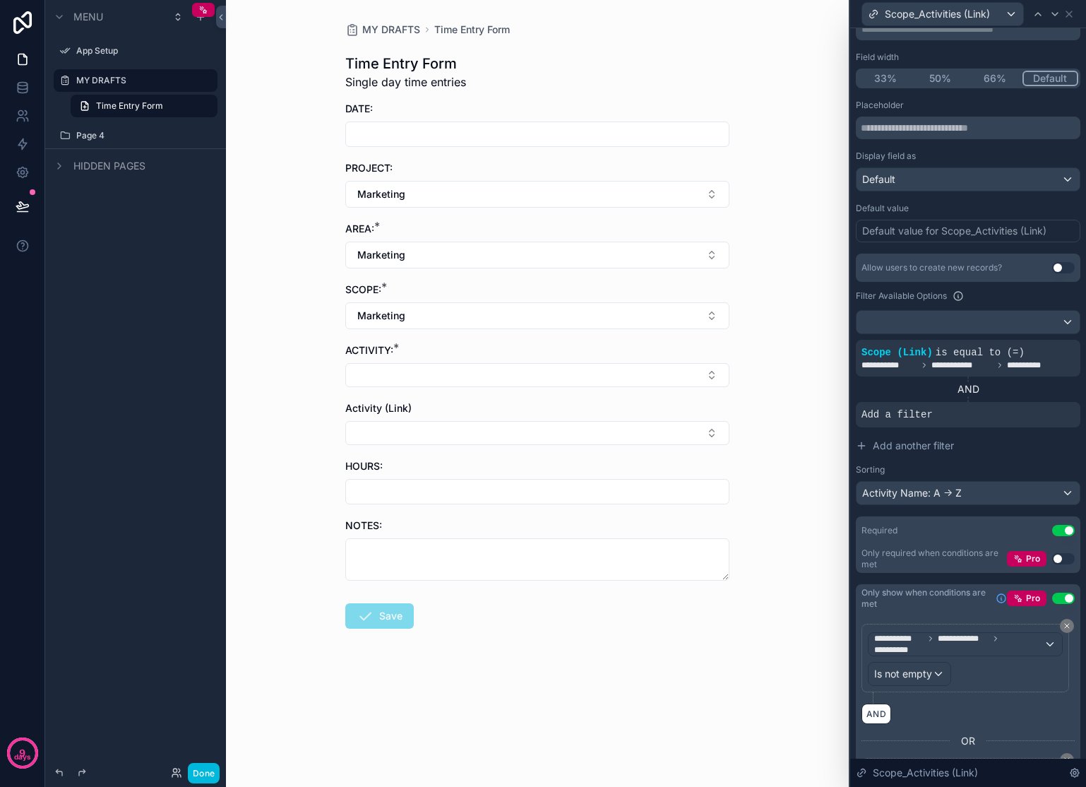
click at [1000, 390] on div "AND" at bounding box center [968, 389] width 225 height 14
click at [0, 0] on icon at bounding box center [0, 0] width 0 height 0
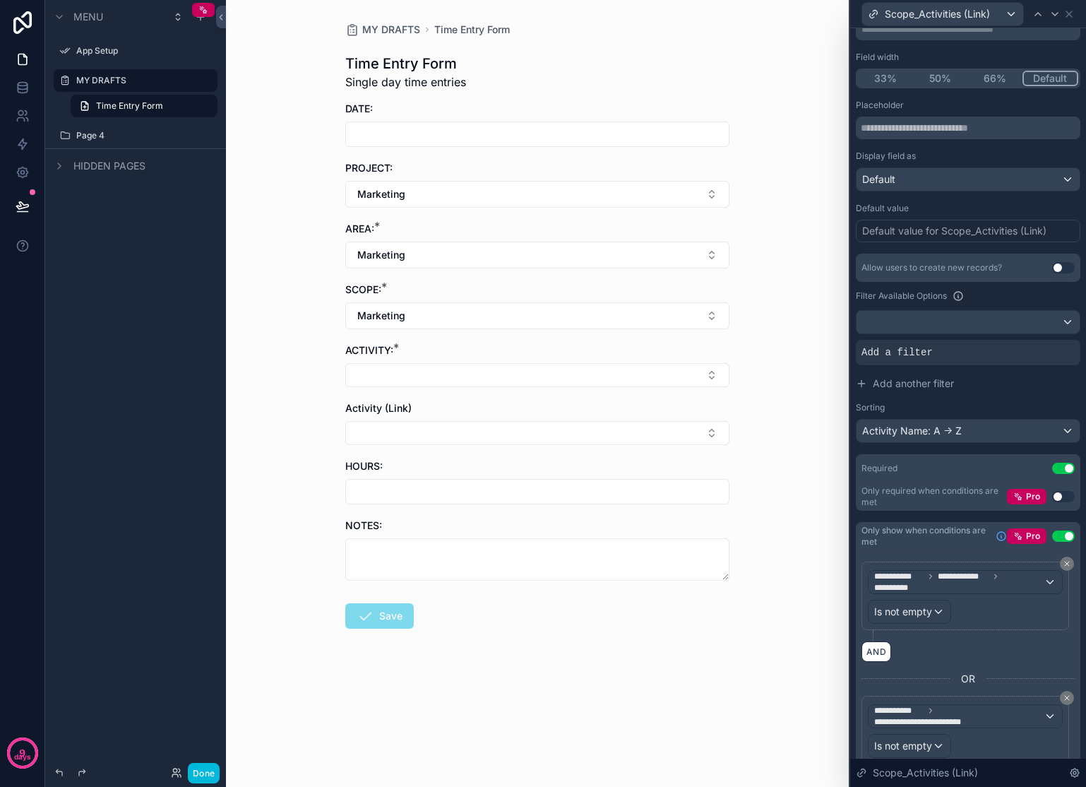
click at [0, 0] on div at bounding box center [0, 0] width 0 height 0
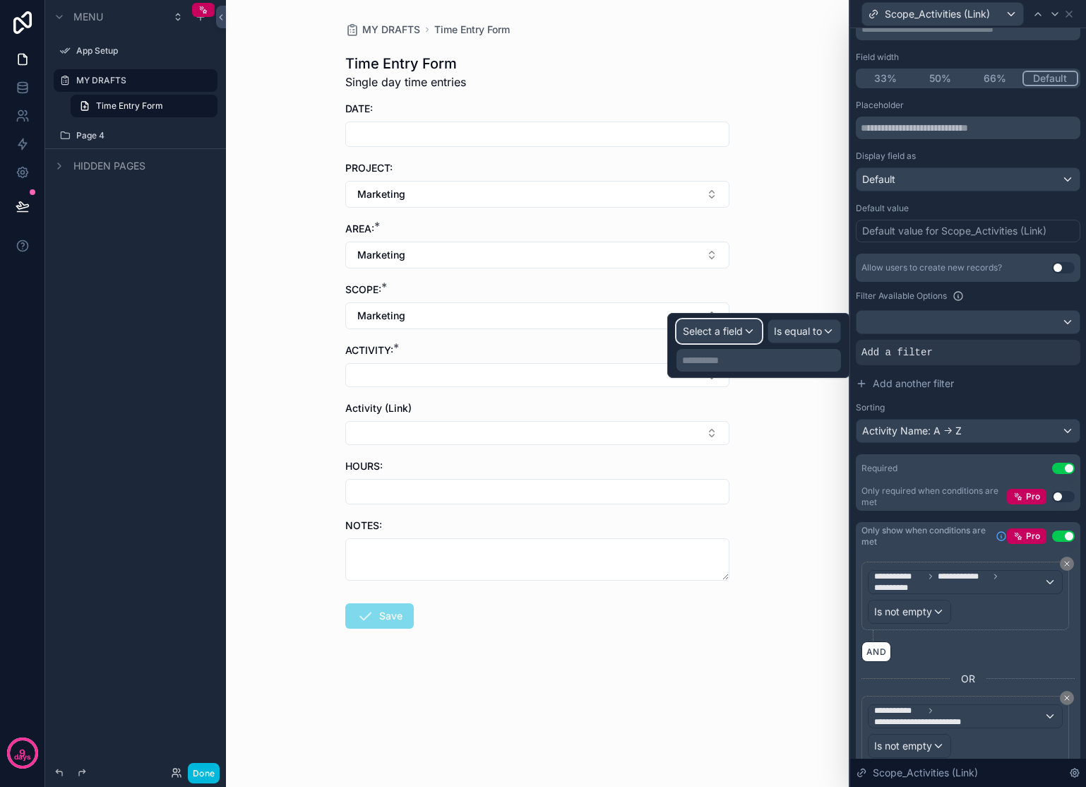
click at [725, 332] on span "Select a field" at bounding box center [713, 331] width 60 height 12
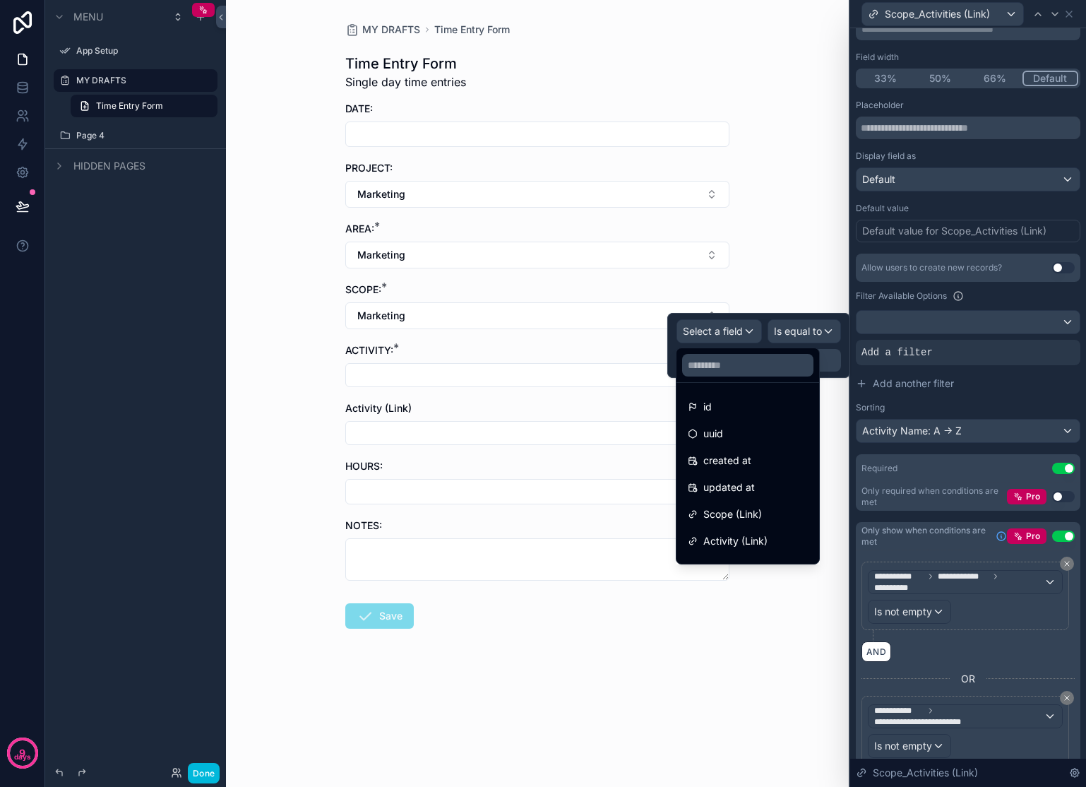
click at [761, 518] on span "Scope (Link)" at bounding box center [732, 514] width 59 height 17
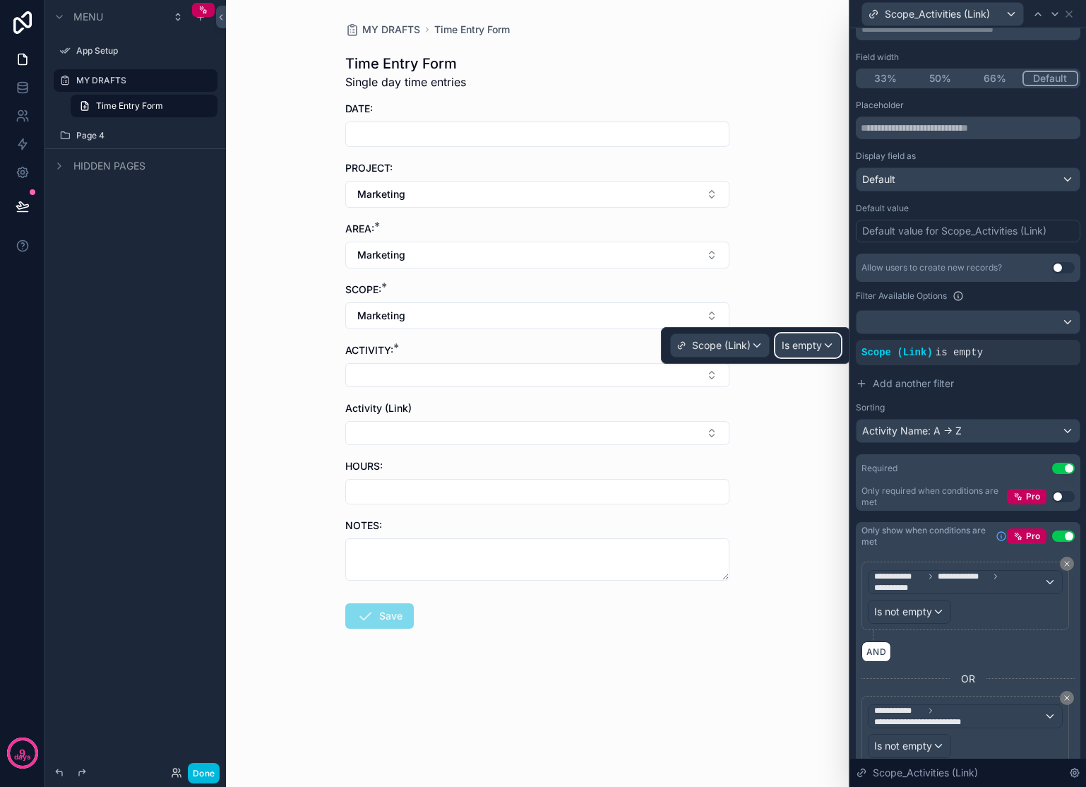
click at [823, 349] on div "Is empty" at bounding box center [808, 345] width 64 height 23
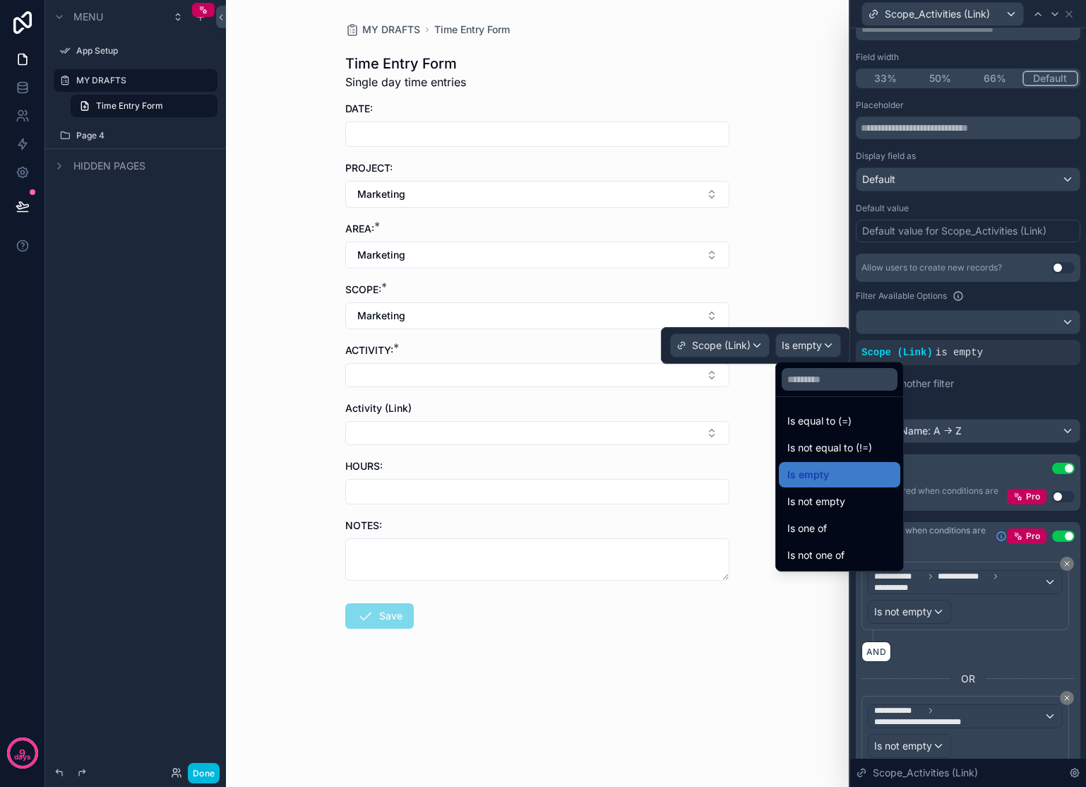
click at [834, 420] on span "Is equal to (=)" at bounding box center [819, 420] width 64 height 17
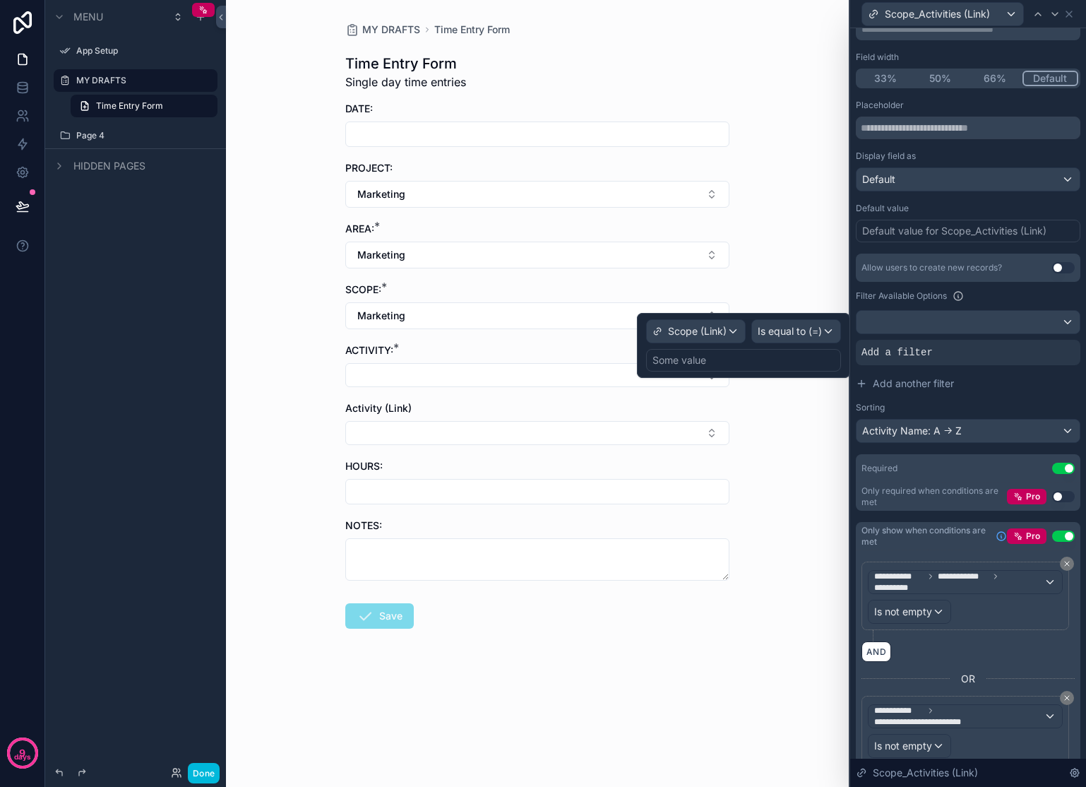
click at [761, 362] on div "Some value" at bounding box center [743, 360] width 195 height 23
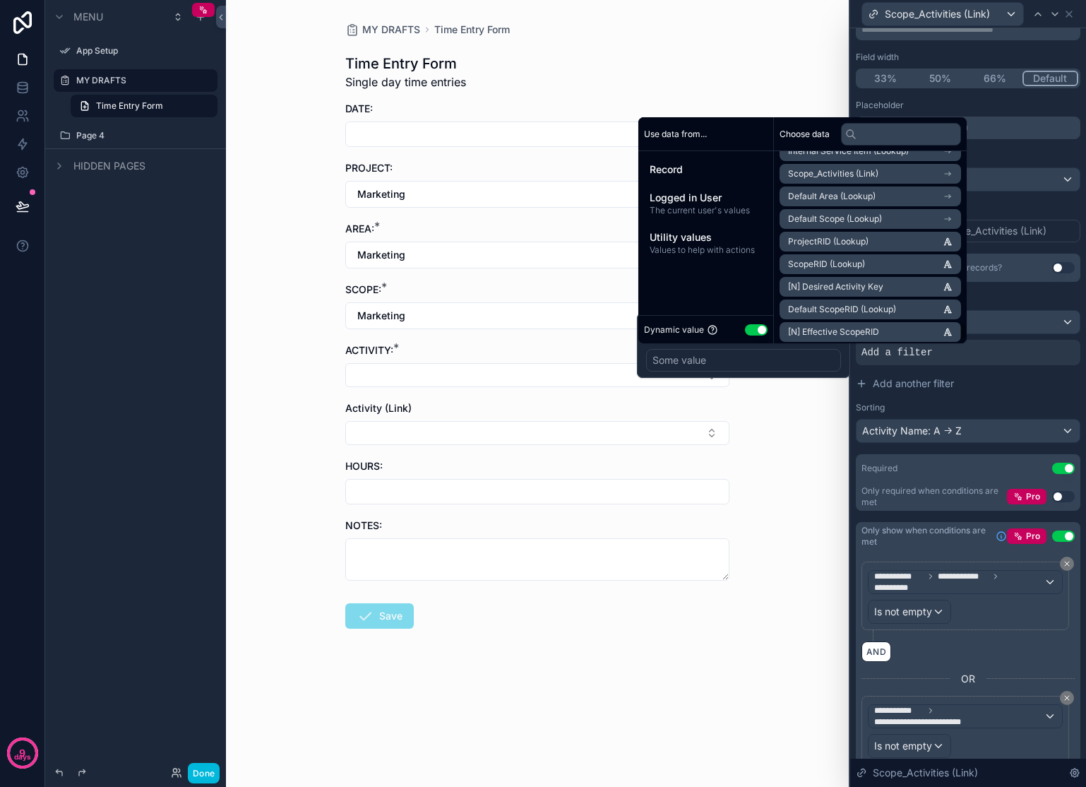
scroll to position [1918, 0]
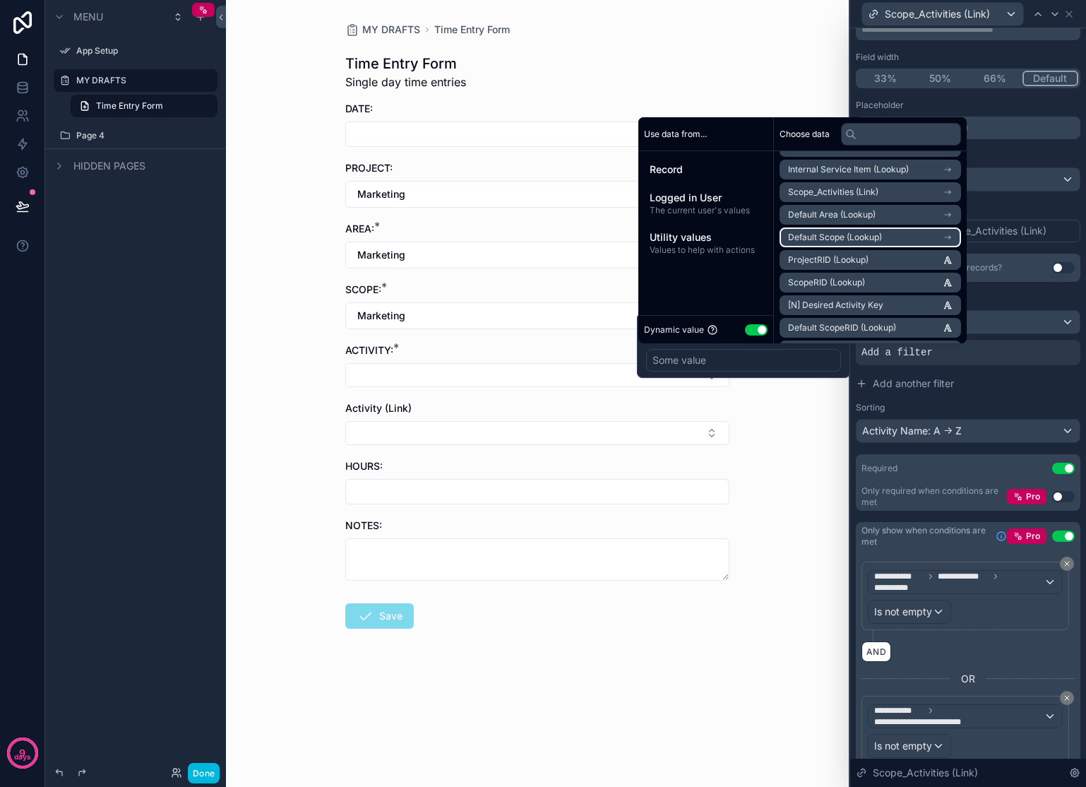
click at [953, 241] on icon "scrollable content" at bounding box center [948, 237] width 10 height 10
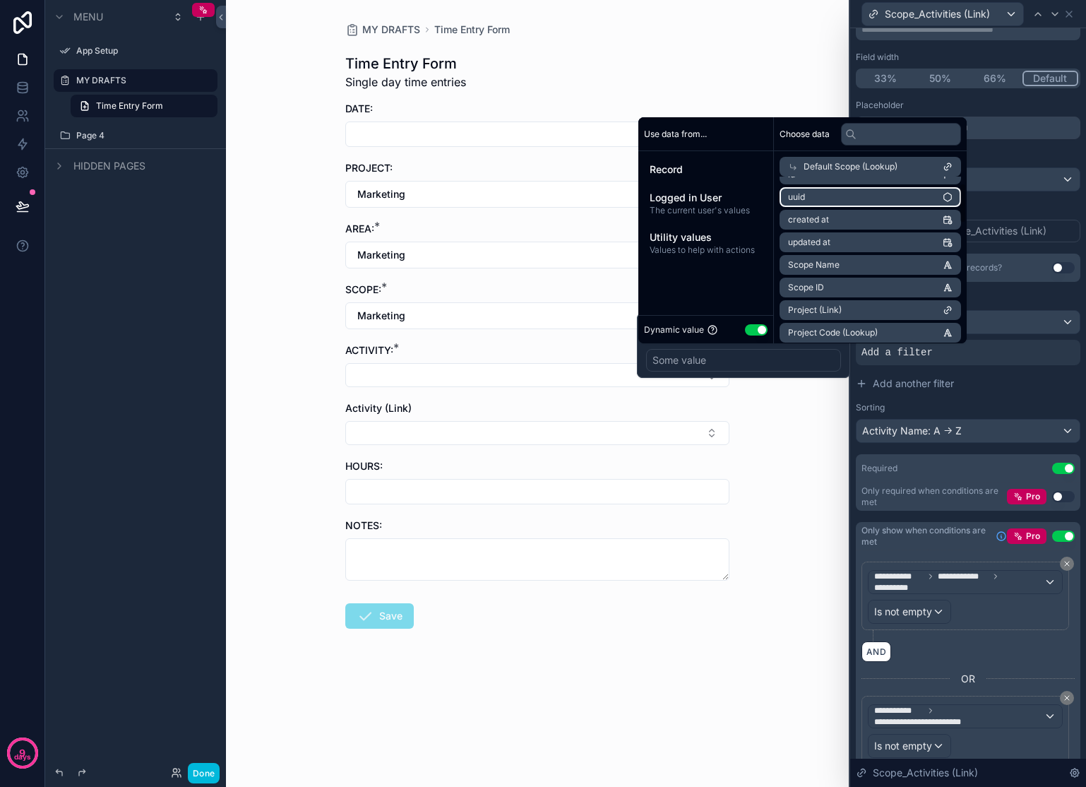
scroll to position [27, 0]
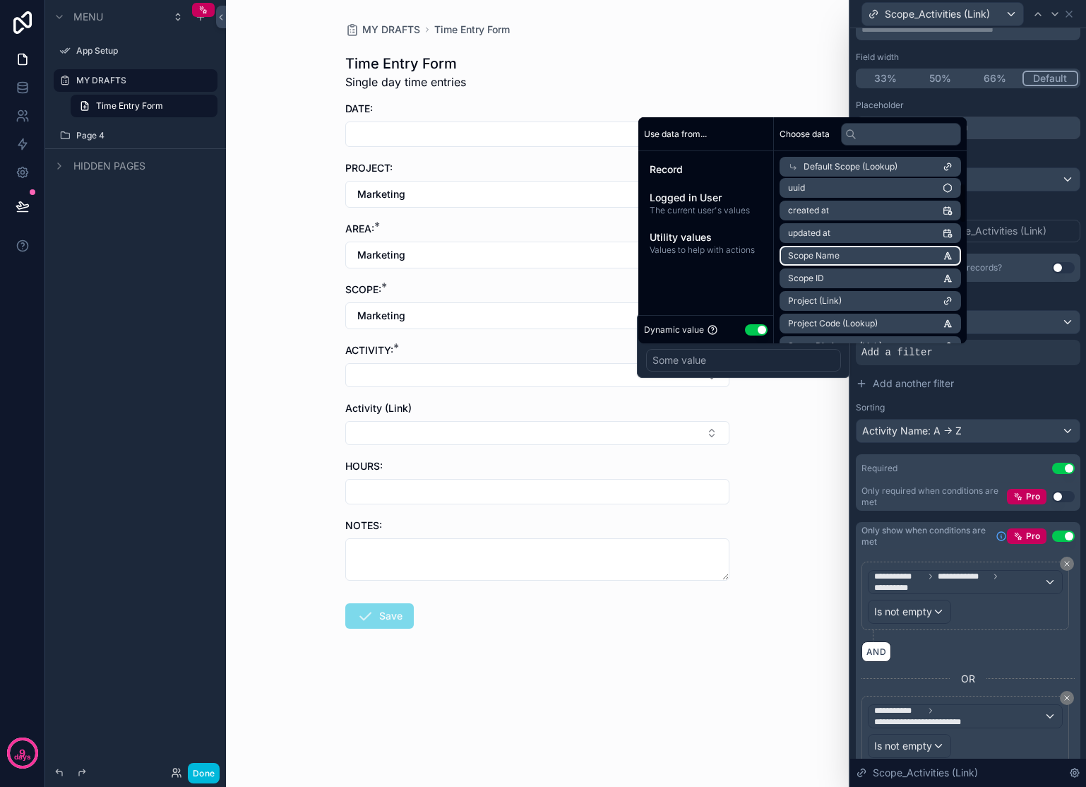
click at [862, 259] on li "Scope Name" at bounding box center [870, 256] width 181 height 20
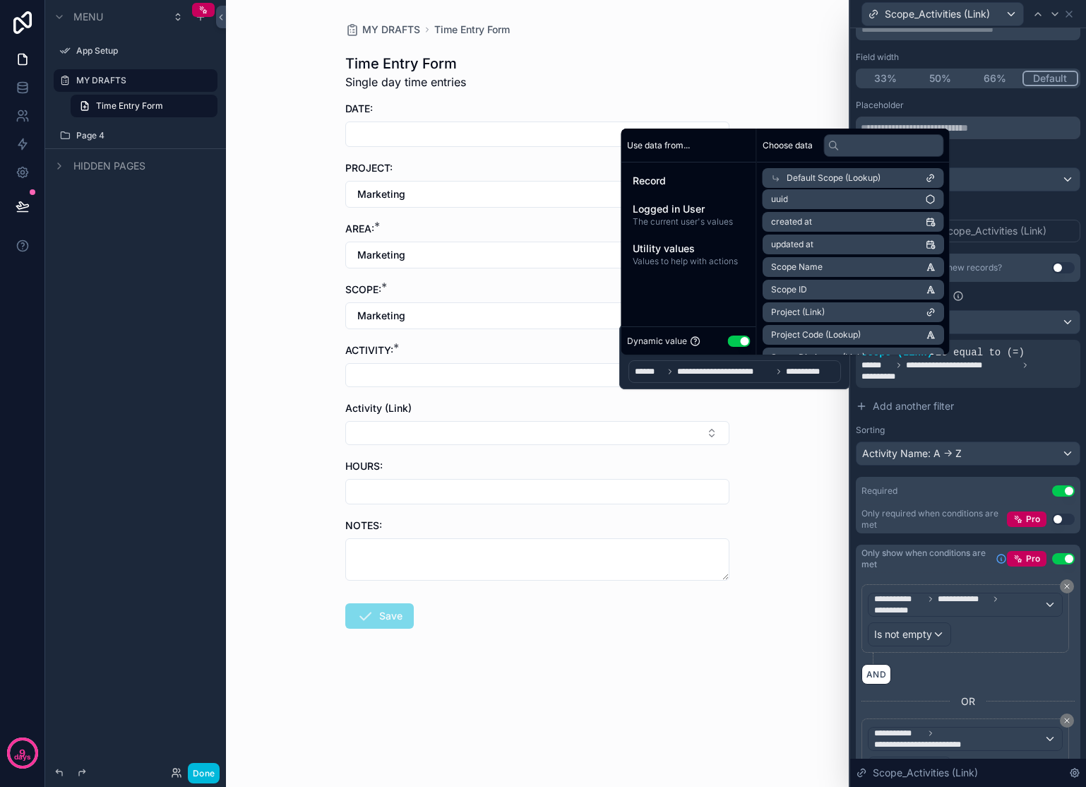
click at [786, 465] on div "MY DRAFTS Time Entry Form Time Entry Form Single day time entries DATE: PROJECT…" at bounding box center [537, 393] width 623 height 787
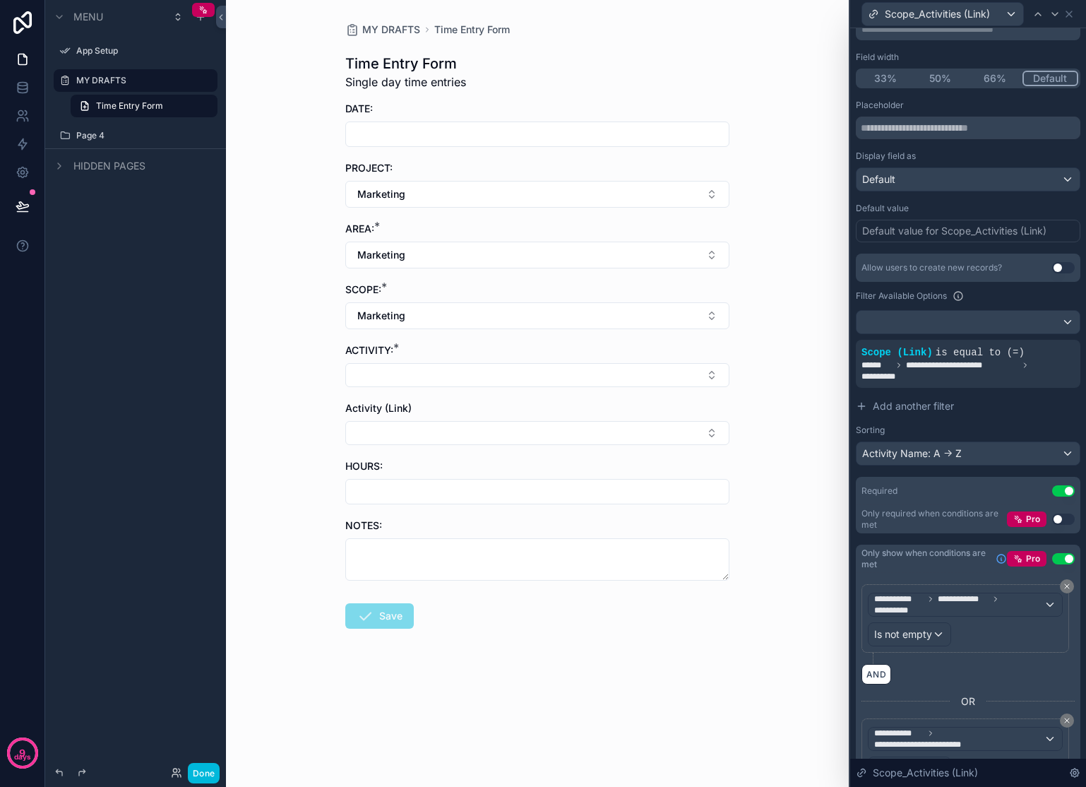
click at [634, 378] on button "Select Button" at bounding box center [537, 375] width 384 height 24
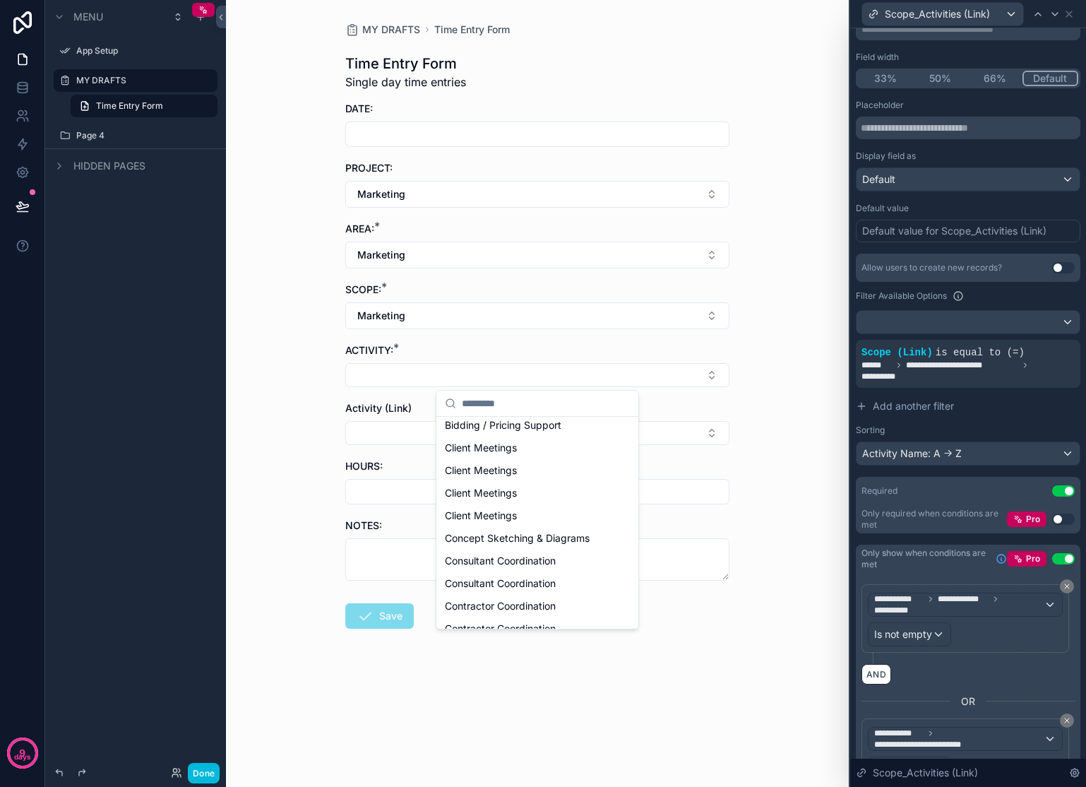
scroll to position [0, 0]
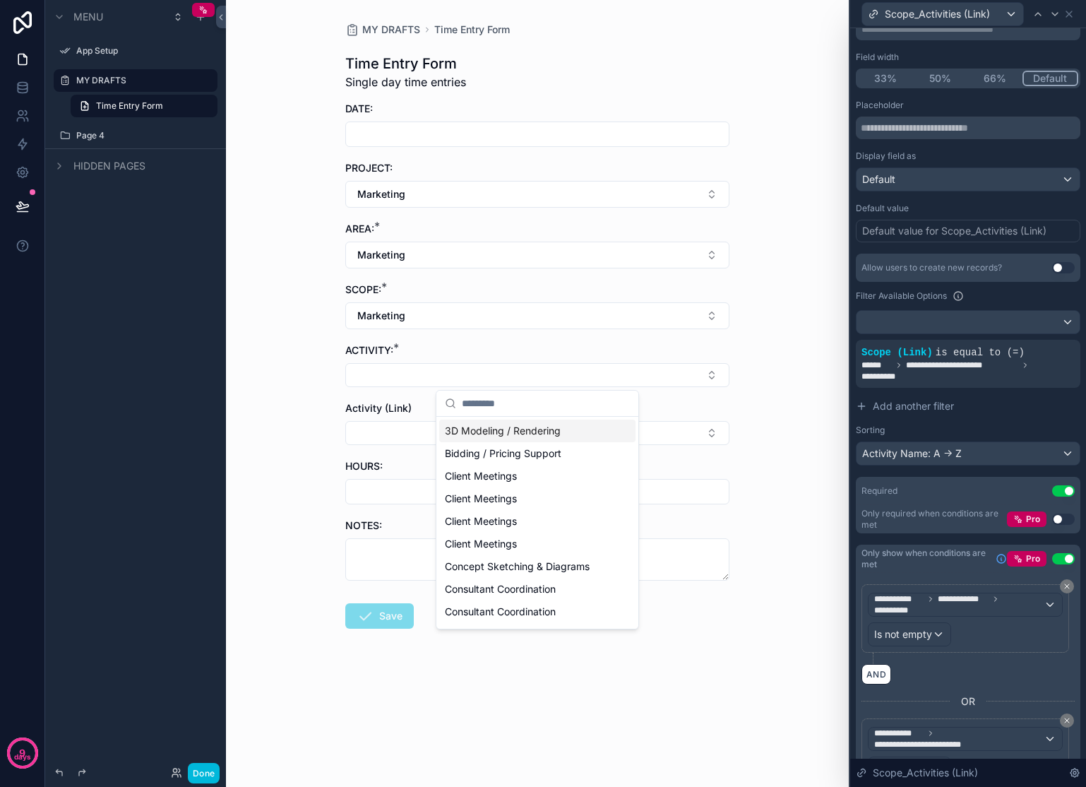
click at [766, 341] on div "MY DRAFTS Time Entry Form Time Entry Form Single day time entries DATE: PROJECT…" at bounding box center [537, 393] width 623 height 787
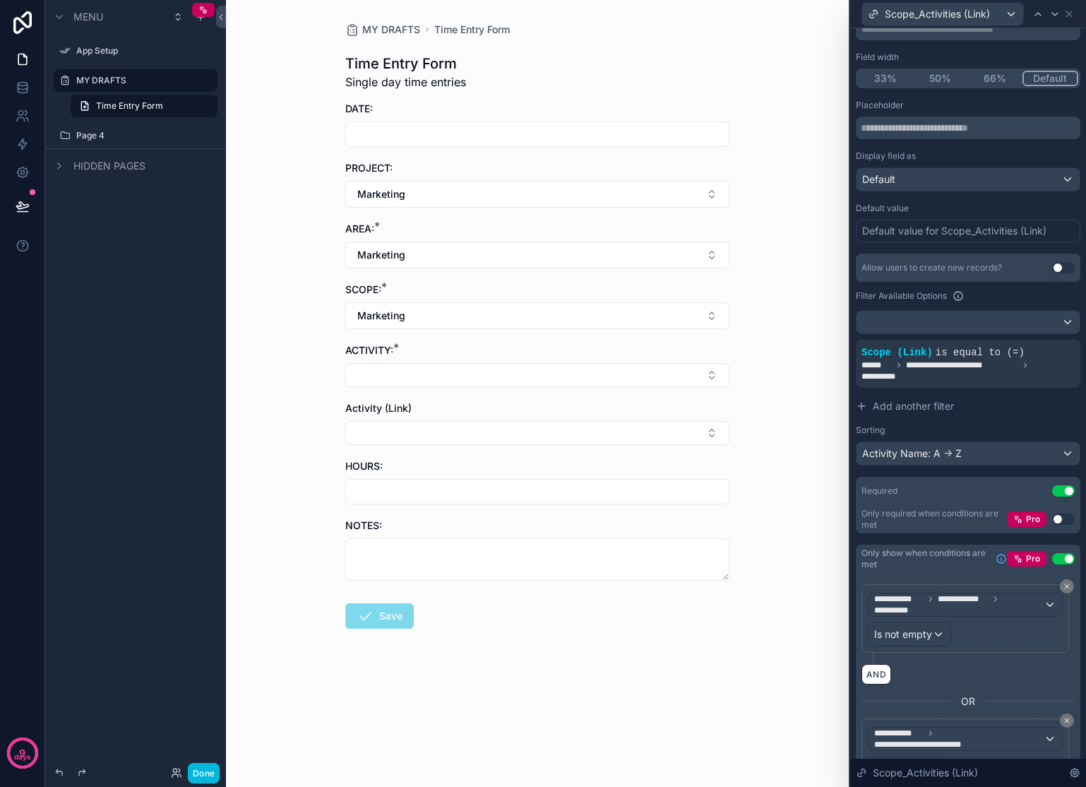
click at [435, 430] on button "Select Button" at bounding box center [537, 433] width 384 height 24
click at [682, 366] on button "Select Button" at bounding box center [537, 375] width 384 height 24
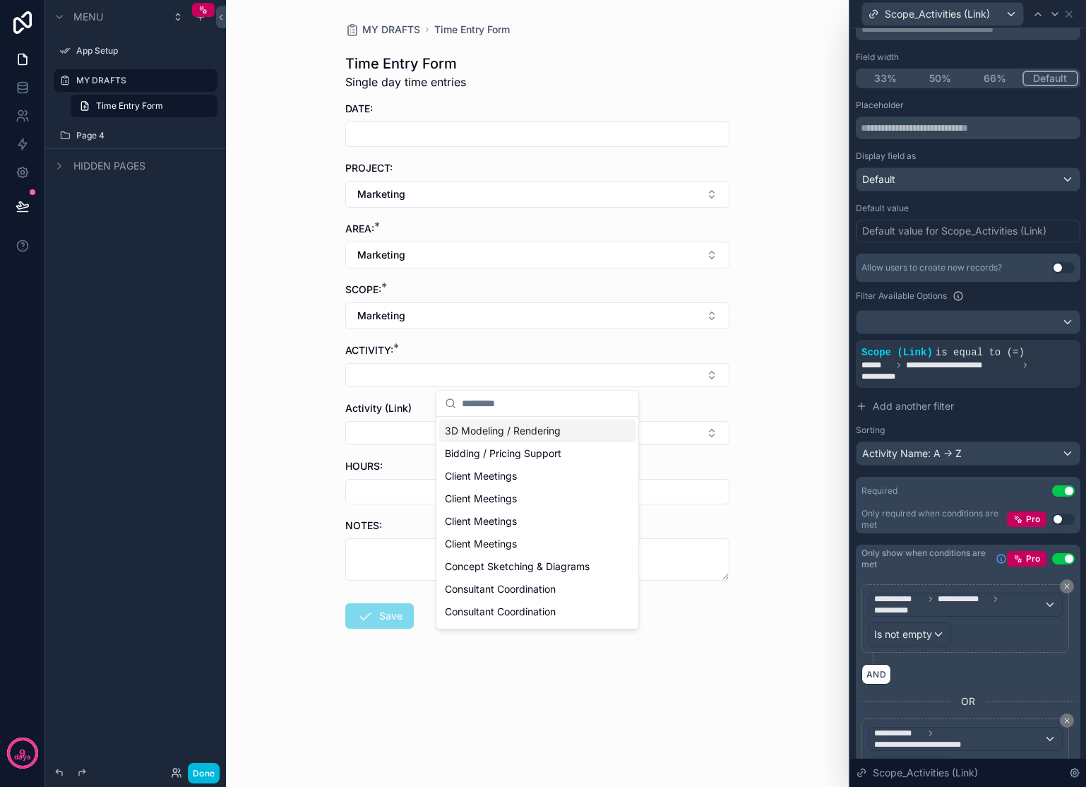
click at [786, 366] on div "MY DRAFTS Time Entry Form Time Entry Form Single day time entries DATE: PROJECT…" at bounding box center [537, 393] width 623 height 787
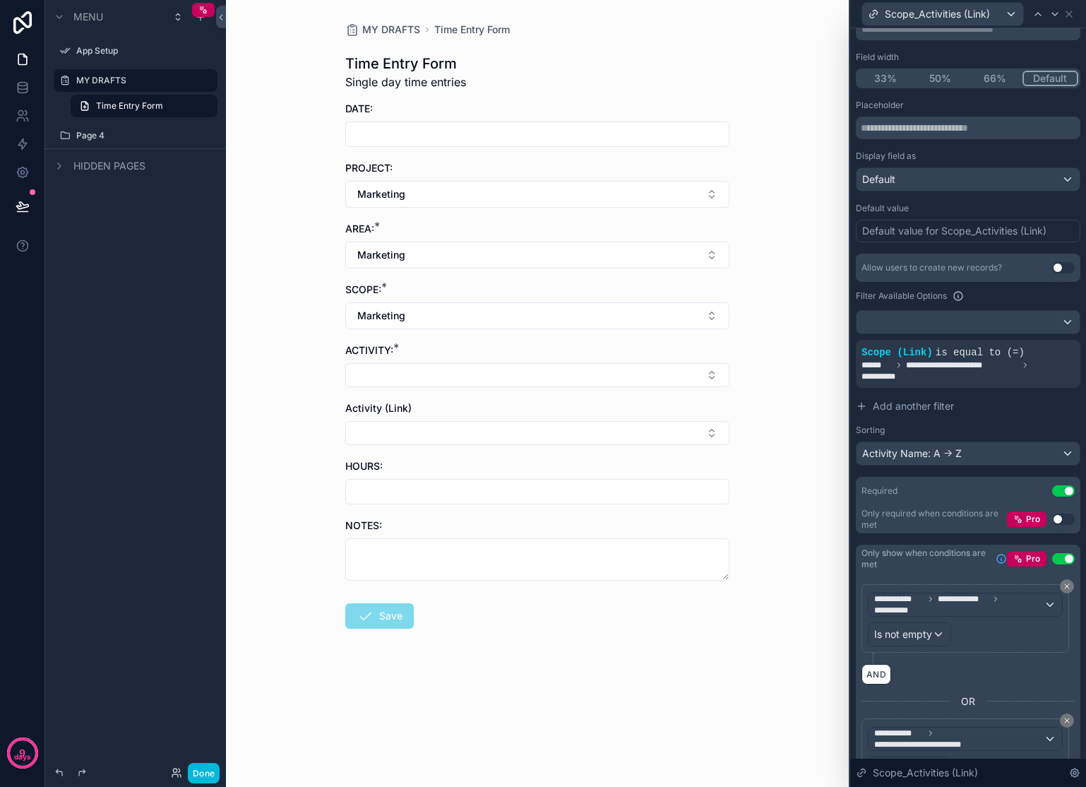
click at [643, 428] on button "Select Button" at bounding box center [537, 433] width 384 height 24
click at [807, 429] on div "MY DRAFTS Time Entry Form Time Entry Form Single day time entries DATE: PROJECT…" at bounding box center [537, 393] width 623 height 787
click at [928, 24] on div "Scope_Activities (Link)" at bounding box center [942, 14] width 161 height 23
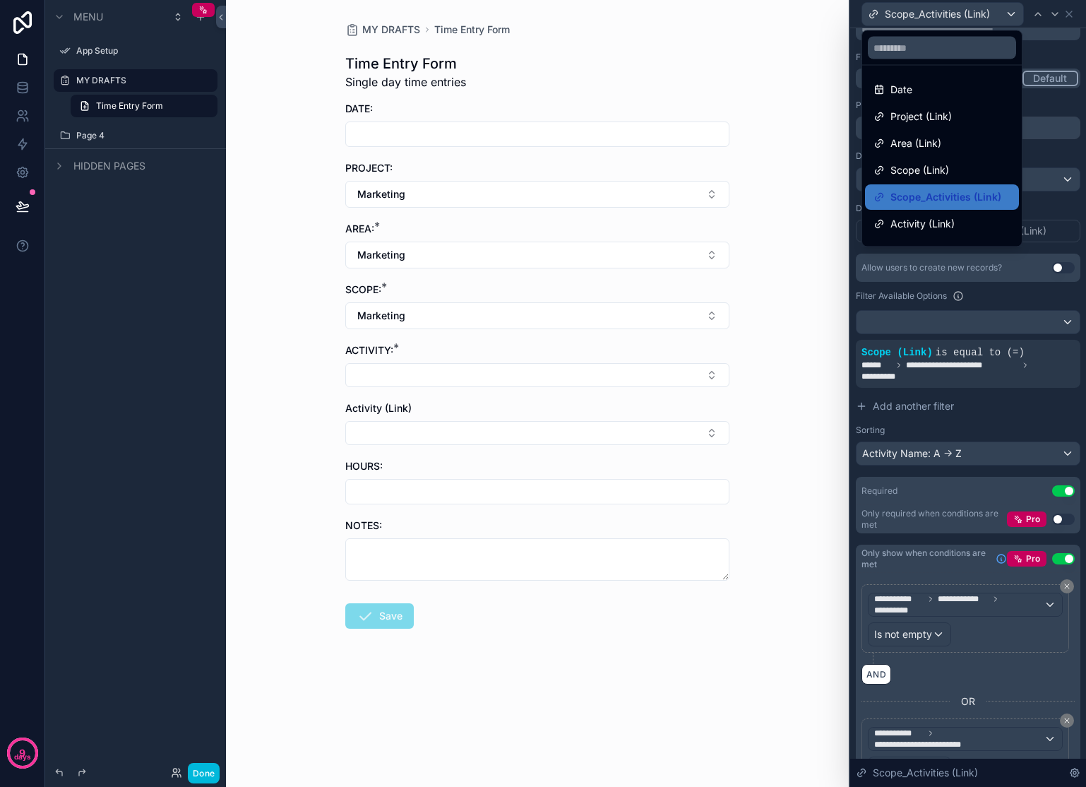
click at [929, 222] on span "Activity (Link)" at bounding box center [923, 223] width 64 height 17
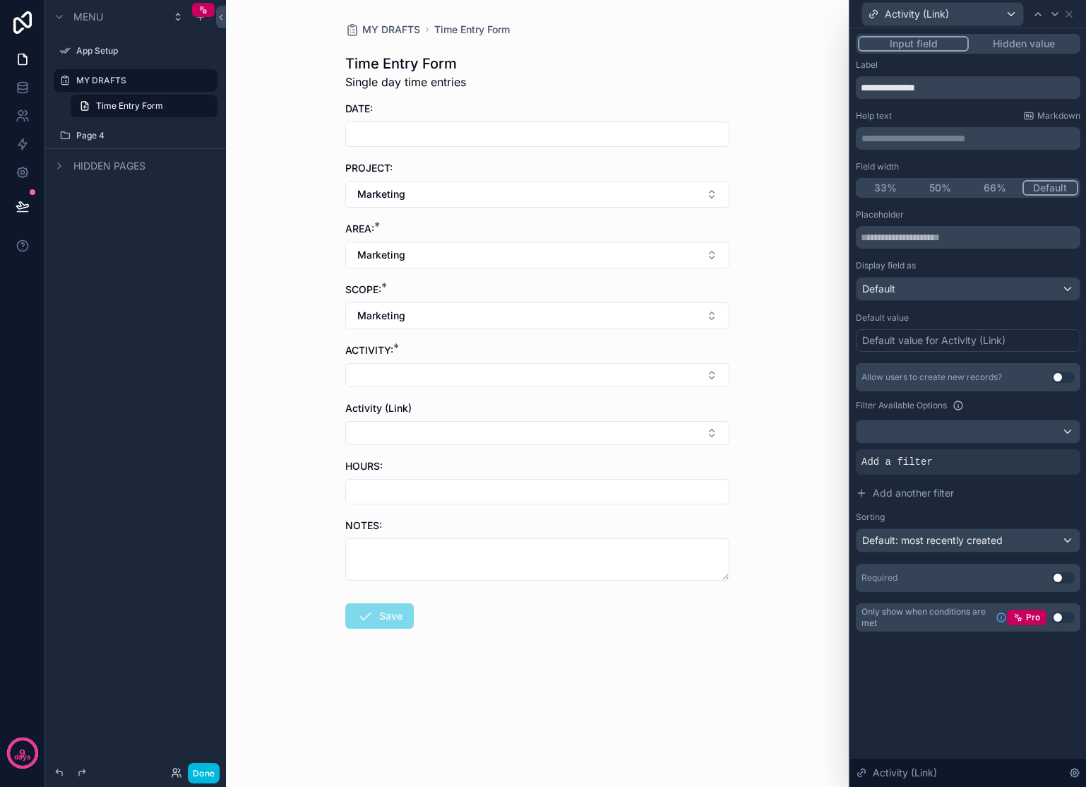
click at [918, 458] on span "Add a filter" at bounding box center [897, 462] width 71 height 14
click at [0, 0] on icon at bounding box center [0, 0] width 0 height 0
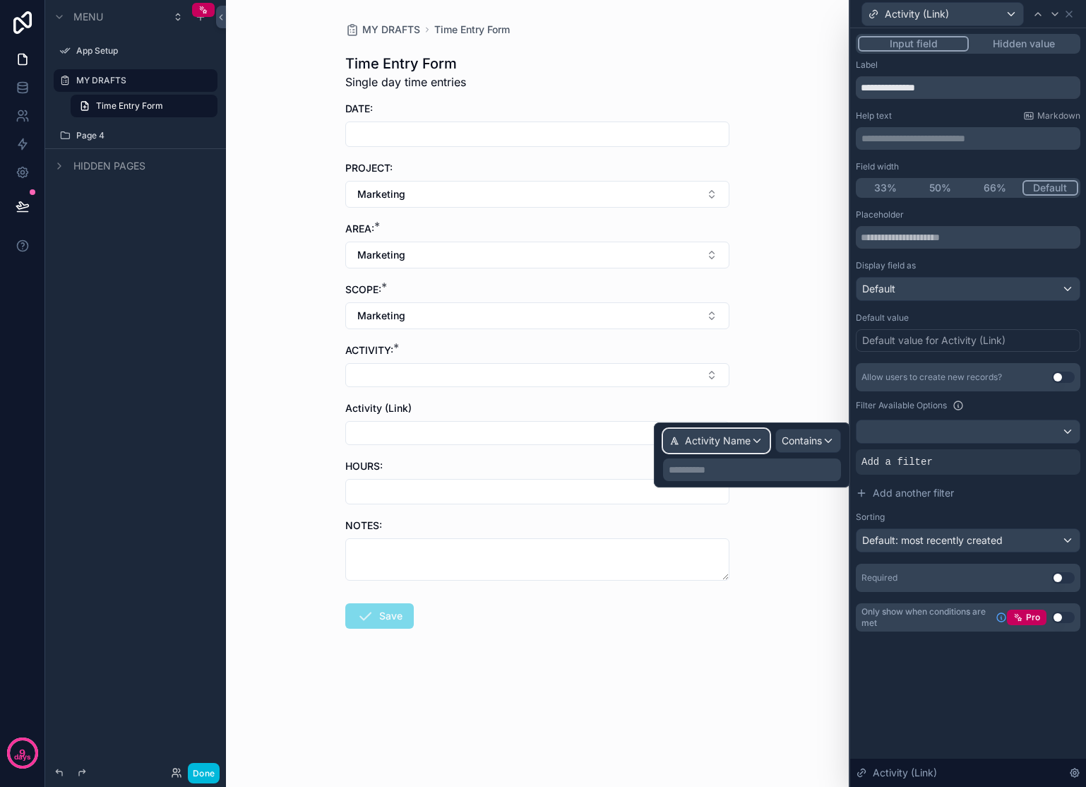
click at [721, 446] on span "Activity Name" at bounding box center [718, 441] width 66 height 14
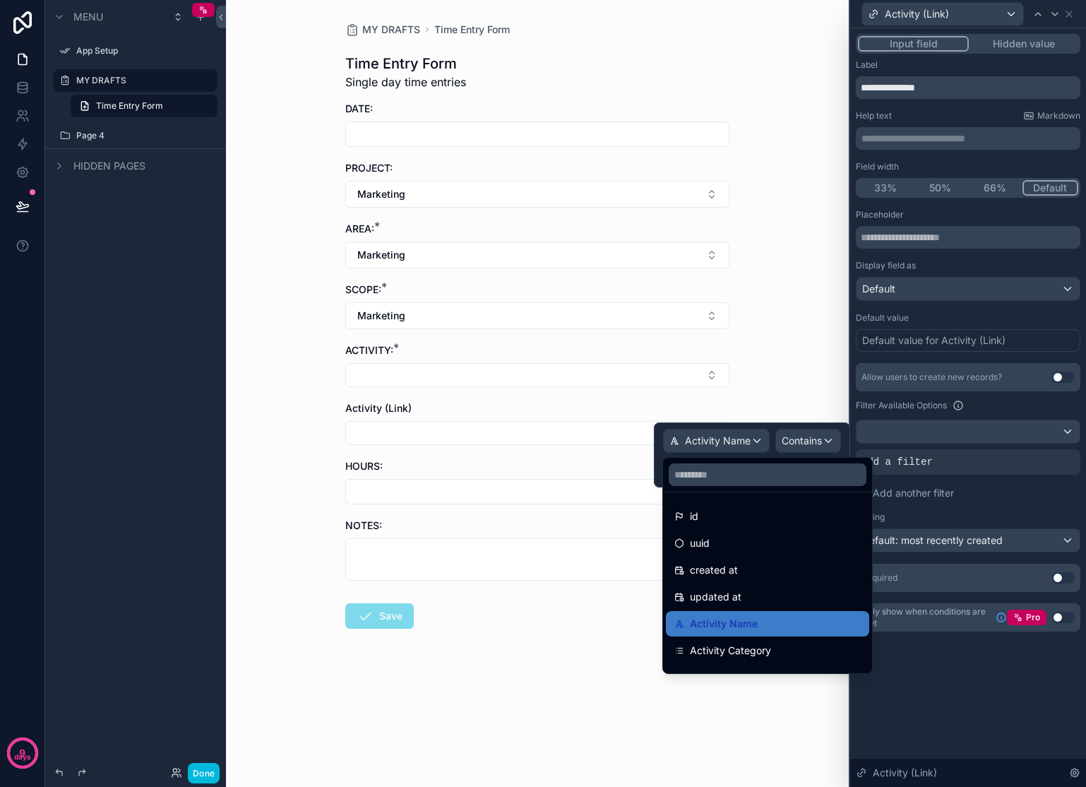
click at [796, 320] on div "MY DRAFTS Time Entry Form Time Entry Form Single day time entries DATE: PROJECT…" at bounding box center [537, 393] width 623 height 787
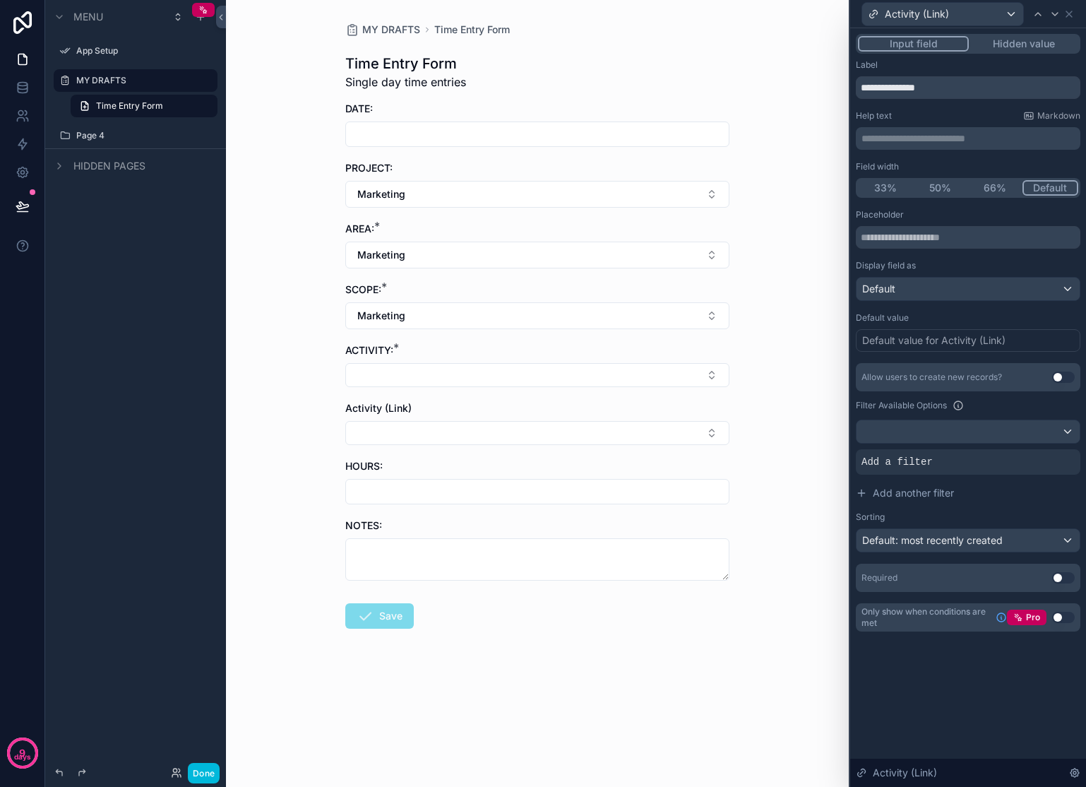
click at [597, 381] on button "Select Button" at bounding box center [537, 375] width 384 height 24
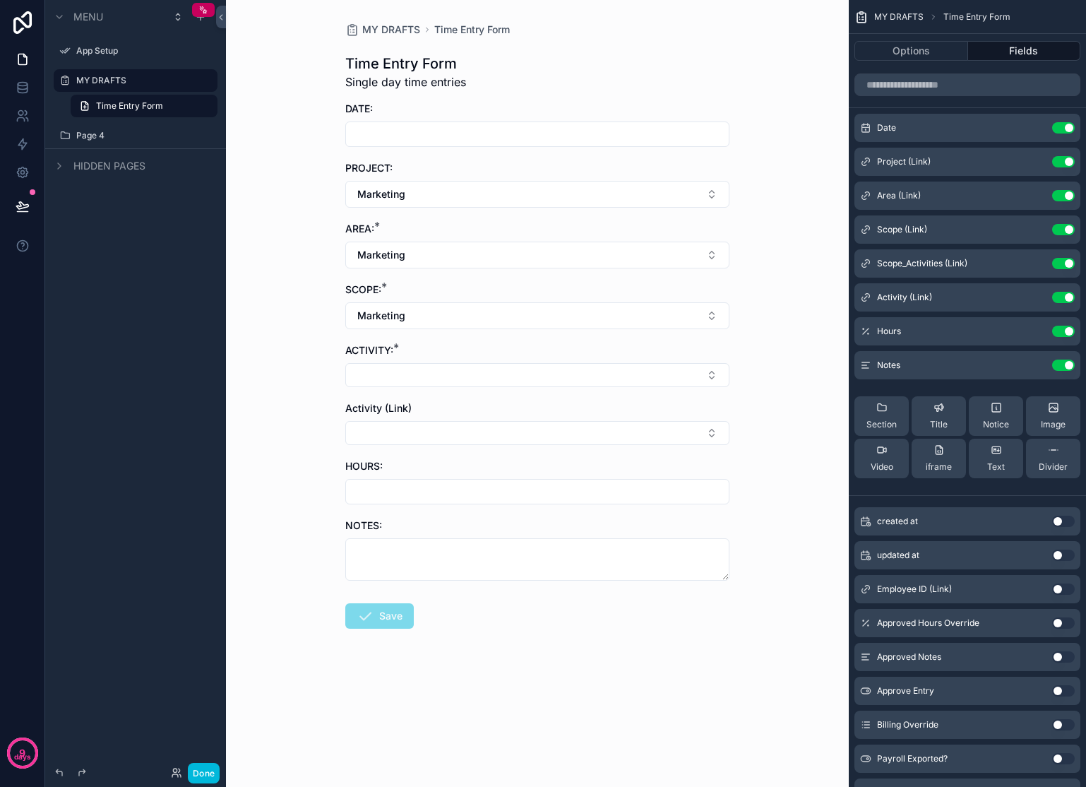
click at [674, 433] on button "Select Button" at bounding box center [537, 433] width 384 height 24
click at [743, 293] on div "MY DRAFTS Time Entry Form Time Entry Form Single day time entries DATE: PROJECT…" at bounding box center [537, 393] width 623 height 787
click at [0, 0] on icon "scrollable content" at bounding box center [0, 0] width 0 height 0
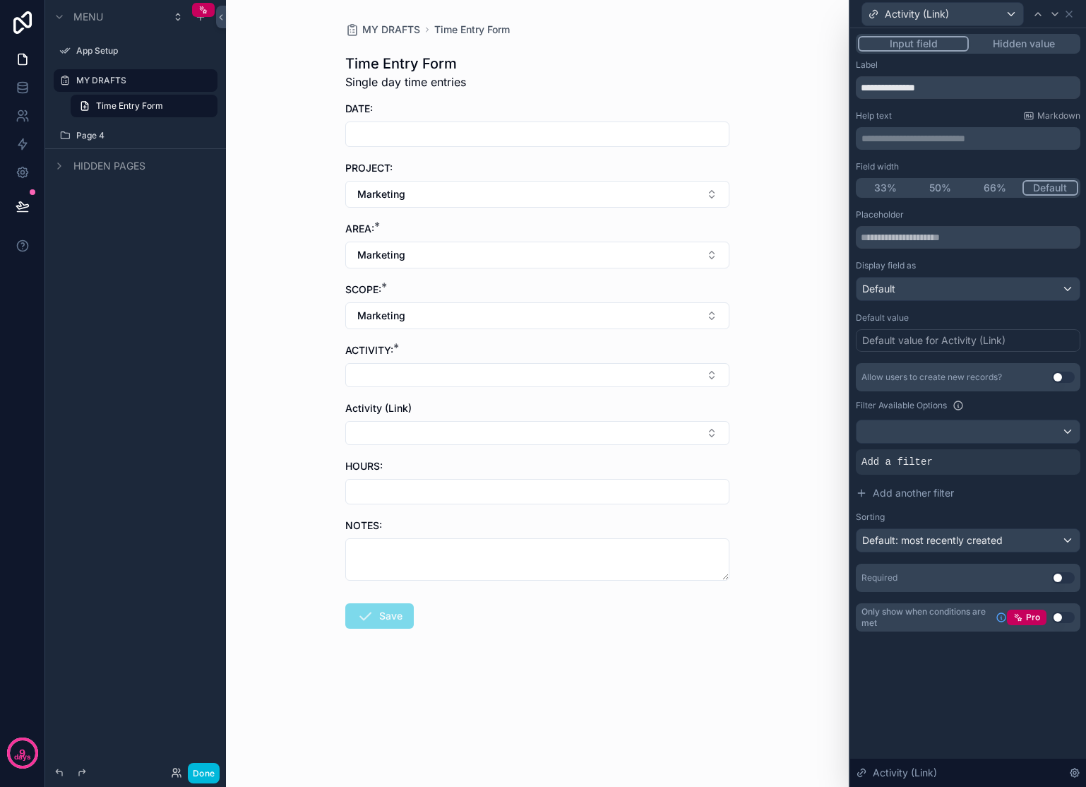
click at [0, 0] on icon at bounding box center [0, 0] width 0 height 0
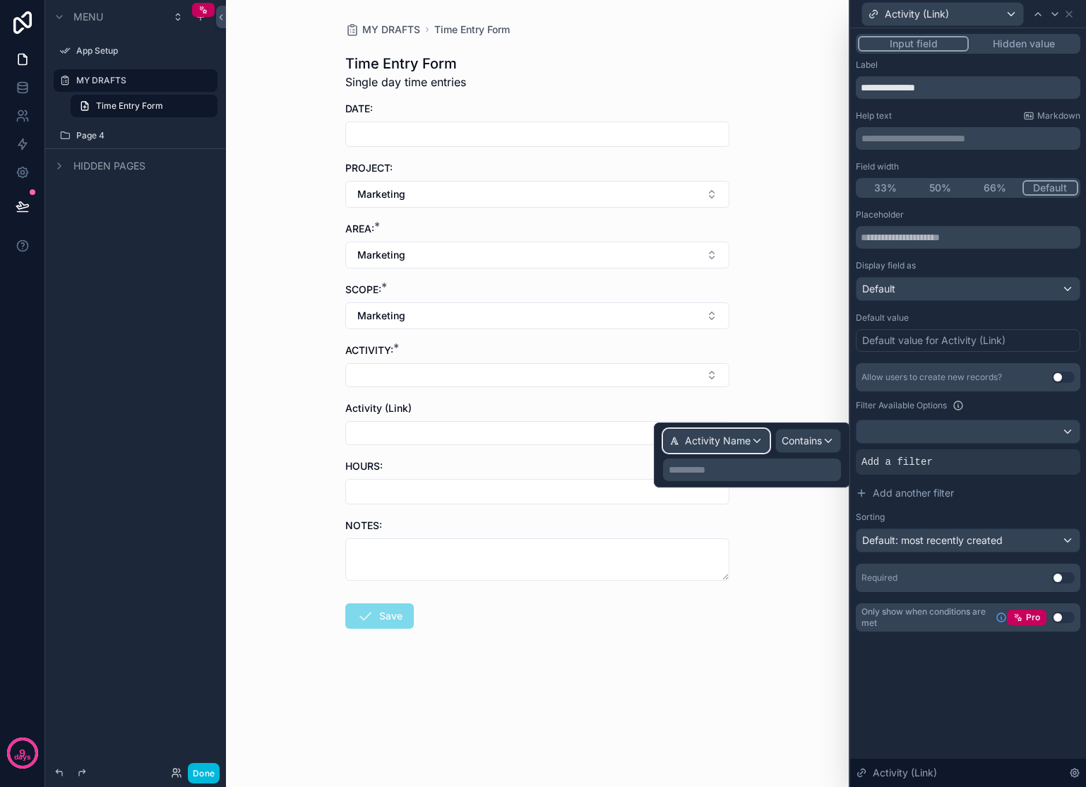
click at [717, 439] on span "Activity Name" at bounding box center [718, 441] width 66 height 14
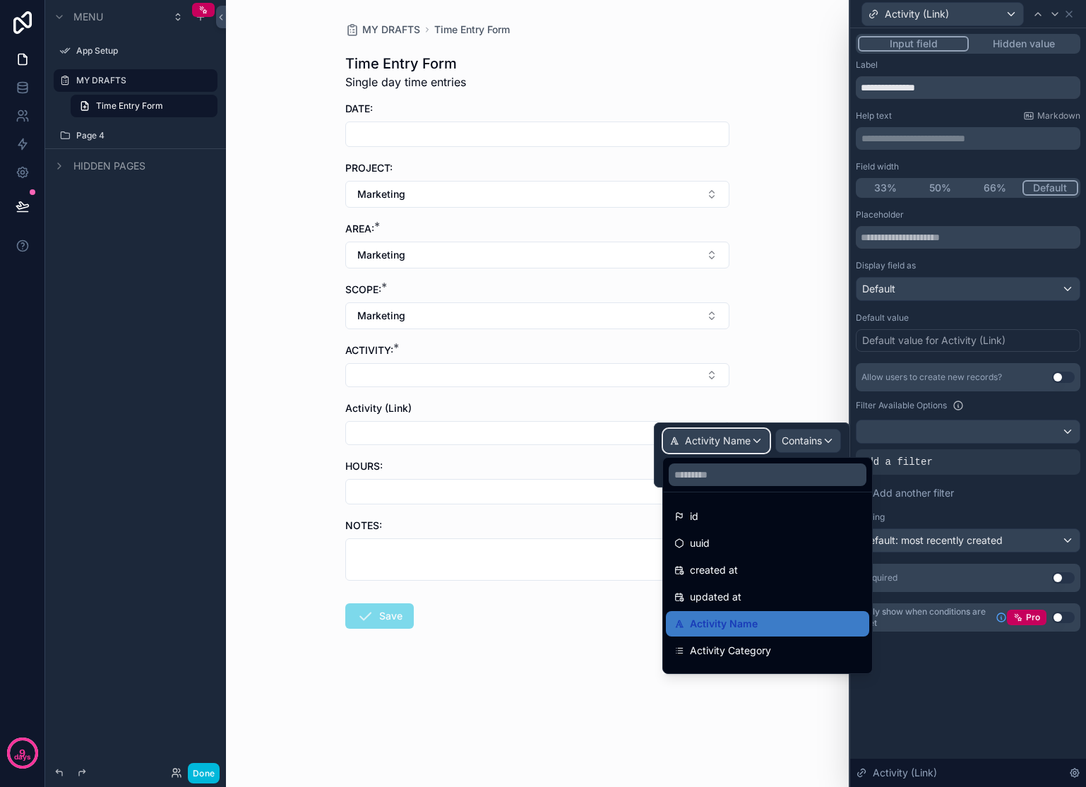
scroll to position [162, 0]
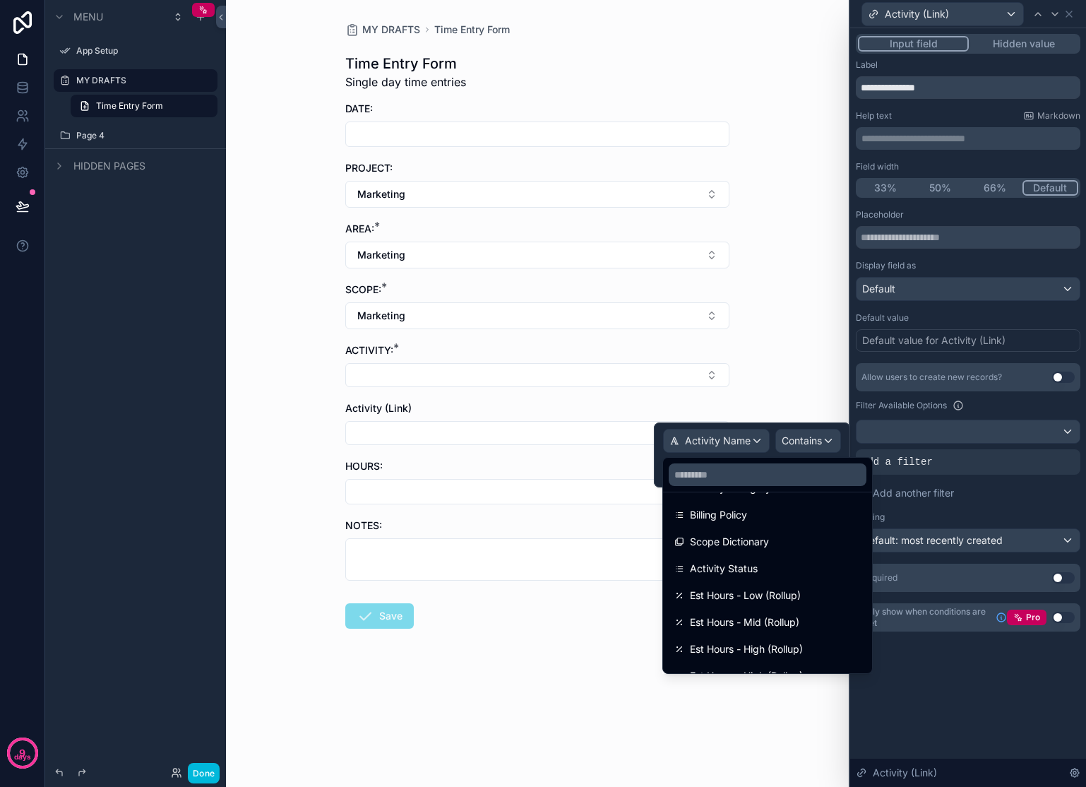
click at [770, 545] on div "Scope Dictionary" at bounding box center [767, 541] width 186 height 17
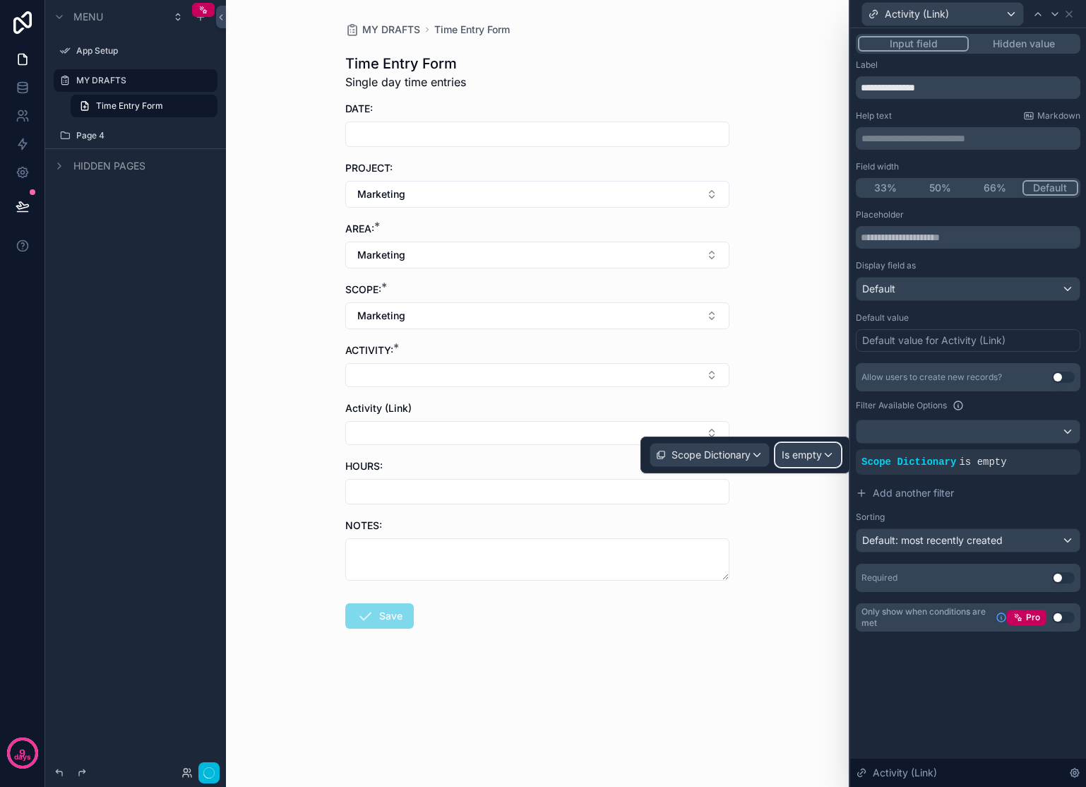
click at [821, 453] on span "Is empty" at bounding box center [802, 455] width 40 height 14
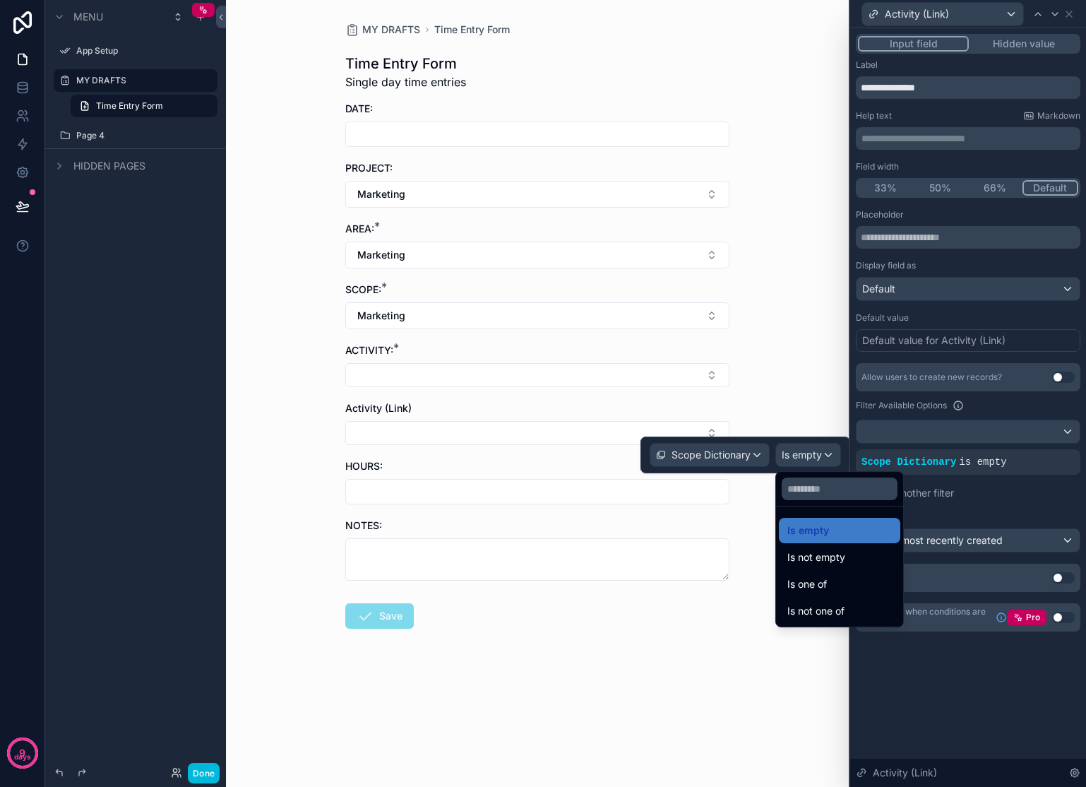
click at [849, 578] on div "Is one of" at bounding box center [839, 584] width 105 height 17
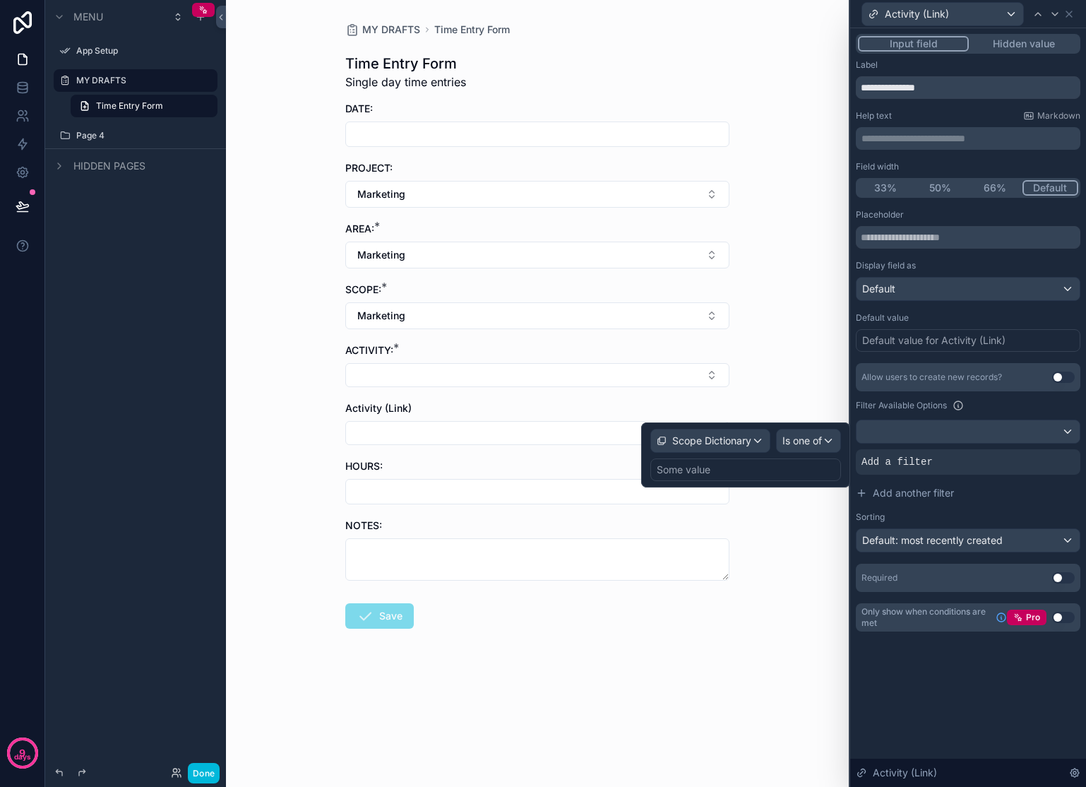
click at [773, 466] on div "Some value" at bounding box center [745, 469] width 191 height 23
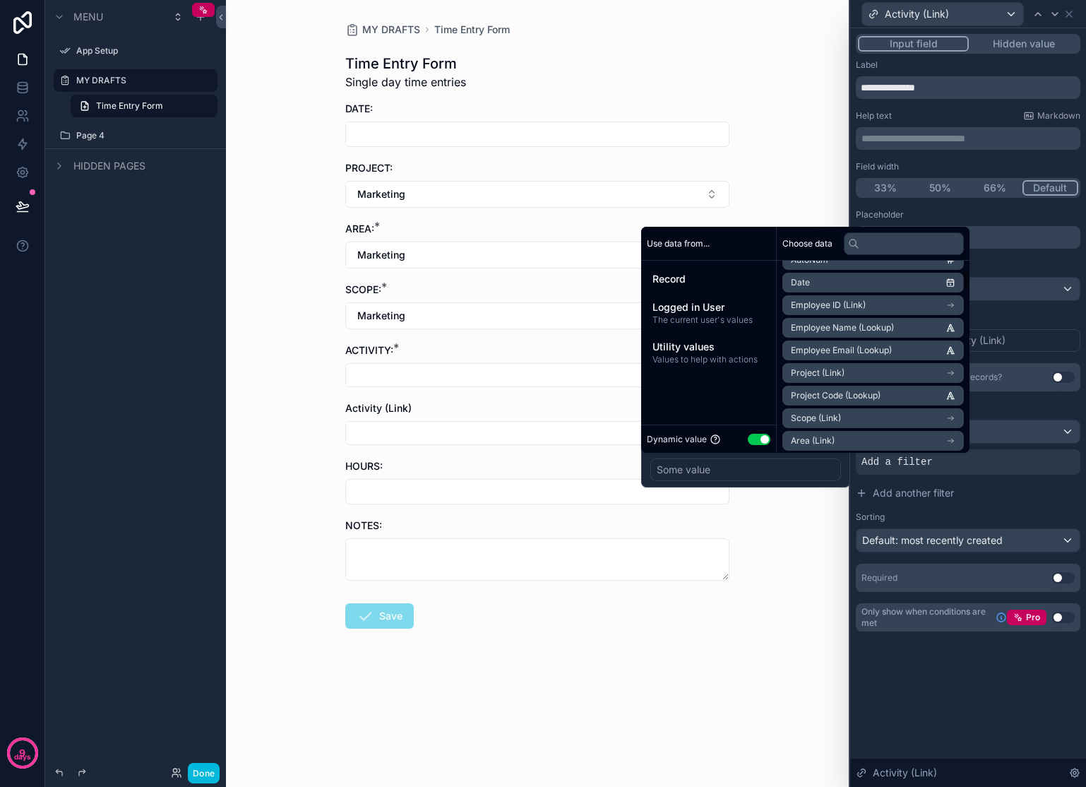
scroll to position [148, 0]
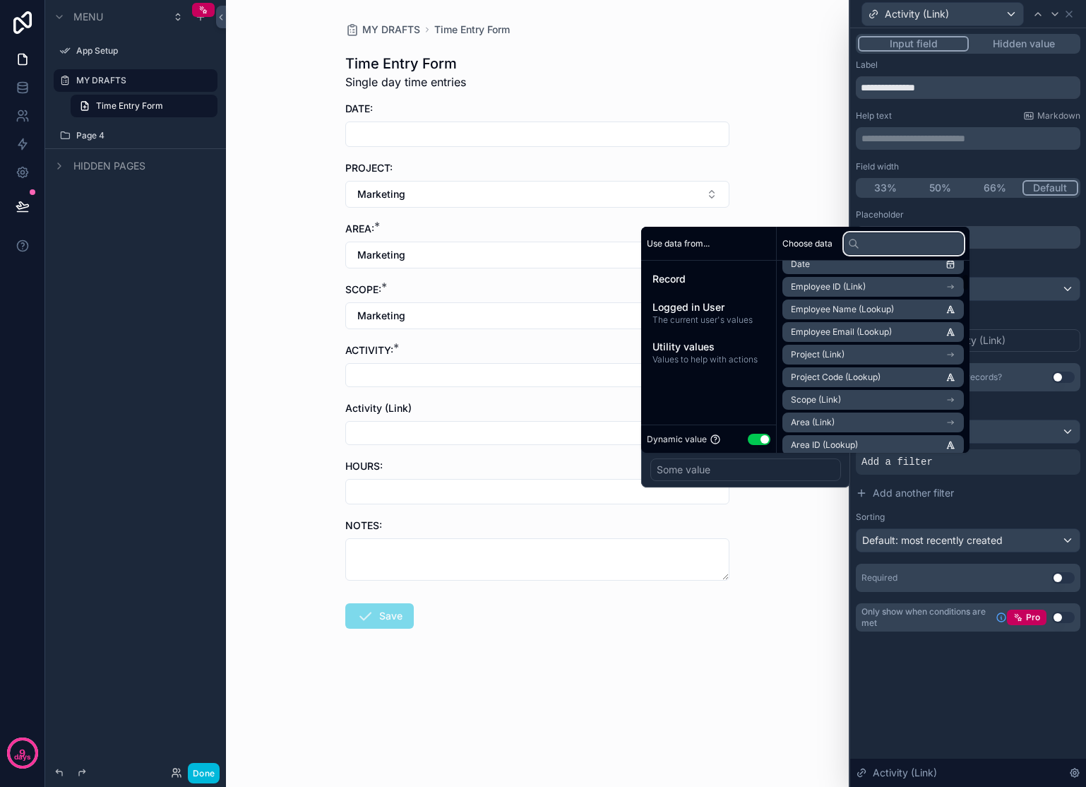
click at [893, 249] on input "text" at bounding box center [904, 243] width 120 height 23
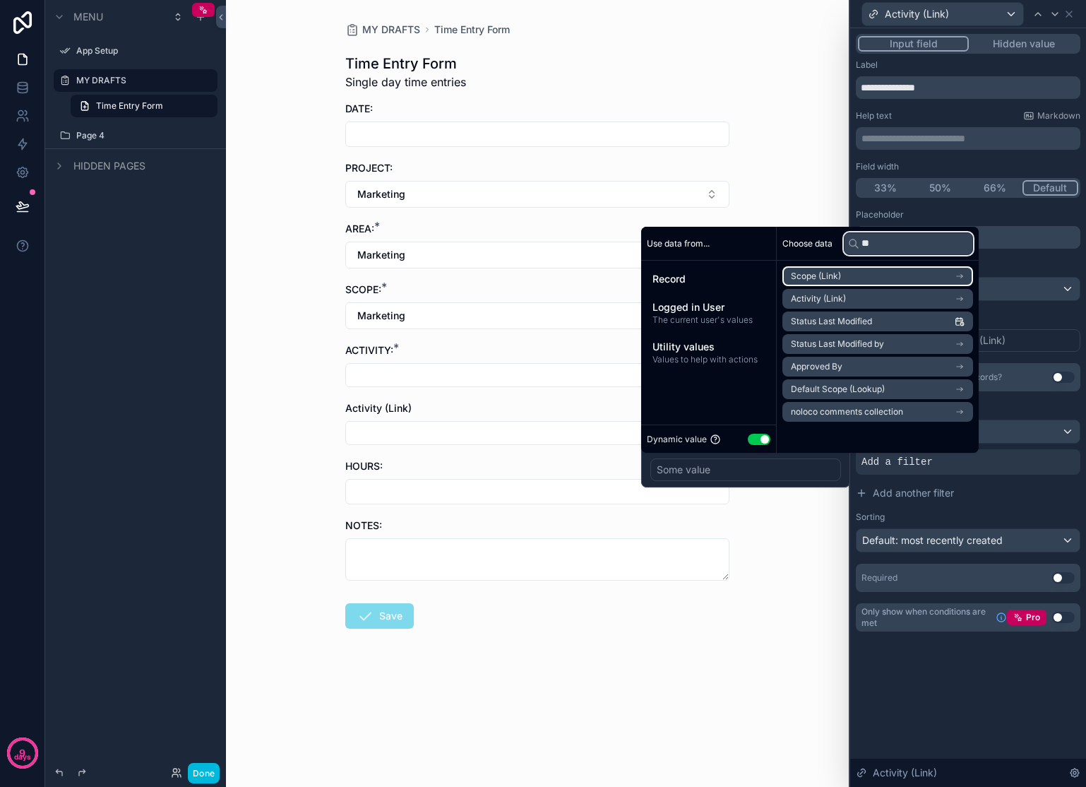
type input "*"
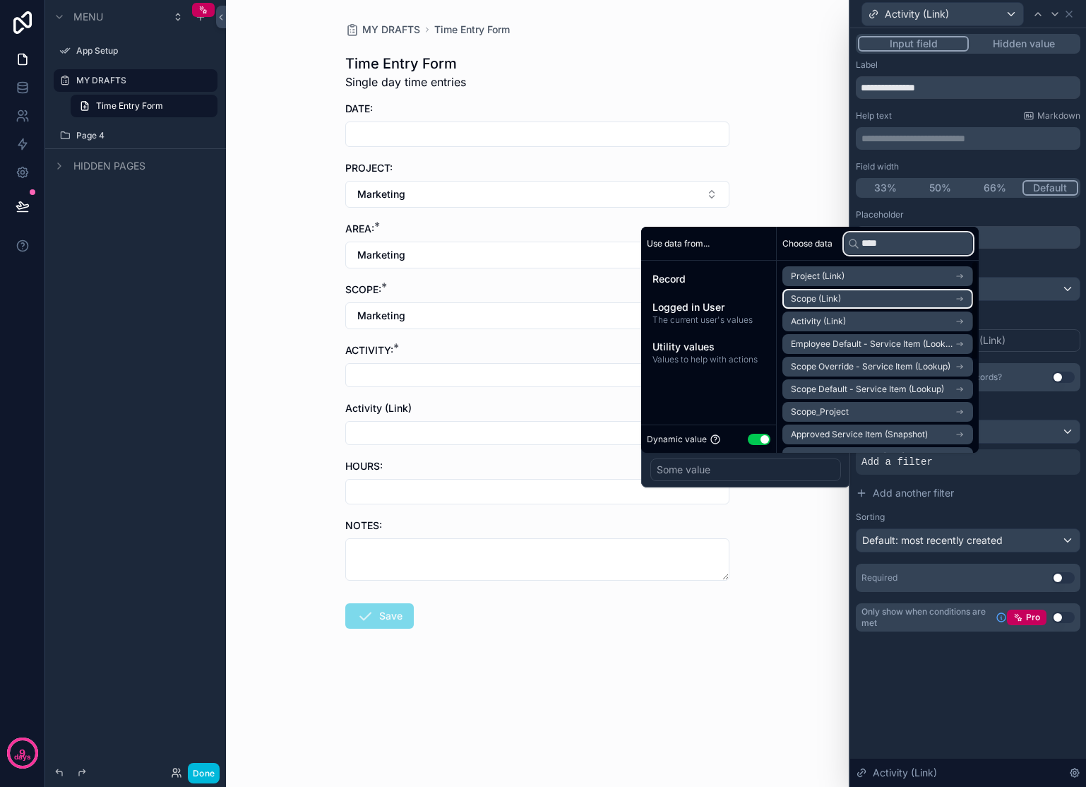
type input "****"
click at [953, 296] on li "Scope (Link)" at bounding box center [877, 299] width 191 height 20
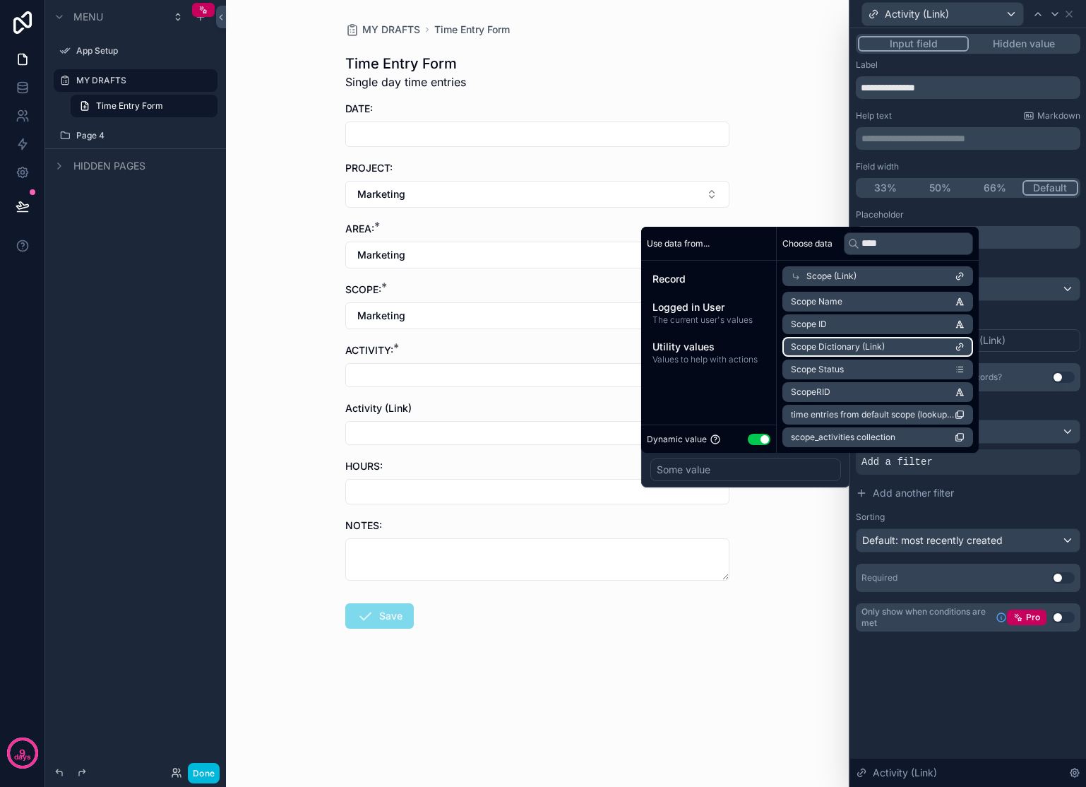
click at [932, 347] on li "Scope Dictionary (Link)" at bounding box center [877, 347] width 191 height 20
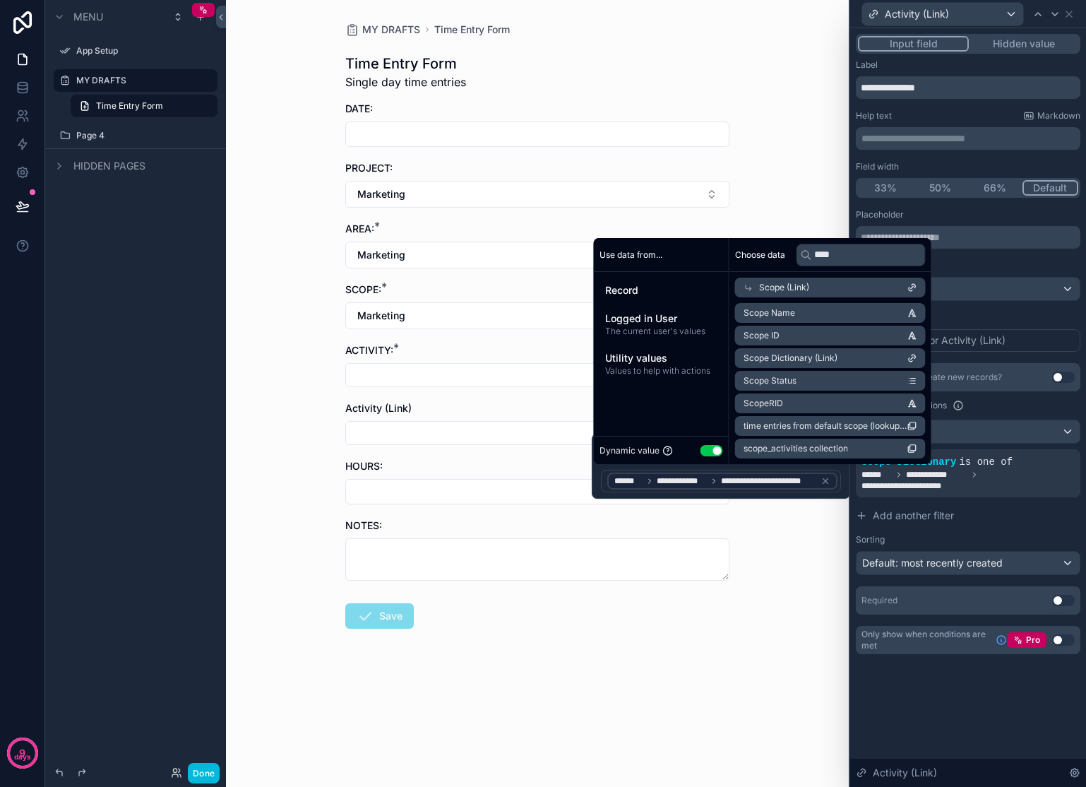
click at [801, 578] on div "MY DRAFTS Time Entry Form Time Entry Form Single day time entries DATE: PROJECT…" at bounding box center [537, 393] width 623 height 787
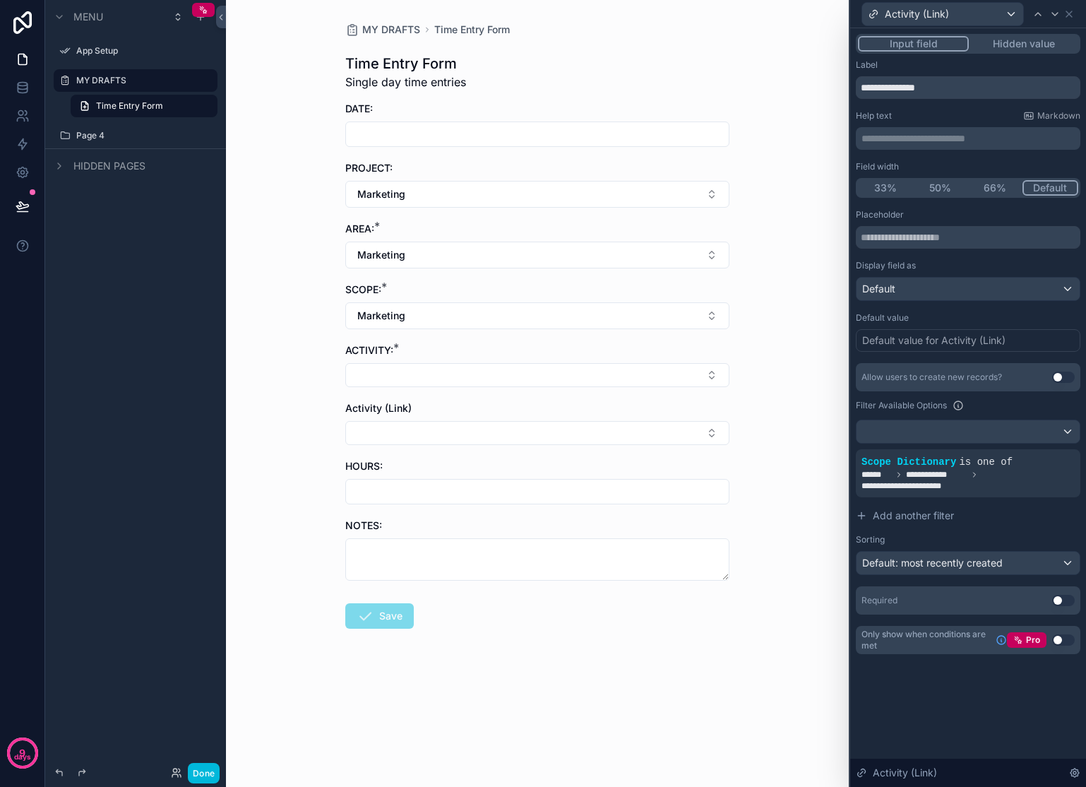
click at [631, 434] on button "Select Button" at bounding box center [537, 433] width 384 height 24
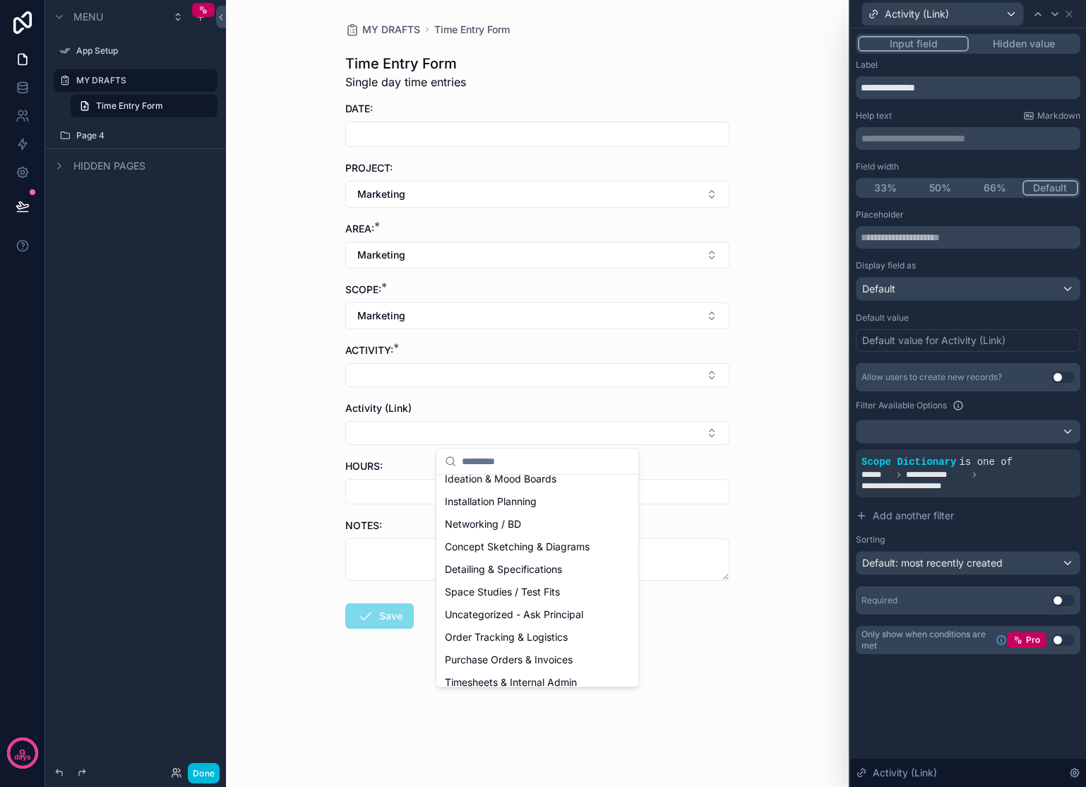
scroll to position [251, 0]
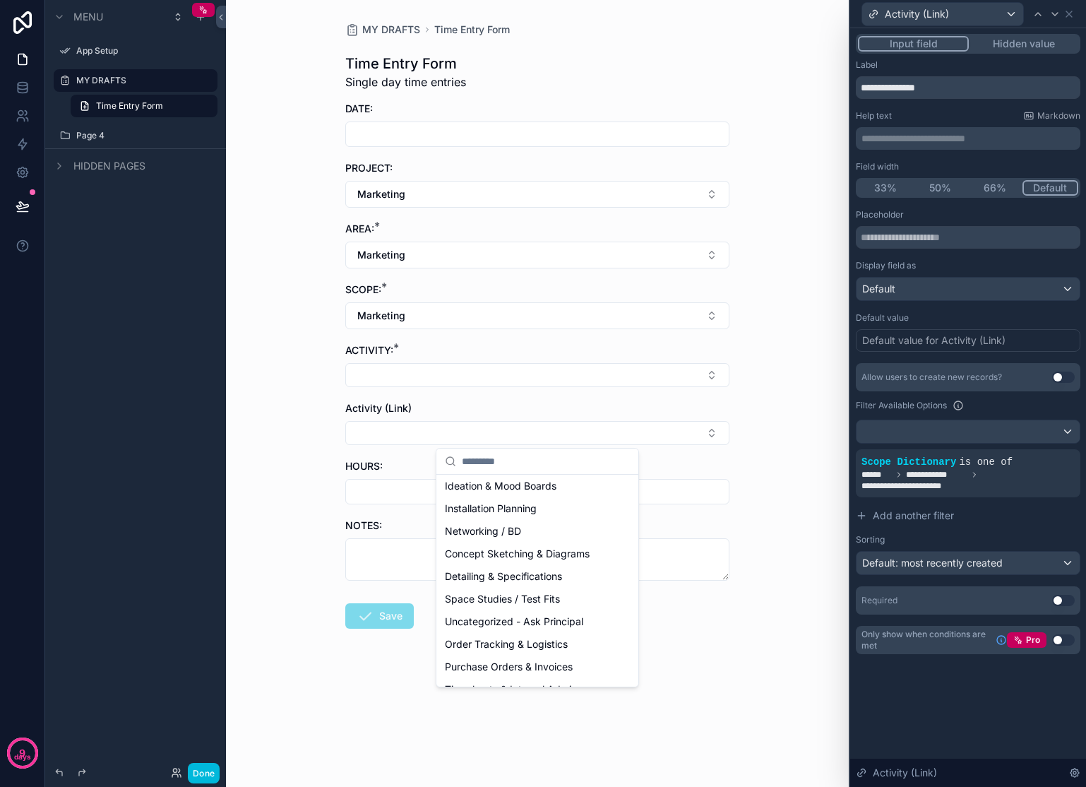
click at [773, 422] on div "MY DRAFTS Time Entry Form Time Entry Form Single day time entries DATE: PROJECT…" at bounding box center [537, 393] width 623 height 787
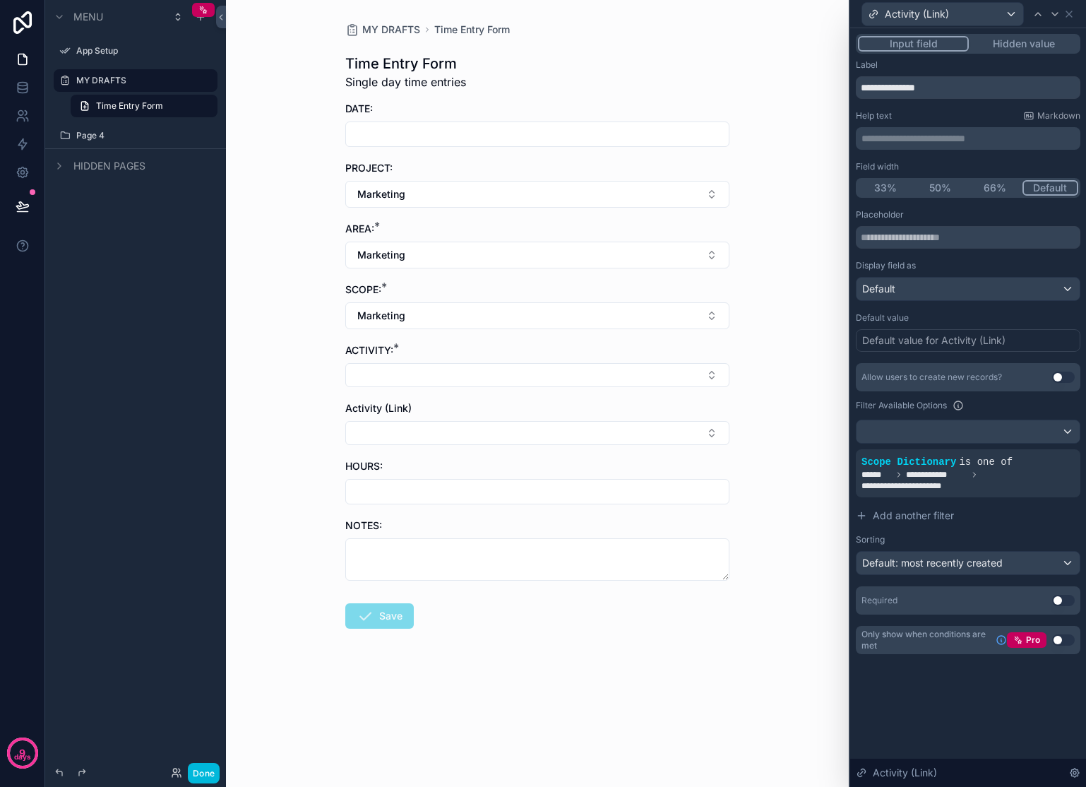
click at [713, 432] on button "Select Button" at bounding box center [537, 433] width 384 height 24
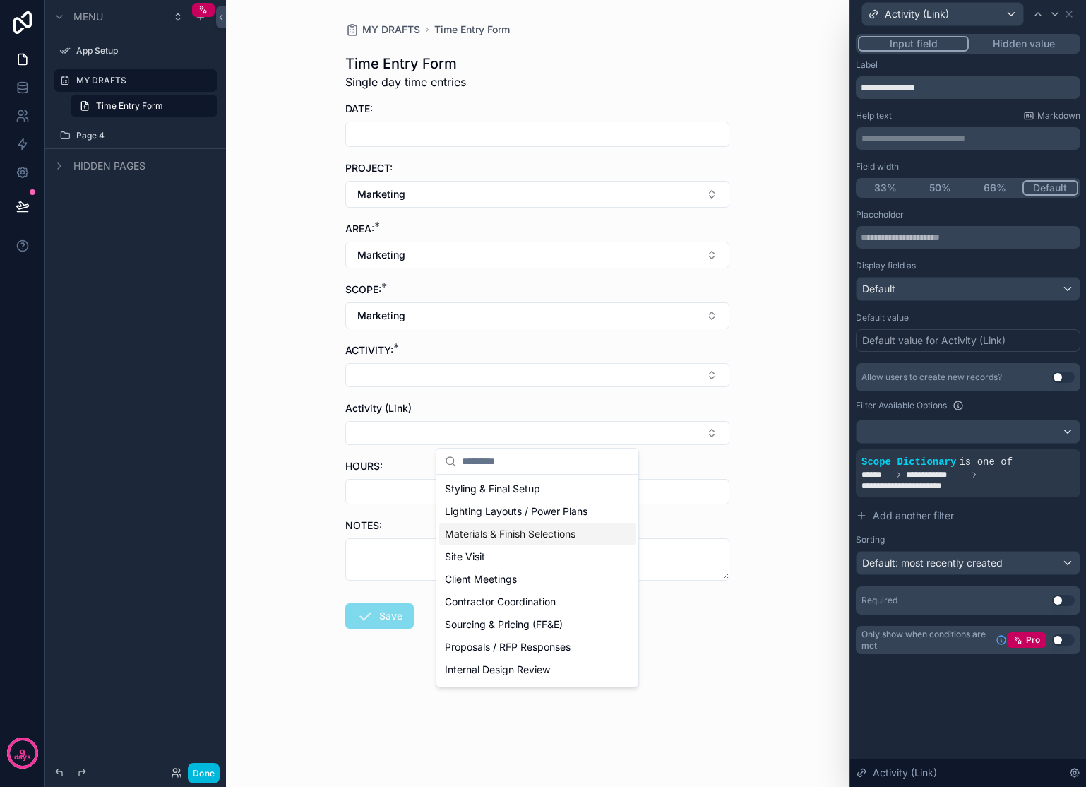
click at [0, 0] on icon at bounding box center [0, 0] width 0 height 0
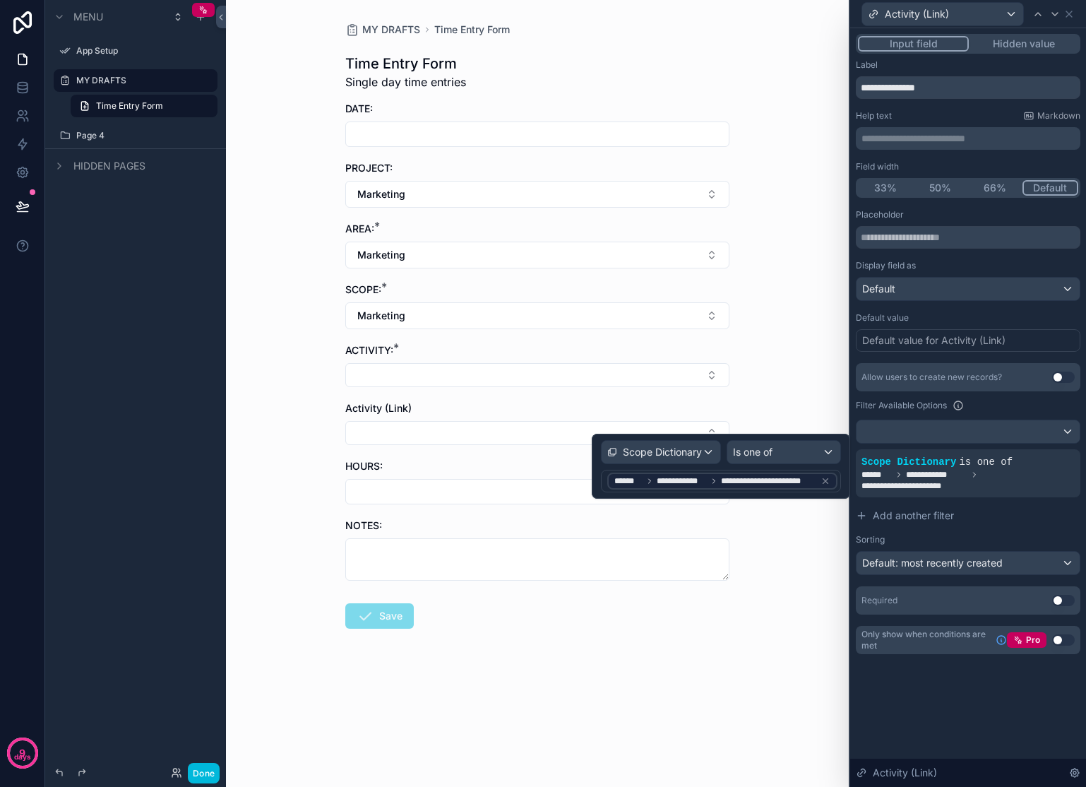
click at [828, 480] on icon at bounding box center [826, 481] width 10 height 10
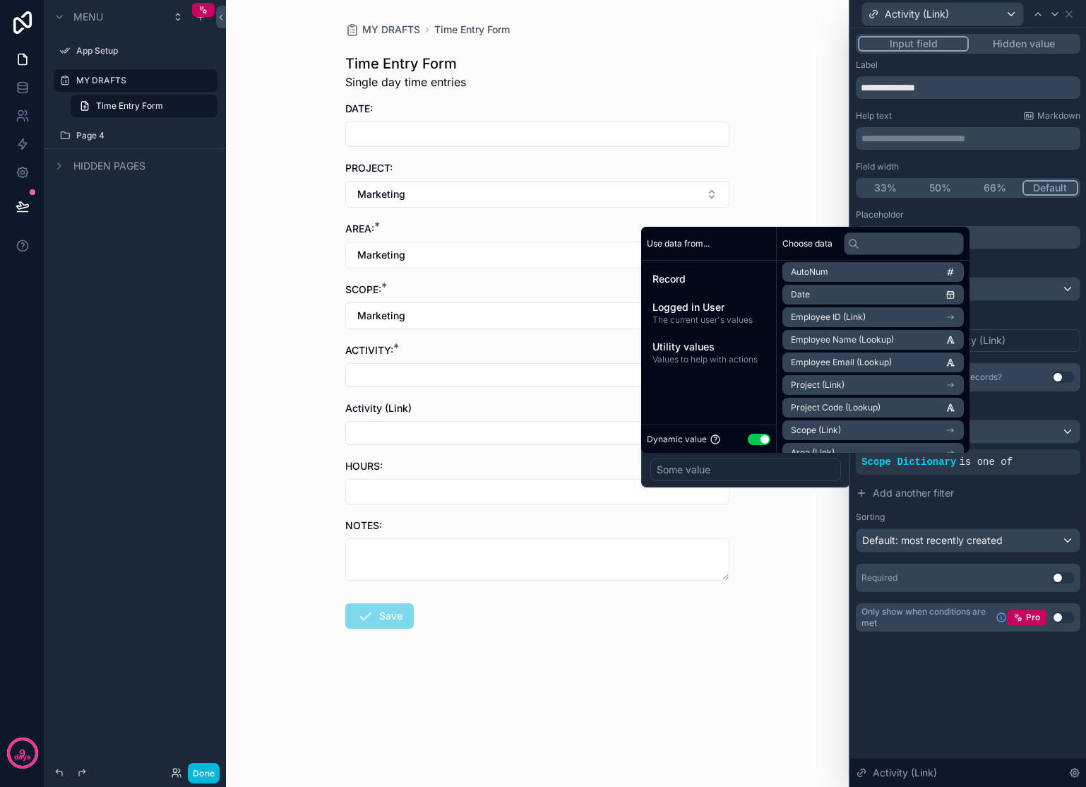
scroll to position [155, 0]
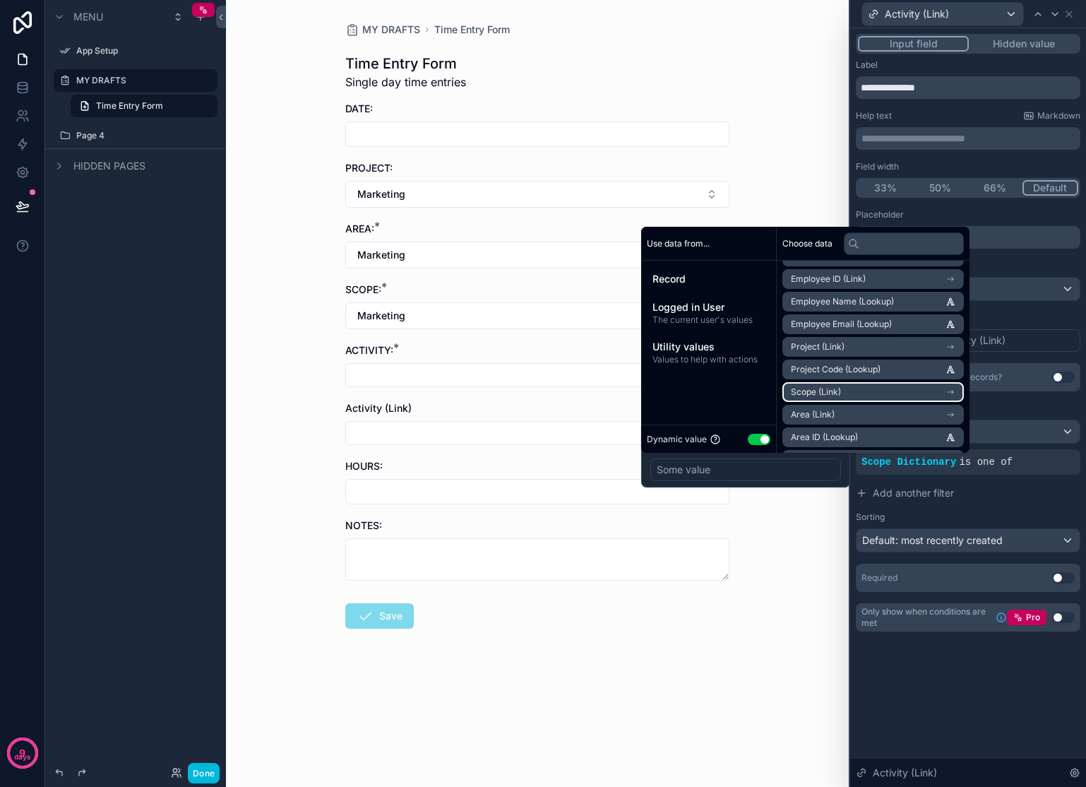
click at [871, 386] on li "Scope (Link)" at bounding box center [872, 392] width 181 height 20
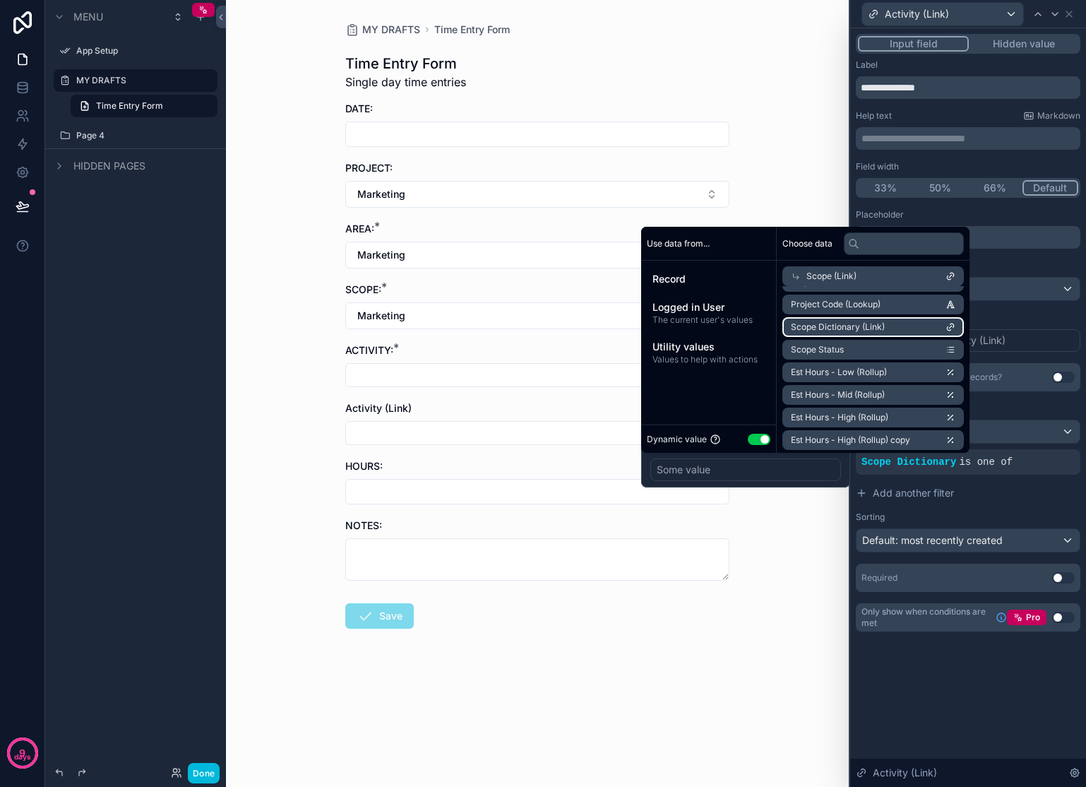
scroll to position [0, 0]
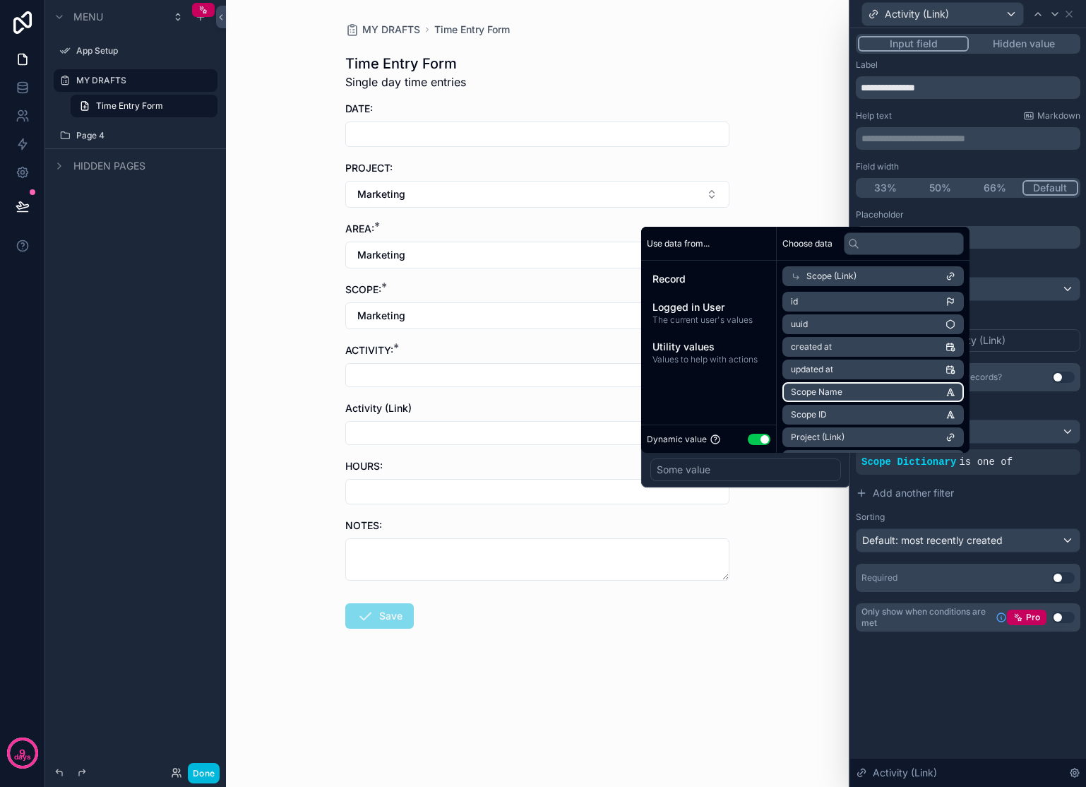
click at [892, 387] on li "Scope Name" at bounding box center [872, 392] width 181 height 20
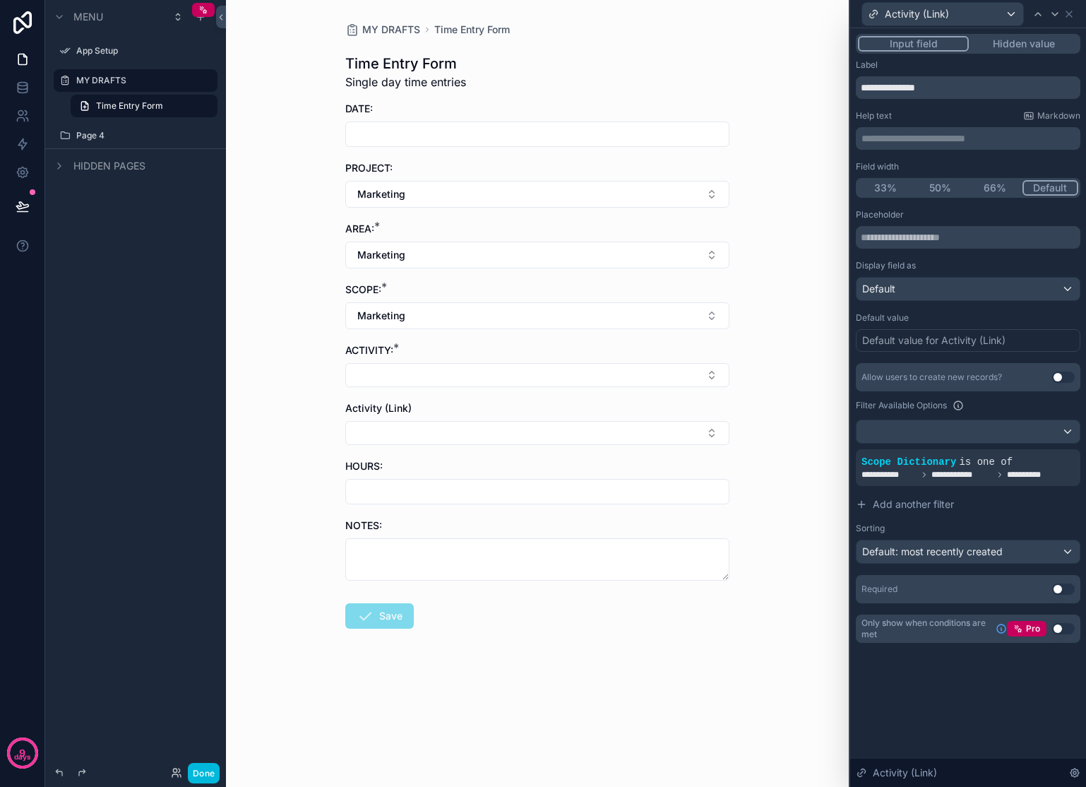
click at [767, 587] on div "MY DRAFTS Time Entry Form Time Entry Form Single day time entries DATE: PROJECT…" at bounding box center [537, 393] width 623 height 787
click at [498, 426] on button "Select Button" at bounding box center [537, 433] width 384 height 24
click at [0, 0] on icon at bounding box center [0, 0] width 0 height 0
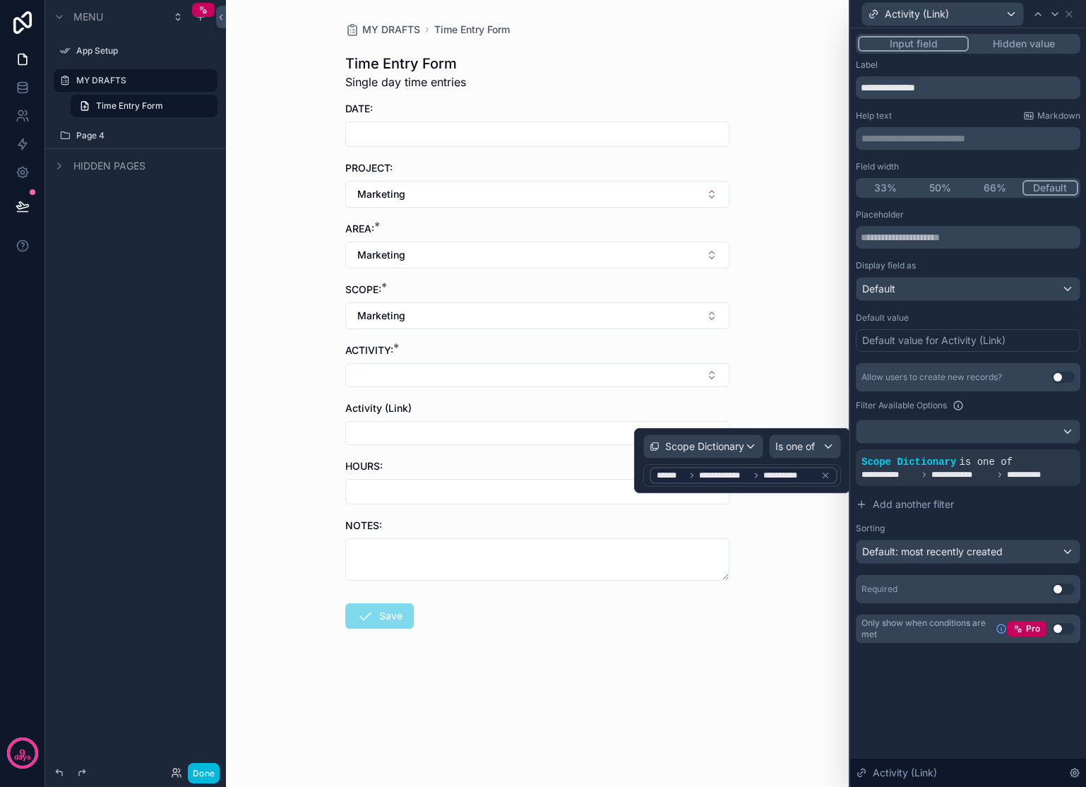
click at [830, 473] on icon at bounding box center [826, 475] width 10 height 10
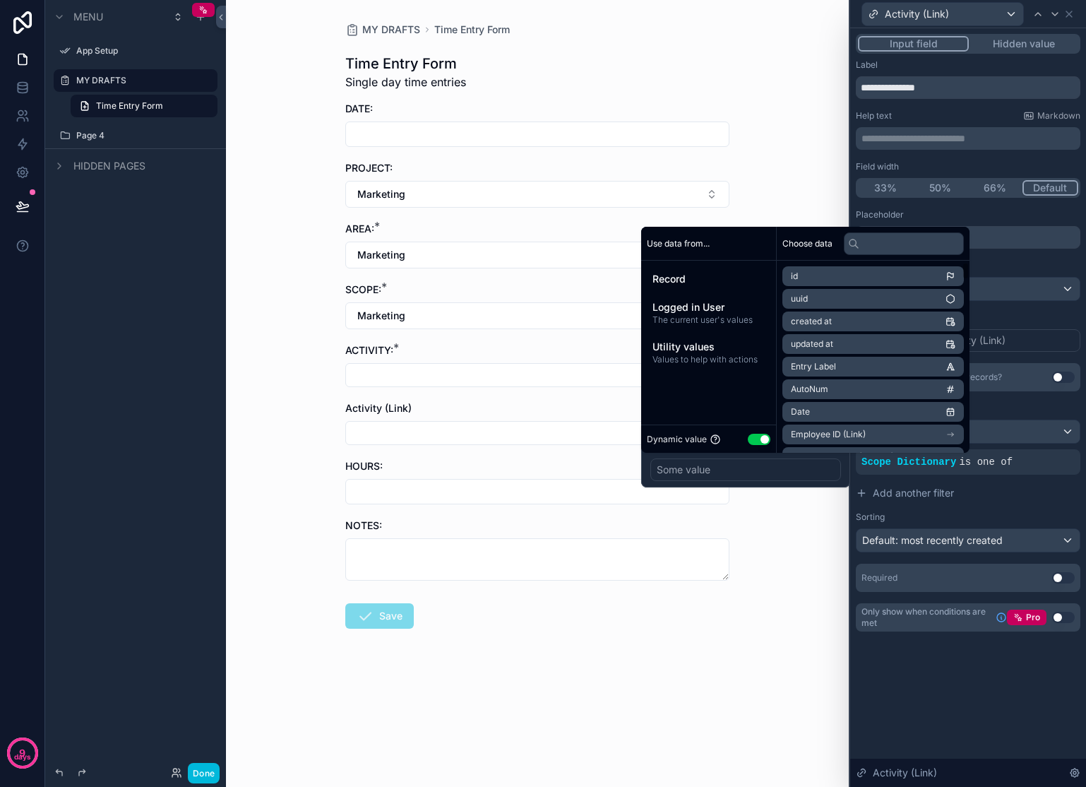
scroll to position [37, 0]
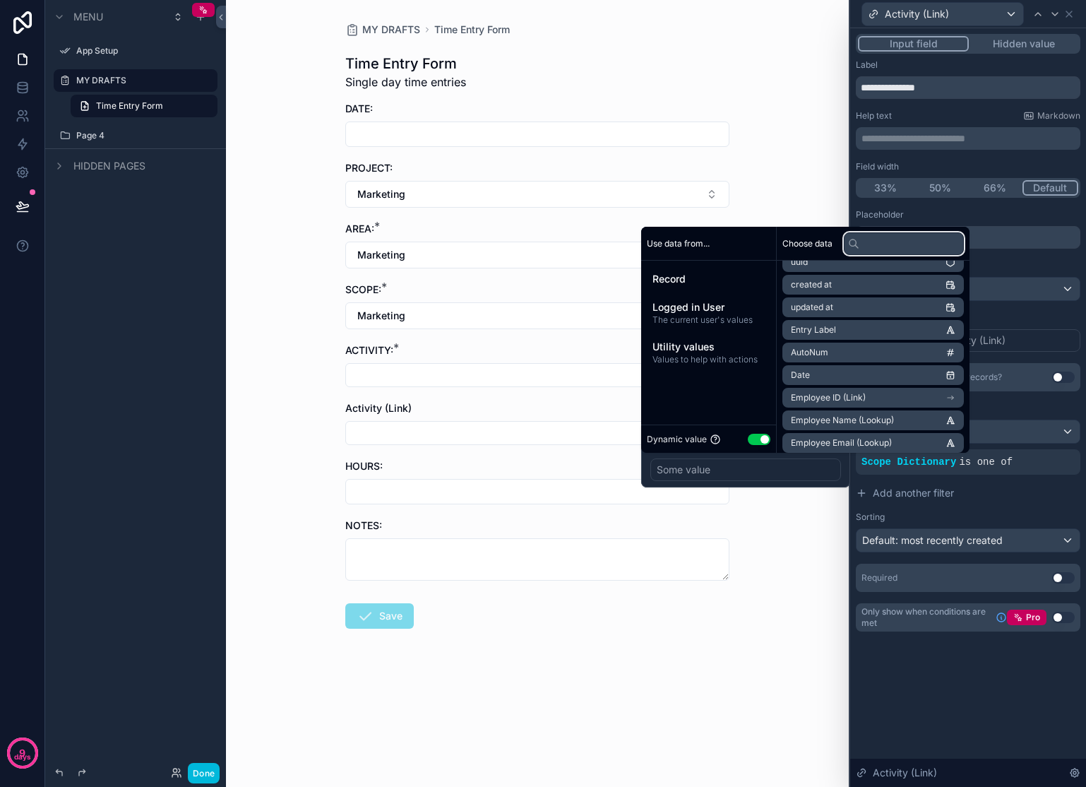
click at [912, 244] on input "text" at bounding box center [904, 243] width 120 height 23
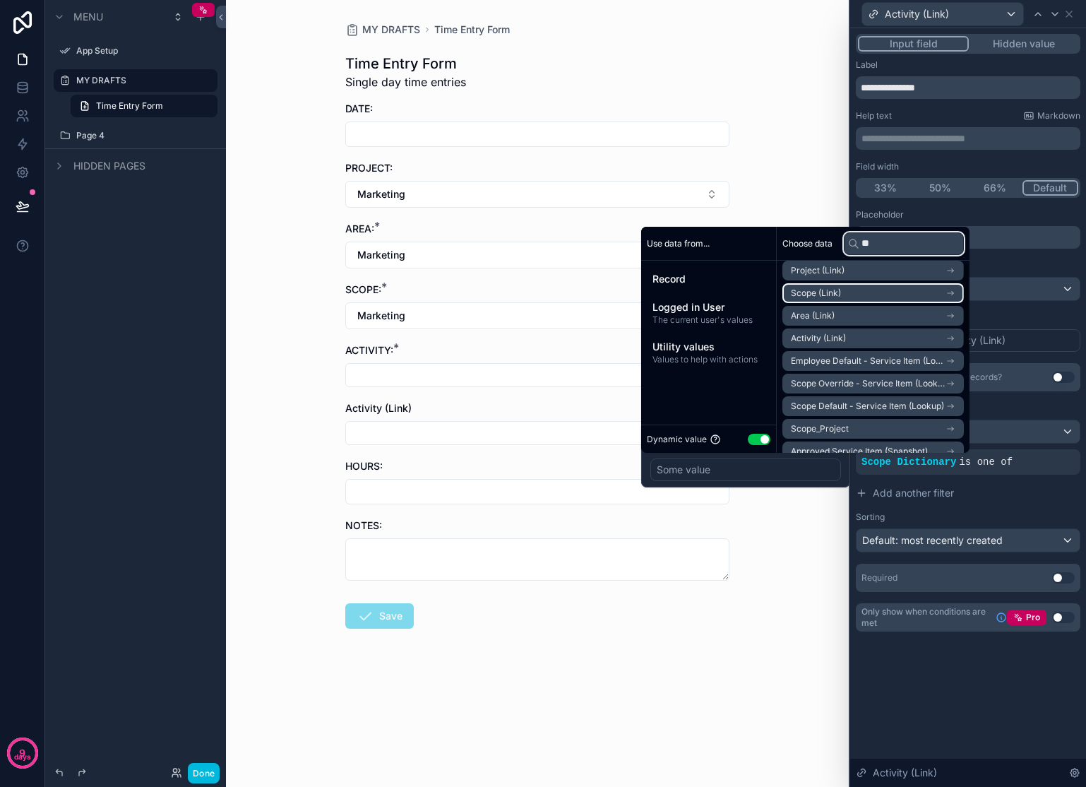
type input "**"
click at [956, 292] on icon "scrollable content" at bounding box center [951, 293] width 10 height 10
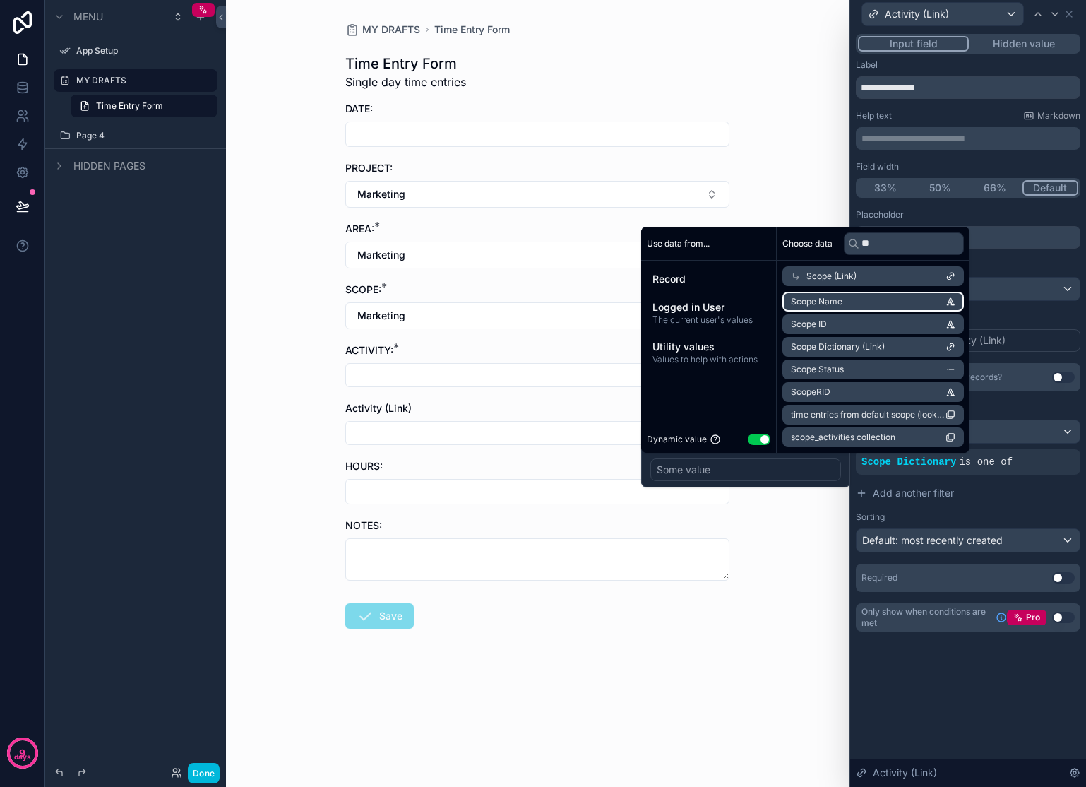
click at [900, 302] on li "Scope Name" at bounding box center [872, 302] width 181 height 20
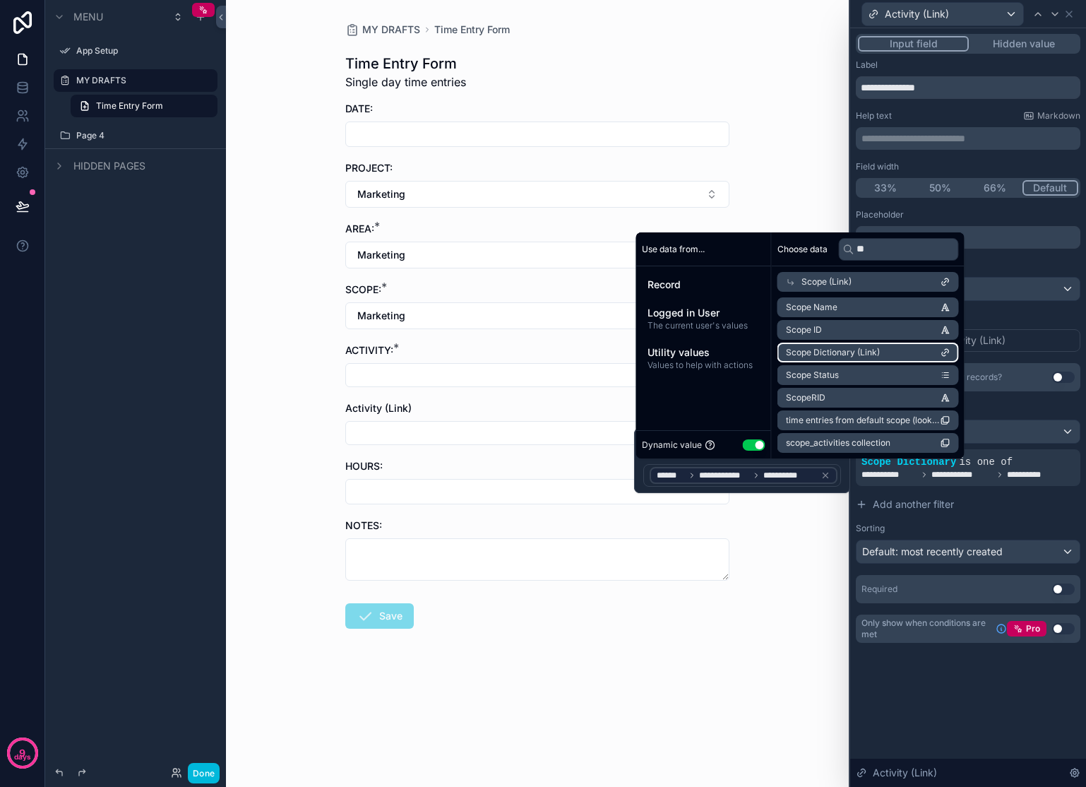
click at [902, 353] on li "Scope Dictionary (Link)" at bounding box center [868, 353] width 181 height 20
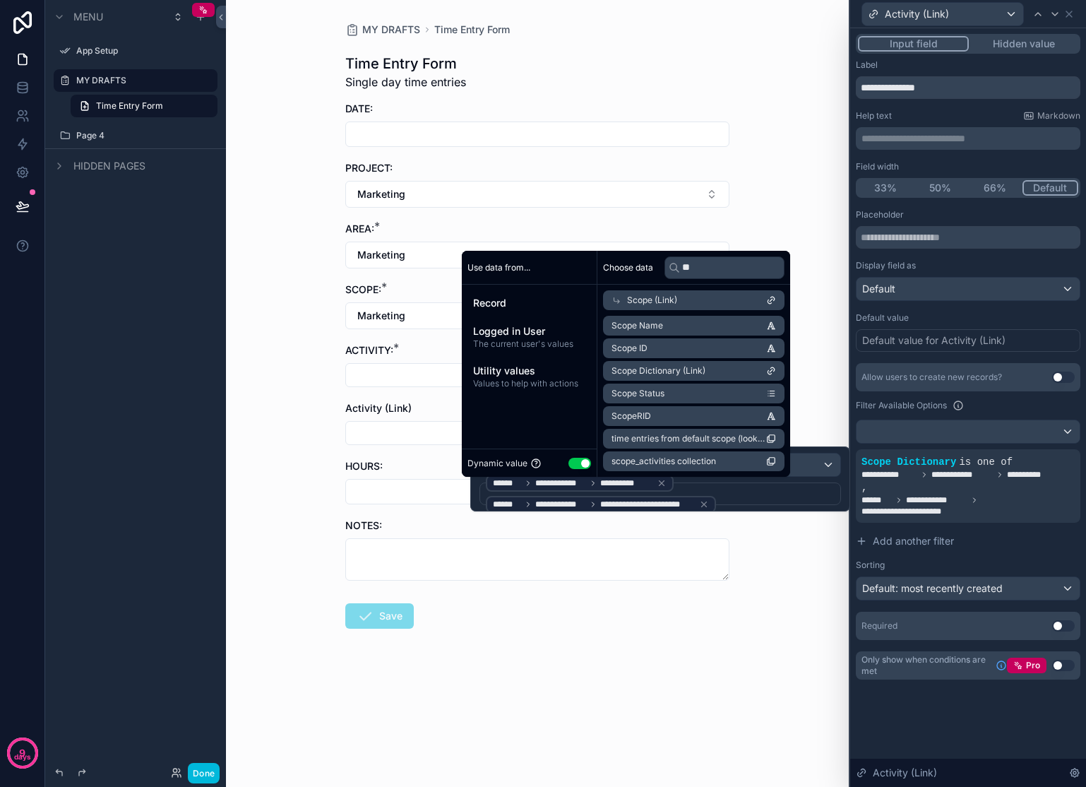
click at [778, 595] on div "MY DRAFTS Time Entry Form Time Entry Form Single day time entries DATE: PROJECT…" at bounding box center [537, 393] width 623 height 787
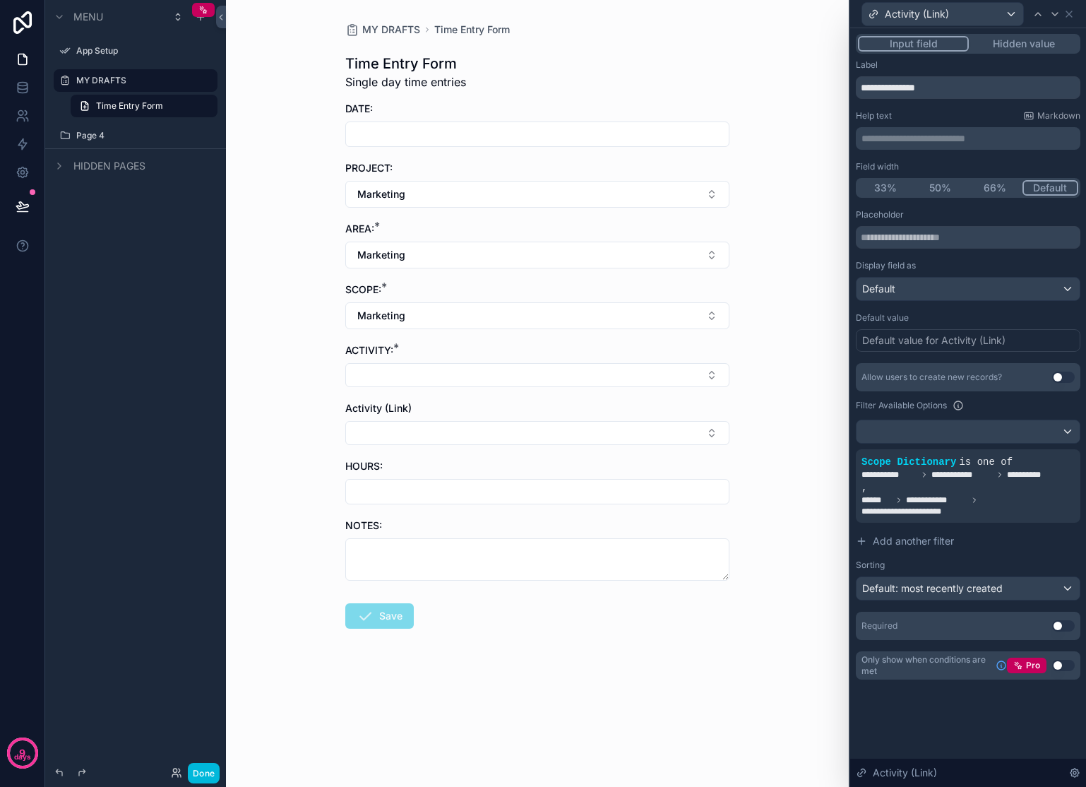
click at [480, 444] on button "Select Button" at bounding box center [537, 433] width 384 height 24
click at [959, 492] on div "**********" at bounding box center [968, 486] width 213 height 62
click at [998, 507] on span "**********" at bounding box center [968, 505] width 213 height 23
click at [999, 510] on span "**********" at bounding box center [968, 505] width 213 height 23
click at [627, 430] on button "Select Button" at bounding box center [537, 433] width 384 height 24
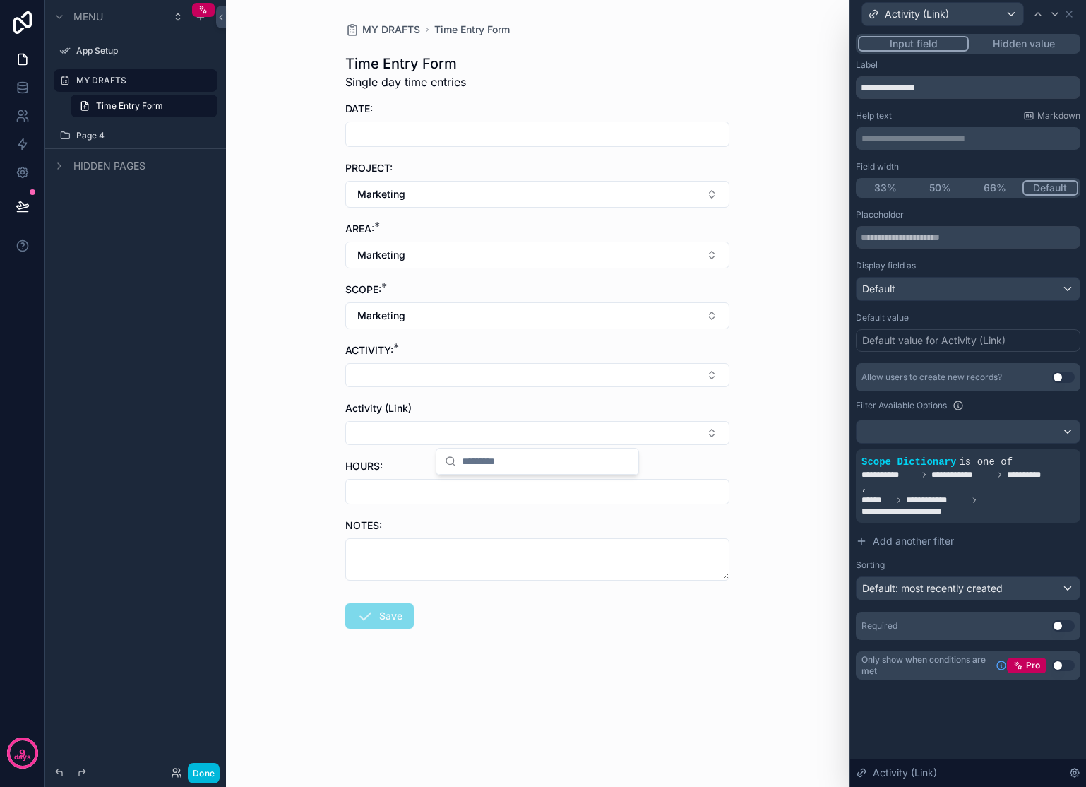
click at [1007, 548] on button "Add another filter" at bounding box center [968, 540] width 225 height 25
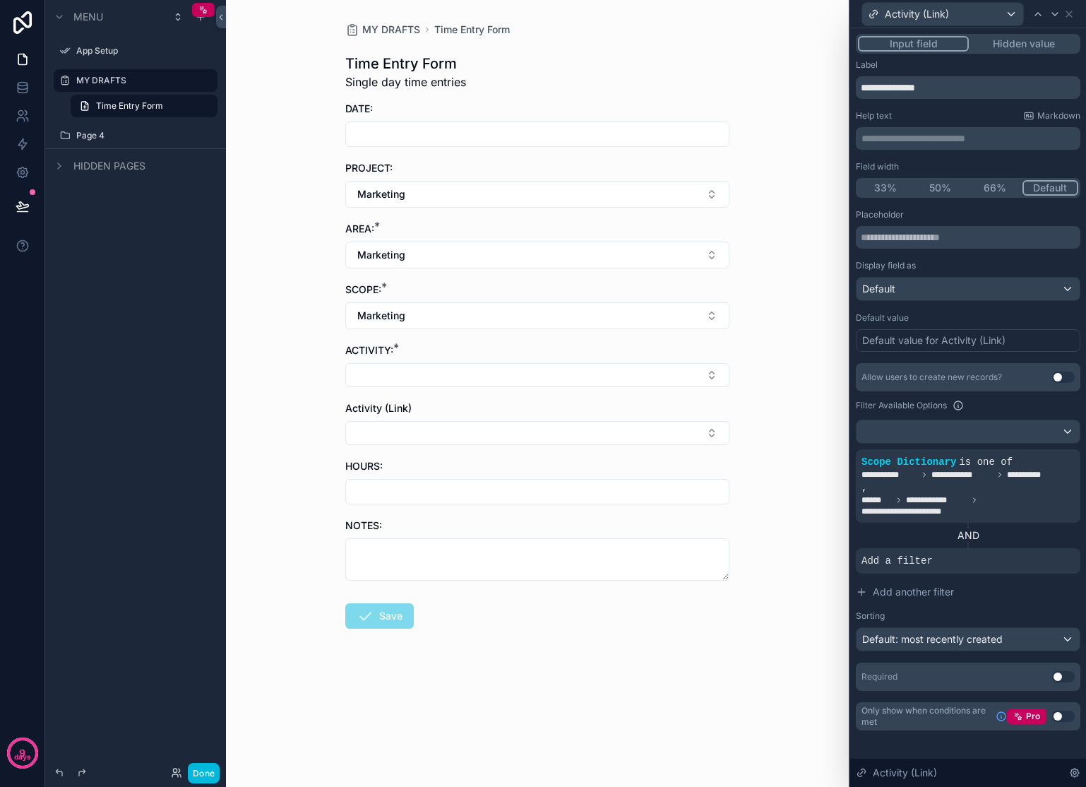
click at [1018, 498] on span "**********" at bounding box center [968, 505] width 213 height 23
click at [0, 0] on icon at bounding box center [0, 0] width 0 height 0
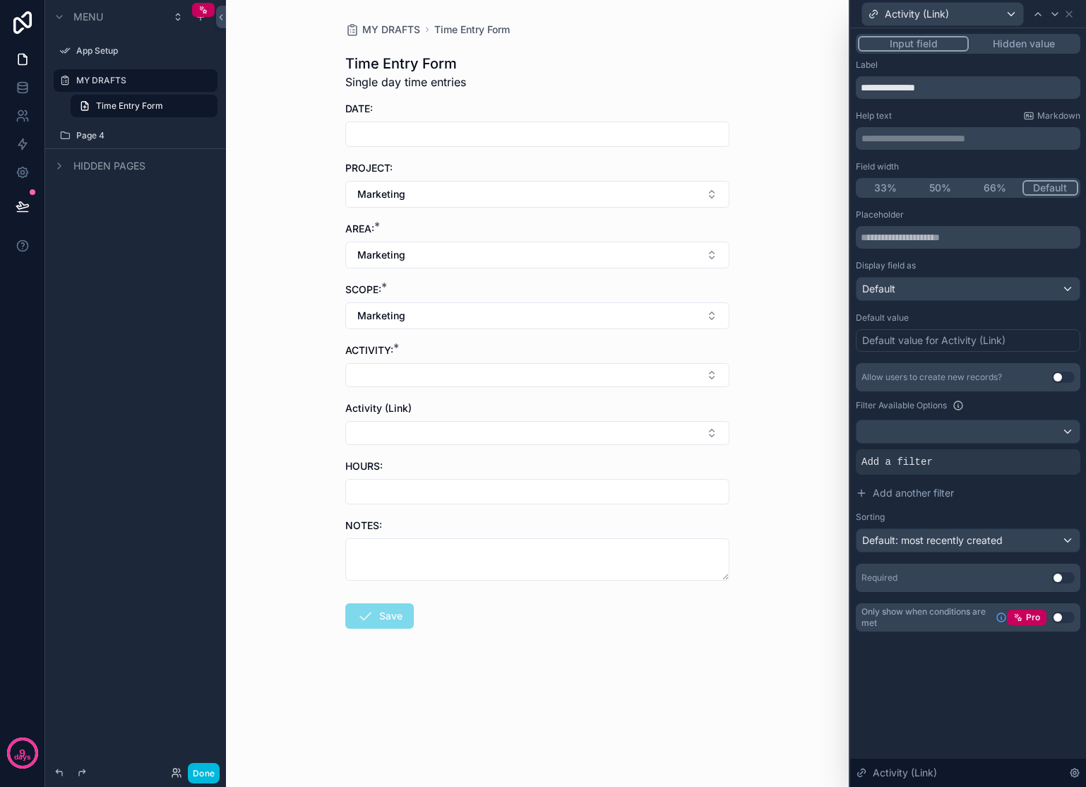
click at [0, 0] on icon at bounding box center [0, 0] width 0 height 0
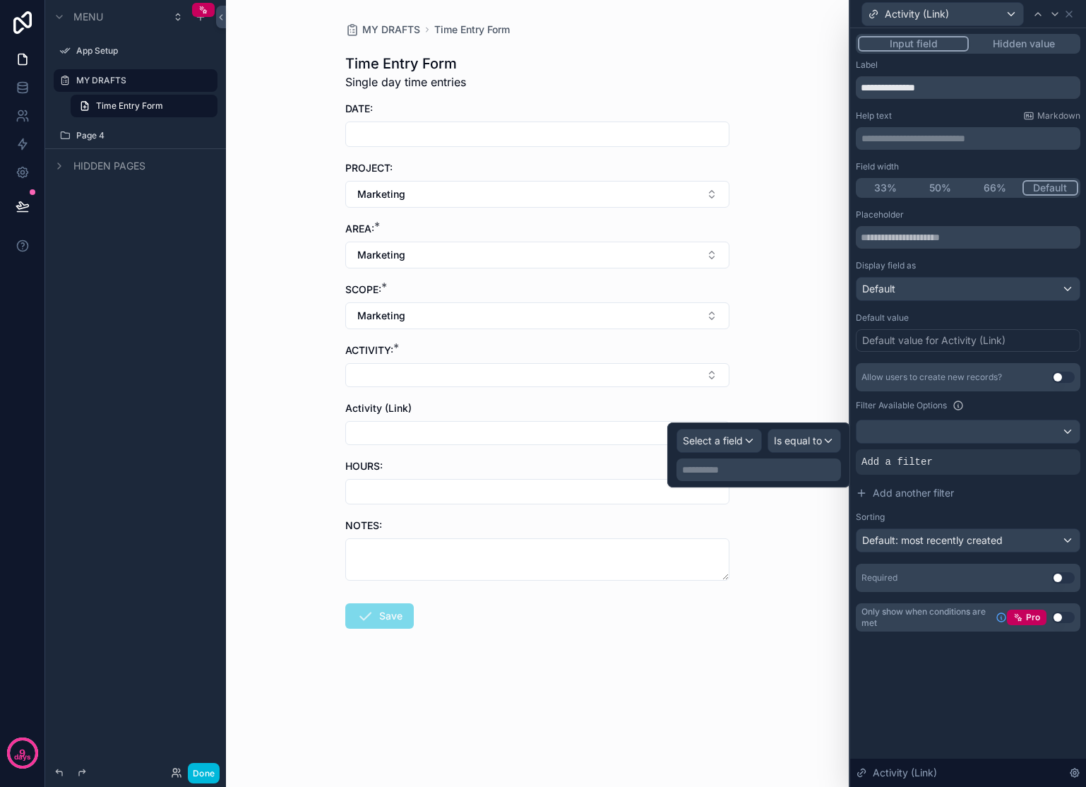
click at [917, 486] on span "Add another filter" at bounding box center [913, 493] width 81 height 14
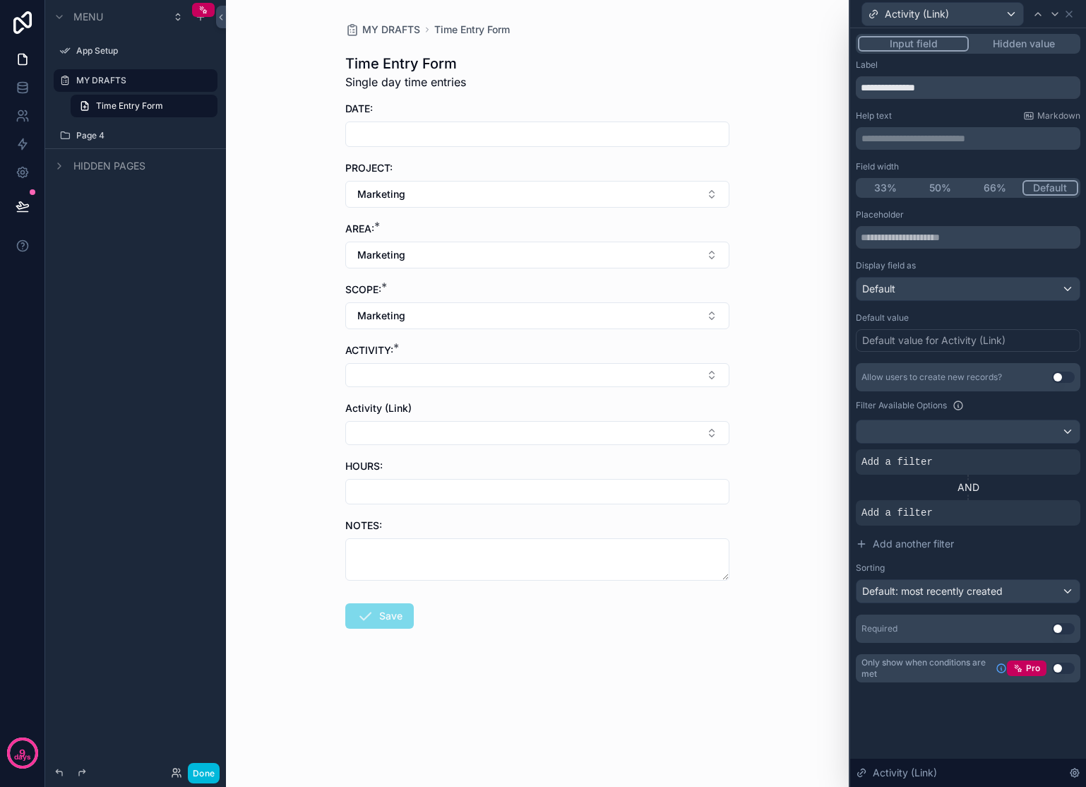
click at [974, 485] on div "AND" at bounding box center [968, 487] width 225 height 14
click at [0, 0] on icon at bounding box center [0, 0] width 0 height 0
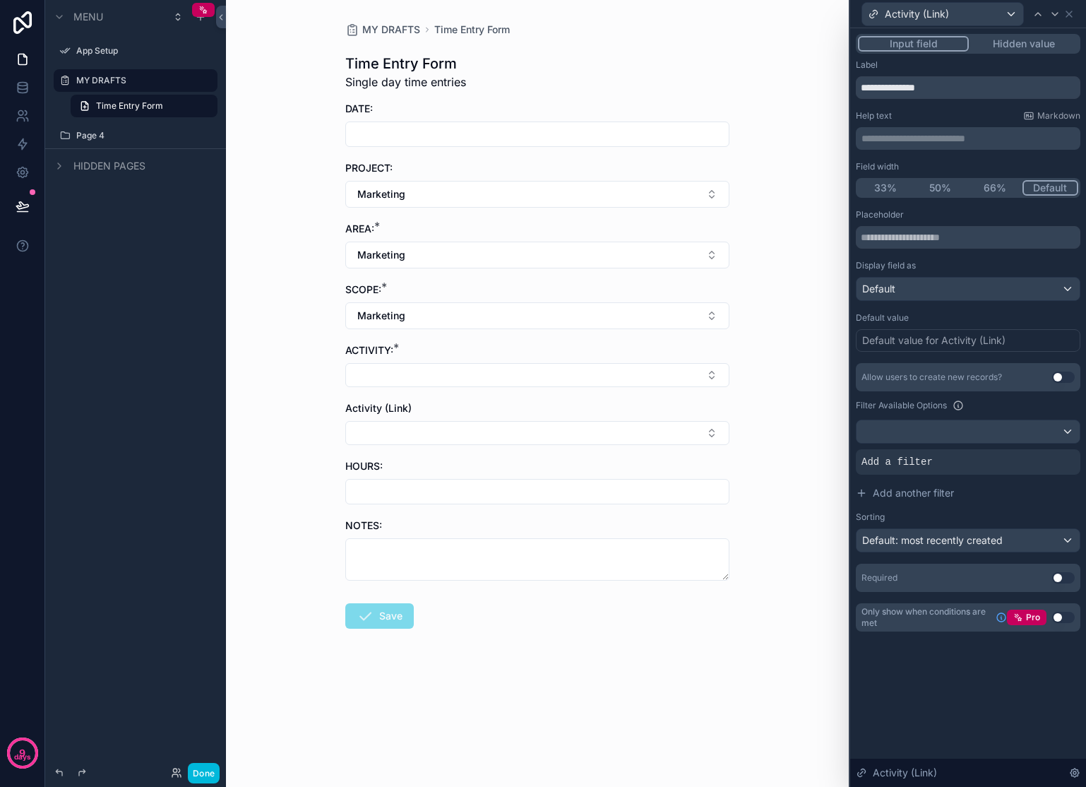
click at [0, 0] on icon at bounding box center [0, 0] width 0 height 0
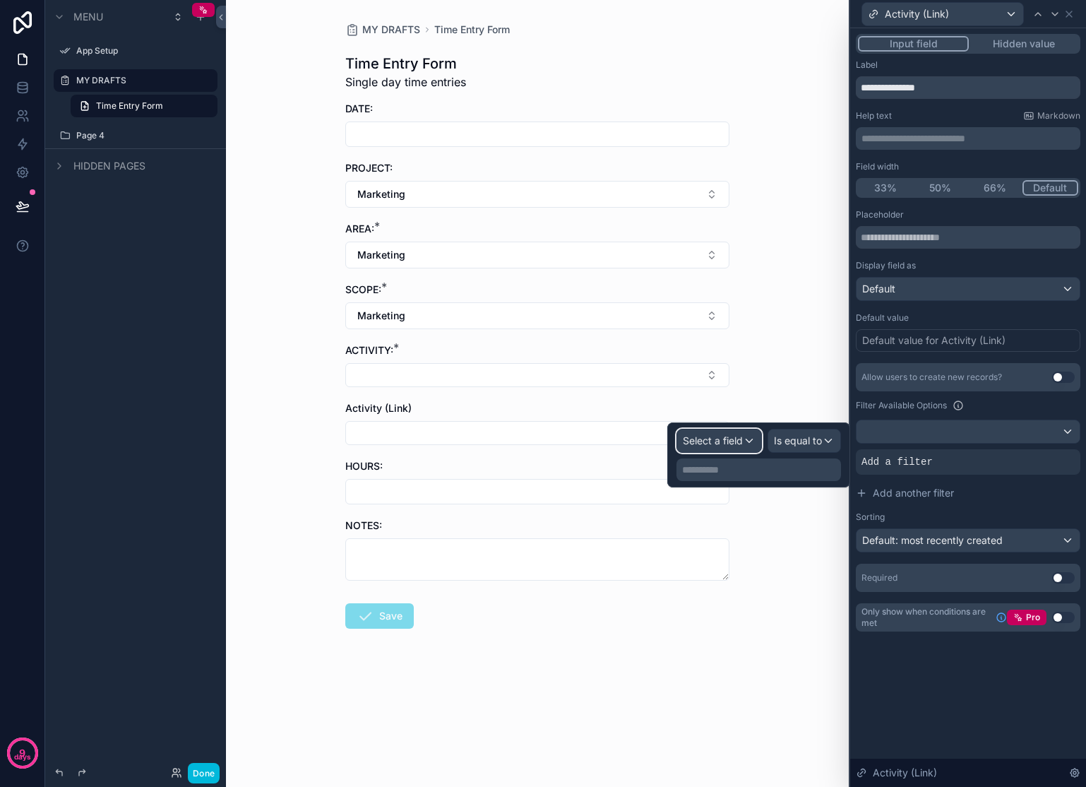
click at [733, 445] on span "Select a field" at bounding box center [713, 440] width 60 height 12
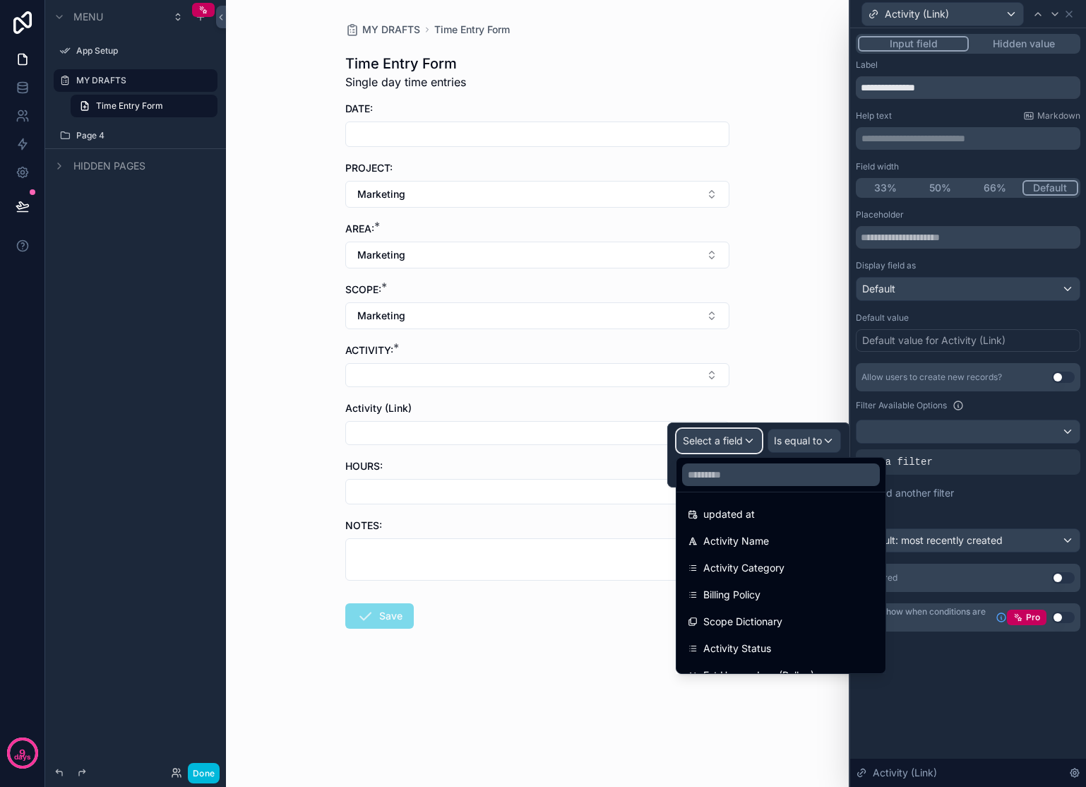
scroll to position [101, 0]
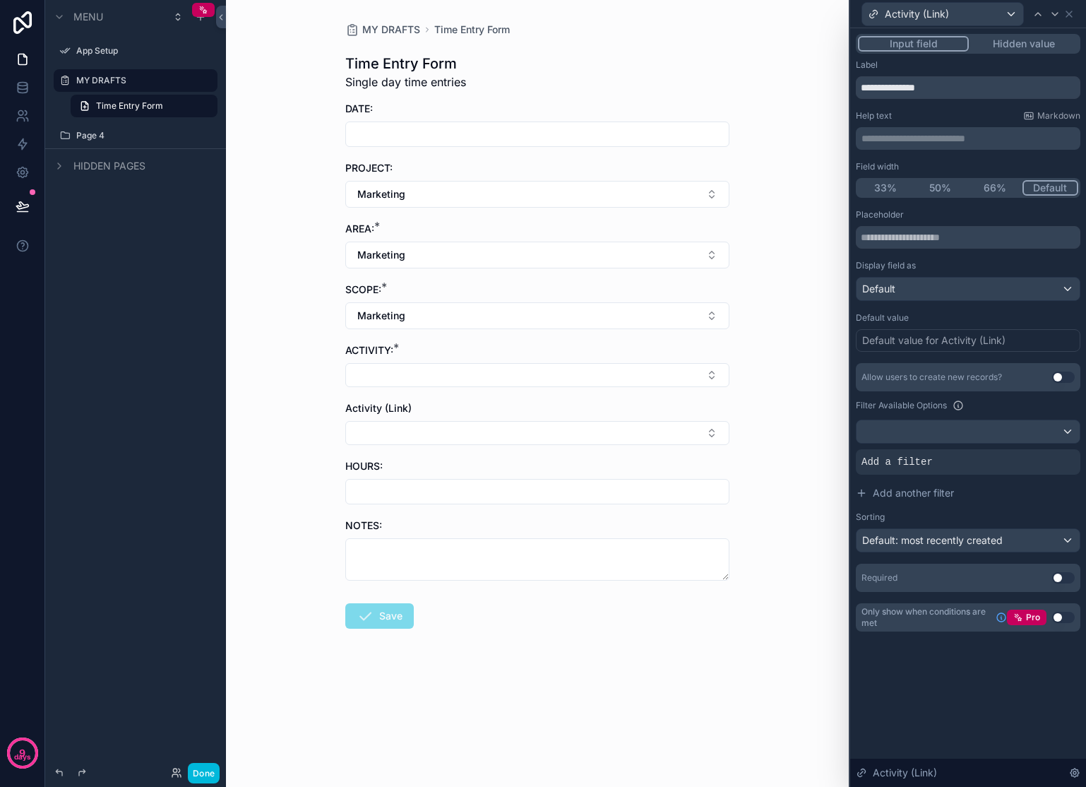
click at [790, 359] on div "MY DRAFTS Time Entry Form Time Entry Form Single day time entries DATE: PROJECT…" at bounding box center [537, 393] width 623 height 787
click at [959, 17] on div "Activity (Link)" at bounding box center [942, 14] width 161 height 23
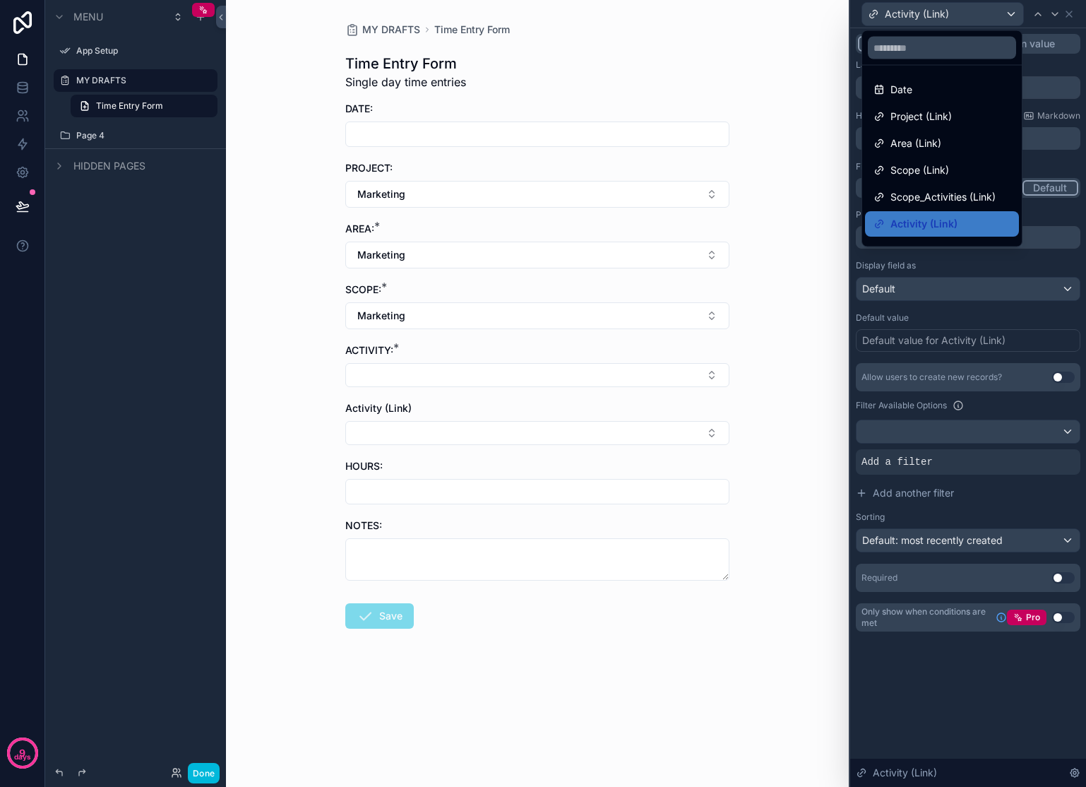
click at [936, 193] on span "Scope_Activities (Link)" at bounding box center [943, 197] width 105 height 17
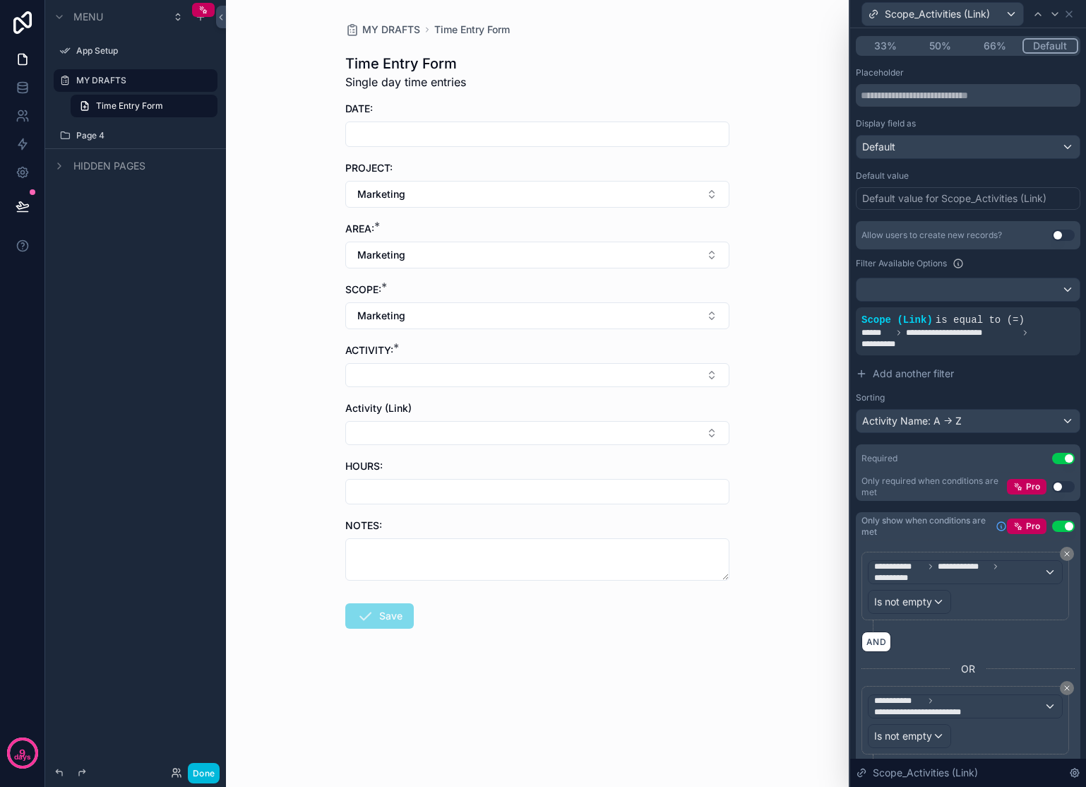
scroll to position [186, 0]
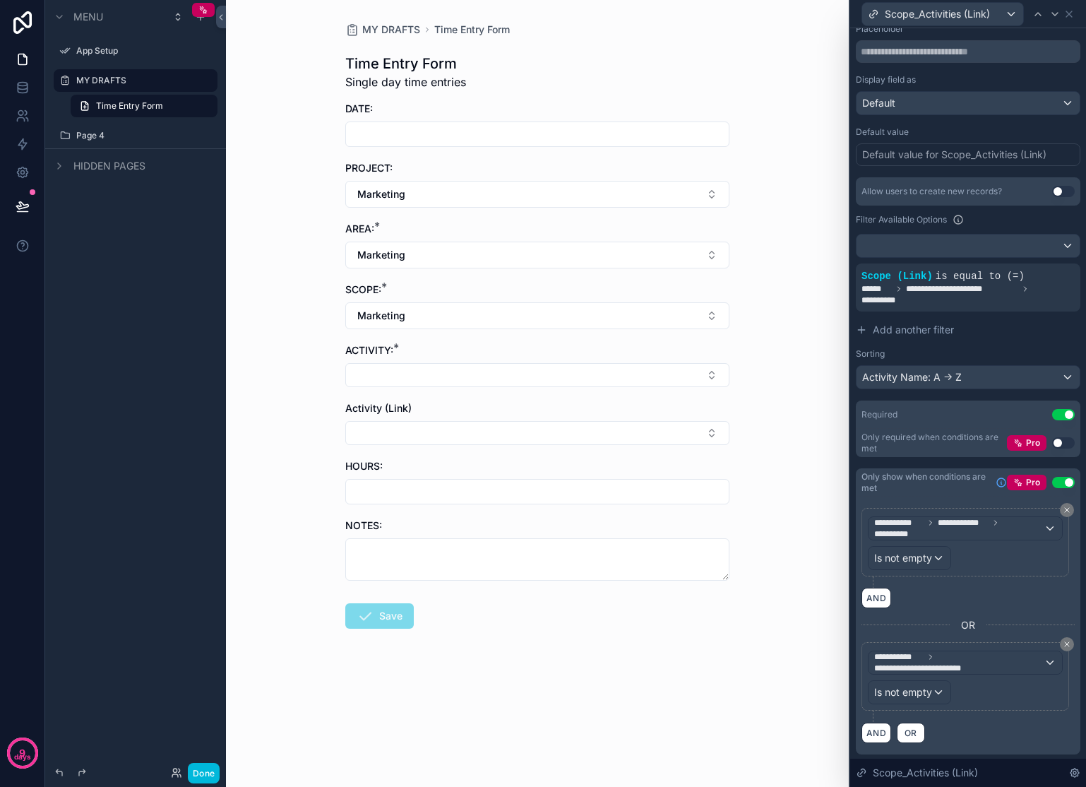
click at [638, 382] on button "Select Button" at bounding box center [537, 375] width 384 height 24
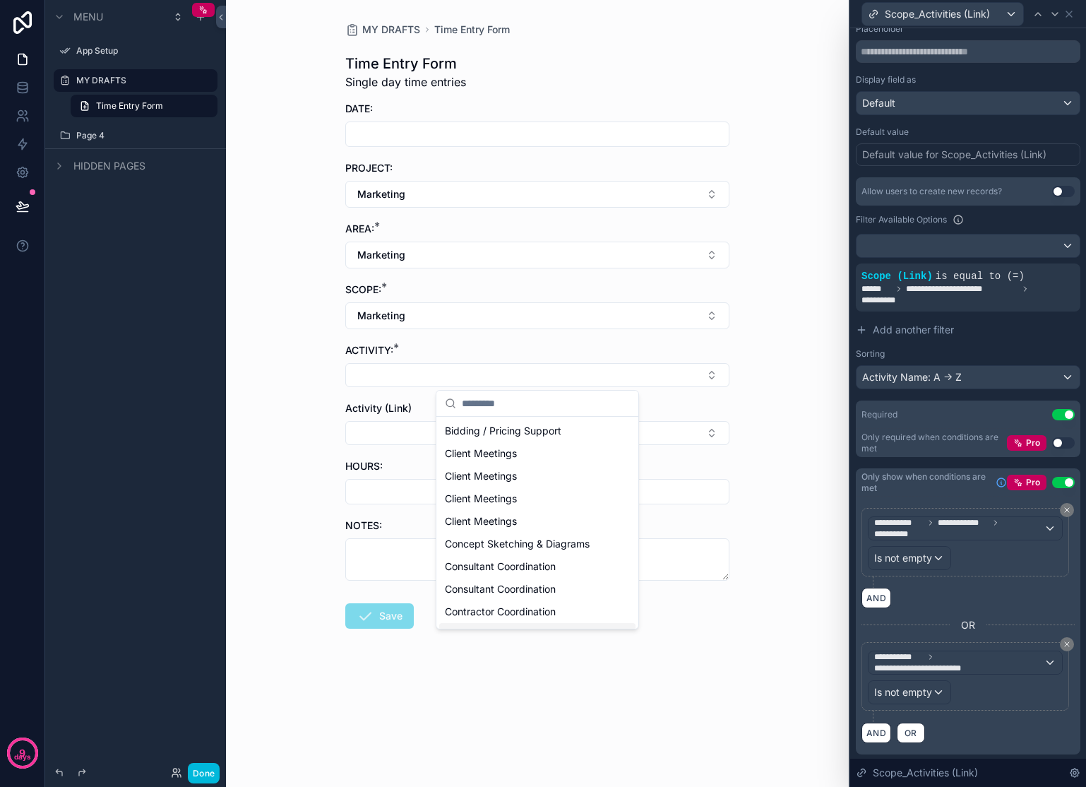
scroll to position [20, 0]
click at [763, 375] on div "MY DRAFTS Time Entry Form Time Entry Form Single day time entries DATE: PROJECT…" at bounding box center [537, 393] width 623 height 787
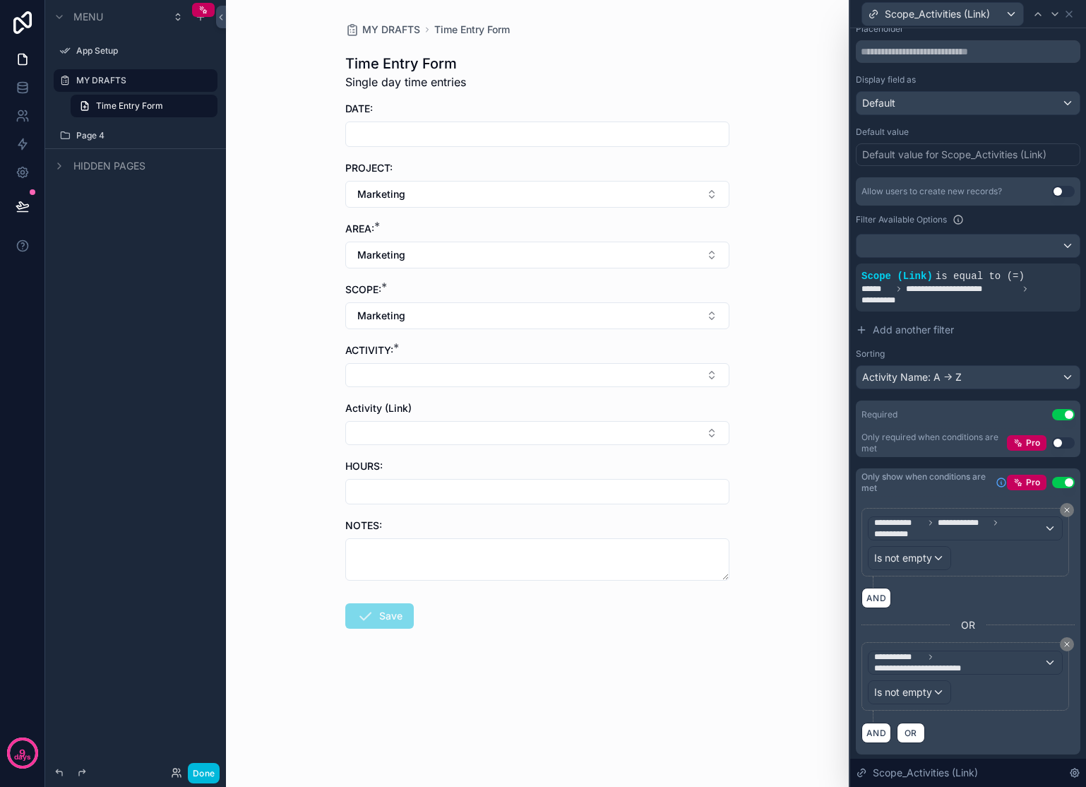
click at [416, 376] on button "Select Button" at bounding box center [537, 375] width 384 height 24
click at [777, 323] on div "MY DRAFTS Time Entry Form Time Entry Form Single day time entries DATE: PROJECT…" at bounding box center [537, 393] width 623 height 787
click at [652, 432] on button "Select Button" at bounding box center [537, 433] width 384 height 24
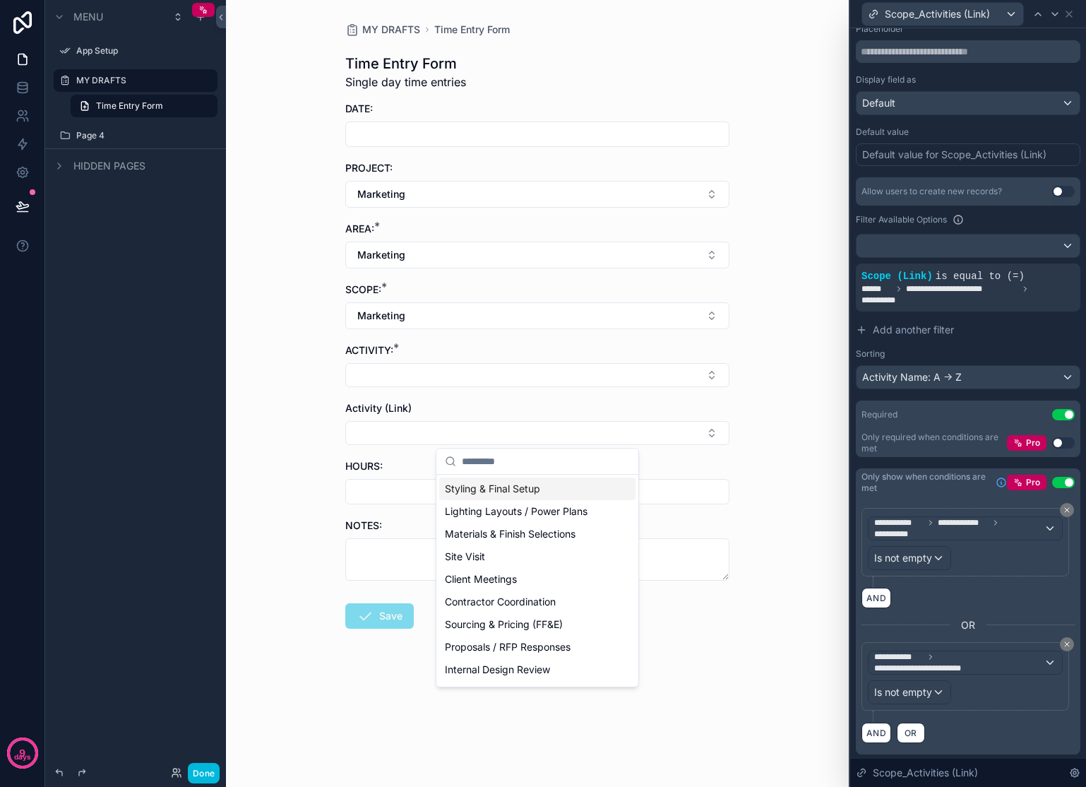
scroll to position [4, 0]
click at [930, 13] on span "Scope_Activities (Link)" at bounding box center [937, 14] width 105 height 14
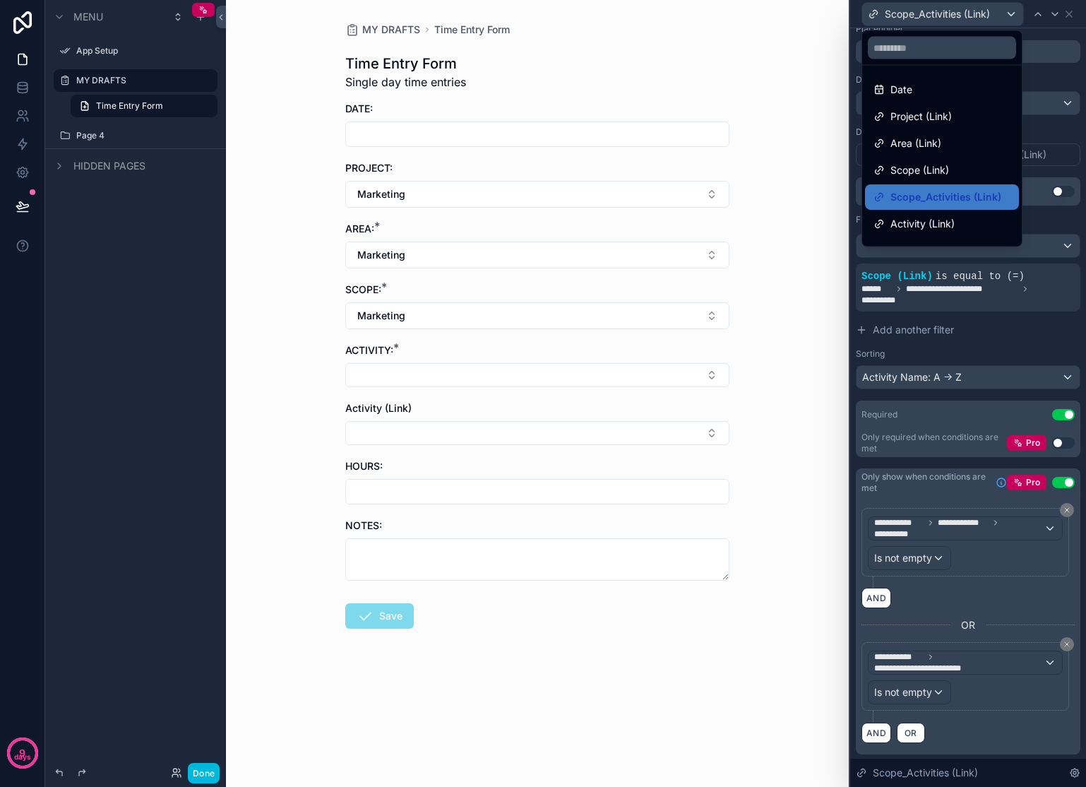
click at [917, 219] on span "Activity (Link)" at bounding box center [923, 223] width 64 height 17
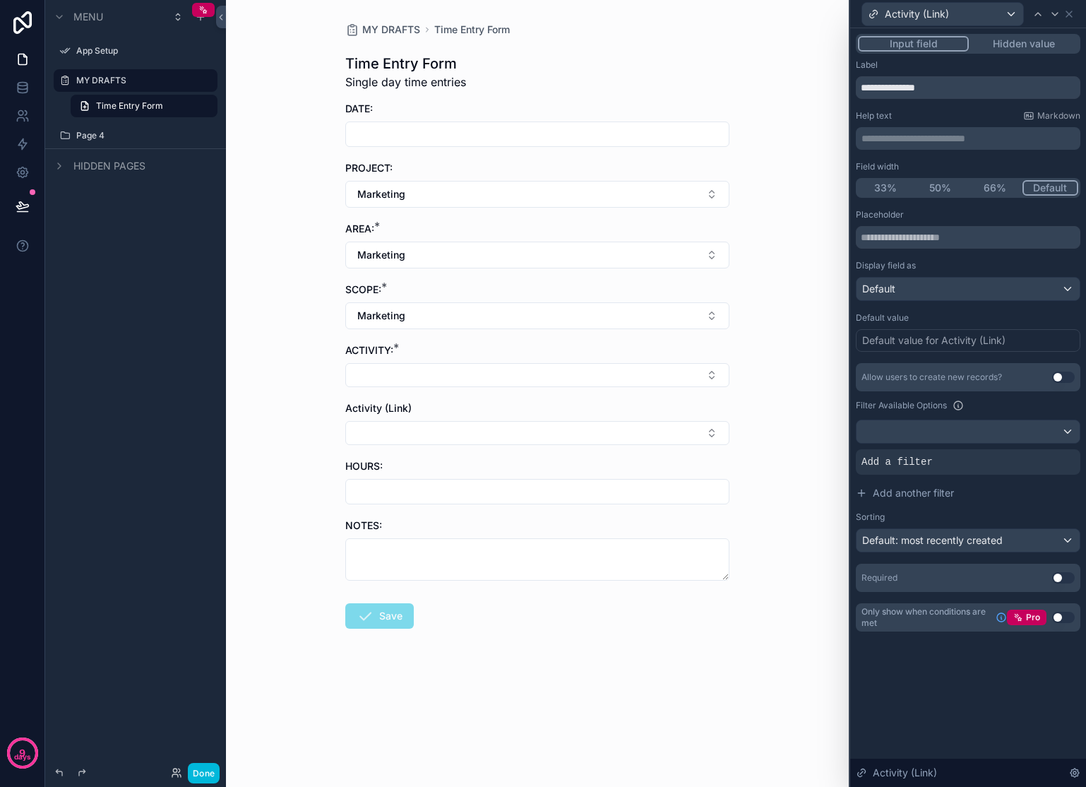
click at [708, 436] on button "Select Button" at bounding box center [537, 433] width 384 height 24
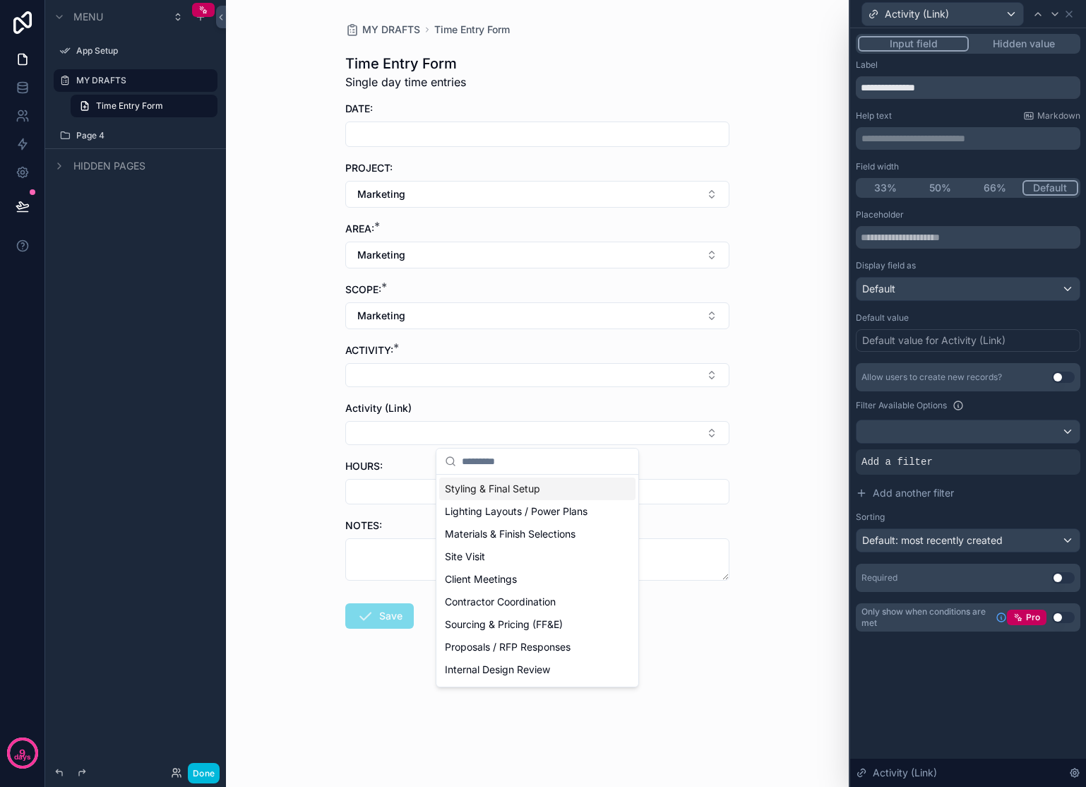
click at [309, 338] on div "MY DRAFTS Time Entry Form Time Entry Form Single day time entries DATE: PROJECT…" at bounding box center [537, 393] width 623 height 787
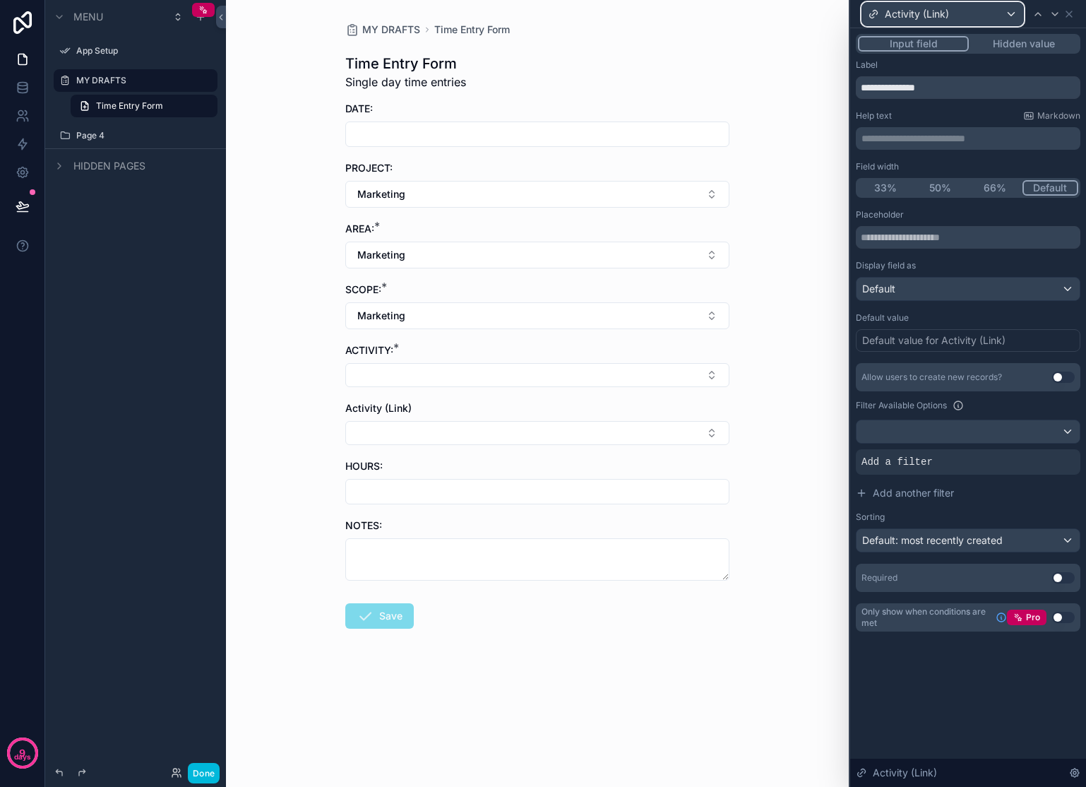
click at [939, 13] on span "Activity (Link)" at bounding box center [917, 14] width 64 height 14
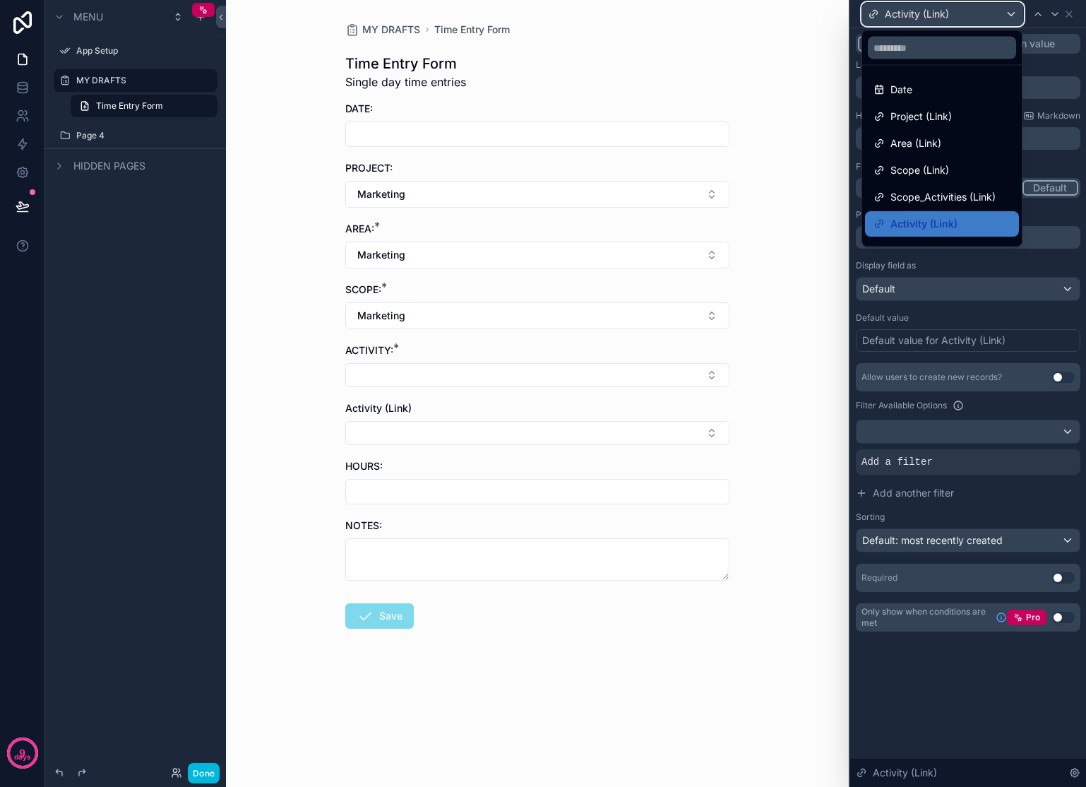
scroll to position [47, 0]
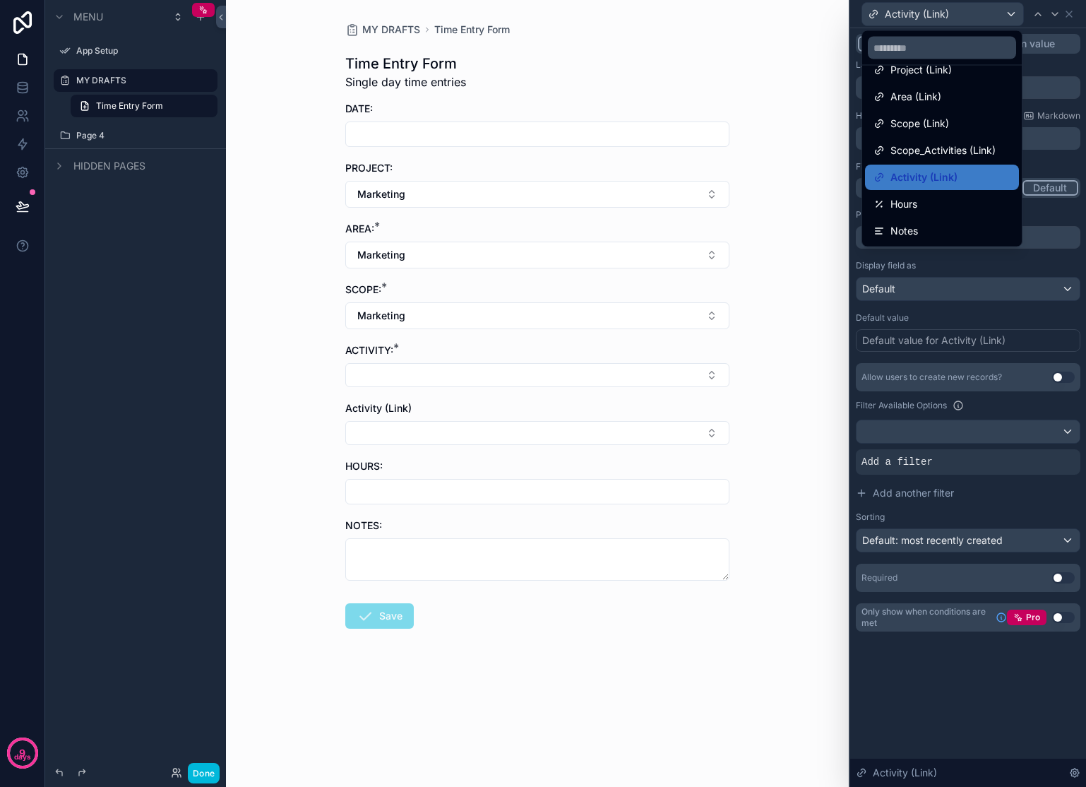
click at [928, 147] on span "Scope_Activities (Link)" at bounding box center [943, 150] width 105 height 17
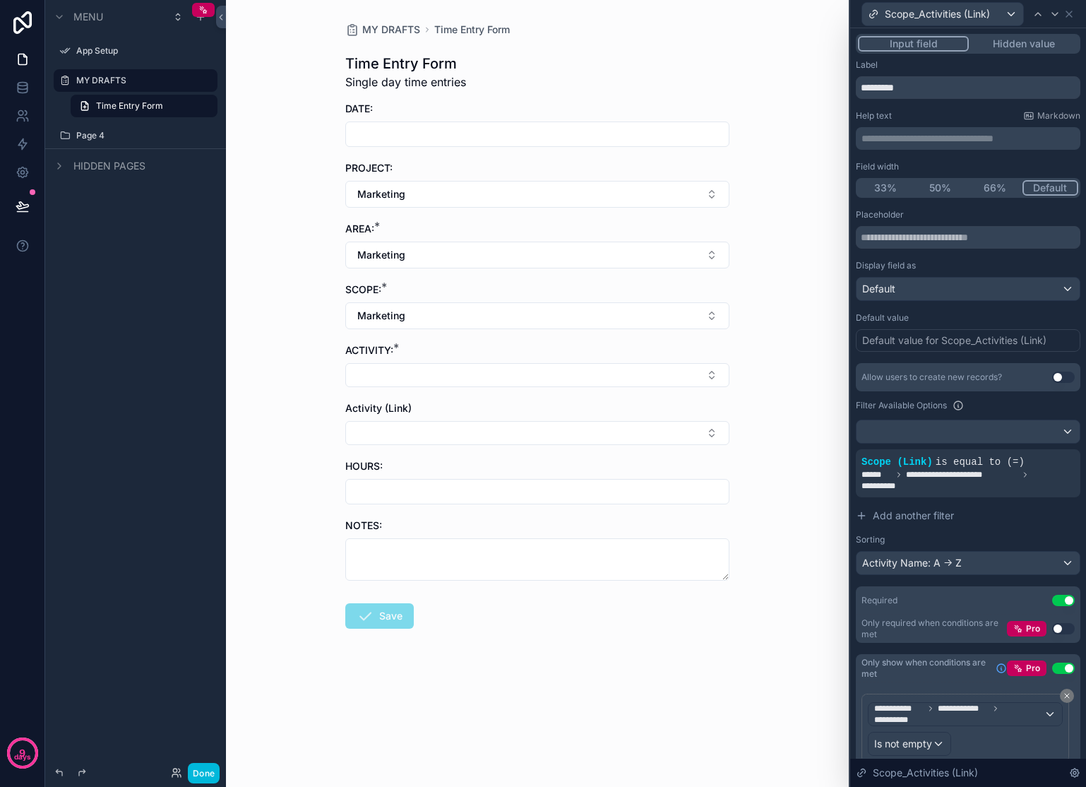
click at [618, 374] on button "Select Button" at bounding box center [537, 375] width 384 height 24
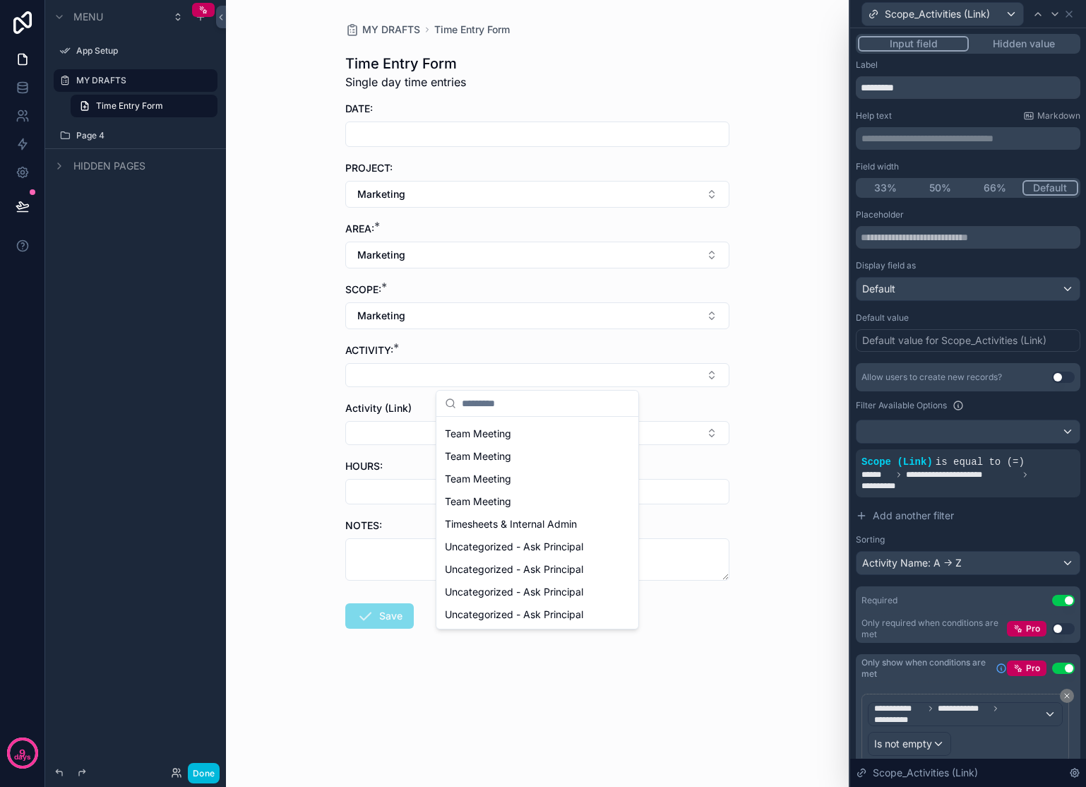
scroll to position [0, 0]
click at [757, 377] on div "MY DRAFTS Time Entry Form Time Entry Form Single day time entries DATE: PROJECT…" at bounding box center [537, 393] width 623 height 787
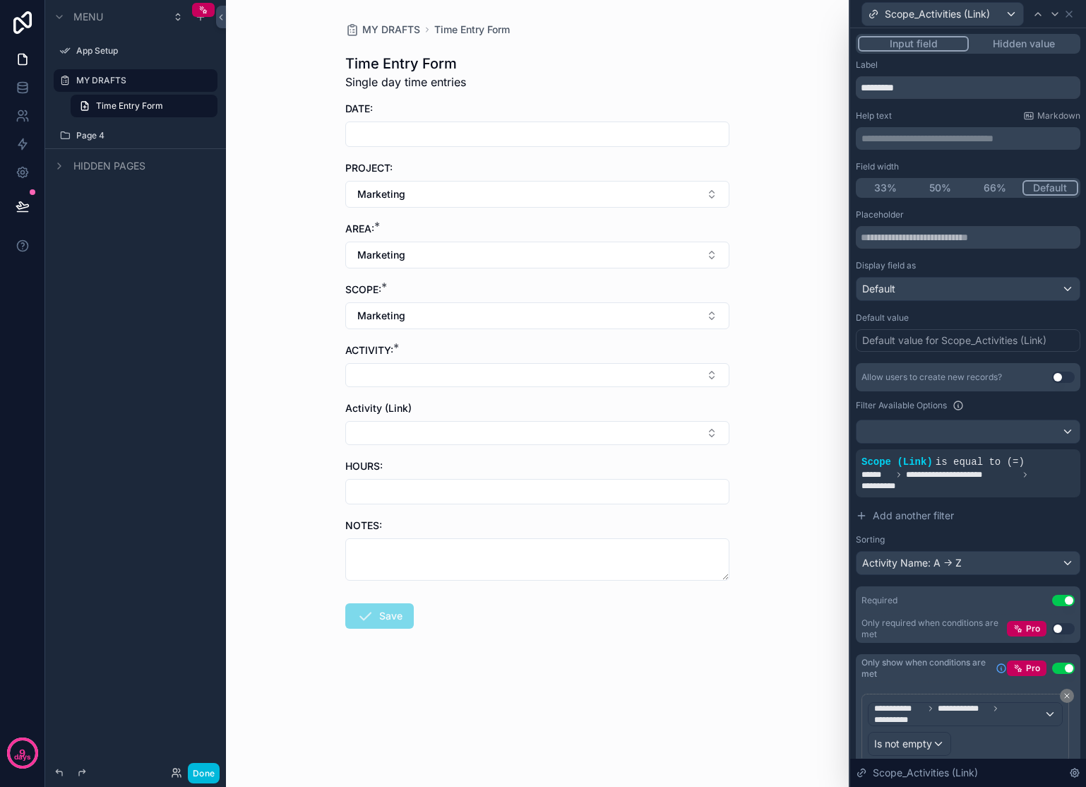
click at [650, 432] on button "Select Button" at bounding box center [537, 433] width 384 height 24
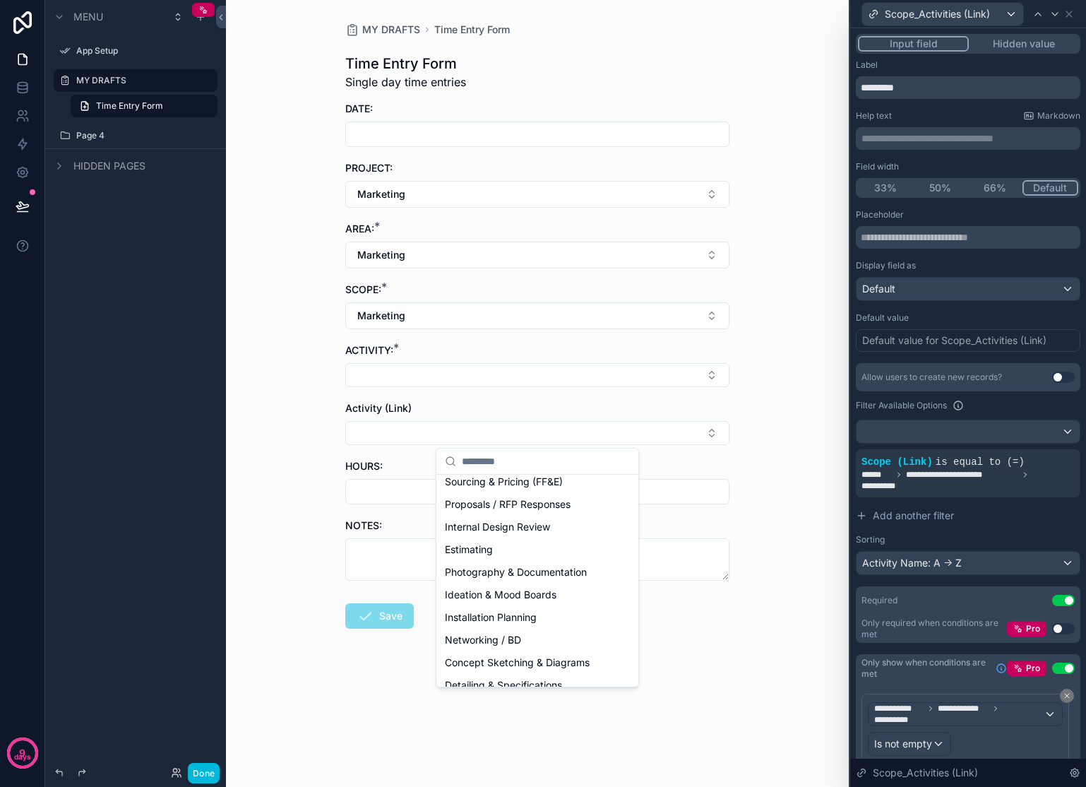
scroll to position [10, 0]
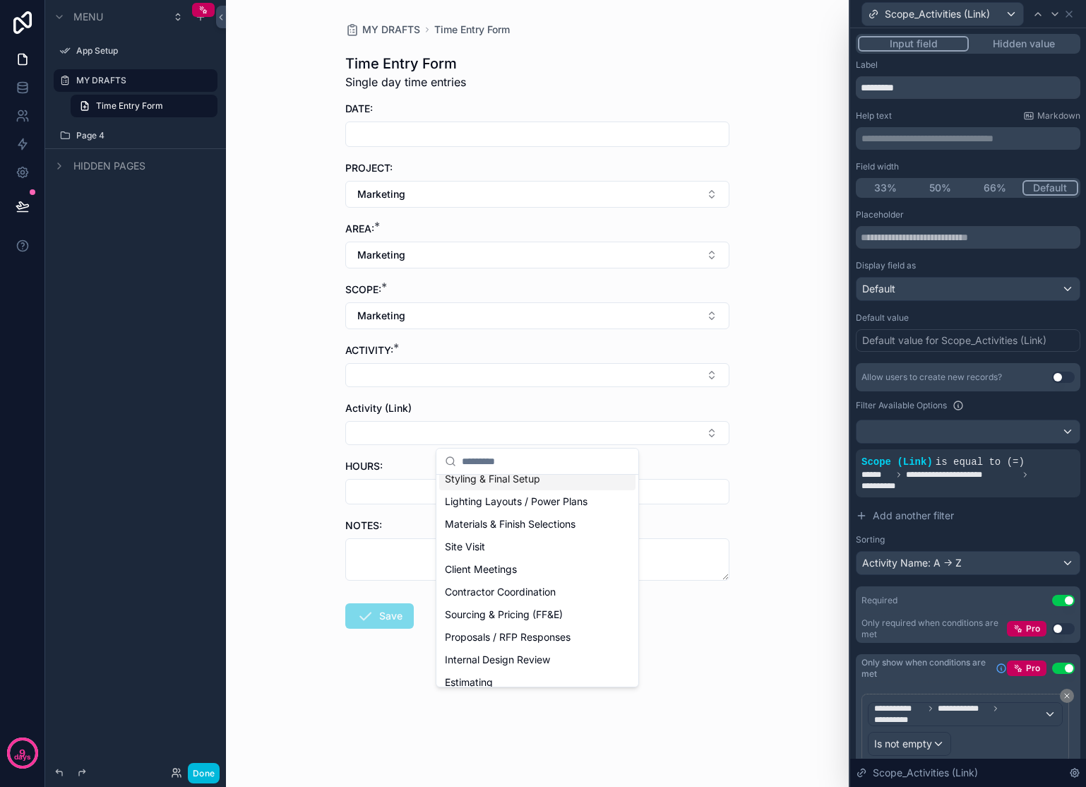
click at [777, 381] on div "MY DRAFTS Time Entry Form Time Entry Form Single day time entries DATE: PROJECT…" at bounding box center [537, 393] width 623 height 787
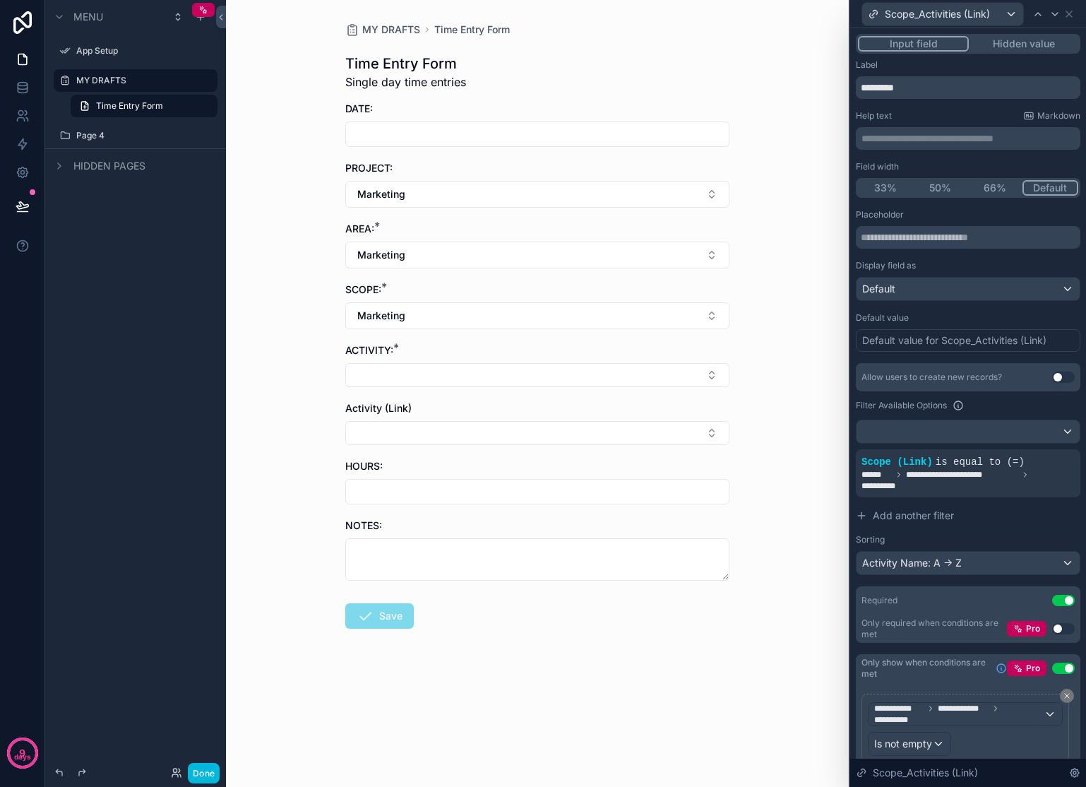
click at [931, 343] on div "Default value for Scope_Activities (Link)" at bounding box center [954, 340] width 184 height 14
click at [835, 384] on div "MY DRAFTS Time Entry Form Time Entry Form Single day time entries DATE: PROJECT…" at bounding box center [537, 393] width 623 height 787
click at [957, 292] on div "Default" at bounding box center [968, 289] width 223 height 23
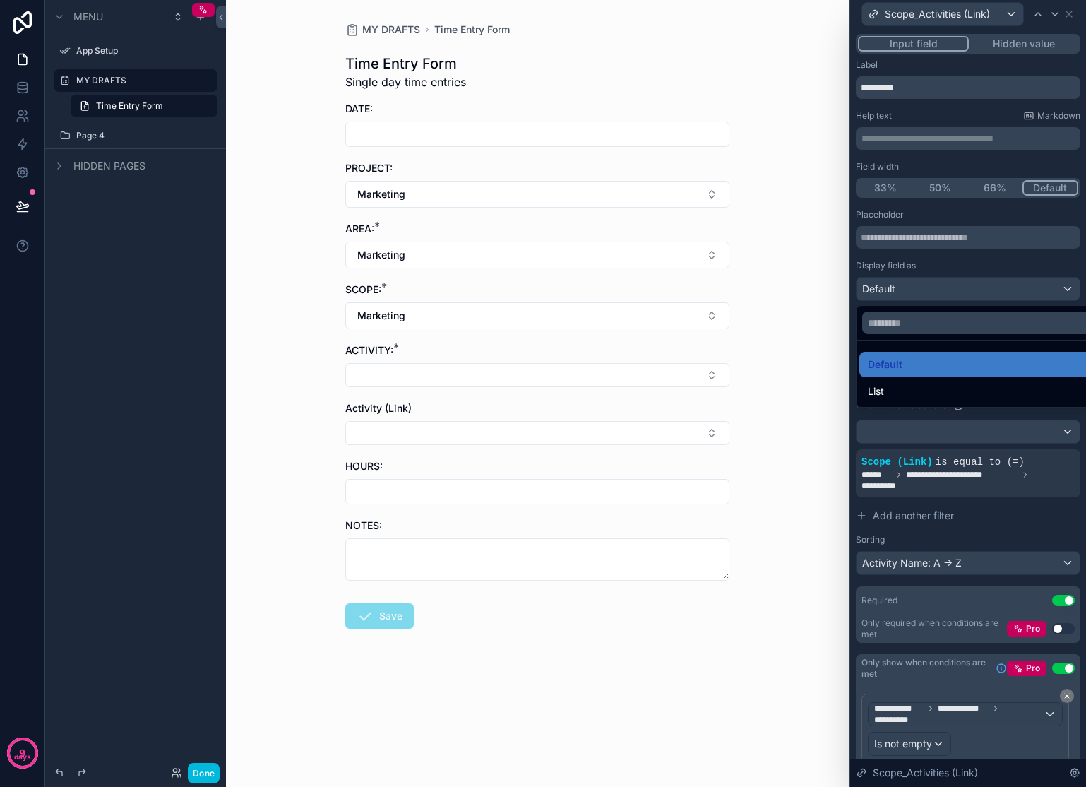
click at [928, 385] on div "List" at bounding box center [979, 391] width 222 height 17
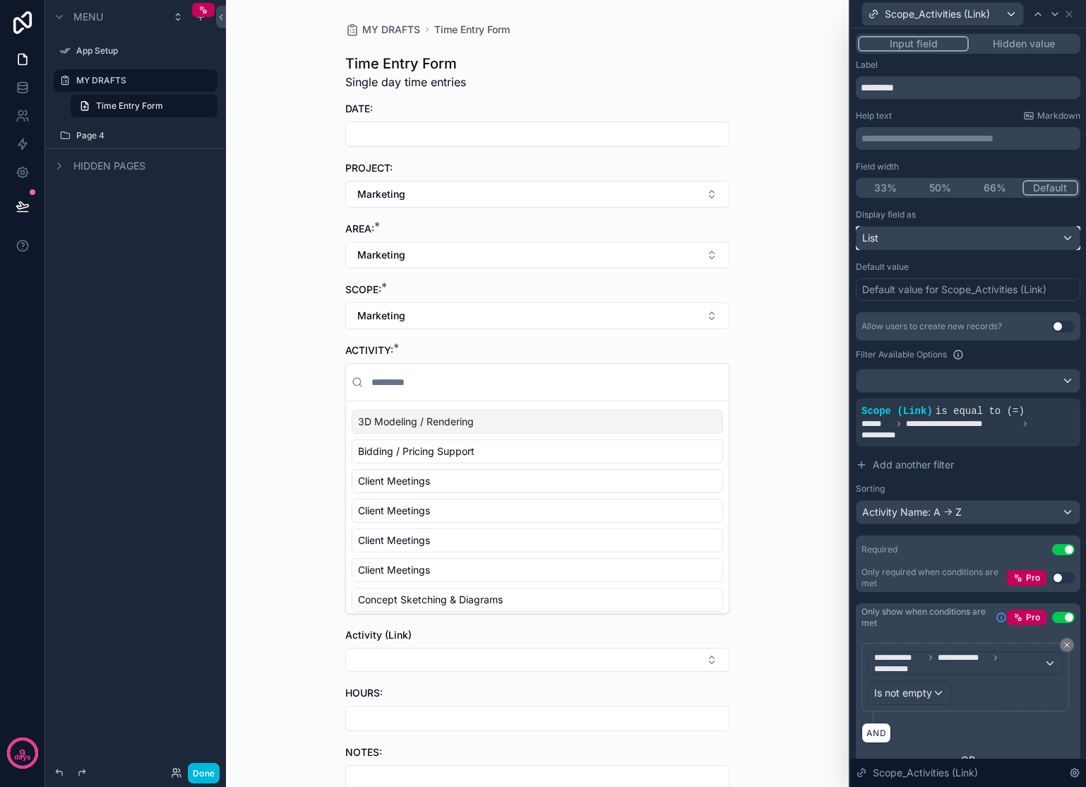
click at [932, 243] on div "List" at bounding box center [968, 238] width 223 height 23
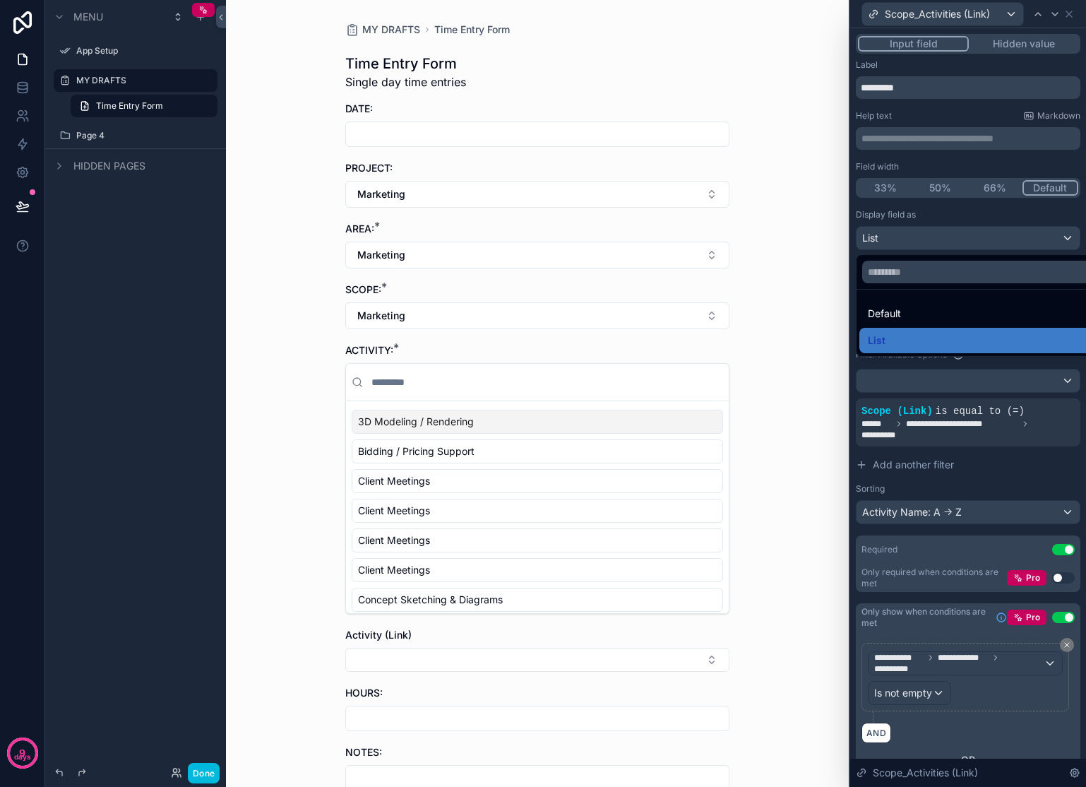
click at [912, 314] on div "Default" at bounding box center [979, 313] width 222 height 17
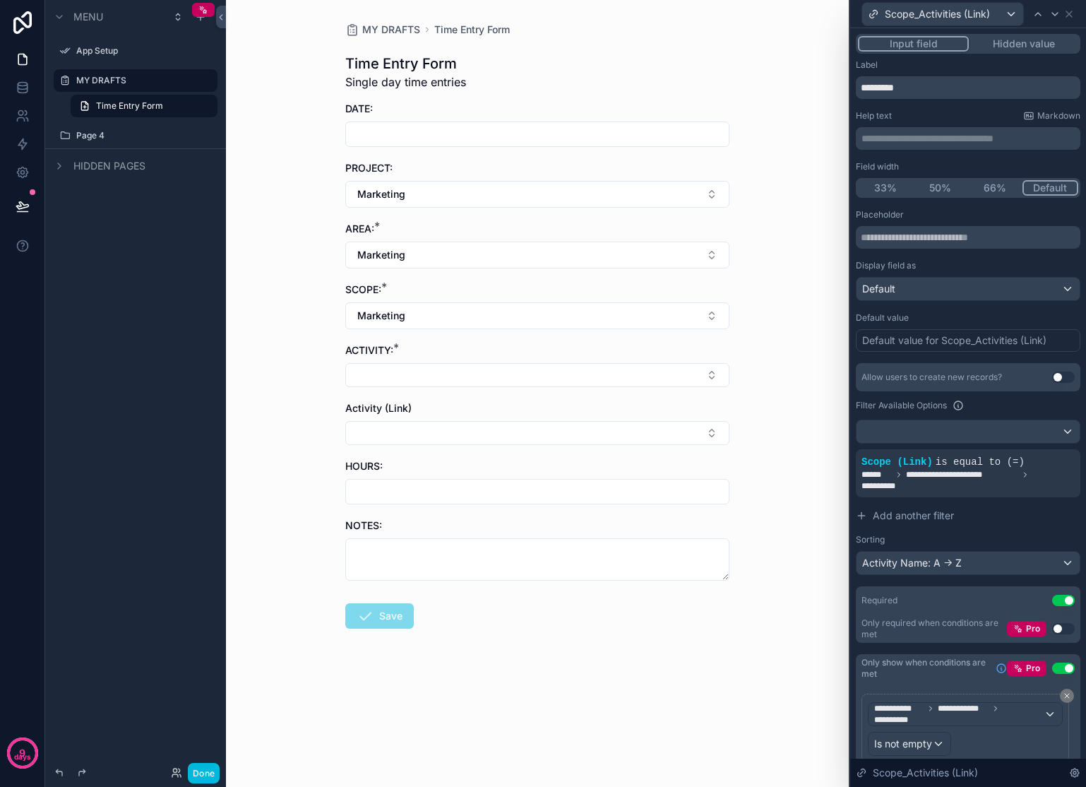
click at [916, 335] on div "Default value for Scope_Activities (Link)" at bounding box center [954, 340] width 184 height 14
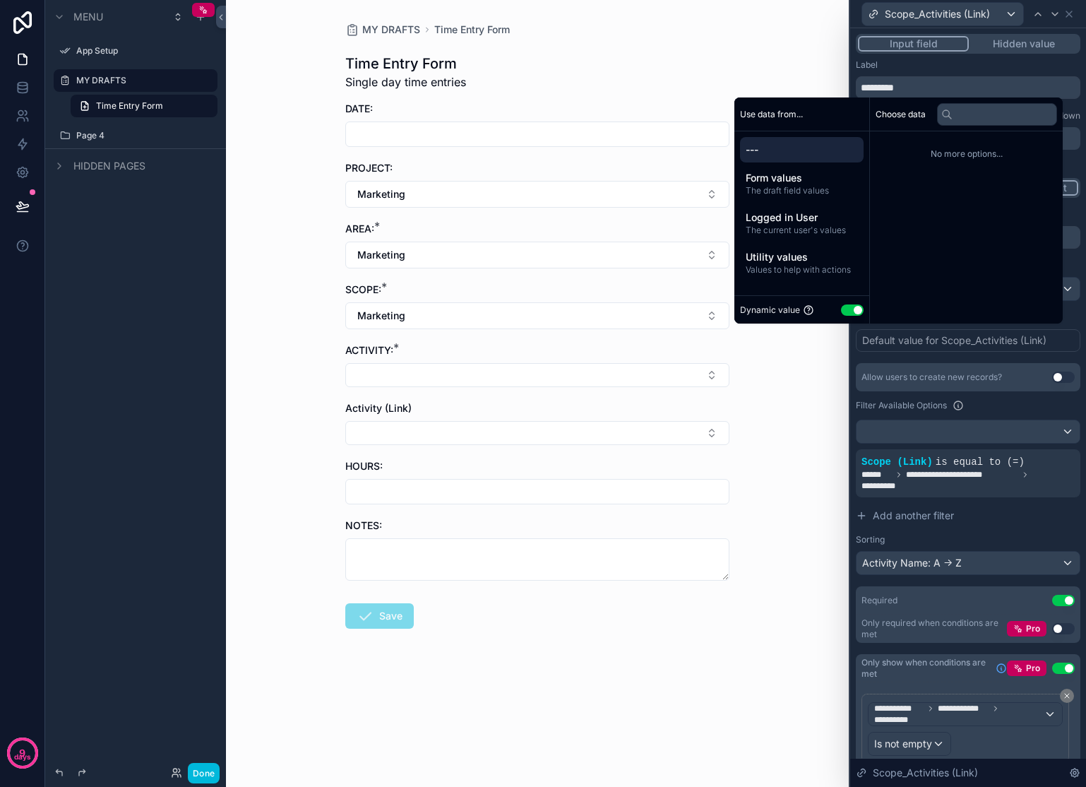
click at [778, 189] on span "The draft field values" at bounding box center [802, 190] width 112 height 11
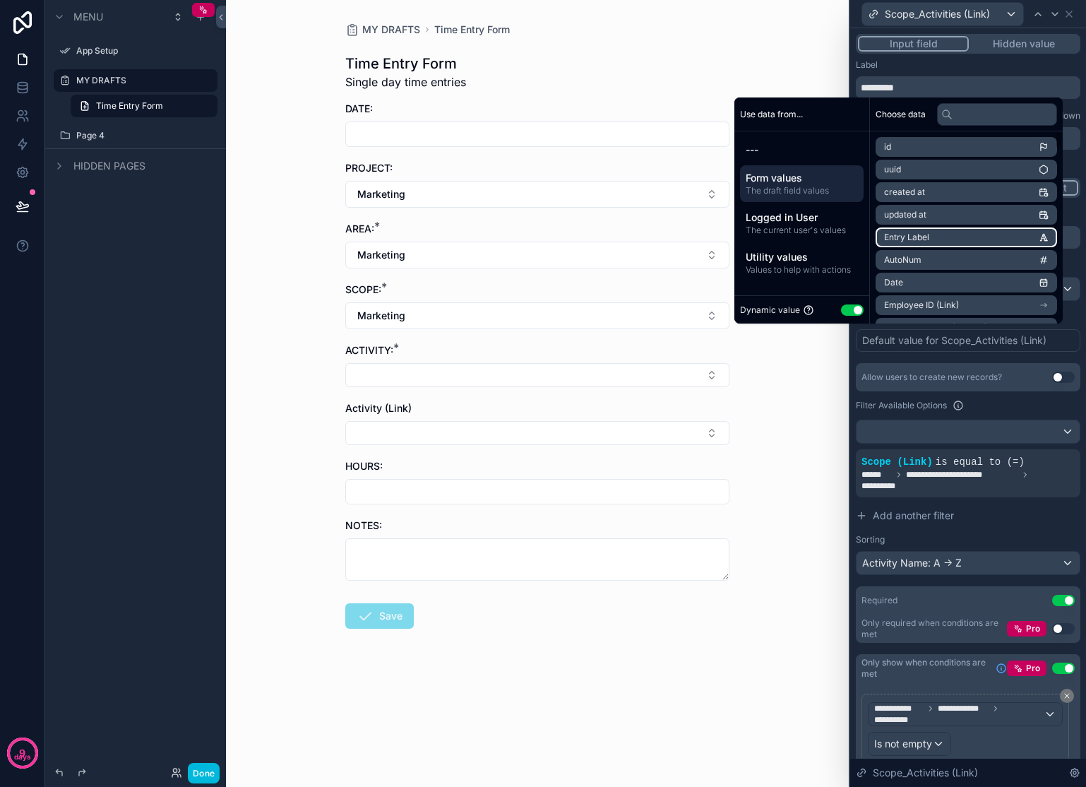
scroll to position [381, 0]
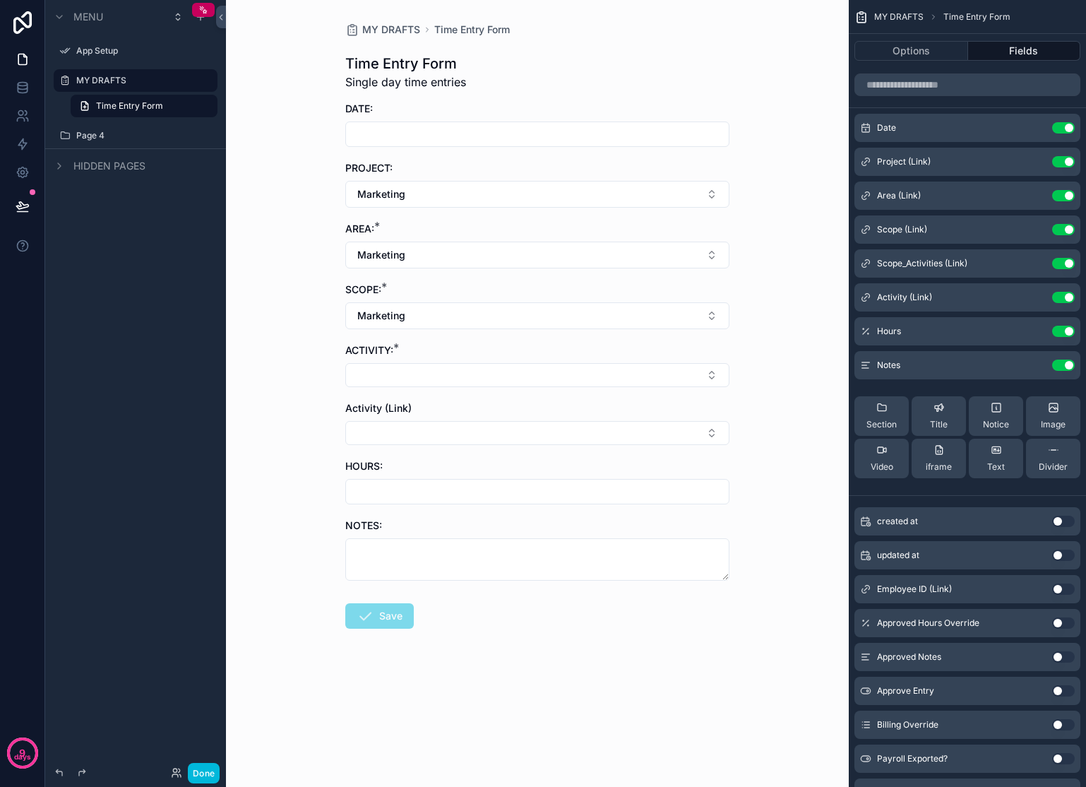
click at [569, 378] on button "Select Button" at bounding box center [537, 375] width 384 height 24
click at [1033, 303] on div "Activity (Link) Use setting" at bounding box center [968, 297] width 226 height 28
click at [0, 0] on icon "scrollable content" at bounding box center [0, 0] width 0 height 0
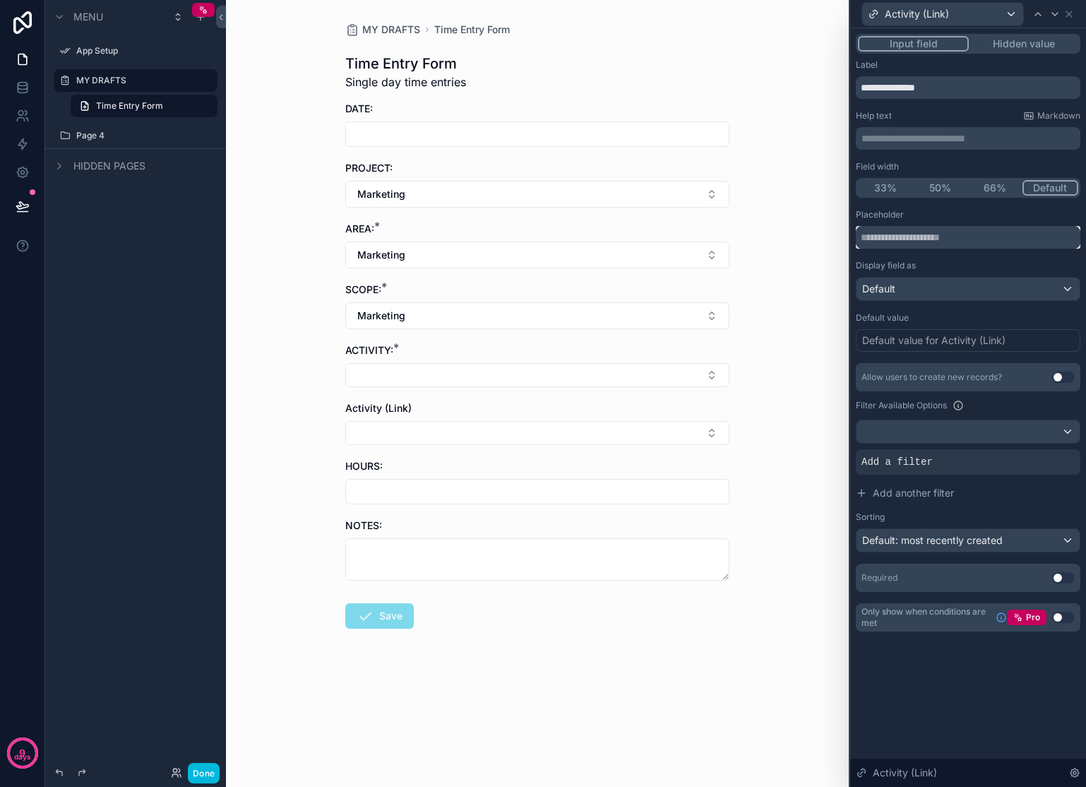
click at [979, 242] on input "text" at bounding box center [968, 237] width 225 height 23
click at [1006, 47] on button "Hidden value" at bounding box center [1023, 44] width 109 height 16
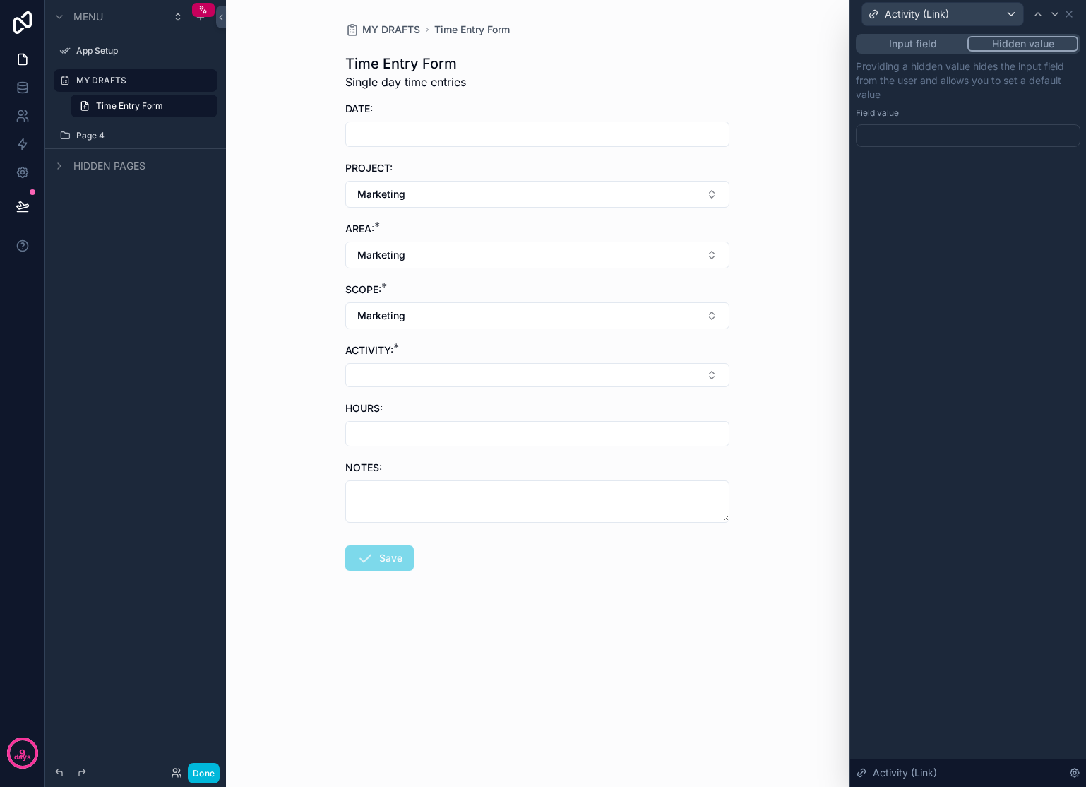
click at [930, 43] on button "Input field" at bounding box center [912, 44] width 109 height 16
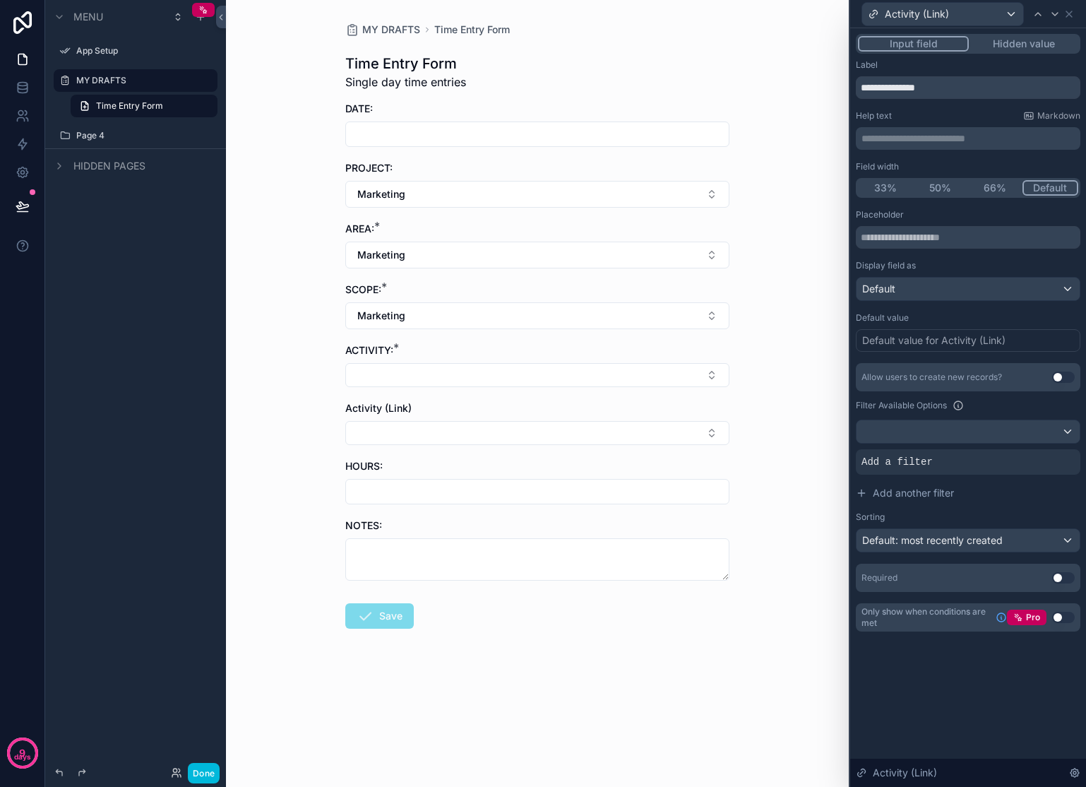
click at [1017, 48] on button "Hidden value" at bounding box center [1023, 44] width 109 height 16
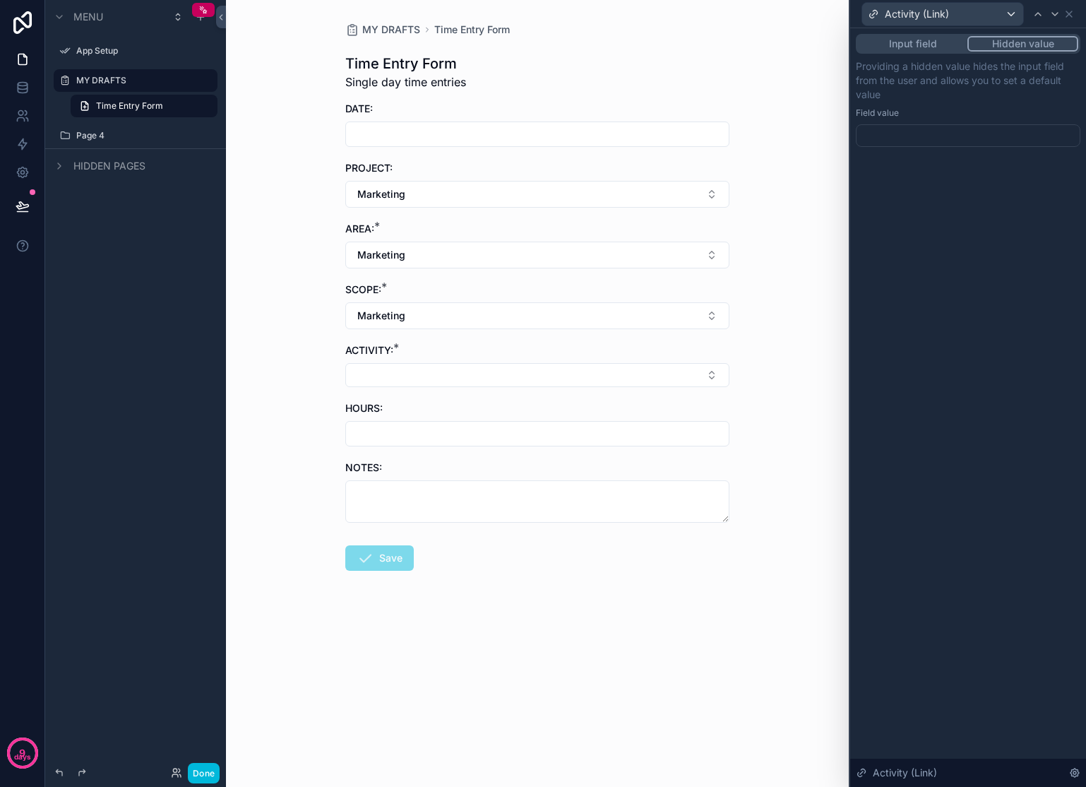
click at [912, 38] on button "Input field" at bounding box center [912, 44] width 109 height 16
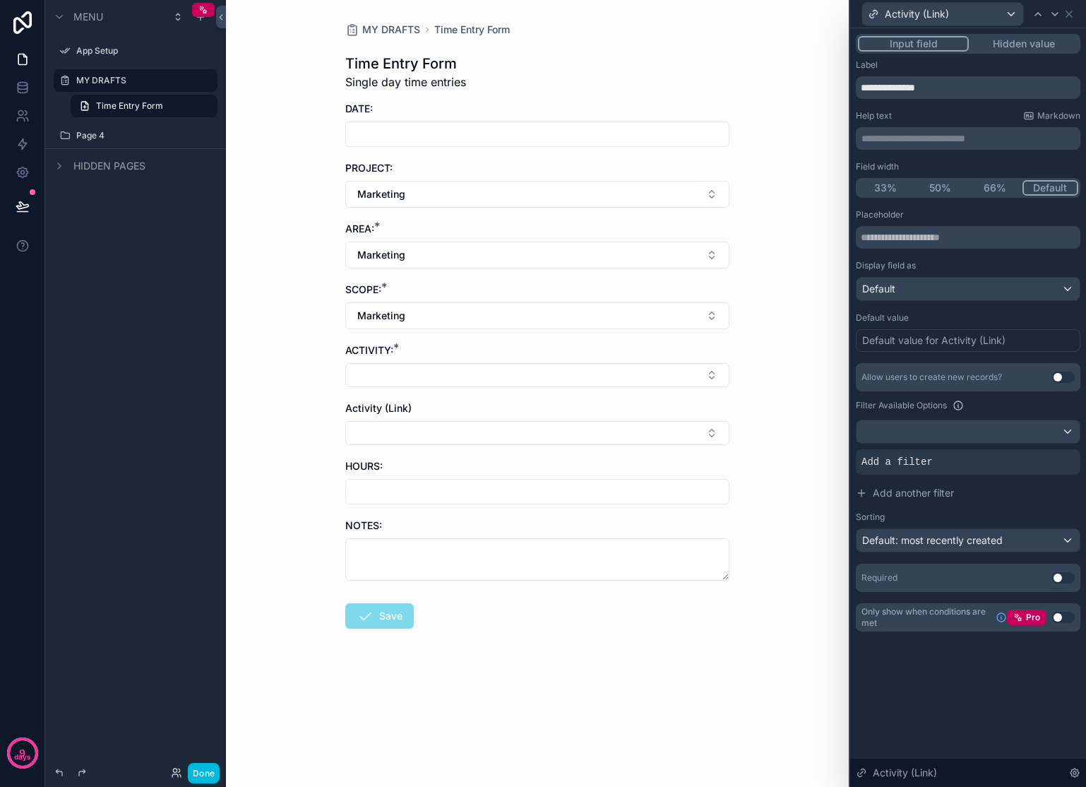
click at [929, 475] on div "Allow users to create new records? Use setting Filter Available Options Add a f…" at bounding box center [968, 457] width 225 height 189
click at [0, 0] on div at bounding box center [0, 0] width 0 height 0
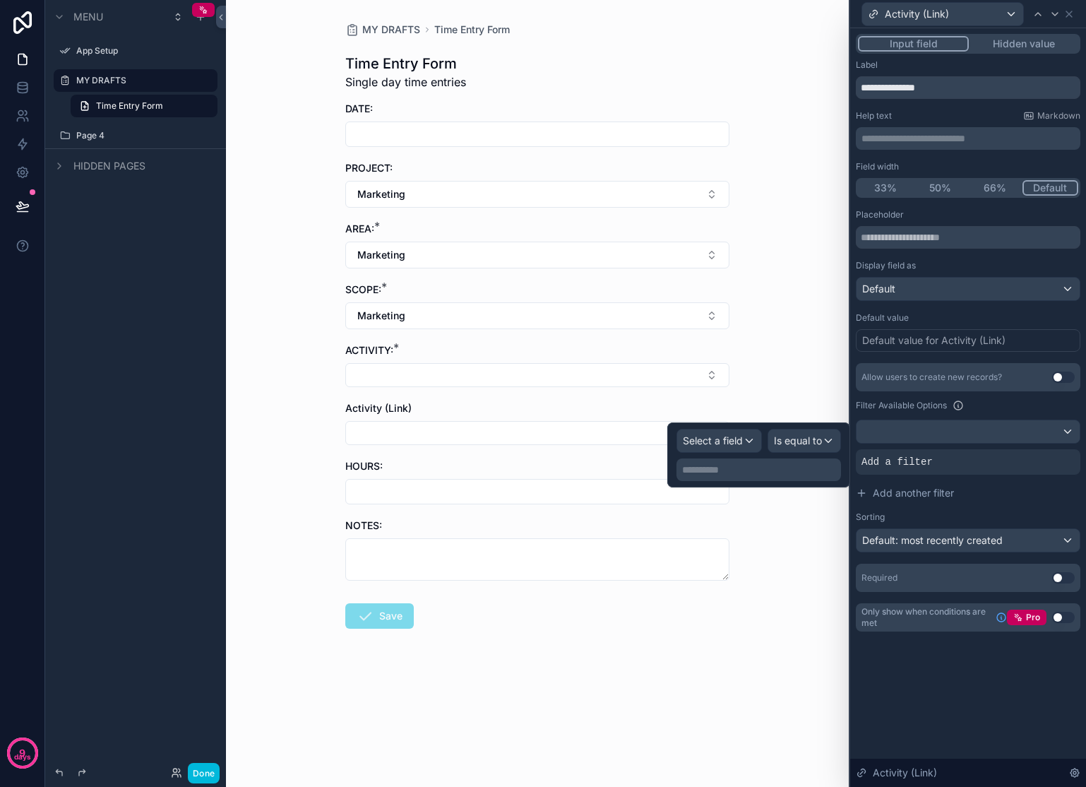
click at [766, 468] on p "**********" at bounding box center [760, 470] width 156 height 14
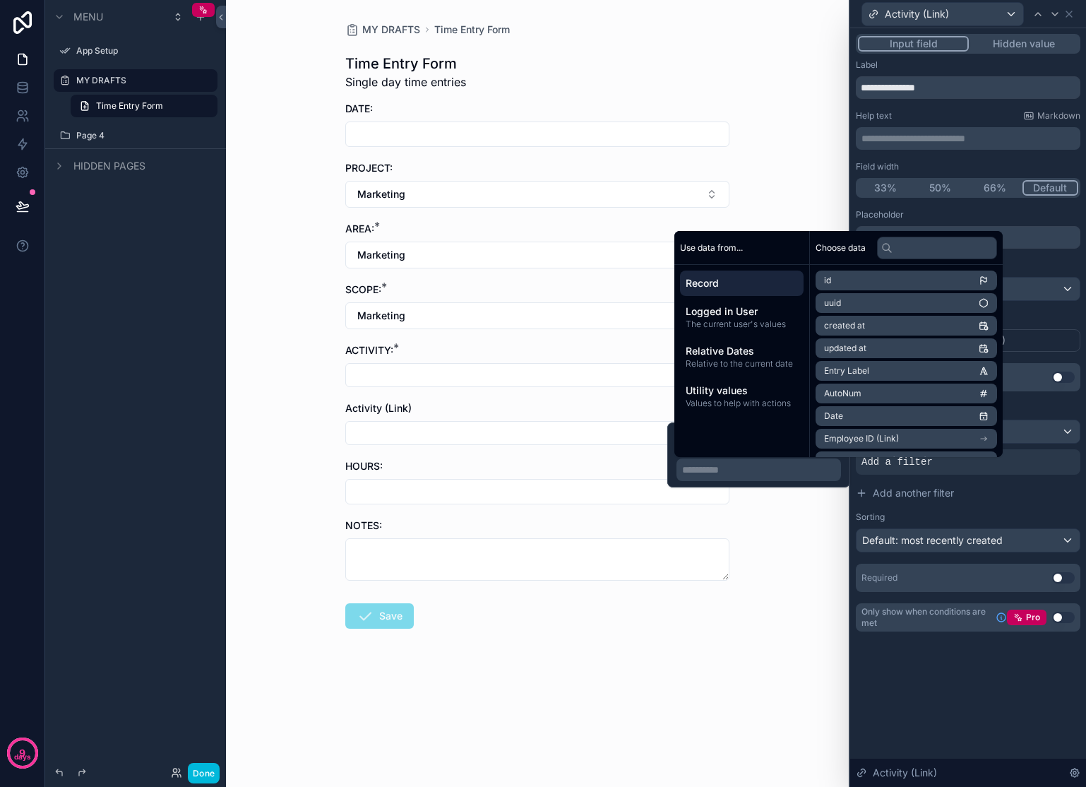
click at [817, 124] on div "MY DRAFTS Time Entry Form Time Entry Form Single day time entries DATE: PROJECT…" at bounding box center [537, 393] width 623 height 787
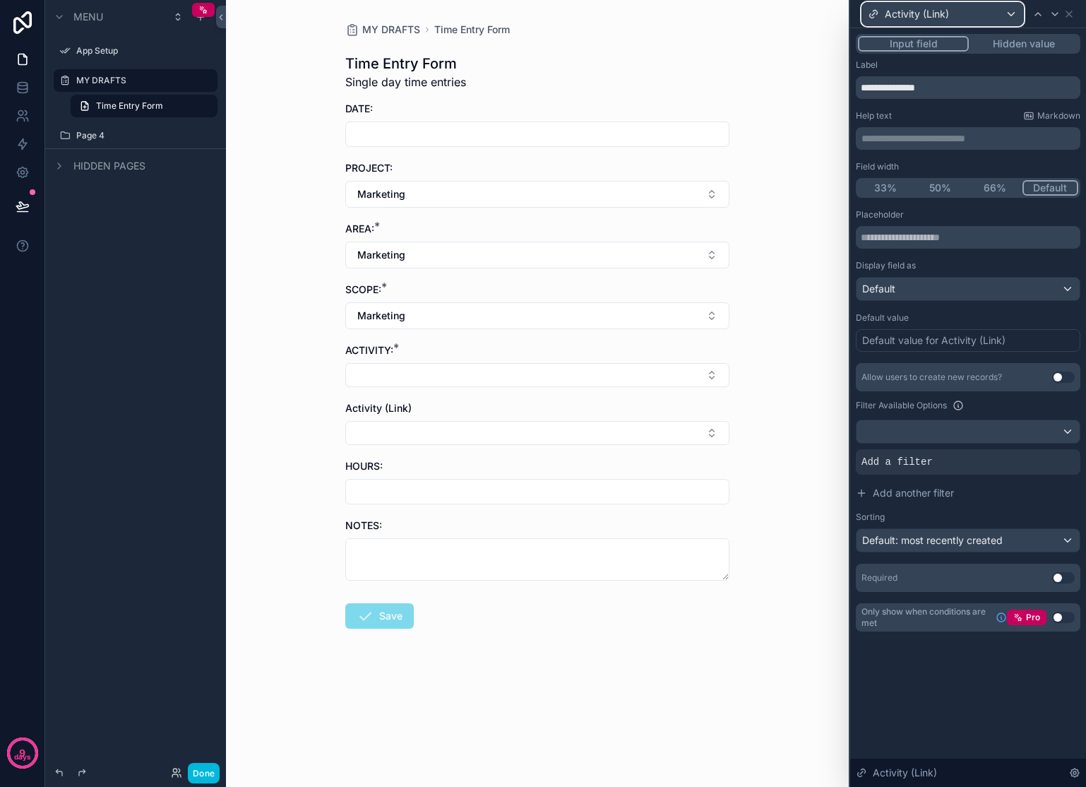
click at [949, 16] on div "Activity (Link)" at bounding box center [942, 14] width 161 height 23
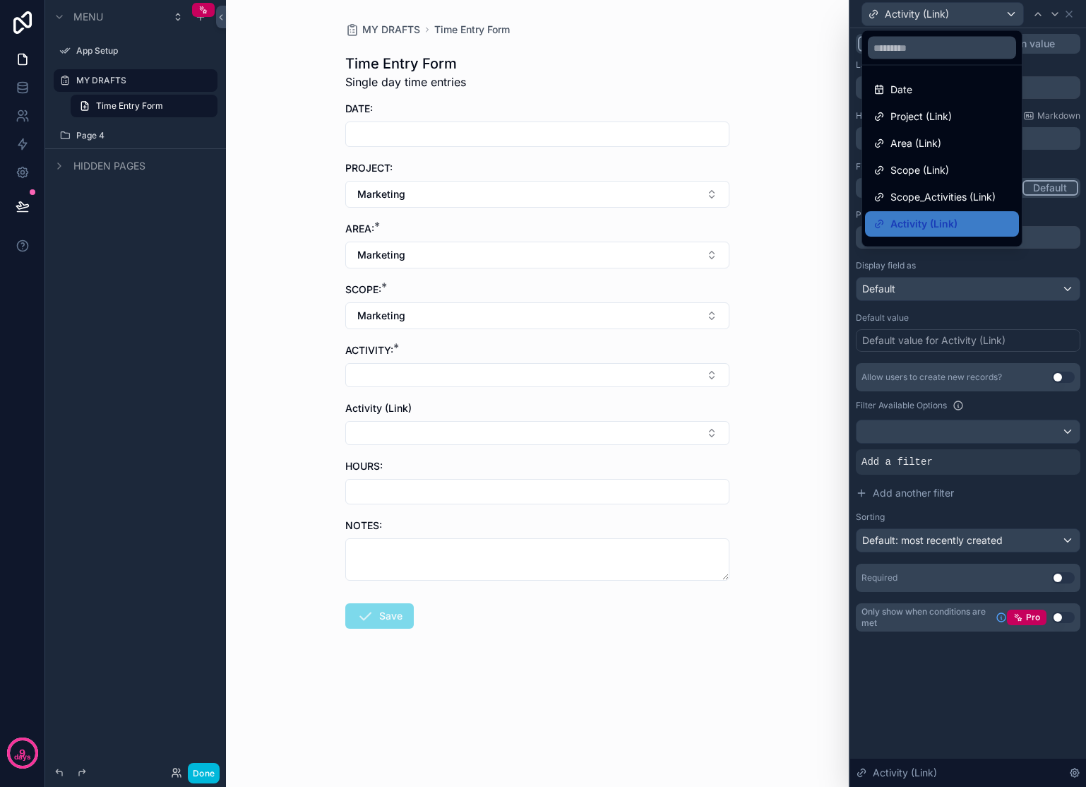
click at [929, 196] on span "Scope_Activities (Link)" at bounding box center [943, 197] width 105 height 17
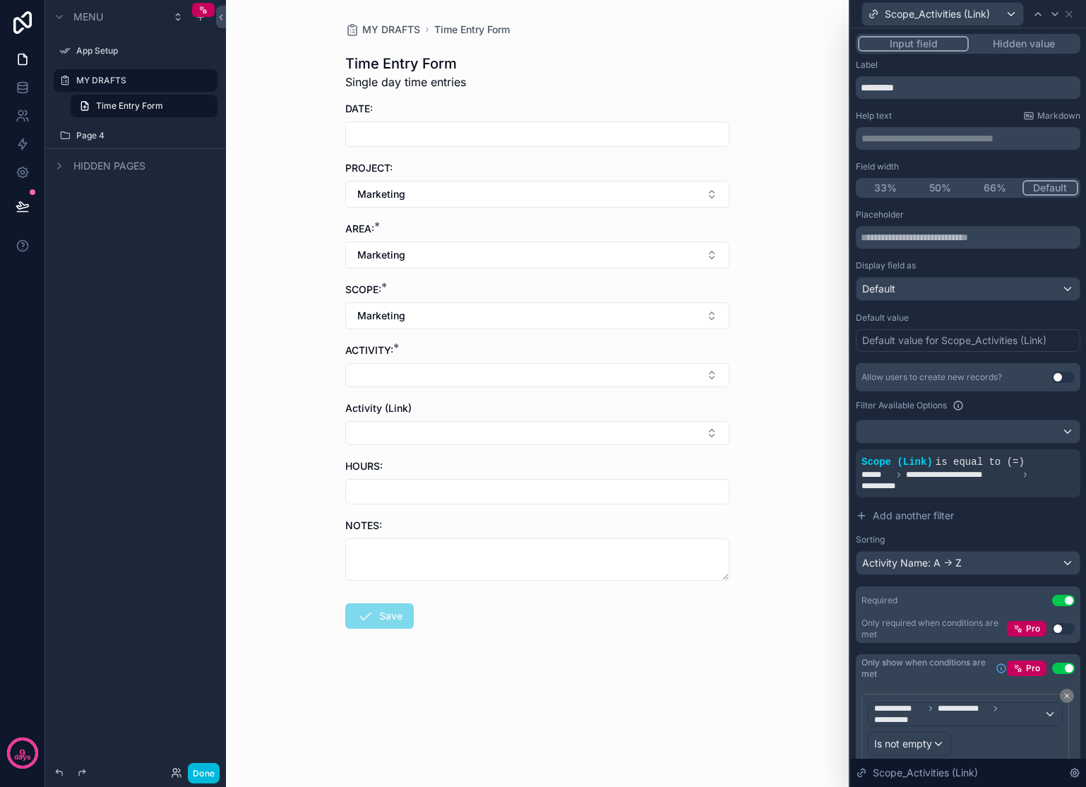
click at [0, 0] on icon at bounding box center [0, 0] width 0 height 0
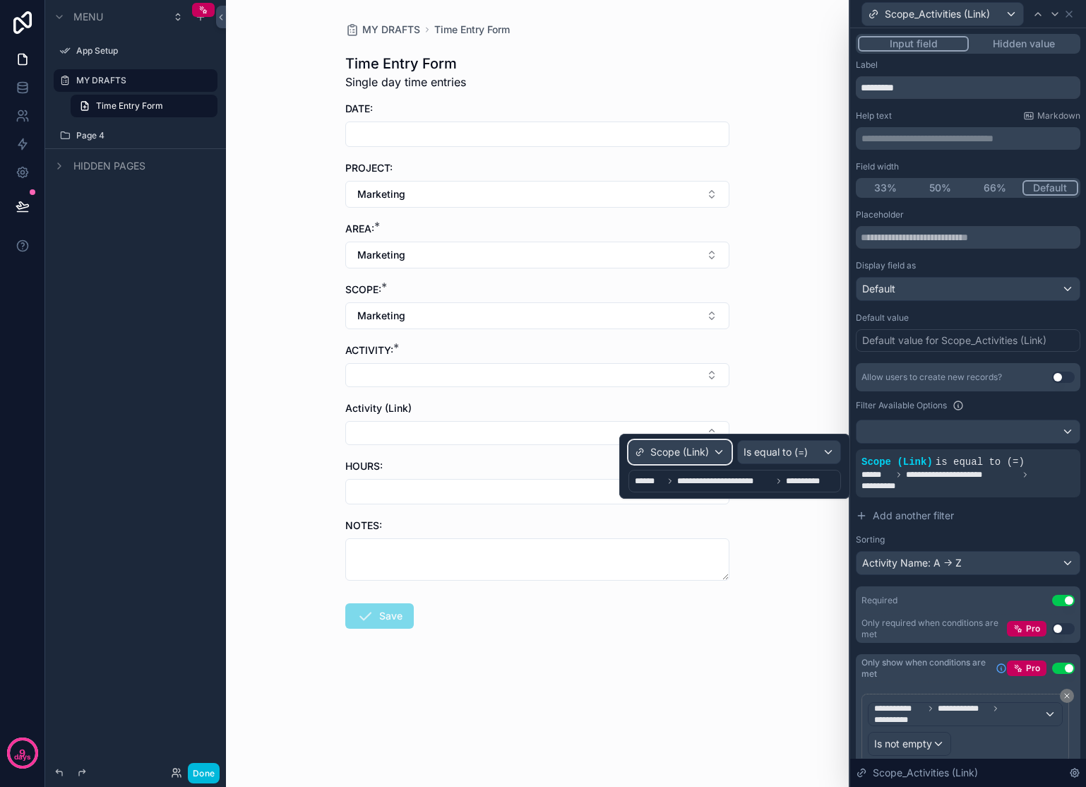
click at [697, 448] on span "Scope (Link)" at bounding box center [679, 452] width 59 height 14
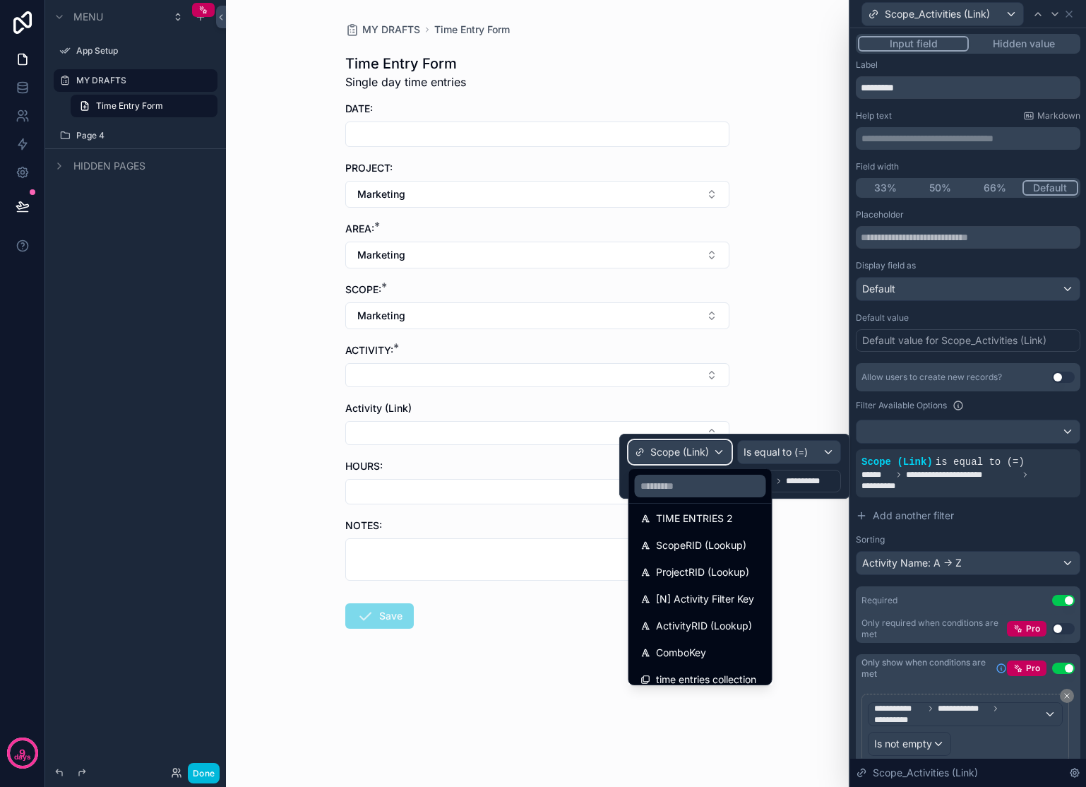
scroll to position [261, 0]
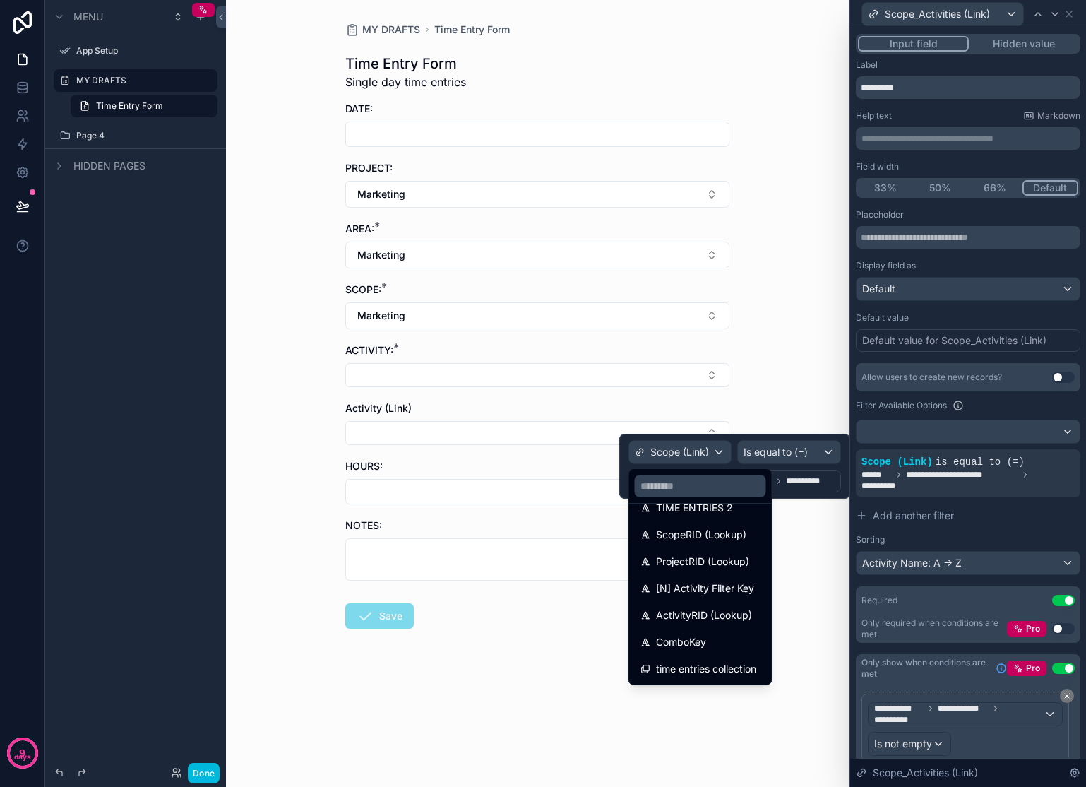
click at [735, 561] on span "ProjectRID (Lookup)" at bounding box center [702, 561] width 93 height 17
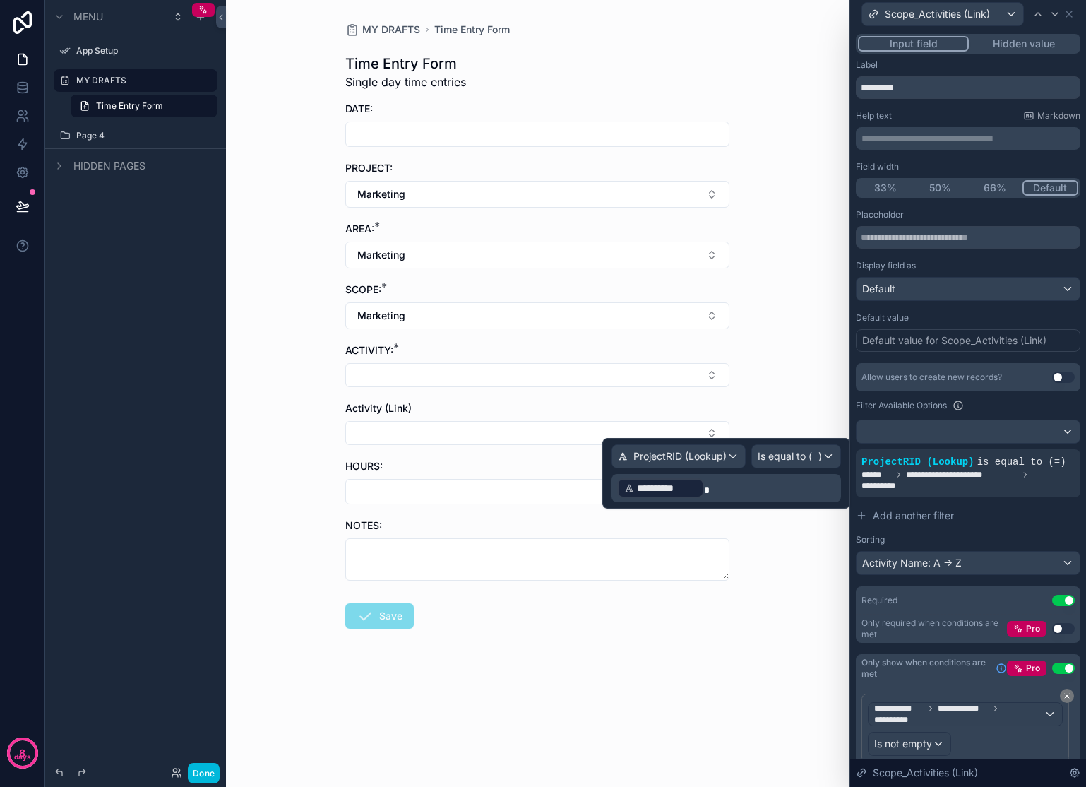
click at [774, 482] on p "**********" at bounding box center [727, 488] width 221 height 23
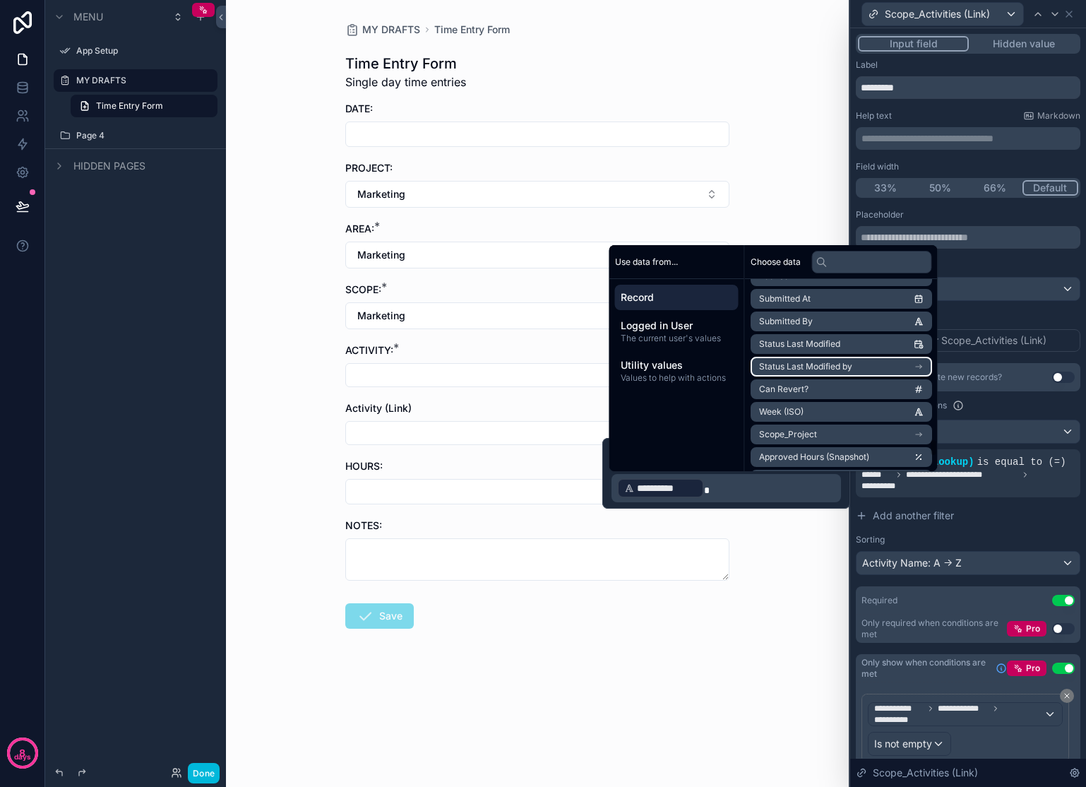
scroll to position [1963, 0]
click at [819, 345] on span "ProjectRID (Lookup)" at bounding box center [799, 342] width 81 height 11
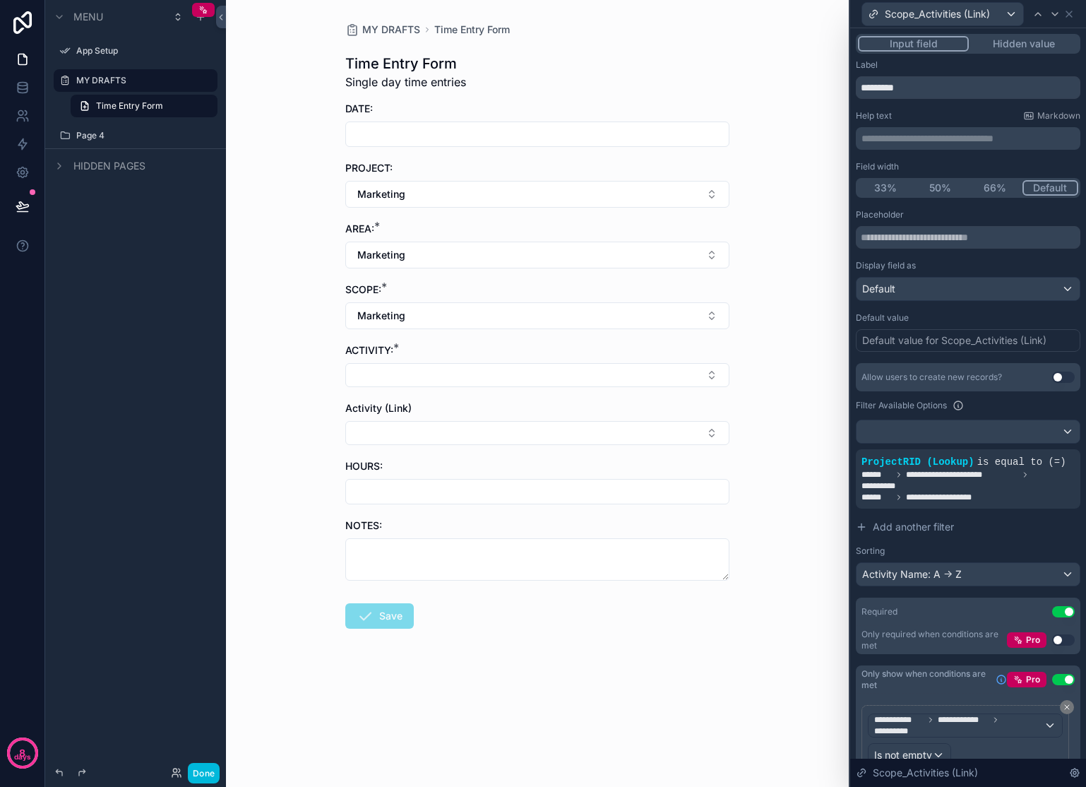
click at [787, 586] on div "MY DRAFTS Time Entry Form Time Entry Form Single day time entries DATE: PROJECT…" at bounding box center [537, 393] width 623 height 787
click at [583, 373] on button "Select Button" at bounding box center [537, 375] width 384 height 24
click at [759, 393] on div "MY DRAFTS Time Entry Form Time Entry Form Single day time entries DATE: PROJECT…" at bounding box center [537, 393] width 623 height 787
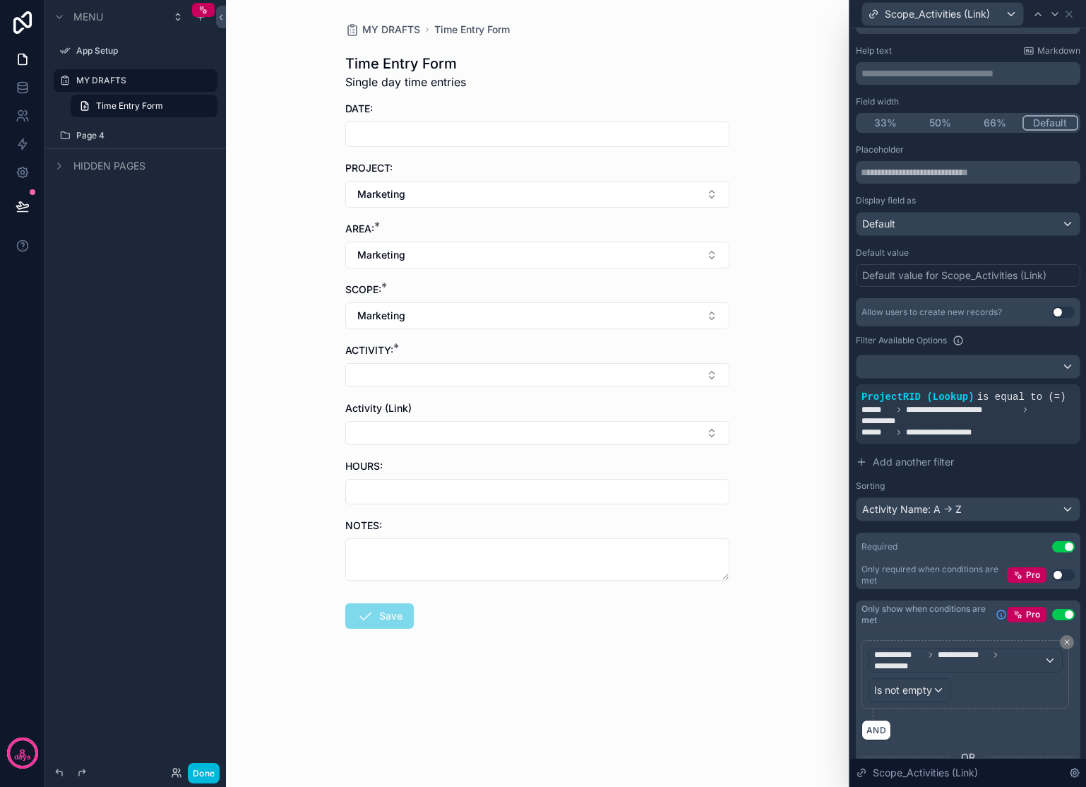
scroll to position [211, 0]
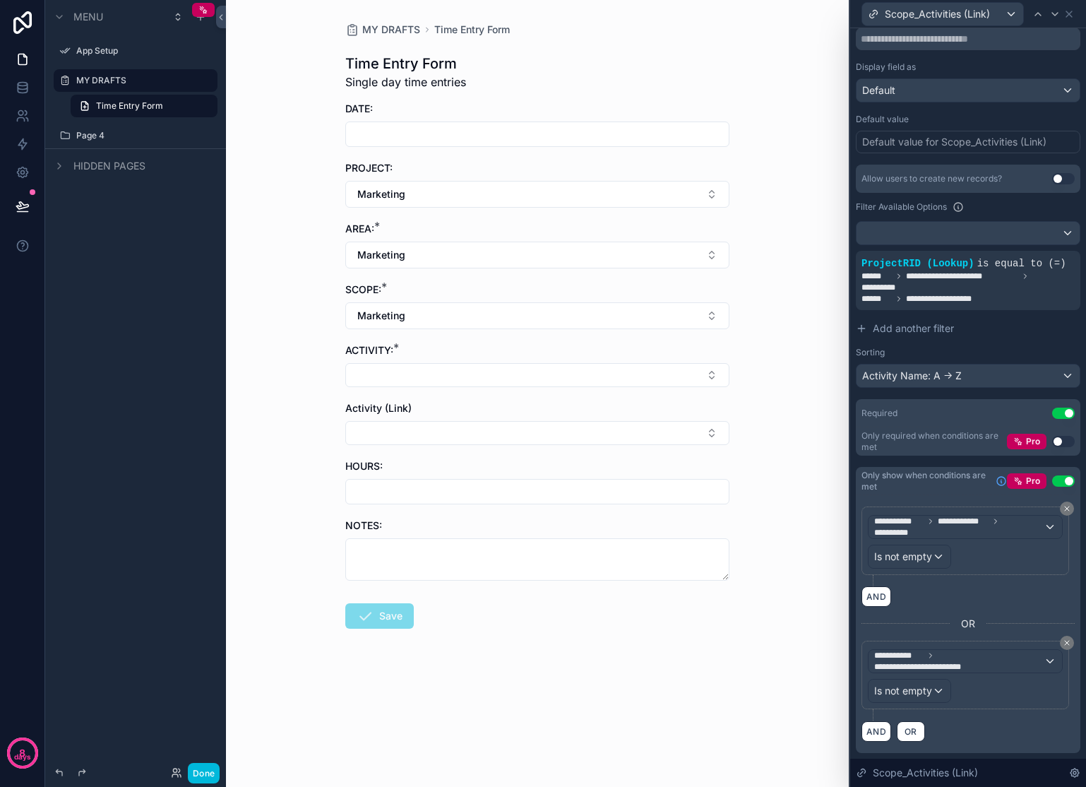
click at [682, 374] on button "Select Button" at bounding box center [537, 375] width 384 height 24
click at [746, 367] on div "MY DRAFTS Time Entry Form Time Entry Form Single day time entries DATE: PROJECT…" at bounding box center [537, 393] width 623 height 787
click at [454, 315] on button "Marketing" at bounding box center [537, 315] width 384 height 27
click at [501, 371] on div "None" at bounding box center [537, 373] width 196 height 23
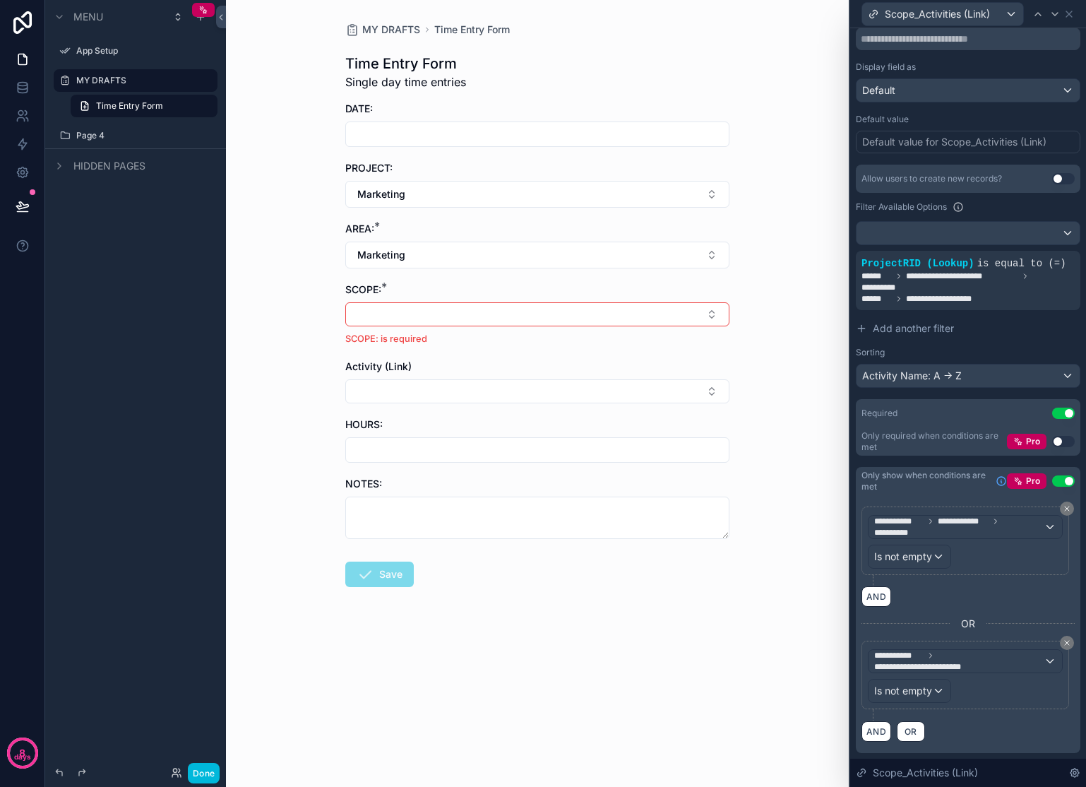
click at [465, 256] on button "Marketing" at bounding box center [537, 255] width 384 height 27
click at [470, 317] on div "None" at bounding box center [537, 312] width 196 height 23
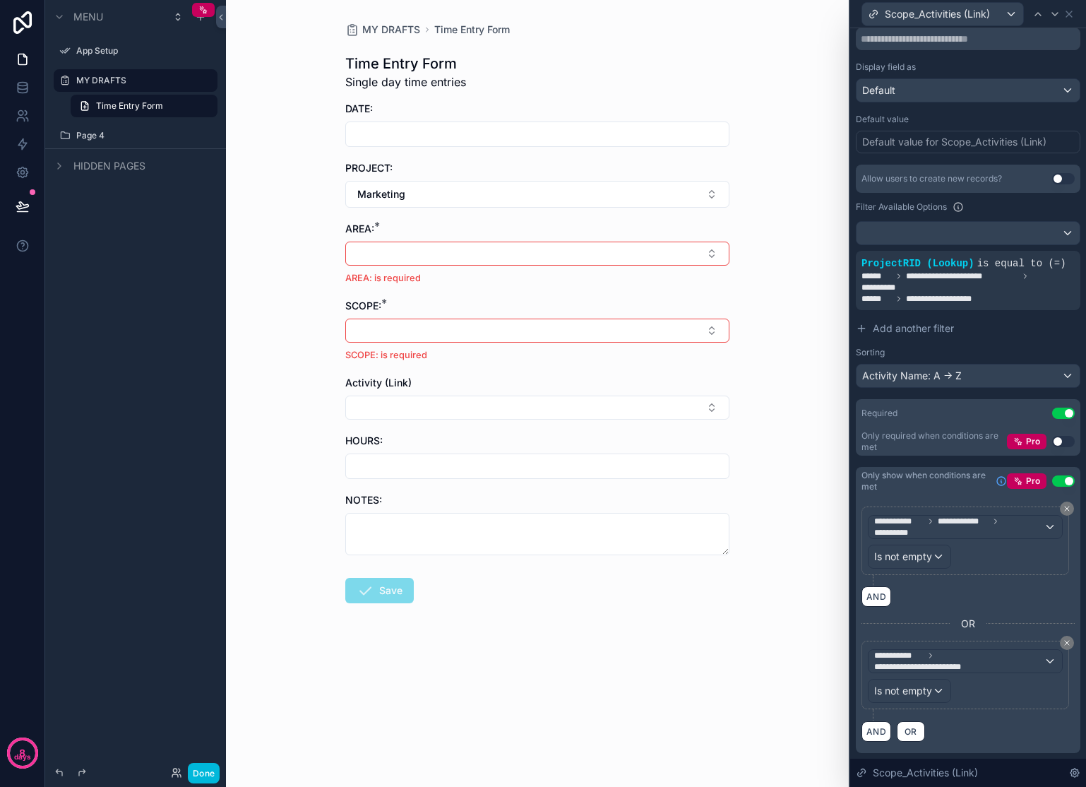
click at [451, 195] on button "Marketing" at bounding box center [537, 194] width 384 height 27
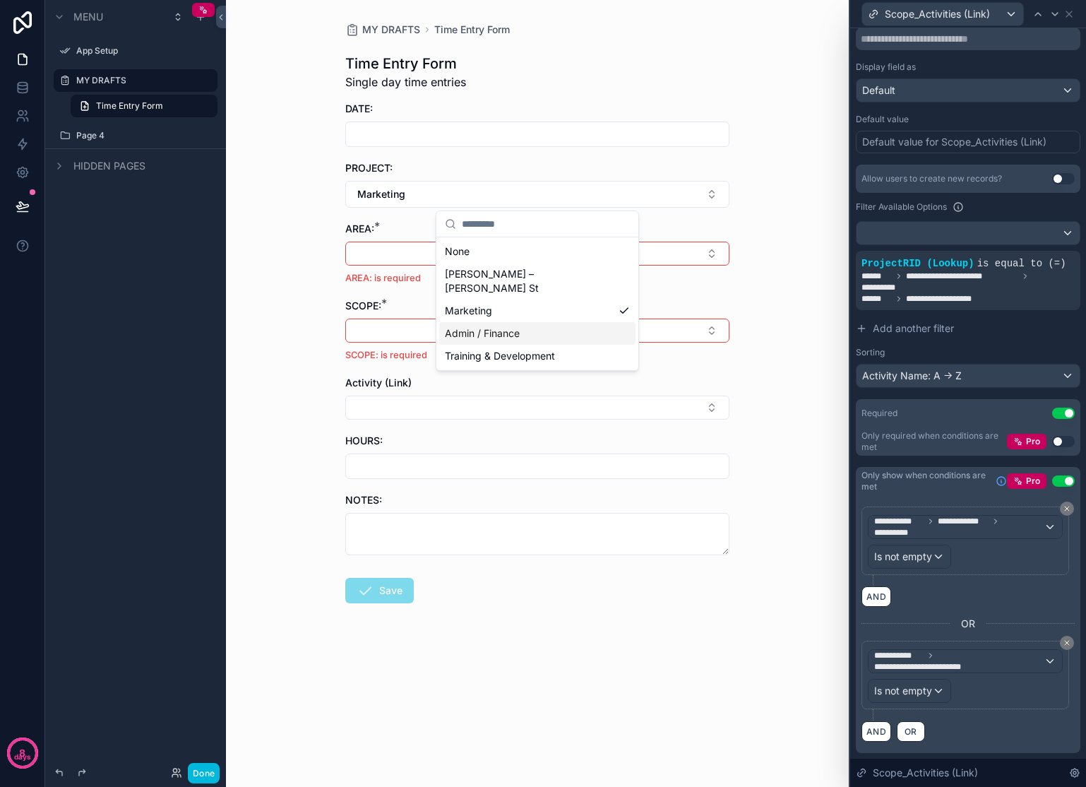
click at [496, 326] on span "Admin / Finance" at bounding box center [482, 333] width 75 height 14
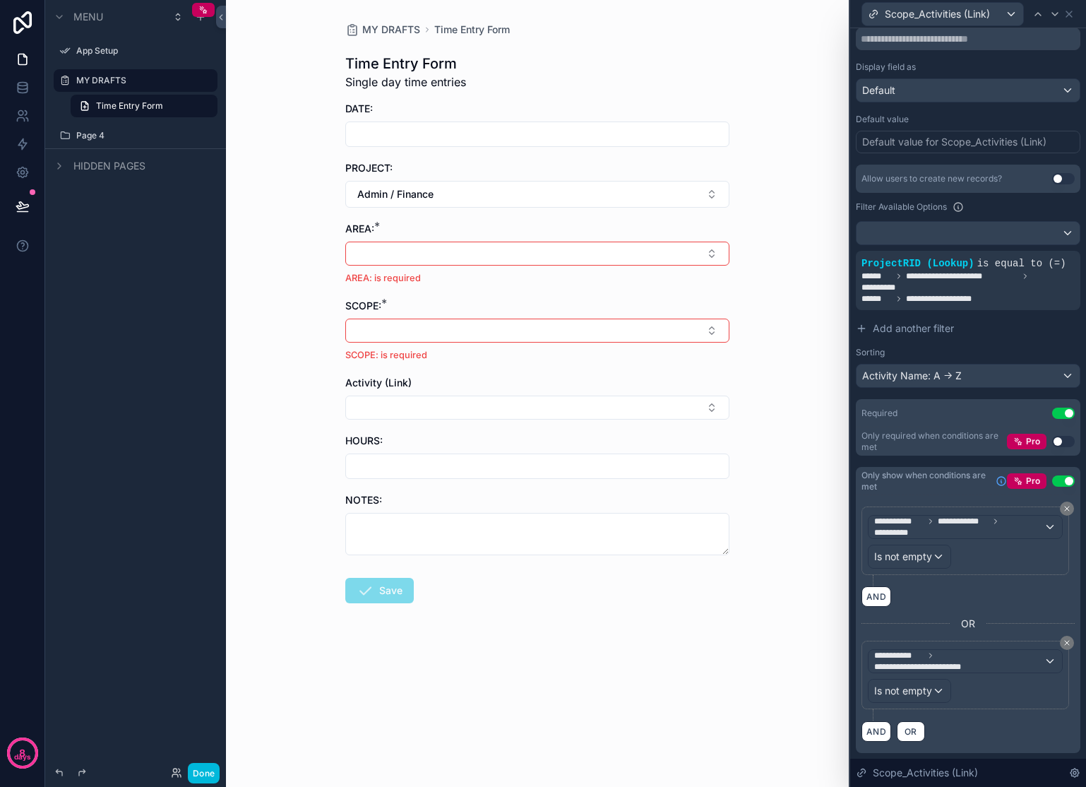
click at [425, 244] on button "Select Button" at bounding box center [537, 254] width 384 height 24
click at [460, 309] on span "Admin / Finance" at bounding box center [482, 309] width 75 height 14
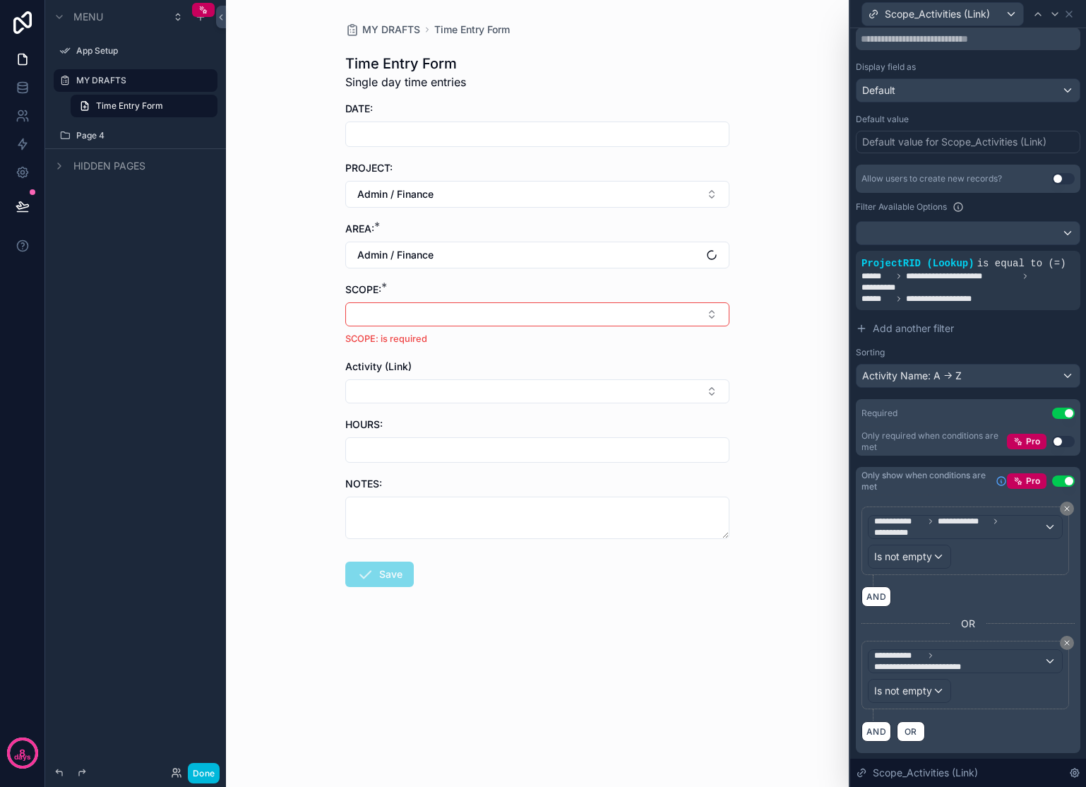
click at [441, 323] on button "Select Button" at bounding box center [537, 314] width 384 height 24
click at [472, 367] on span "Admin / Finance" at bounding box center [482, 370] width 75 height 14
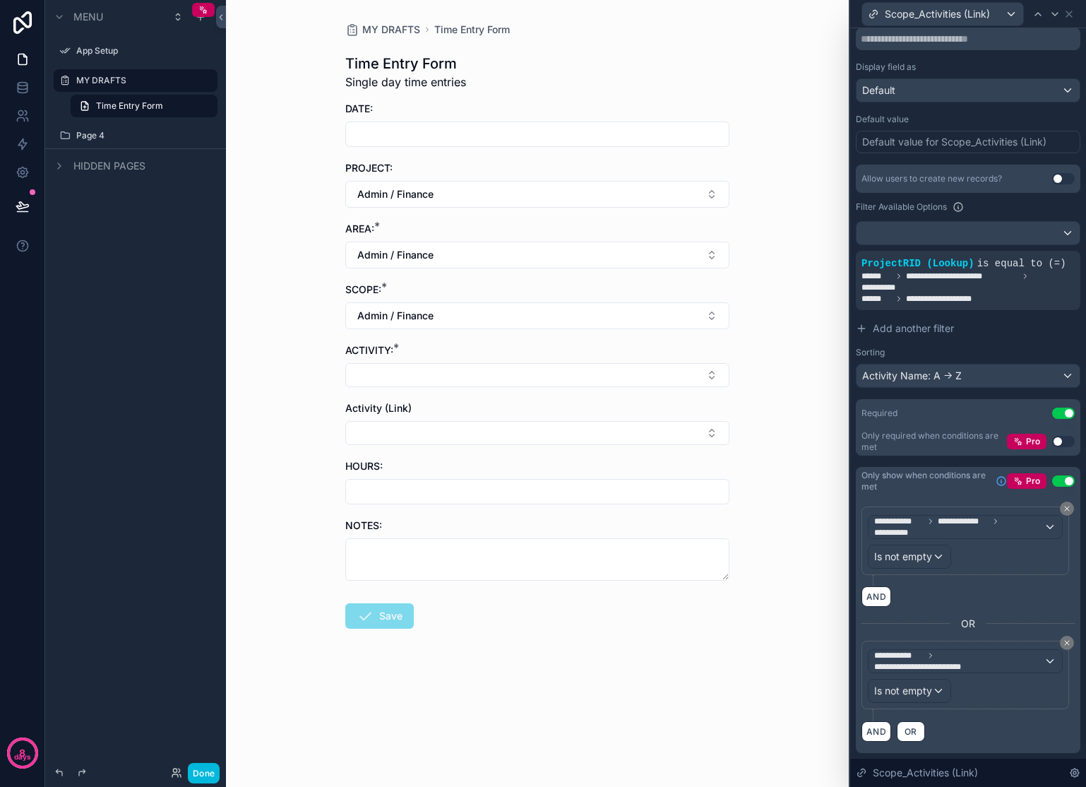
click at [468, 377] on button "Select Button" at bounding box center [537, 375] width 384 height 24
click at [323, 312] on div "MY DRAFTS Time Entry Form Time Entry Form Single day time entries DATE: PROJECT…" at bounding box center [537, 393] width 623 height 787
click at [447, 367] on button "Select Button" at bounding box center [537, 375] width 384 height 24
click at [761, 319] on div "MY DRAFTS Time Entry Form Time Entry Form Single day time entries DATE: PROJECT…" at bounding box center [537, 393] width 623 height 787
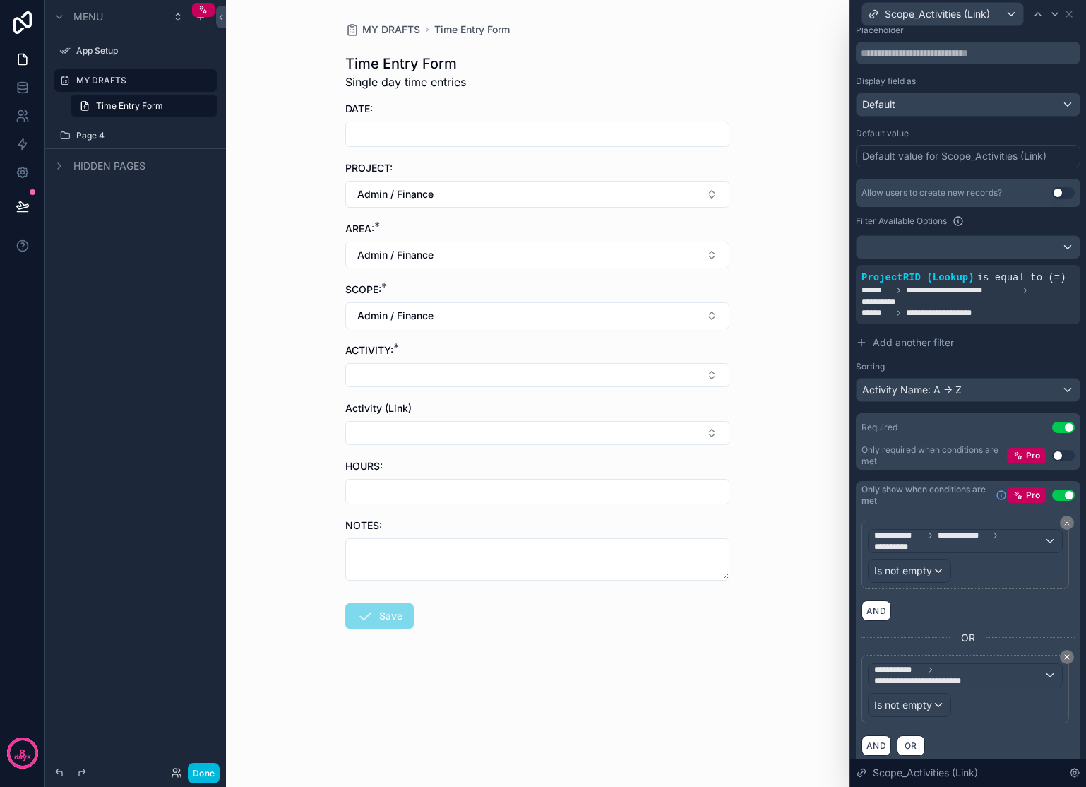
scroll to position [175, 0]
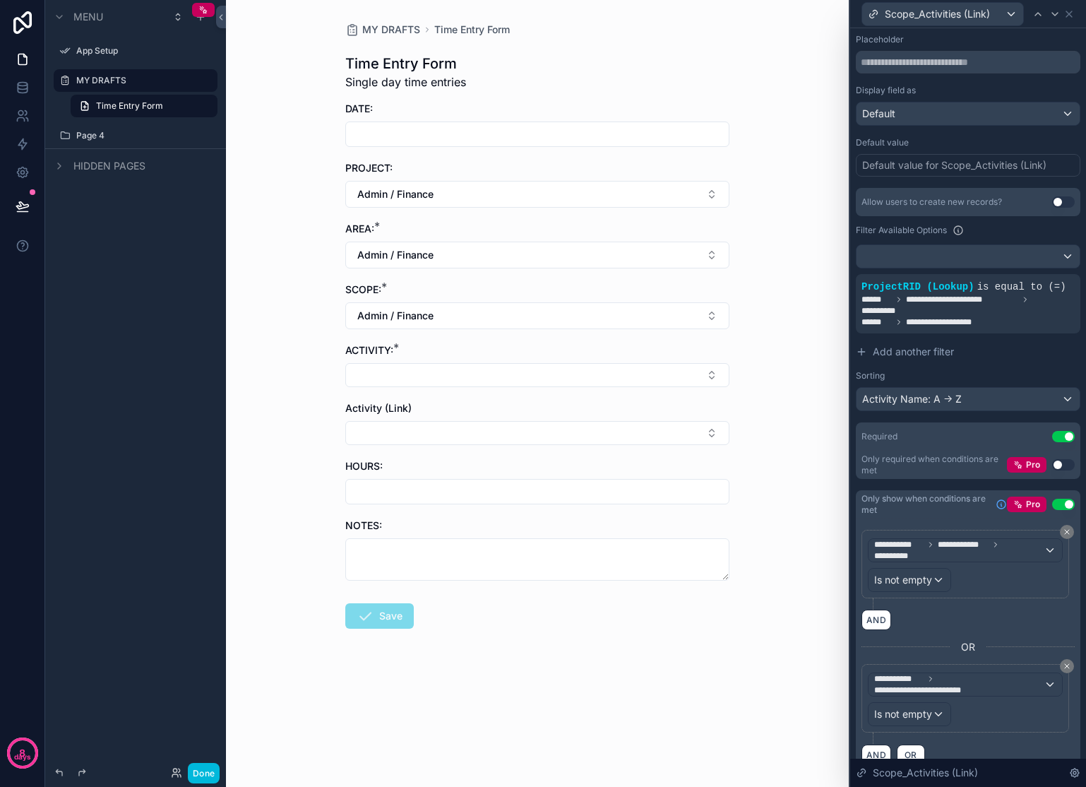
click at [900, 165] on div "Default value for Scope_Activities (Link)" at bounding box center [954, 165] width 184 height 14
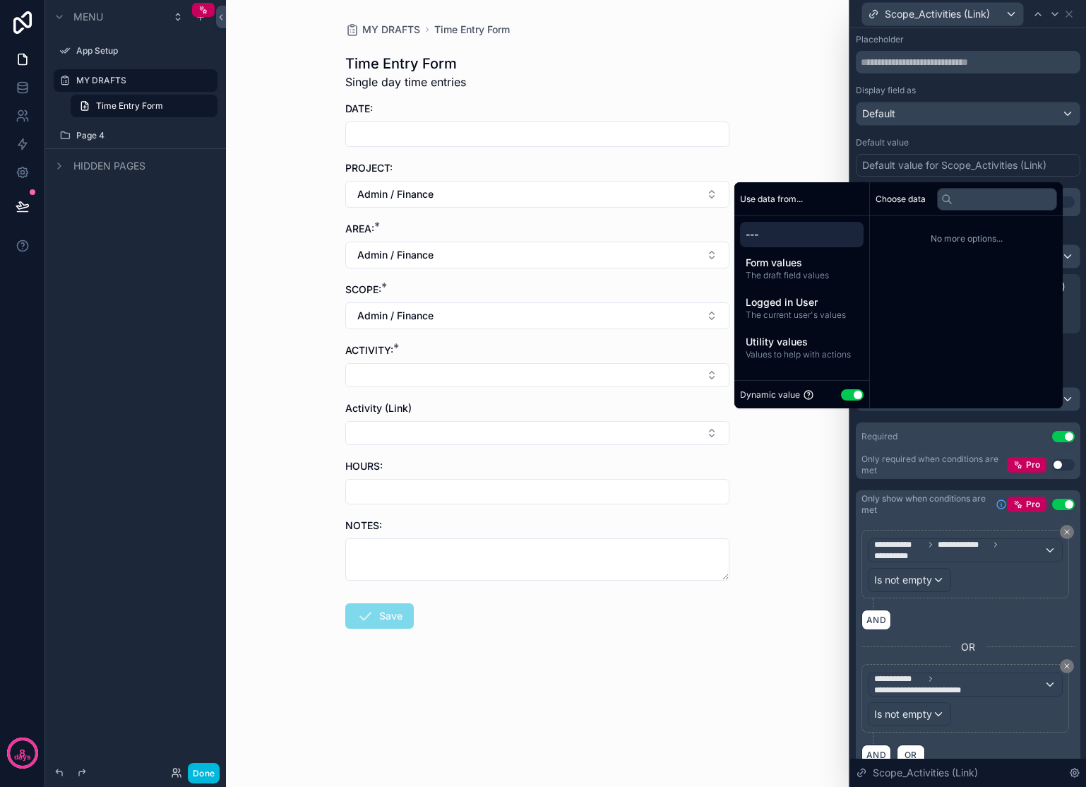
click at [946, 139] on div "Default value" at bounding box center [968, 142] width 225 height 11
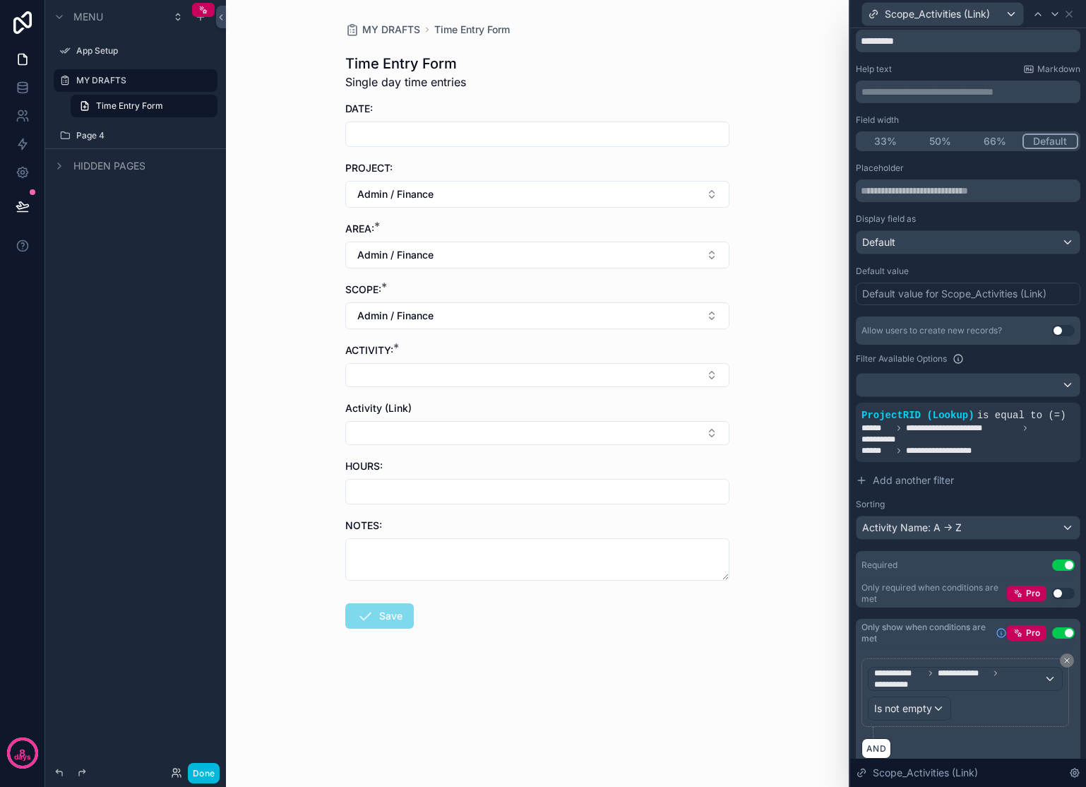
scroll to position [93, 0]
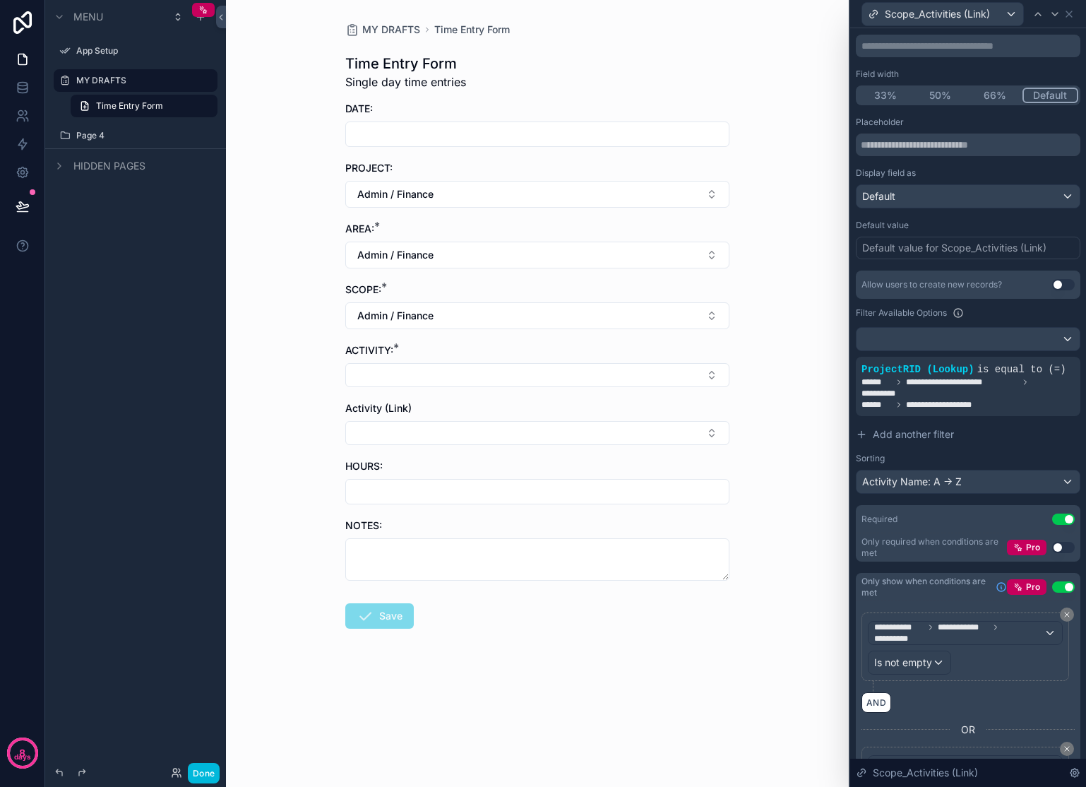
click at [501, 375] on button "Select Button" at bounding box center [537, 375] width 384 height 24
click at [756, 317] on div "MY DRAFTS Time Entry Form Time Entry Form Single day time entries DATE: PROJECT…" at bounding box center [537, 393] width 623 height 787
click at [972, 388] on span "**********" at bounding box center [962, 381] width 112 height 11
click at [0, 0] on icon at bounding box center [0, 0] width 0 height 0
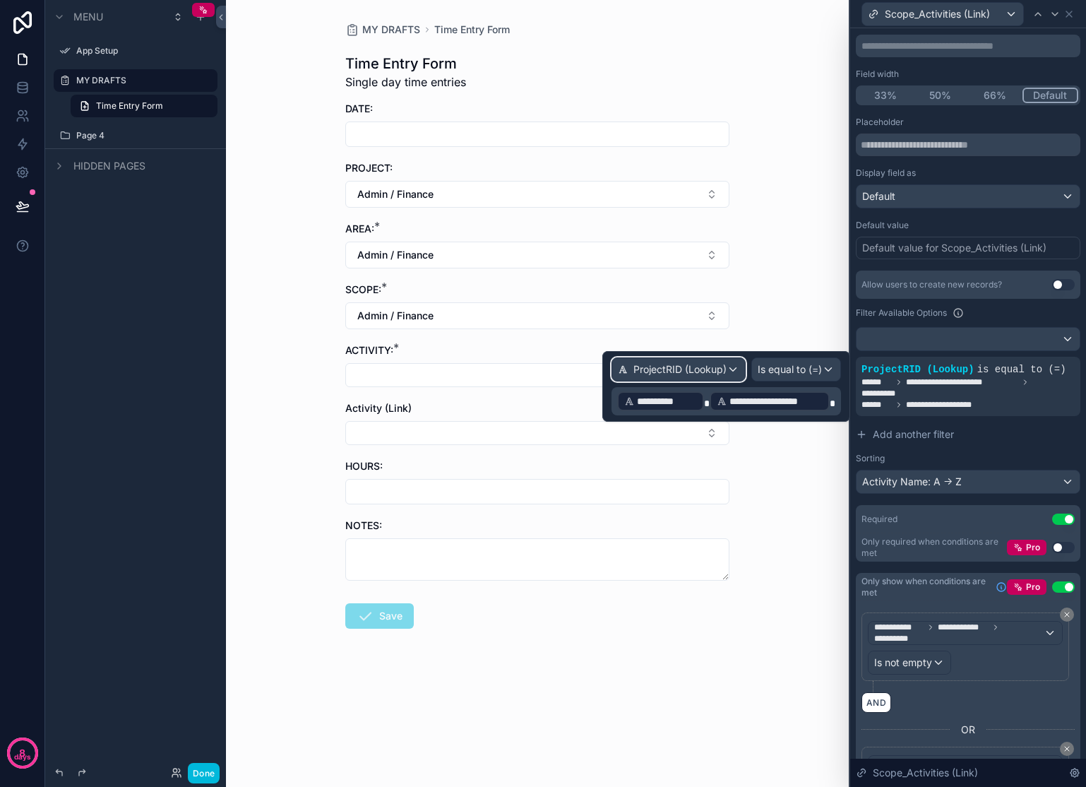
click at [710, 362] on span "ProjectRID (Lookup)" at bounding box center [679, 369] width 93 height 14
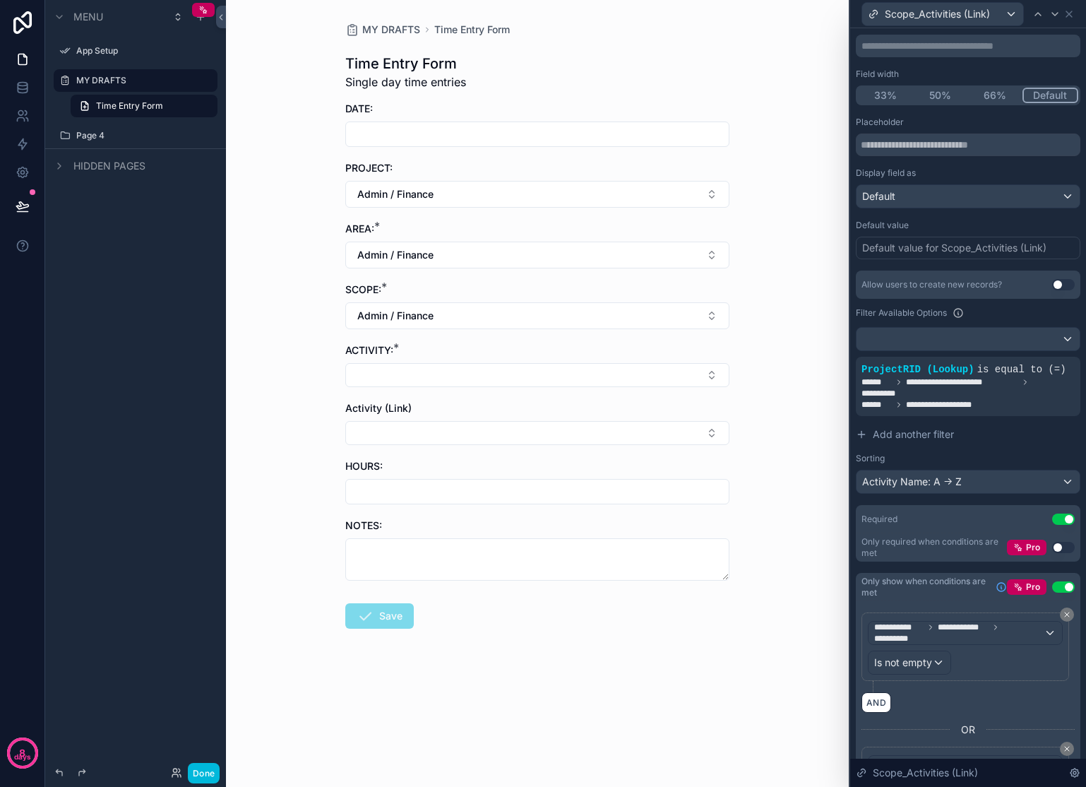
click at [0, 0] on icon at bounding box center [0, 0] width 0 height 0
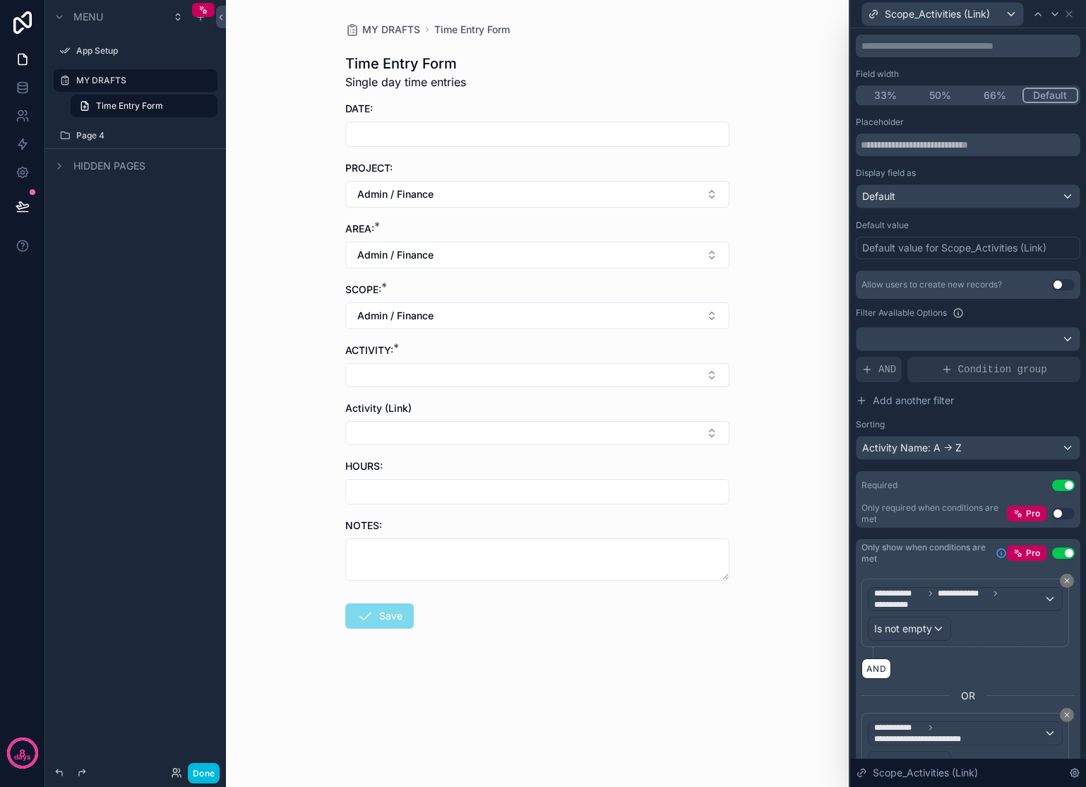
click at [887, 367] on span "AND" at bounding box center [888, 369] width 18 height 14
click at [0, 0] on div at bounding box center [0, 0] width 0 height 0
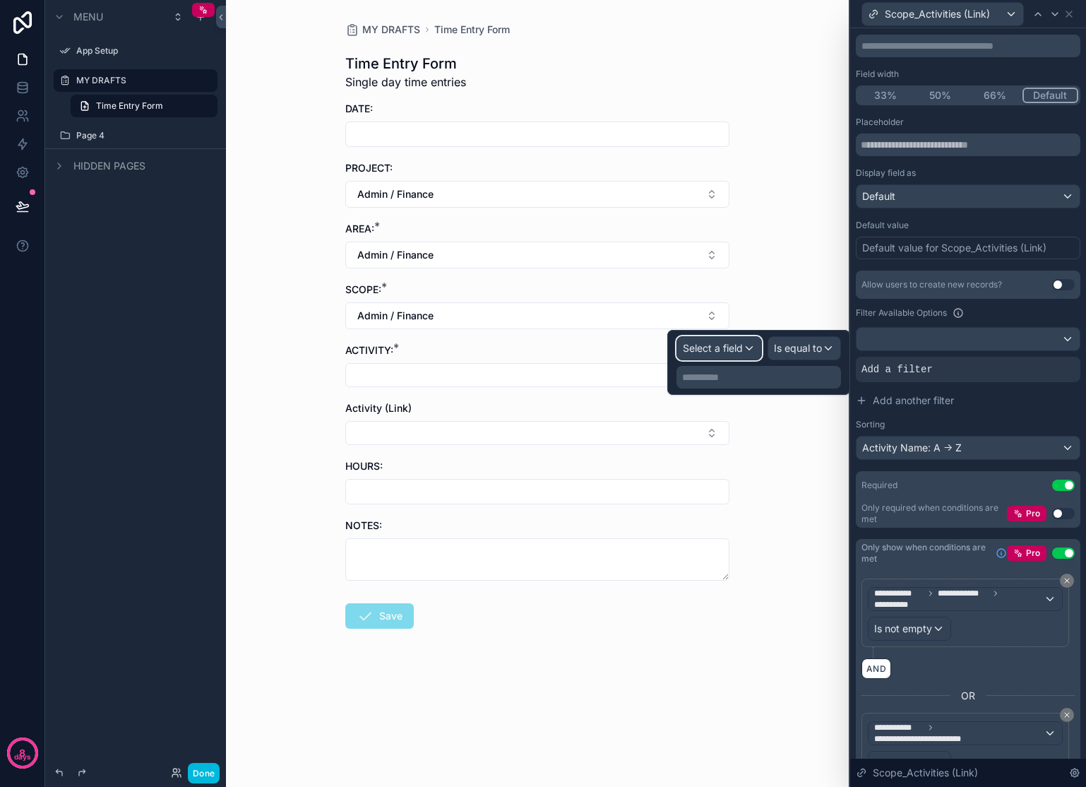
click at [740, 347] on span "Select a field" at bounding box center [713, 348] width 60 height 12
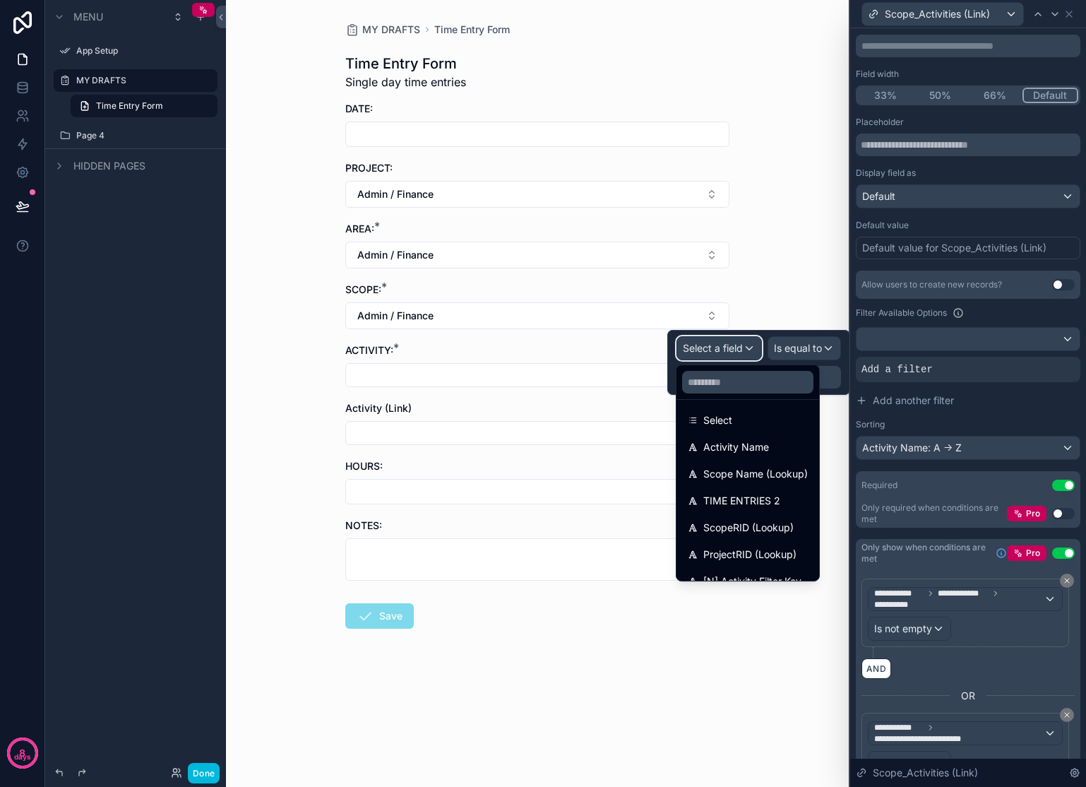
scroll to position [261, 0]
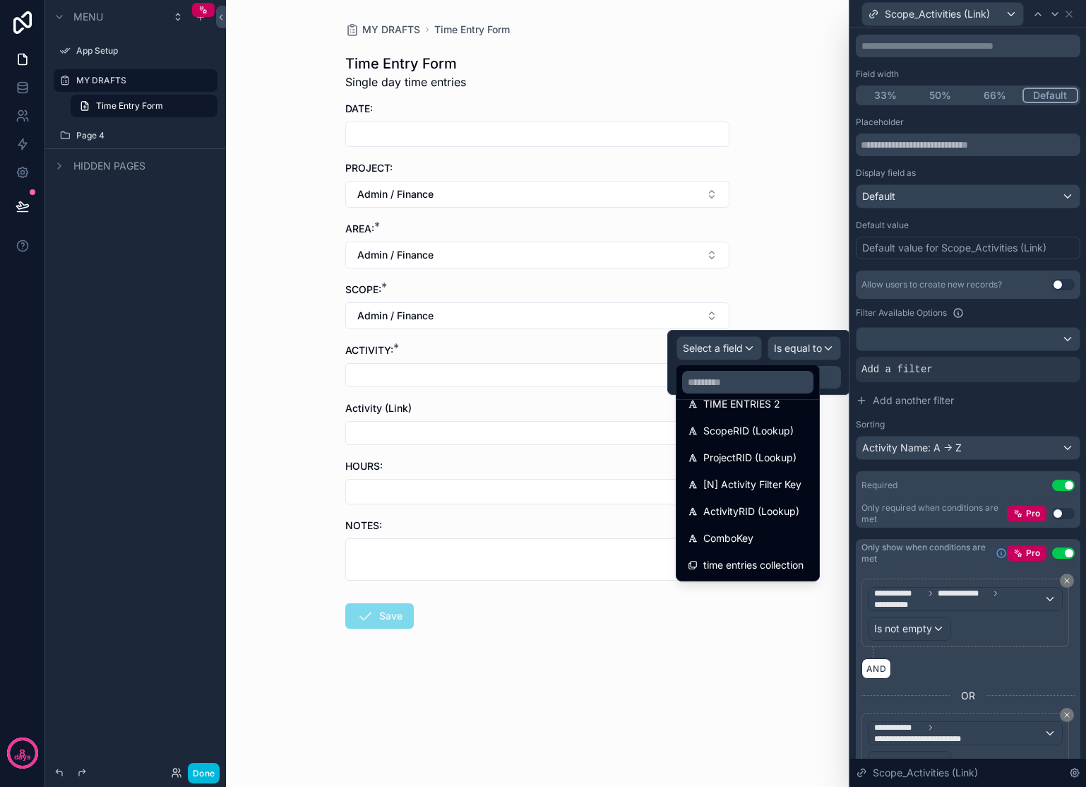
click at [763, 460] on span "ProjectRID (Lookup)" at bounding box center [749, 457] width 93 height 17
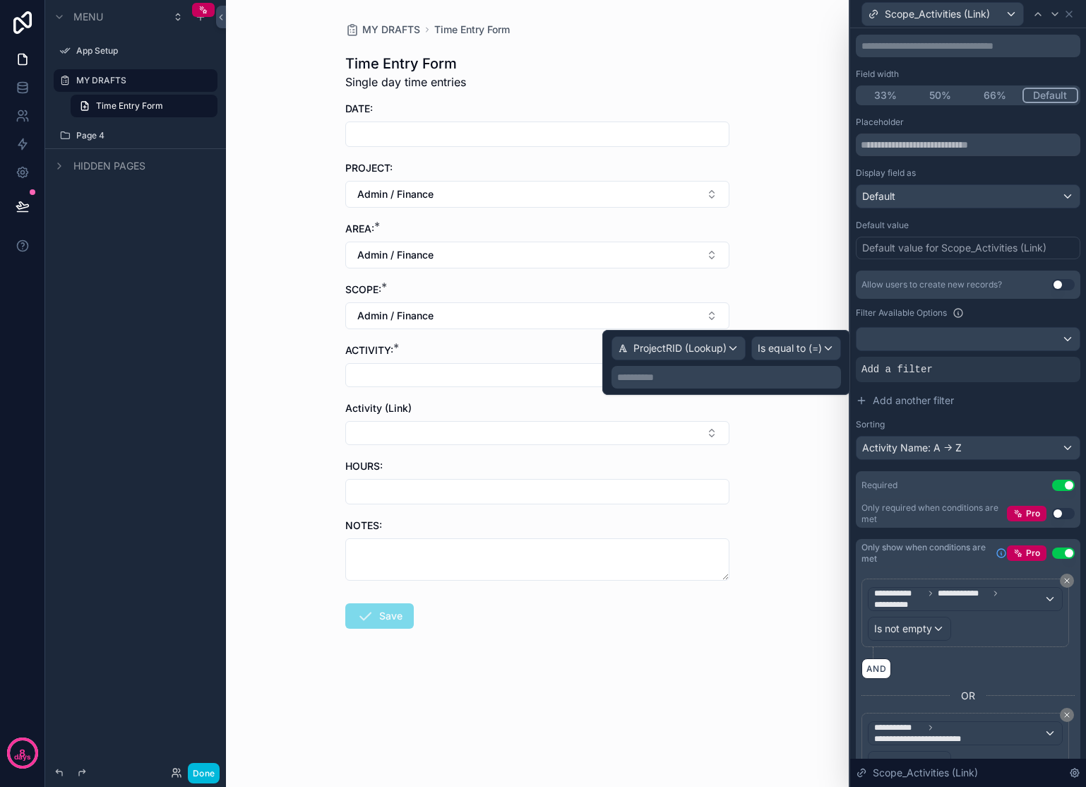
click at [774, 374] on p "**********" at bounding box center [727, 377] width 221 height 14
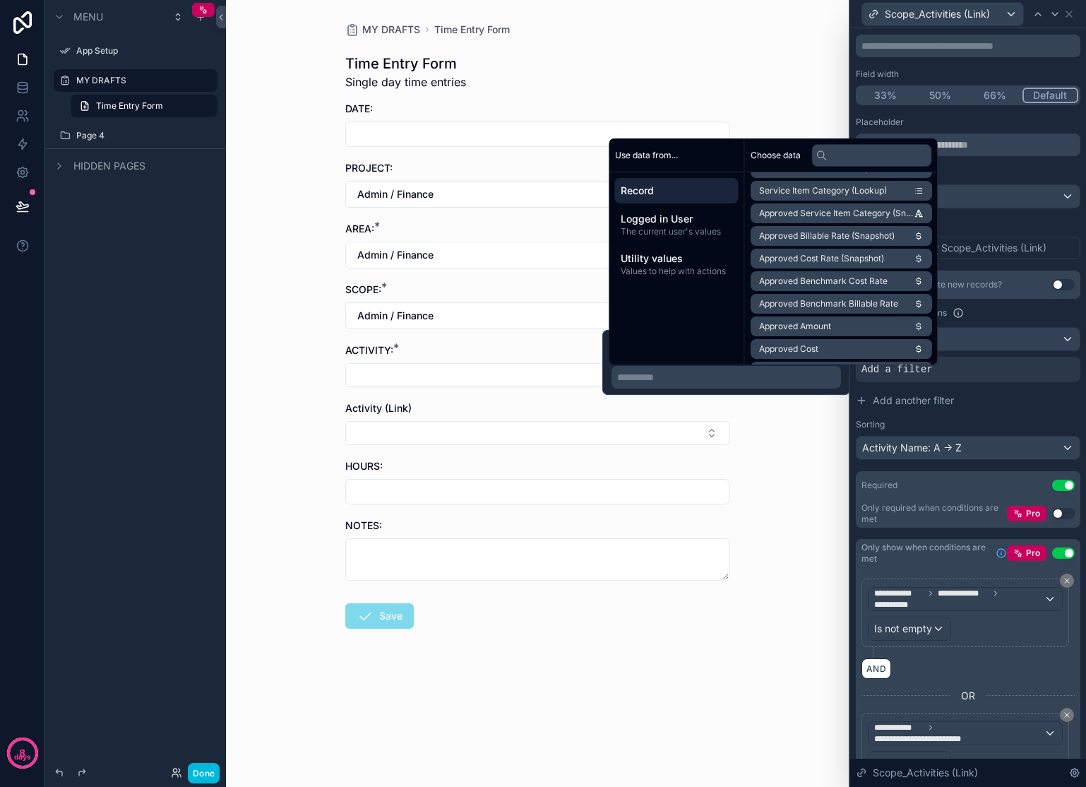
scroll to position [1963, 0]
click at [834, 236] on span "ProjectRID (Lookup)" at bounding box center [799, 235] width 81 height 11
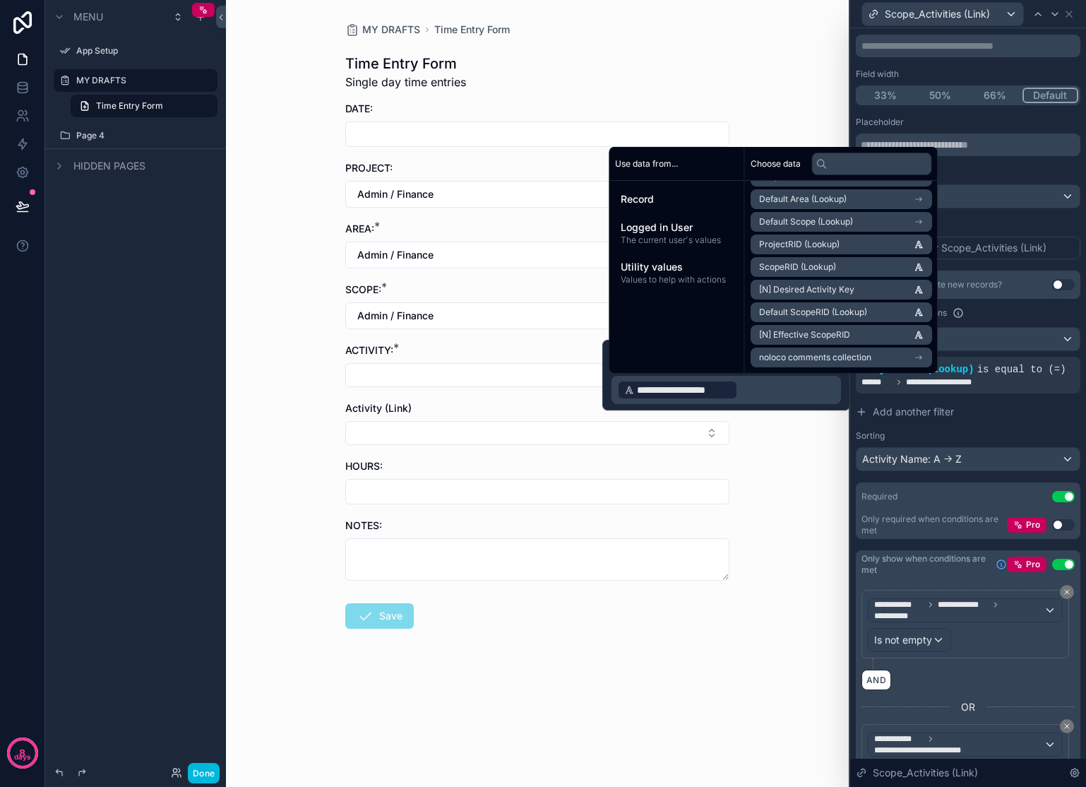
click at [1003, 424] on button "Add another filter" at bounding box center [968, 411] width 225 height 25
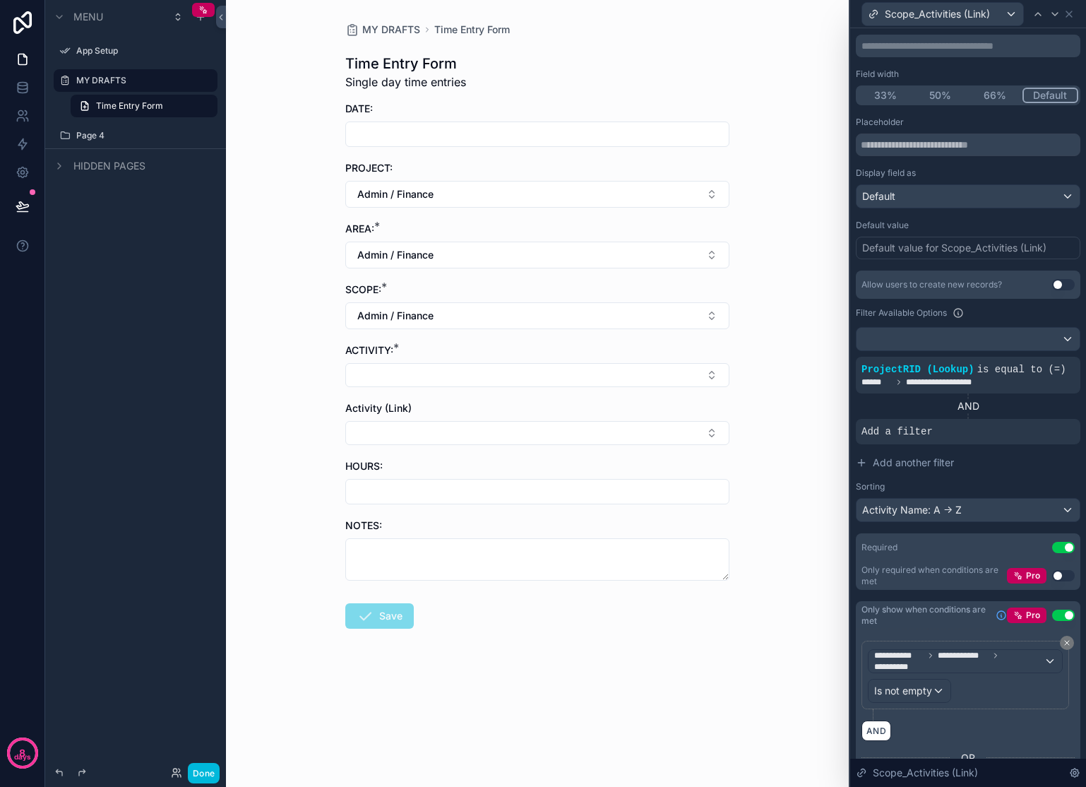
click at [576, 372] on button "Select Button" at bounding box center [537, 375] width 384 height 24
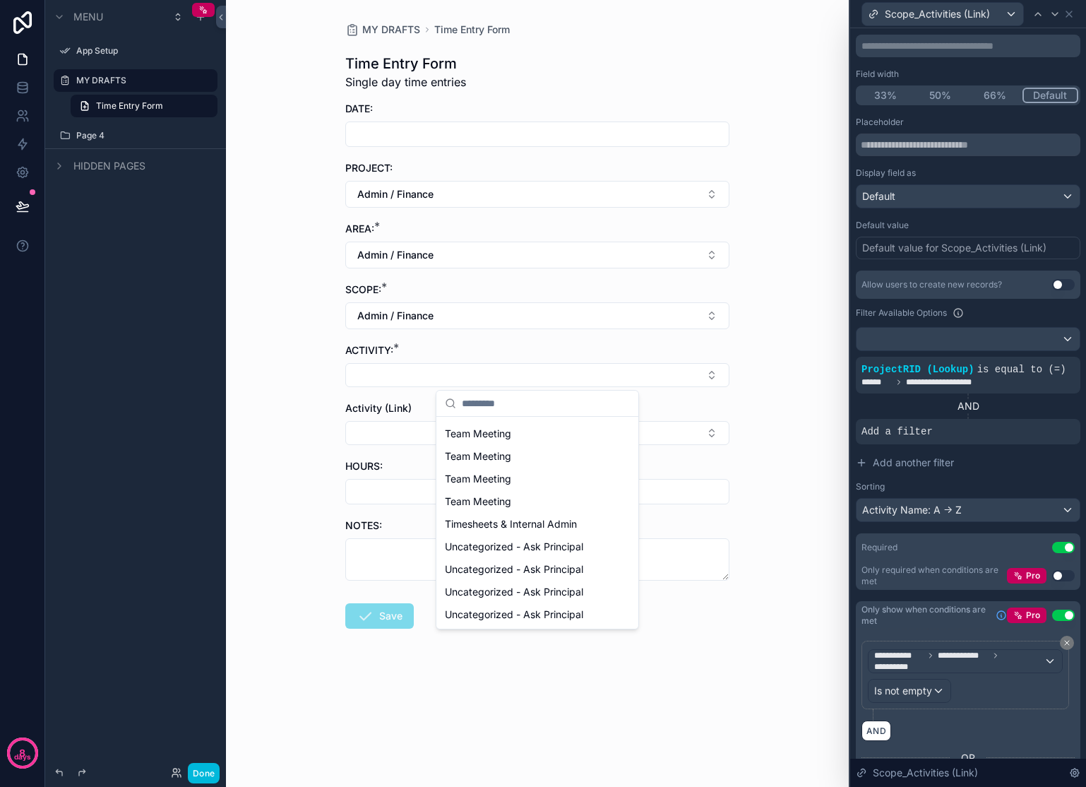
scroll to position [0, 0]
click at [791, 390] on div "MY DRAFTS Time Entry Form Time Entry Form Single day time entries DATE: PROJECT…" at bounding box center [537, 393] width 623 height 787
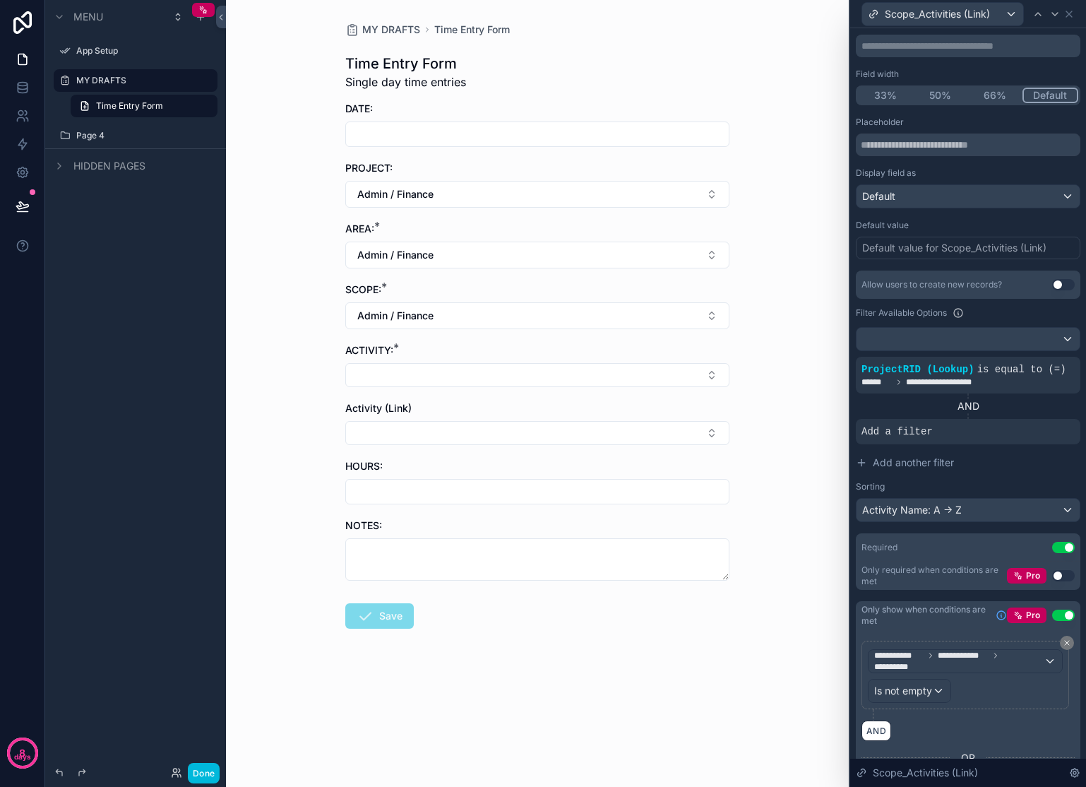
click at [549, 371] on button "Select Button" at bounding box center [537, 375] width 384 height 24
click at [778, 349] on div "MY DRAFTS Time Entry Form Time Entry Form Single day time entries DATE: PROJECT…" at bounding box center [537, 393] width 623 height 787
click at [0, 0] on icon at bounding box center [0, 0] width 0 height 0
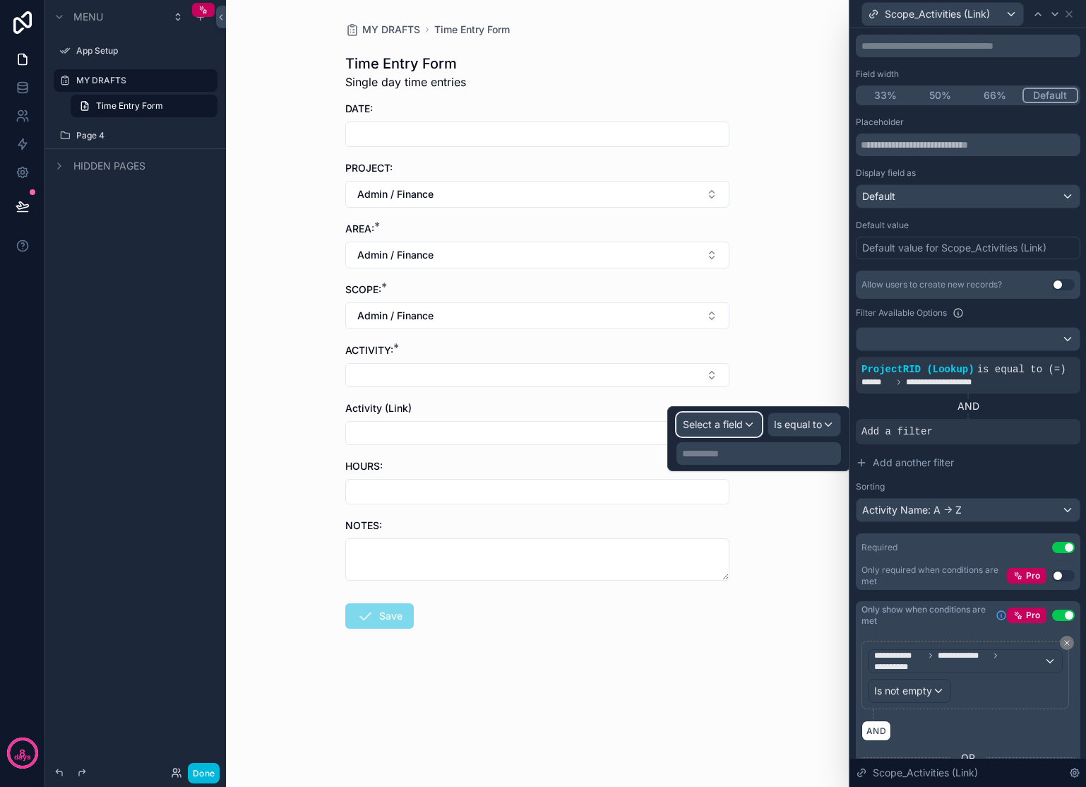
click at [730, 420] on span "Select a field" at bounding box center [713, 424] width 60 height 12
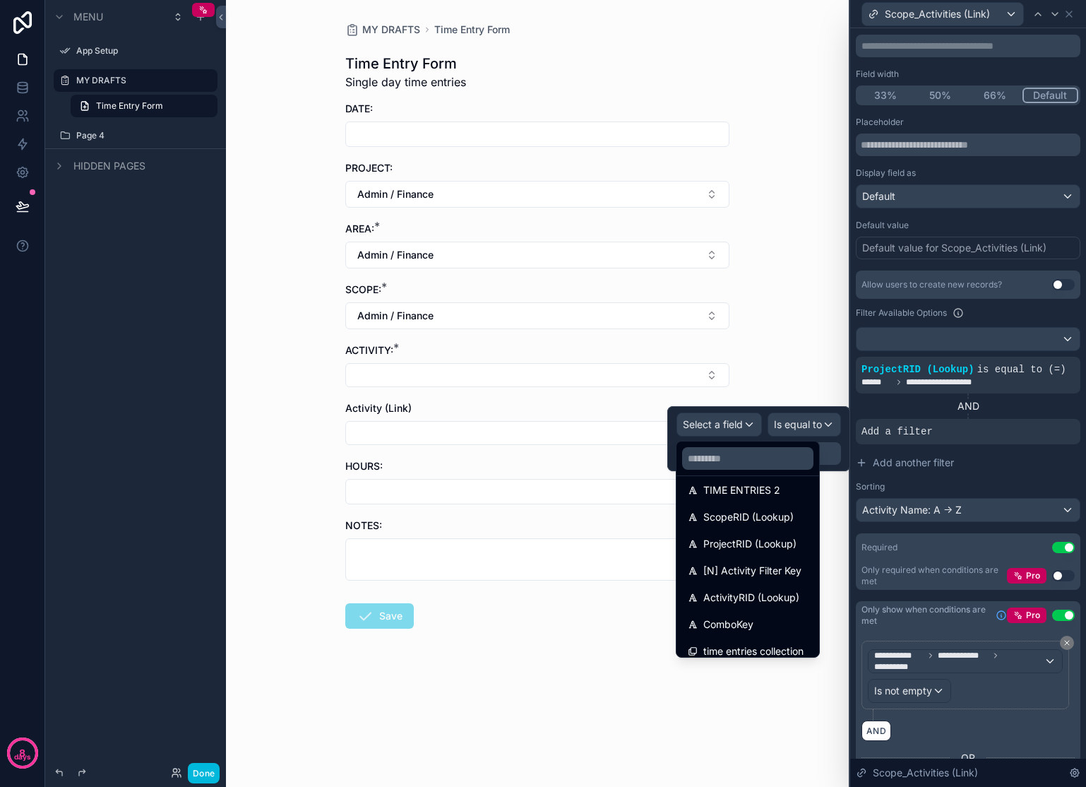
scroll to position [227, 0]
click at [758, 537] on span "ScopeRID (Lookup)" at bounding box center [748, 541] width 90 height 17
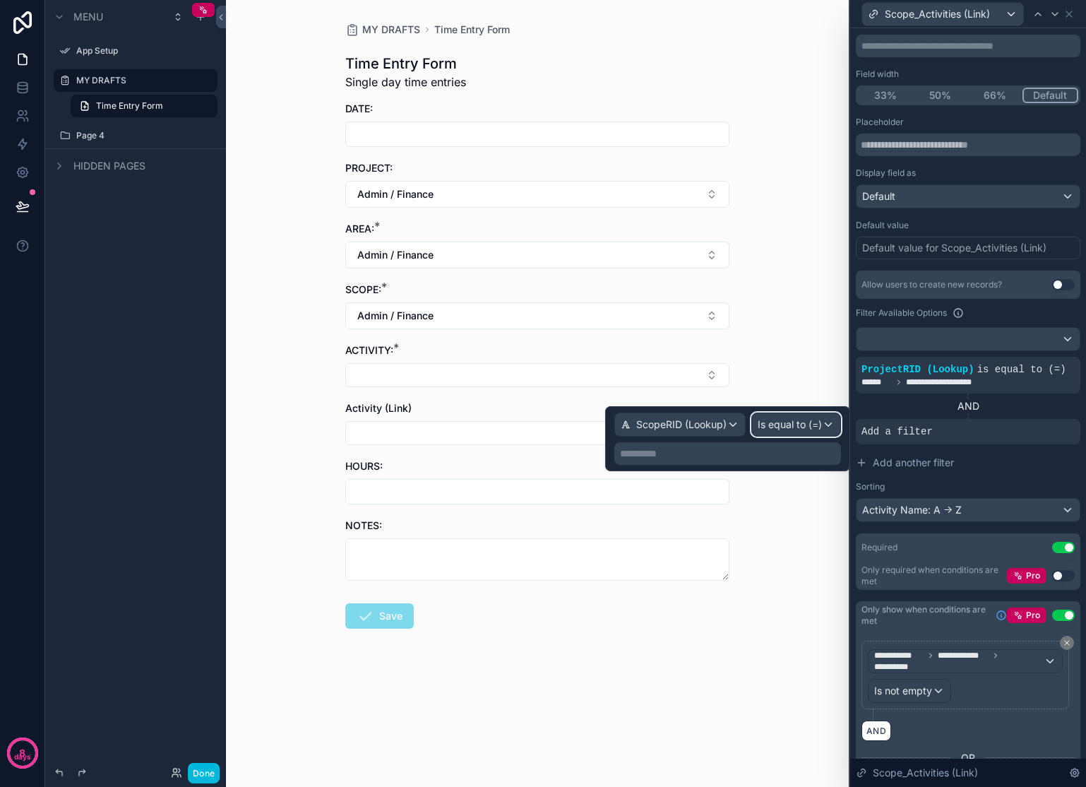
click at [785, 429] on span "Is equal to (=)" at bounding box center [790, 424] width 64 height 14
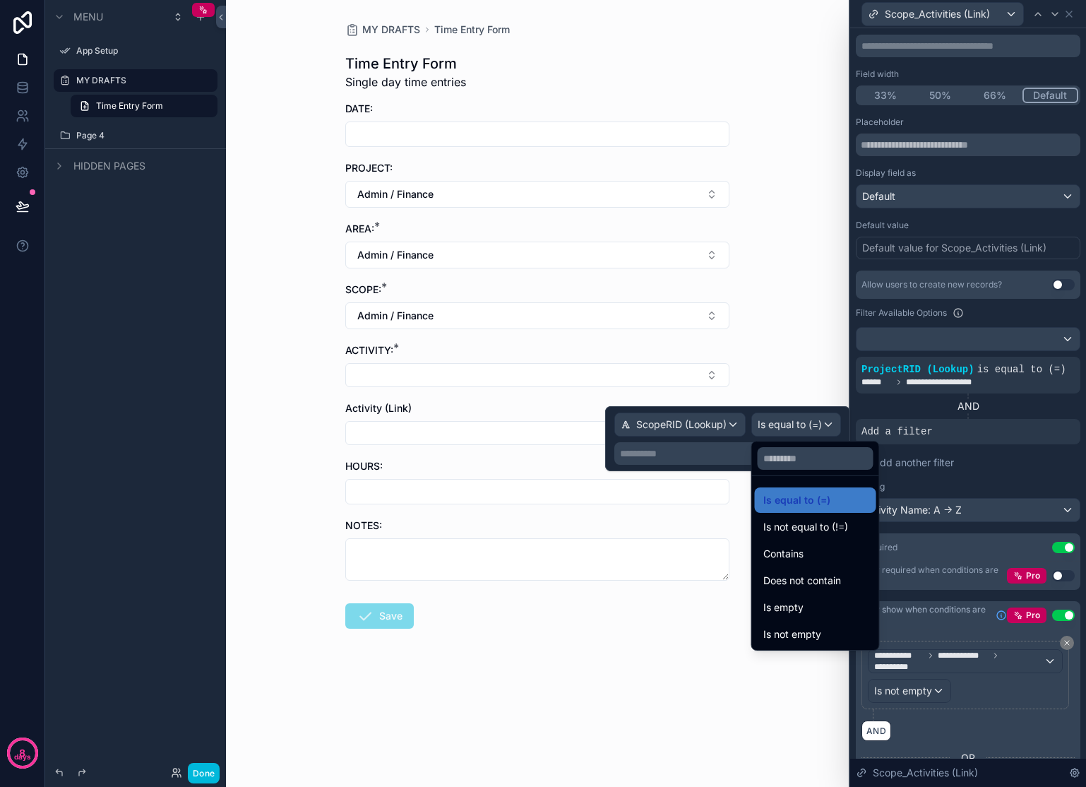
click at [831, 607] on div "Is empty" at bounding box center [815, 607] width 105 height 17
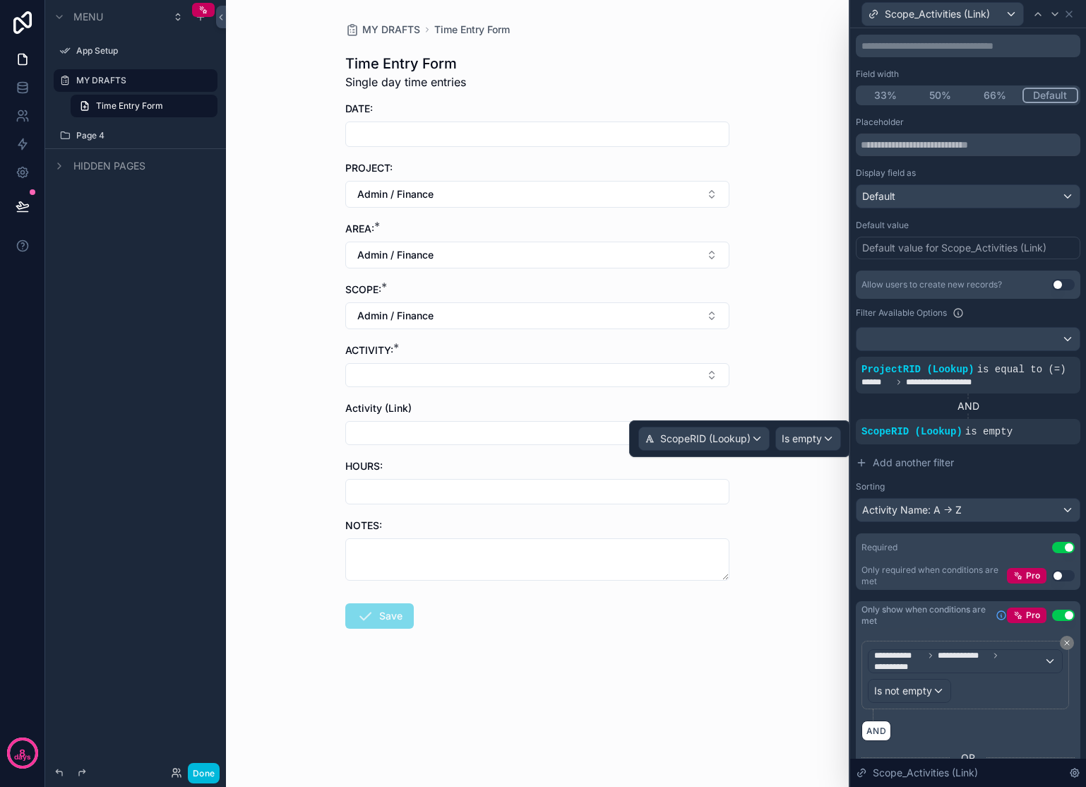
click at [650, 319] on button "Admin / Finance" at bounding box center [537, 315] width 384 height 27
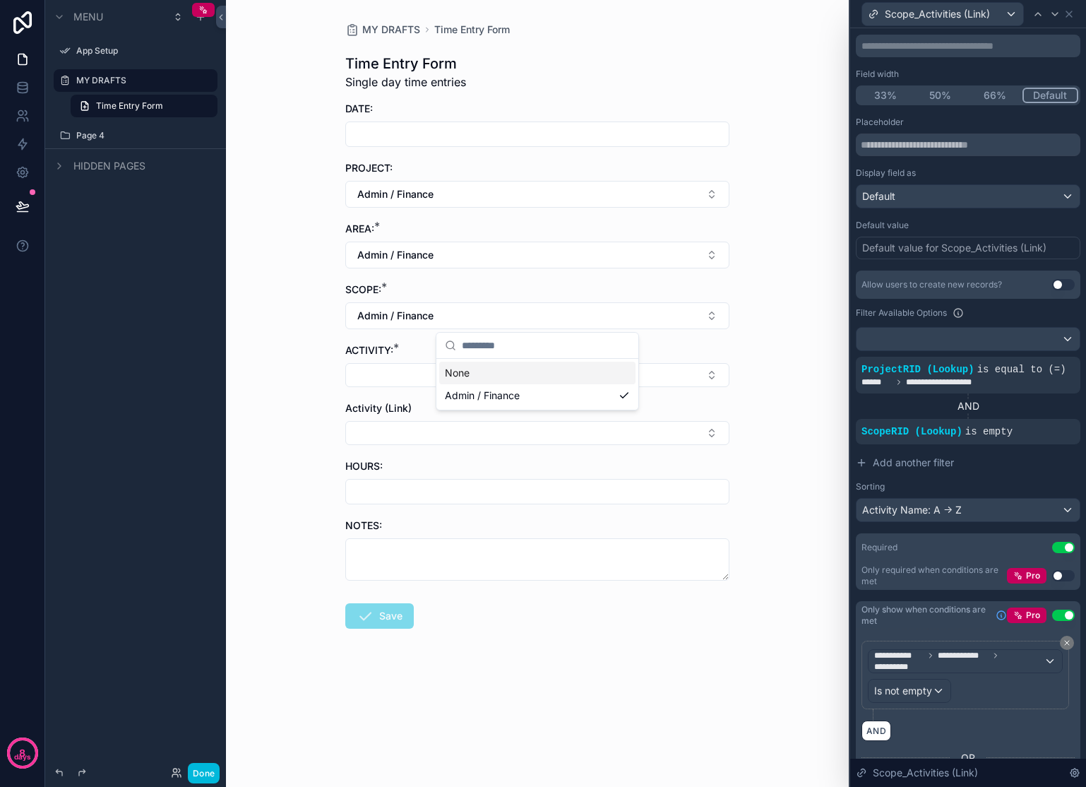
click at [500, 375] on div "None" at bounding box center [537, 373] width 196 height 23
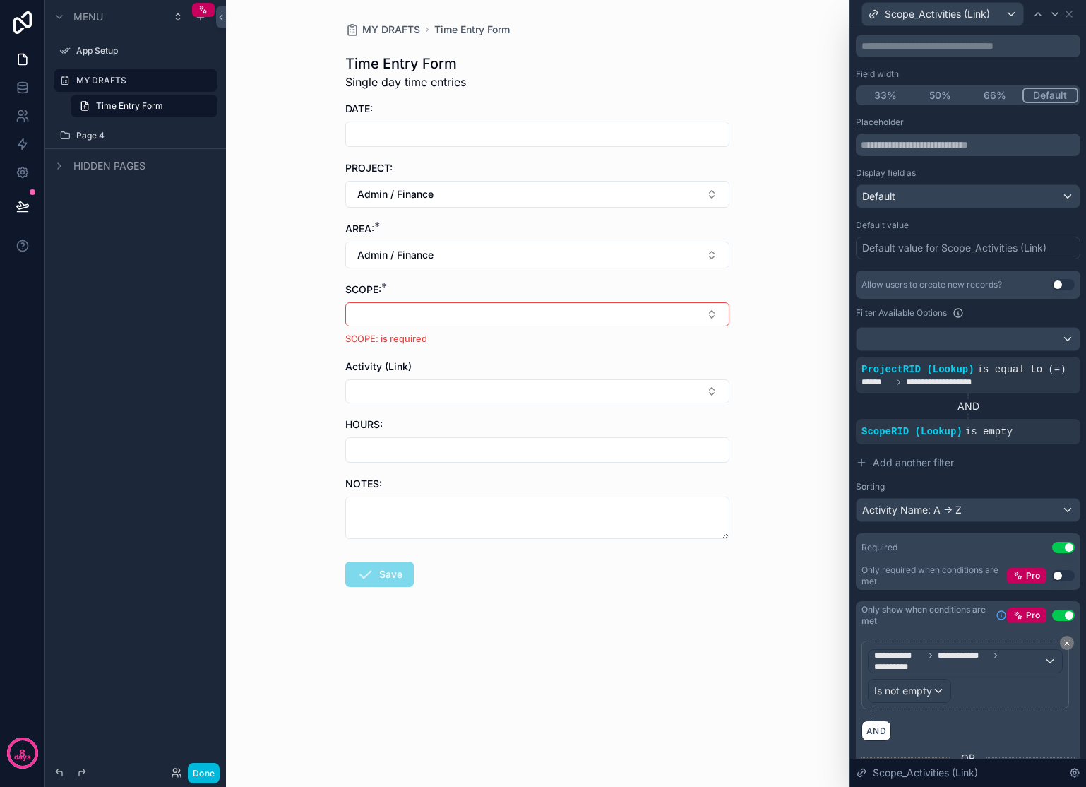
click at [638, 395] on button "Select Button" at bounding box center [537, 391] width 384 height 24
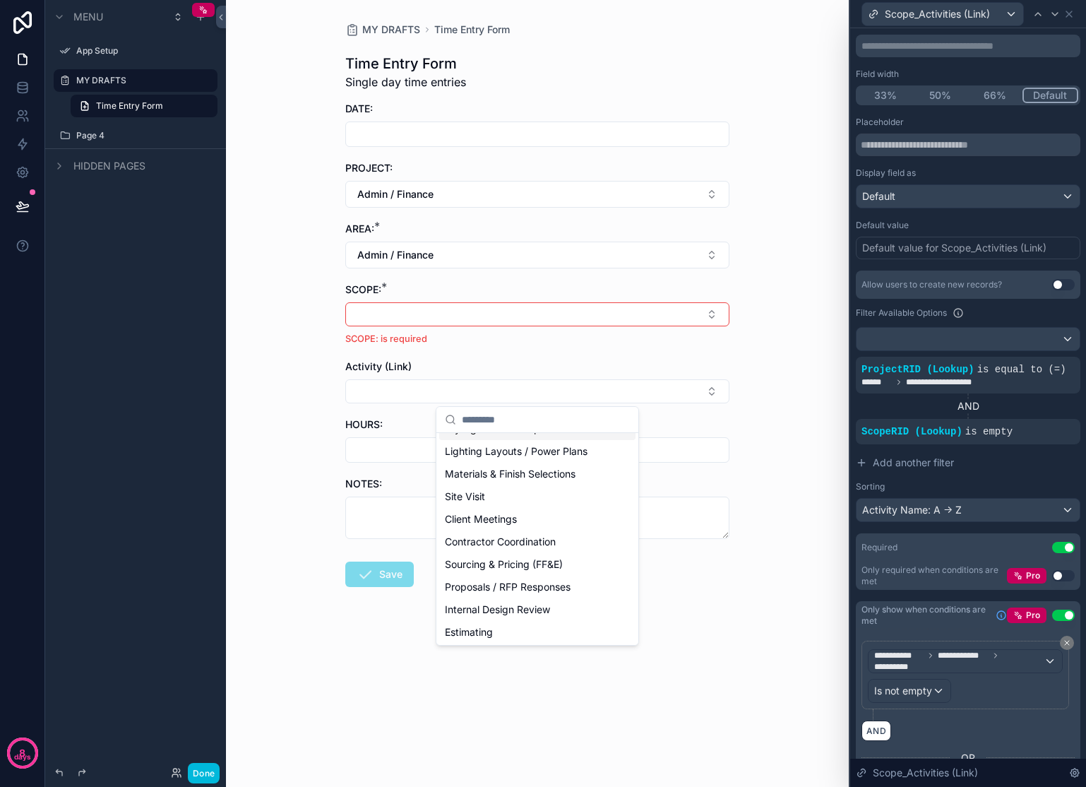
scroll to position [4, 0]
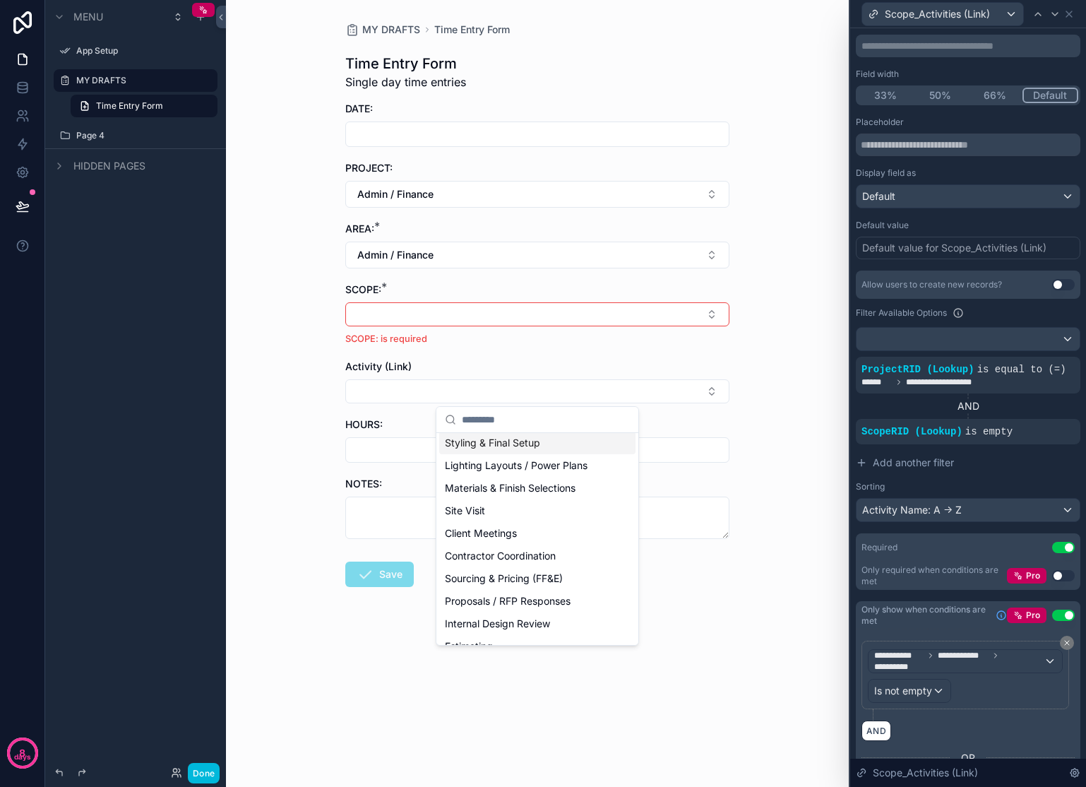
click at [766, 367] on div "MY DRAFTS Time Entry Form Time Entry Form Single day time entries DATE: PROJECT…" at bounding box center [537, 393] width 623 height 787
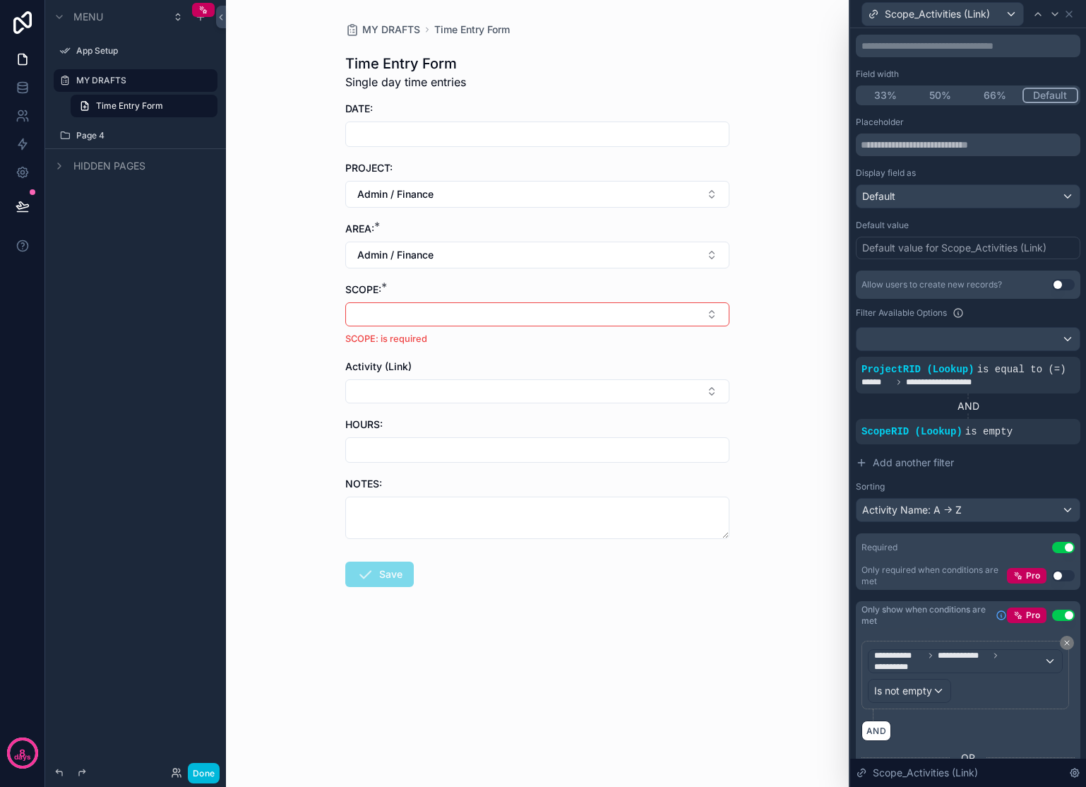
click at [715, 316] on button "Select Button" at bounding box center [537, 314] width 384 height 24
click at [1057, 621] on button "Use setting" at bounding box center [1063, 614] width 23 height 11
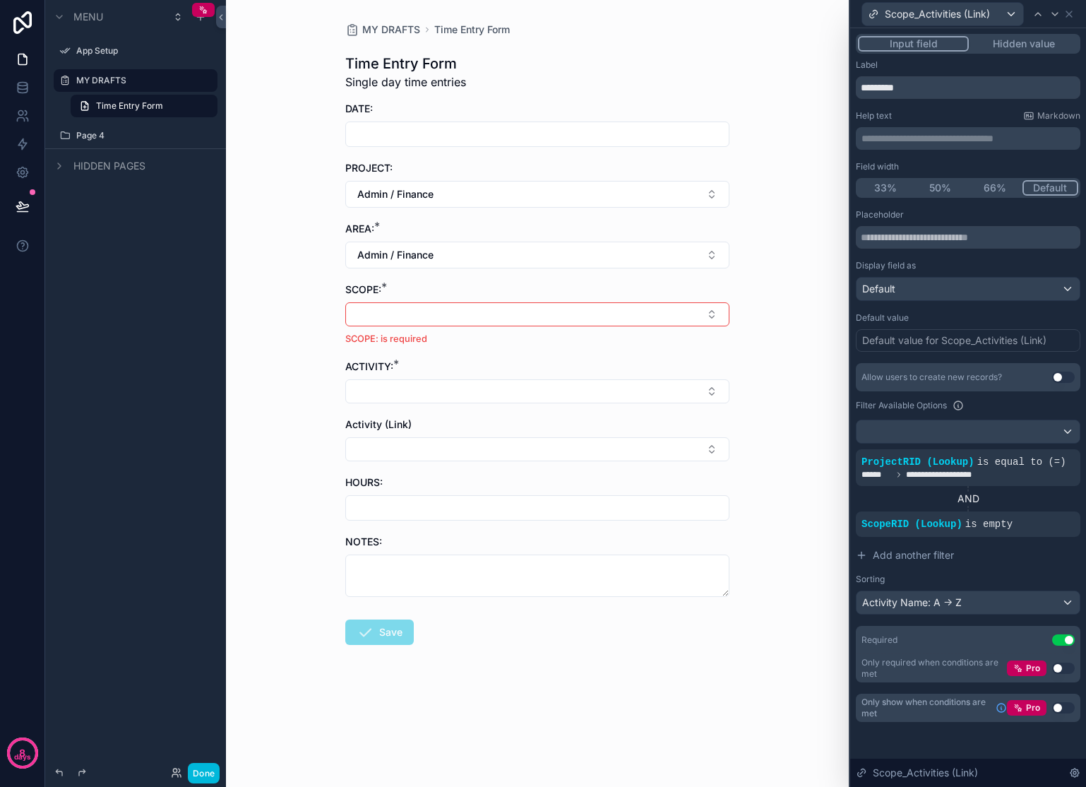
click at [561, 394] on button "Select Button" at bounding box center [537, 391] width 384 height 24
click at [720, 346] on form "DATE: PROJECT: Admin / Finance AREA: * Admin / Finance SCOPE: * SCOPE: is requi…" at bounding box center [537, 418] width 384 height 633
click at [715, 356] on form "DATE: PROJECT: Admin / Finance AREA: * Admin / Finance SCOPE: * SCOPE: is requi…" at bounding box center [537, 418] width 384 height 633
click at [701, 398] on button "Select Button" at bounding box center [537, 391] width 384 height 24
click at [0, 0] on icon at bounding box center [0, 0] width 0 height 0
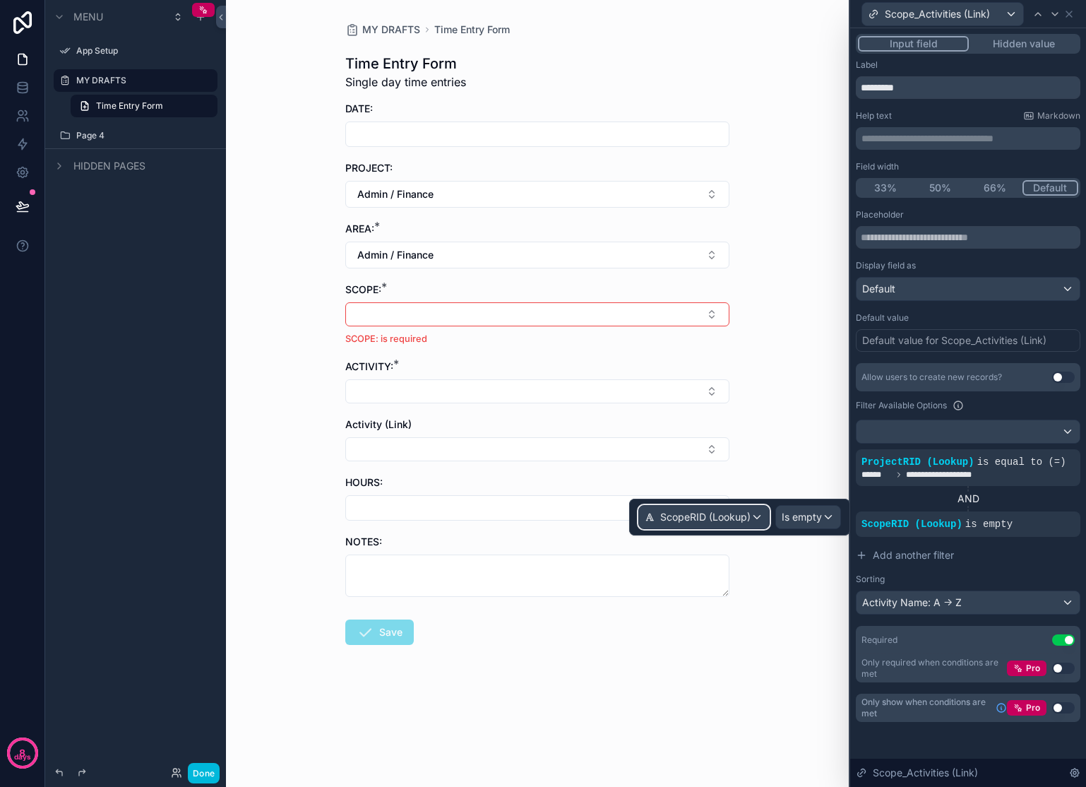
click at [751, 513] on div "ScopeRID (Lookup)" at bounding box center [704, 517] width 130 height 23
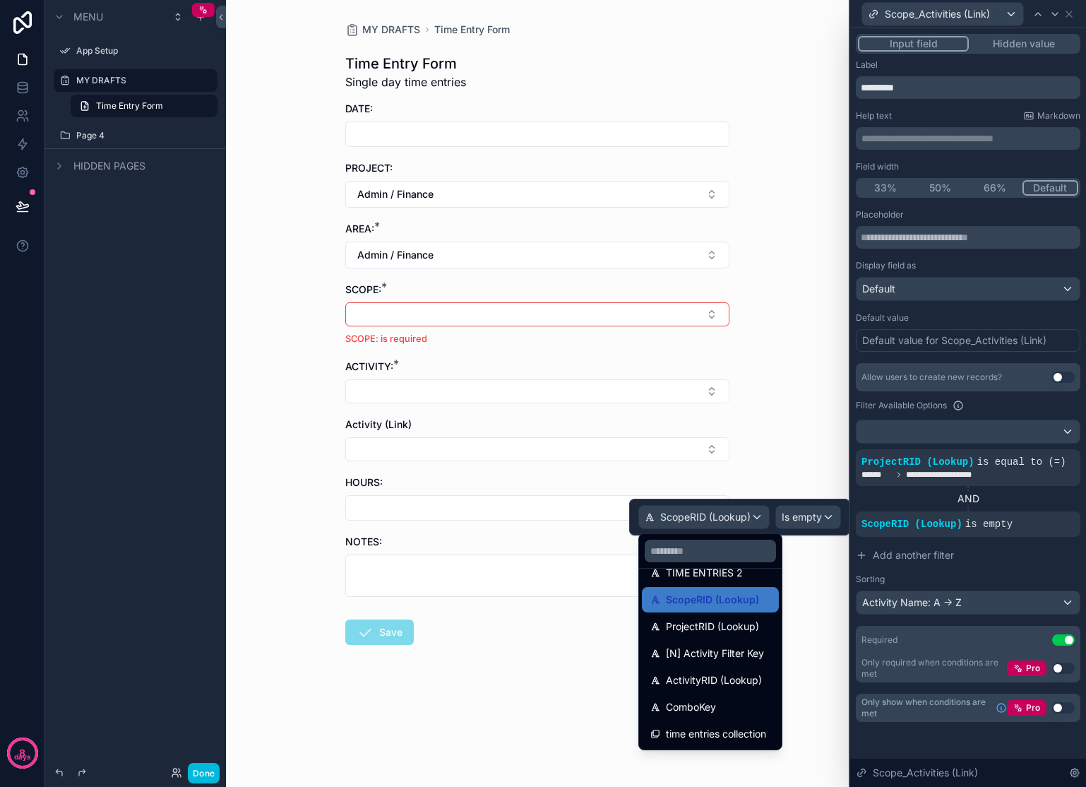
scroll to position [194, 0]
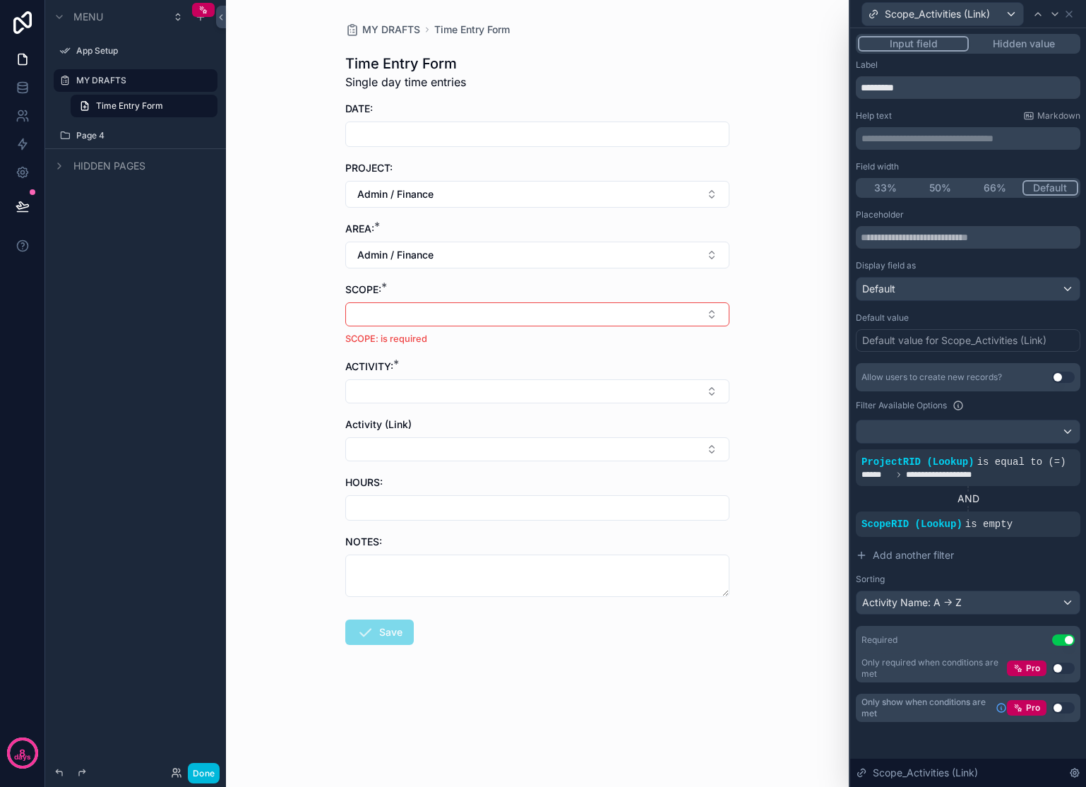
click at [756, 445] on div "MY DRAFTS Time Entry Form Time Entry Form Single day time entries DATE: PROJECT…" at bounding box center [537, 393] width 623 height 787
click at [994, 526] on span "is empty" at bounding box center [988, 523] width 47 height 11
click at [0, 0] on icon at bounding box center [0, 0] width 0 height 0
click at [759, 519] on div "ScopeRID (Lookup)" at bounding box center [704, 517] width 130 height 23
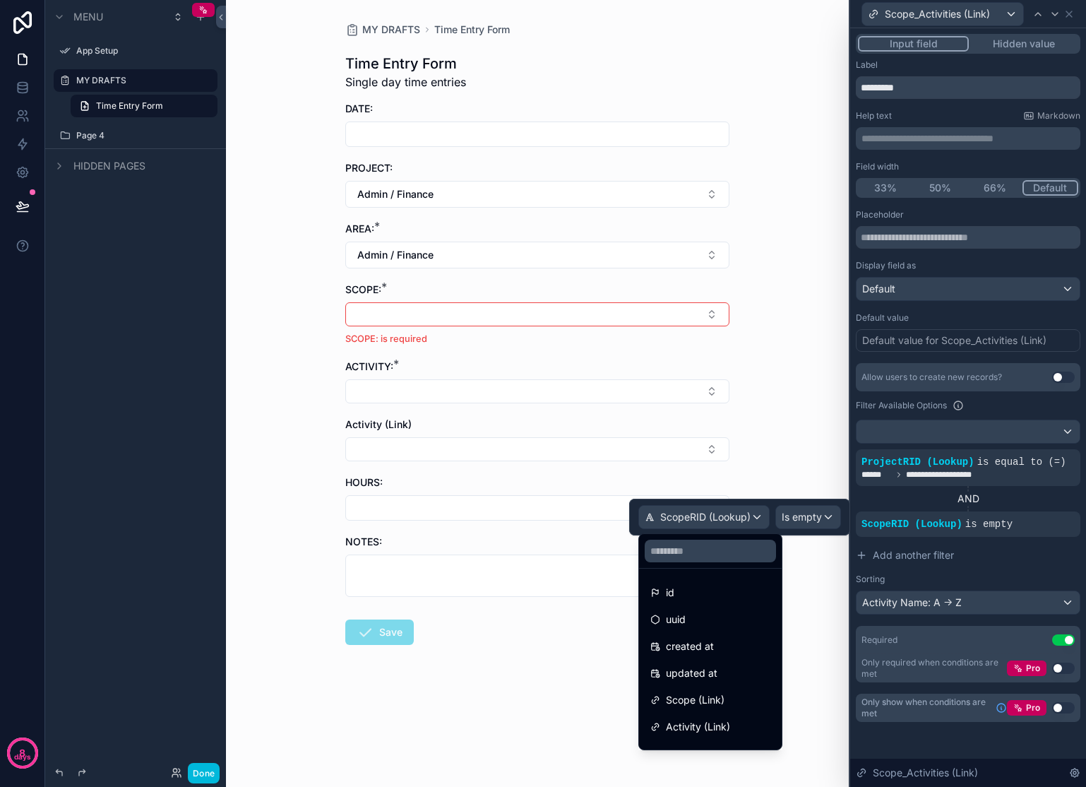
click at [742, 699] on div "Scope (Link)" at bounding box center [710, 699] width 120 height 17
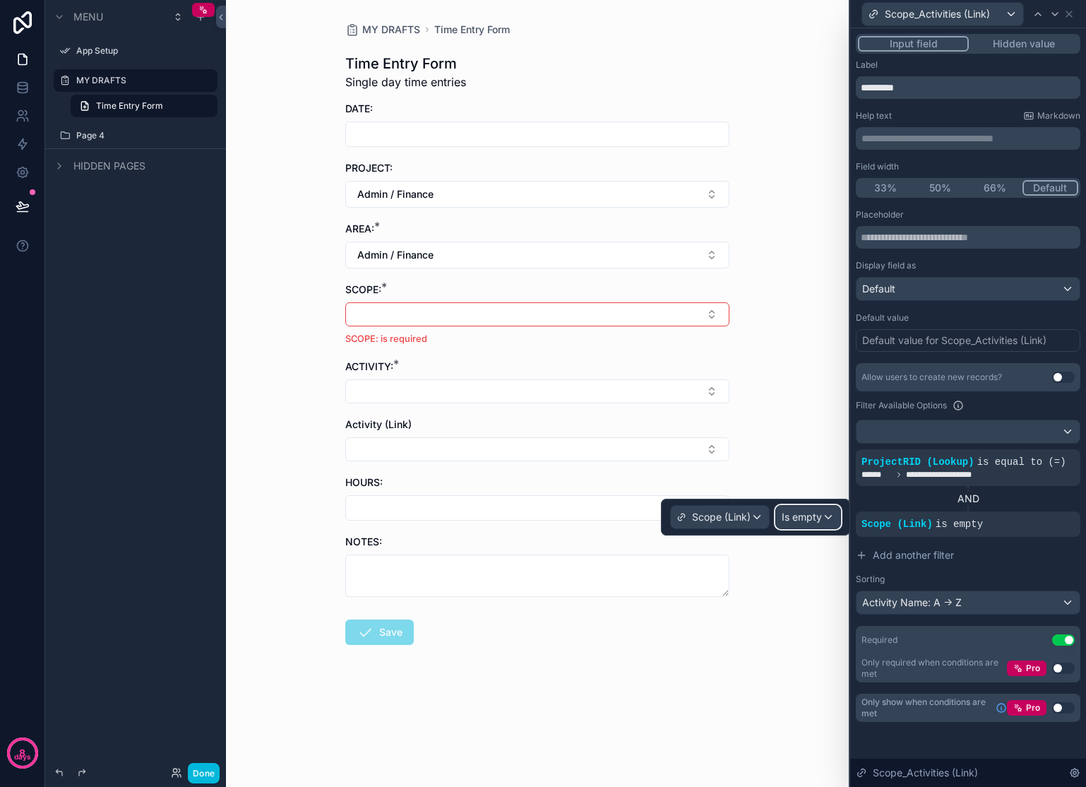
click at [814, 521] on span "Is empty" at bounding box center [802, 517] width 40 height 14
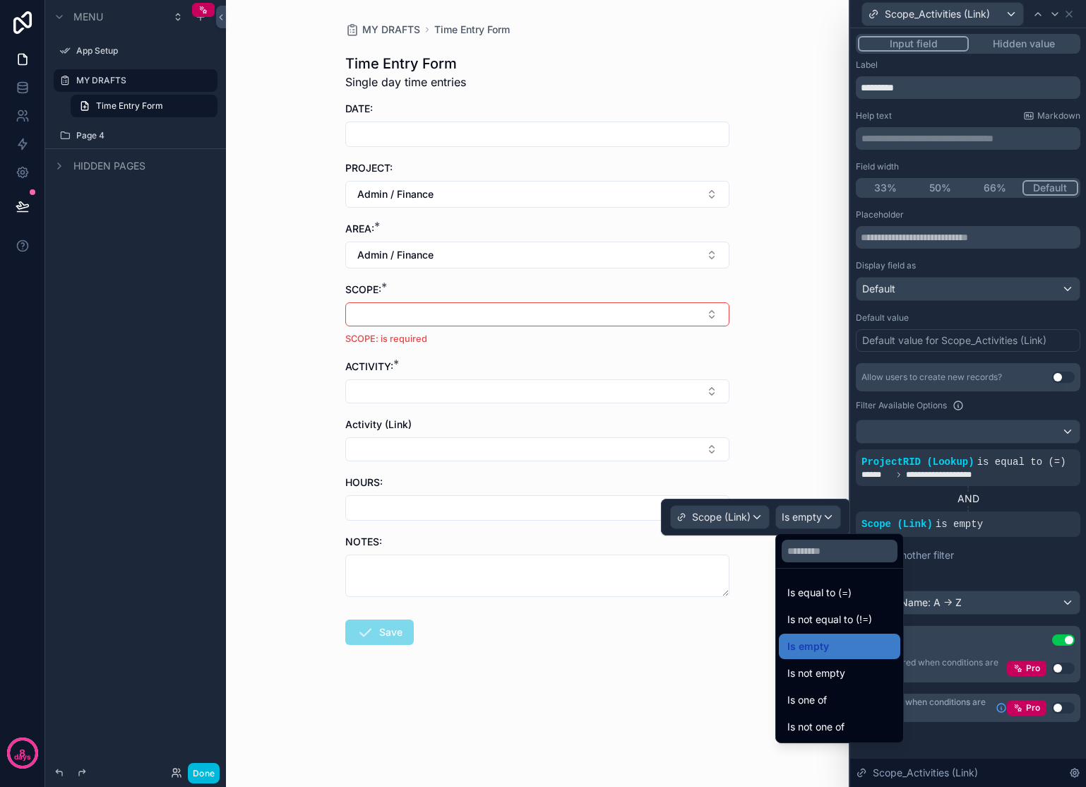
click at [843, 597] on span "Is equal to (=)" at bounding box center [819, 592] width 64 height 17
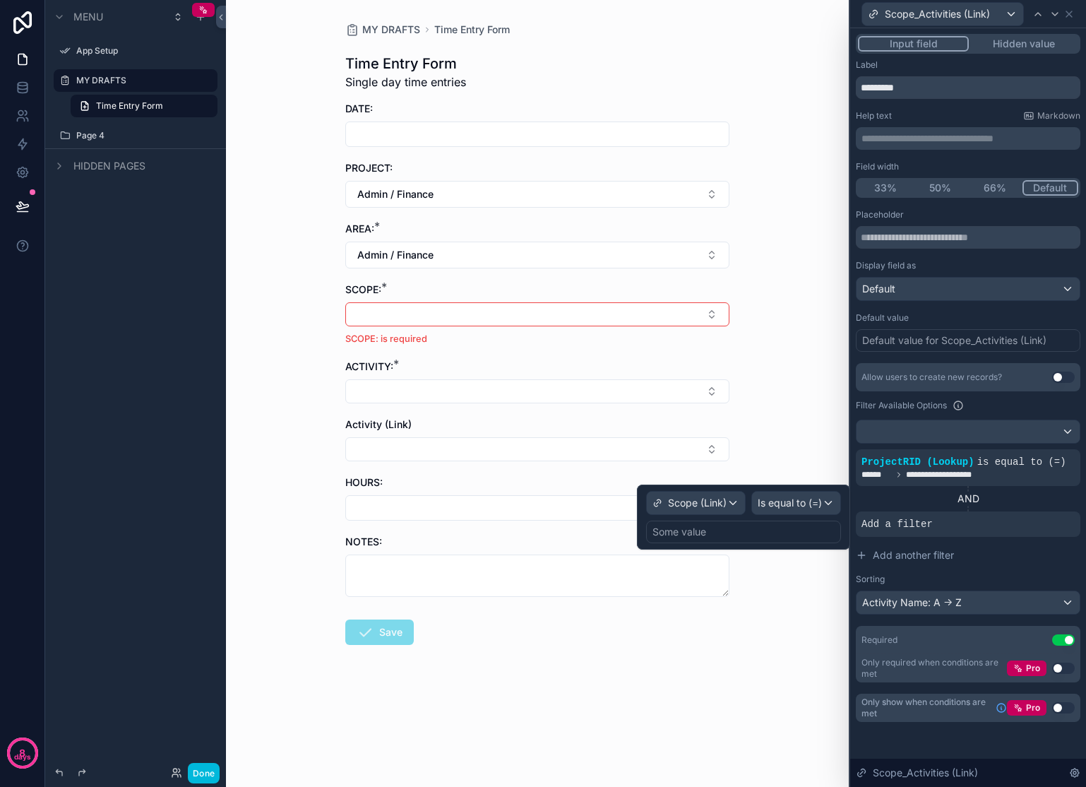
click at [752, 530] on div "Some value" at bounding box center [743, 531] width 195 height 23
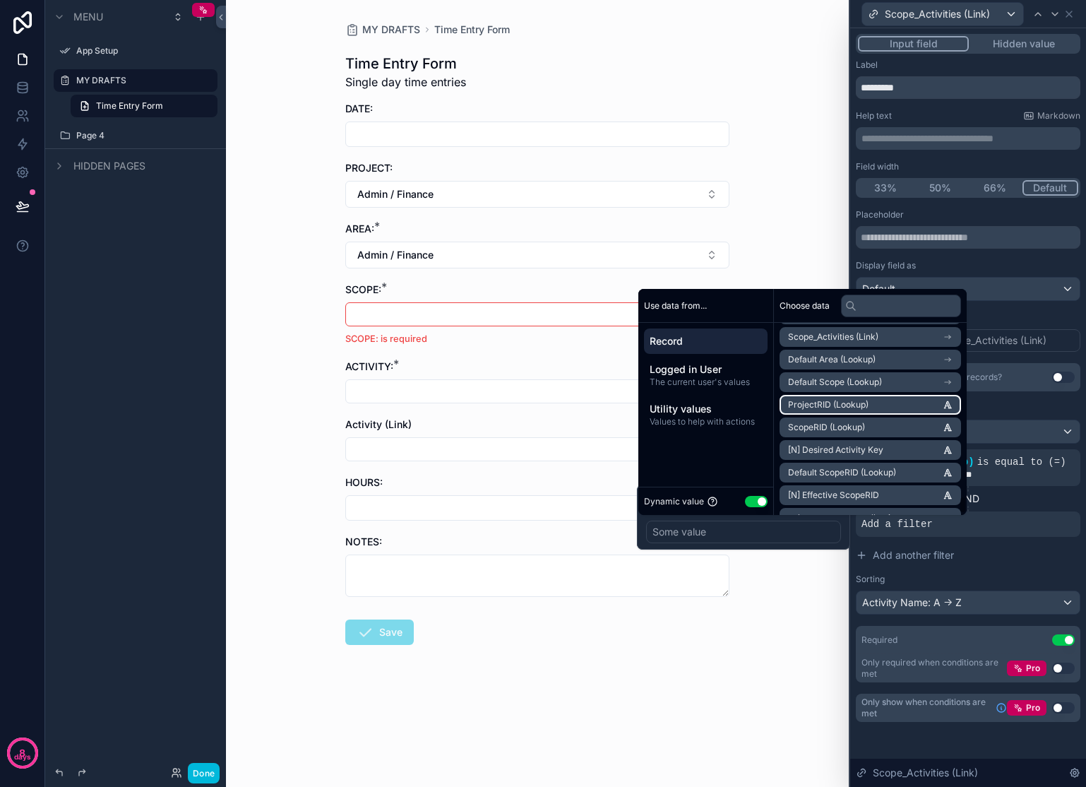
scroll to position [1963, 0]
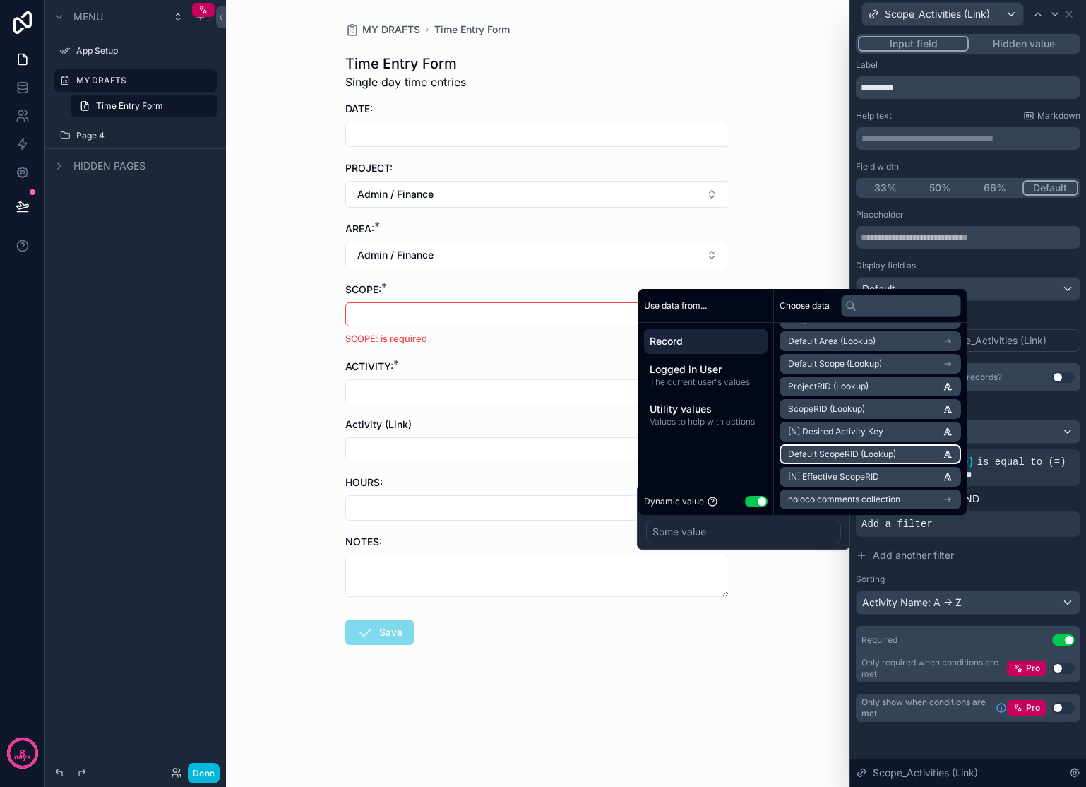
click at [884, 452] on span "Default ScopeRID (Lookup)" at bounding box center [842, 453] width 108 height 11
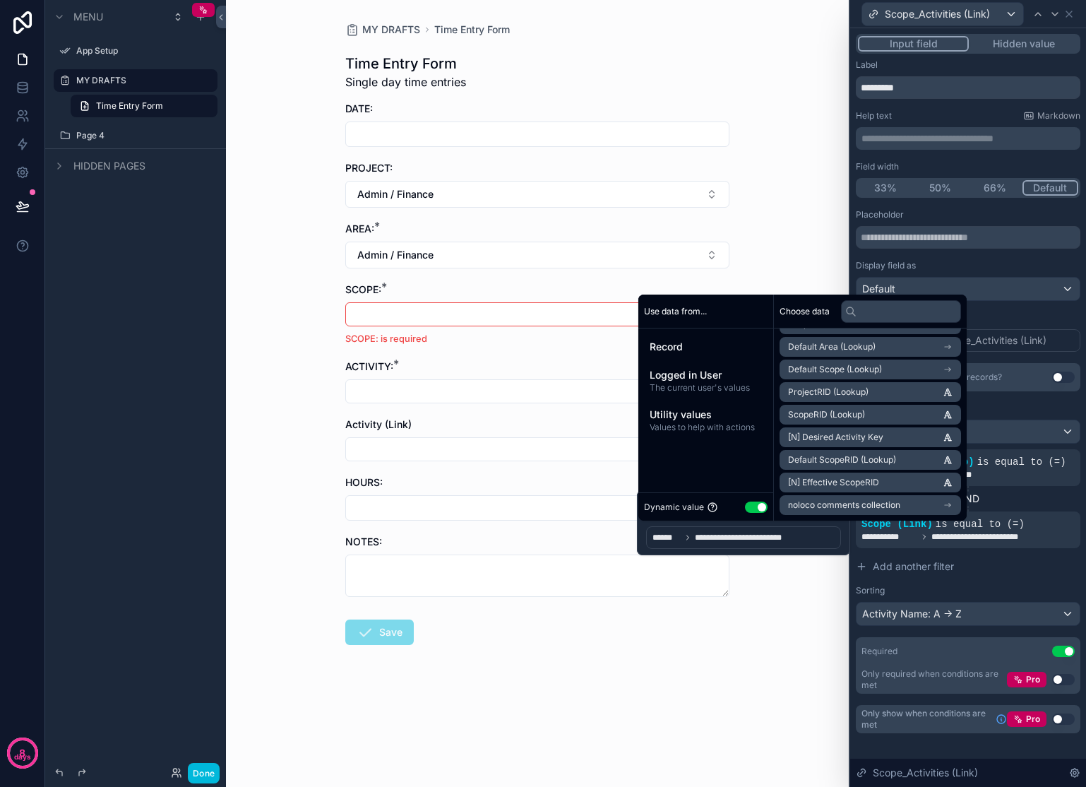
click at [0, 0] on icon at bounding box center [0, 0] width 0 height 0
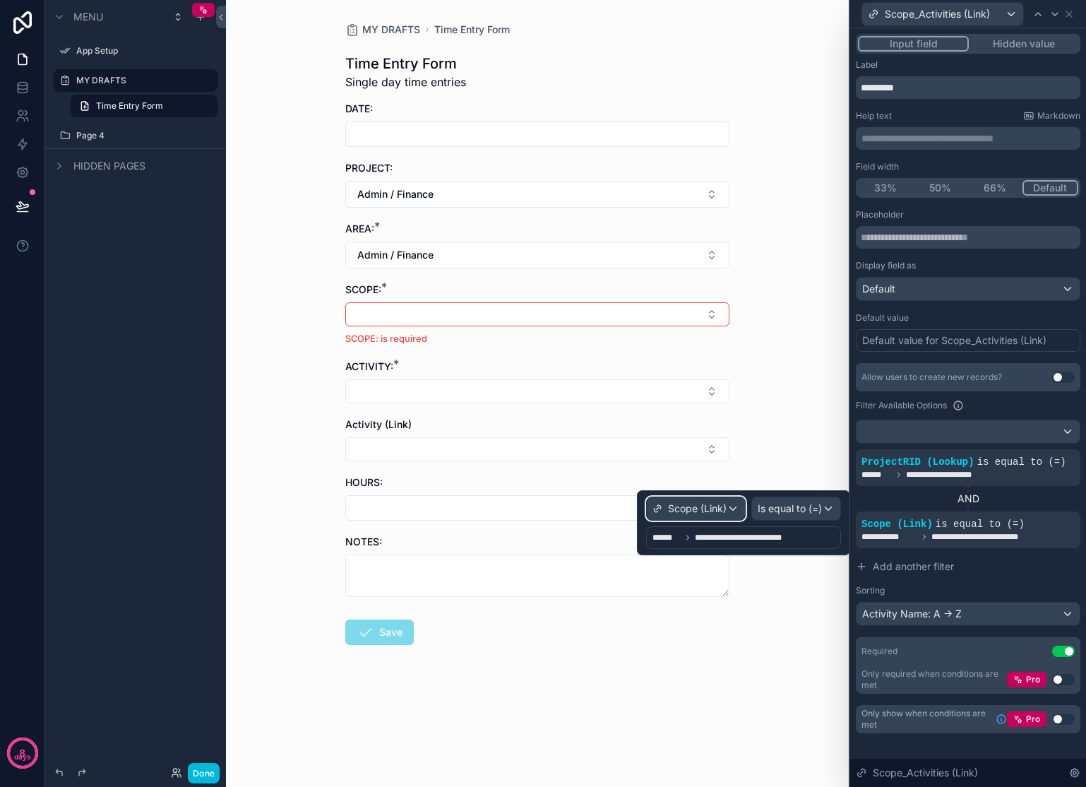
click at [722, 506] on span "Scope (Link)" at bounding box center [697, 508] width 59 height 14
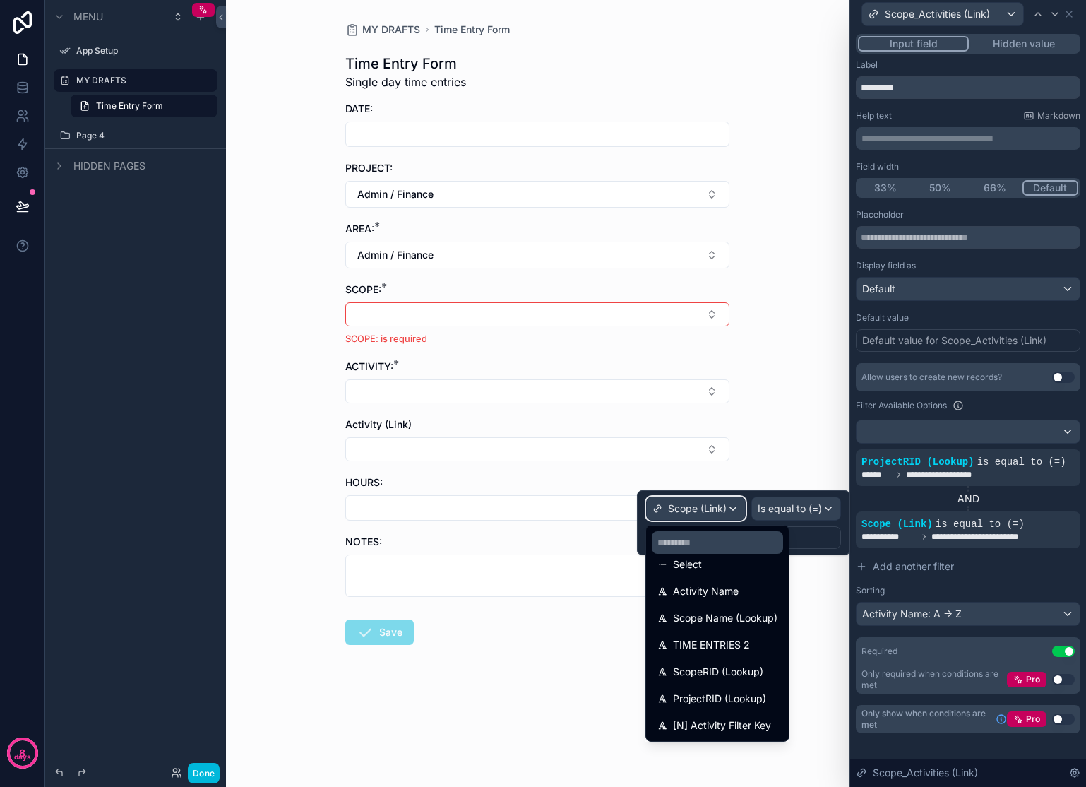
scroll to position [253, 0]
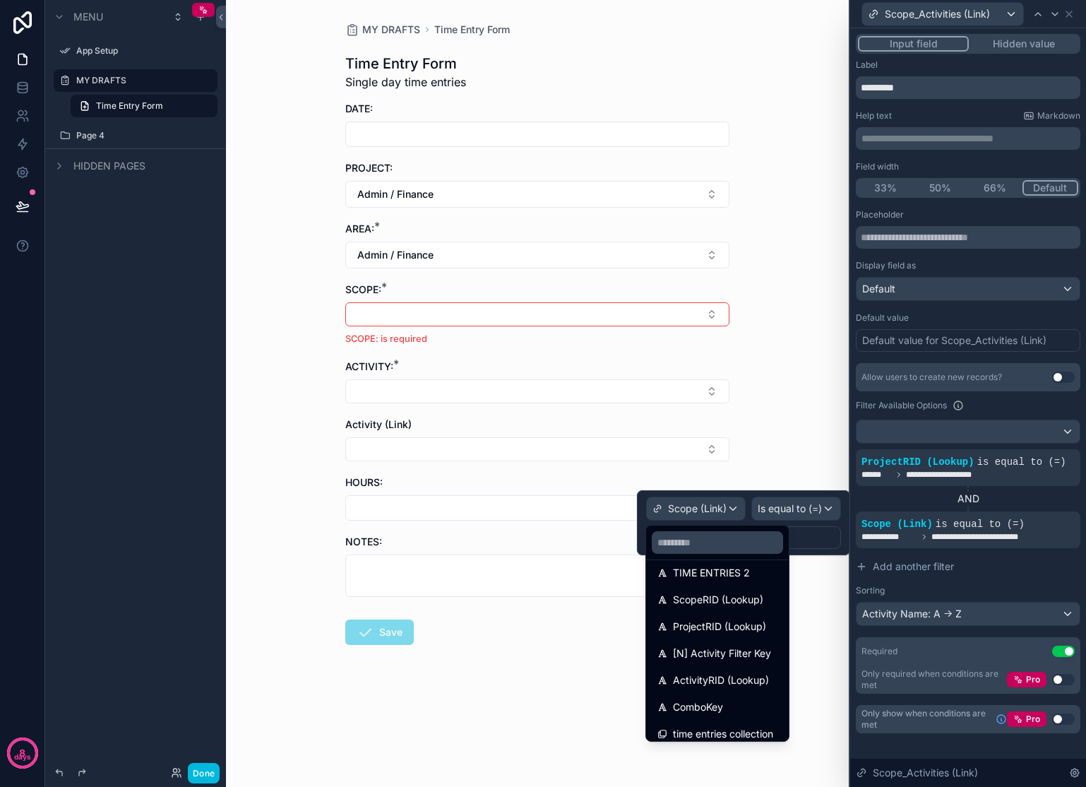
click at [748, 602] on span "ScopeRID (Lookup)" at bounding box center [718, 599] width 90 height 17
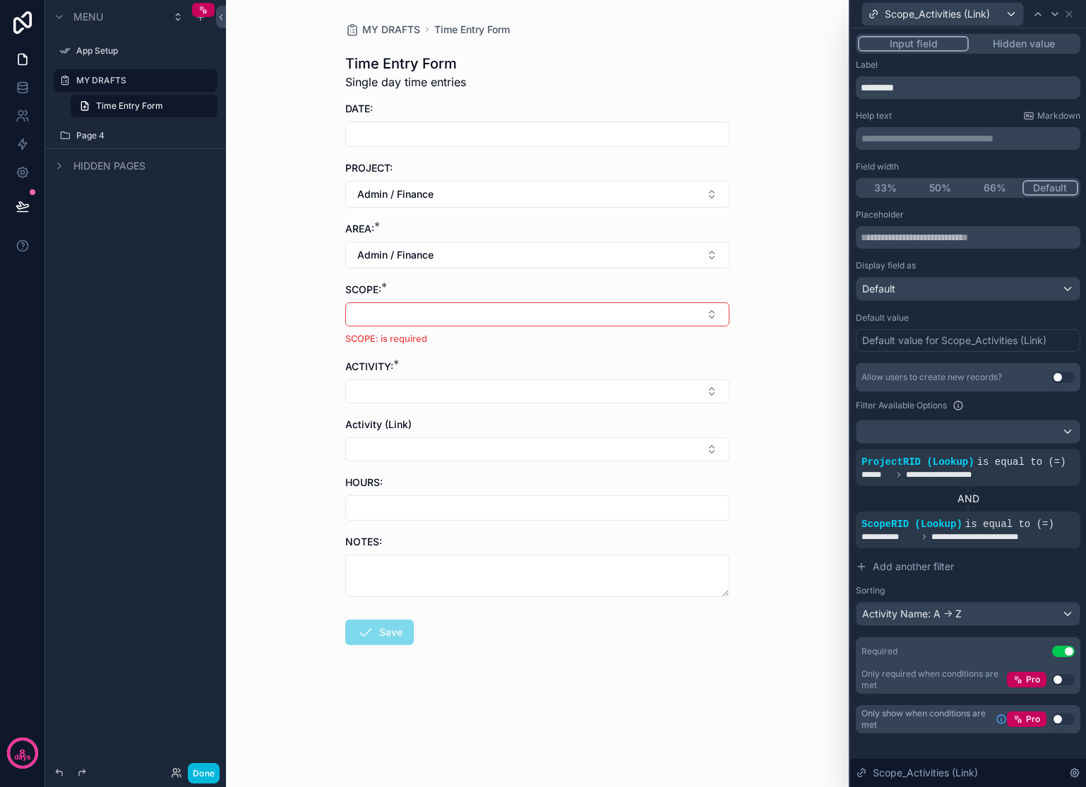
click at [795, 355] on div "MY DRAFTS Time Entry Form Time Entry Form Single day time entries DATE: PROJECT…" at bounding box center [537, 393] width 623 height 787
click at [709, 385] on button "Select Button" at bounding box center [537, 391] width 384 height 24
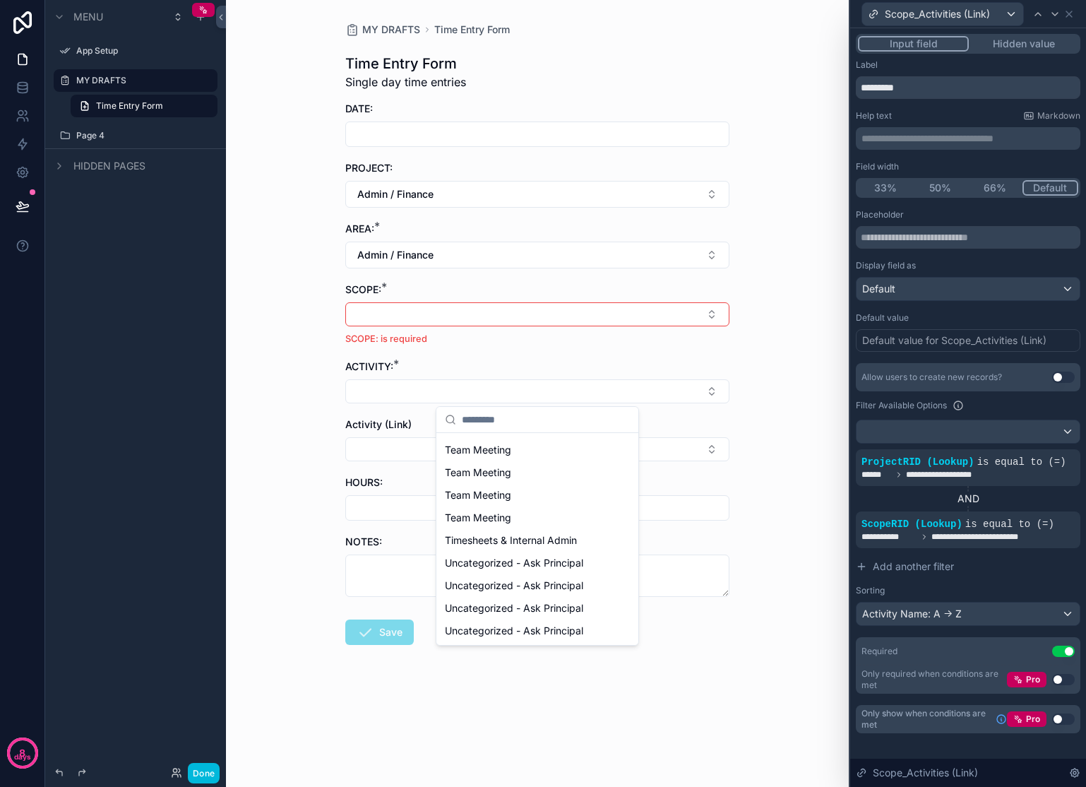
scroll to position [108, 0]
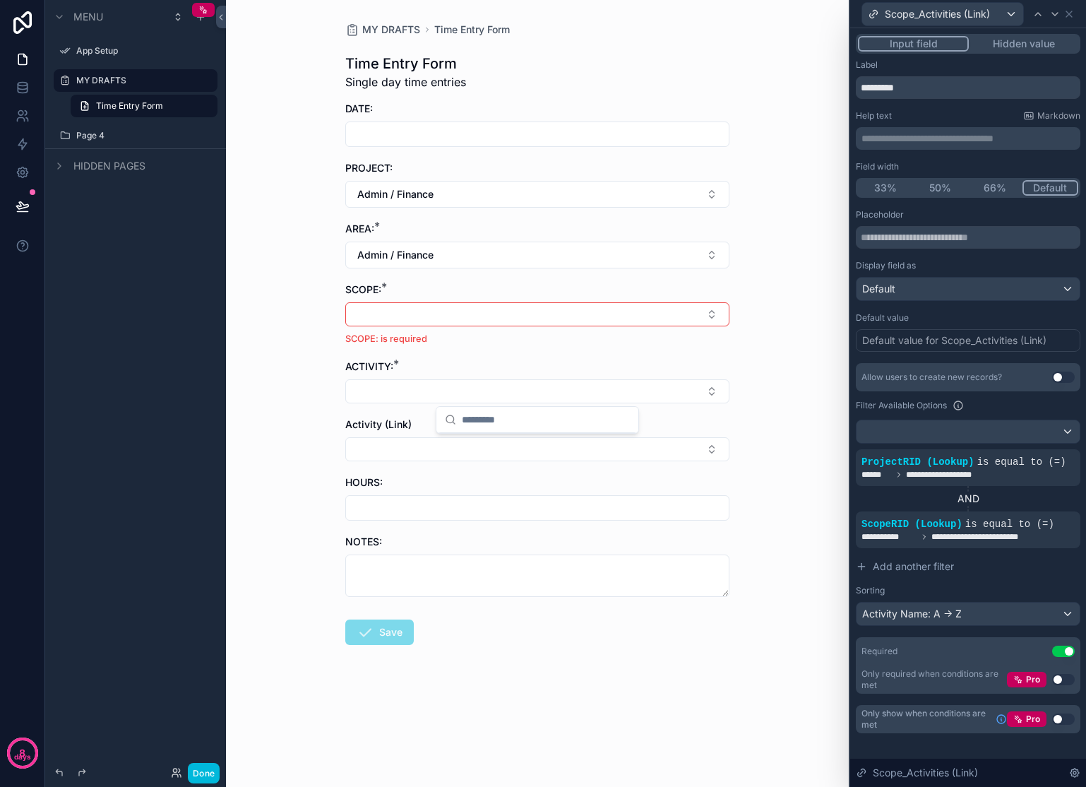
click at [0, 0] on icon at bounding box center [0, 0] width 0 height 0
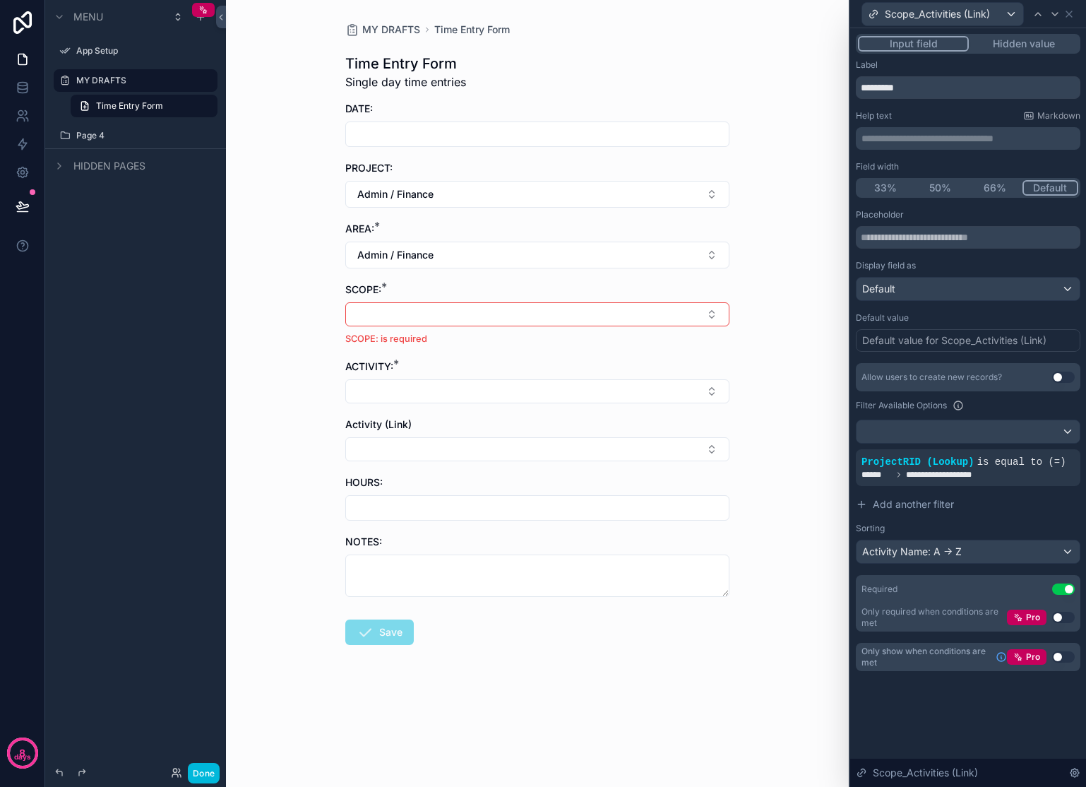
click at [638, 314] on button "Select Button" at bounding box center [537, 314] width 384 height 24
click at [524, 370] on div "Admin / Finance" at bounding box center [537, 370] width 196 height 23
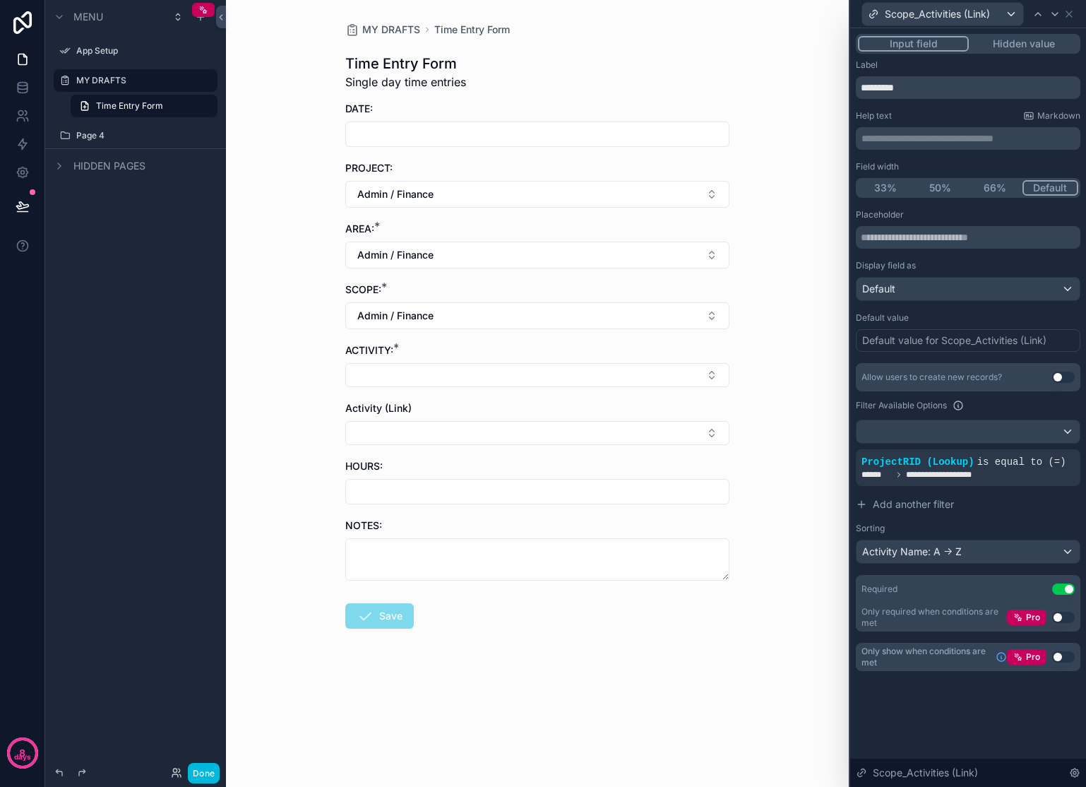
click at [472, 374] on button "Select Button" at bounding box center [537, 375] width 384 height 24
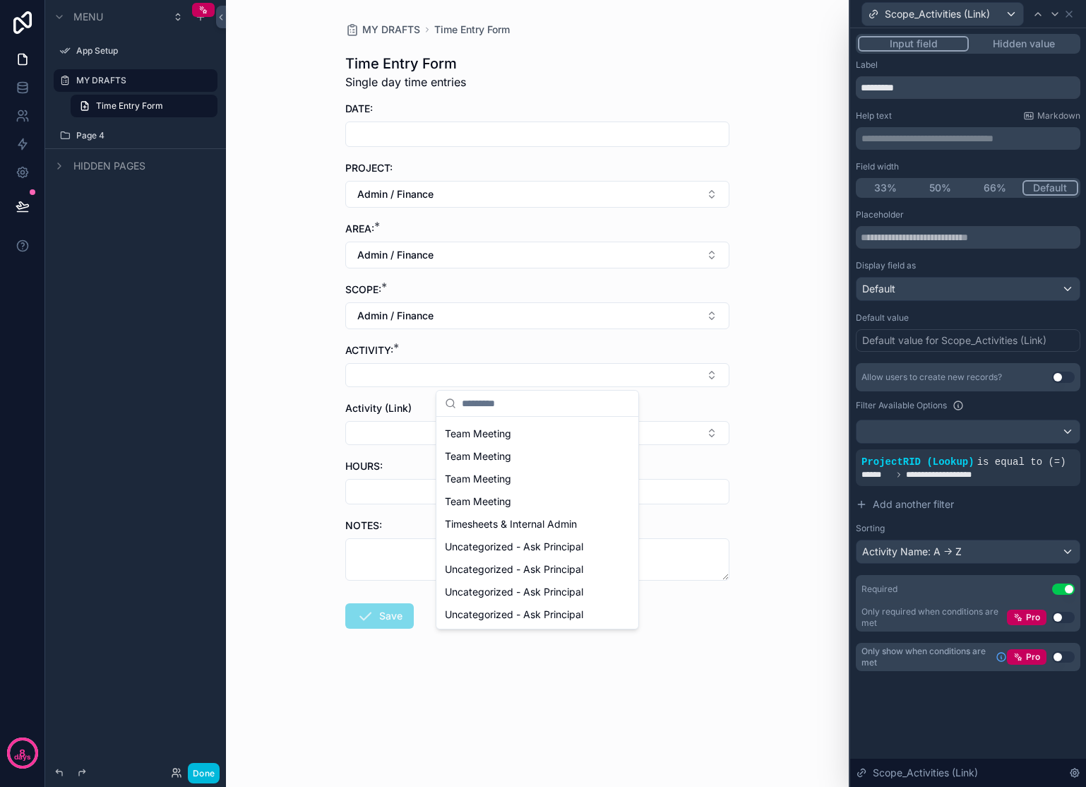
scroll to position [44, 0]
click at [937, 504] on span "Add another filter" at bounding box center [913, 504] width 81 height 14
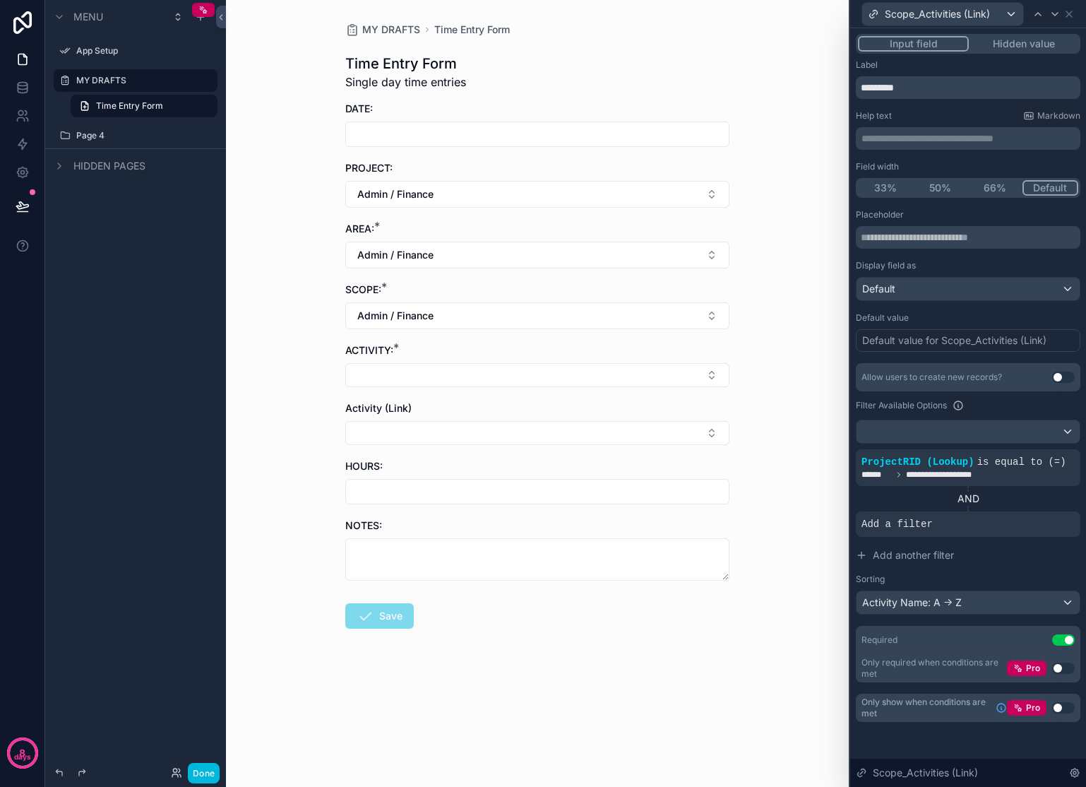
click at [0, 0] on icon at bounding box center [0, 0] width 0 height 0
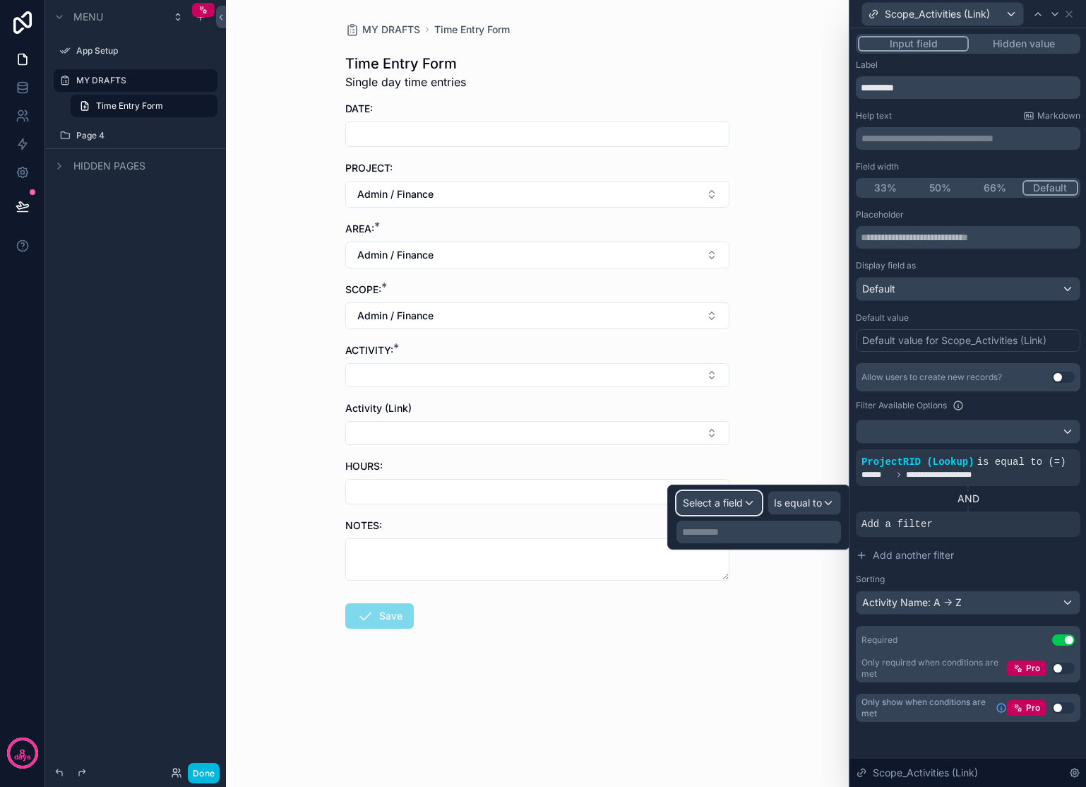
click at [723, 502] on span "Select a field" at bounding box center [713, 502] width 60 height 12
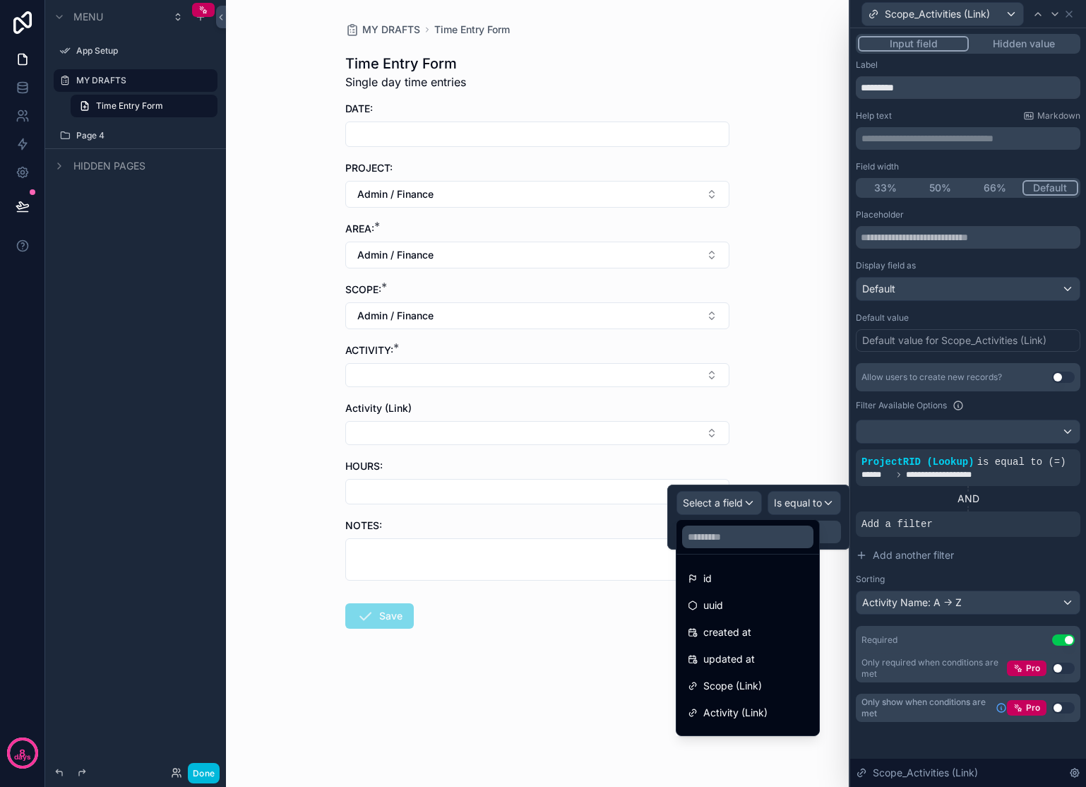
click at [748, 684] on span "Scope (Link)" at bounding box center [732, 685] width 59 height 17
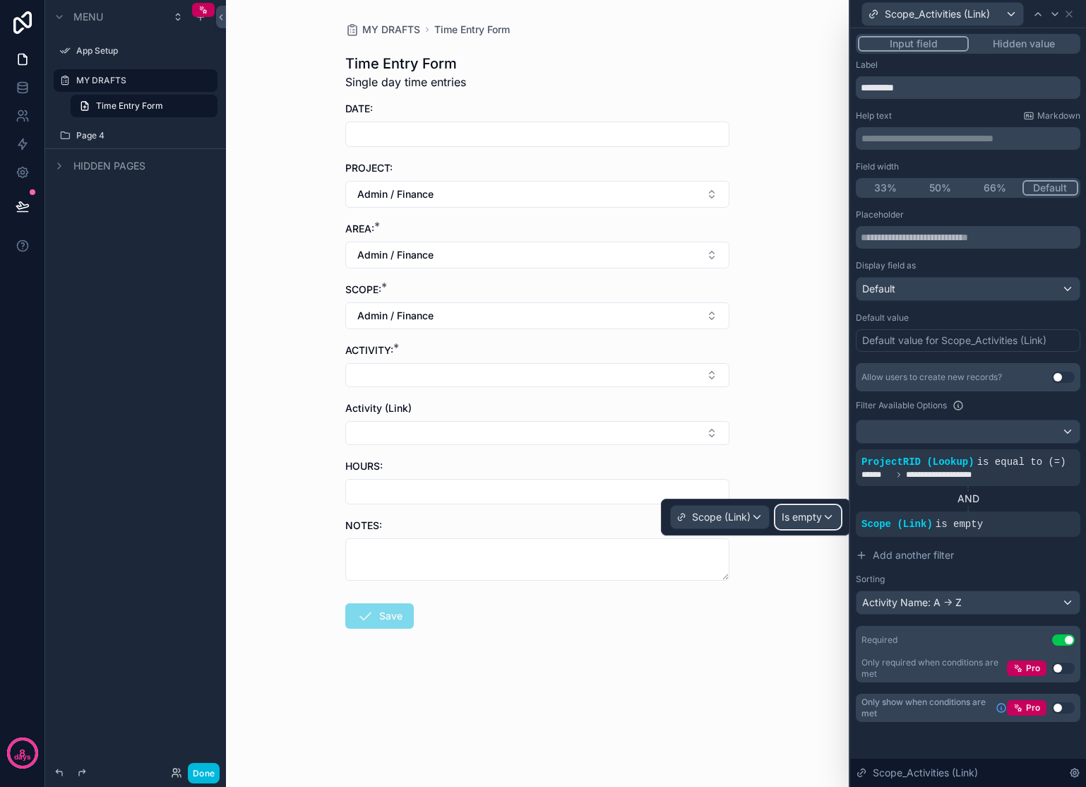
click at [813, 520] on span "Is empty" at bounding box center [802, 517] width 40 height 14
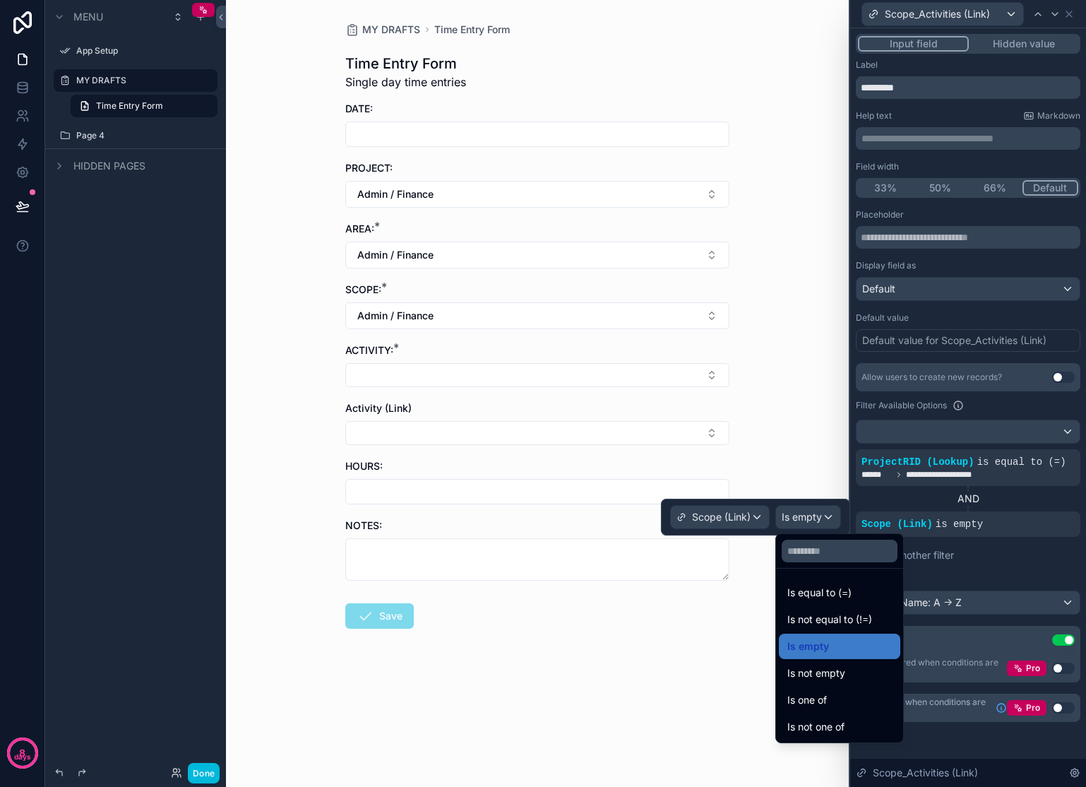
click at [835, 595] on span "Is equal to (=)" at bounding box center [819, 592] width 64 height 17
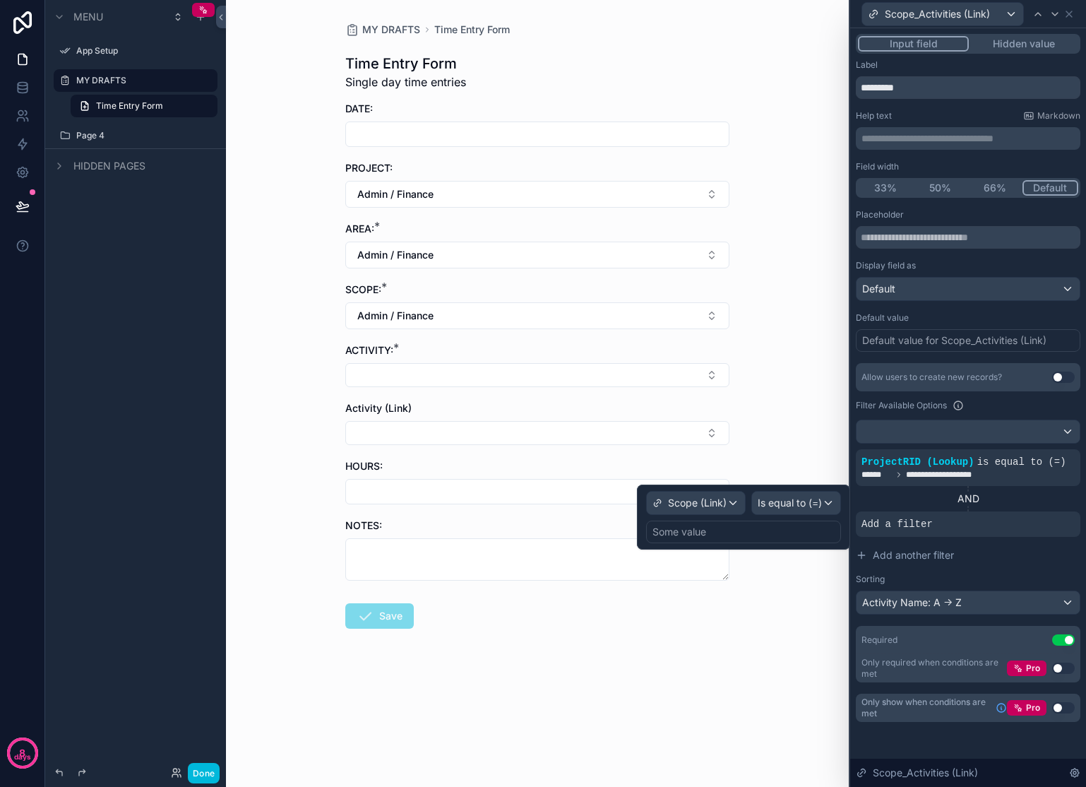
click at [770, 534] on div "Some value" at bounding box center [743, 531] width 195 height 23
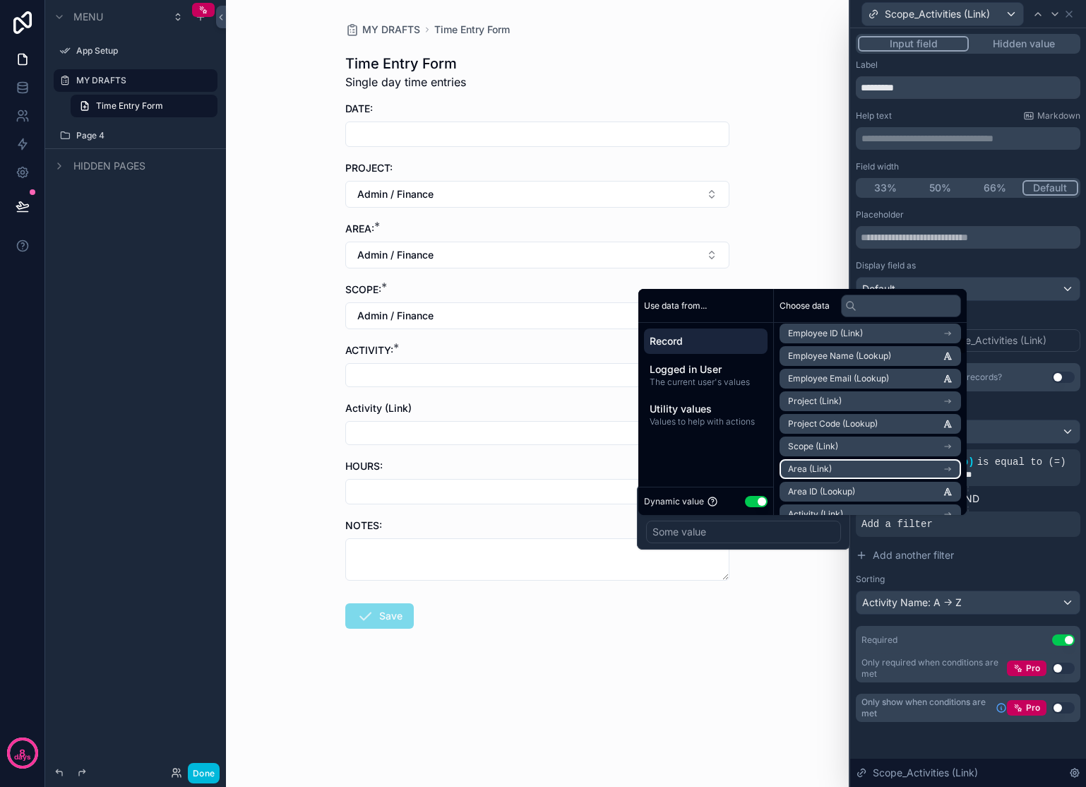
scroll to position [172, 0]
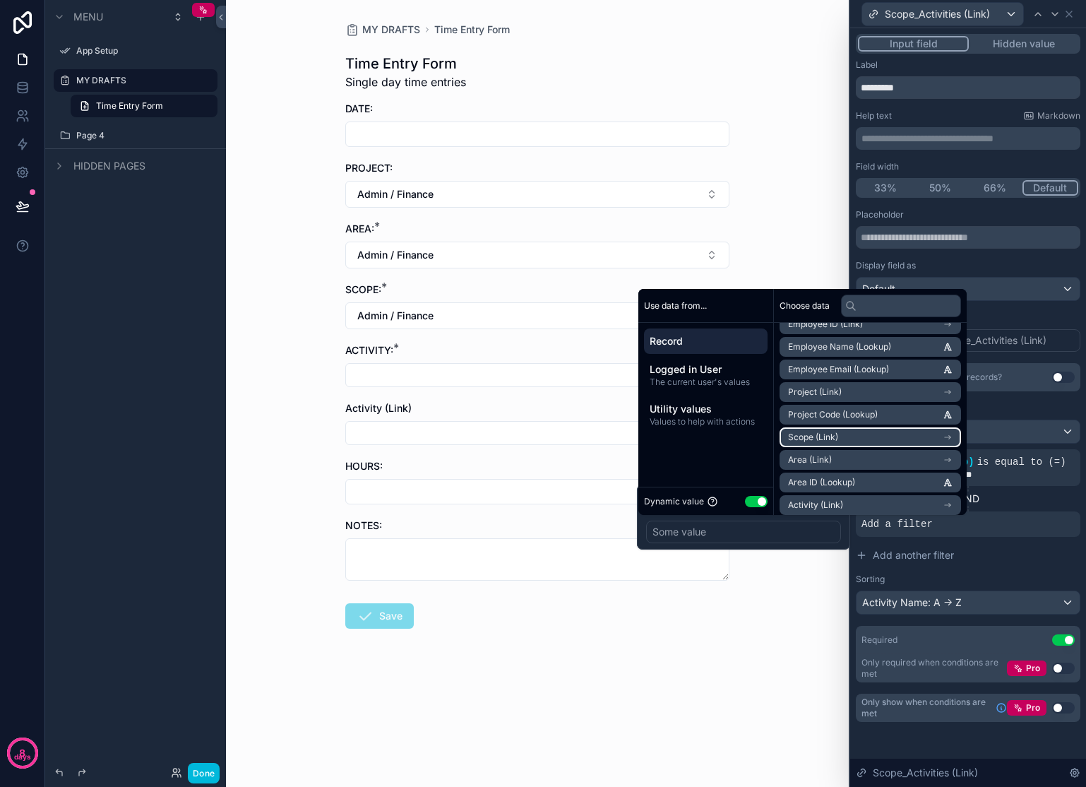
click at [799, 434] on span "Scope (Link)" at bounding box center [813, 437] width 50 height 11
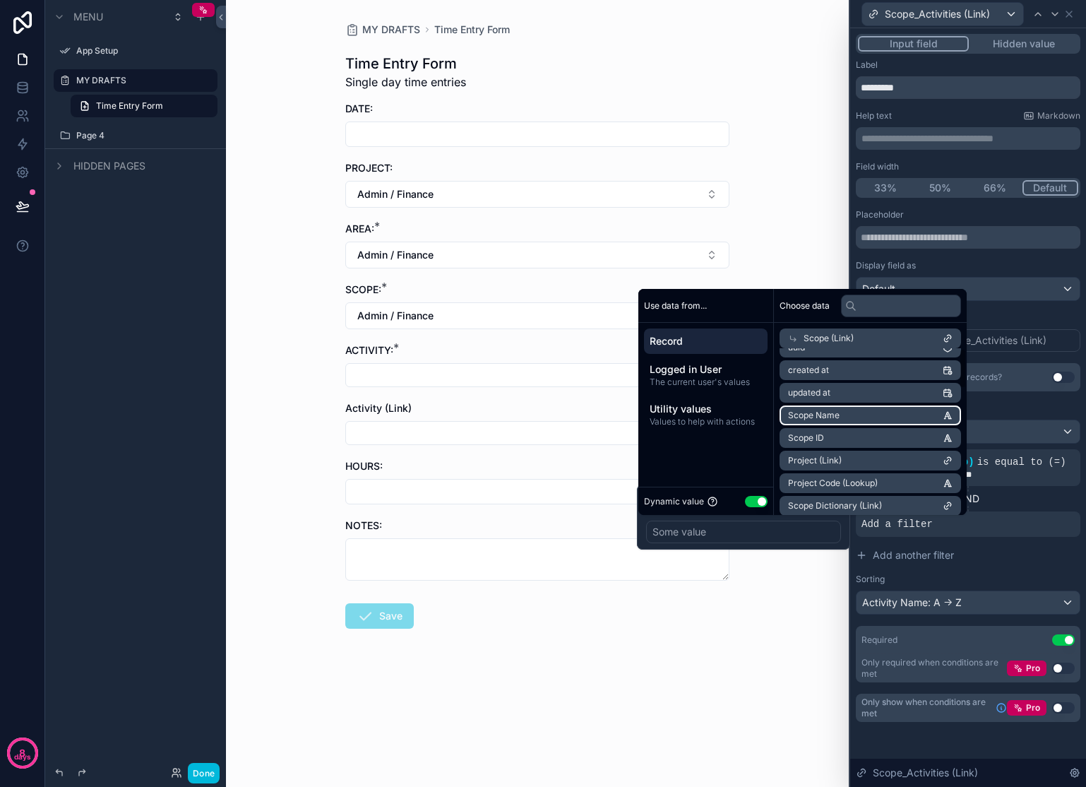
scroll to position [0, 0]
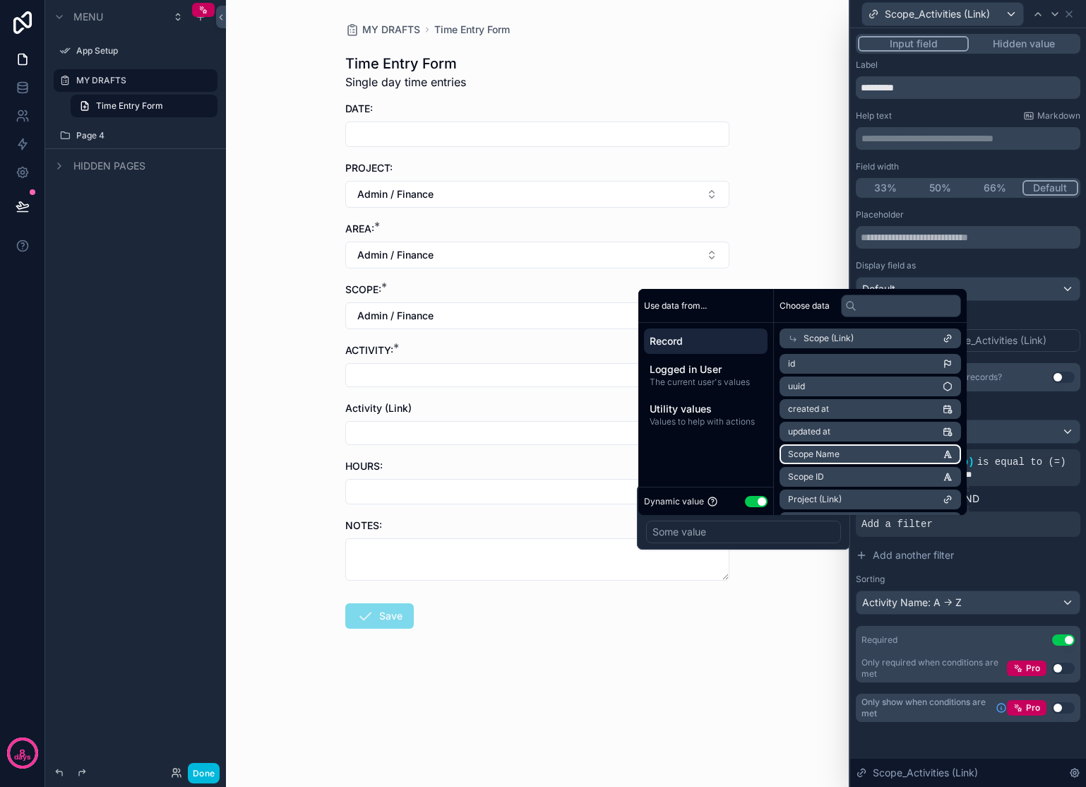
click at [868, 455] on li "Scope Name" at bounding box center [870, 454] width 181 height 20
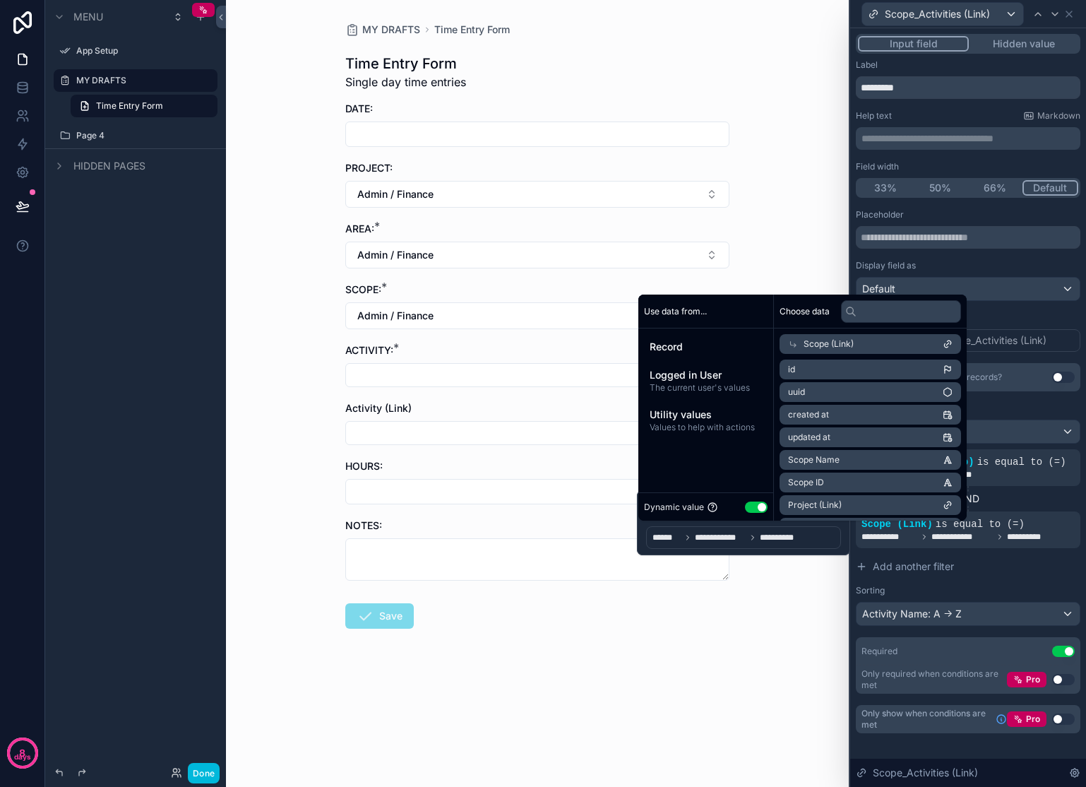
click at [763, 605] on div "MY DRAFTS Time Entry Form Time Entry Form Single day time entries DATE: PROJECT…" at bounding box center [537, 393] width 623 height 787
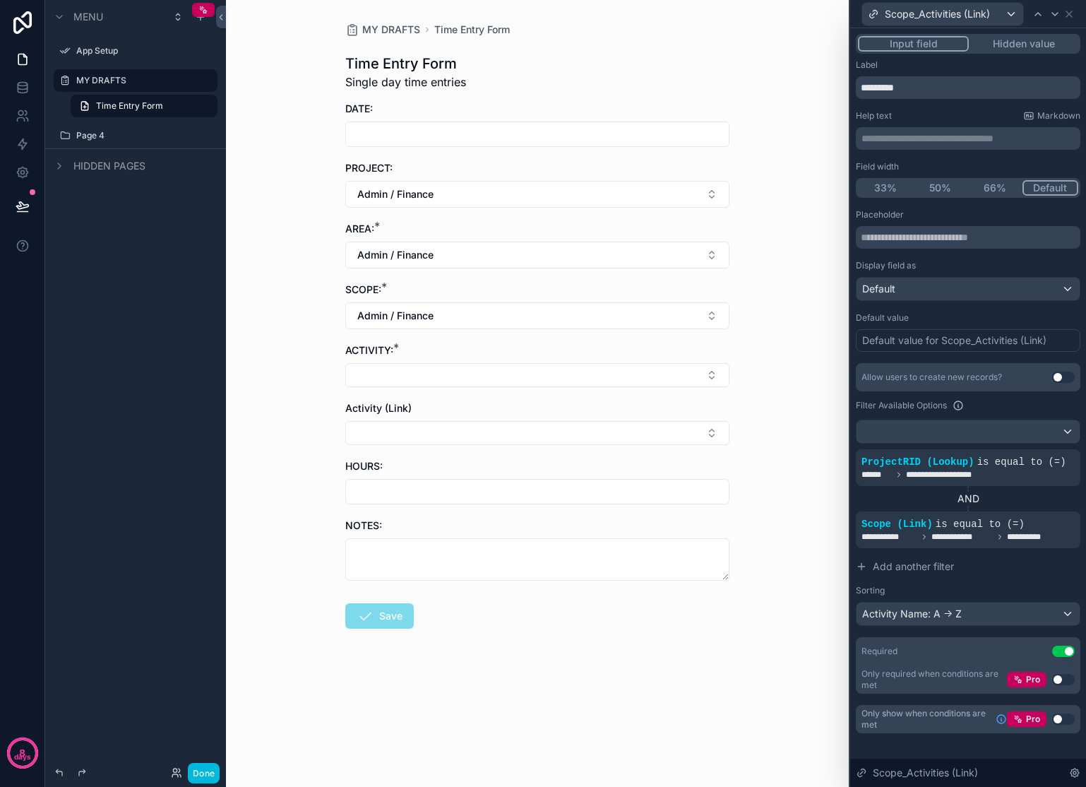
click at [395, 364] on button "Select Button" at bounding box center [537, 375] width 384 height 24
click at [752, 268] on div "MY DRAFTS Time Entry Form Time Entry Form Single day time entries DATE: PROJECT…" at bounding box center [537, 393] width 623 height 787
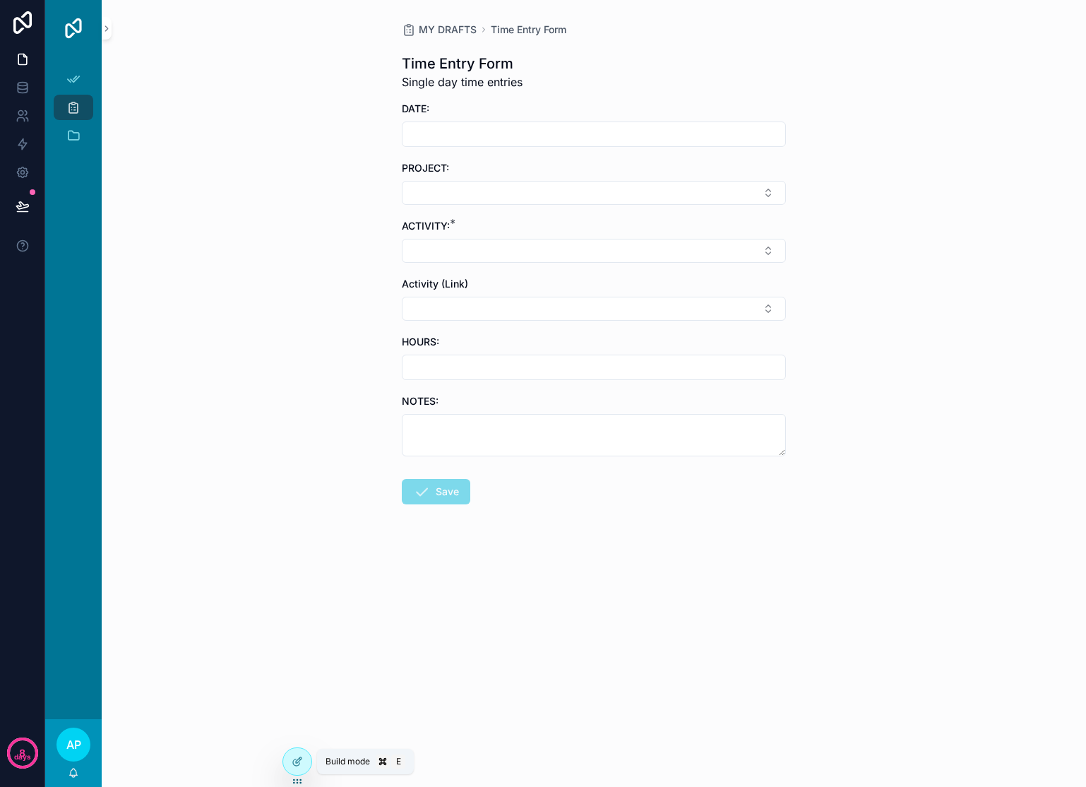
click at [302, 767] on div at bounding box center [297, 761] width 28 height 27
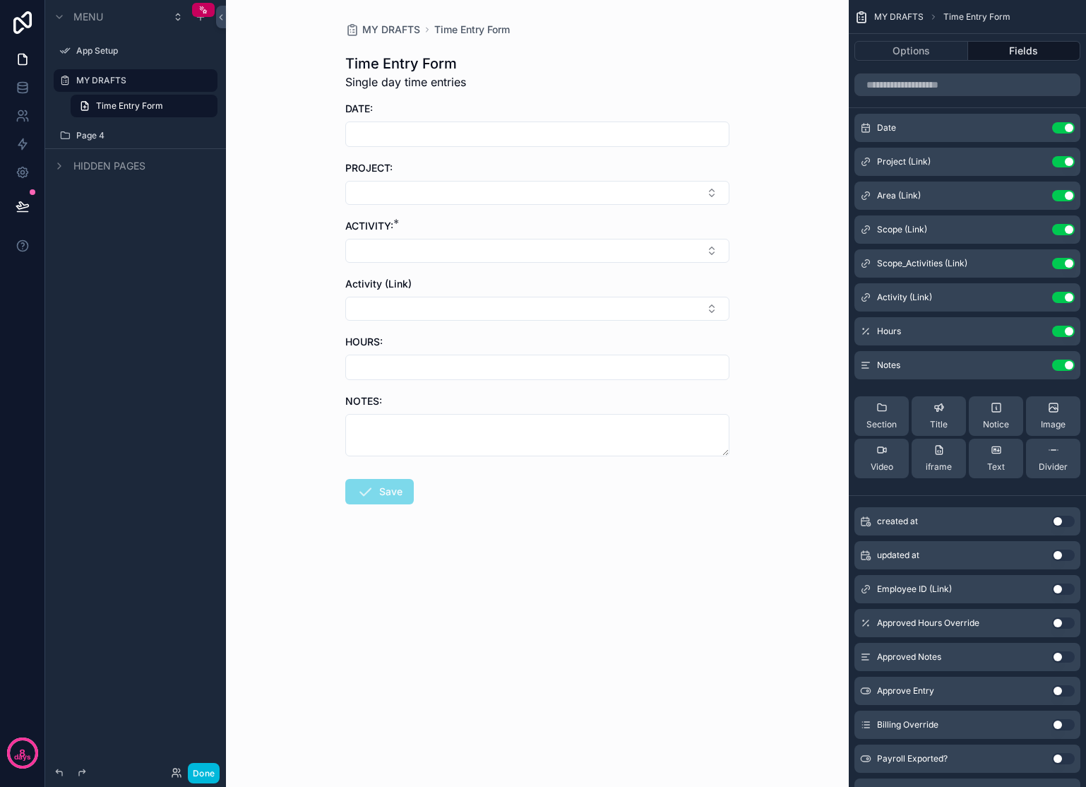
click at [706, 193] on button "Select Button" at bounding box center [537, 193] width 384 height 24
drag, startPoint x: 489, startPoint y: 273, endPoint x: 491, endPoint y: 294, distance: 21.2
click at [491, 294] on div "[PERSON_NAME] – [PERSON_NAME] St Marketing Admin / Finance Training & Developme…" at bounding box center [537, 289] width 196 height 105
click at [491, 301] on span "Admin / Finance" at bounding box center [482, 308] width 75 height 14
click at [490, 248] on button "Select Button" at bounding box center [537, 254] width 384 height 24
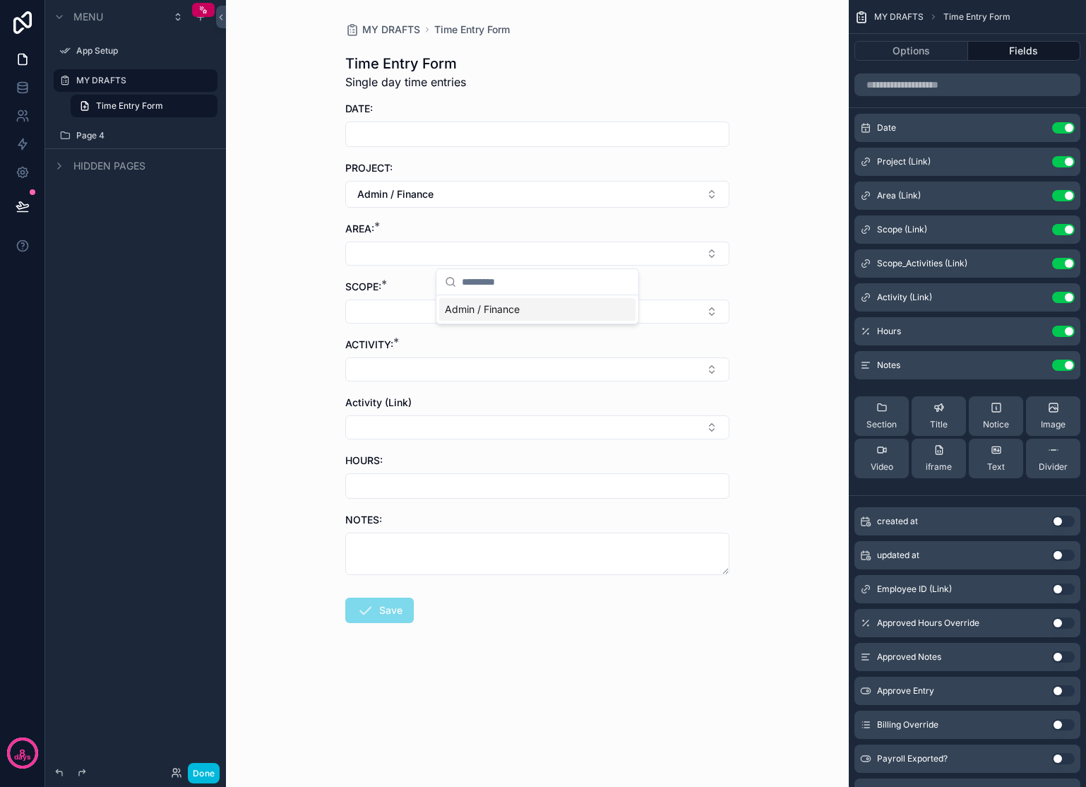
click at [491, 301] on div "Admin / Finance" at bounding box center [537, 309] width 196 height 23
click at [491, 319] on button "Select Button" at bounding box center [537, 314] width 384 height 24
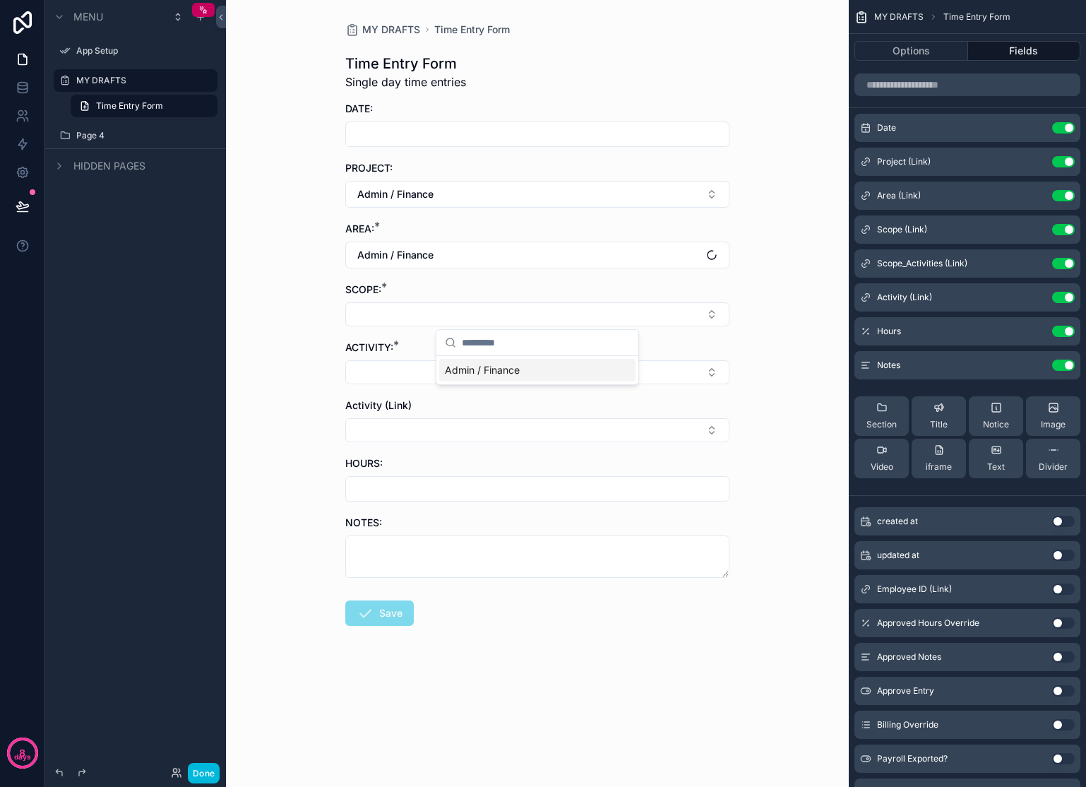
click at [504, 378] on div "Admin / Finance" at bounding box center [537, 370] width 196 height 23
click at [504, 378] on button "Select Button" at bounding box center [537, 375] width 384 height 24
click at [0, 0] on icon "scrollable content" at bounding box center [0, 0] width 0 height 0
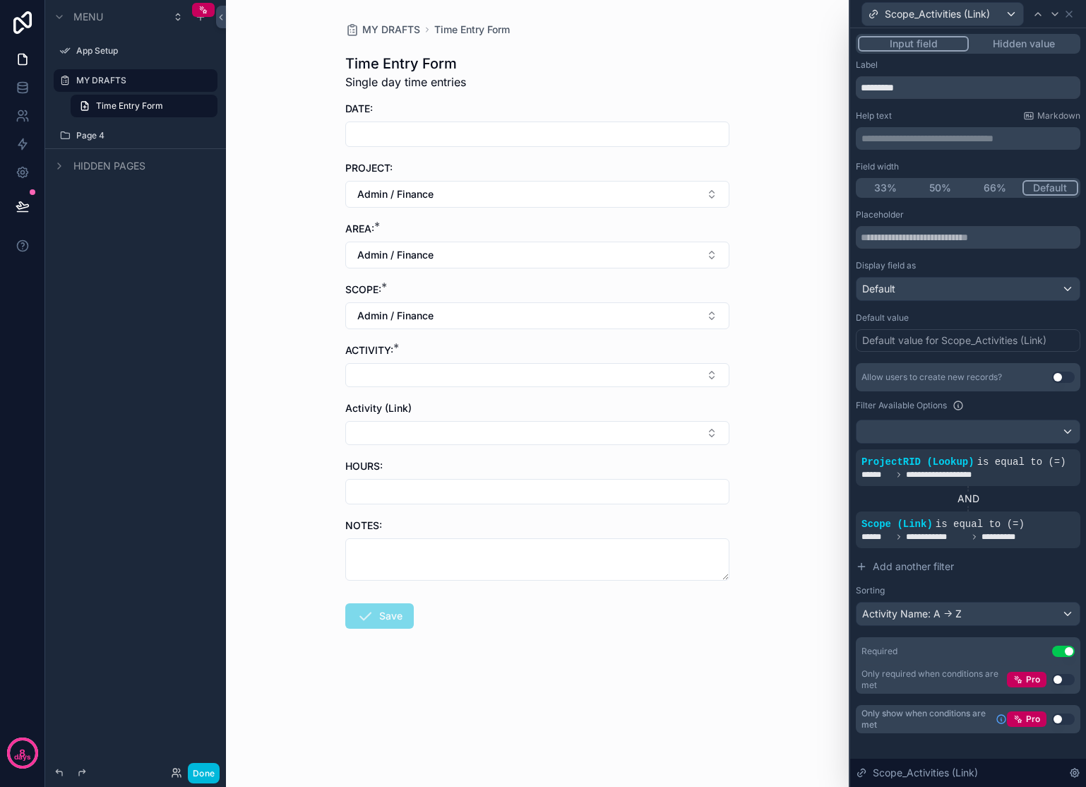
click at [0, 0] on icon at bounding box center [0, 0] width 0 height 0
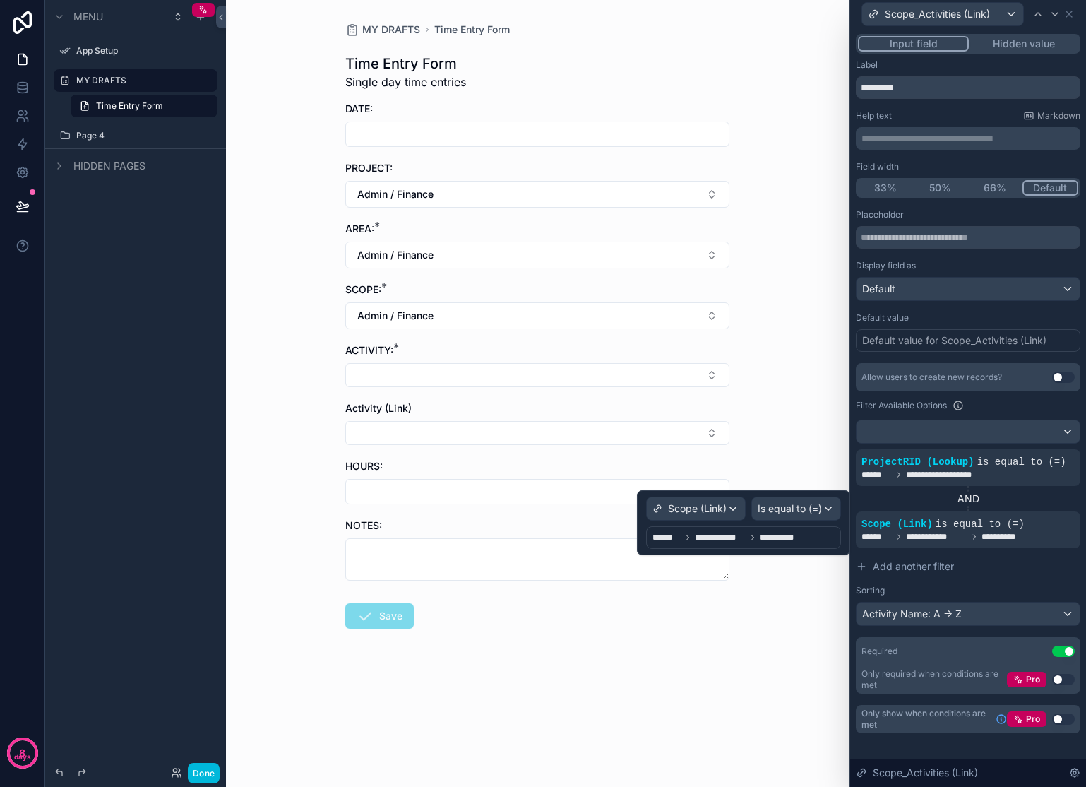
click at [815, 541] on div "**********" at bounding box center [743, 537] width 195 height 23
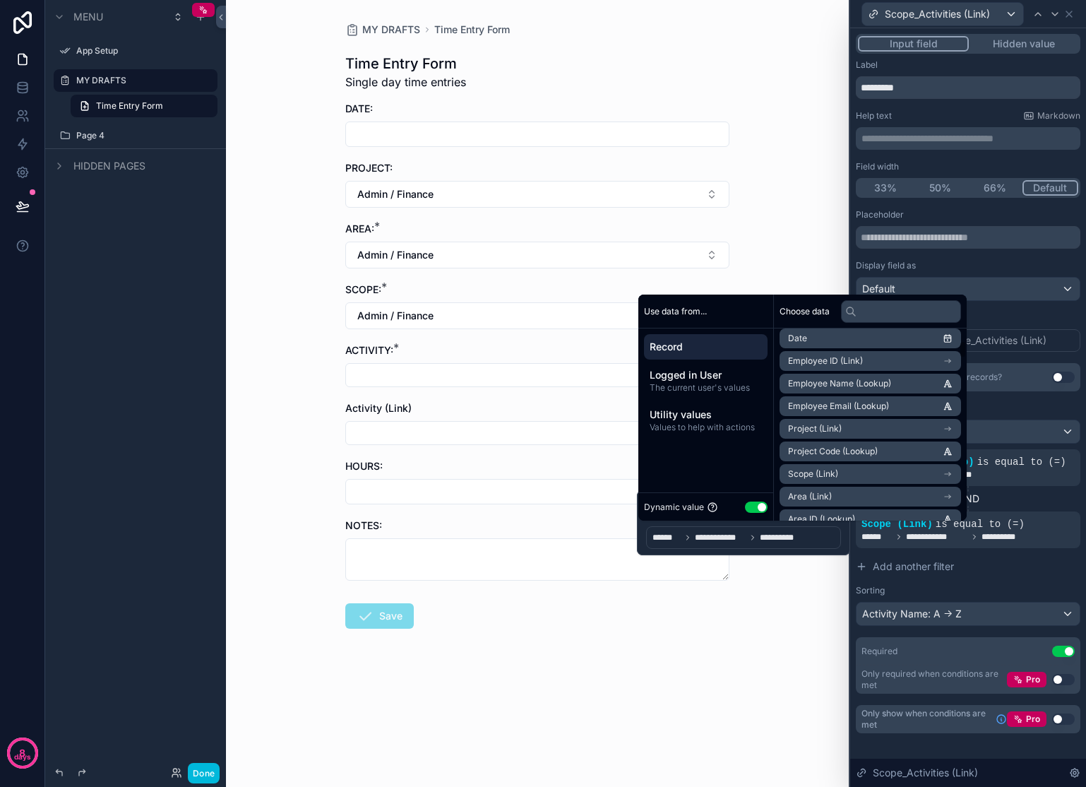
scroll to position [223, 0]
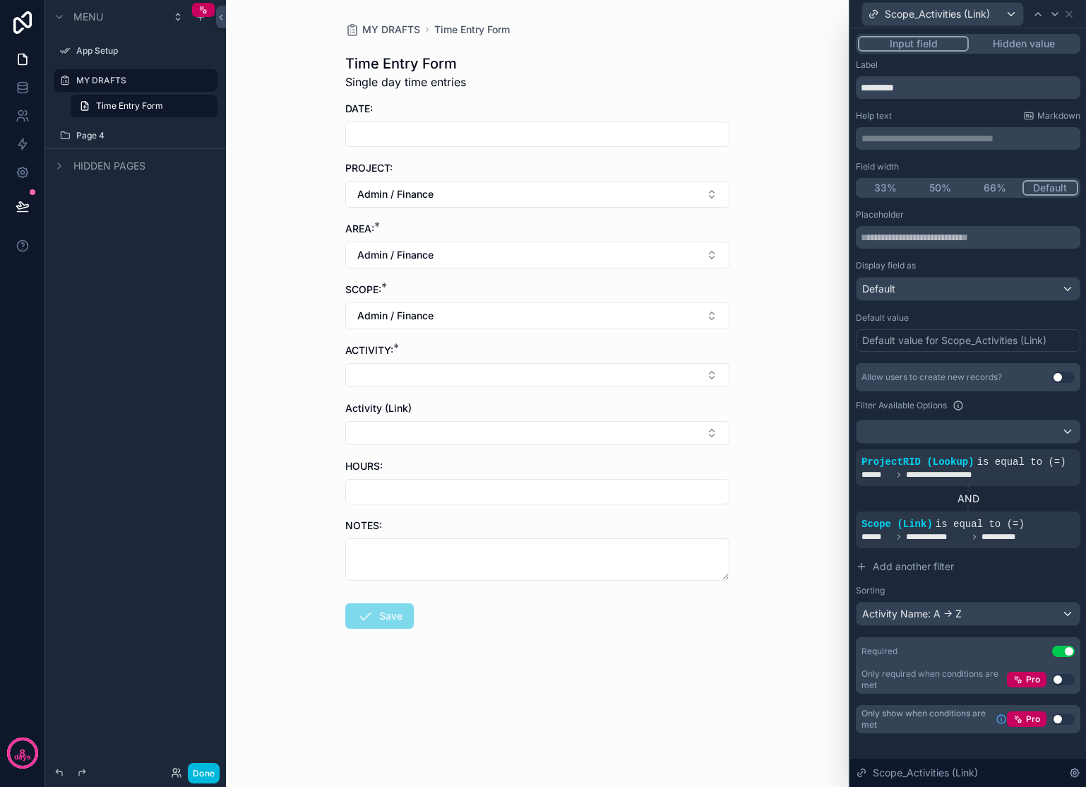
click at [1022, 579] on div "**********" at bounding box center [968, 494] width 225 height 263
click at [956, 518] on span "is equal to (=)" at bounding box center [980, 523] width 89 height 11
click at [0, 0] on icon at bounding box center [0, 0] width 0 height 0
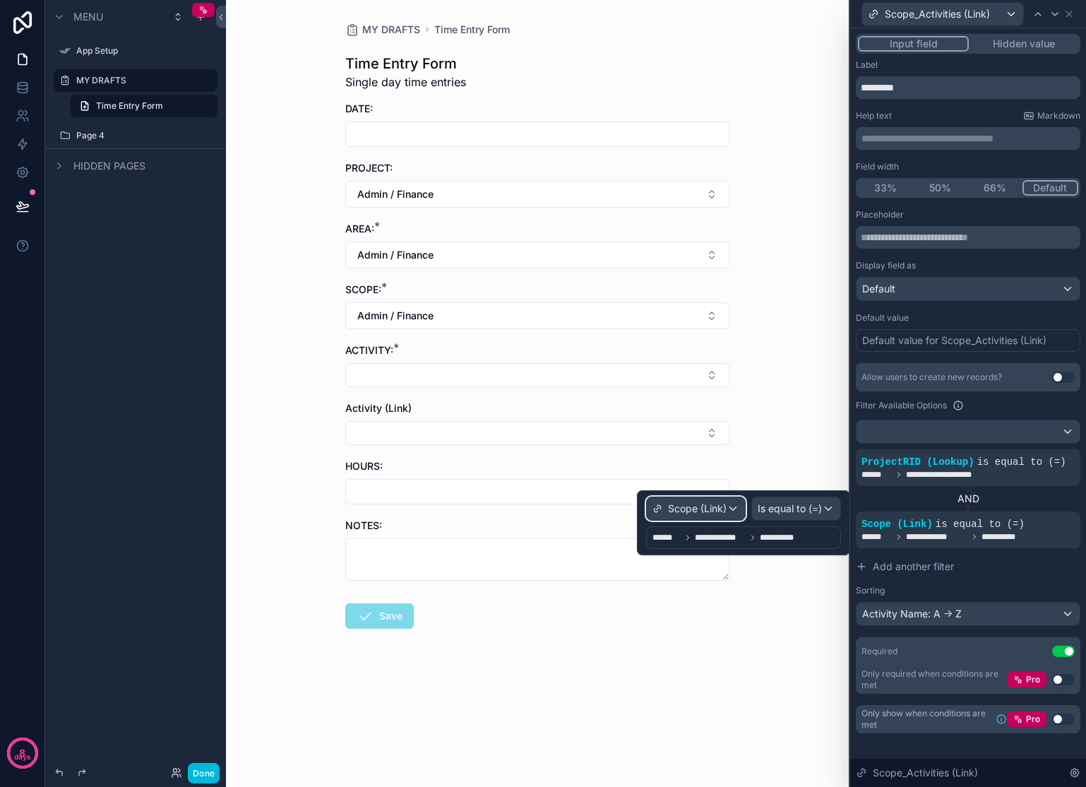
click at [701, 519] on div "Scope (Link)" at bounding box center [696, 508] width 98 height 23
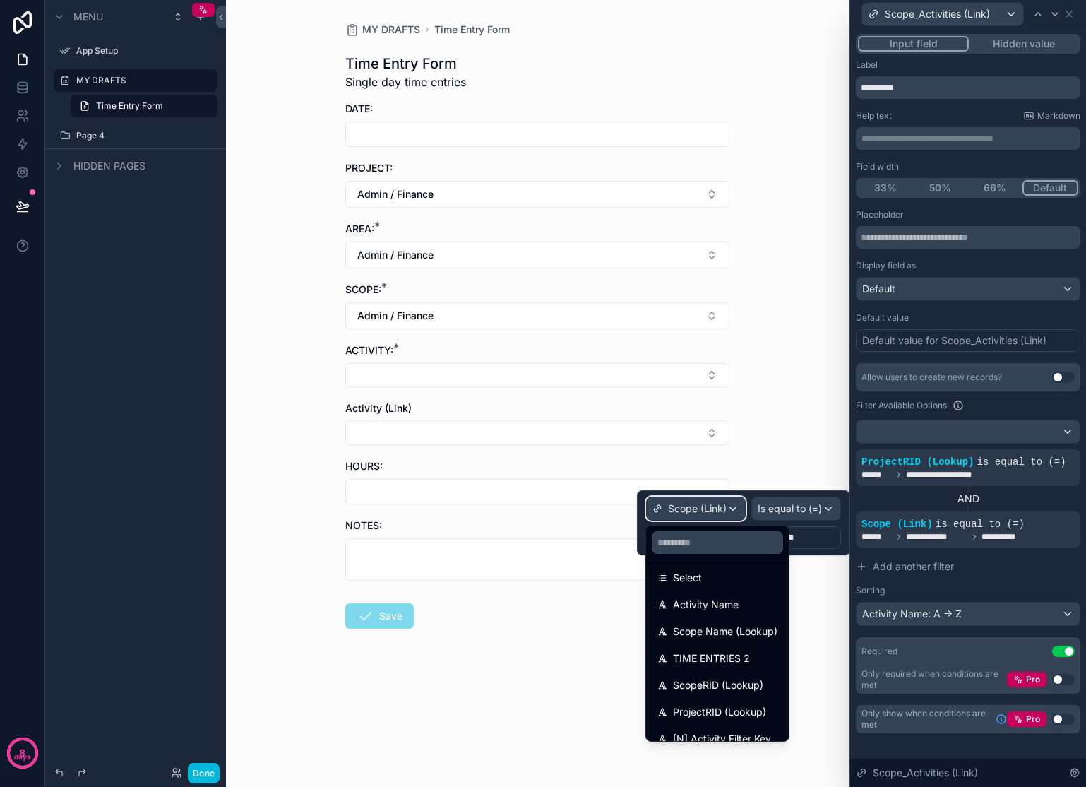
scroll to position [177, 0]
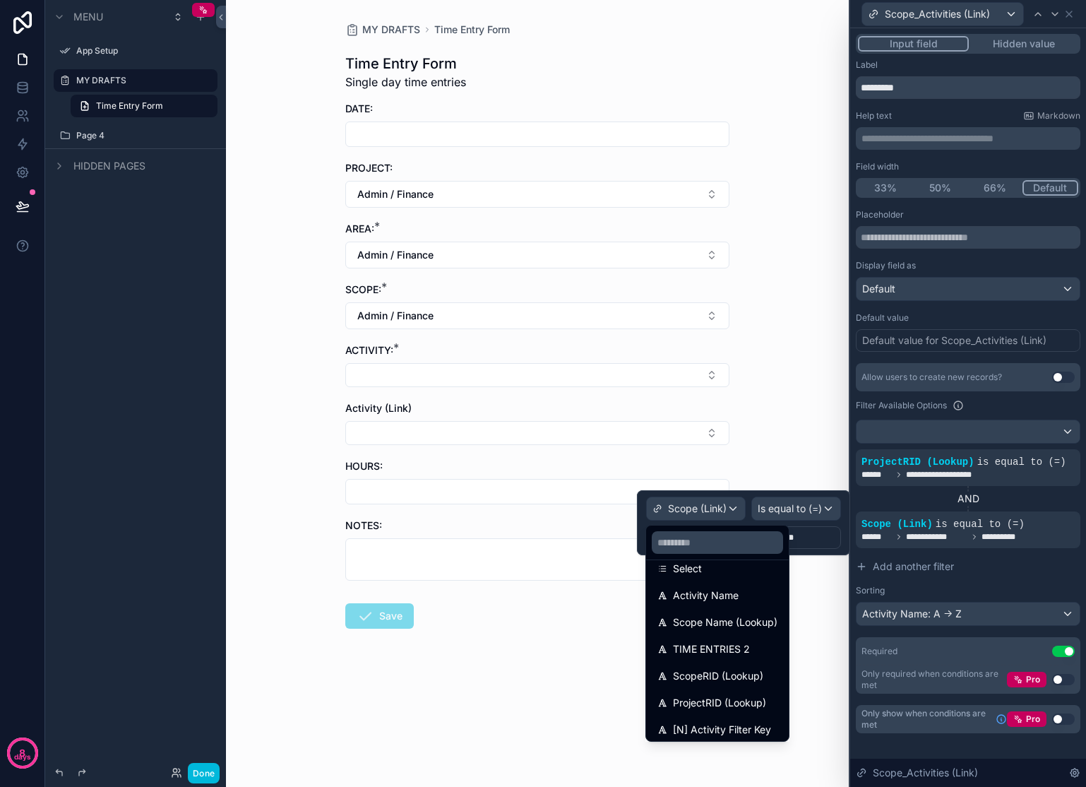
click at [742, 673] on span "ScopeRID (Lookup)" at bounding box center [718, 675] width 90 height 17
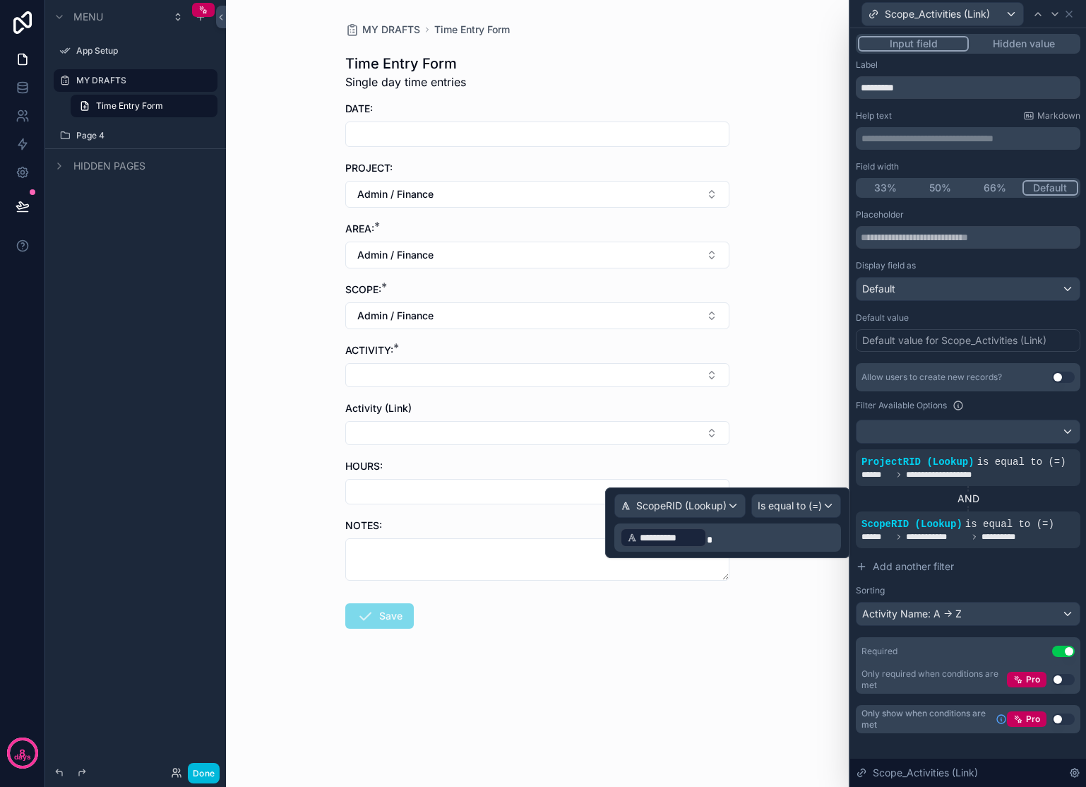
click at [727, 536] on p "**********" at bounding box center [729, 537] width 218 height 23
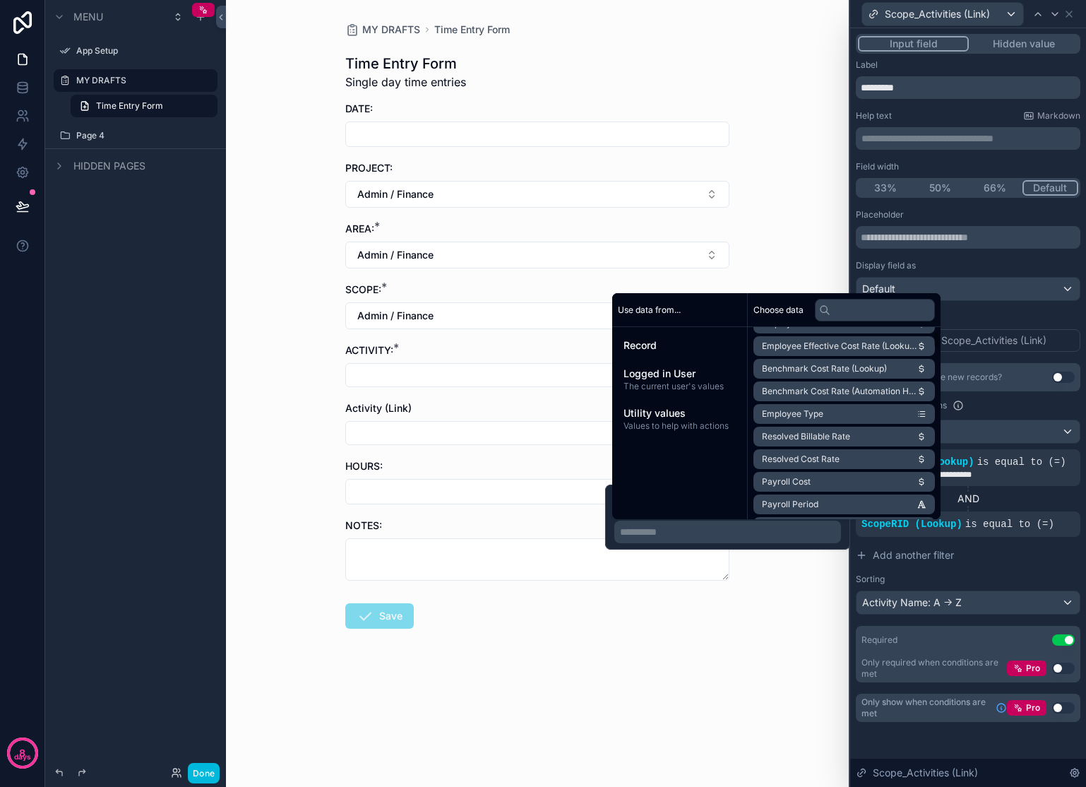
scroll to position [1963, 0]
click at [858, 412] on li "ScopeRID (Lookup)" at bounding box center [844, 413] width 181 height 20
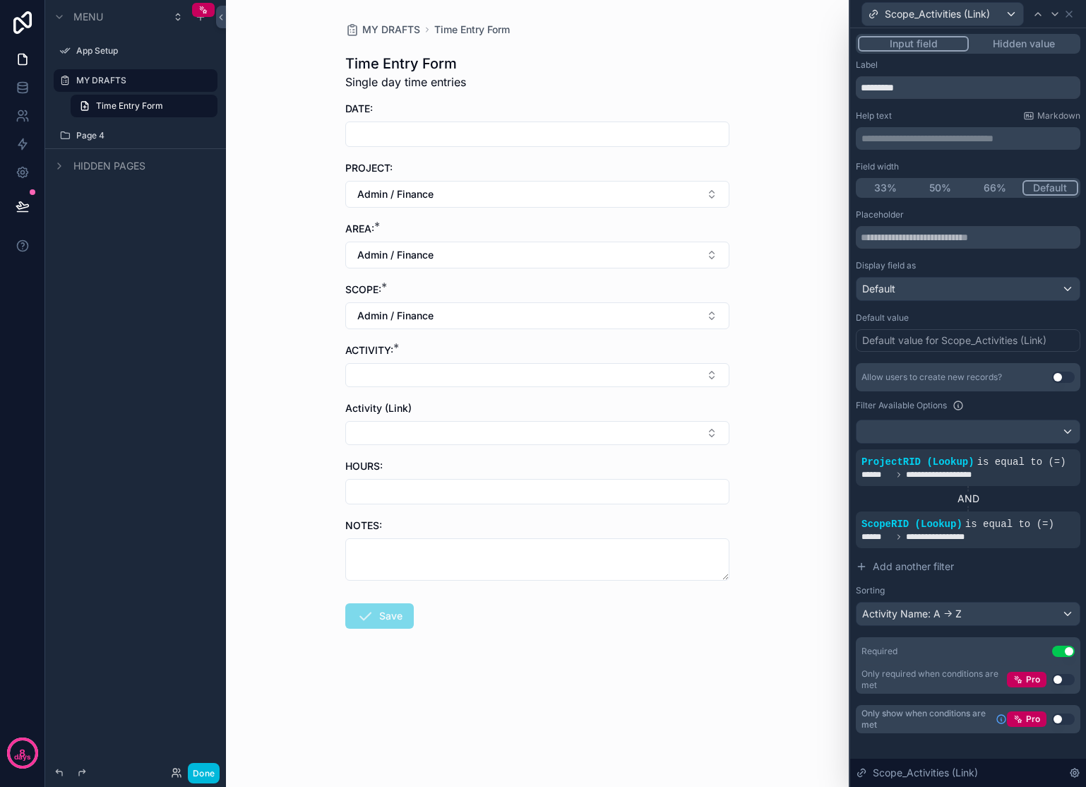
click at [778, 631] on div "MY DRAFTS Time Entry Form Time Entry Form Single day time entries DATE: PROJECT…" at bounding box center [537, 393] width 623 height 787
click at [639, 379] on button "Select Button" at bounding box center [537, 375] width 384 height 24
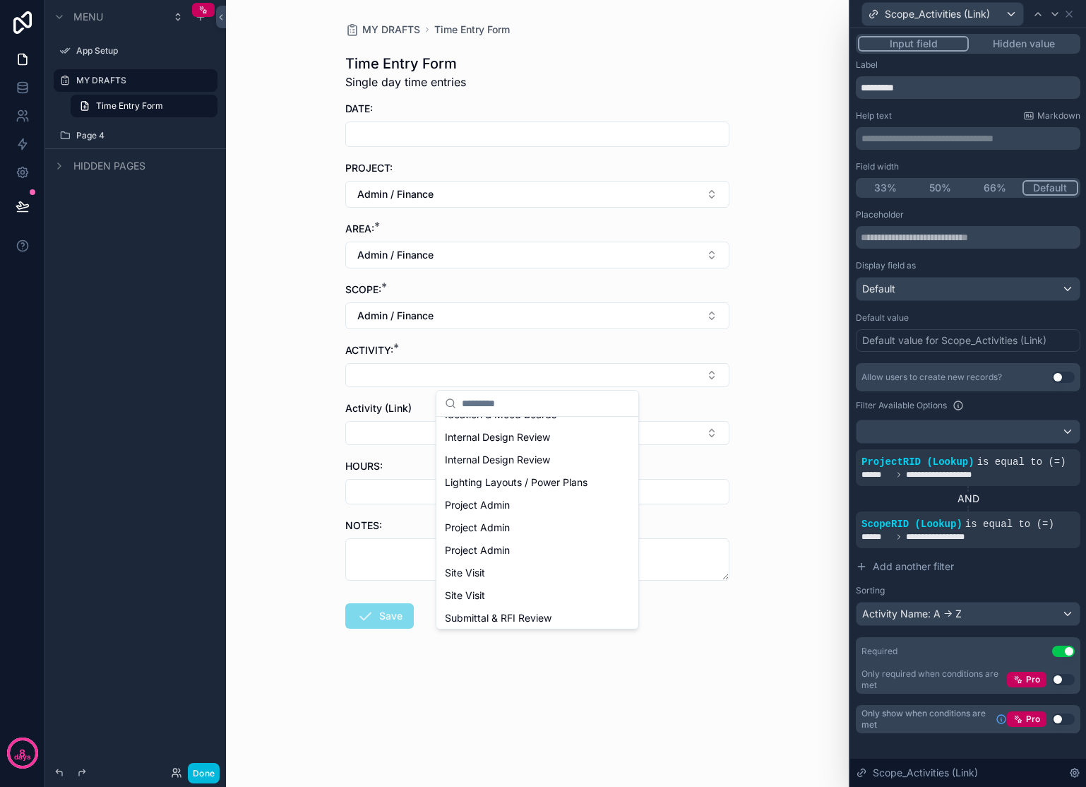
scroll to position [0, 0]
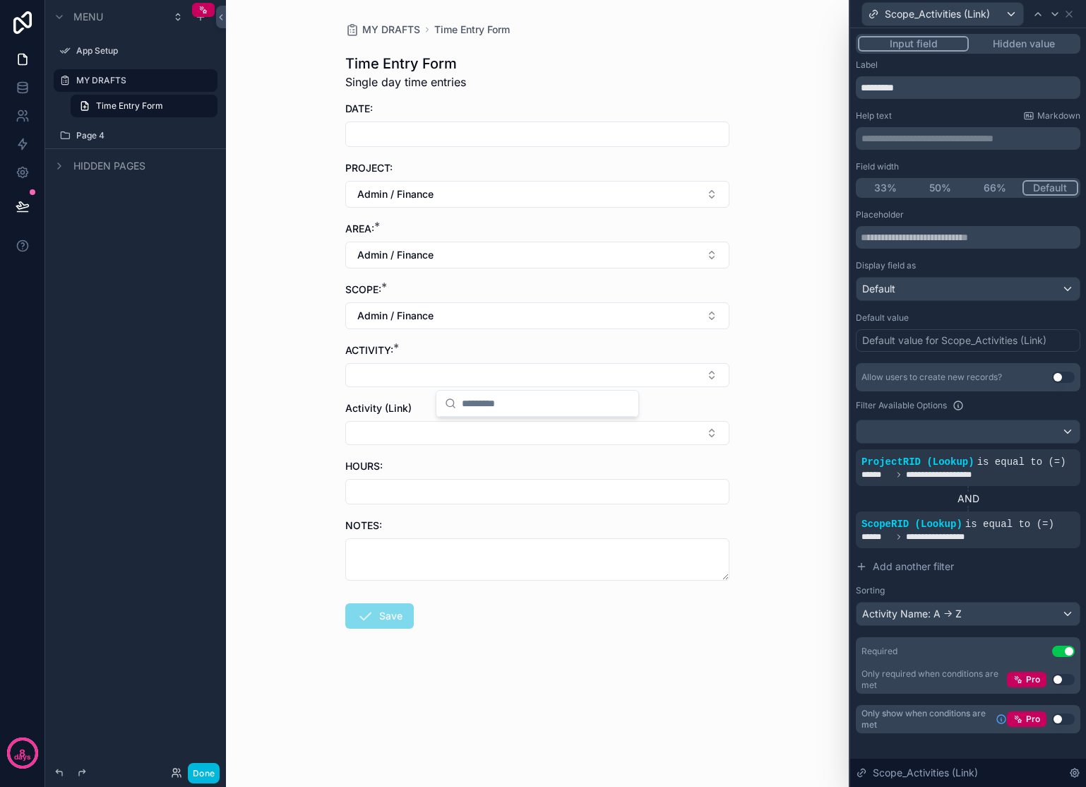
click at [751, 389] on div "MY DRAFTS Time Entry Form Time Entry Form Single day time entries DATE: PROJECT…" at bounding box center [537, 393] width 623 height 787
